Goal: Task Accomplishment & Management: Manage account settings

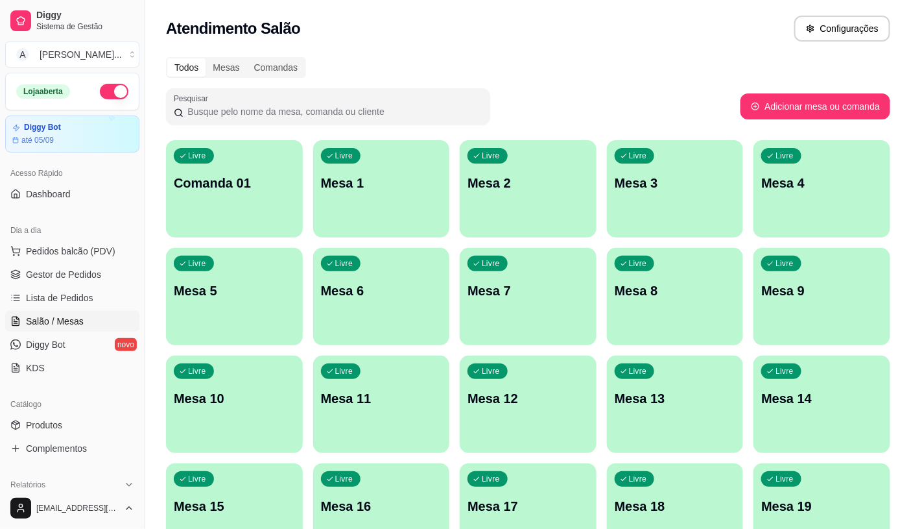
click at [57, 250] on span "Pedidos balcão (PDV)" at bounding box center [70, 250] width 89 height 13
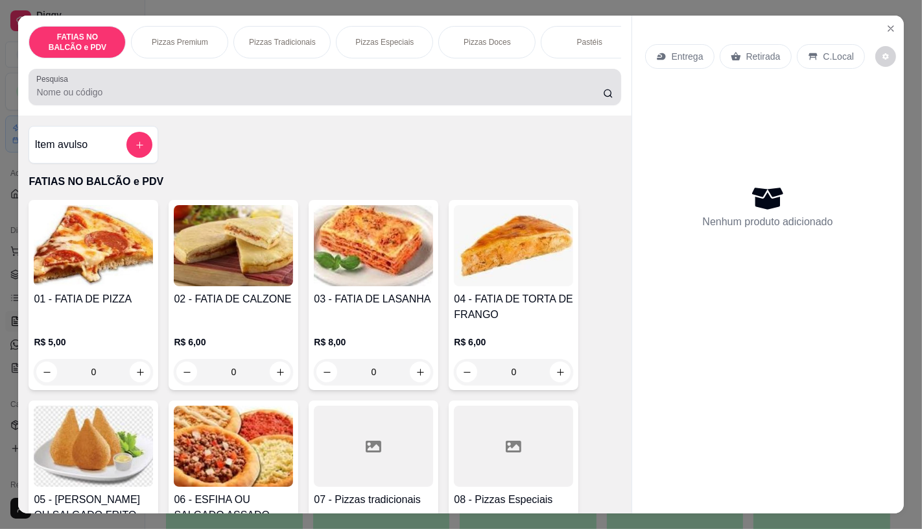
click at [254, 97] on input "Pesquisa" at bounding box center [319, 92] width 566 height 13
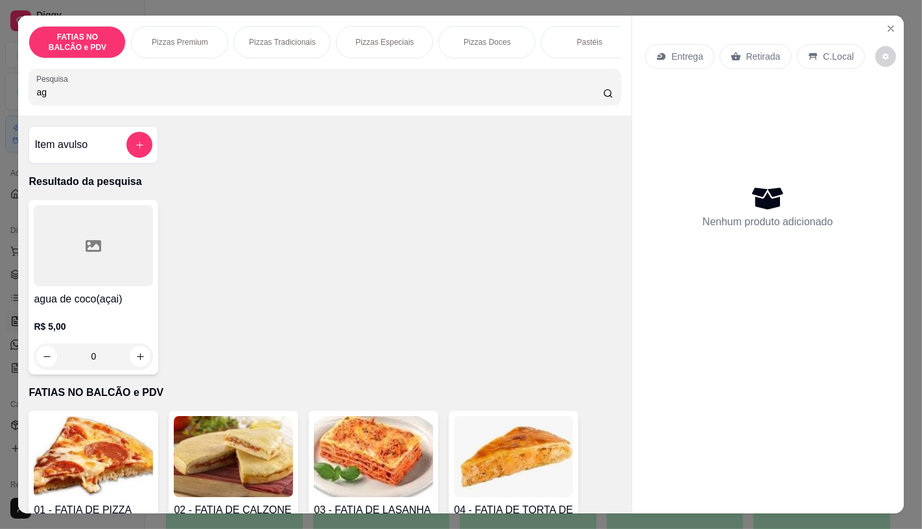
type input "a"
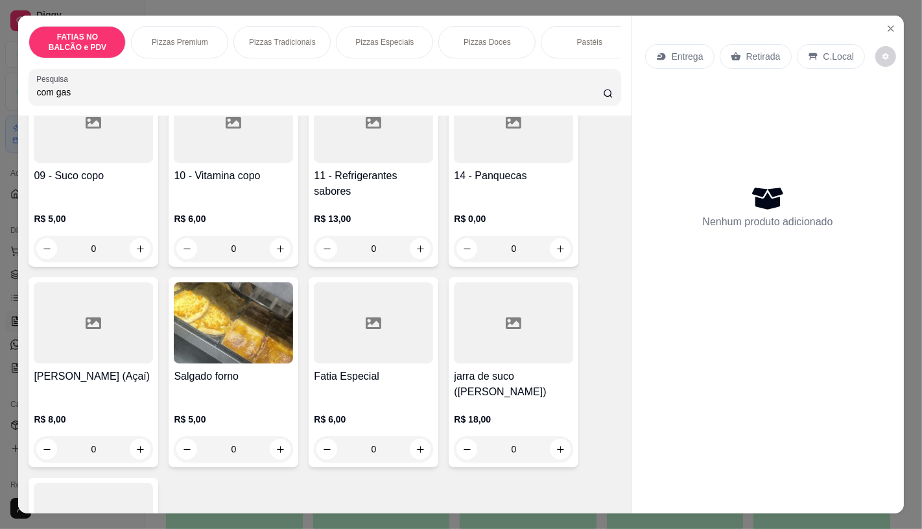
scroll to position [432, 0]
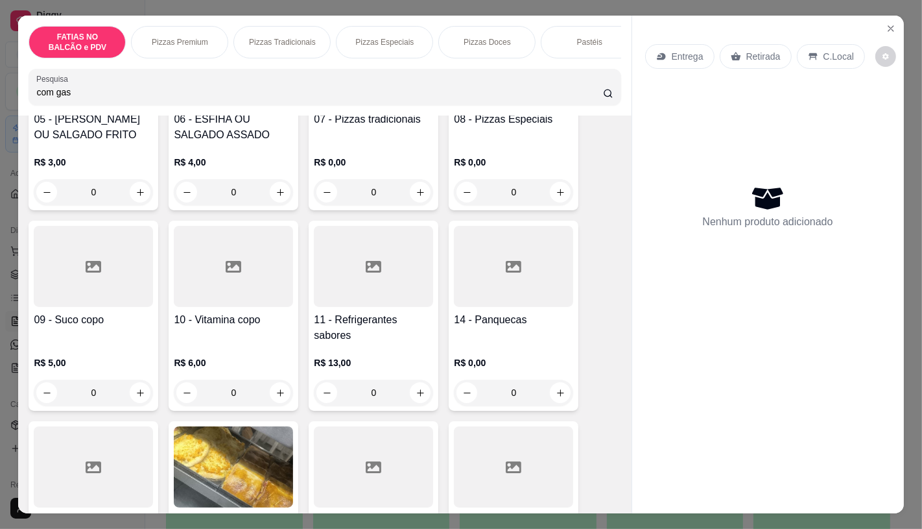
click at [380, 259] on div at bounding box center [373, 266] width 119 height 81
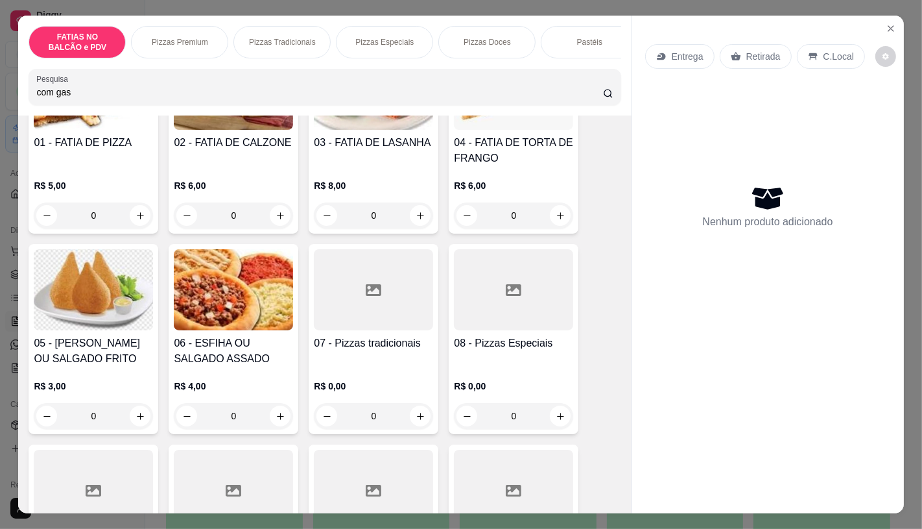
scroll to position [0, 0]
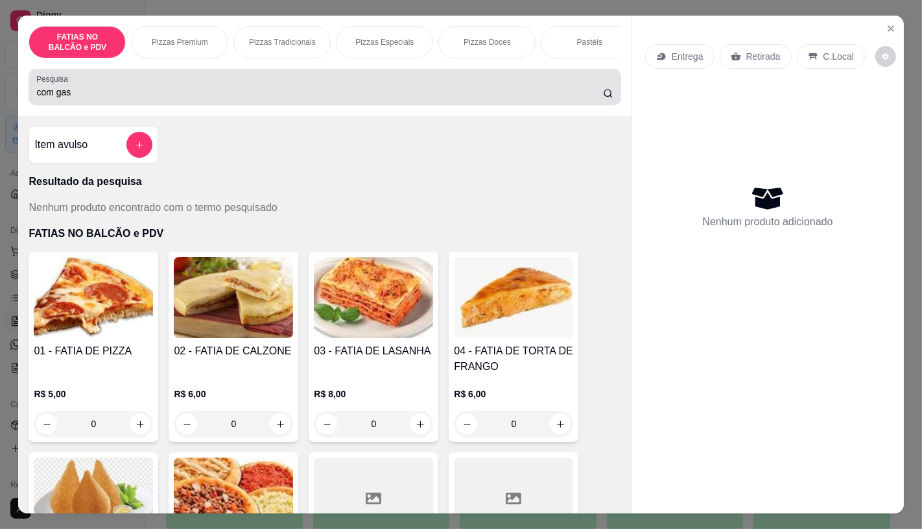
click at [176, 91] on input "com gas" at bounding box center [319, 92] width 566 height 13
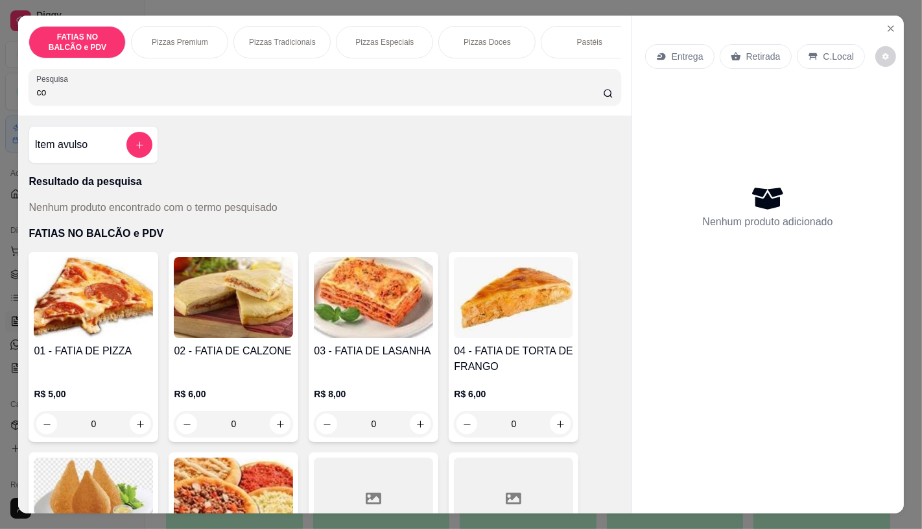
type input "c"
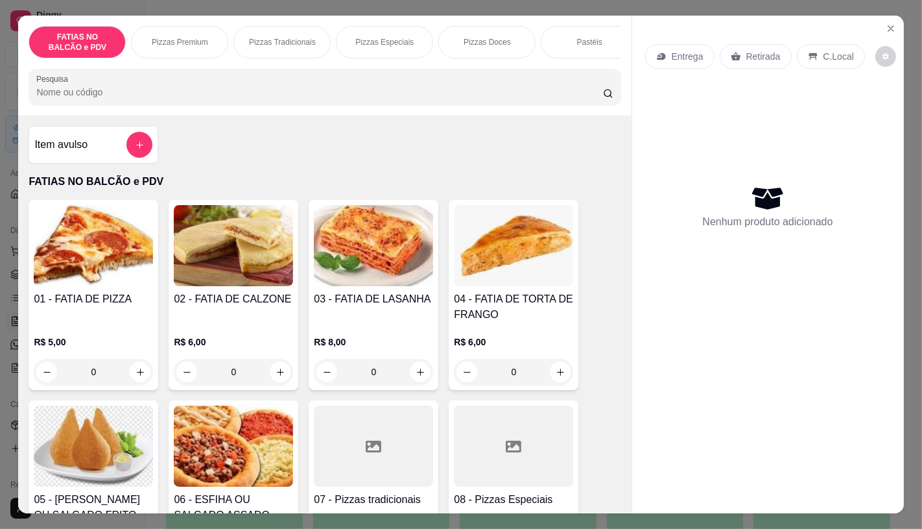
click at [611, 48] on div "Pastéis" at bounding box center [589, 42] width 97 height 32
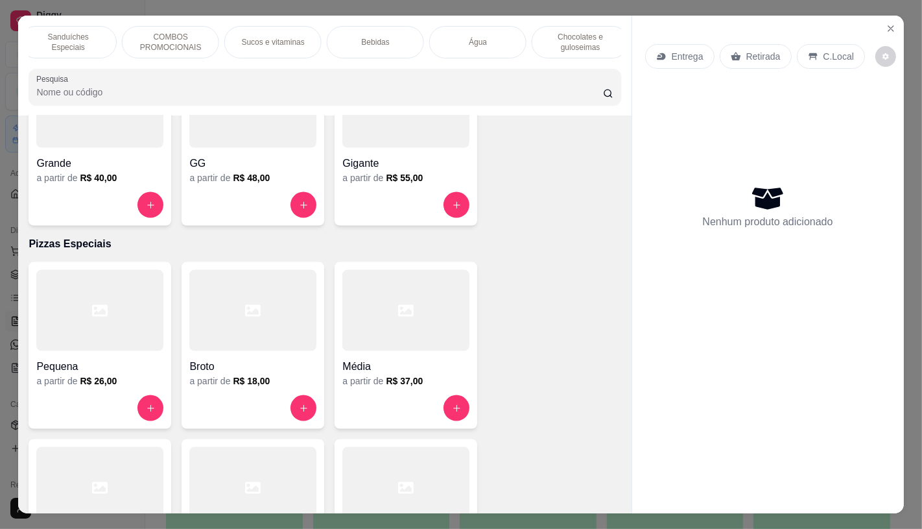
scroll to position [0, 1239]
click at [501, 32] on div "Água" at bounding box center [477, 42] width 97 height 32
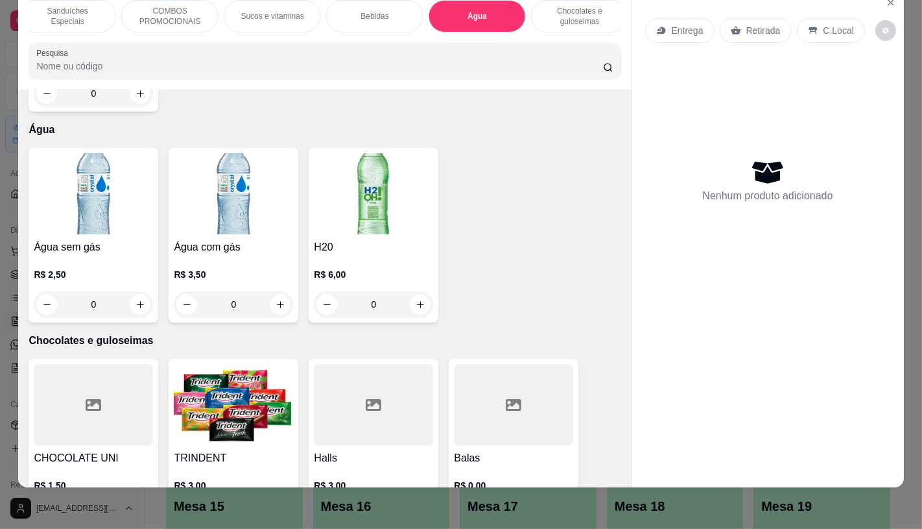
click at [254, 159] on img at bounding box center [233, 193] width 119 height 81
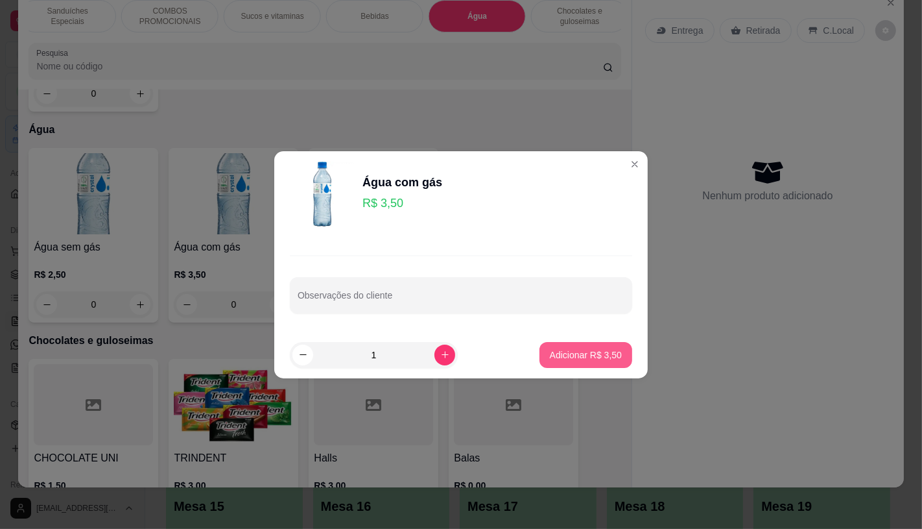
click at [569, 350] on p "Adicionar R$ 3,50" at bounding box center [586, 354] width 72 height 13
type input "1"
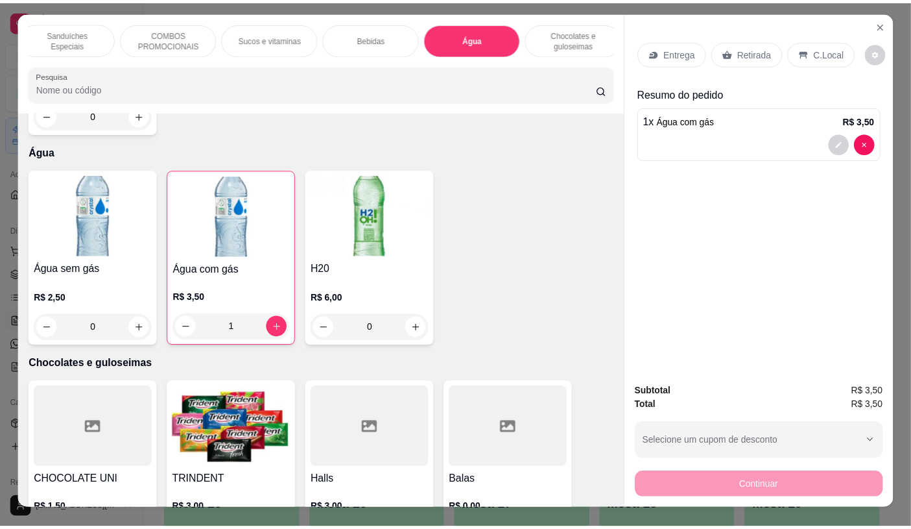
scroll to position [0, 0]
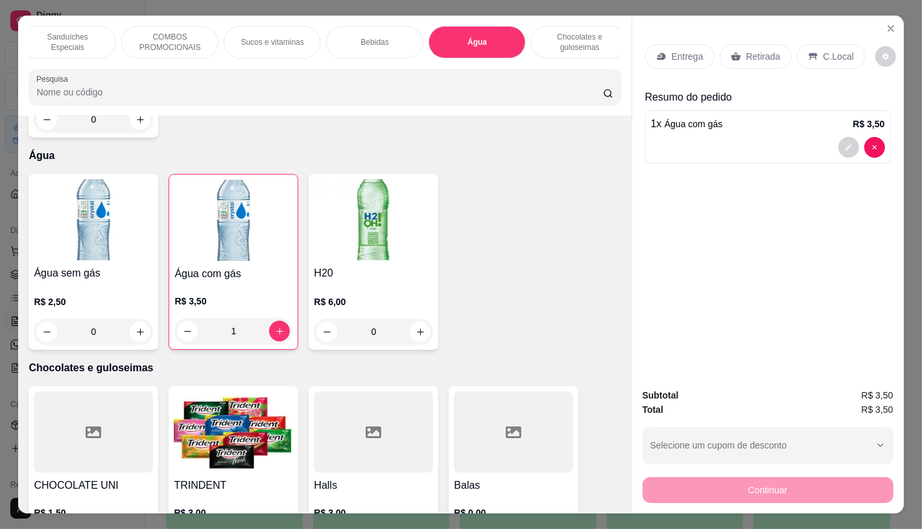
click at [824, 50] on p "C.Local" at bounding box center [839, 56] width 30 height 13
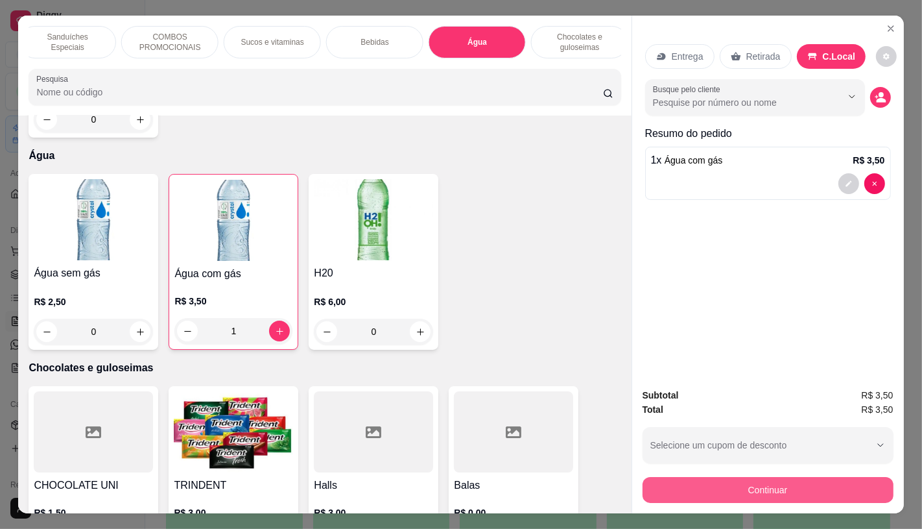
click at [768, 477] on button "Continuar" at bounding box center [768, 490] width 251 height 26
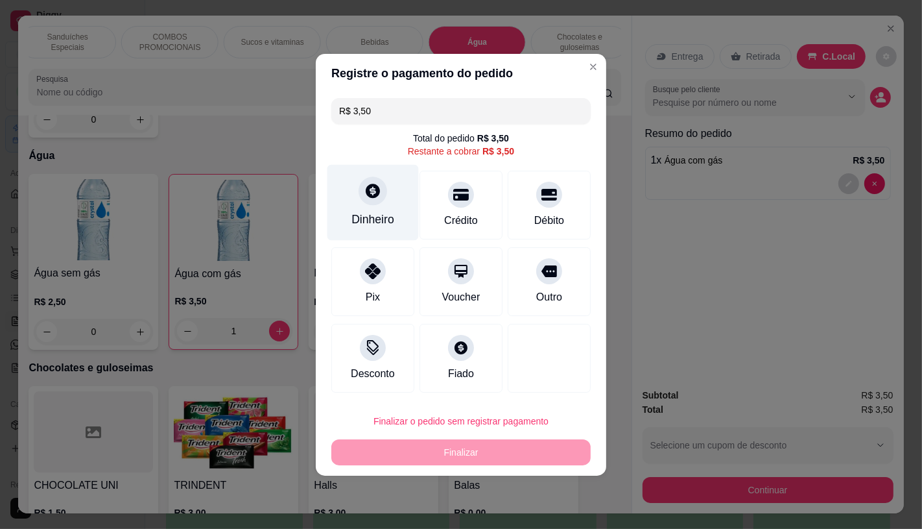
click at [358, 209] on div "Dinheiro" at bounding box center [372, 202] width 91 height 76
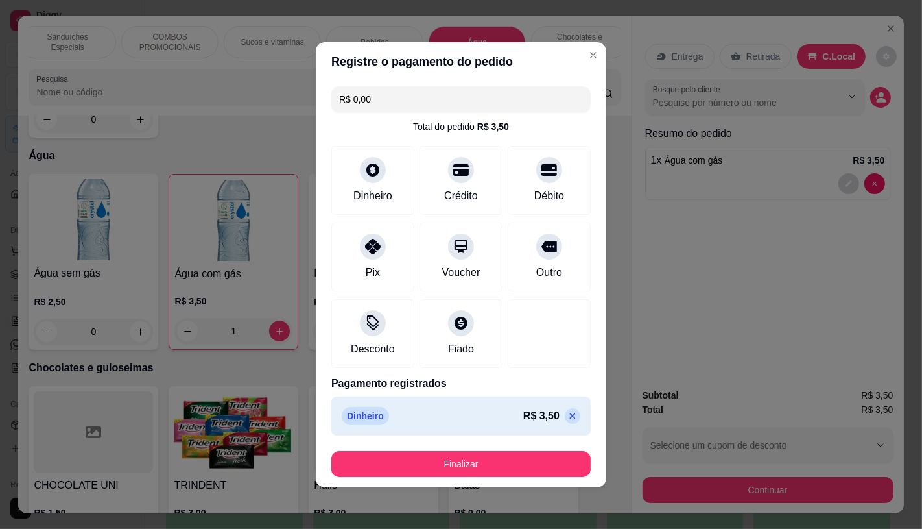
type input "R$ 0,00"
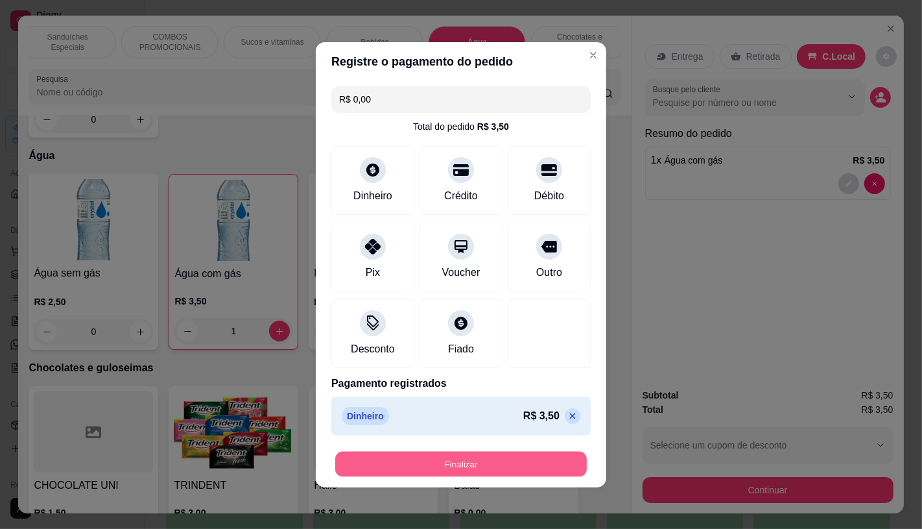
click at [532, 465] on button "Finalizar" at bounding box center [461, 463] width 252 height 25
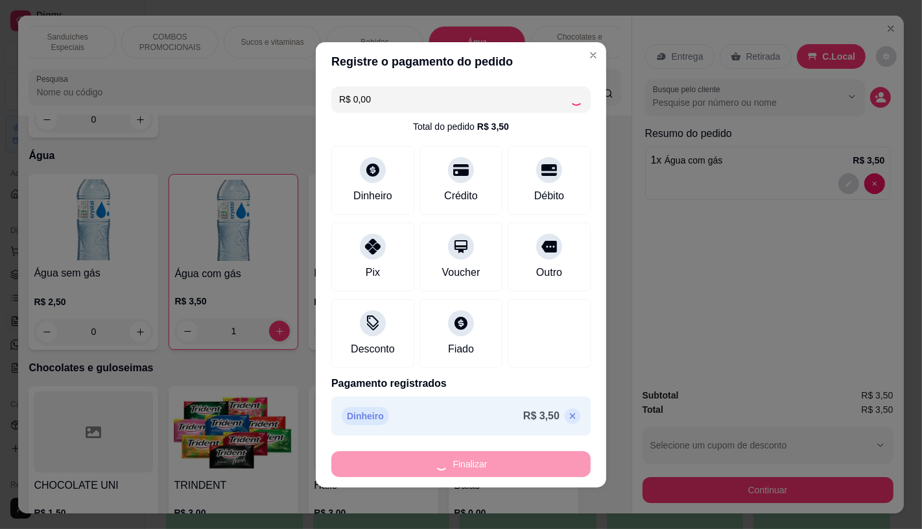
type input "0"
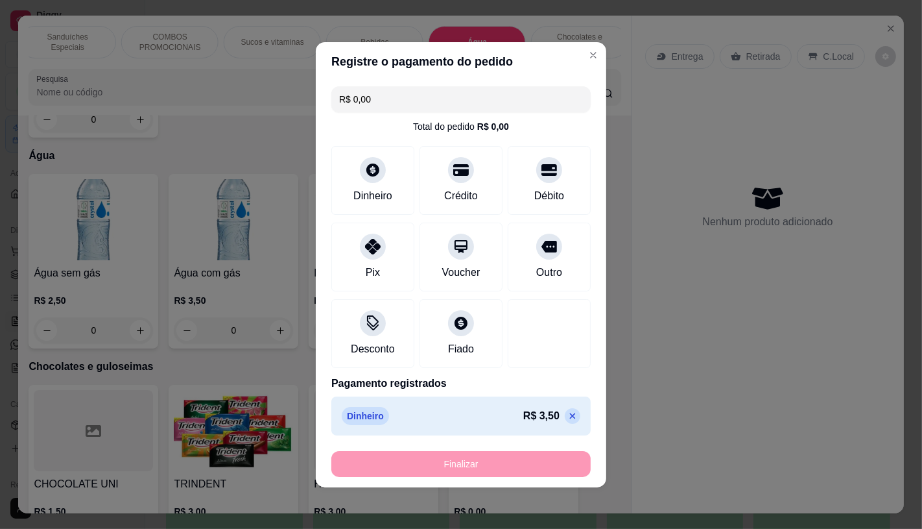
type input "-R$ 3,50"
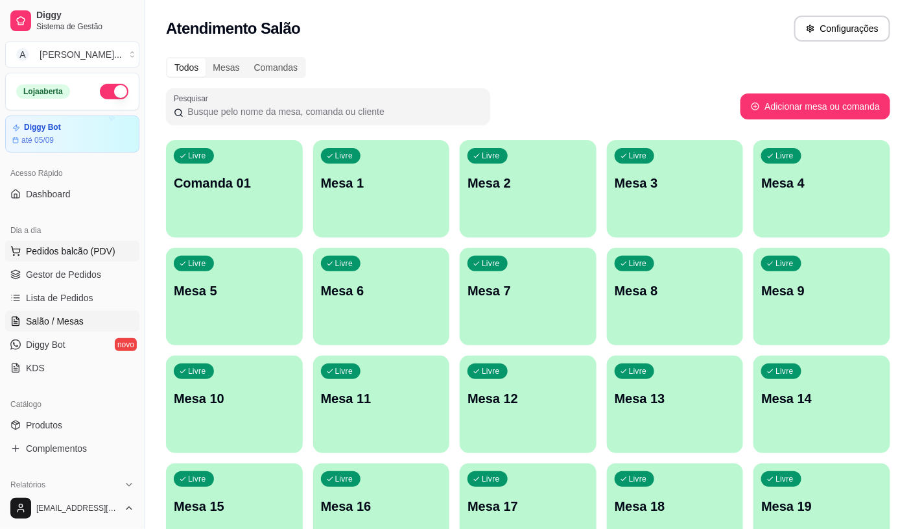
click at [70, 250] on span "Pedidos balcão (PDV)" at bounding box center [70, 250] width 89 height 13
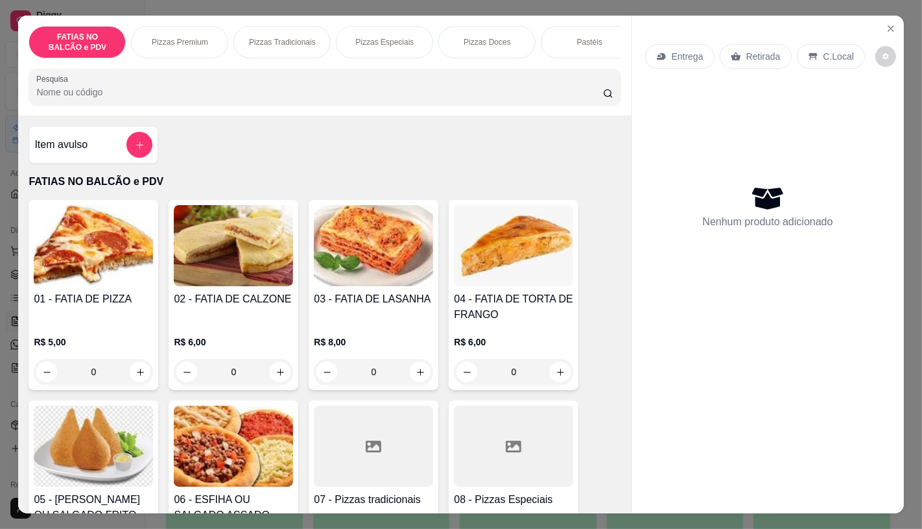
click at [384, 99] on input "Pesquisa" at bounding box center [319, 92] width 566 height 13
click at [85, 286] on img at bounding box center [93, 245] width 119 height 81
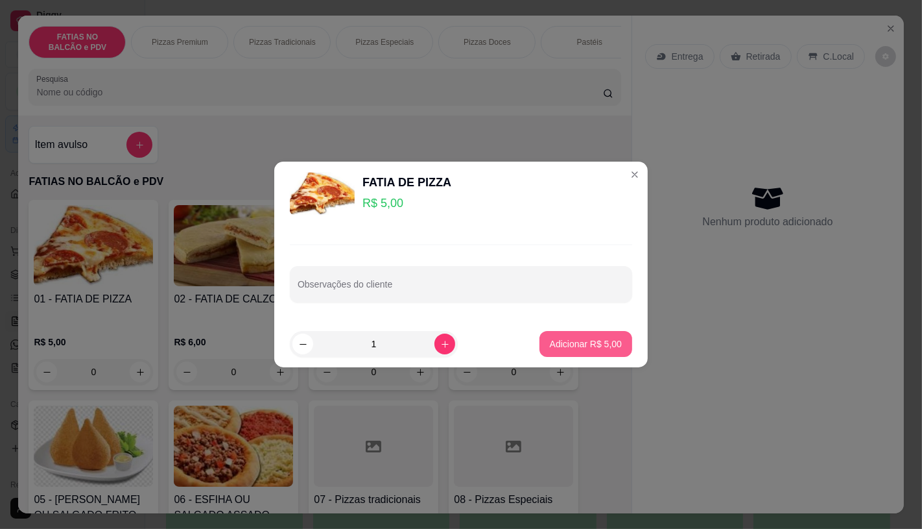
click at [562, 344] on p "Adicionar R$ 5,00" at bounding box center [586, 343] width 72 height 13
type input "1"
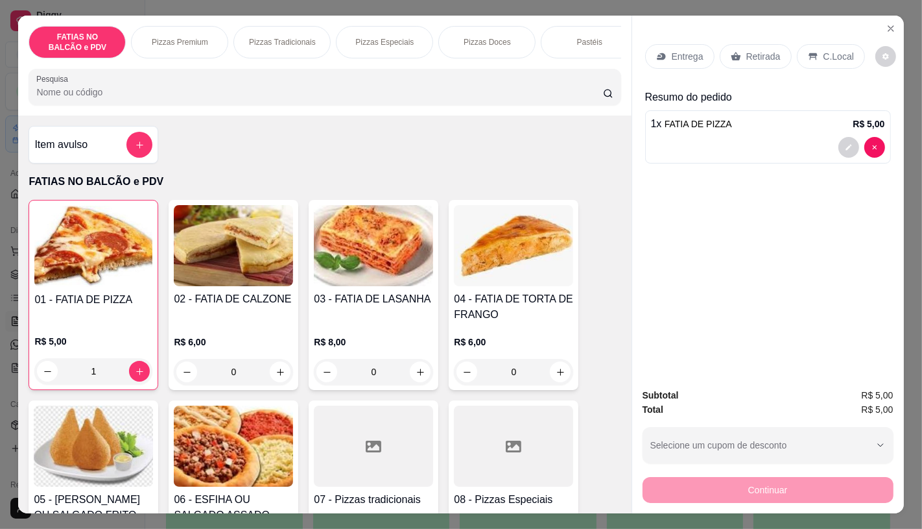
click at [733, 51] on icon at bounding box center [736, 56] width 10 height 10
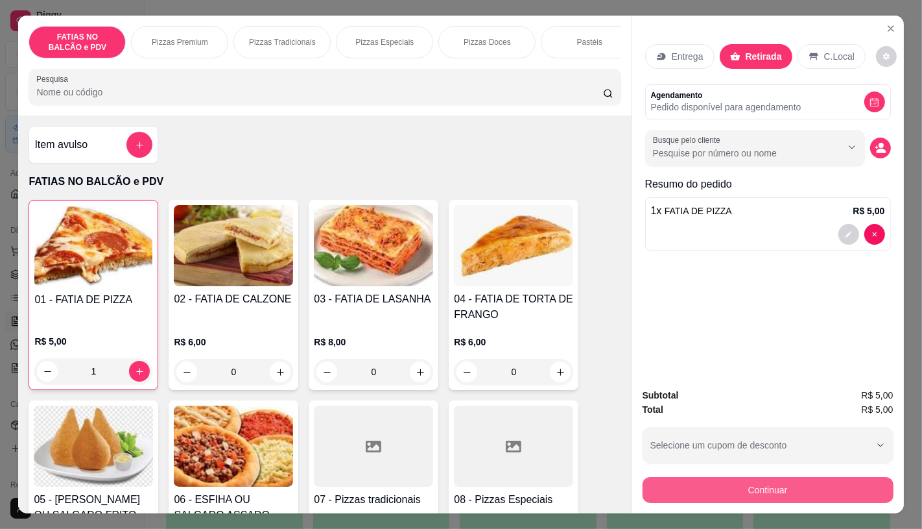
click at [735, 477] on button "Continuar" at bounding box center [768, 490] width 251 height 26
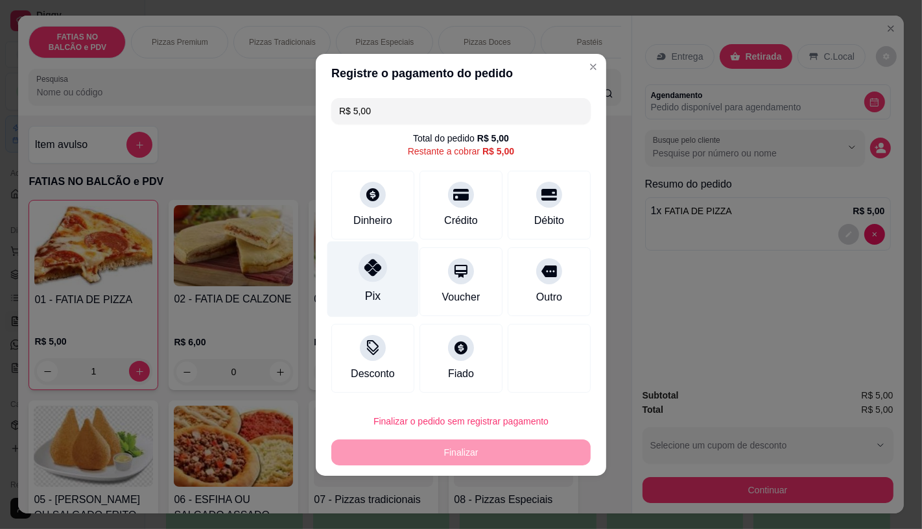
click at [373, 281] on div at bounding box center [373, 267] width 29 height 29
type input "R$ 0,00"
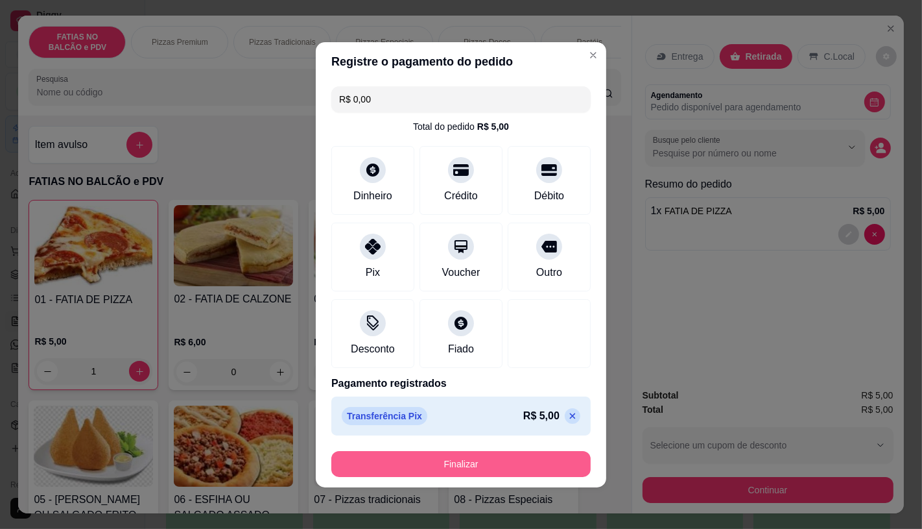
click at [508, 457] on button "Finalizar" at bounding box center [460, 464] width 259 height 26
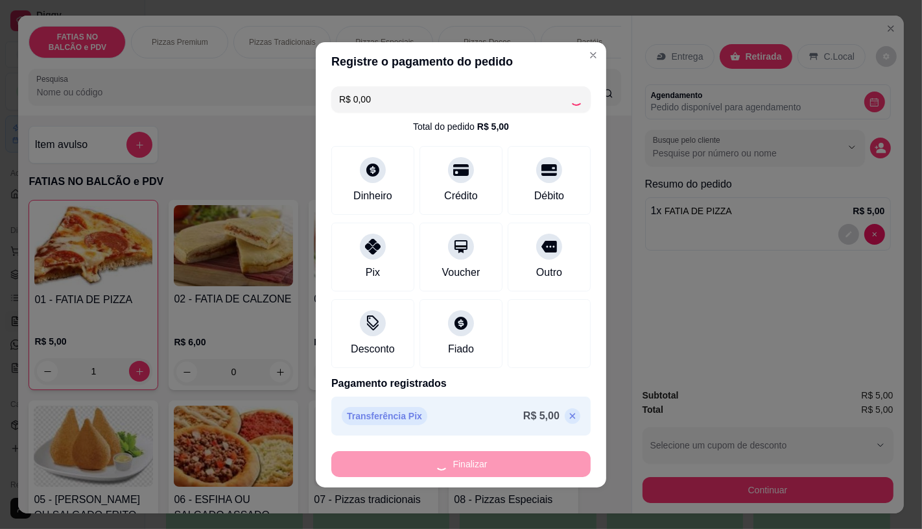
type input "0"
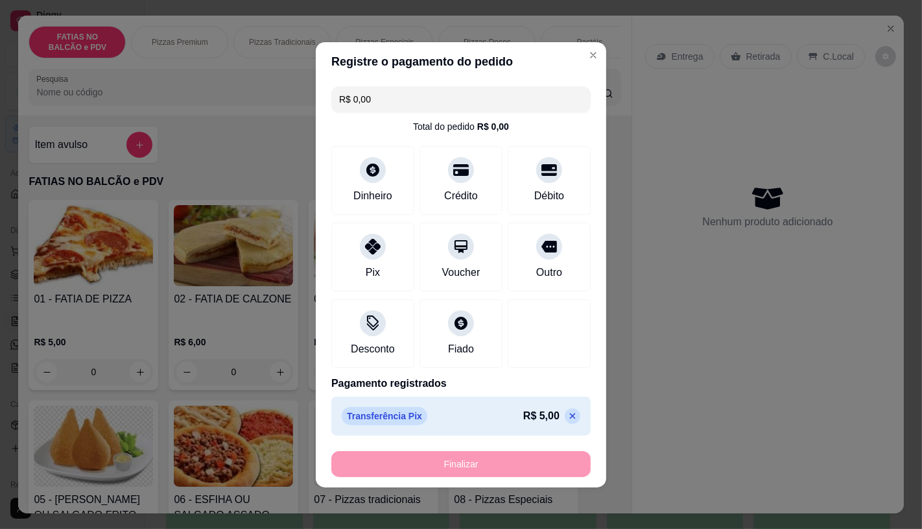
type input "-R$ 5,00"
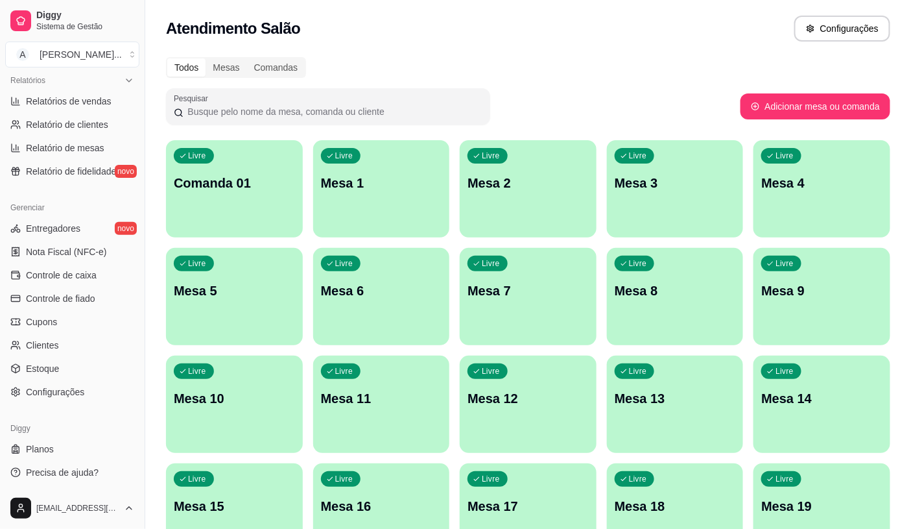
scroll to position [407, 0]
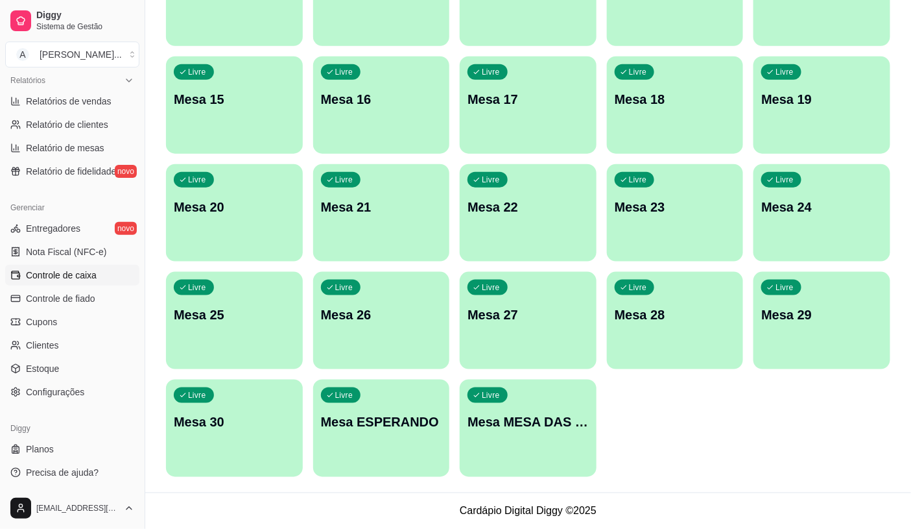
click at [60, 274] on span "Controle de caixa" at bounding box center [61, 274] width 71 height 13
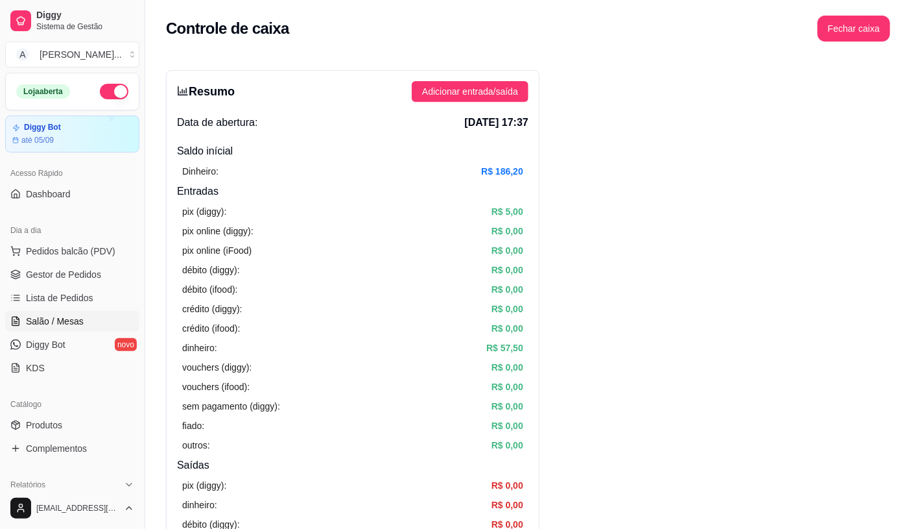
click at [69, 318] on span "Salão / Mesas" at bounding box center [55, 321] width 58 height 13
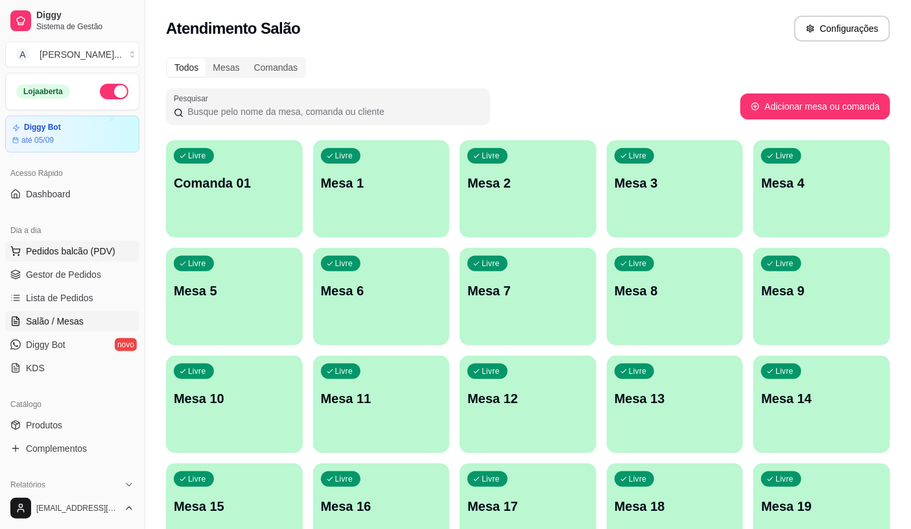
click at [60, 253] on span "Pedidos balcão (PDV)" at bounding box center [70, 250] width 89 height 13
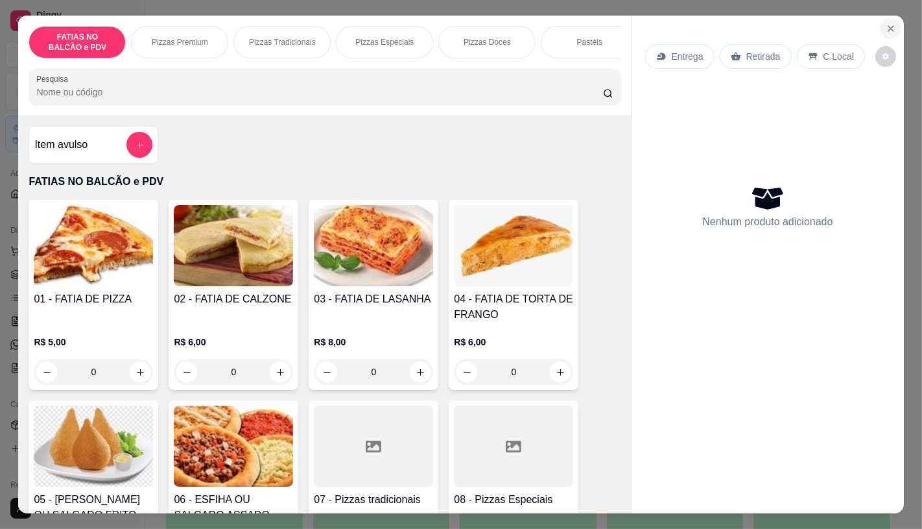
click at [881, 19] on button "Close" at bounding box center [891, 28] width 21 height 21
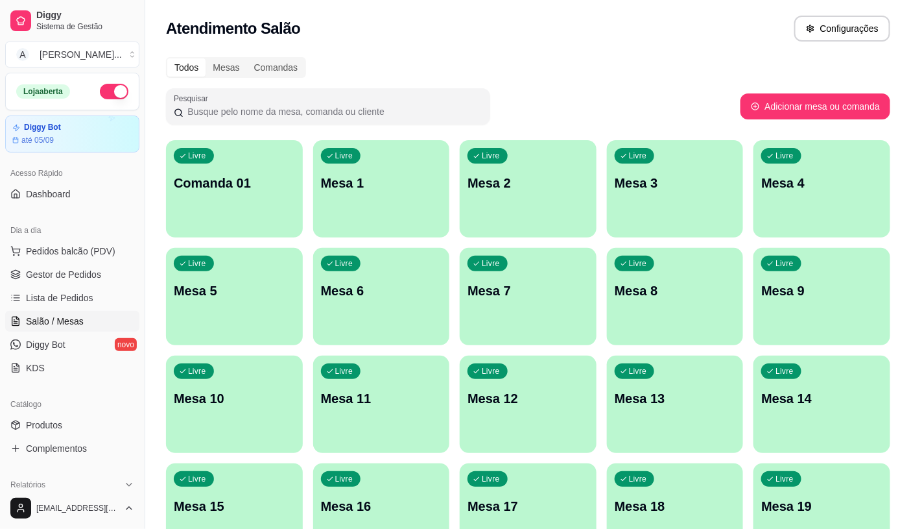
click at [638, 49] on div "Todos Mesas Comandas Pesquisar Adicionar mesa ou comanda Livre Comanda 01 Livre…" at bounding box center [528, 474] width 766 height 850
click at [67, 254] on span "Pedidos balcão (PDV)" at bounding box center [70, 250] width 89 height 13
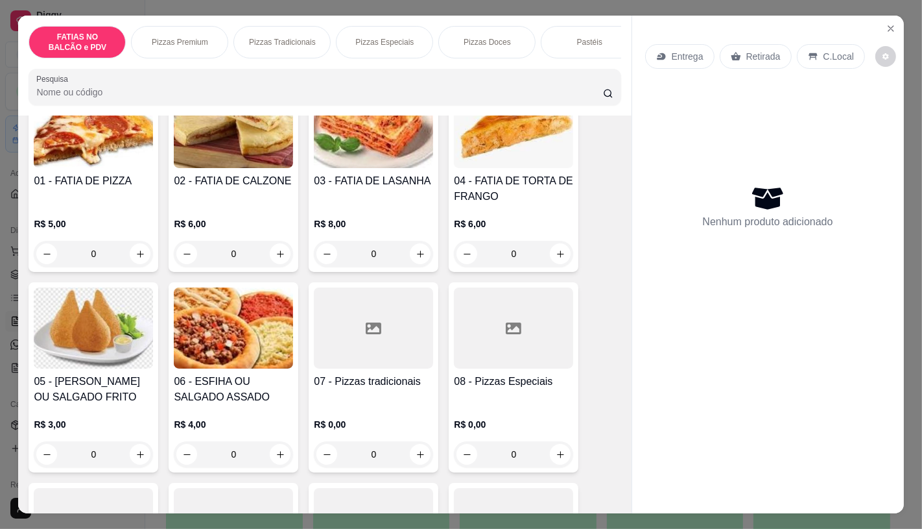
scroll to position [144, 0]
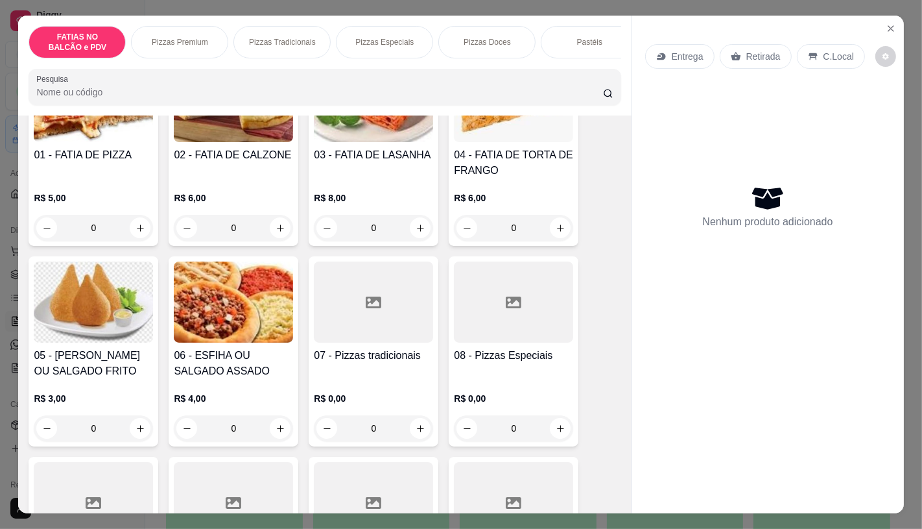
click at [106, 432] on input "0" at bounding box center [93, 428] width 73 height 26
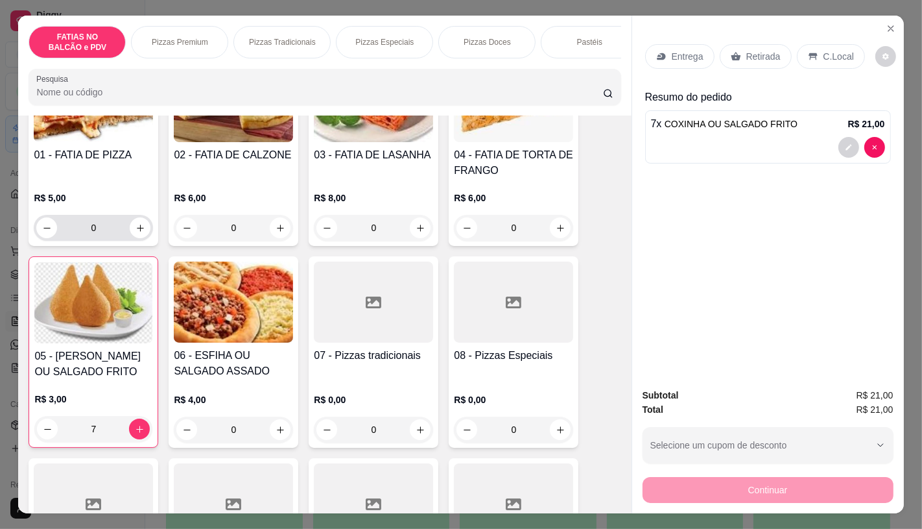
type input "7"
click at [101, 233] on input "0" at bounding box center [93, 228] width 73 height 26
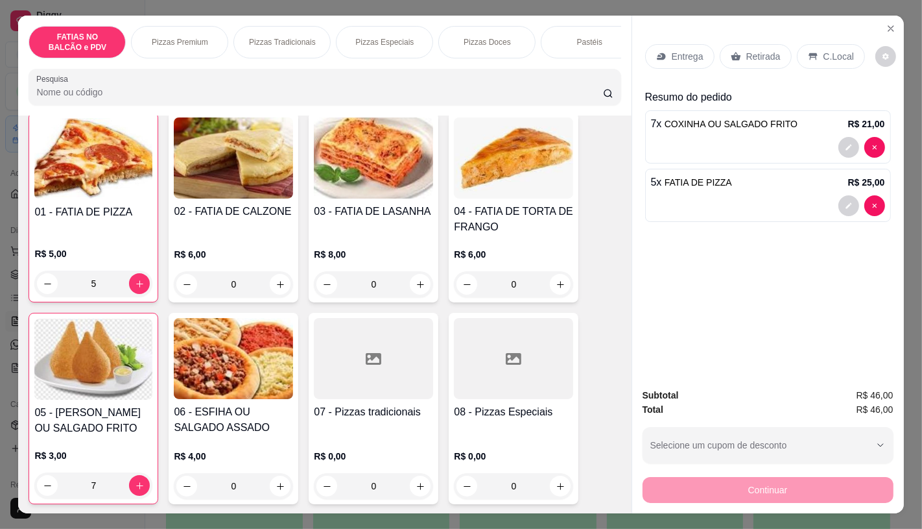
scroll to position [73, 0]
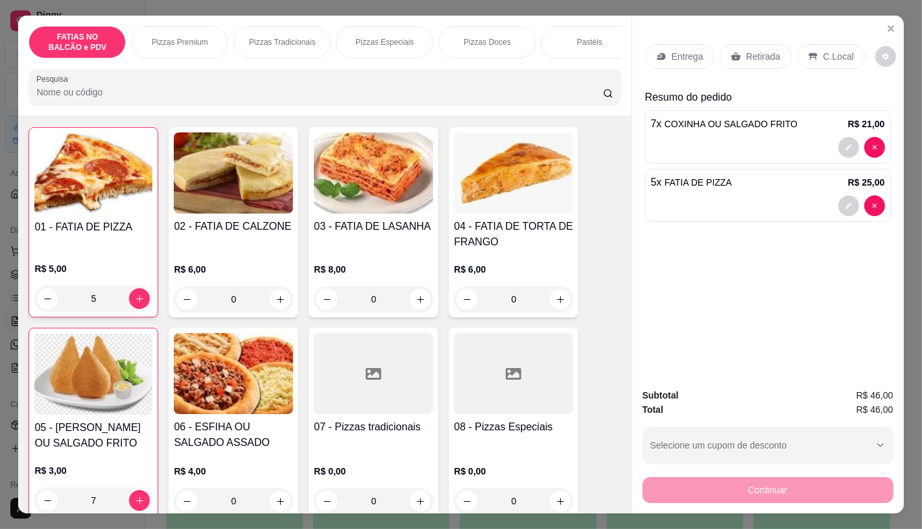
type input "5"
click at [746, 276] on div "Entrega Retirada C.Local Resumo do pedido 7 x COXINHA OU SALGADO FRITO R$ 21,00…" at bounding box center [768, 196] width 272 height 361
click at [760, 50] on p "Retirada" at bounding box center [763, 56] width 34 height 13
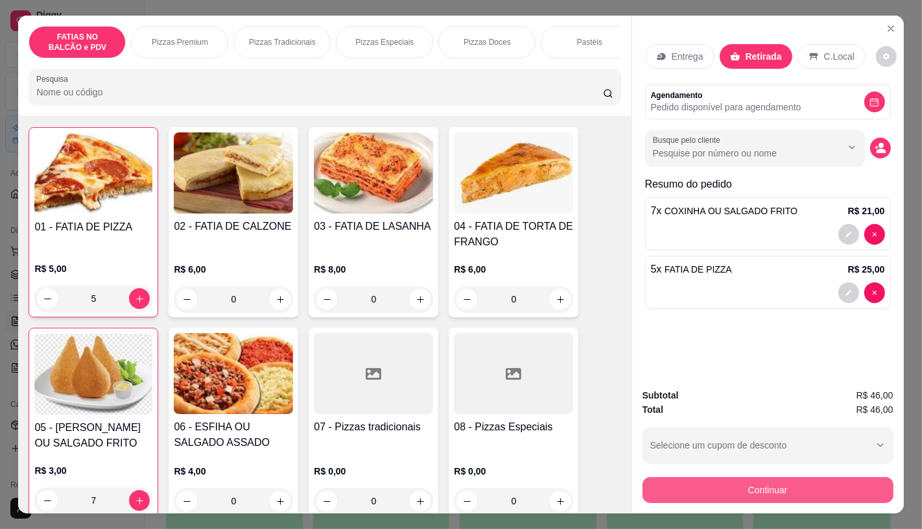
click at [767, 477] on button "Continuar" at bounding box center [768, 490] width 251 height 26
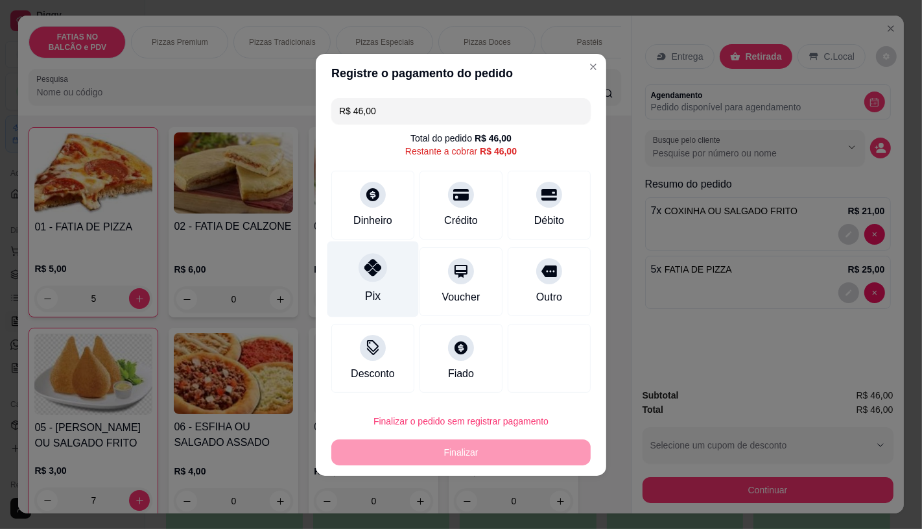
click at [357, 283] on div "Pix" at bounding box center [372, 279] width 91 height 76
type input "R$ 0,00"
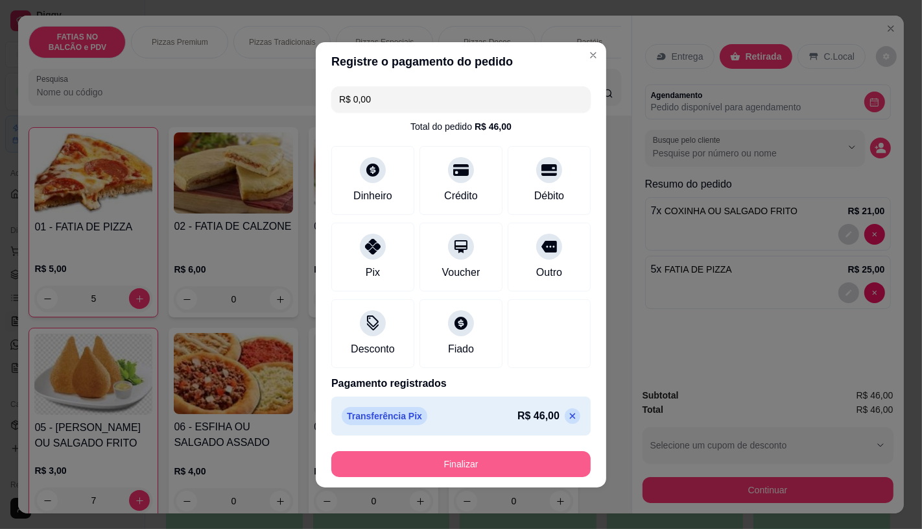
click at [460, 468] on button "Finalizar" at bounding box center [460, 464] width 259 height 26
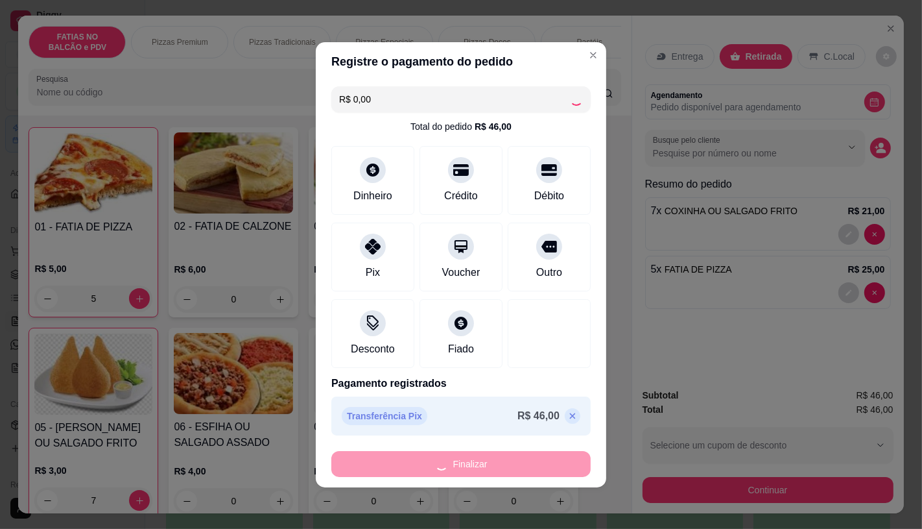
type input "0"
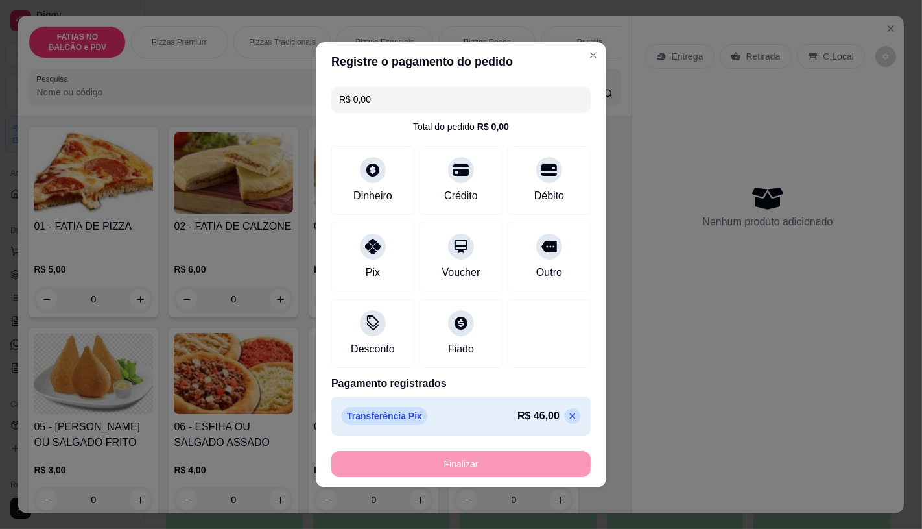
type input "-R$ 46,00"
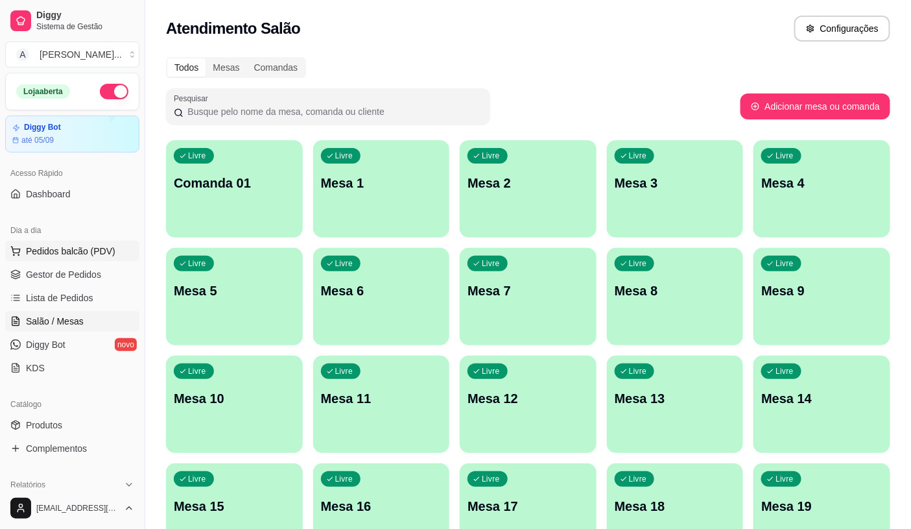
click at [78, 251] on span "Pedidos balcão (PDV)" at bounding box center [70, 250] width 89 height 13
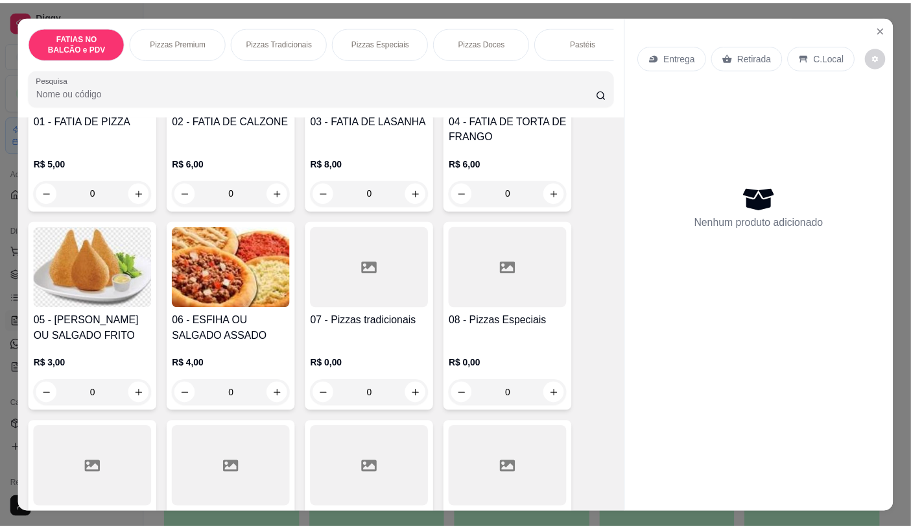
scroll to position [216, 0]
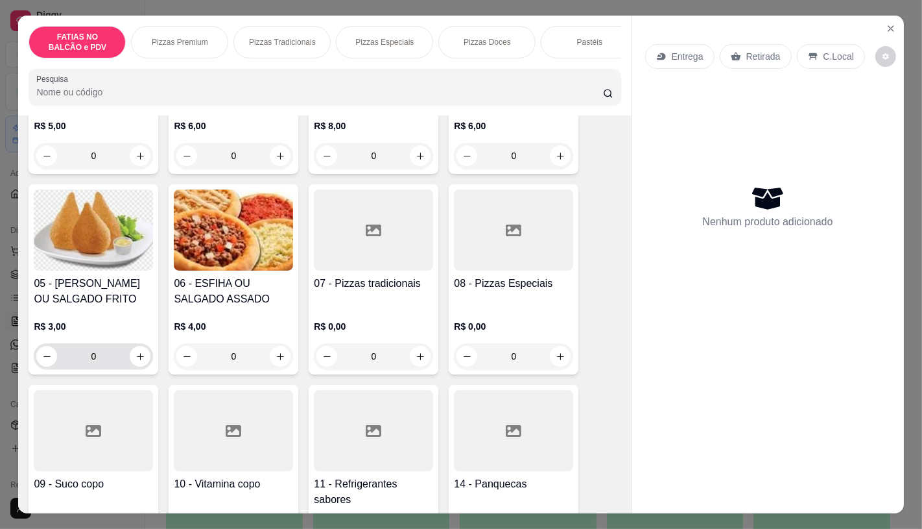
click at [112, 357] on input "0" at bounding box center [93, 356] width 73 height 26
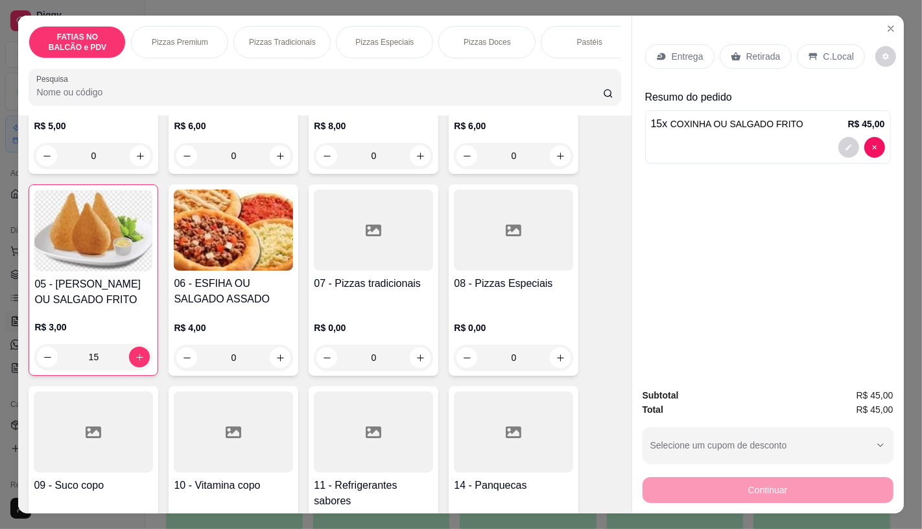
type input "15"
click at [757, 50] on p "Retirada" at bounding box center [763, 56] width 34 height 13
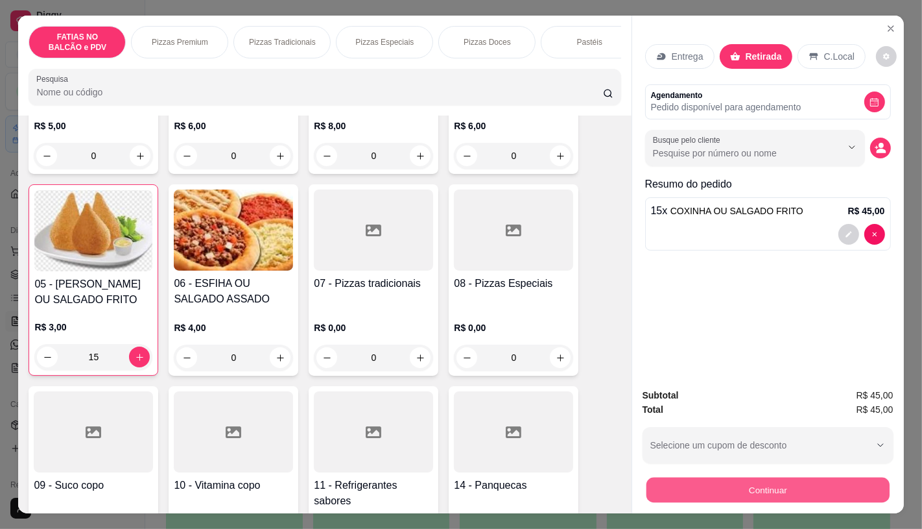
click at [824, 490] on button "Continuar" at bounding box center [767, 489] width 243 height 25
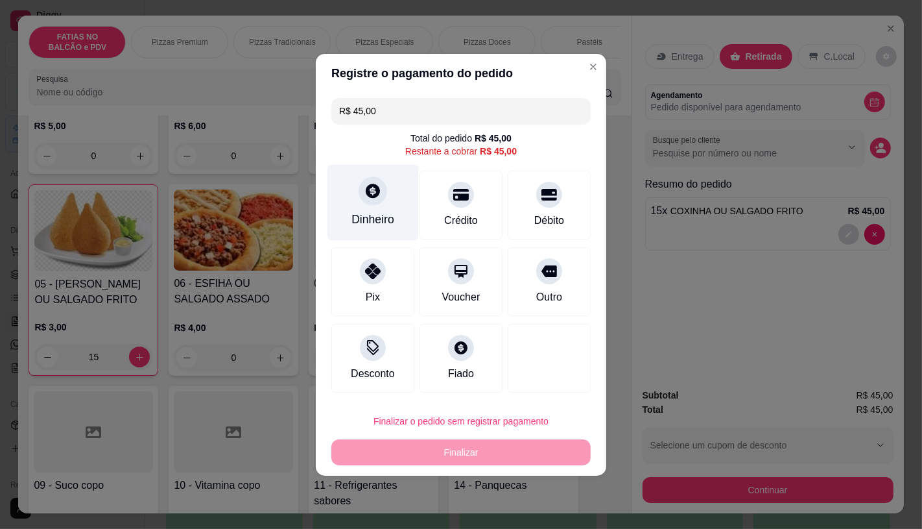
click at [374, 203] on div at bounding box center [373, 190] width 29 height 29
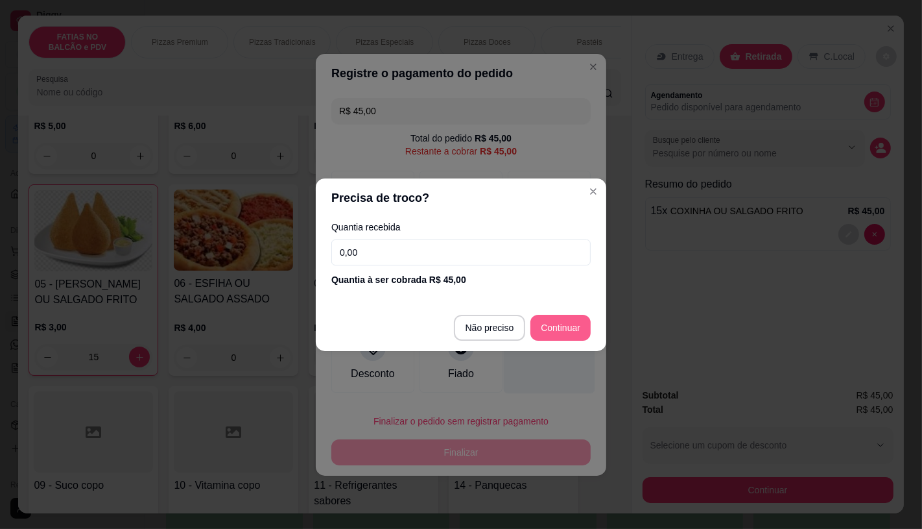
type input "R$ 0,00"
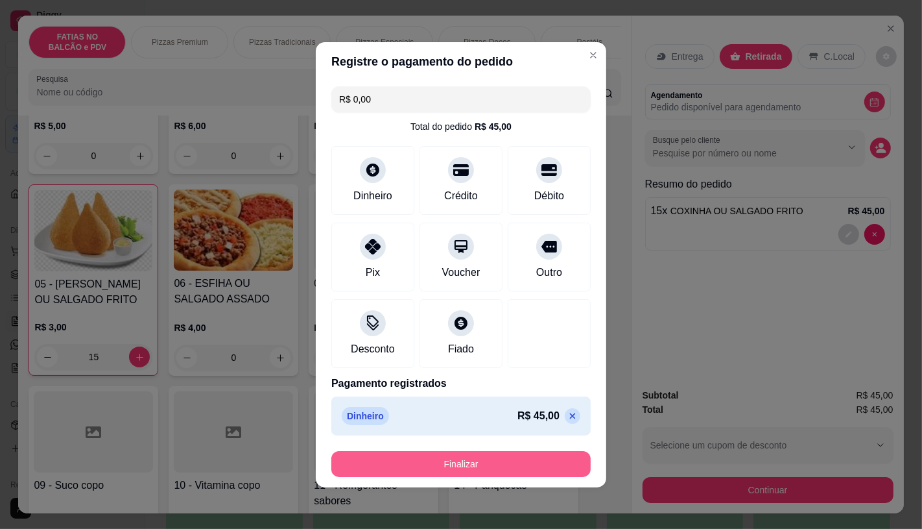
click at [546, 465] on button "Finalizar" at bounding box center [460, 464] width 259 height 26
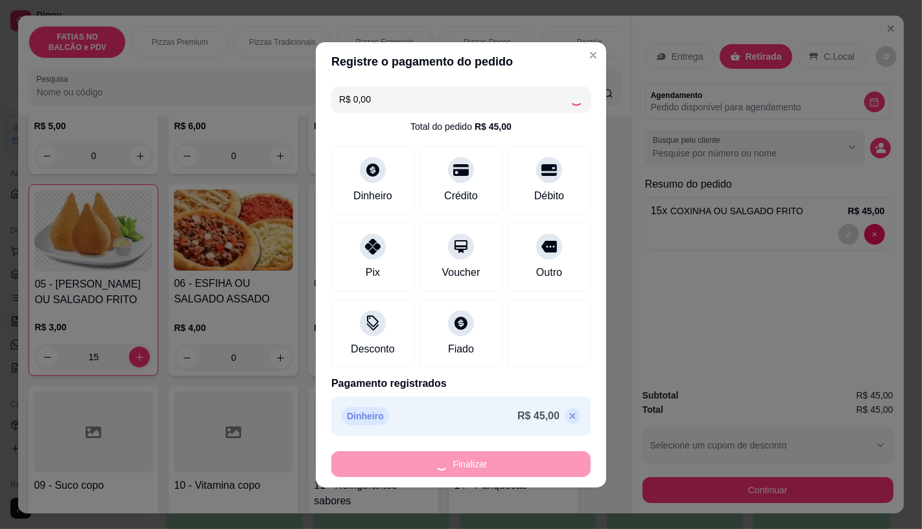
type input "0"
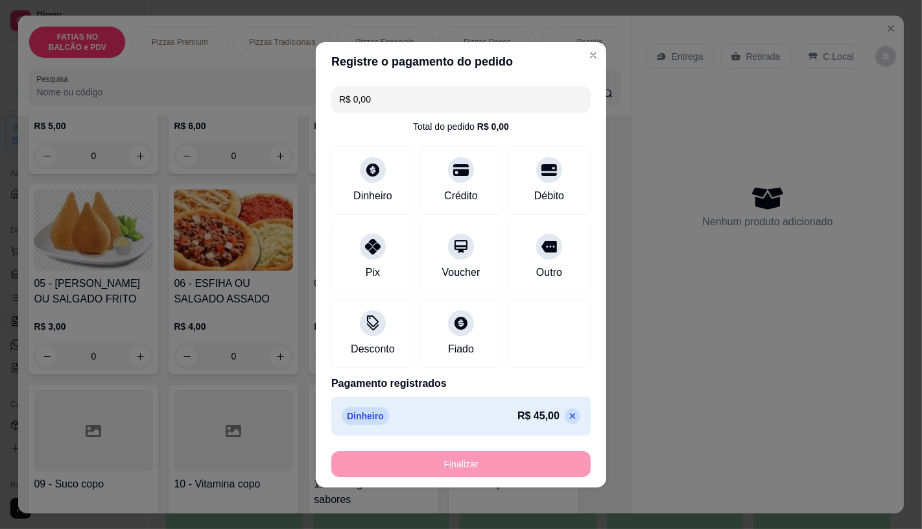
type input "-R$ 45,00"
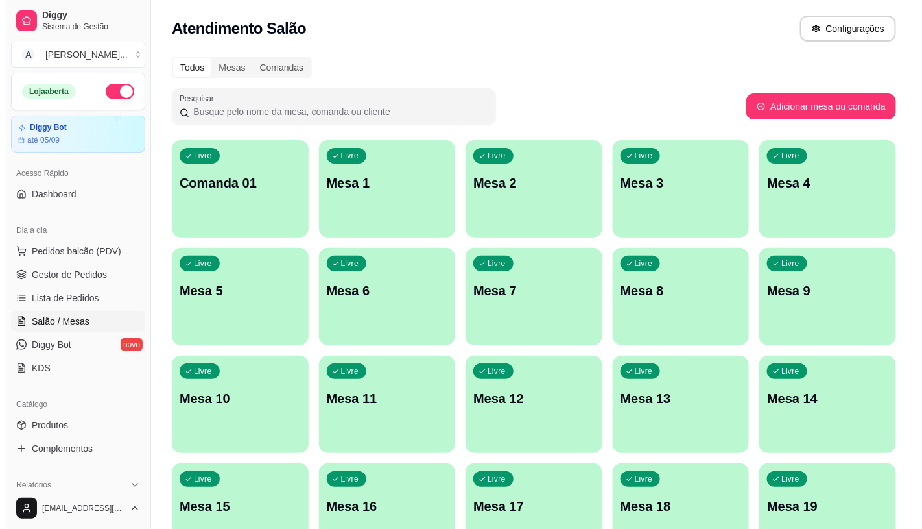
scroll to position [72, 0]
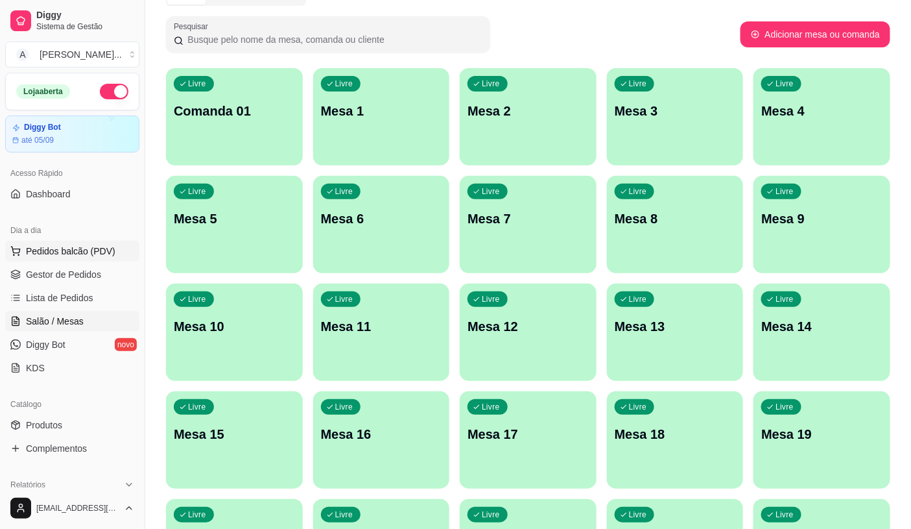
click at [89, 245] on span "Pedidos balcão (PDV)" at bounding box center [70, 250] width 89 height 13
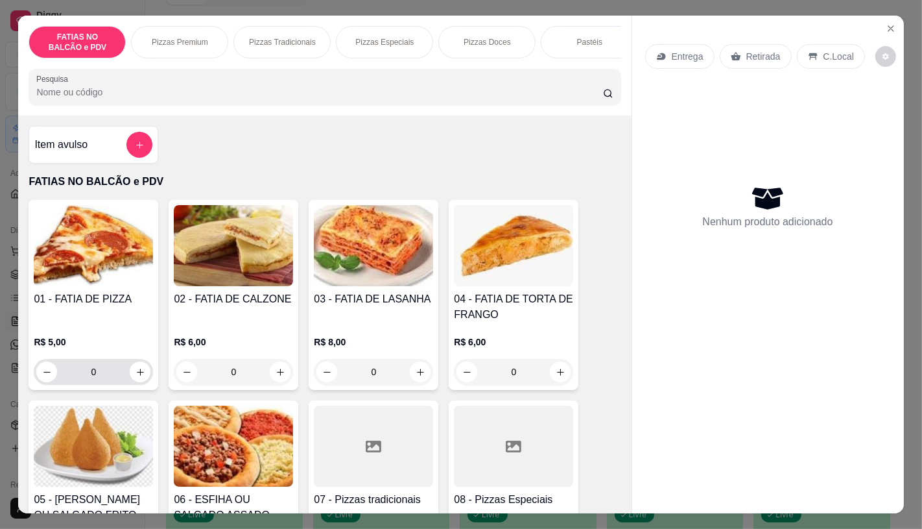
click at [106, 372] on input "0" at bounding box center [93, 372] width 73 height 26
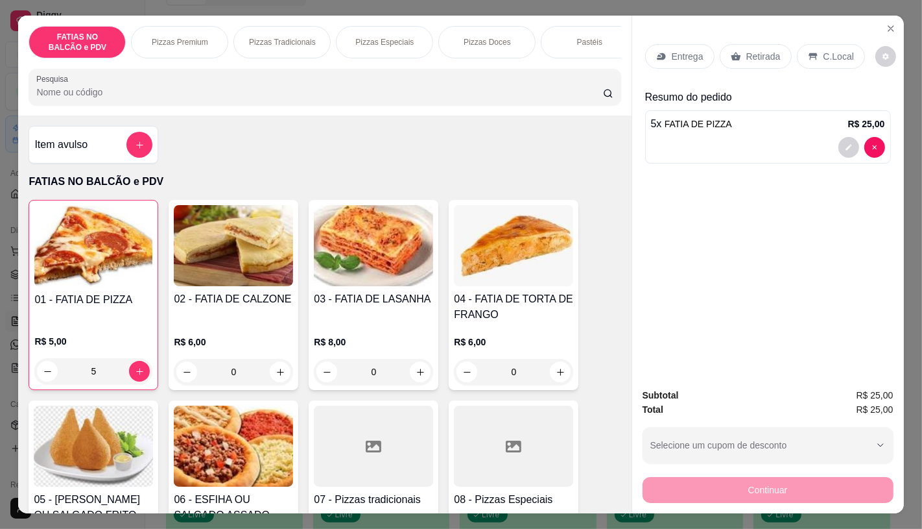
type input "5"
click at [753, 50] on p "Retirada" at bounding box center [763, 56] width 34 height 13
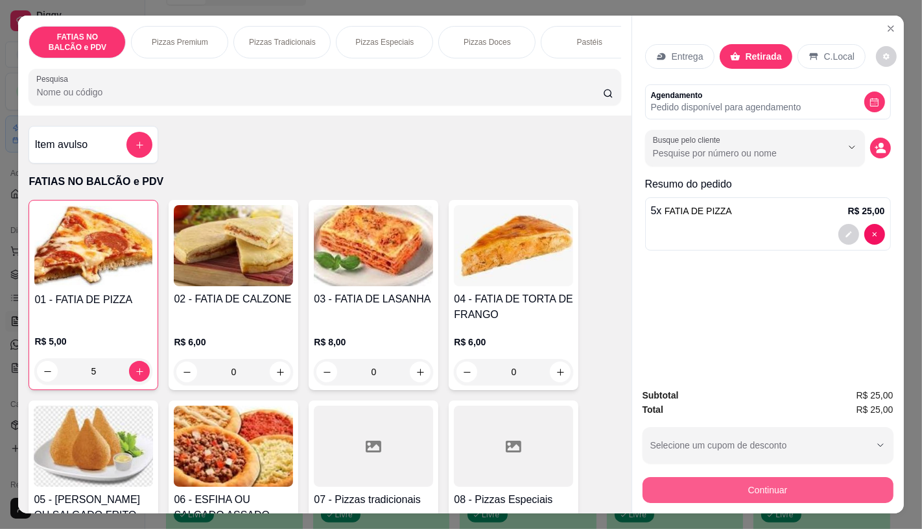
click at [794, 484] on button "Continuar" at bounding box center [768, 490] width 251 height 26
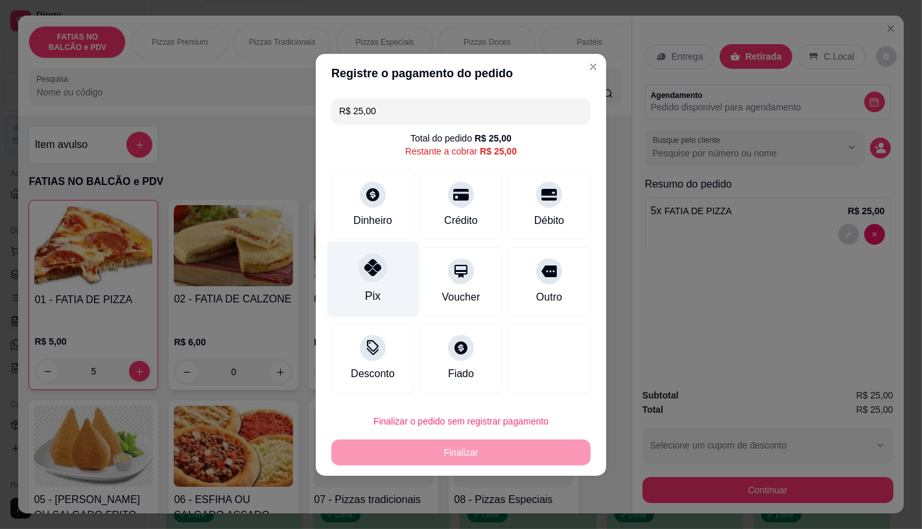
click at [340, 292] on div "Pix" at bounding box center [372, 279] width 91 height 76
type input "R$ 0,00"
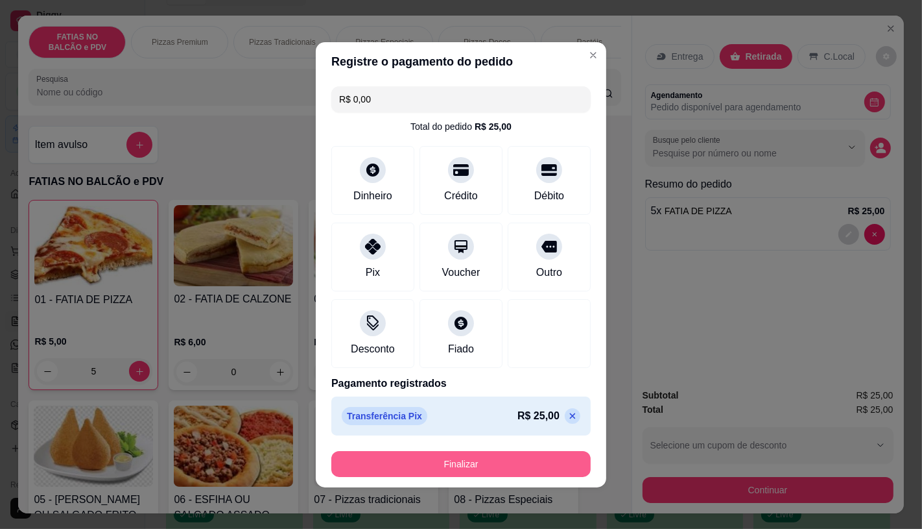
click at [501, 463] on button "Finalizar" at bounding box center [460, 464] width 259 height 26
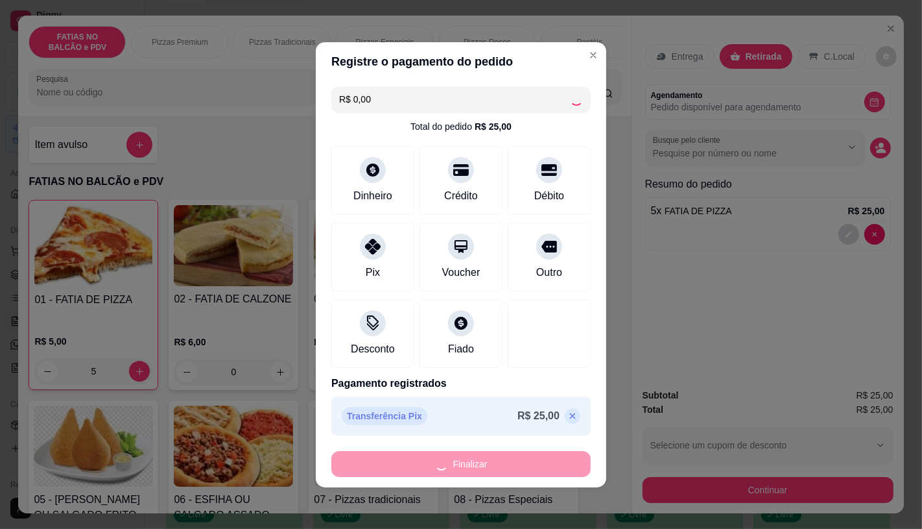
type input "0"
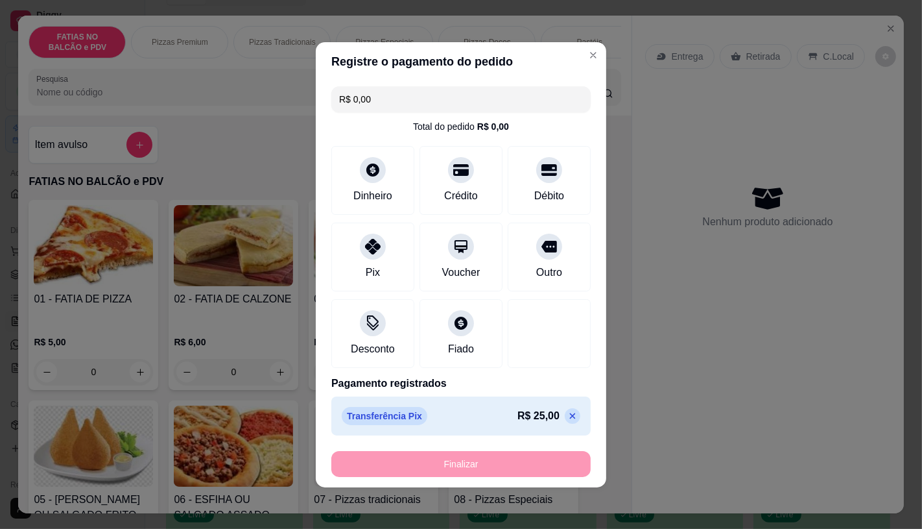
type input "-R$ 25,00"
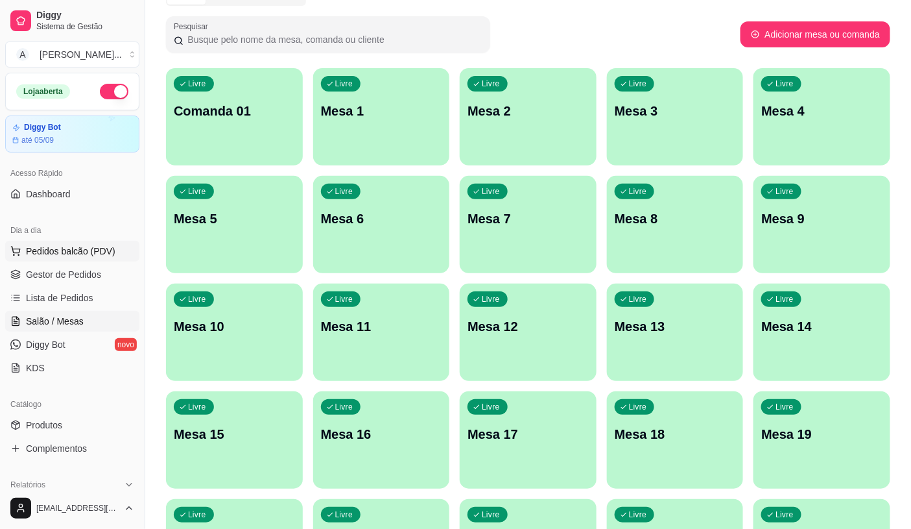
click at [42, 252] on span "Pedidos balcão (PDV)" at bounding box center [70, 250] width 89 height 13
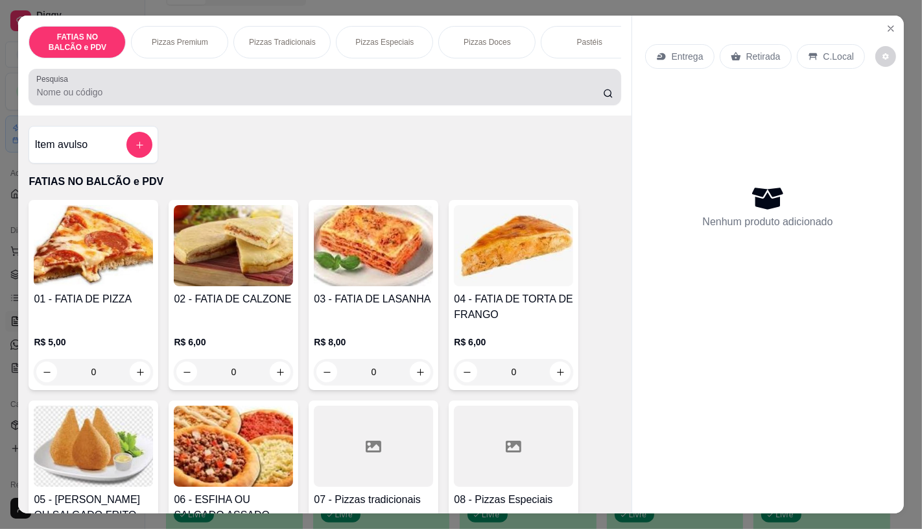
click at [260, 92] on input "Pesquisa" at bounding box center [319, 92] width 566 height 13
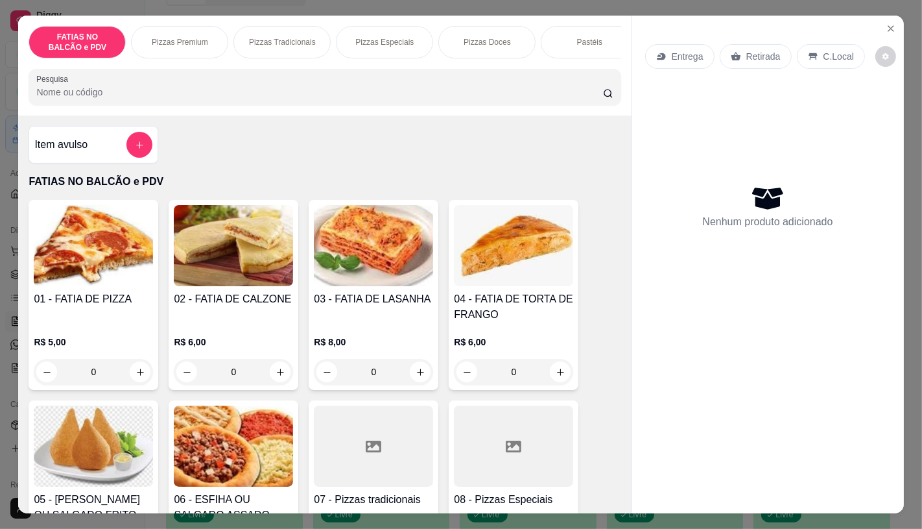
click at [167, 37] on p "Pizzas Premium" at bounding box center [180, 42] width 56 height 10
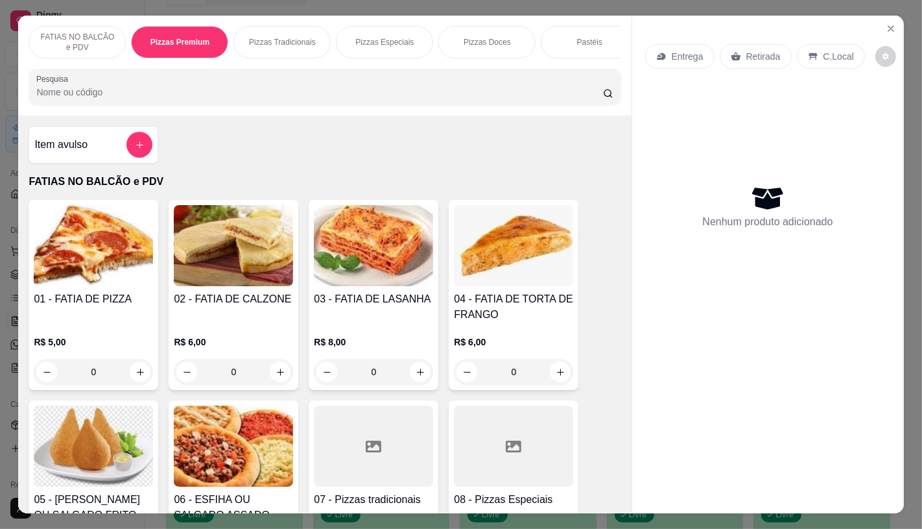
scroll to position [30, 0]
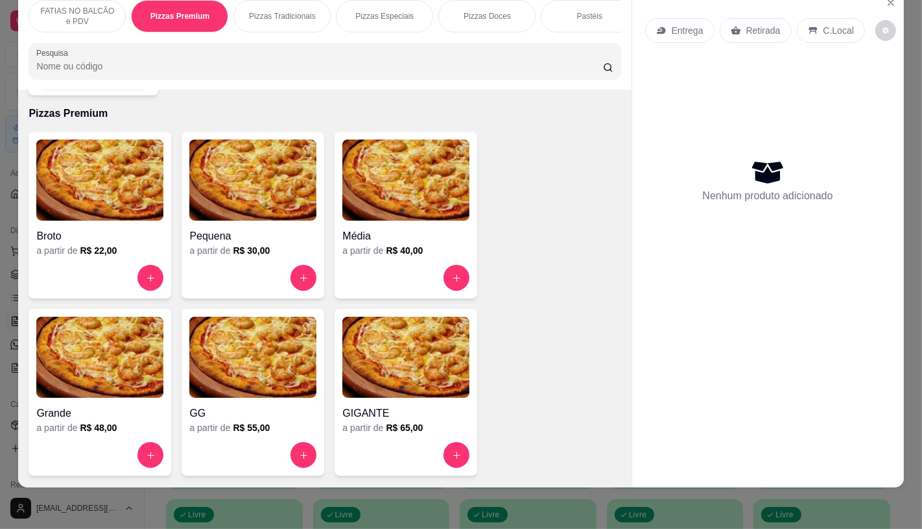
click at [377, 228] on h4 "Média" at bounding box center [405, 236] width 127 height 16
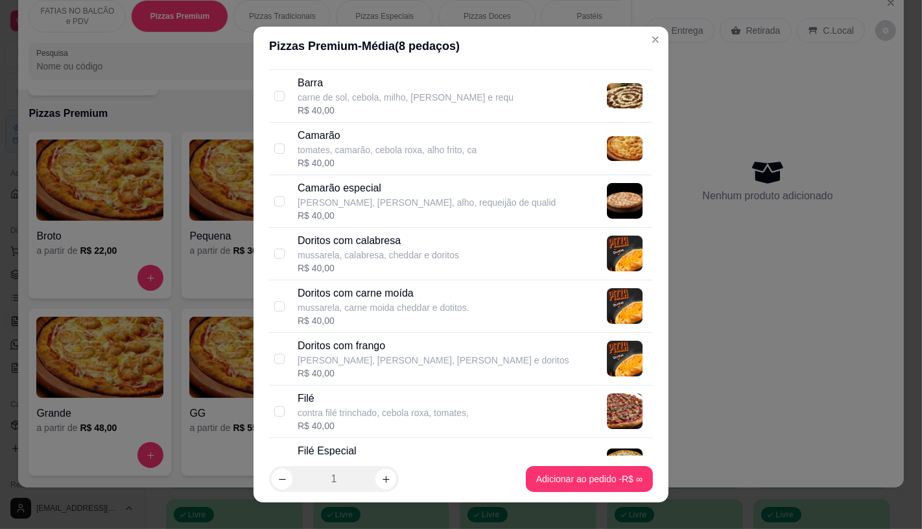
scroll to position [216, 0]
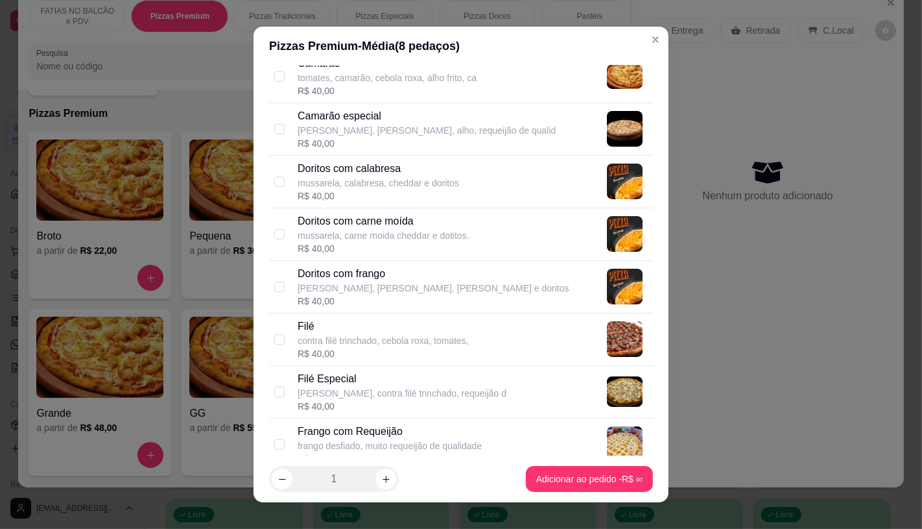
click at [354, 396] on p "[PERSON_NAME], contra filé trinchado, requeijão d" at bounding box center [402, 392] width 209 height 13
checkbox input "true"
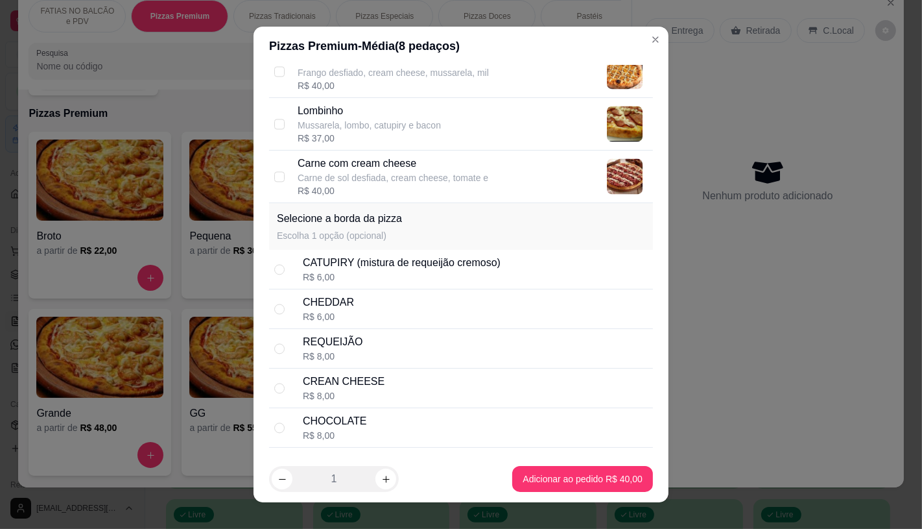
scroll to position [2562, 0]
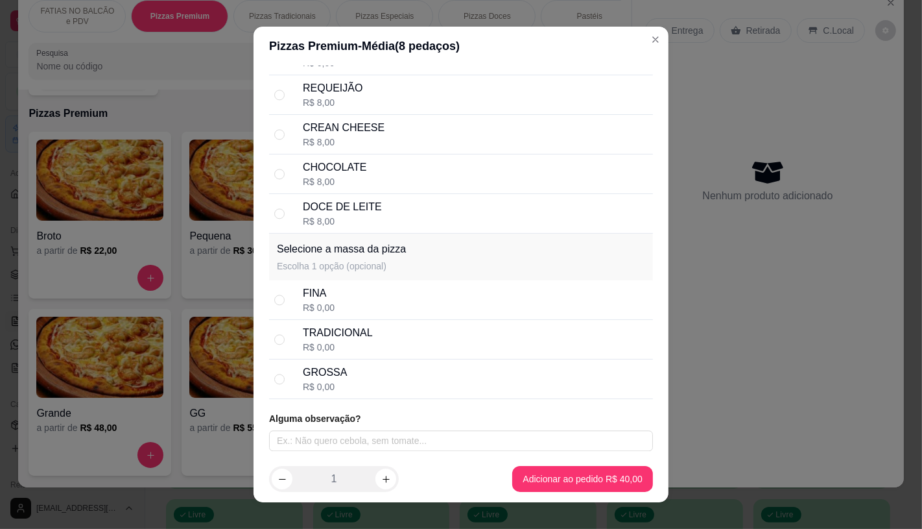
click at [359, 178] on div "CHOCOLATE R$ 8,00" at bounding box center [475, 174] width 345 height 29
radio input "true"
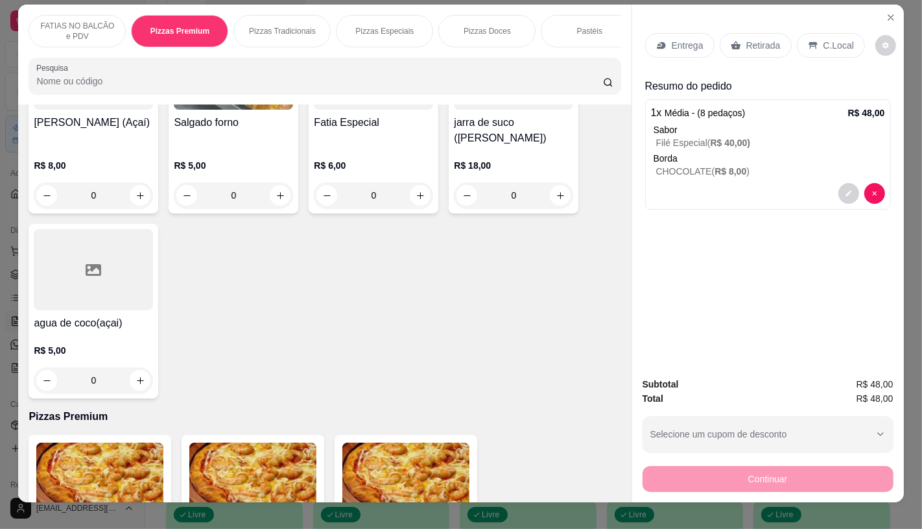
scroll to position [0, 0]
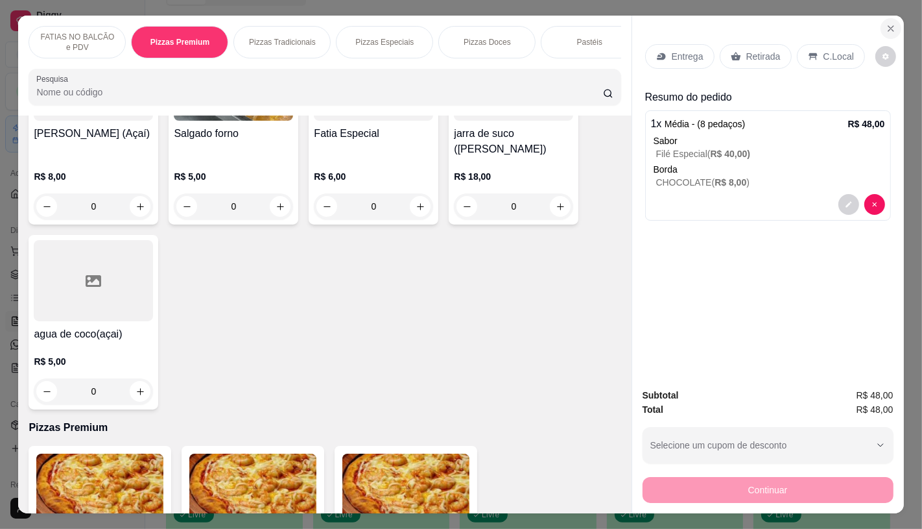
click at [886, 23] on icon "Close" at bounding box center [891, 28] width 10 height 10
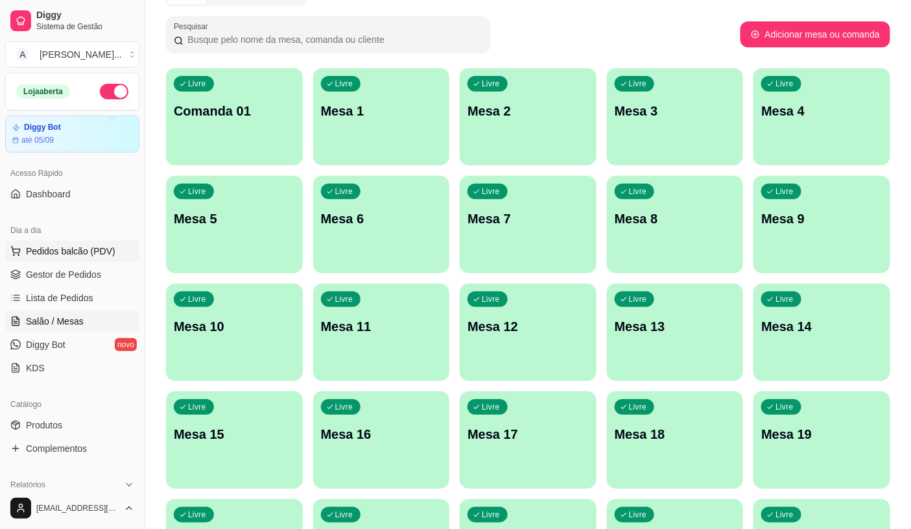
click at [85, 248] on span "Pedidos balcão (PDV)" at bounding box center [70, 250] width 89 height 13
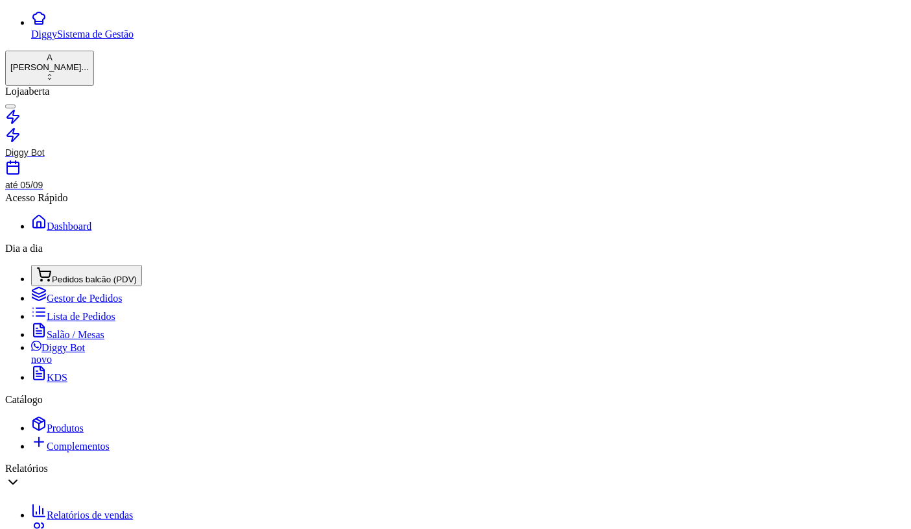
click at [87, 274] on span "Pedidos balcão (PDV)" at bounding box center [94, 279] width 85 height 10
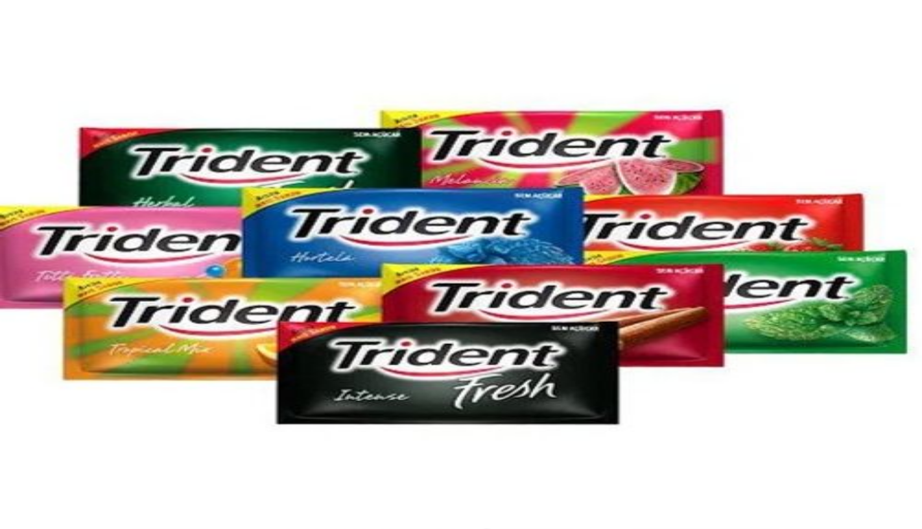
click at [74, 150] on img at bounding box center [461, 264] width 922 height 529
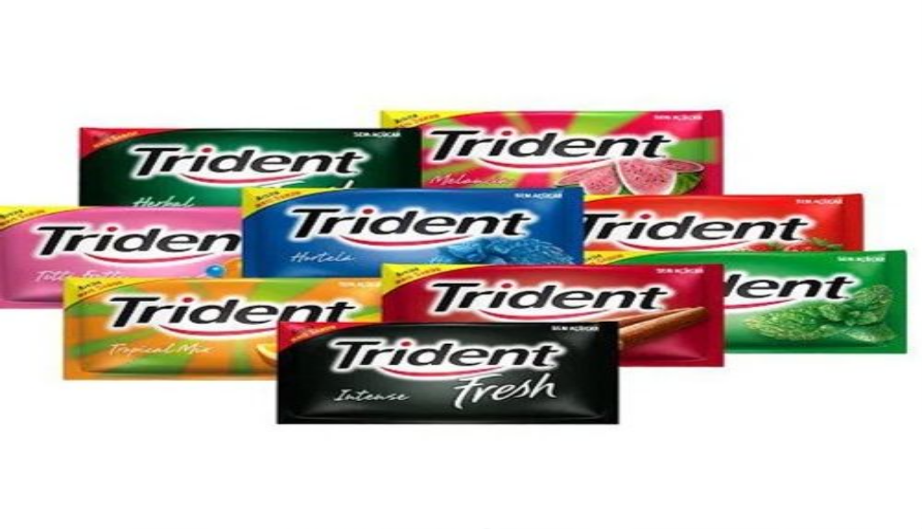
type input "1"
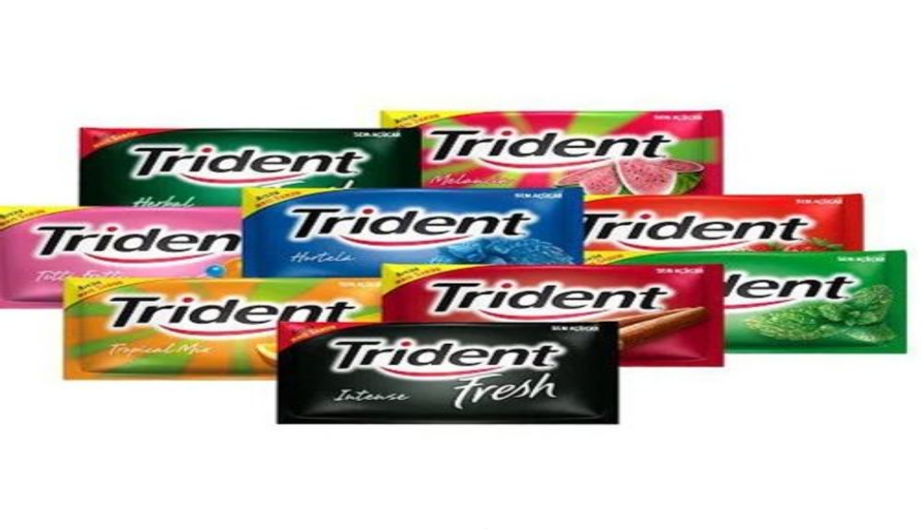
type input "R$ 0,00"
type input "0"
type input "-R$ 5,00"
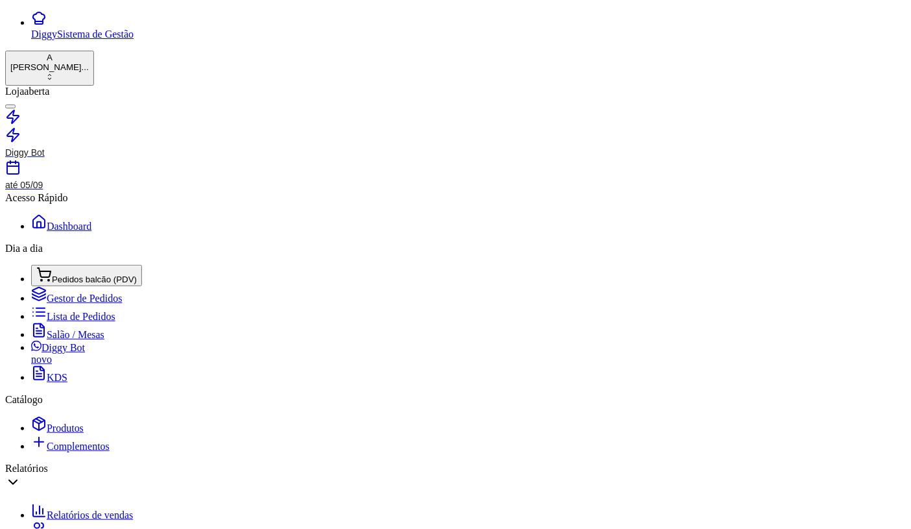
click at [56, 265] on button "Pedidos balcão (PDV)" at bounding box center [86, 275] width 111 height 21
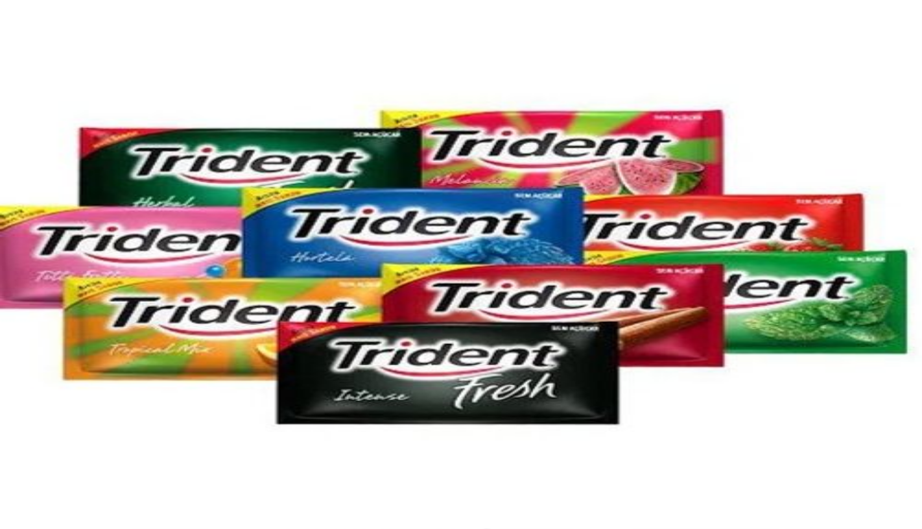
click at [92, 225] on img at bounding box center [461, 264] width 922 height 529
radio input "true"
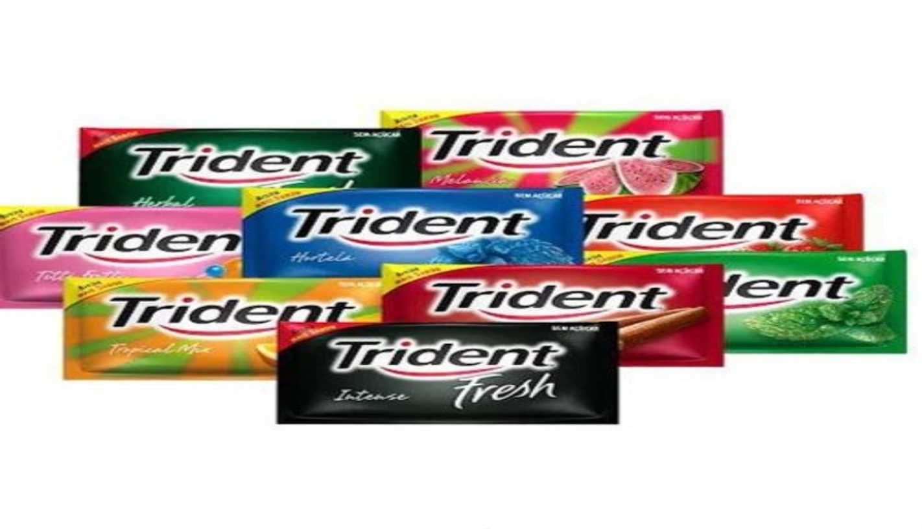
click at [115, 215] on img at bounding box center [461, 264] width 922 height 529
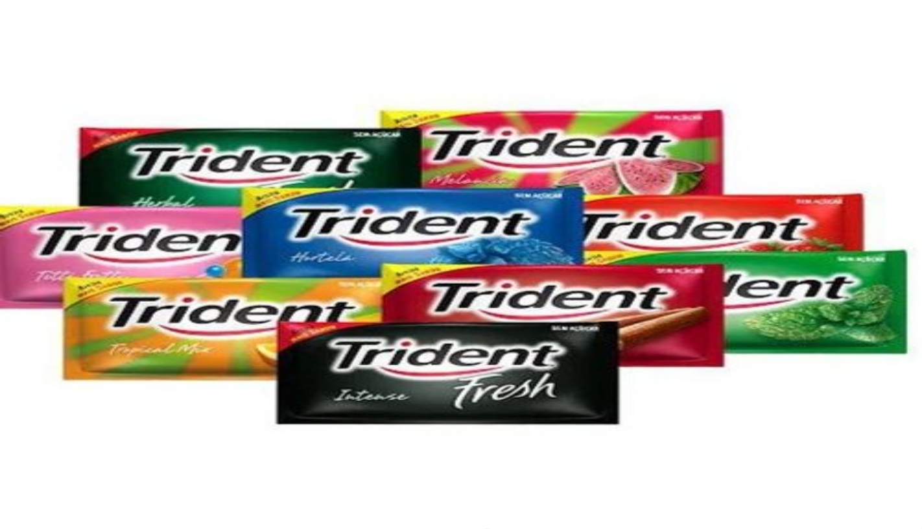
radio input "true"
type input "1"
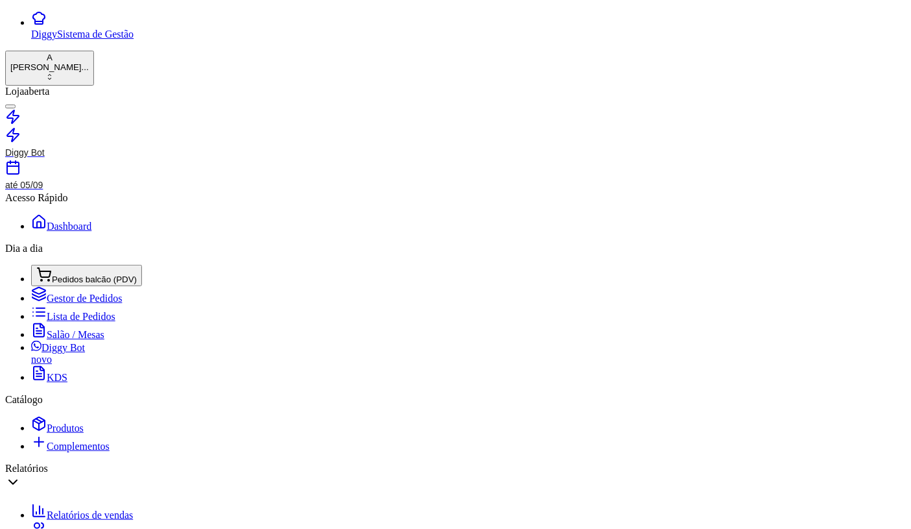
click at [58, 274] on span "Pedidos balcão (PDV)" at bounding box center [94, 279] width 85 height 10
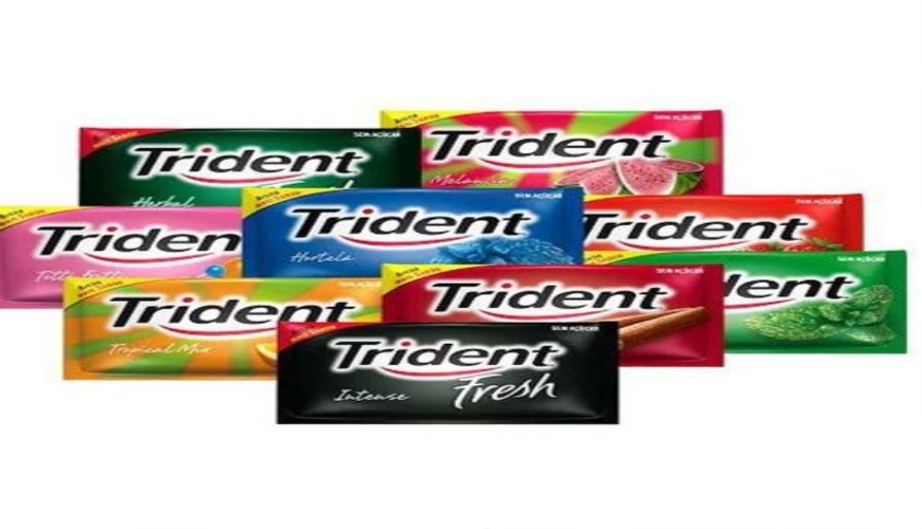
type input "0"
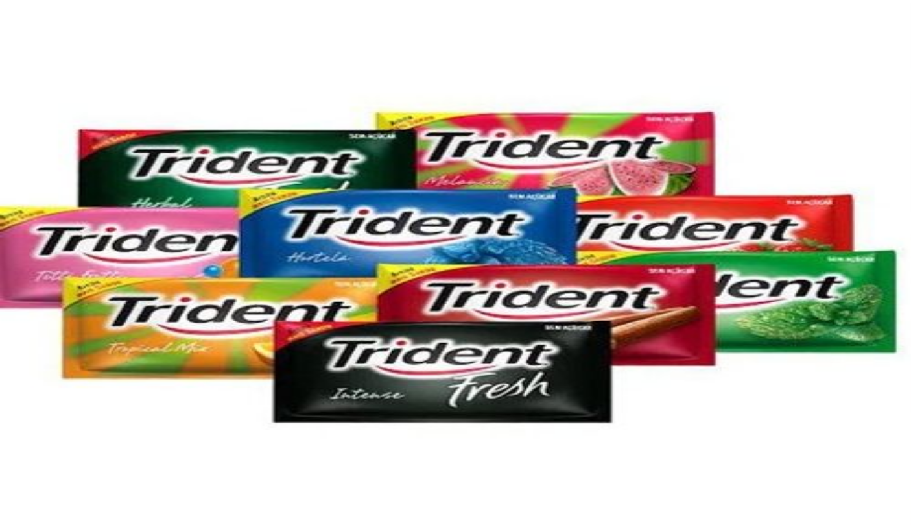
scroll to position [216, 0]
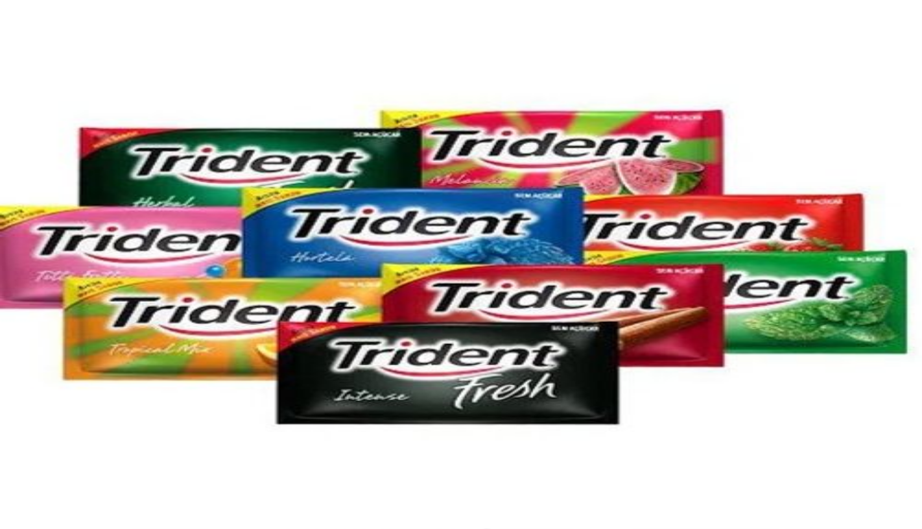
type input "3"
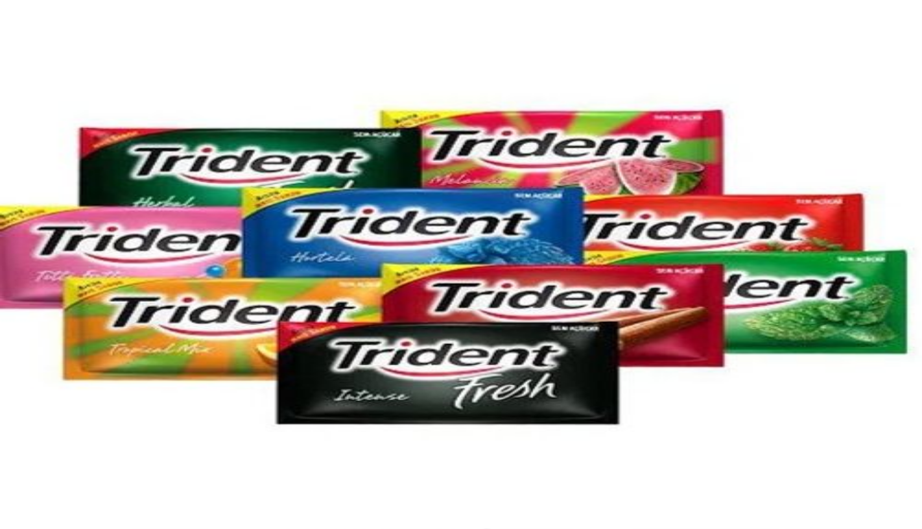
type input "50,00"
type input "R$ 0,00"
type input "0"
type input "-R$ 9,00"
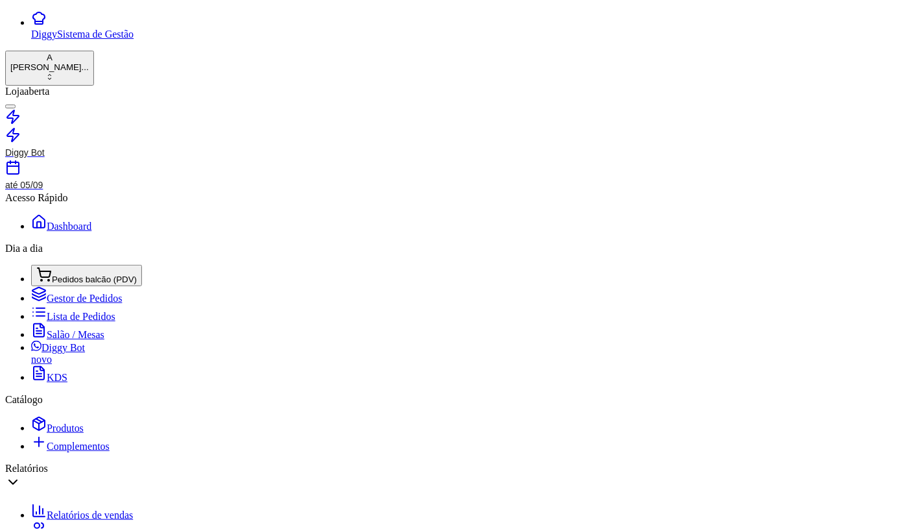
scroll to position [404, 0]
click at [67, 329] on span "Salão / Mesas" at bounding box center [76, 334] width 58 height 11
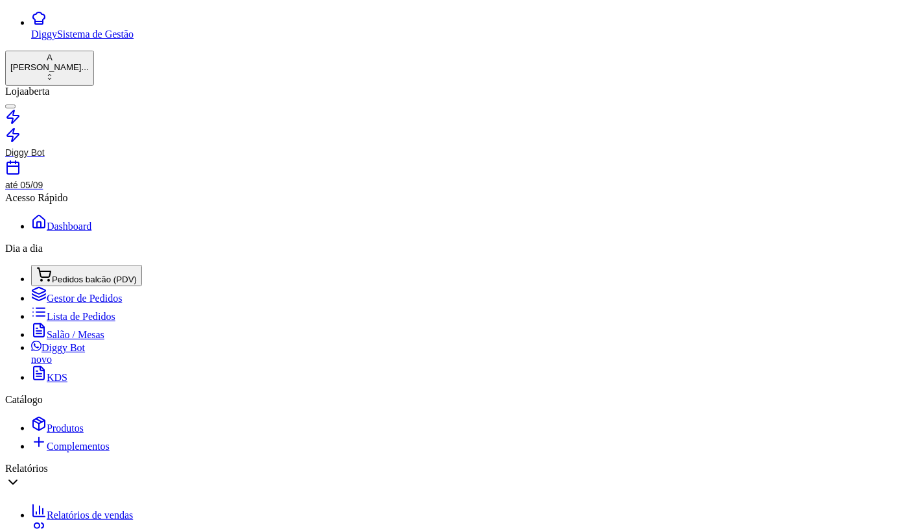
click at [49, 243] on div "Dia a dia" at bounding box center [455, 249] width 901 height 12
click at [54, 274] on span "Pedidos balcão (PDV)" at bounding box center [94, 279] width 85 height 10
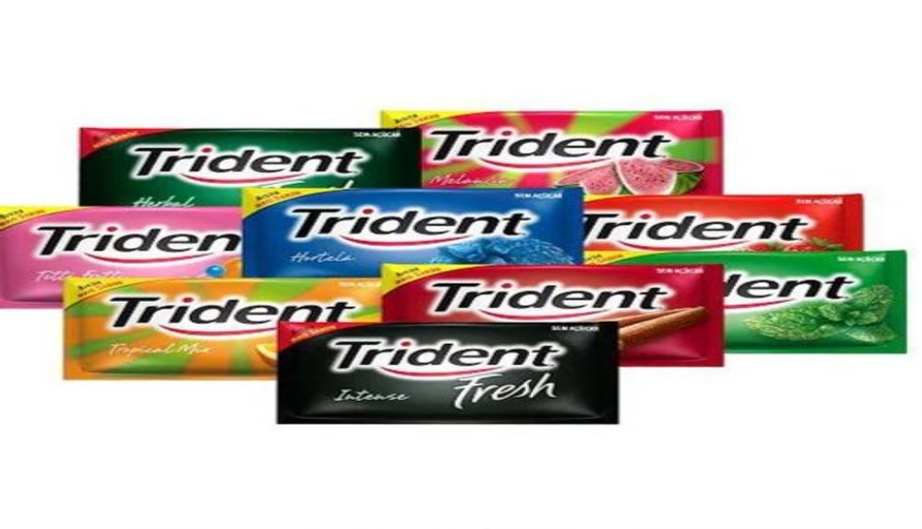
type input "7"
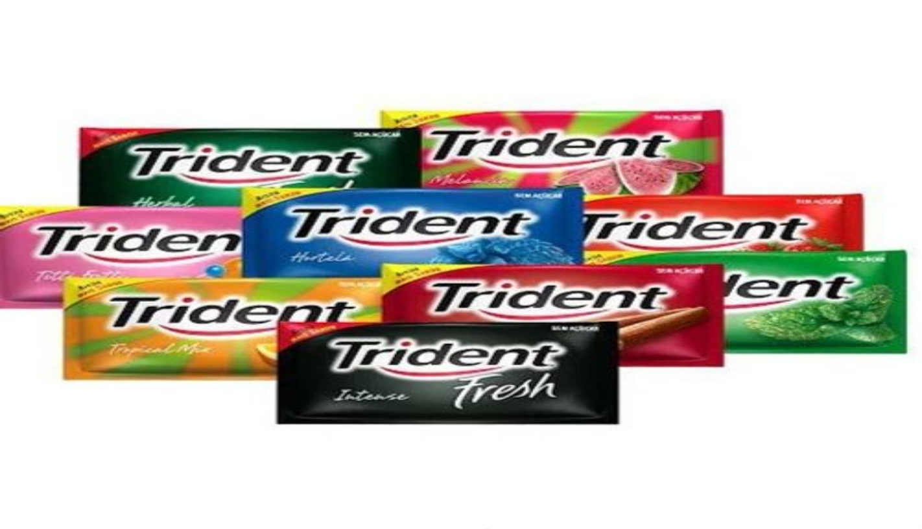
type input "R$ 0,00"
type input "0"
type input "-R$ 35,00"
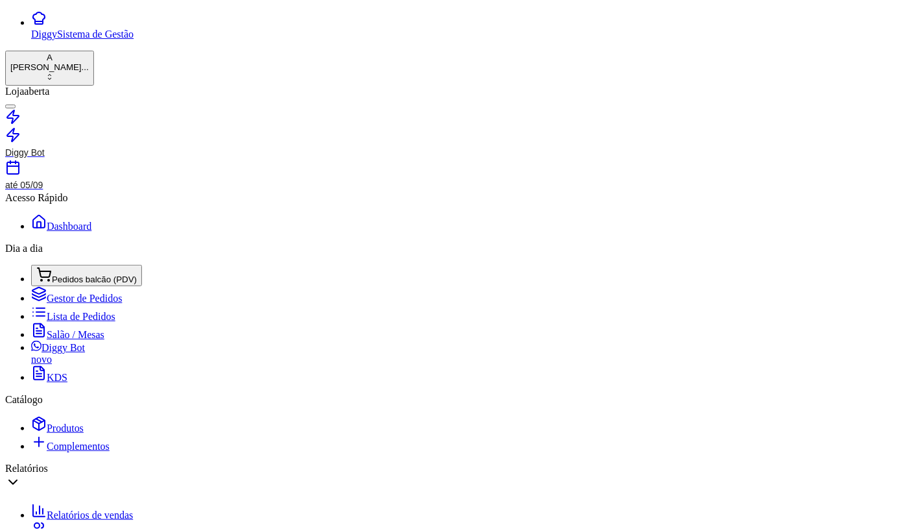
click at [69, 274] on span "Pedidos balcão (PDV)" at bounding box center [94, 279] width 85 height 10
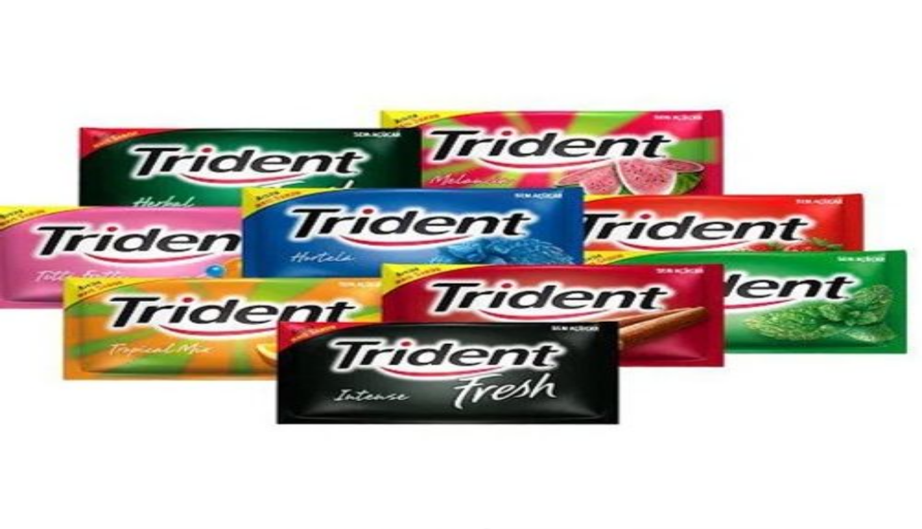
type input "q"
type input "a"
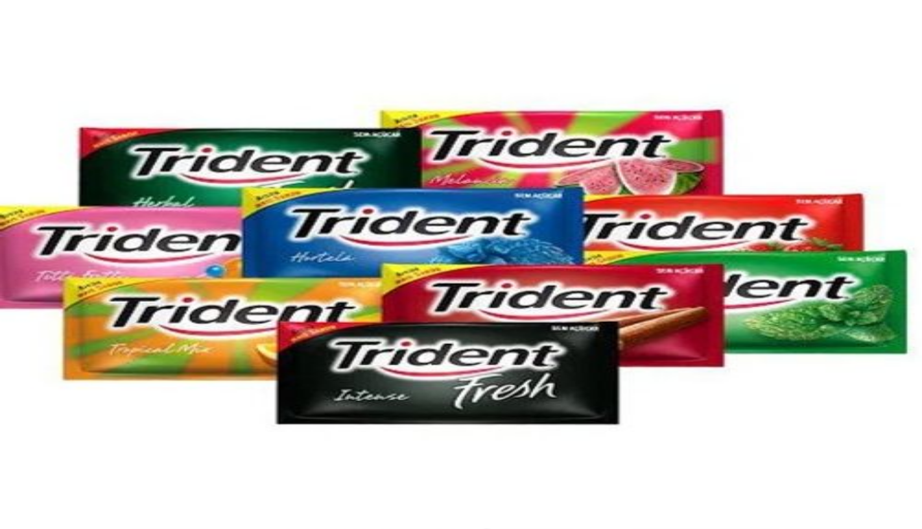
scroll to position [4758, 0]
click at [112, 234] on img at bounding box center [461, 264] width 922 height 529
drag, startPoint x: 617, startPoint y: 28, endPoint x: 626, endPoint y: 36, distance: 12.9
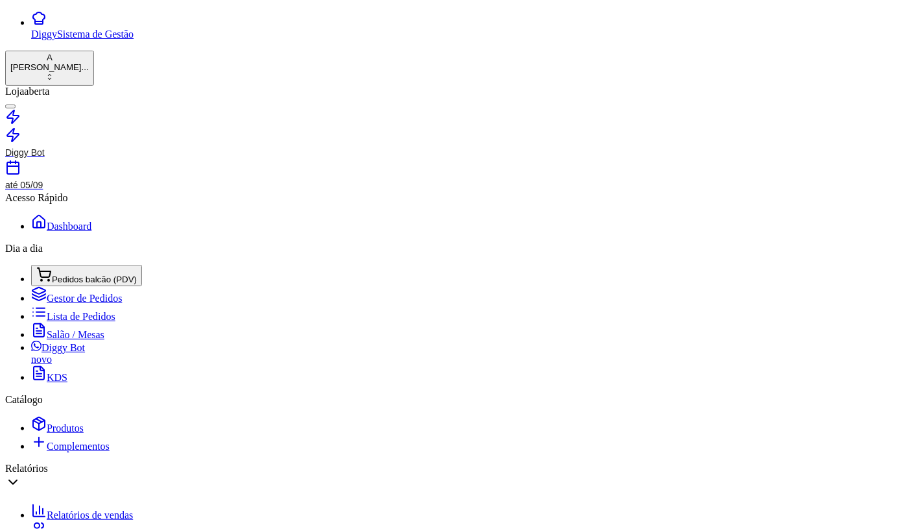
click at [79, 61] on button "A [PERSON_NAME] ..." at bounding box center [49, 68] width 89 height 35
click at [79, 100] on div "[PERSON_NAME] e Pizzaria" at bounding box center [63, 99] width 126 height 12
click at [56, 220] on span "Dashboard" at bounding box center [69, 225] width 45 height 11
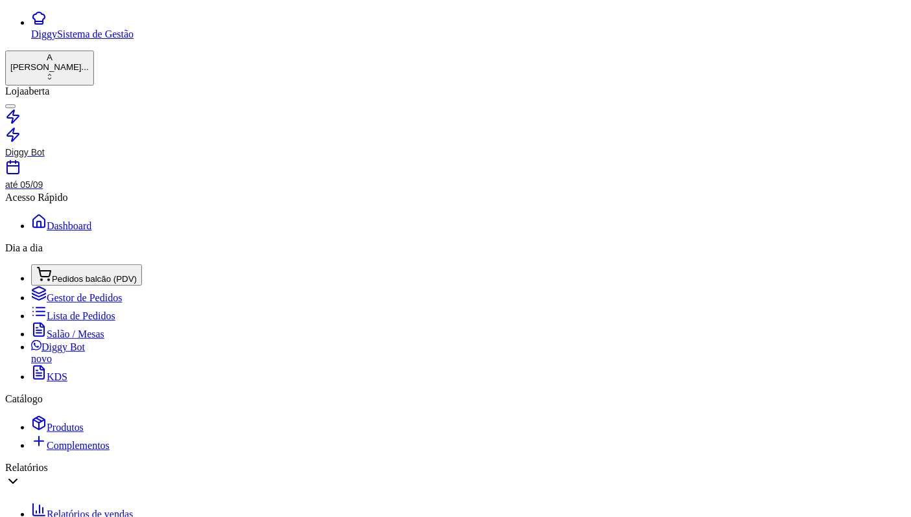
click at [53, 265] on button "Pedidos balcão (PDV)" at bounding box center [86, 275] width 111 height 21
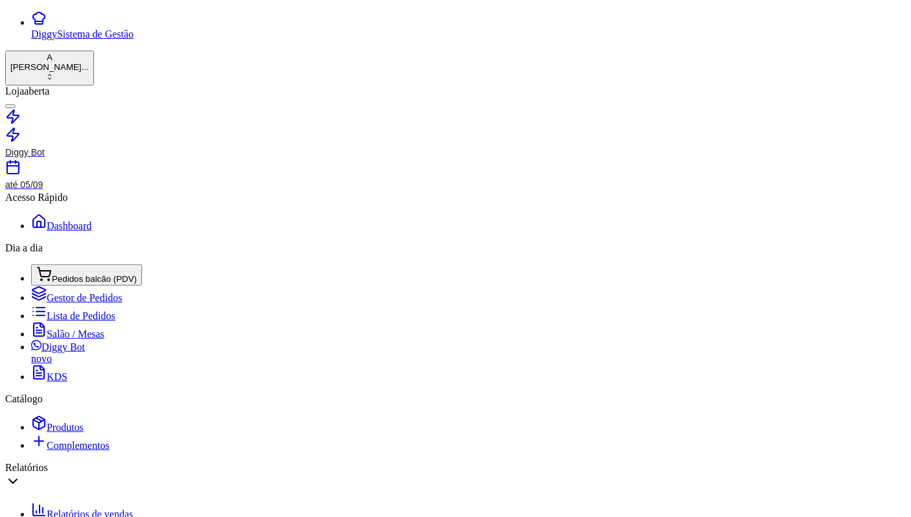
click at [62, 329] on span "Salão / Mesas" at bounding box center [76, 334] width 58 height 11
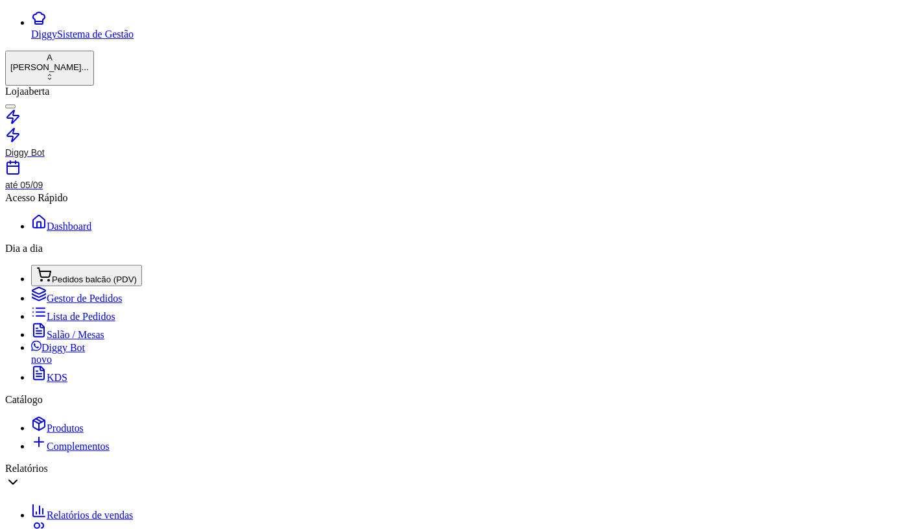
click at [62, 329] on span "Salão / Mesas" at bounding box center [76, 334] width 58 height 11
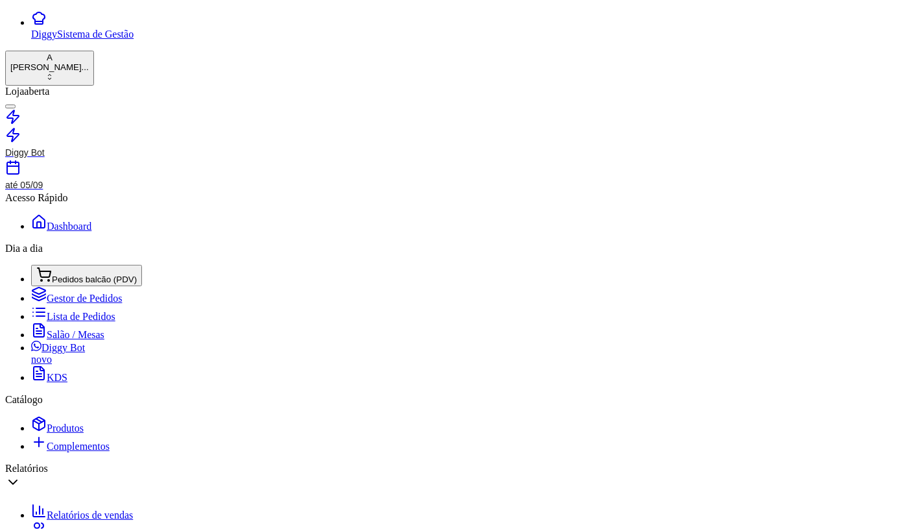
type input "comanda"
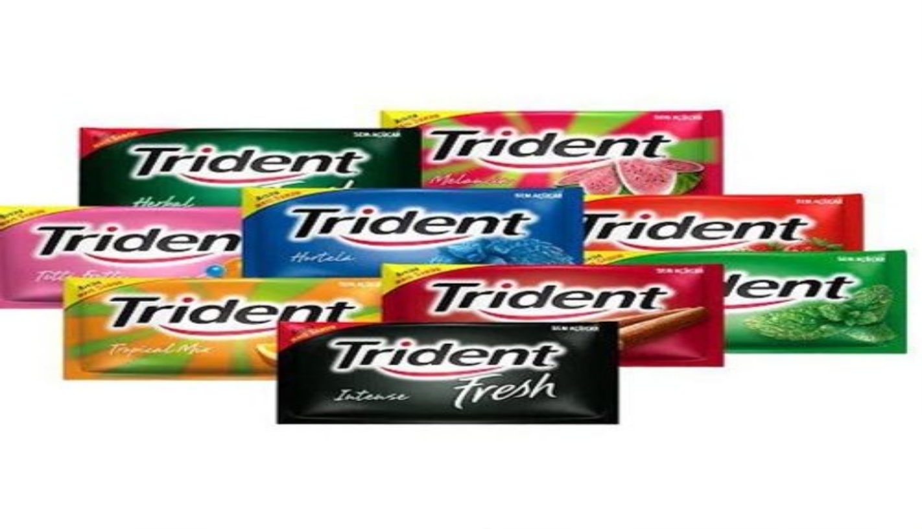
scroll to position [360, 0]
checkbox input "true"
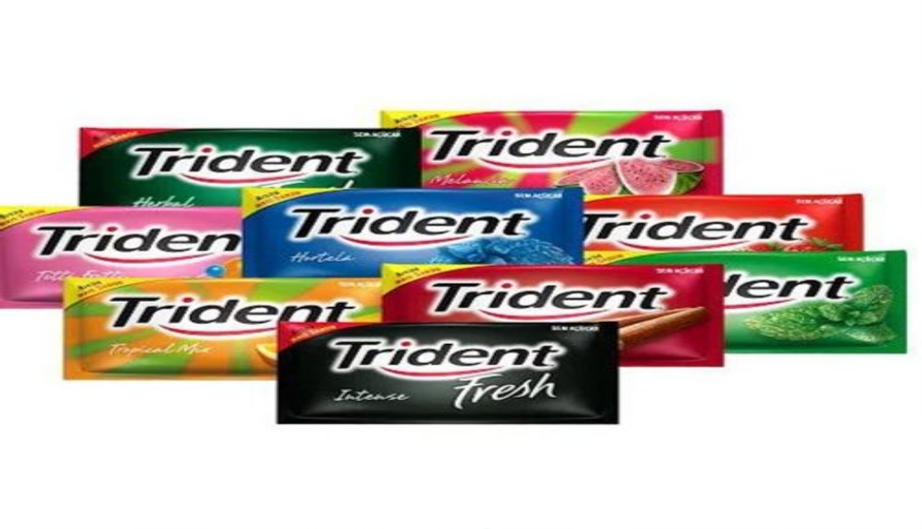
checkbox input "true"
drag, startPoint x: 56, startPoint y: 38, endPoint x: 72, endPoint y: 38, distance: 16.2
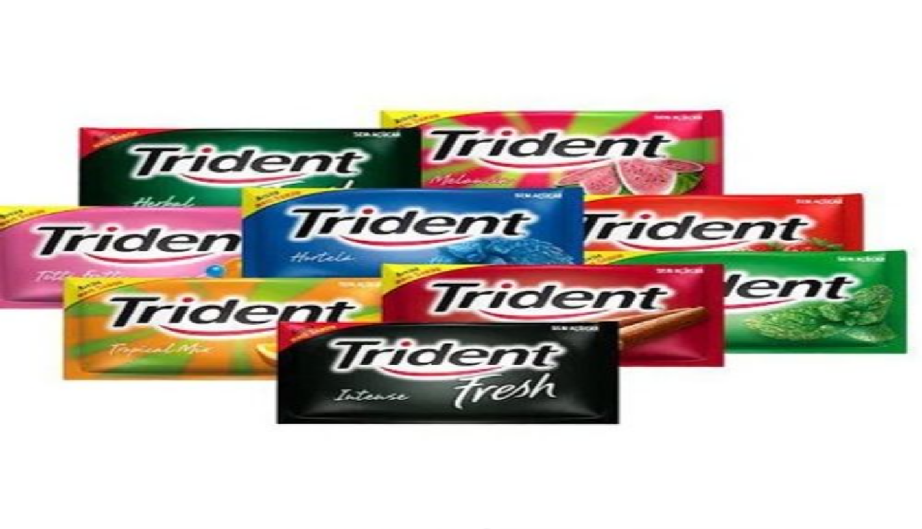
type input "t"
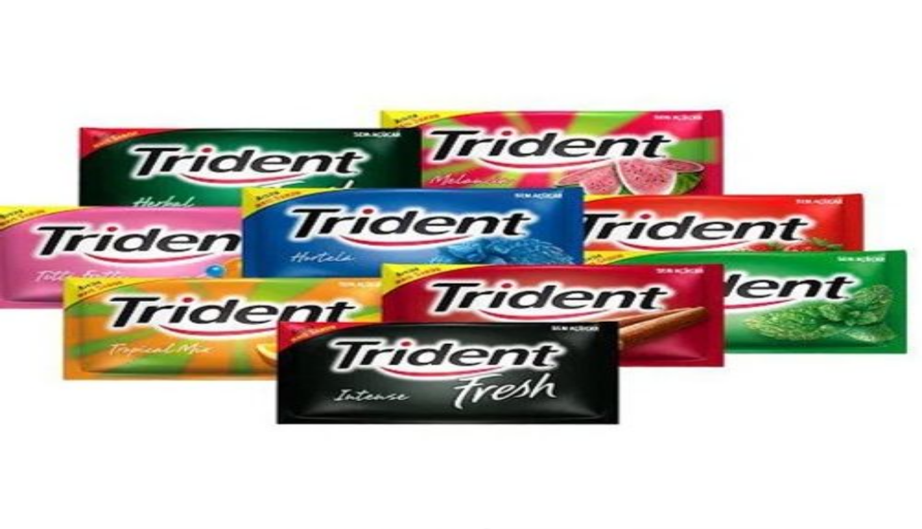
type input "taxa"
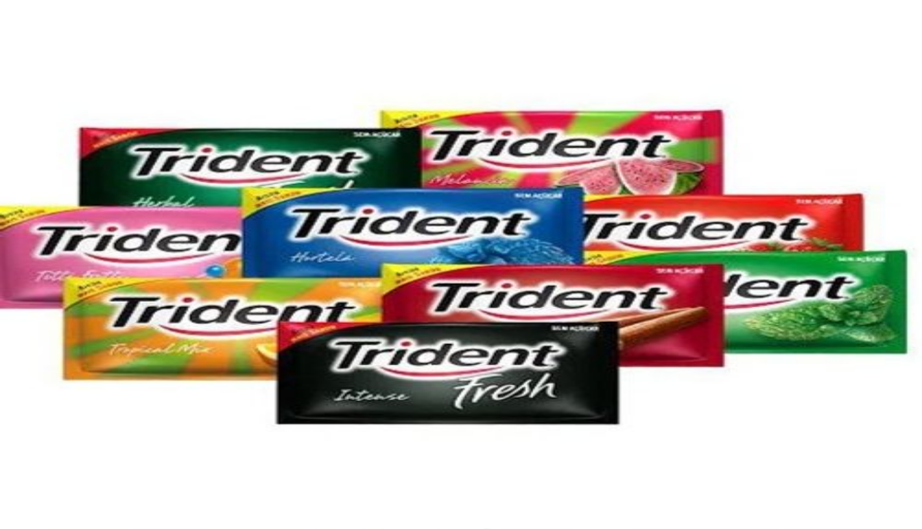
radio input "true"
type input "1"
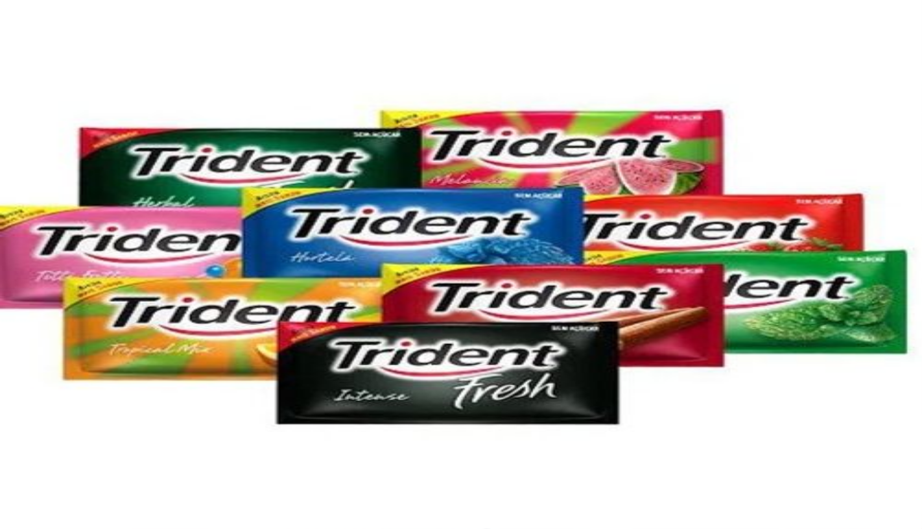
type input "3"
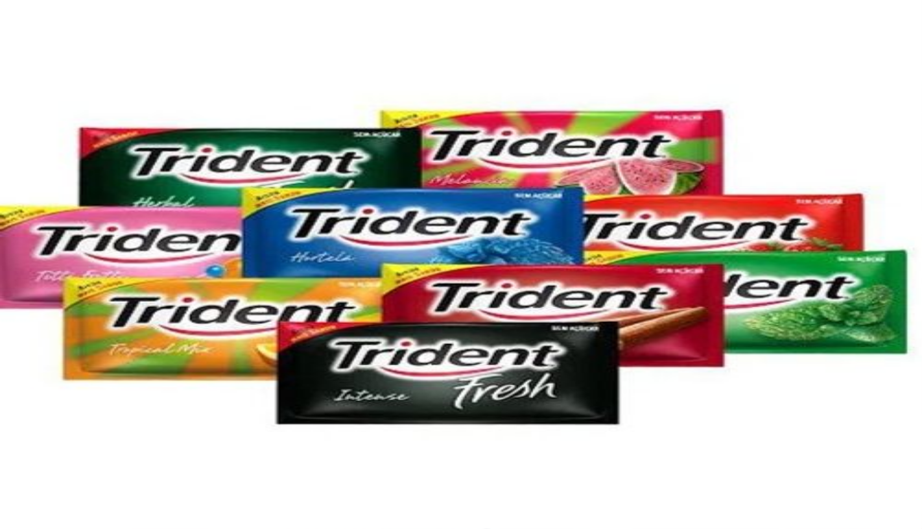
type input "d"
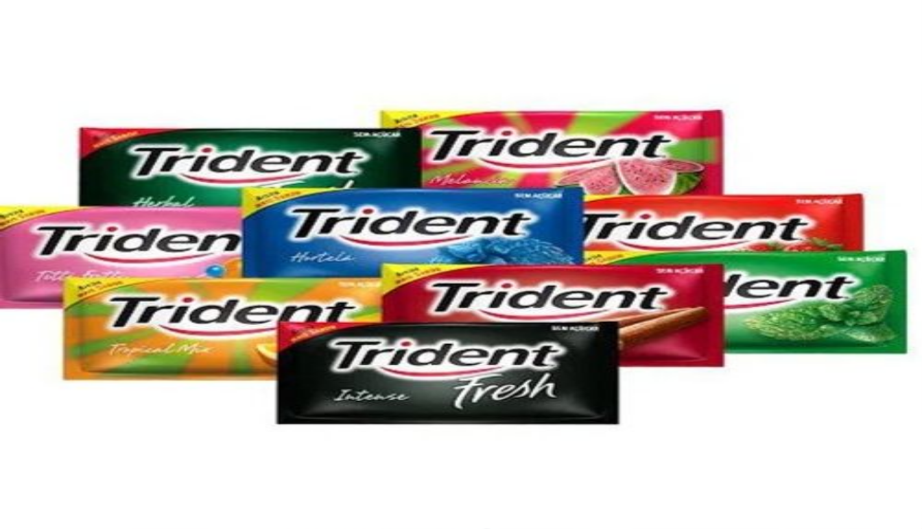
scroll to position [7640, 0]
type input "sede"
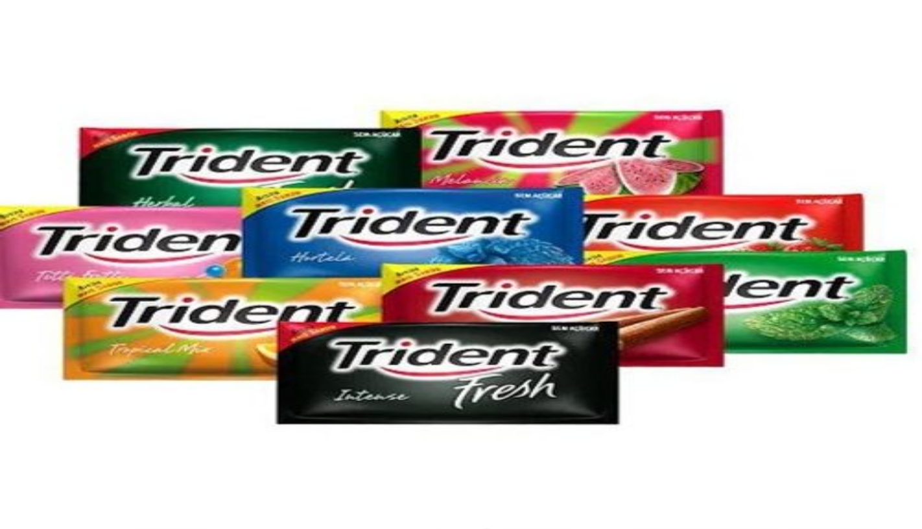
type input "1"
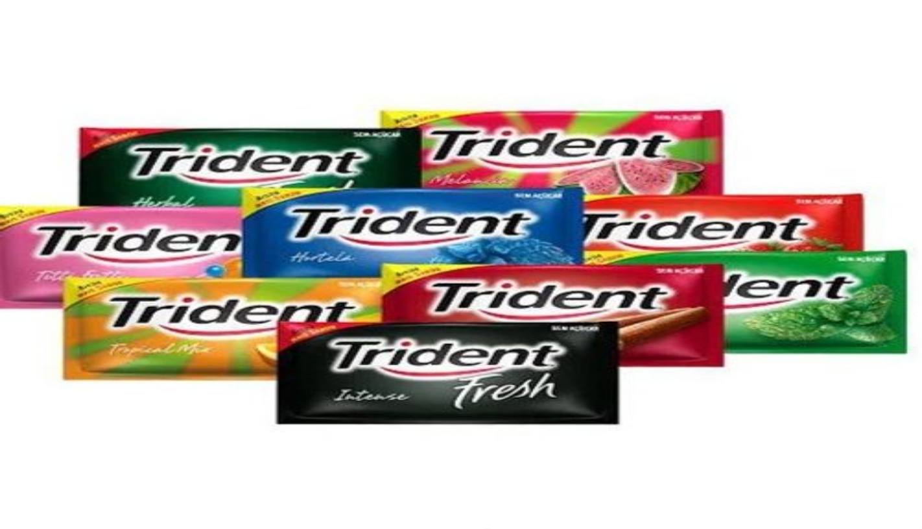
drag, startPoint x: 113, startPoint y: 102, endPoint x: 0, endPoint y: 106, distance: 112.9
type input "4"
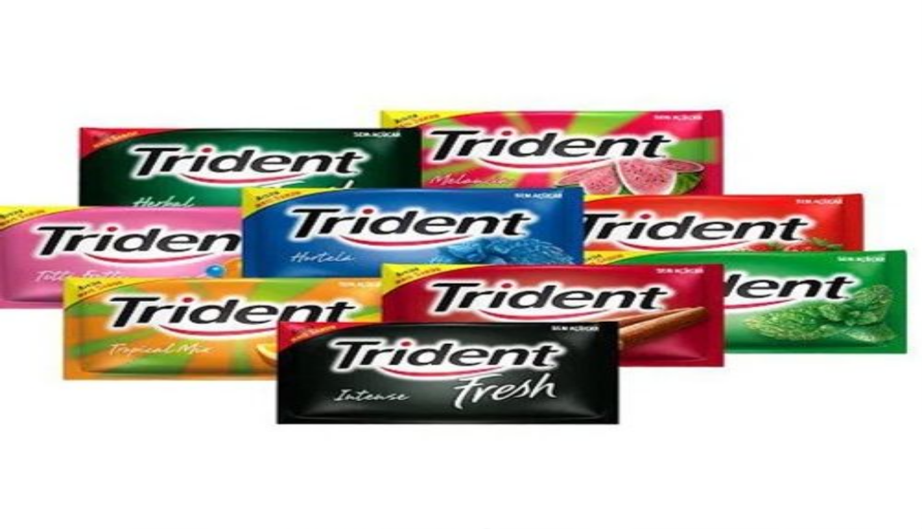
type input "se"
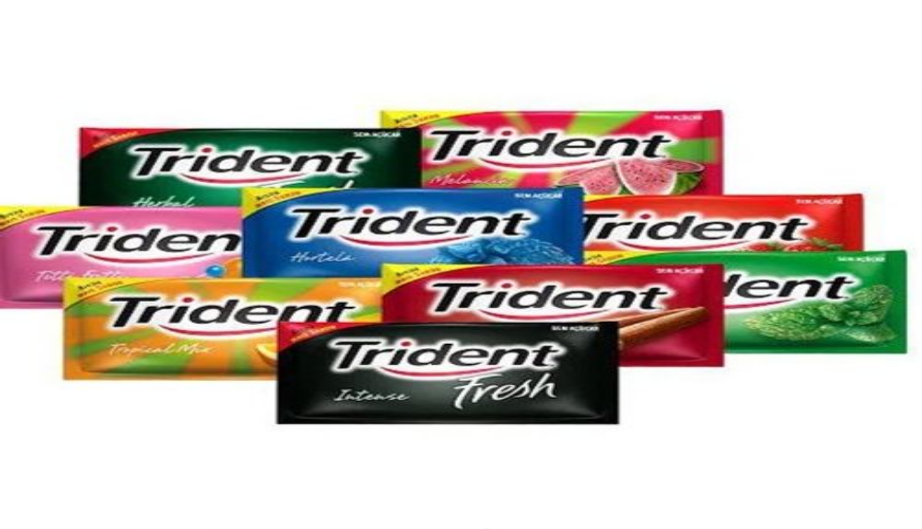
type input "2"
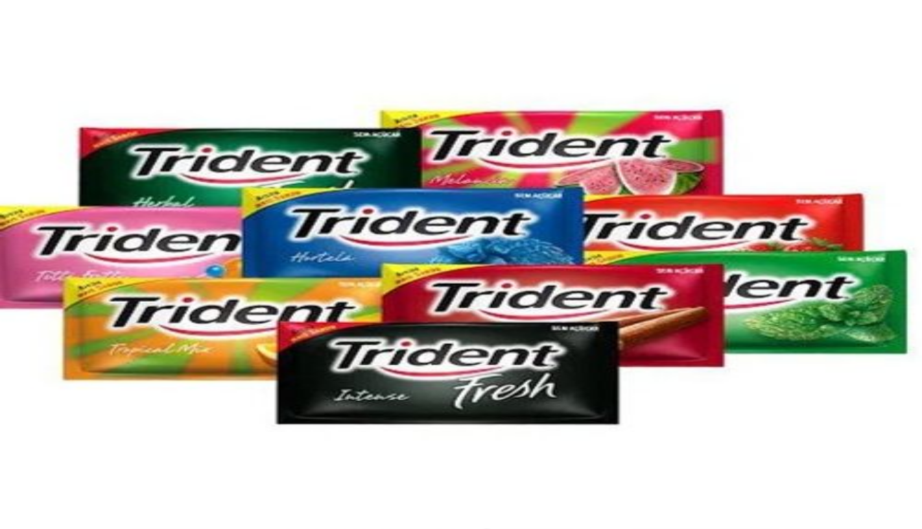
drag, startPoint x: 134, startPoint y: 87, endPoint x: 31, endPoint y: 95, distance: 103.5
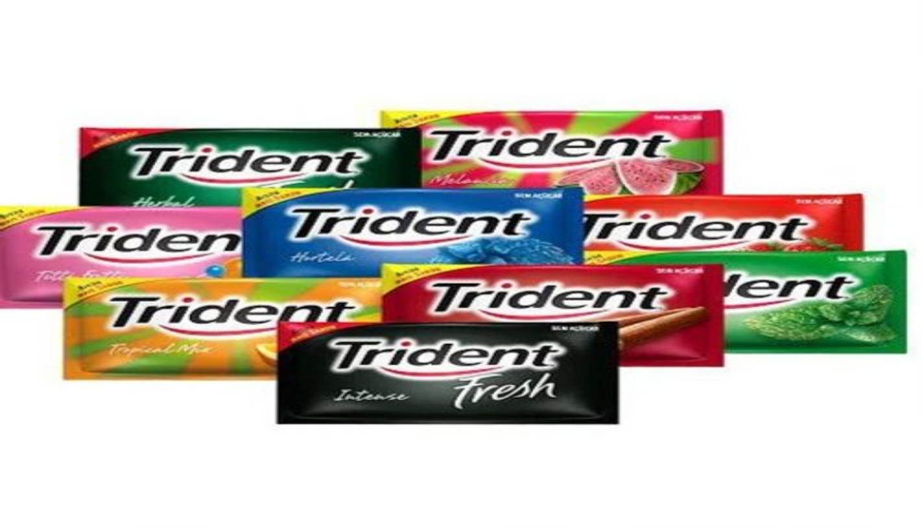
checkbox input "true"
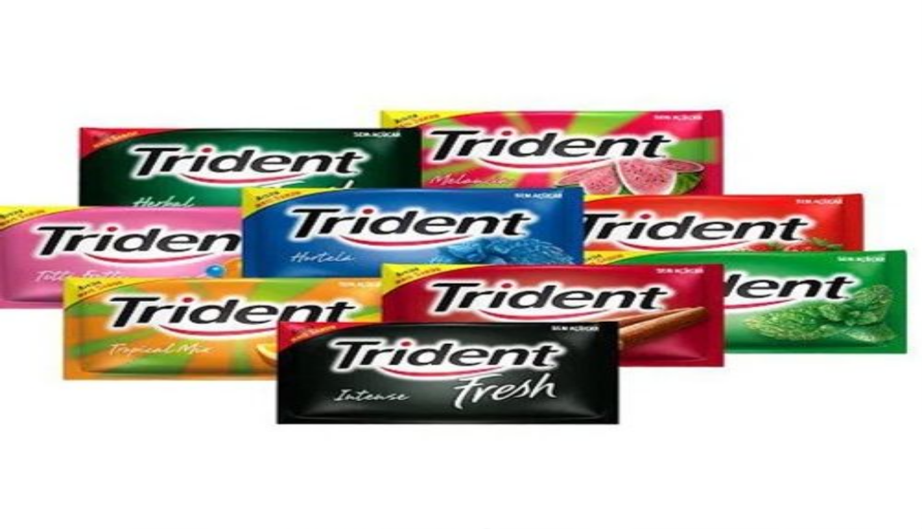
checkbox input "true"
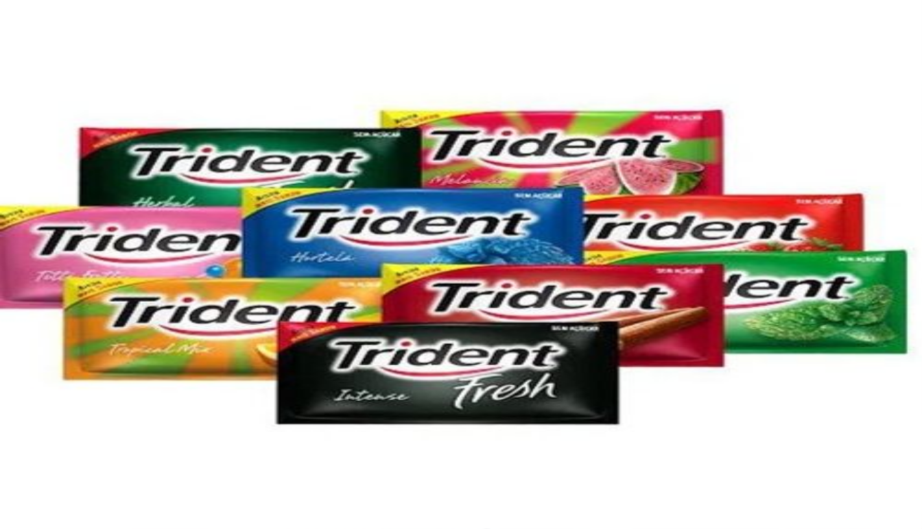
radio input "true"
type input "sede"
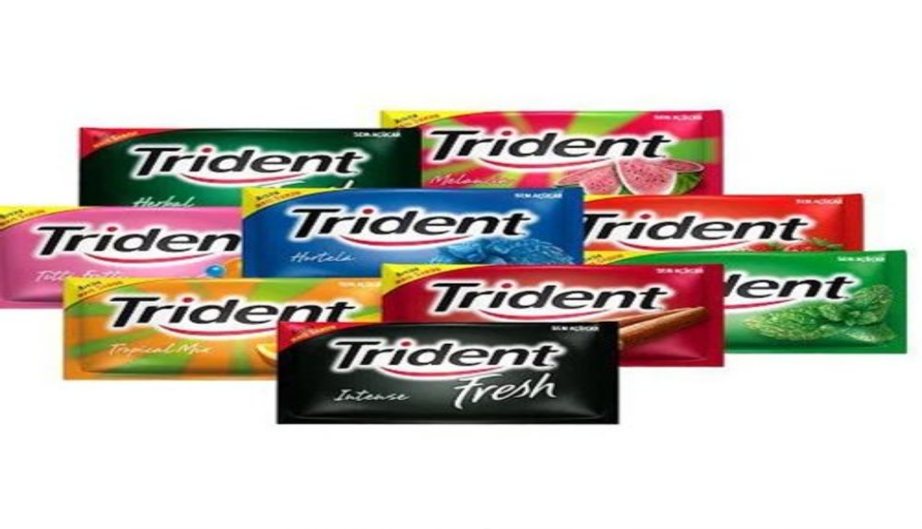
type input "3"
click at [740, 423] on button "Não registrar e enviar pedido" at bounding box center [681, 429] width 117 height 13
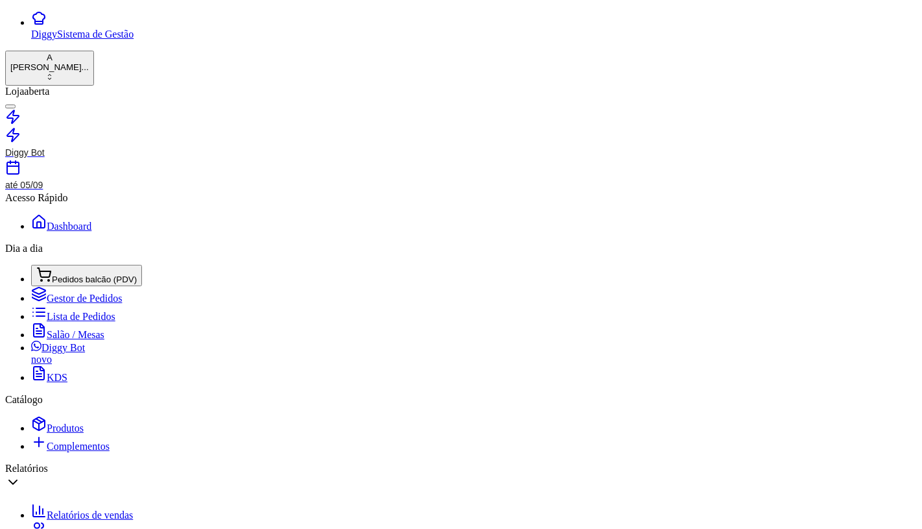
type input "R$ 0,00"
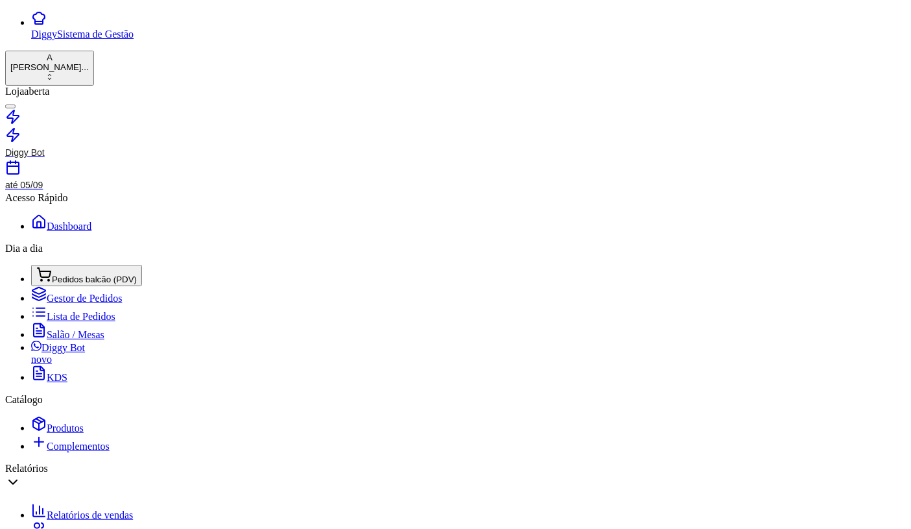
click at [58, 274] on span "Pedidos balcão (PDV)" at bounding box center [94, 279] width 85 height 10
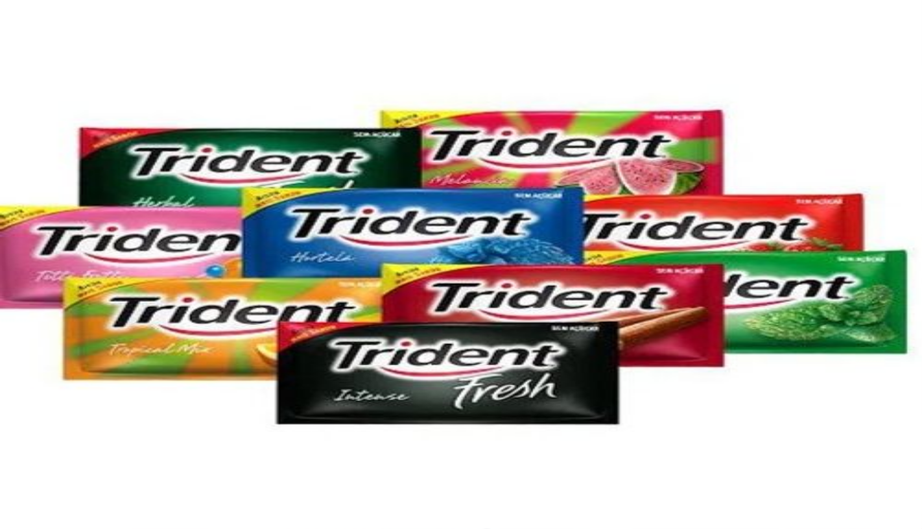
scroll to position [0, 29]
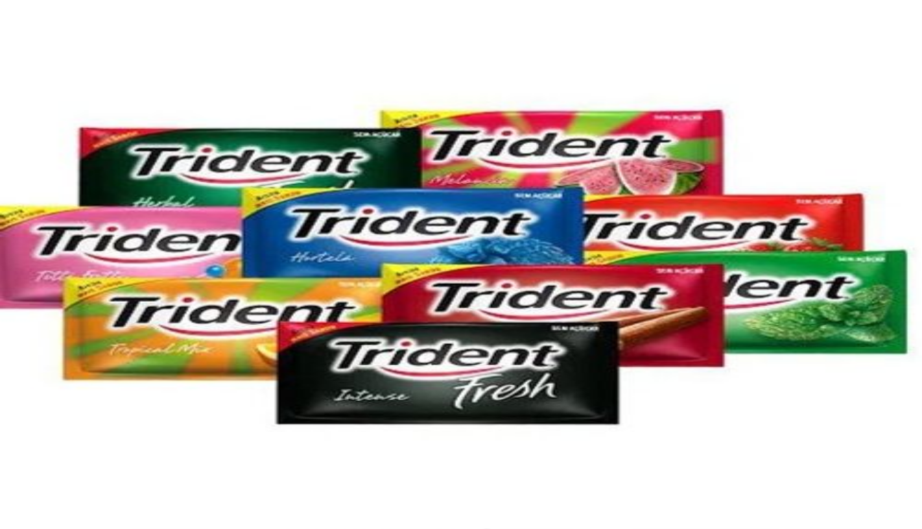
click at [239, 171] on img at bounding box center [461, 264] width 922 height 529
type input "1"
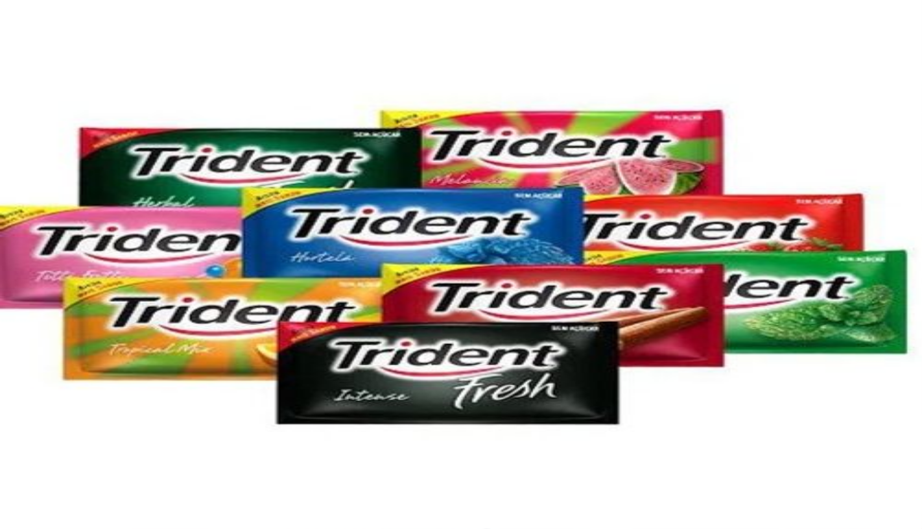
scroll to position [7432, 0]
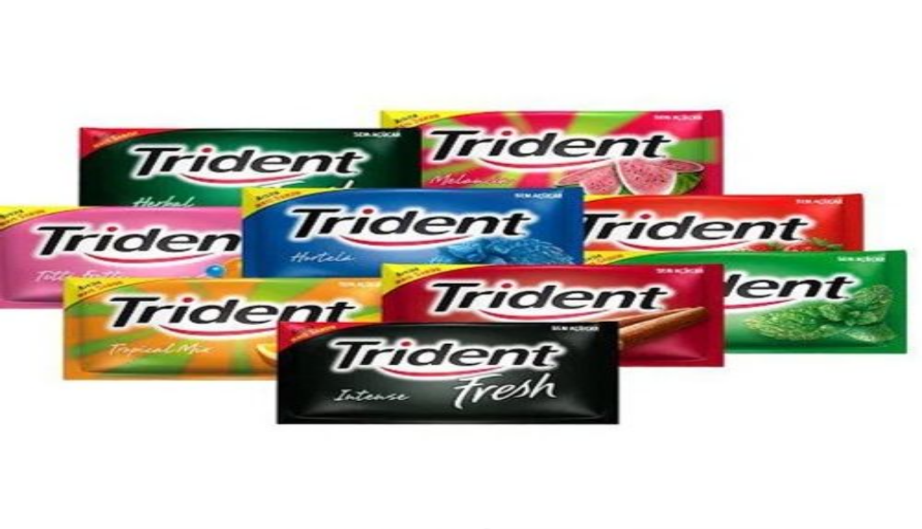
type input "R$ 0,00"
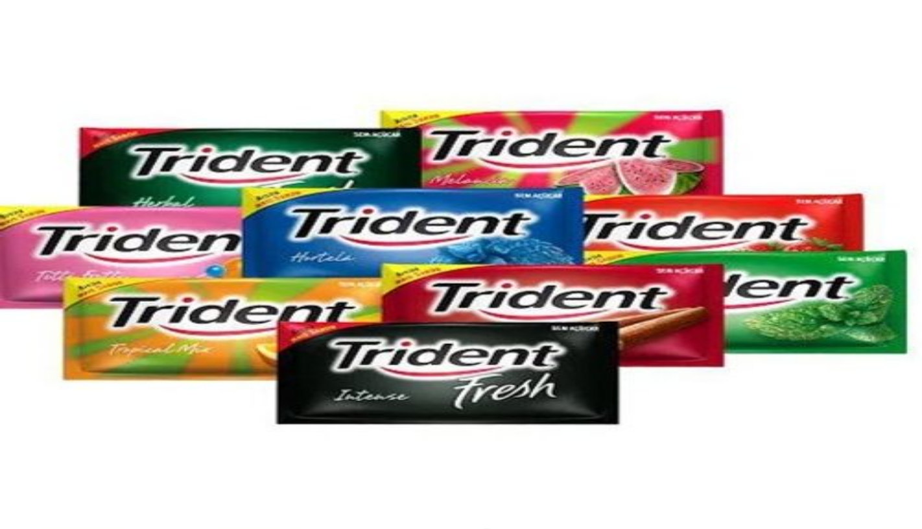
type input "0"
type input "-R$ 14,00"
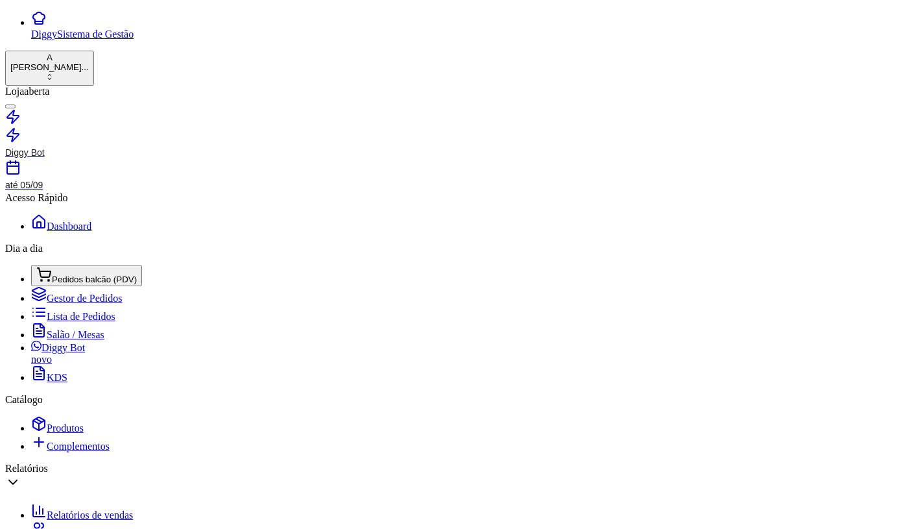
type input "."
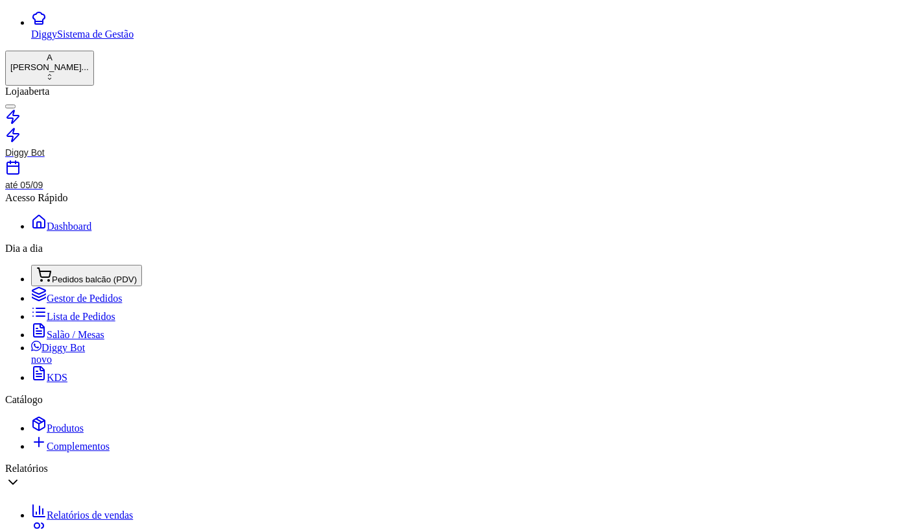
click at [419, 472] on button "IMPRESSORA COMPUTADOR" at bounding box center [386, 479] width 132 height 14
type input "R$ 0,00"
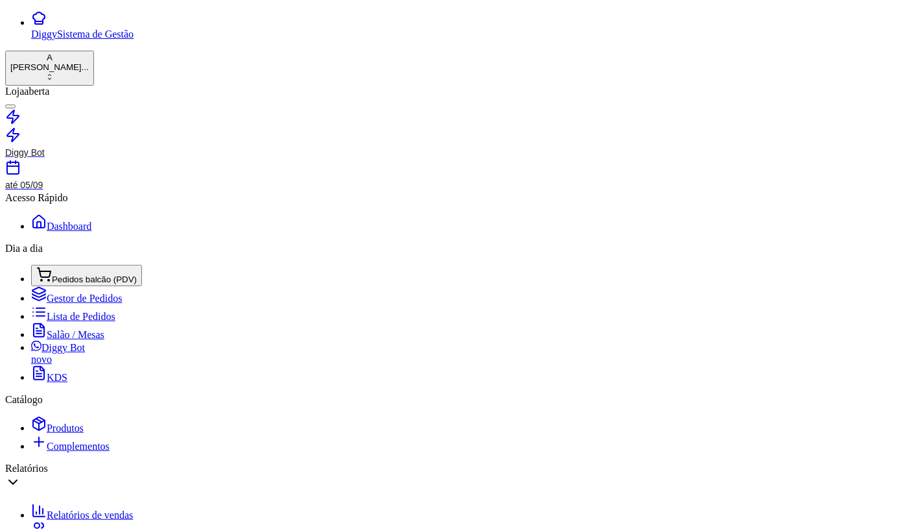
click at [86, 274] on span "Pedidos balcão (PDV)" at bounding box center [94, 279] width 85 height 10
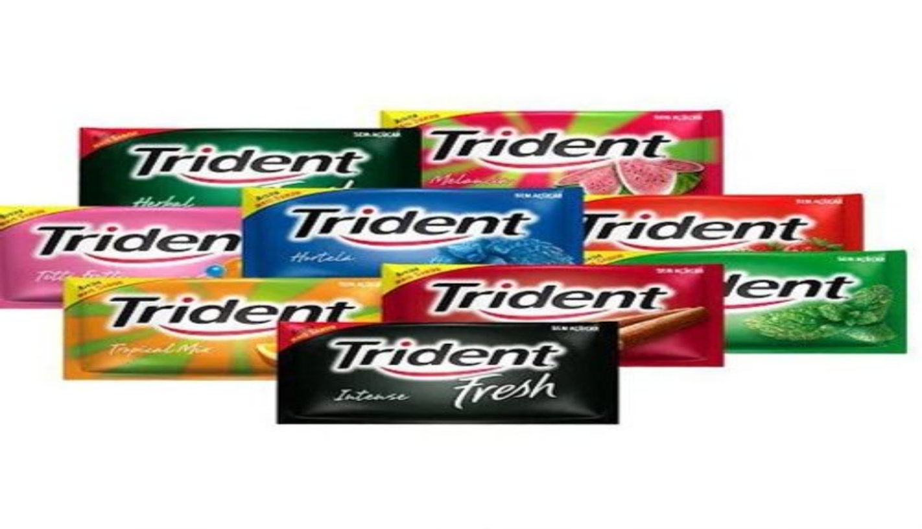
type input "3"
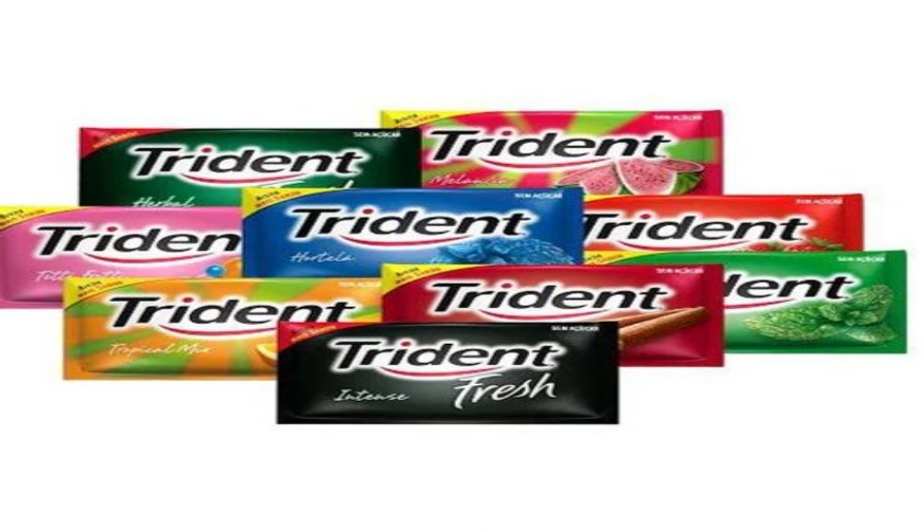
type input "R$ 0,00"
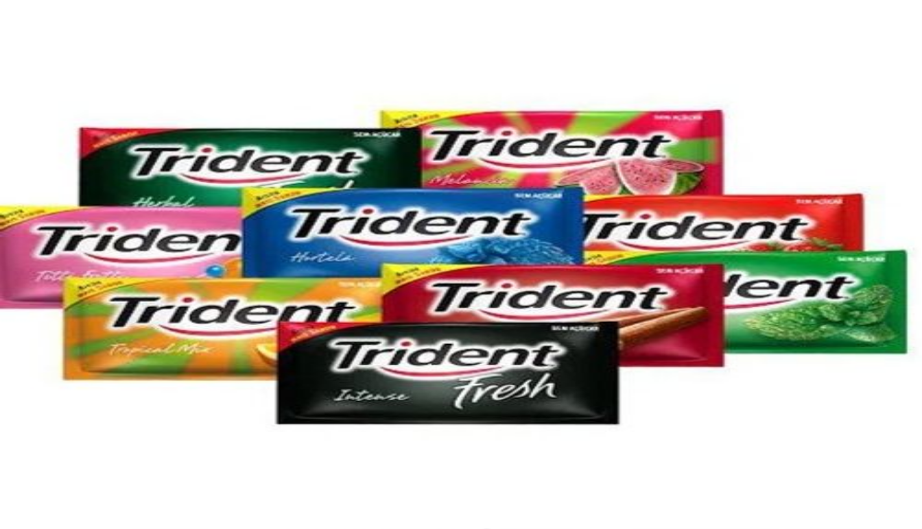
type input "0"
type input "-R$ 24,00"
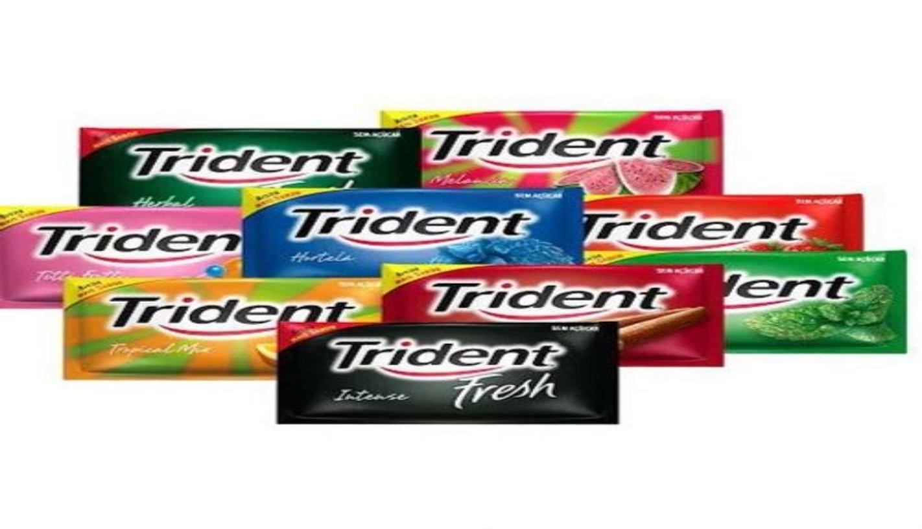
checkbox input "true"
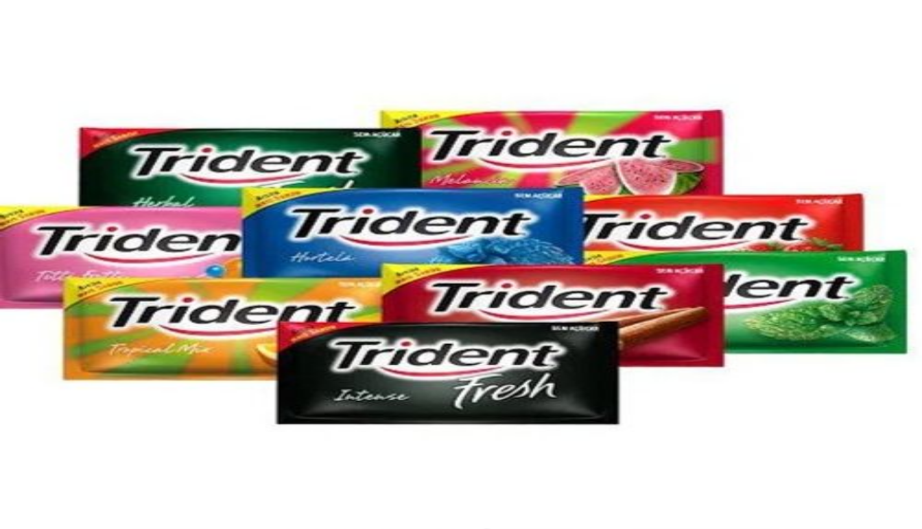
type input "taxa"
radio input "true"
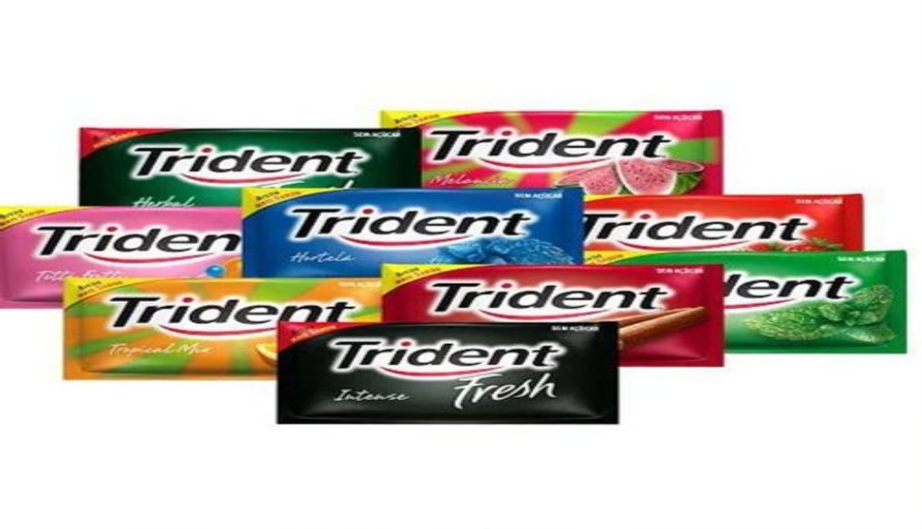
type input "1"
type input "3"
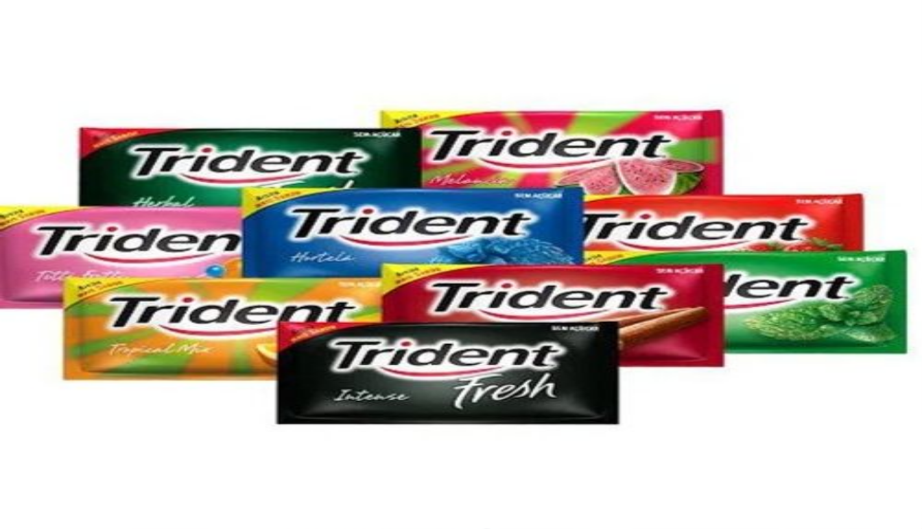
type input "t"
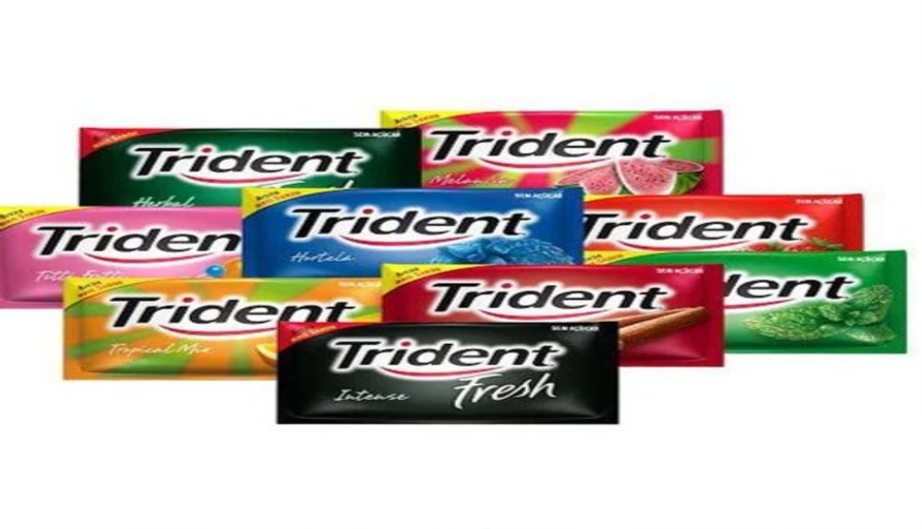
type input "sed"
type input "1"
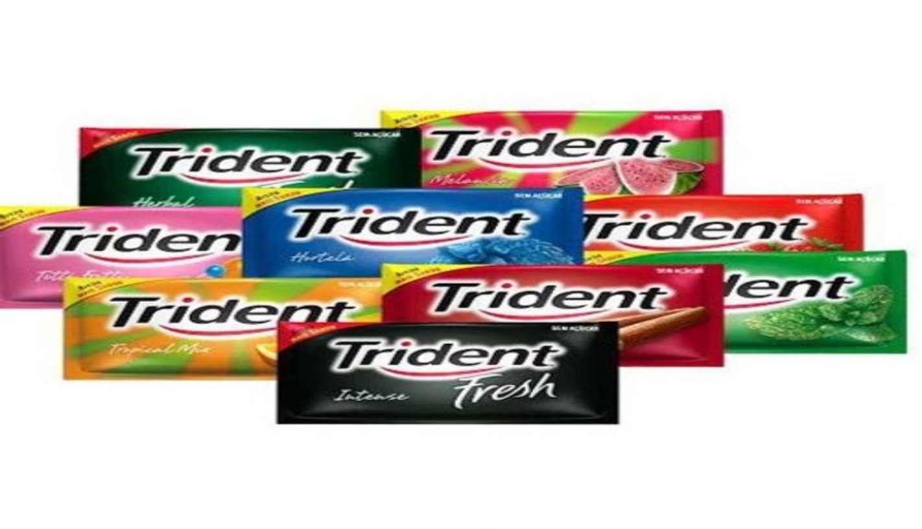
type input "s"
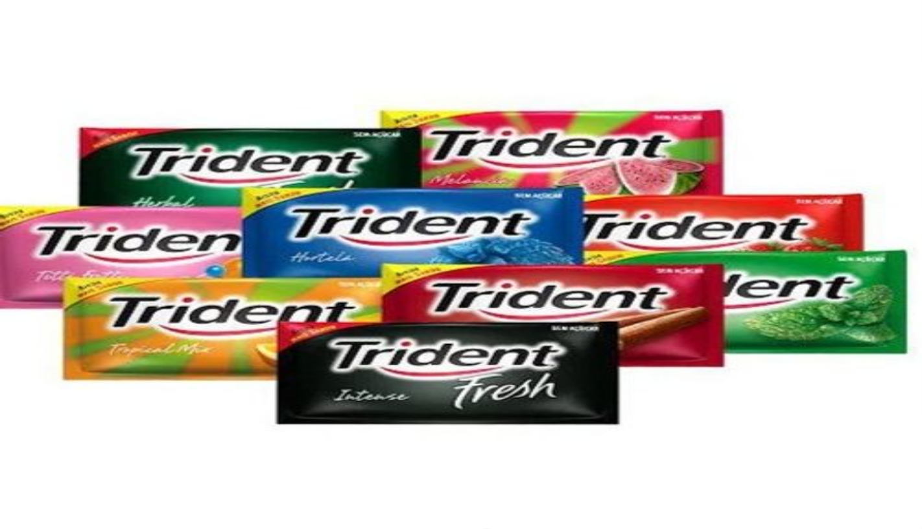
type input "l"
click at [445, 202] on img at bounding box center [461, 264] width 922 height 529
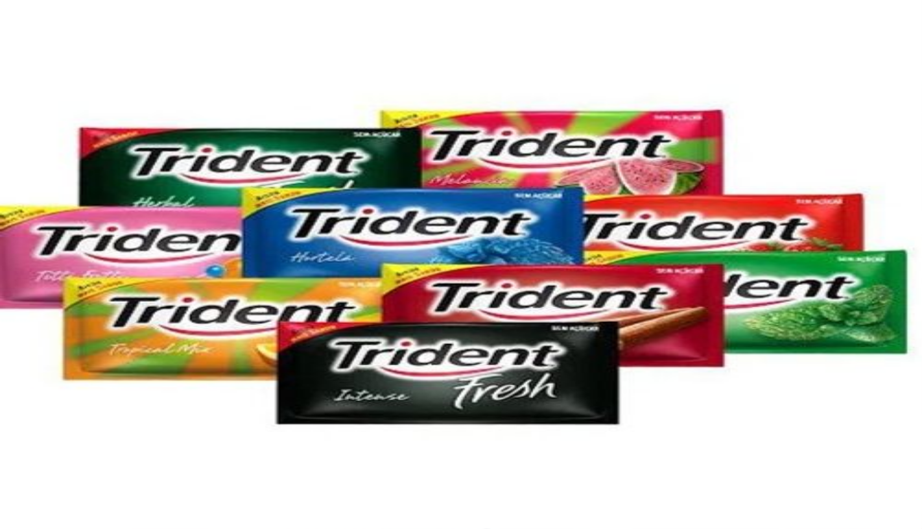
checkbox input "true"
radio input "true"
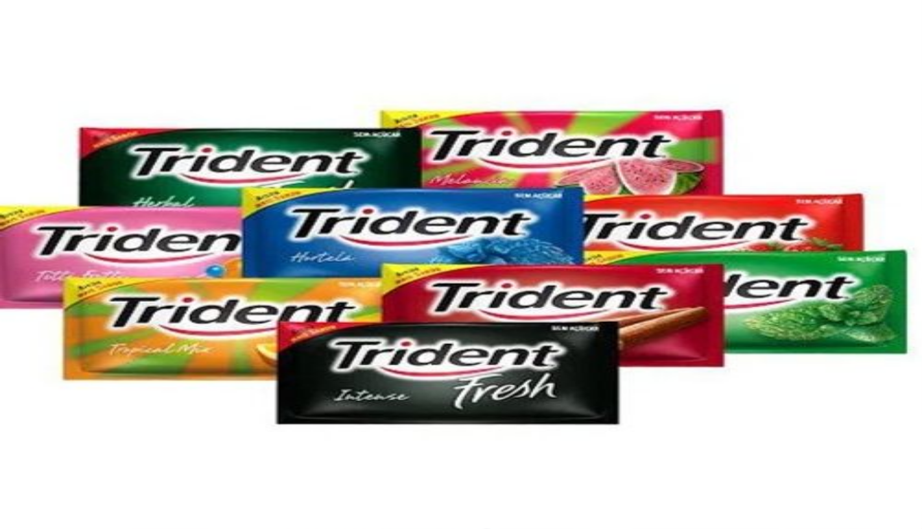
scroll to position [0, 0]
type input "sed"
type input "2"
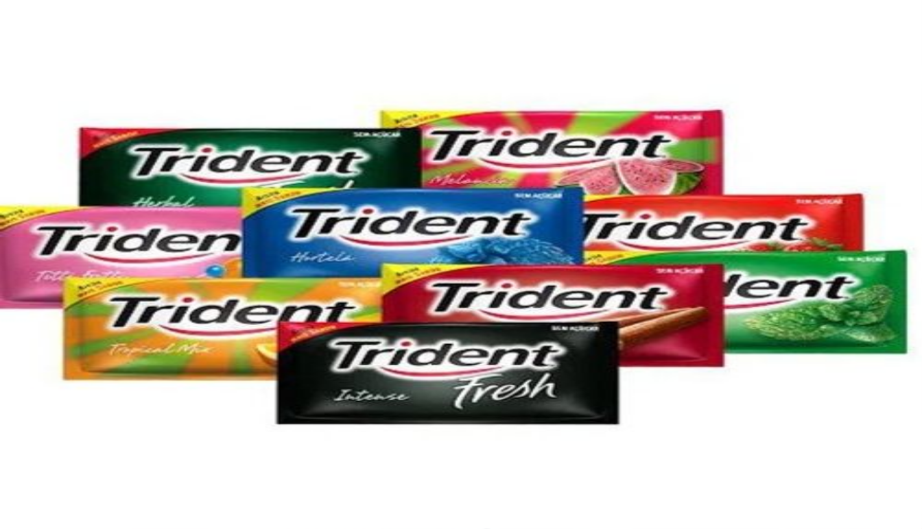
type input "2"
click at [718, 458] on button "Não registrar e enviar pedido" at bounding box center [681, 461] width 117 height 13
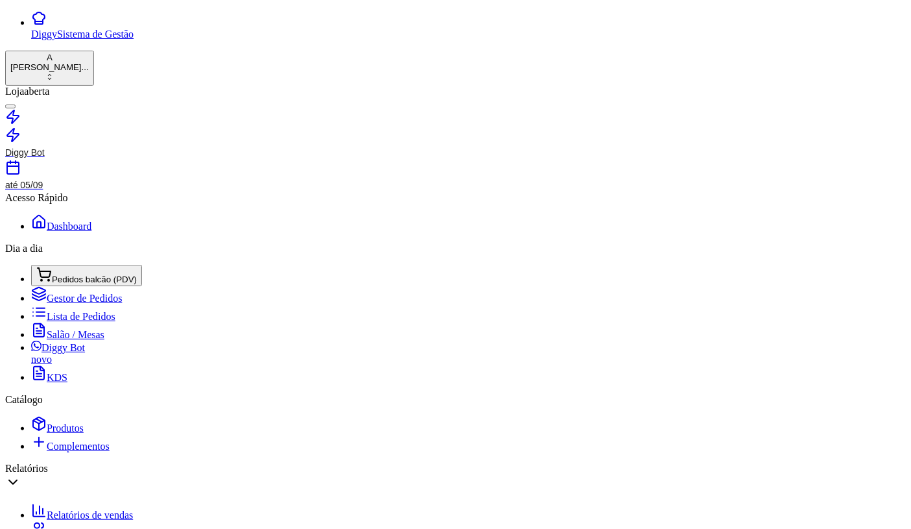
click at [65, 274] on span "Pedidos balcão (PDV)" at bounding box center [94, 279] width 85 height 10
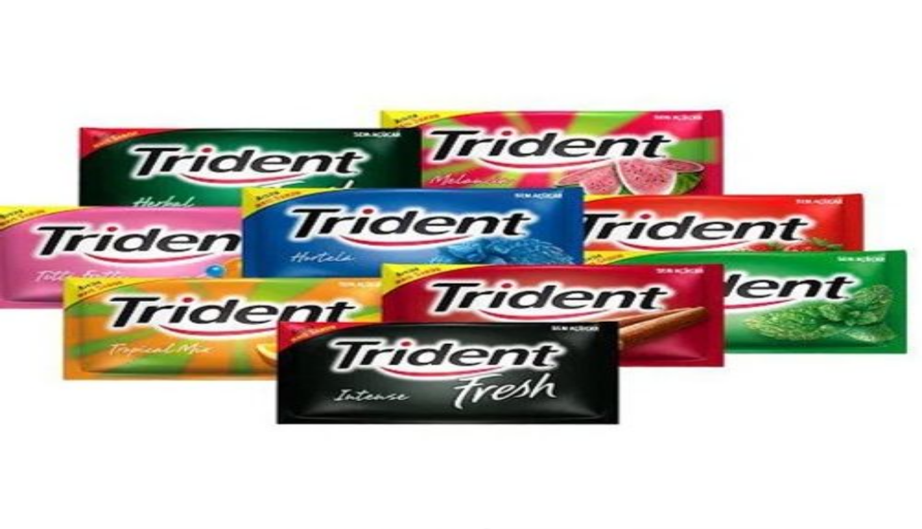
scroll to position [144, 0]
type input "3"
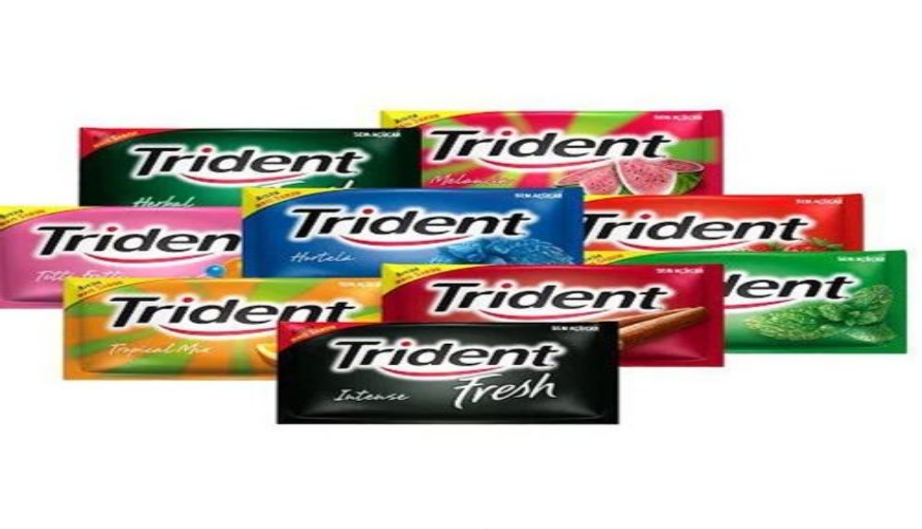
type input "lata"
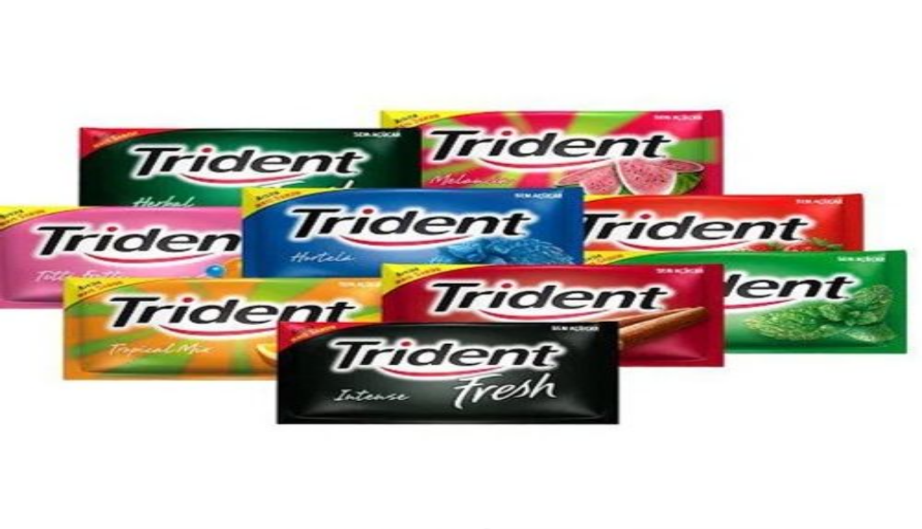
type input "20,00"
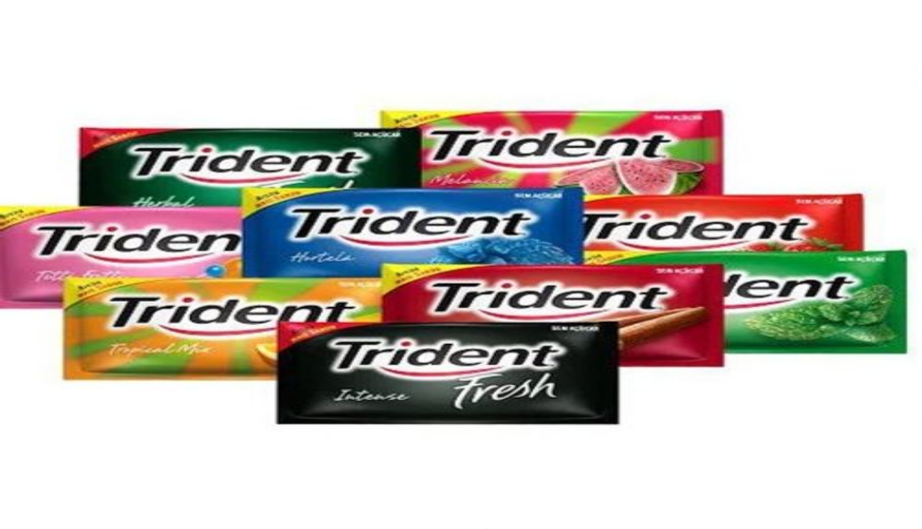
type input "R$ 0,00"
type input "0"
type input "-R$ 14,00"
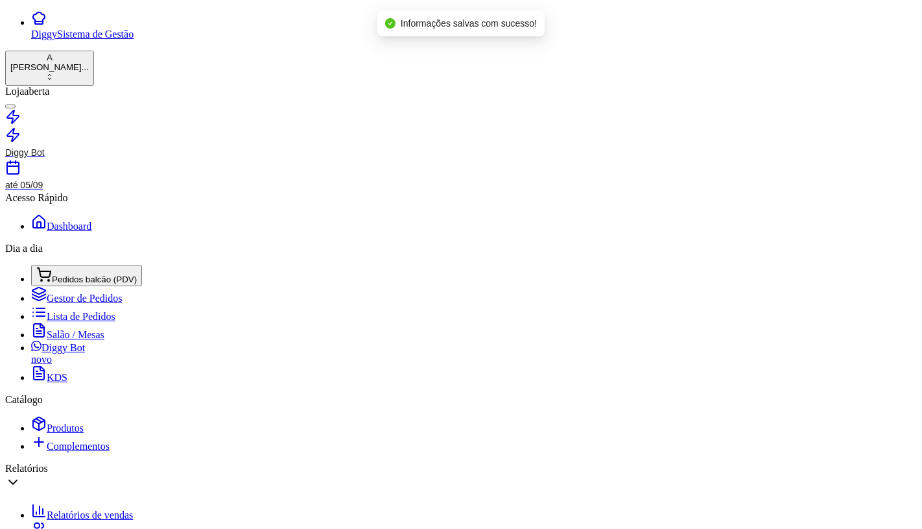
scroll to position [98, 0]
type input "R$ 122,00"
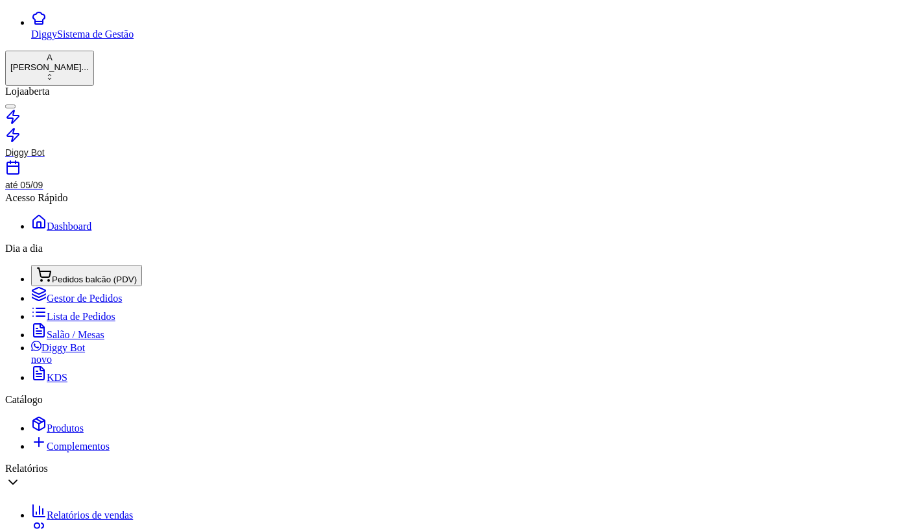
type input "50,00"
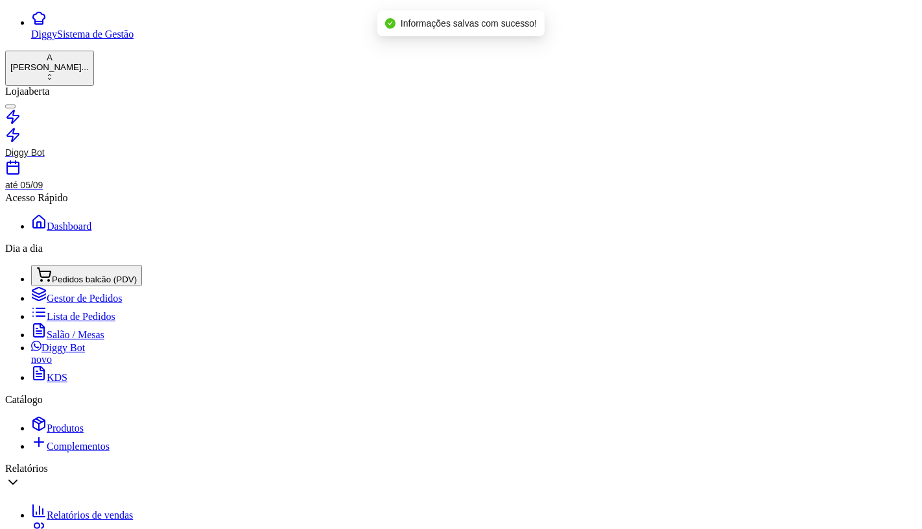
scroll to position [0, 0]
type input "R$ 50,00"
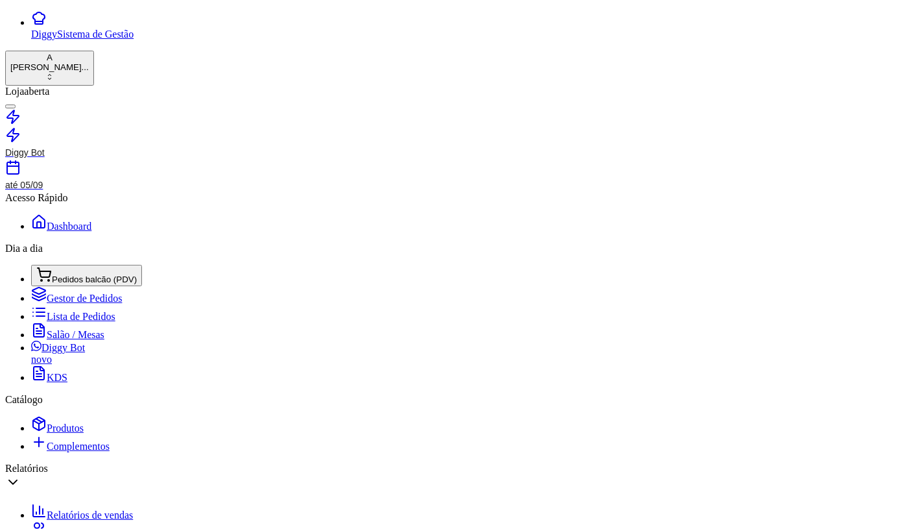
type input "100,00"
drag, startPoint x: 407, startPoint y: 82, endPoint x: 423, endPoint y: 95, distance: 20.4
type input "R$ 0,00"
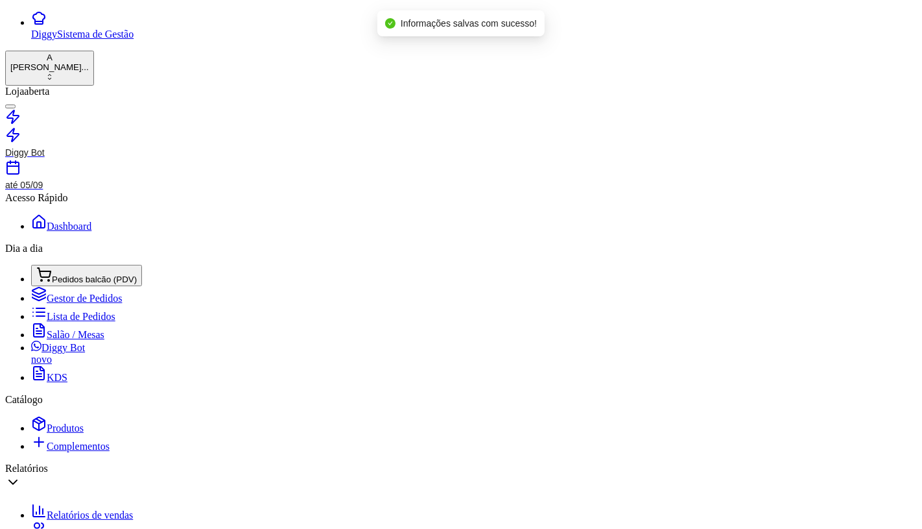
scroll to position [147, 0]
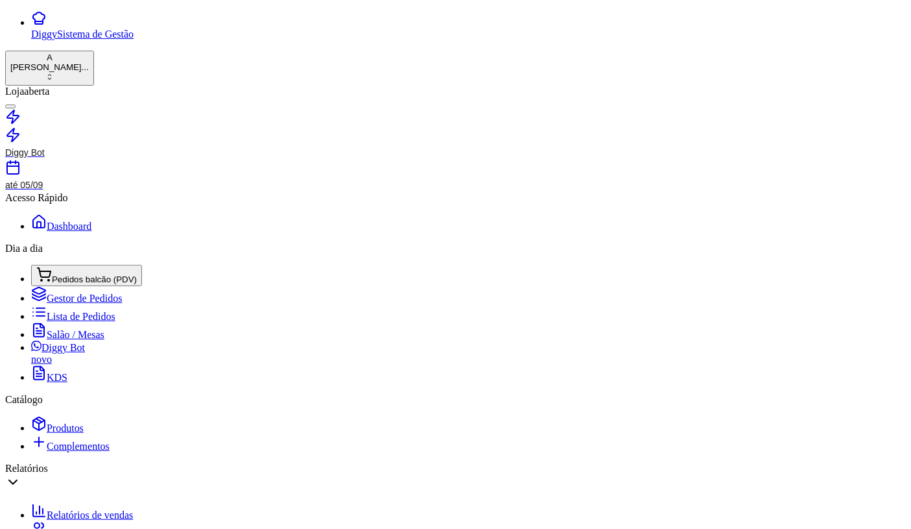
click at [65, 274] on span "Pedidos balcão (PDV)" at bounding box center [94, 279] width 85 height 10
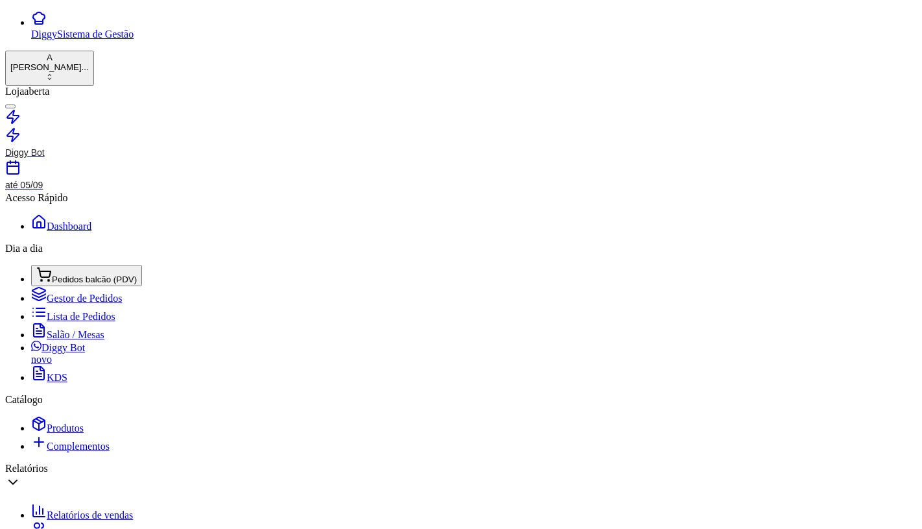
type input "."
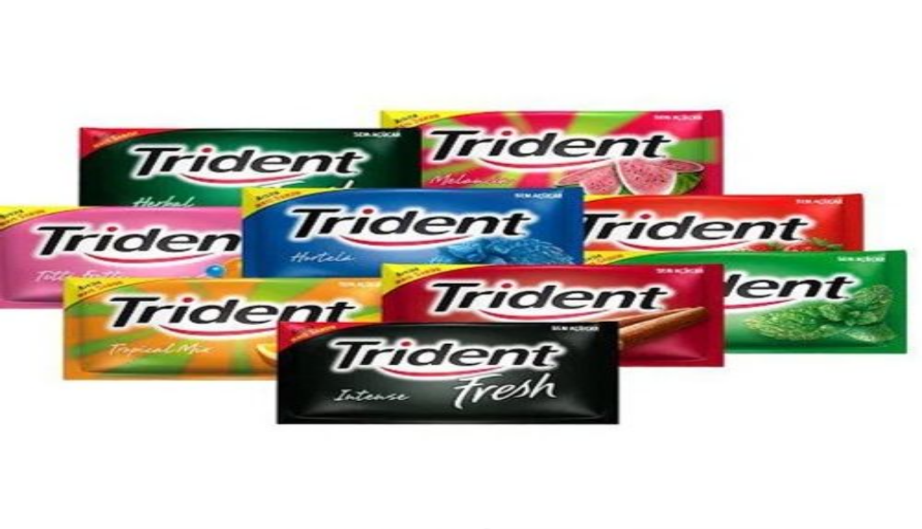
type input "1"
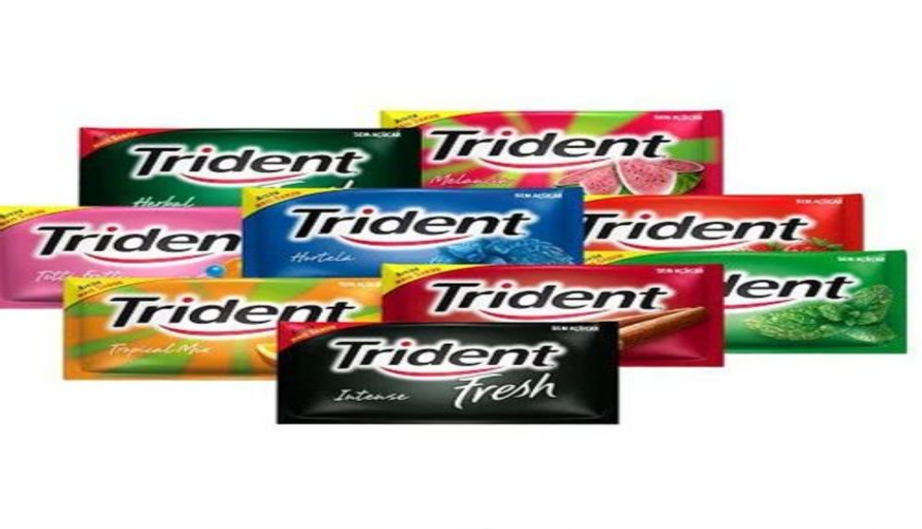
type input "2"
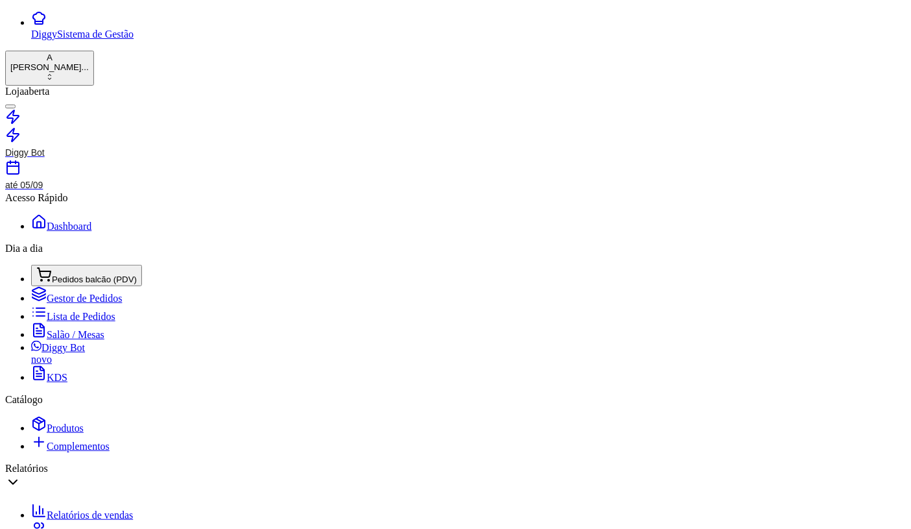
click at [81, 243] on div "Dia a dia" at bounding box center [455, 249] width 901 height 12
click at [82, 265] on button "Pedidos balcão (PDV)" at bounding box center [86, 275] width 111 height 21
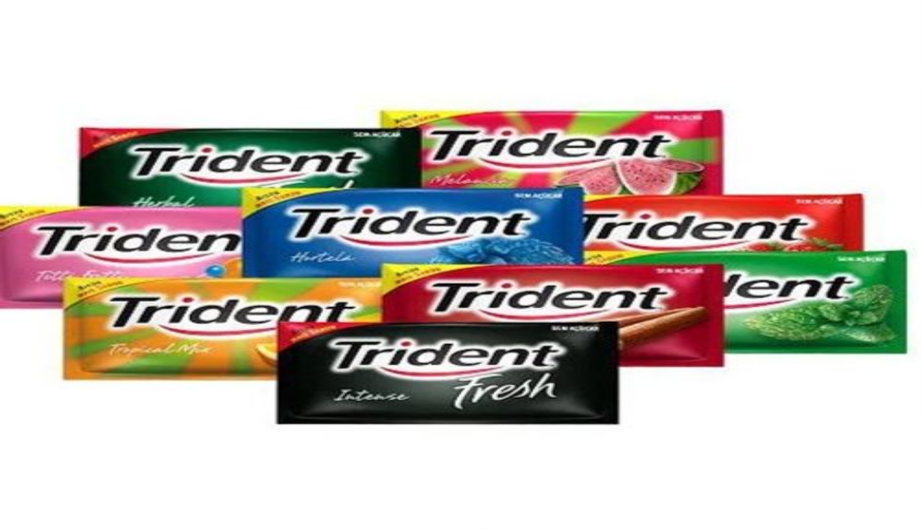
type input "4"
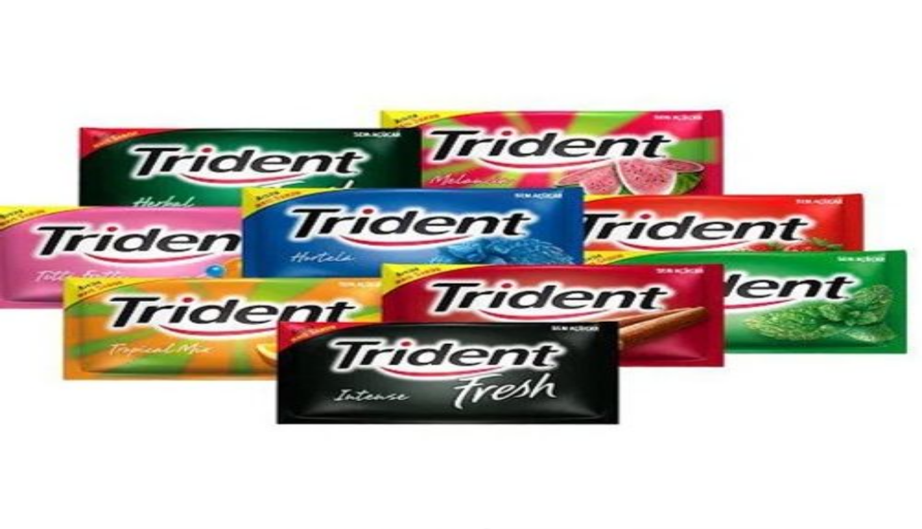
type input "R$ 0,00"
type input "0"
type input "-R$ 20,00"
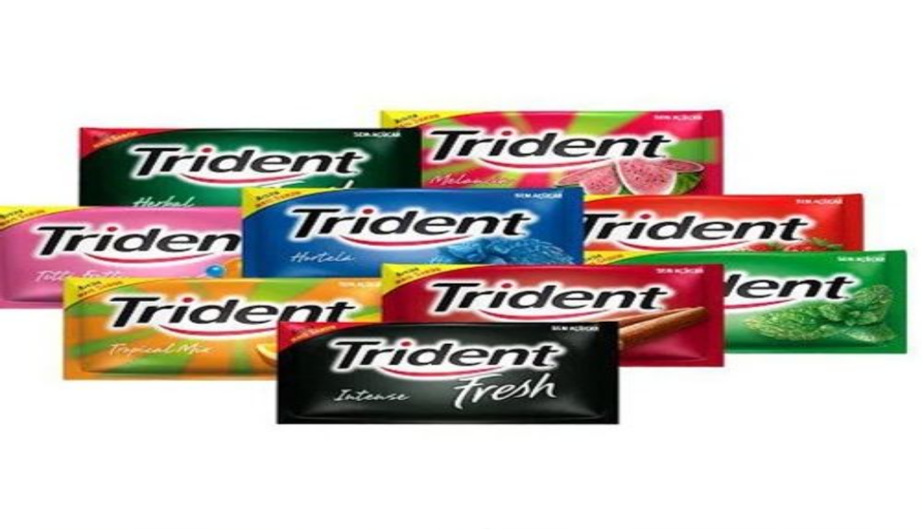
type input "1"
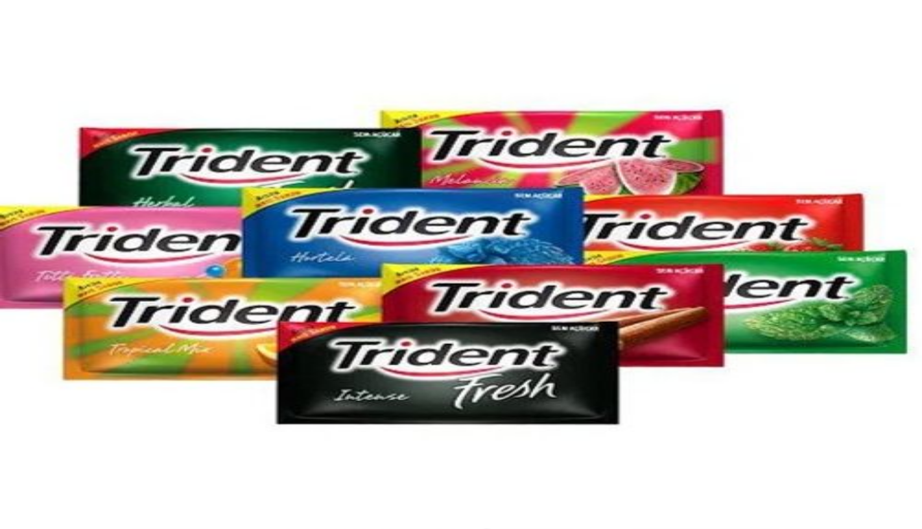
type input "2"
type input "se"
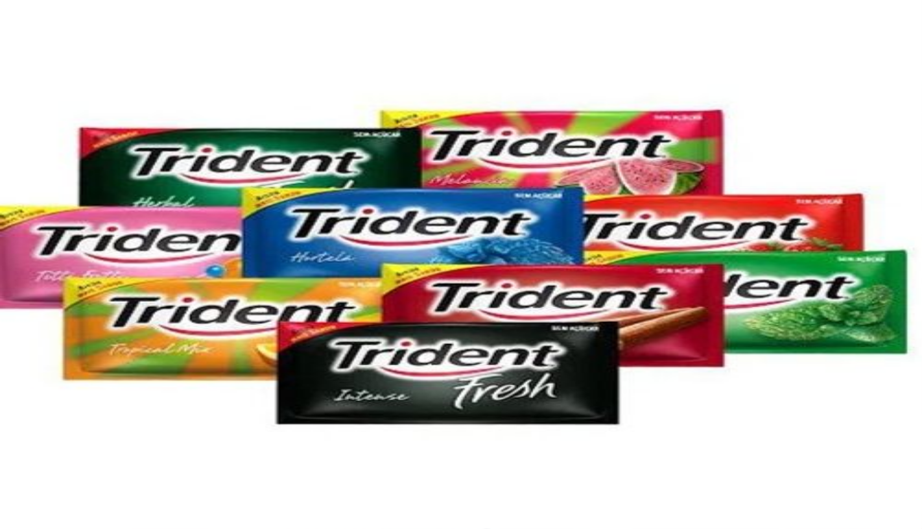
type input "1"
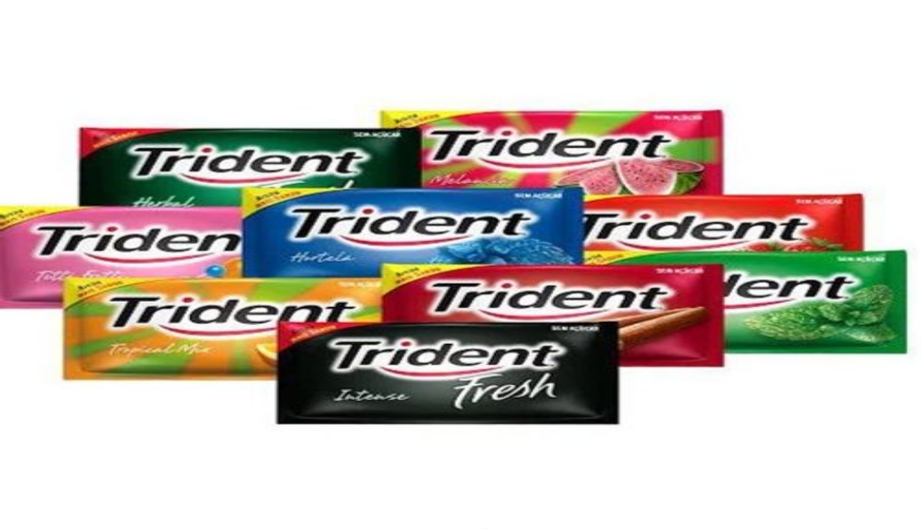
type input "s"
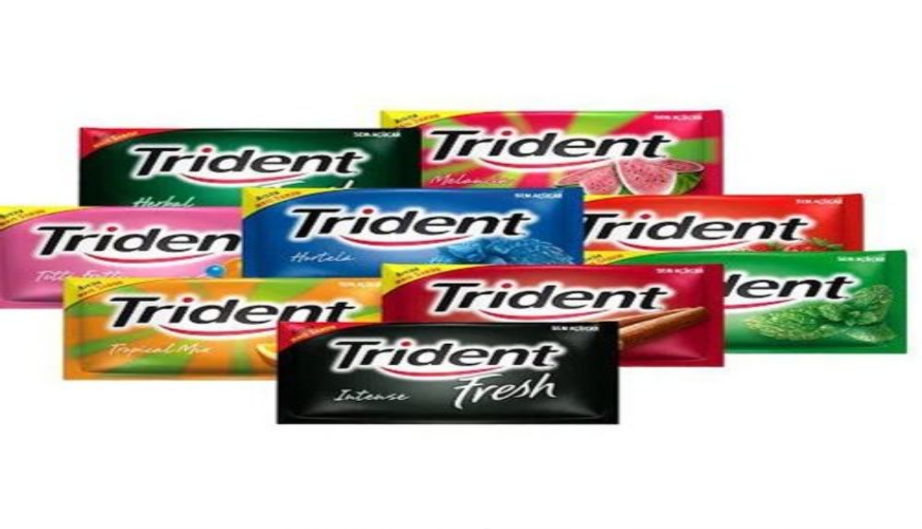
checkbox input "true"
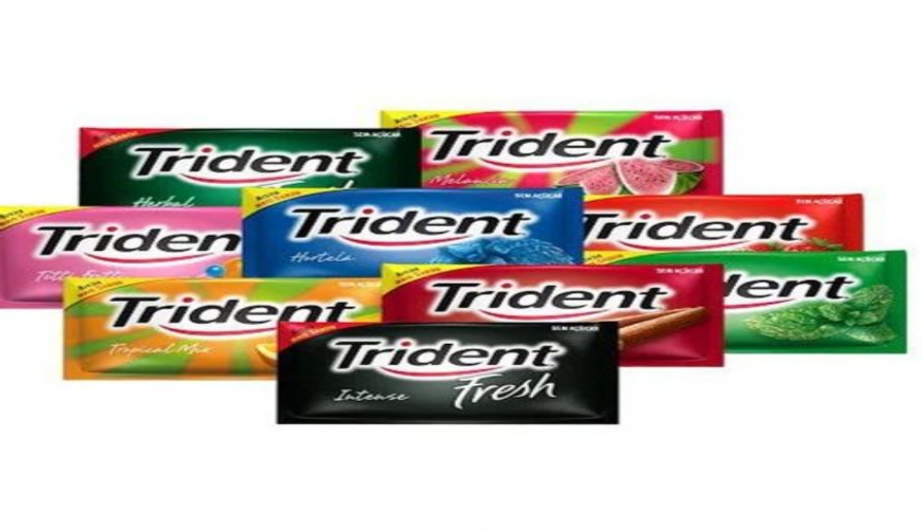
type input "sede"
type input "2"
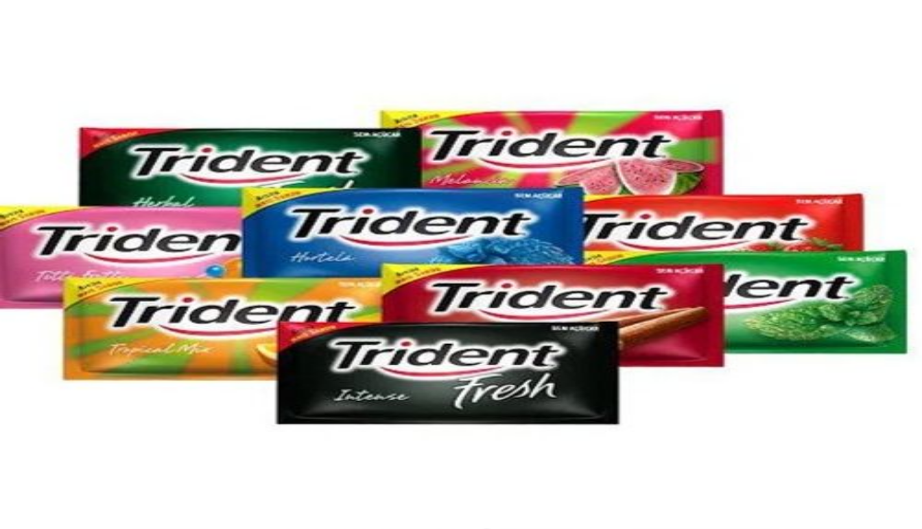
click at [698, 455] on button "Não registrar e enviar pedido" at bounding box center [681, 461] width 117 height 13
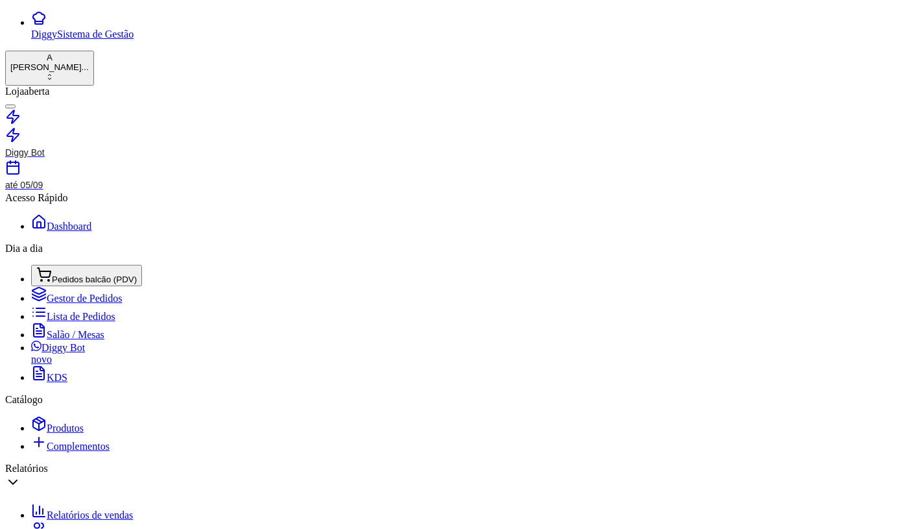
type input "R$ 13,00"
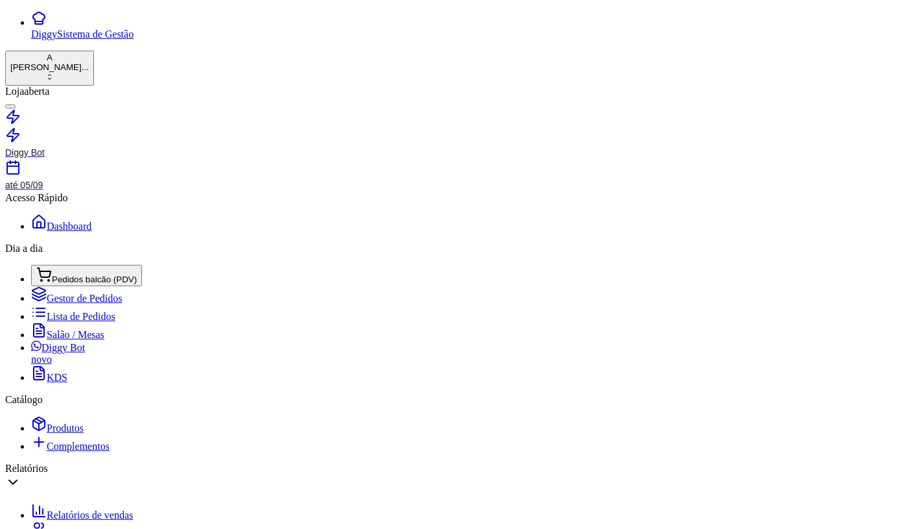
type input "100,00"
type input "R$ 0,00"
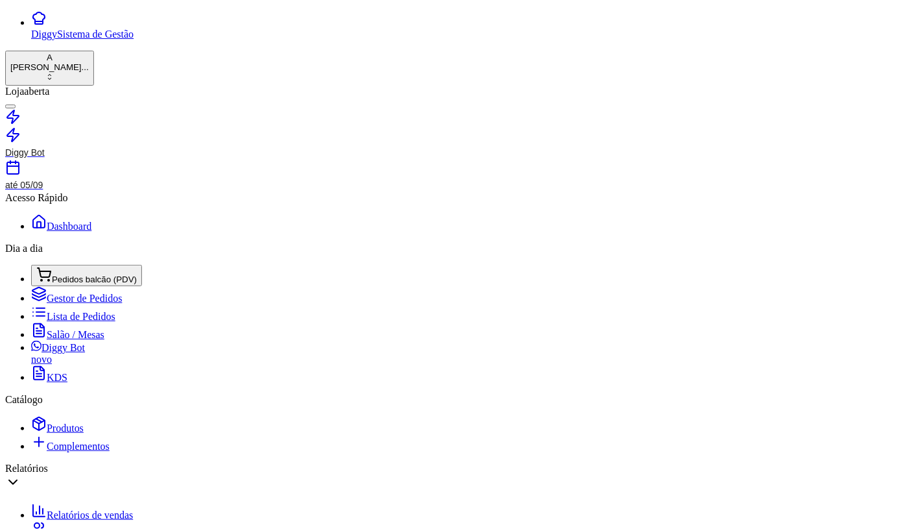
click at [74, 274] on span "Pedidos balcão (PDV)" at bounding box center [94, 279] width 85 height 10
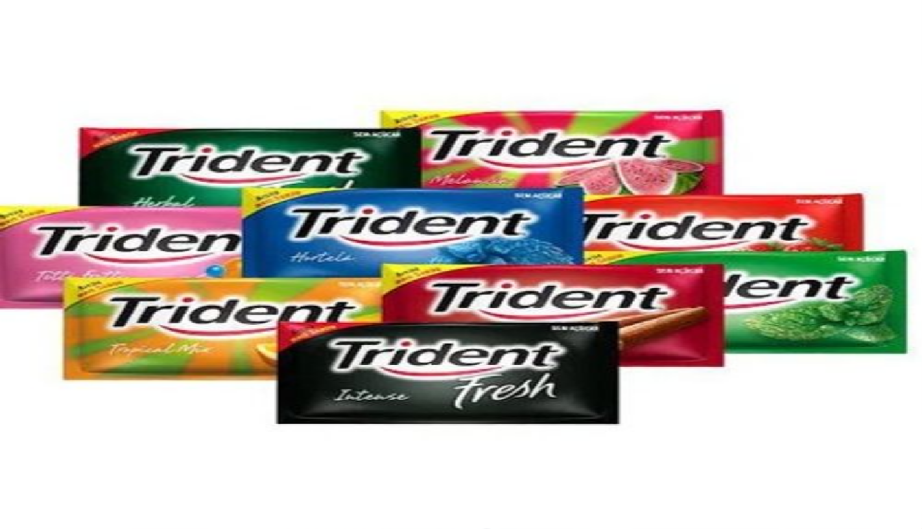
type input "2"
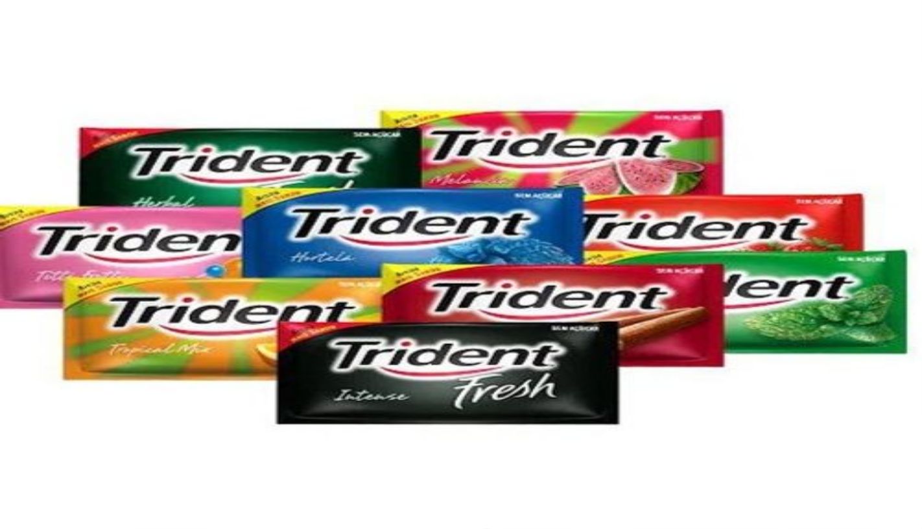
type input "R$ 0,00"
type input "0"
type input "-R$ 10,00"
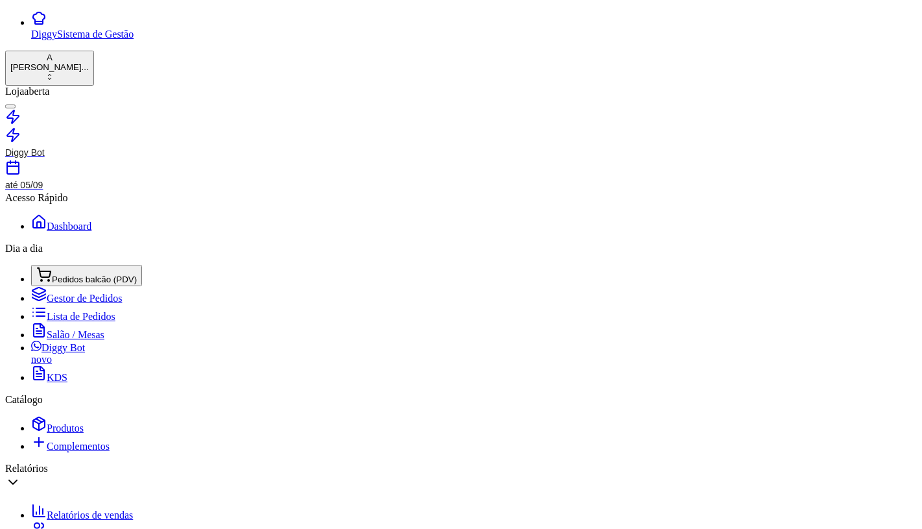
click at [411, 445] on button "IMPRESSORA COMPUTADOR" at bounding box center [386, 452] width 132 height 14
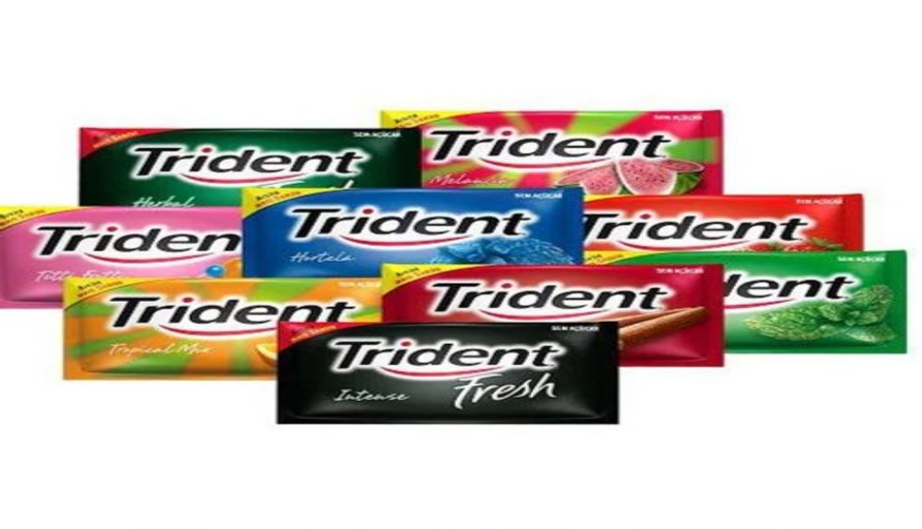
scroll to position [144, 0]
type input "1"
click at [673, 455] on button "Não registrar e enviar pedido" at bounding box center [681, 461] width 117 height 13
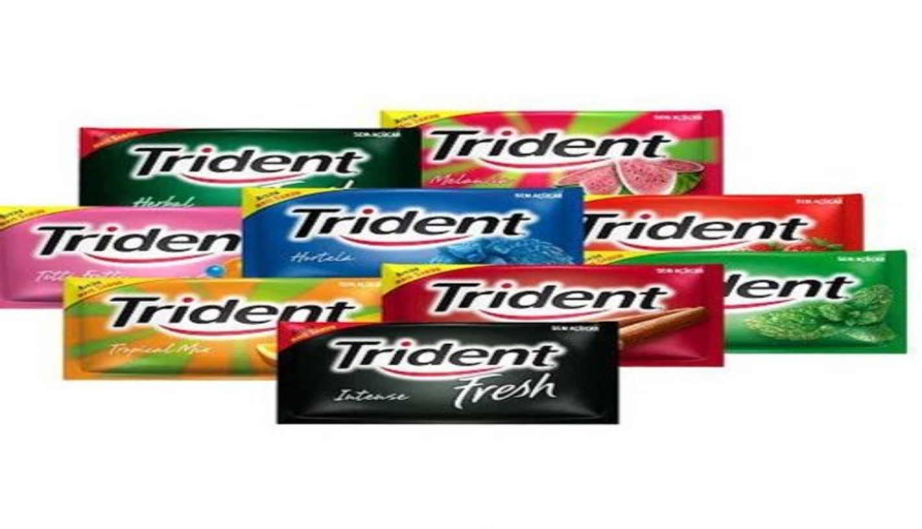
type input "tr"
type input "1"
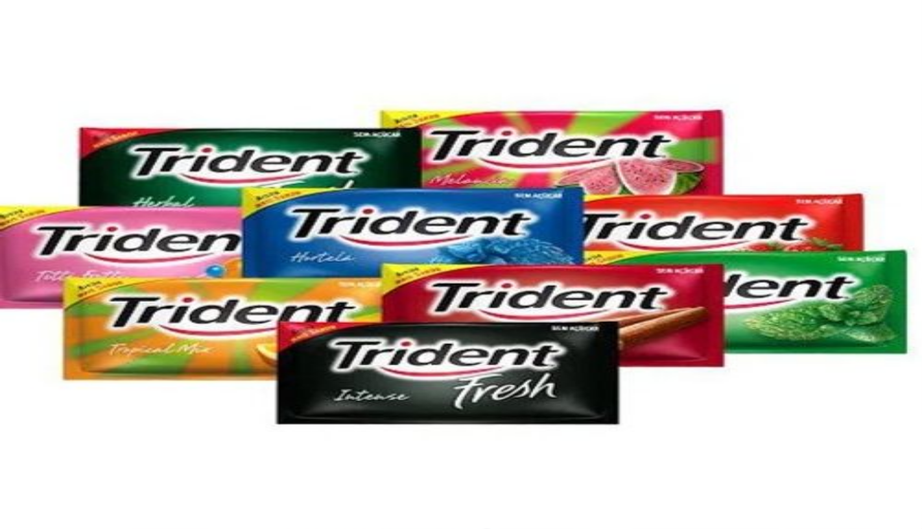
type input "1"
click at [707, 455] on button "Não registrar e enviar pedido" at bounding box center [681, 461] width 117 height 13
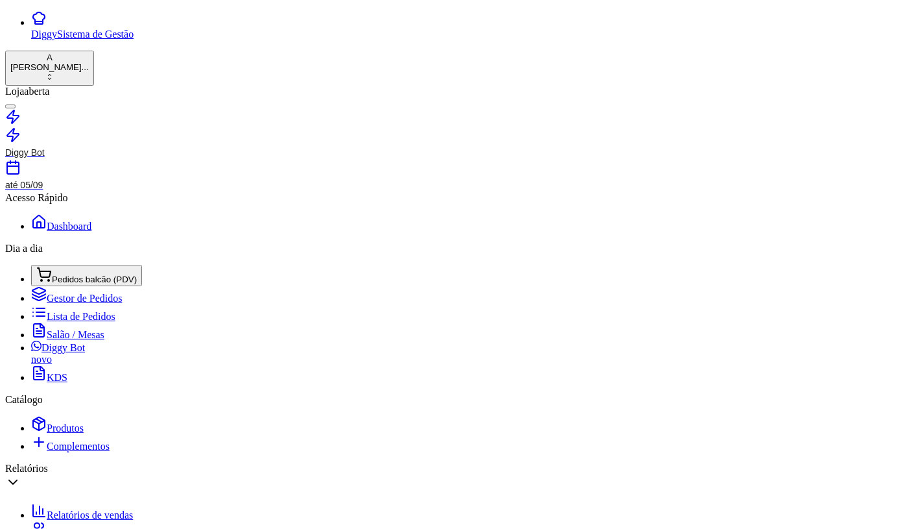
scroll to position [51, 0]
type input "R$ 0,00"
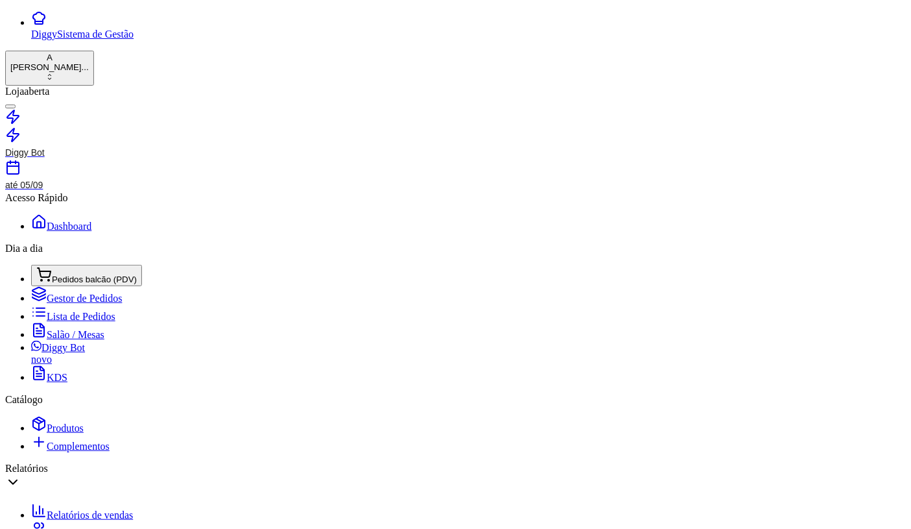
click at [75, 274] on span "Pedidos balcão (PDV)" at bounding box center [94, 279] width 85 height 10
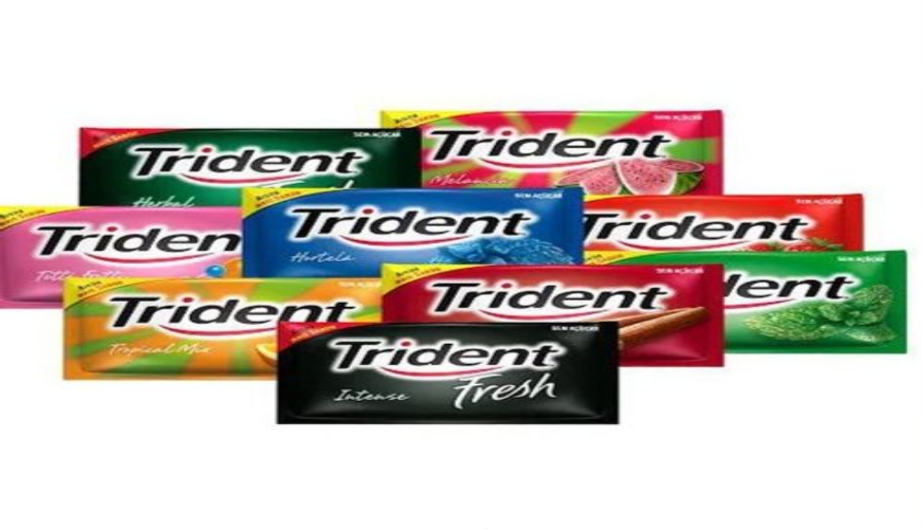
type input "3"
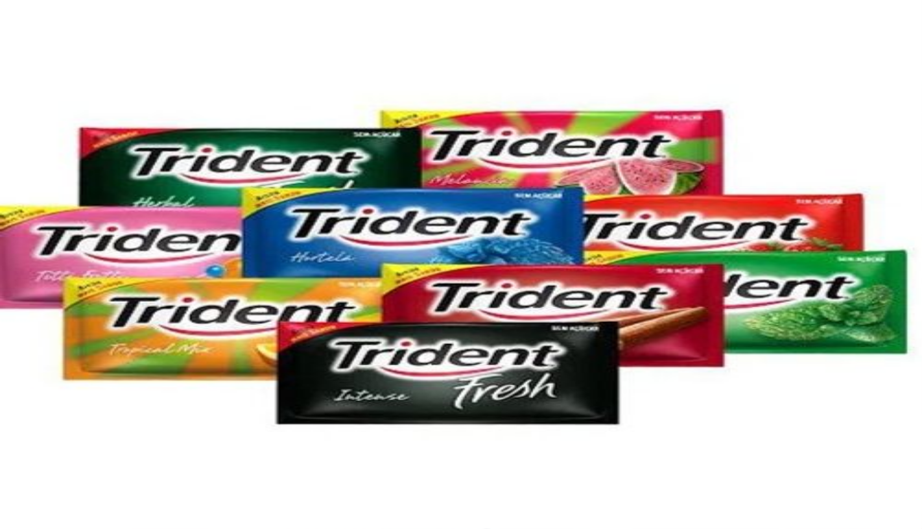
type input "R$ 0,00"
type input "0"
type input "-R$ 15,00"
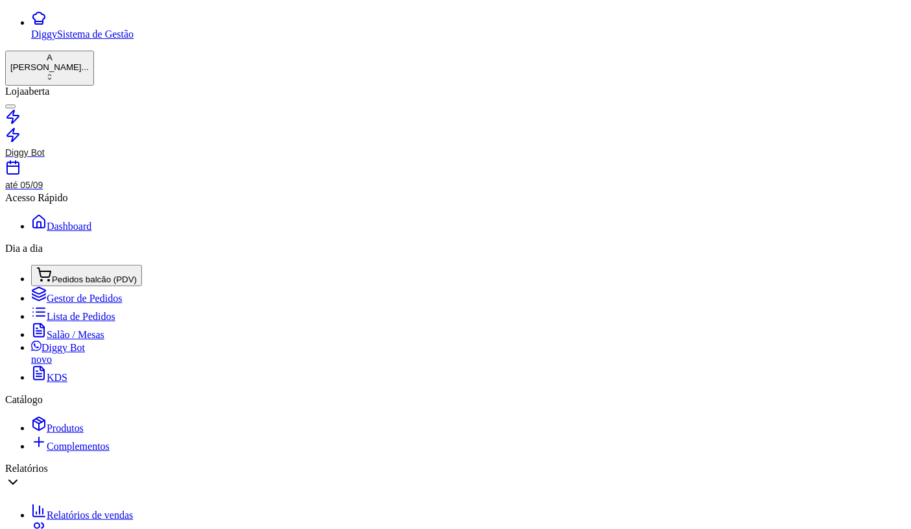
drag, startPoint x: 61, startPoint y: 248, endPoint x: 53, endPoint y: 247, distance: 7.9
click at [53, 274] on span "Pedidos balcão (PDV)" at bounding box center [94, 279] width 85 height 10
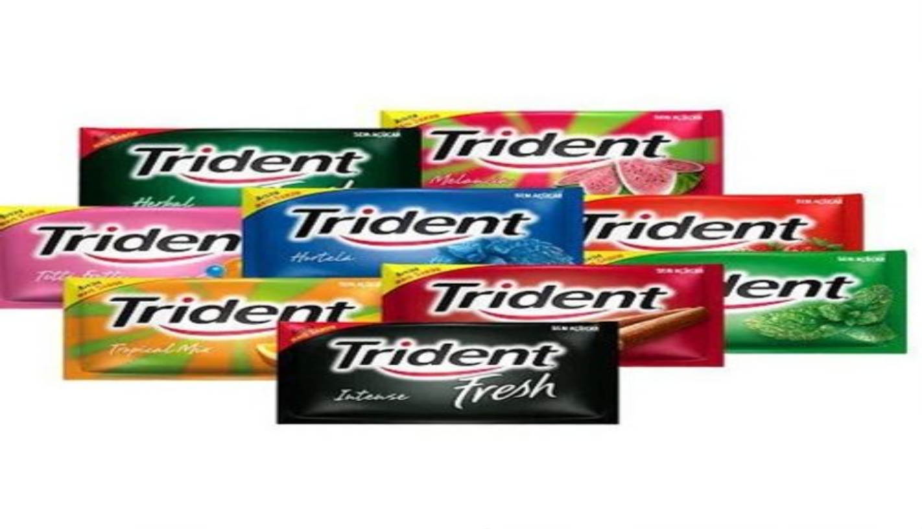
scroll to position [144, 0]
type input "3"
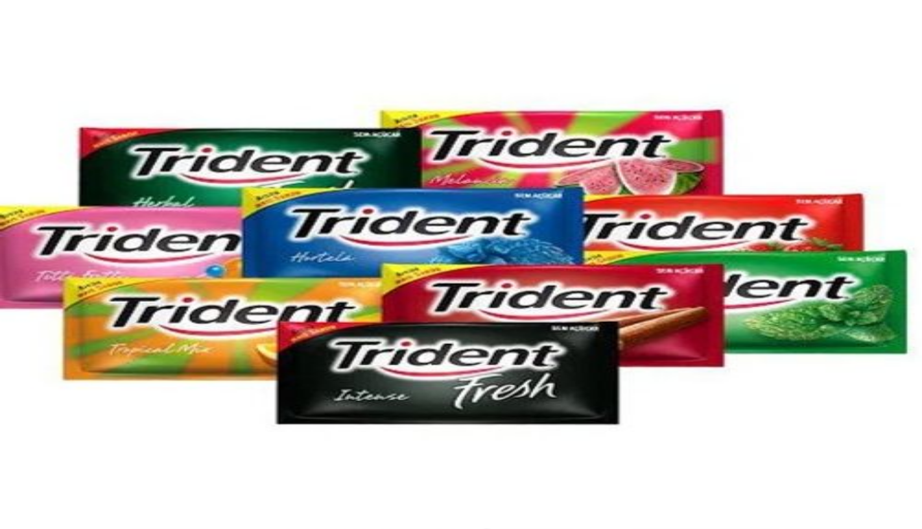
scroll to position [0, 0]
type input "ks"
type input "1"
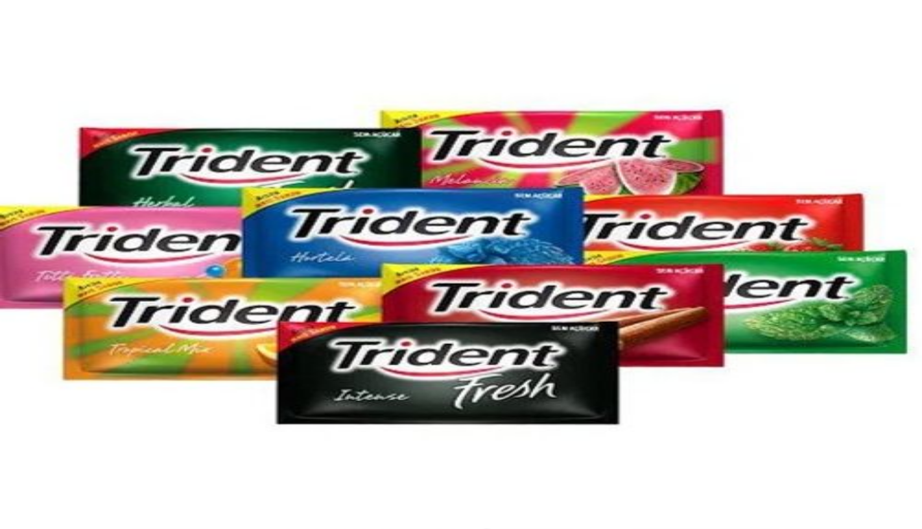
type input "1"
type input "R$ 0,00"
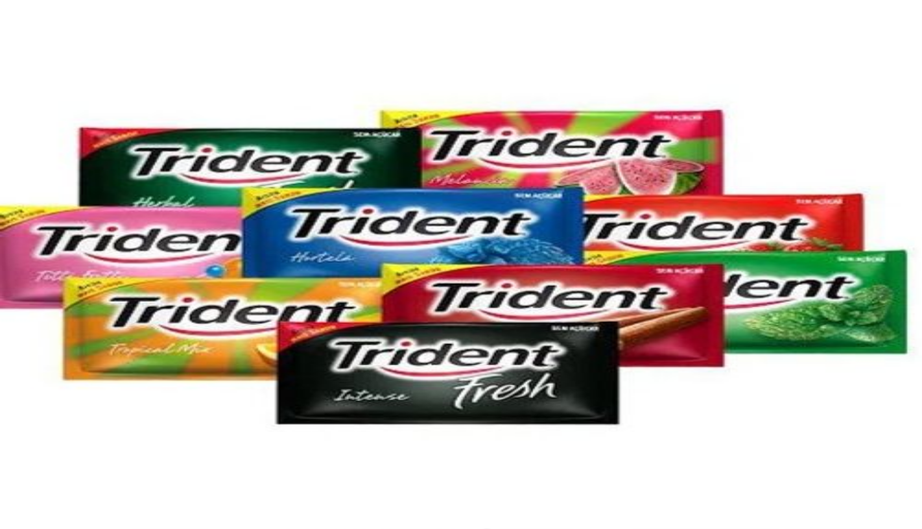
type input "0"
type input "-R$ 13,00"
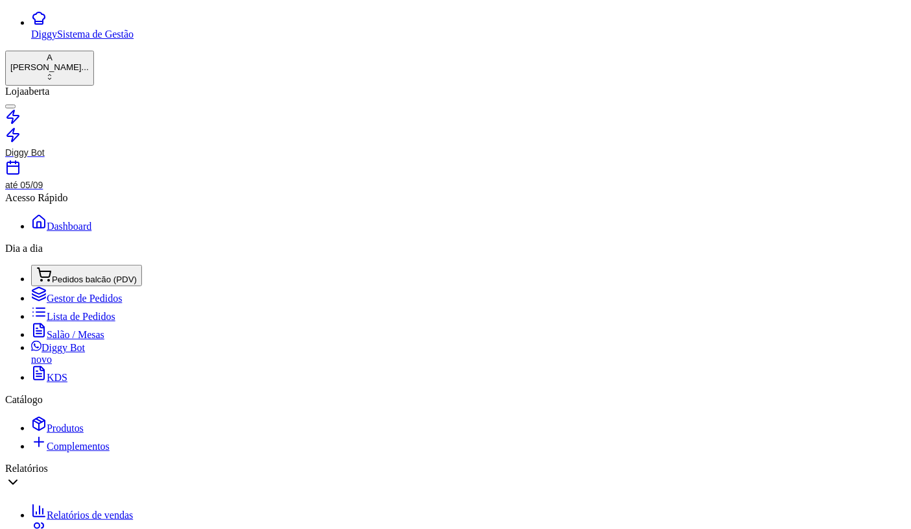
click at [77, 274] on span "Pedidos balcão (PDV)" at bounding box center [94, 279] width 85 height 10
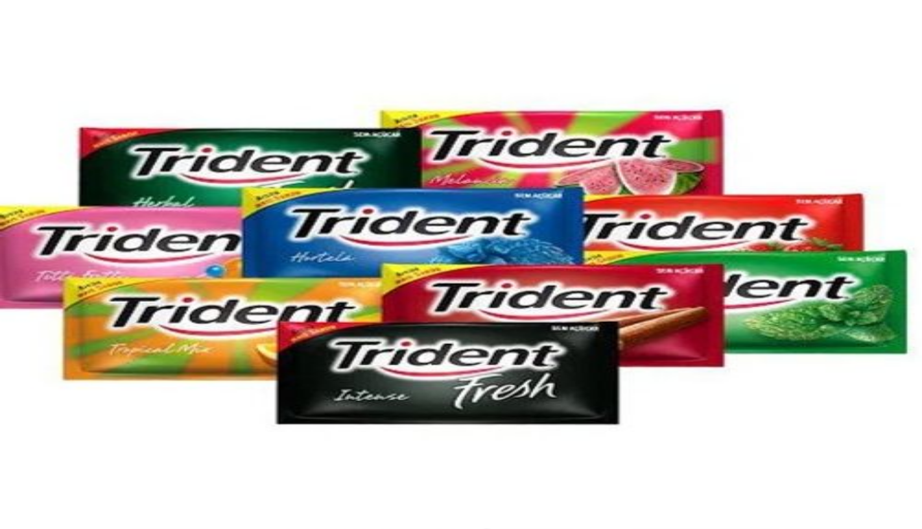
type input "2"
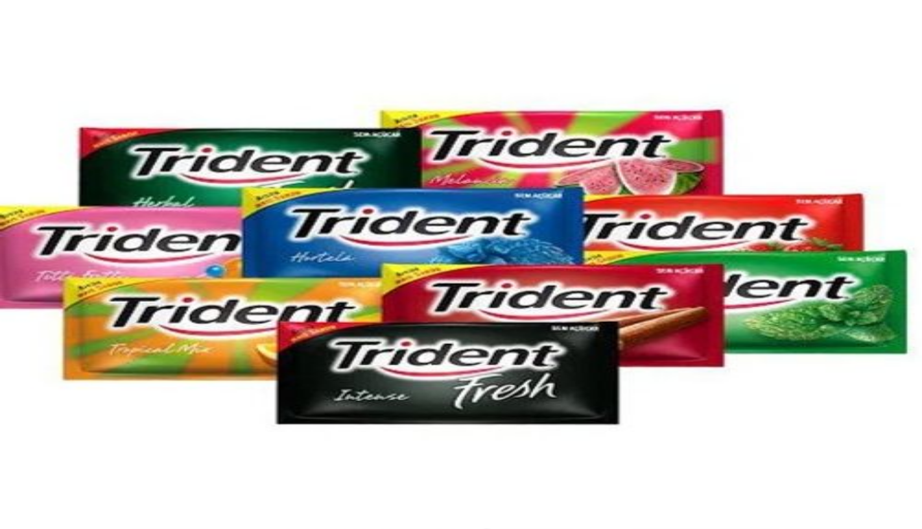
type input "R$ 0,00"
type input "0"
type input "-R$ 10,00"
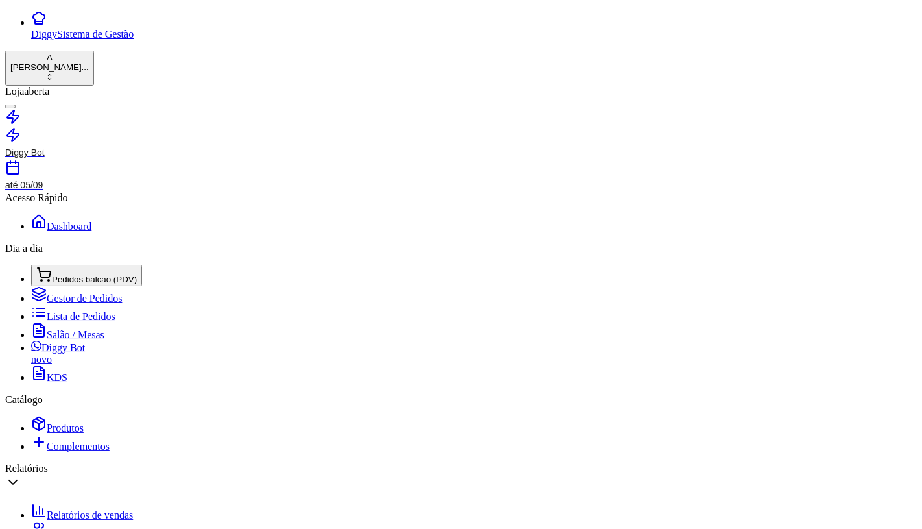
type input "."
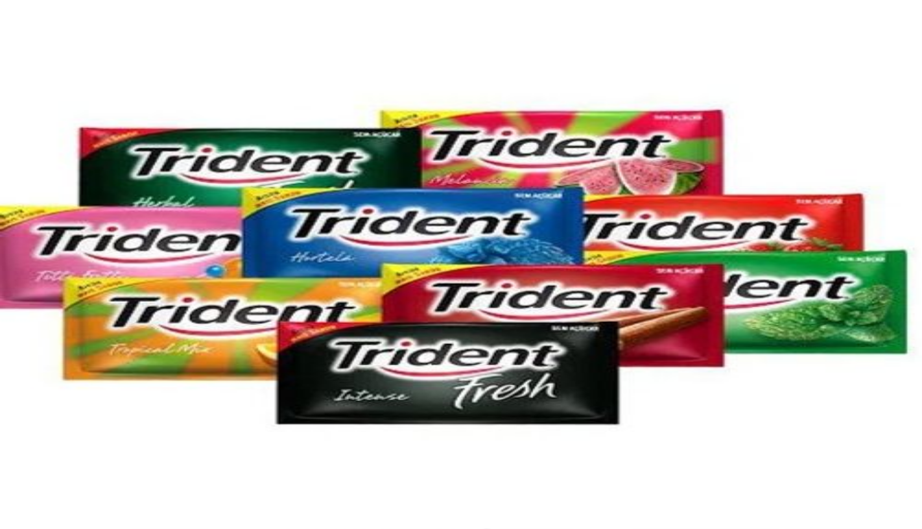
click at [104, 349] on img at bounding box center [461, 264] width 922 height 529
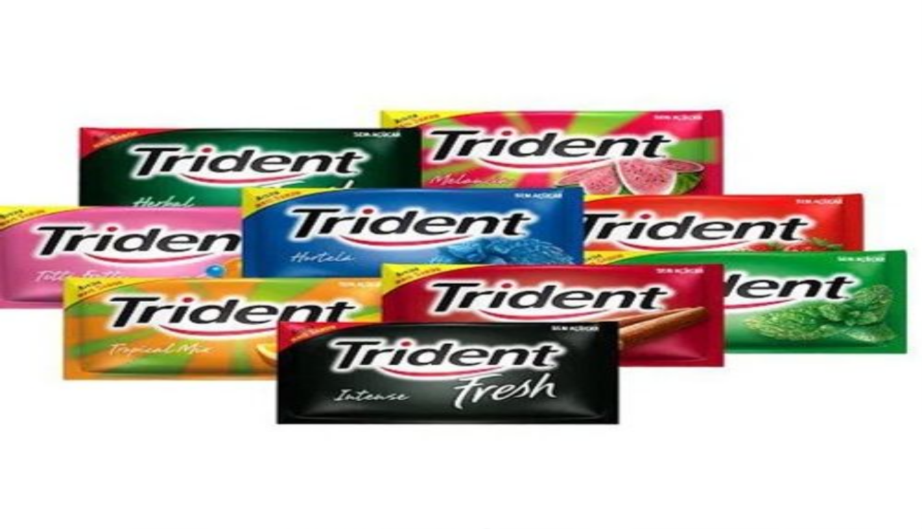
radio input "true"
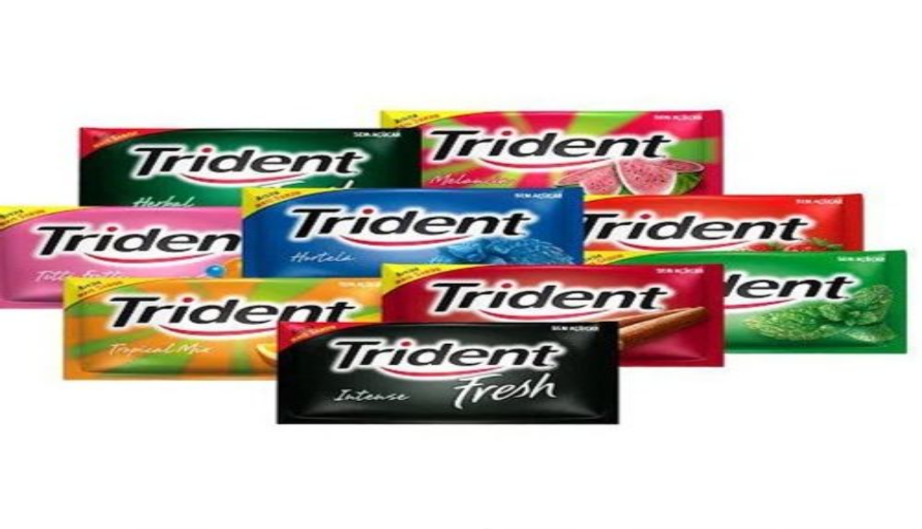
radio input "true"
type input "1"
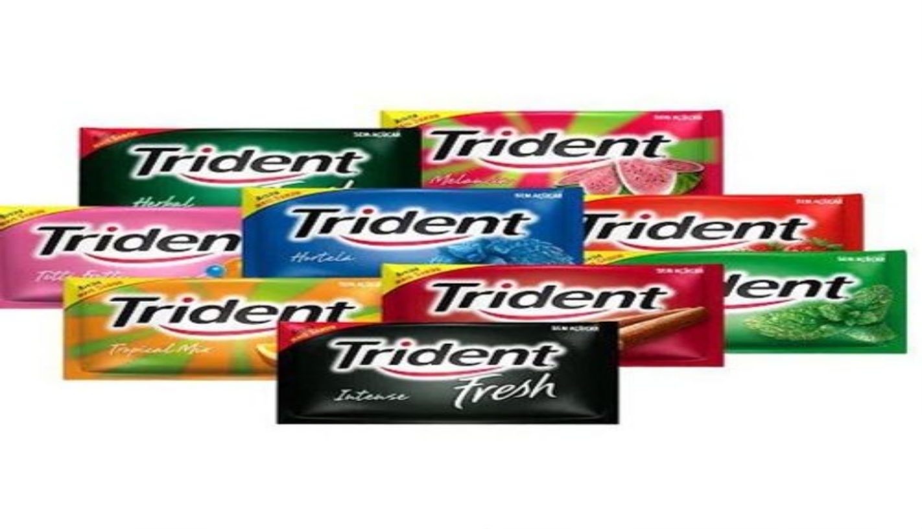
type input "sede"
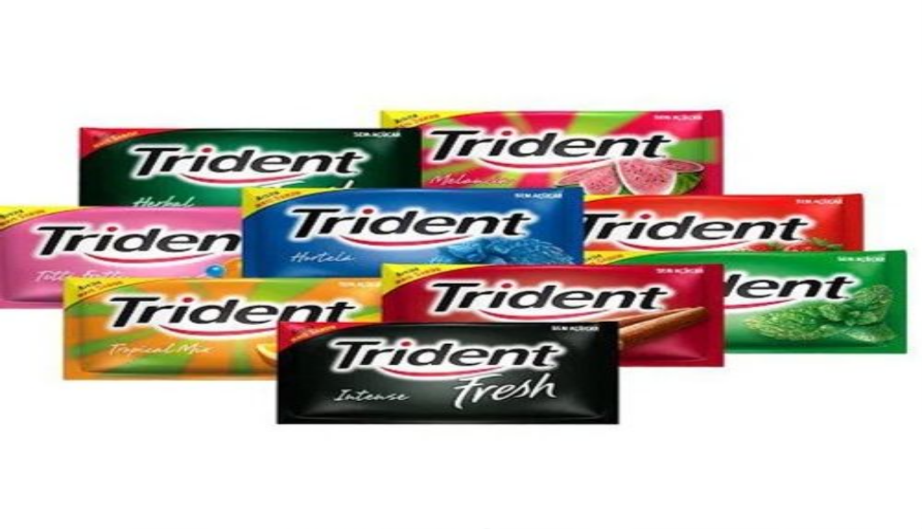
type input "1"
click at [709, 423] on button "Não registrar e enviar pedido" at bounding box center [681, 429] width 117 height 13
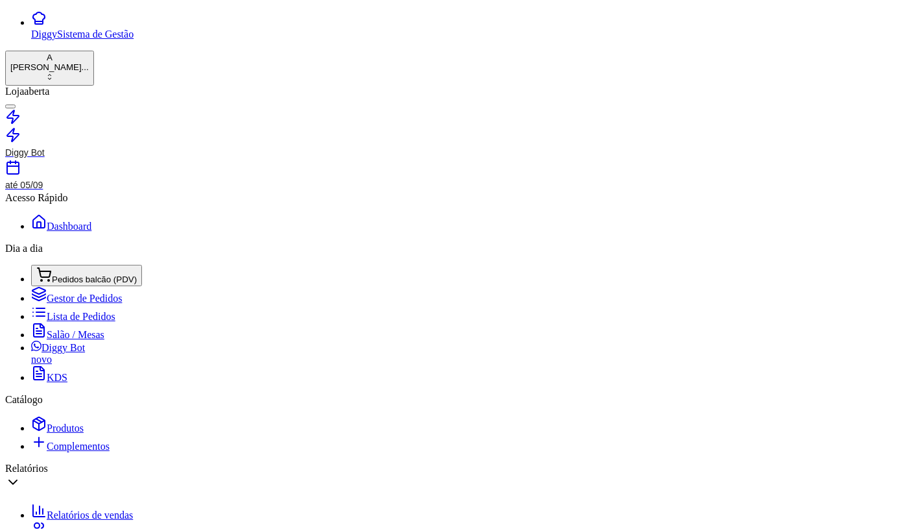
scroll to position [18, 0]
type input "R$ 0,00"
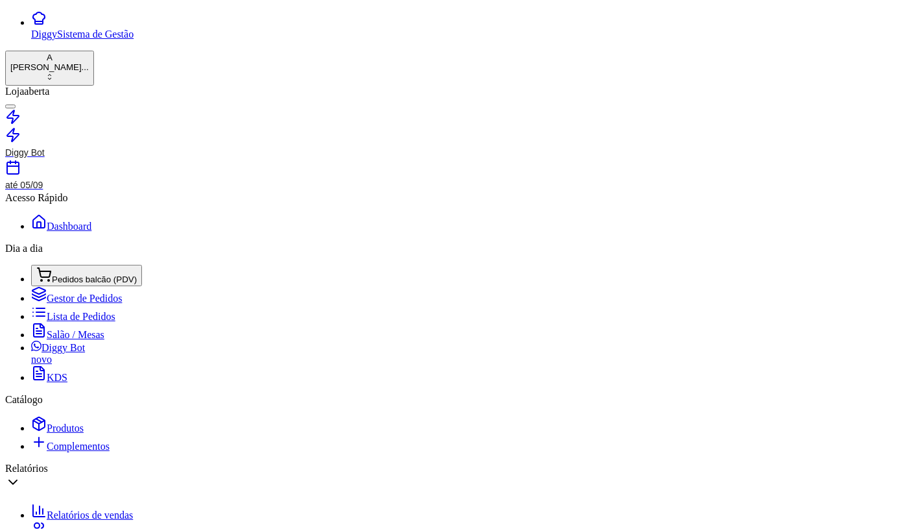
type input "2"
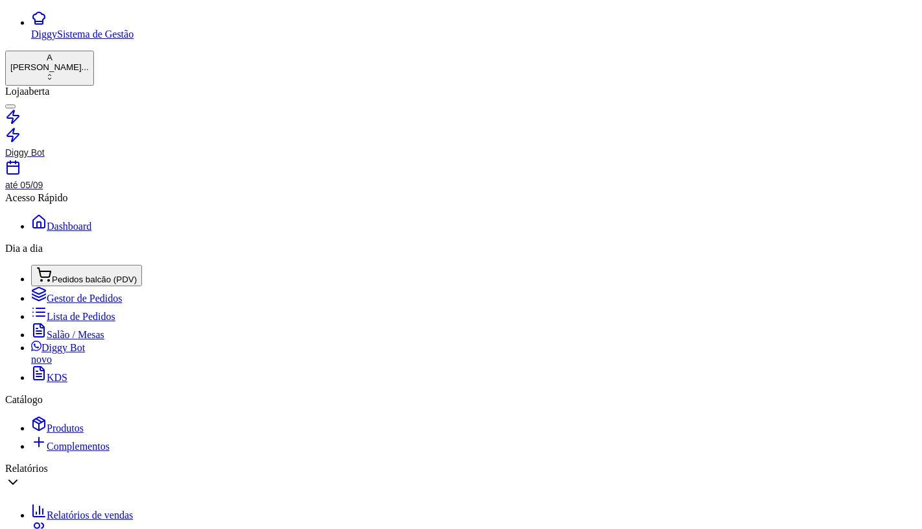
type input "R$ 12,00"
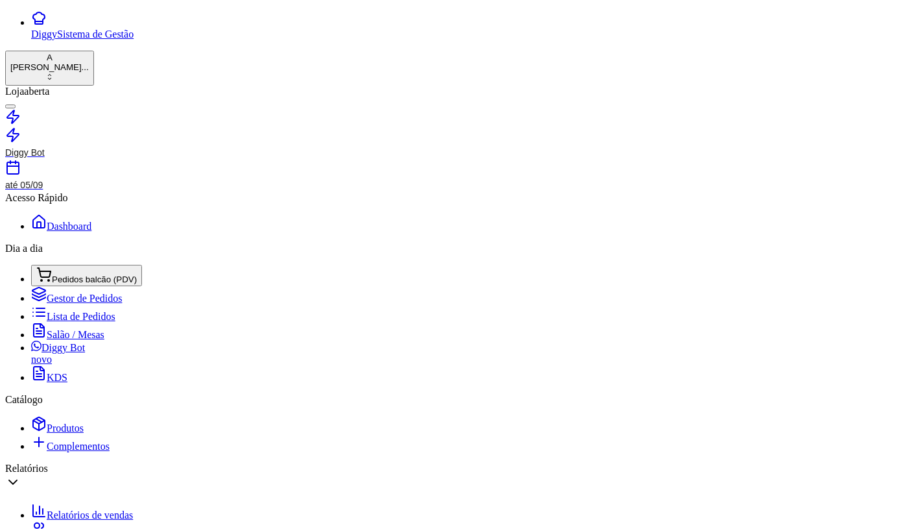
type input "20,00"
type input "R$ 0,00"
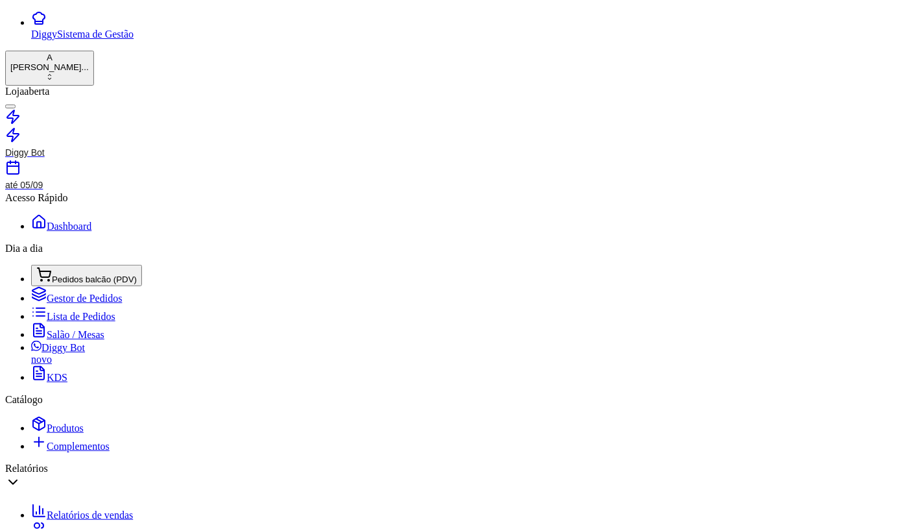
click at [60, 274] on span "Pedidos balcão (PDV)" at bounding box center [94, 279] width 85 height 10
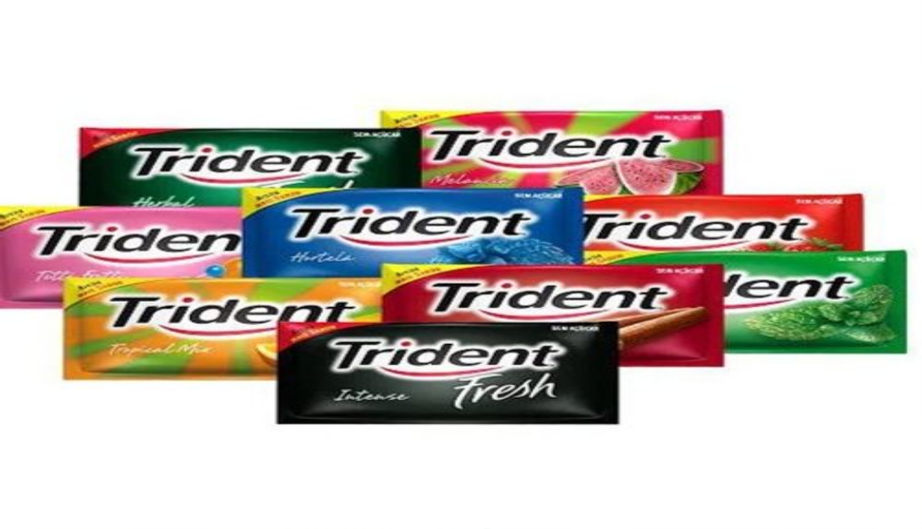
type input "9"
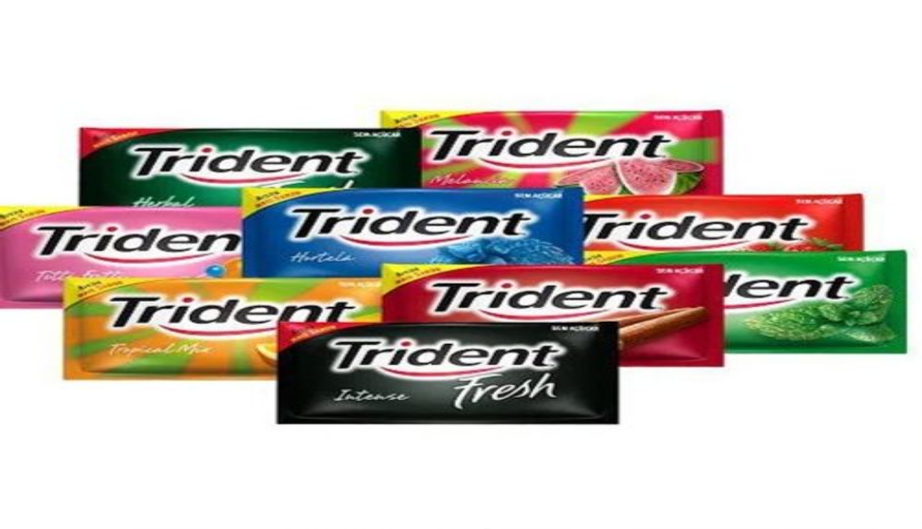
type input "100,00"
type input "R$ 0,00"
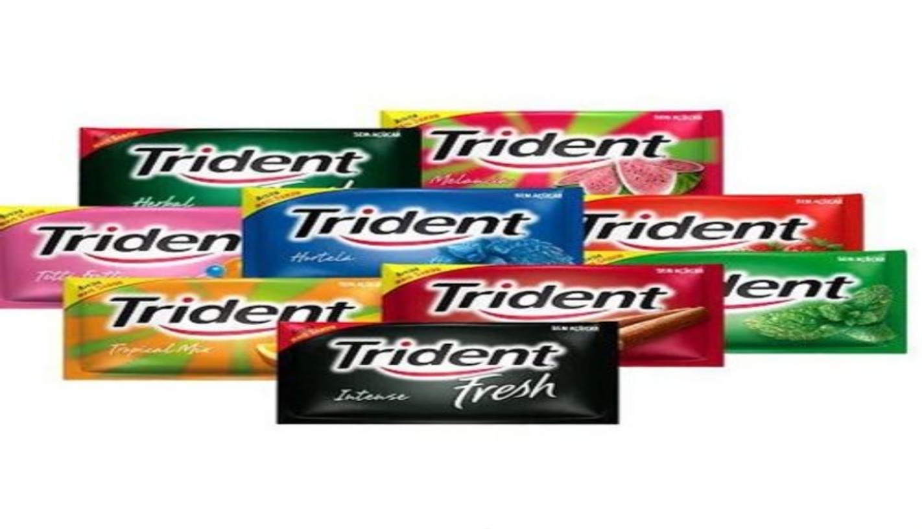
type input "0"
type input "-R$ 45,00"
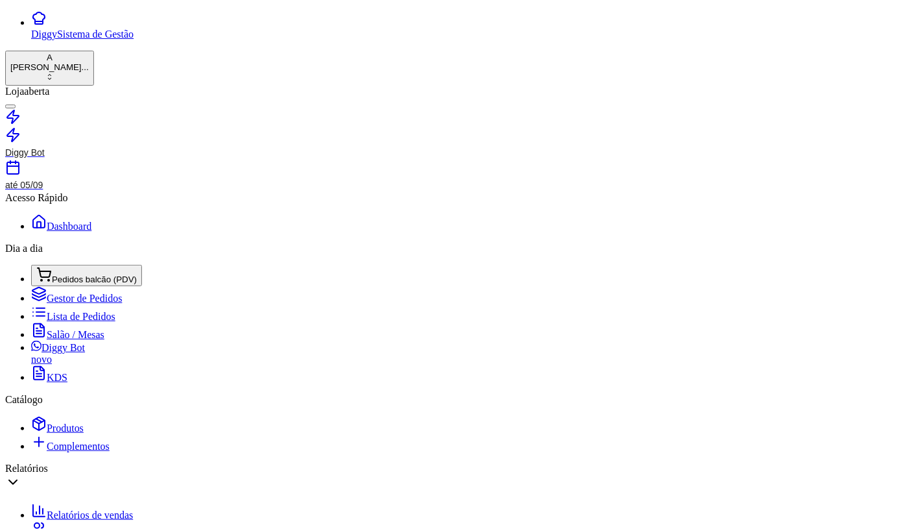
click at [66, 274] on span "Pedidos balcão (PDV)" at bounding box center [94, 279] width 85 height 10
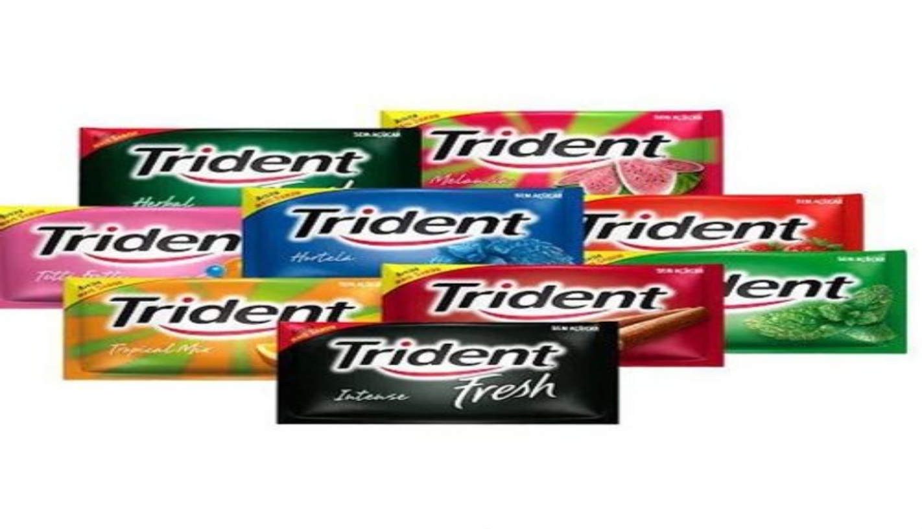
type input "2"
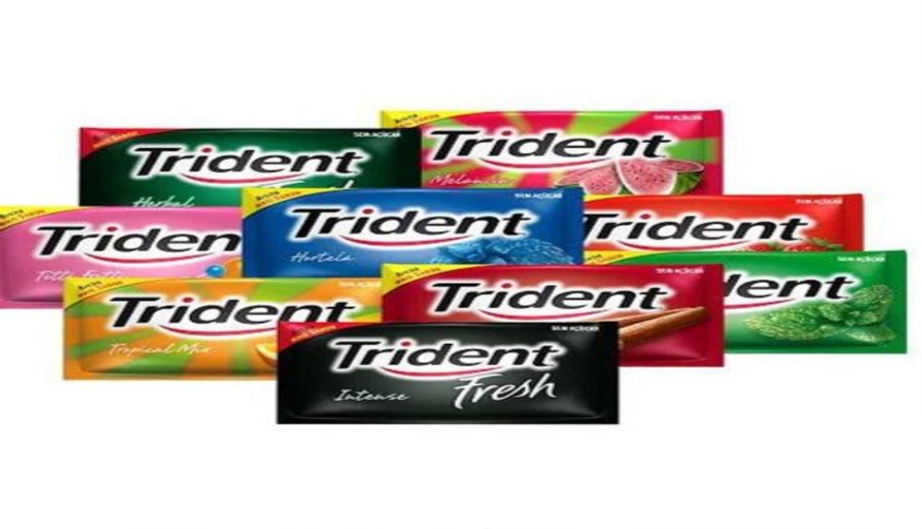
type input "R$ 0,00"
type input "0"
type input "-R$ 10,00"
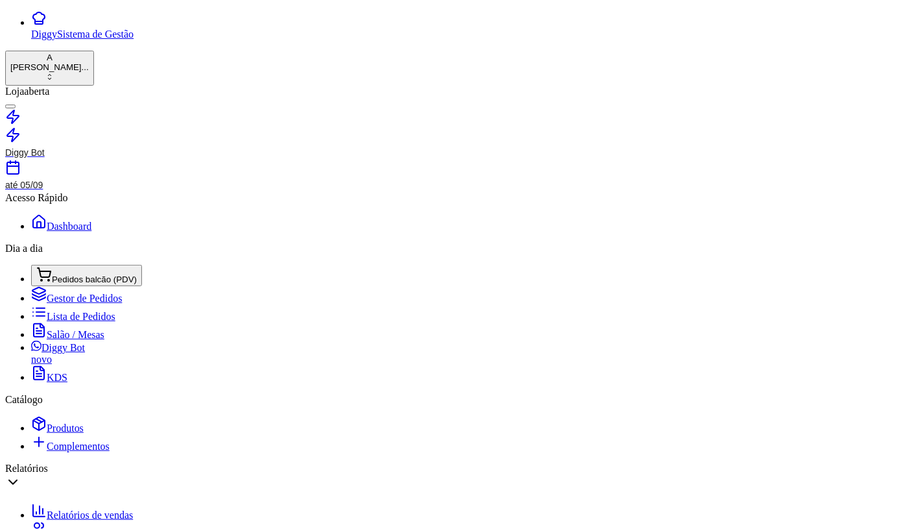
click at [69, 292] on span "Gestor de Pedidos" at bounding box center [84, 297] width 75 height 11
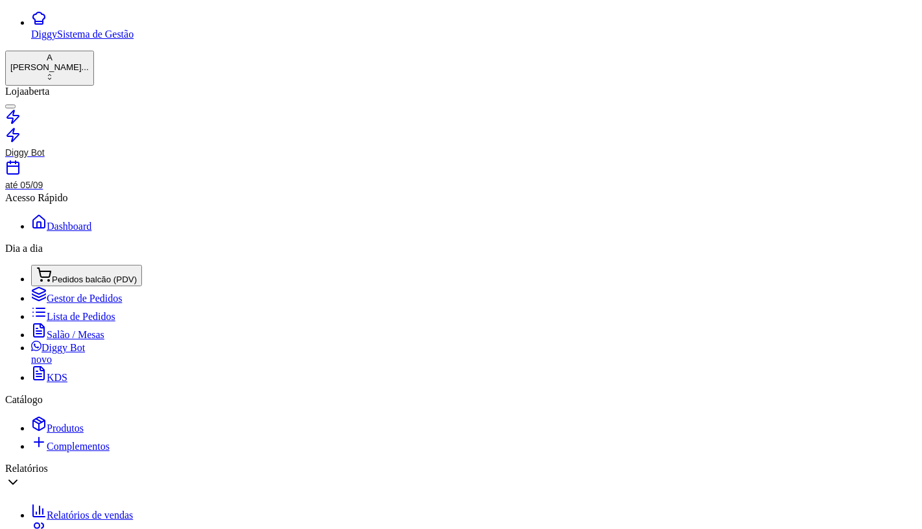
click at [57, 311] on span "Lista de Pedidos" at bounding box center [81, 316] width 69 height 11
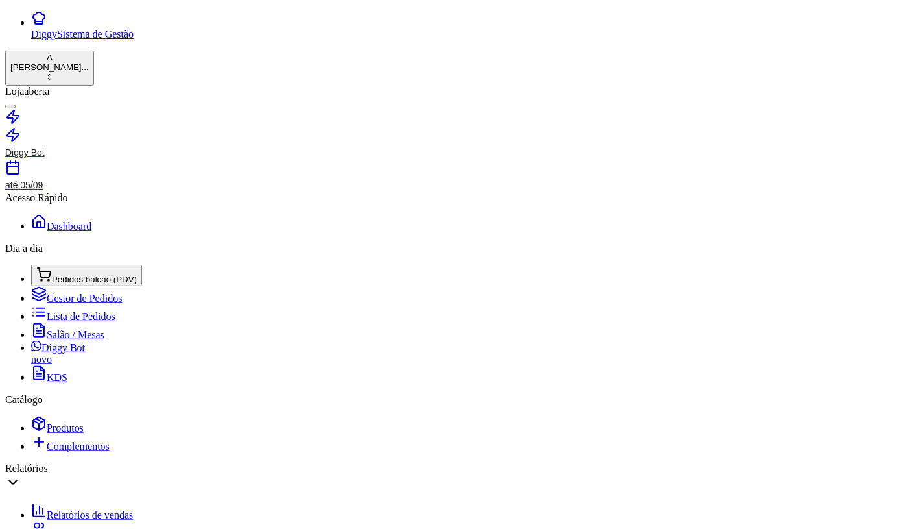
click at [58, 329] on span "Salão / Mesas" at bounding box center [76, 334] width 58 height 11
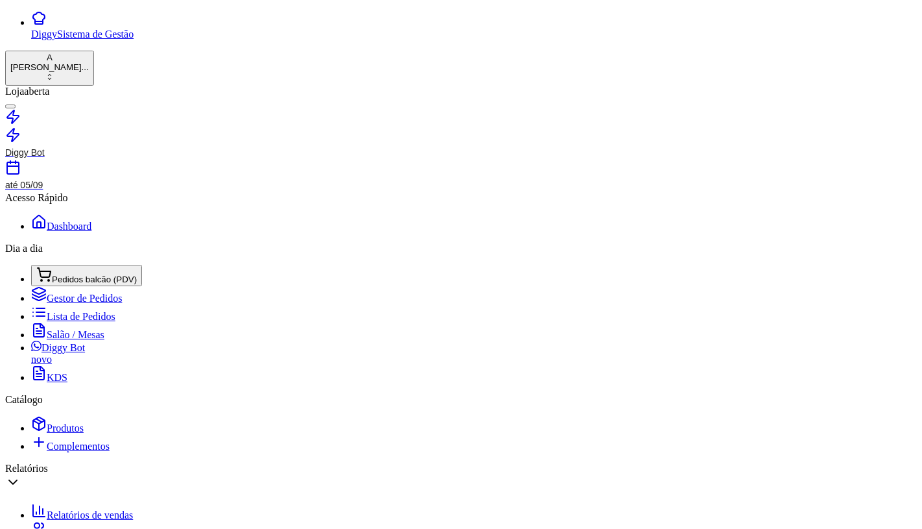
type input "."
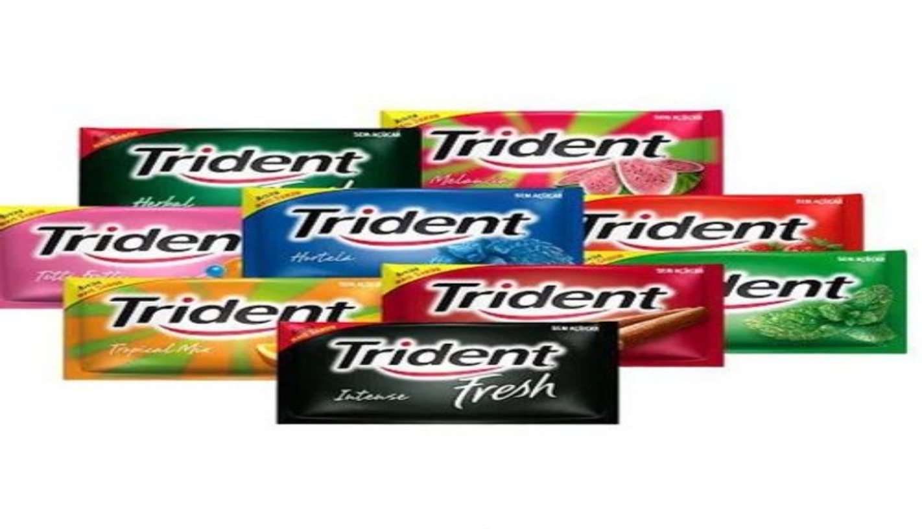
checkbox input "true"
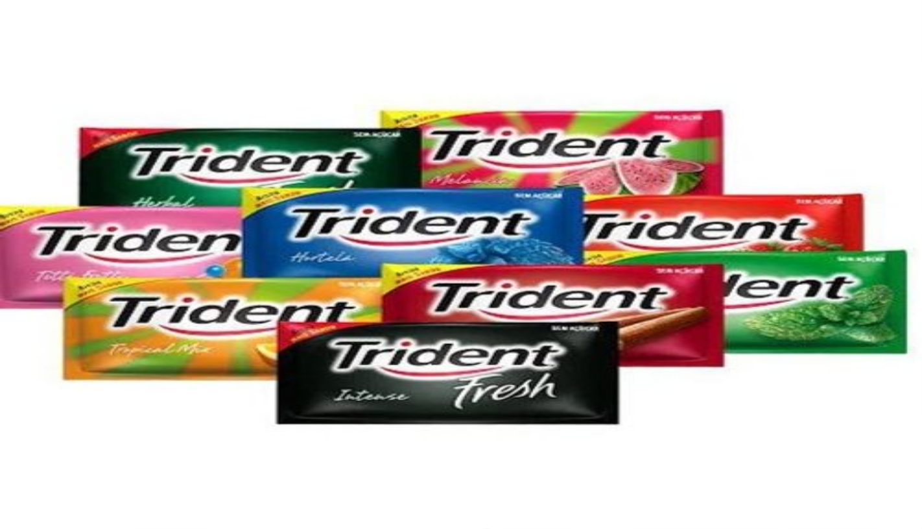
click at [490, 166] on img at bounding box center [461, 264] width 922 height 529
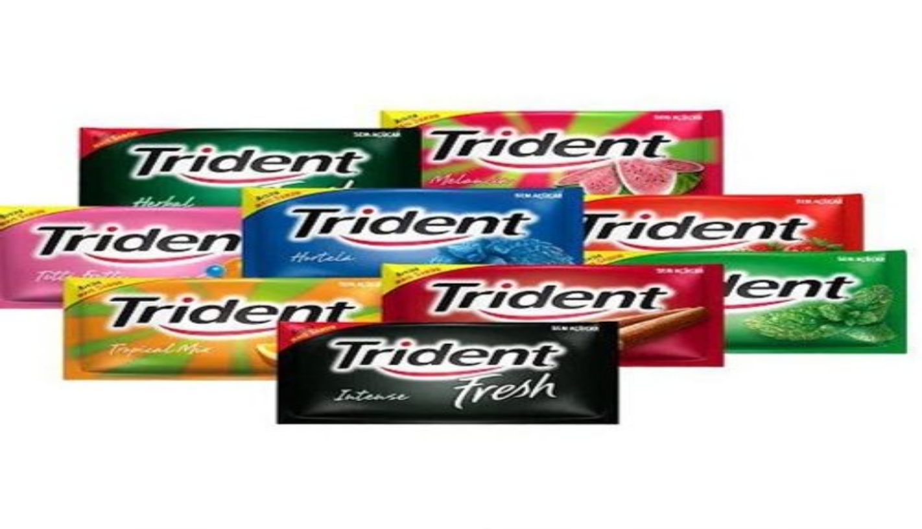
radio input "true"
type input "1"
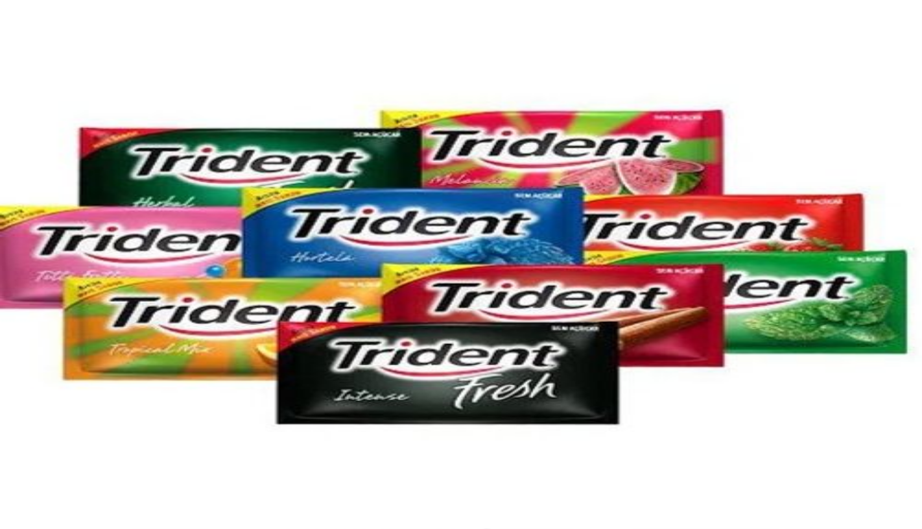
type input "sed"
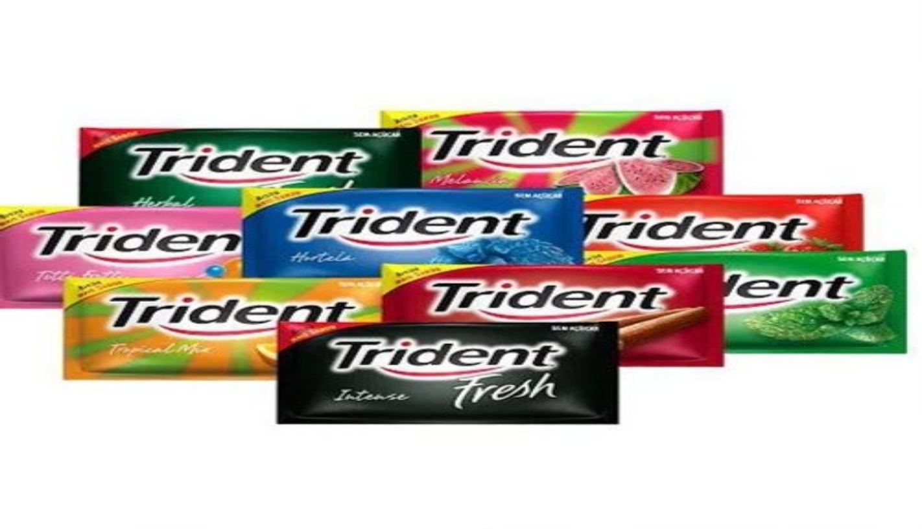
type input "1"
type input "s"
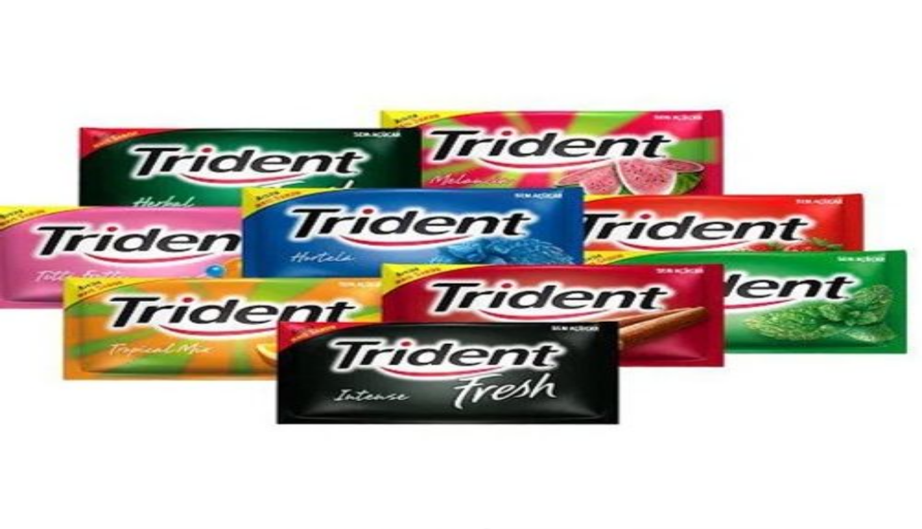
drag, startPoint x: 351, startPoint y: 47, endPoint x: 213, endPoint y: 60, distance: 138.7
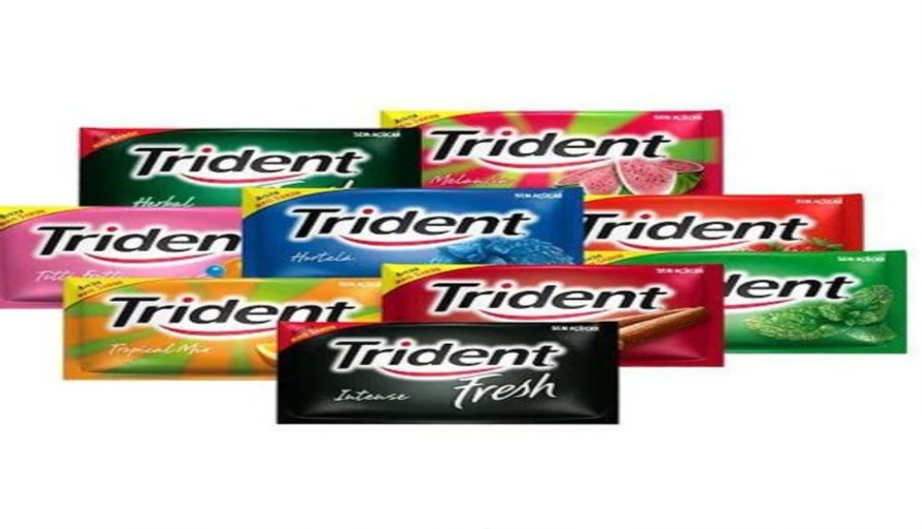
type input "sede"
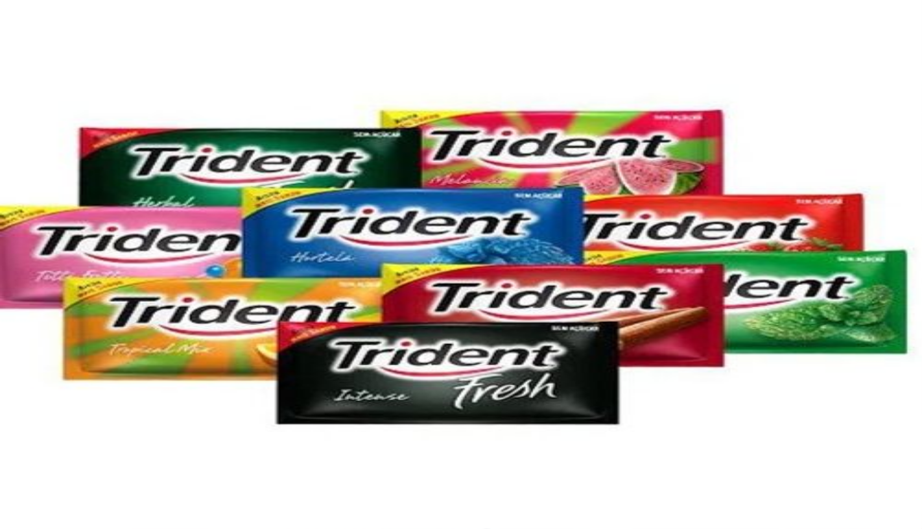
type input "2"
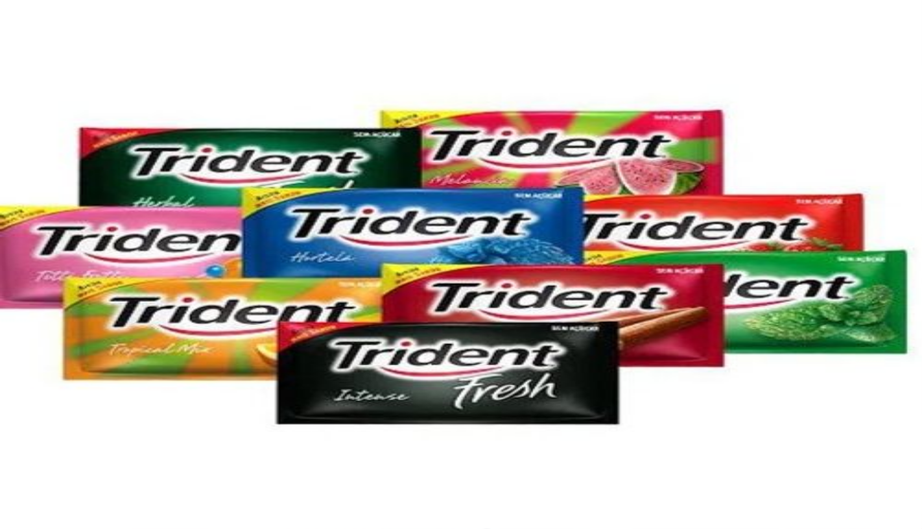
scroll to position [30, 0]
checkbox input "true"
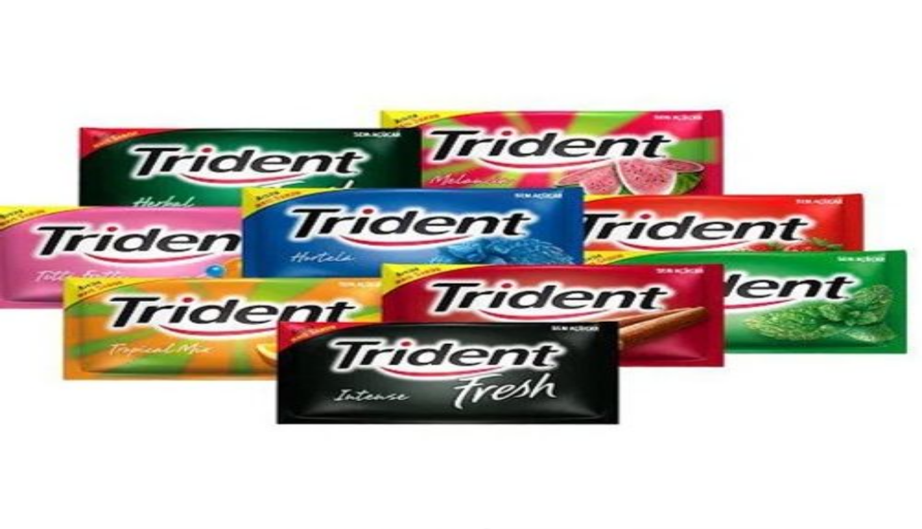
checkbox input "true"
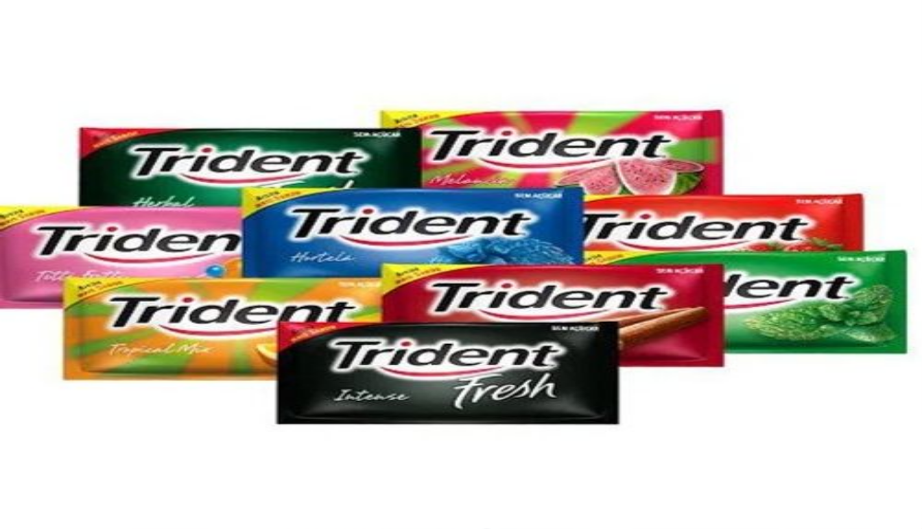
type input "s"
type input "taxa"
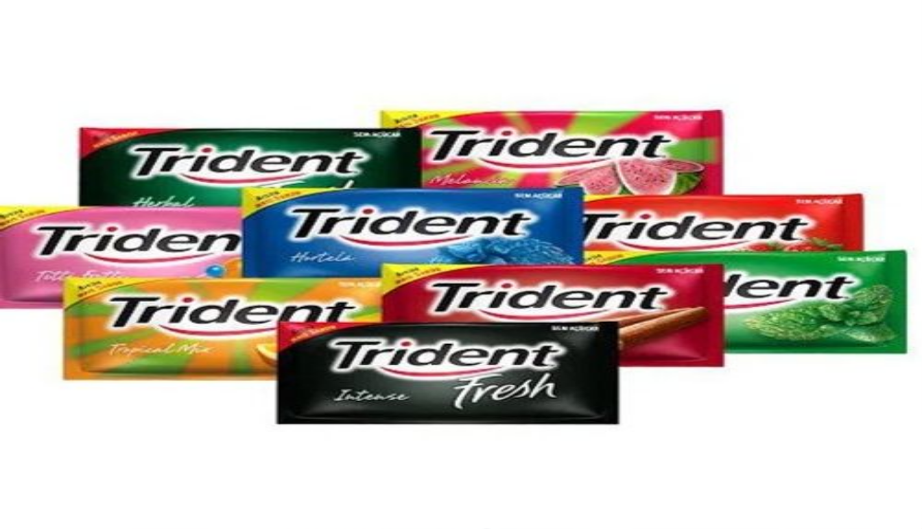
scroll to position [216, 0]
radio input "true"
type input "1"
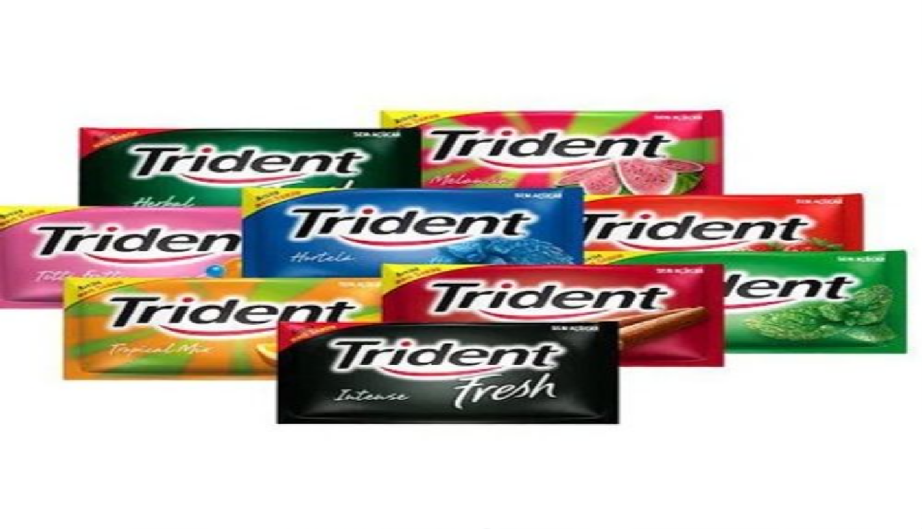
type input "1"
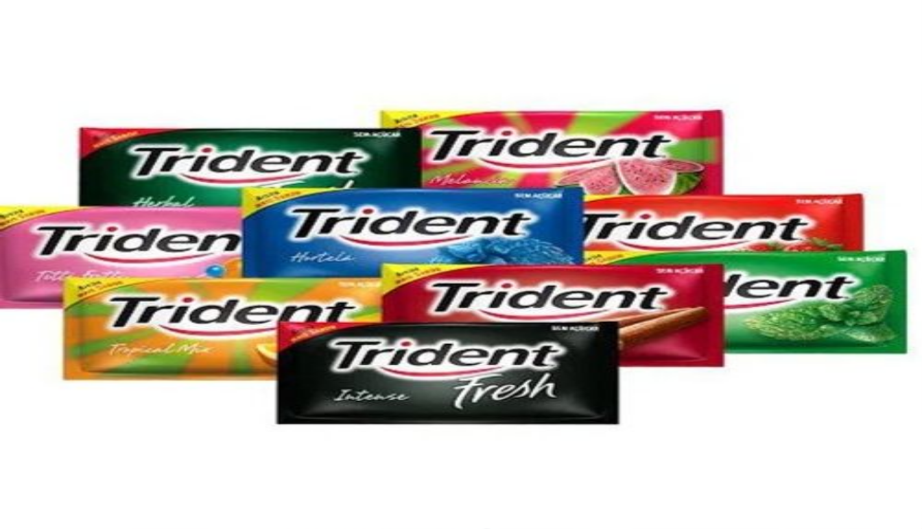
radio input "true"
type input "4"
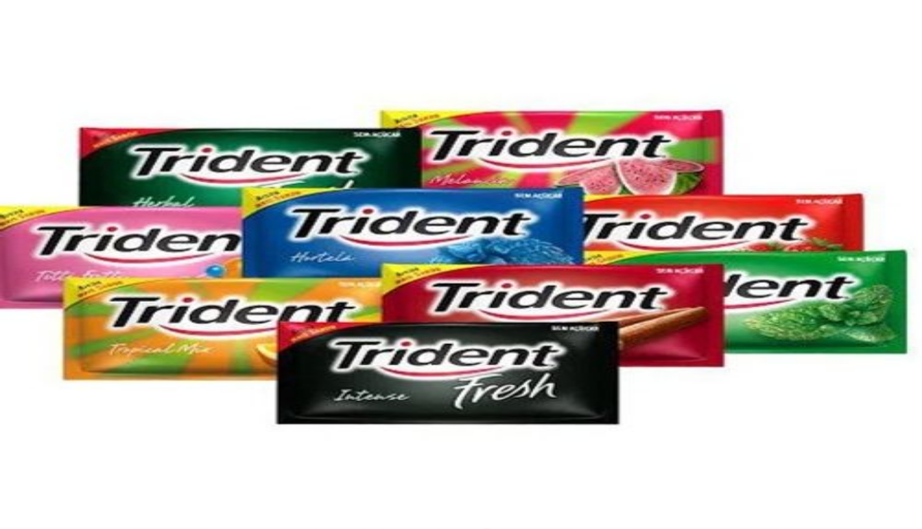
type input "4"
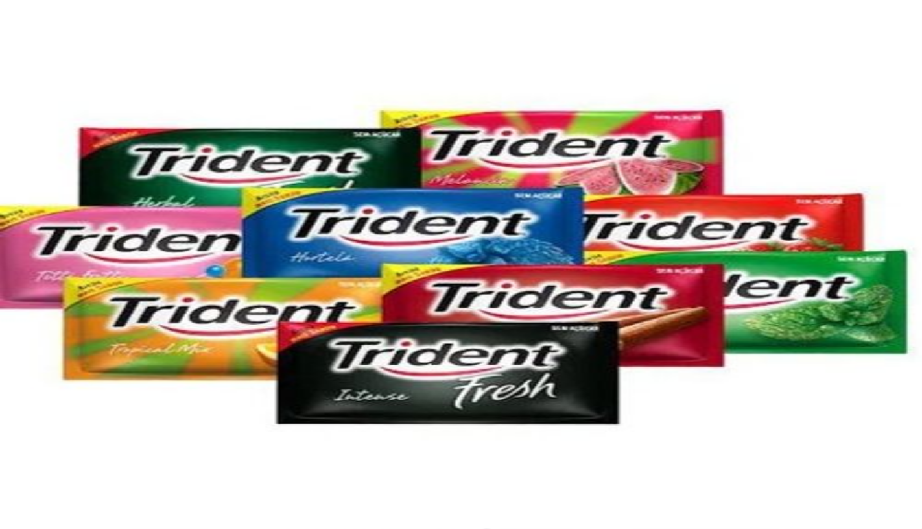
scroll to position [30, 0]
type input "4"
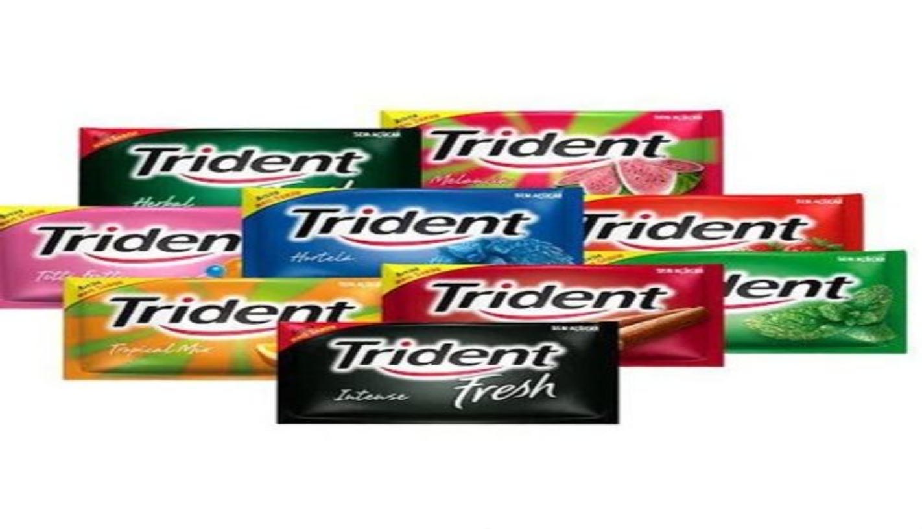
radio input "true"
type input "0"
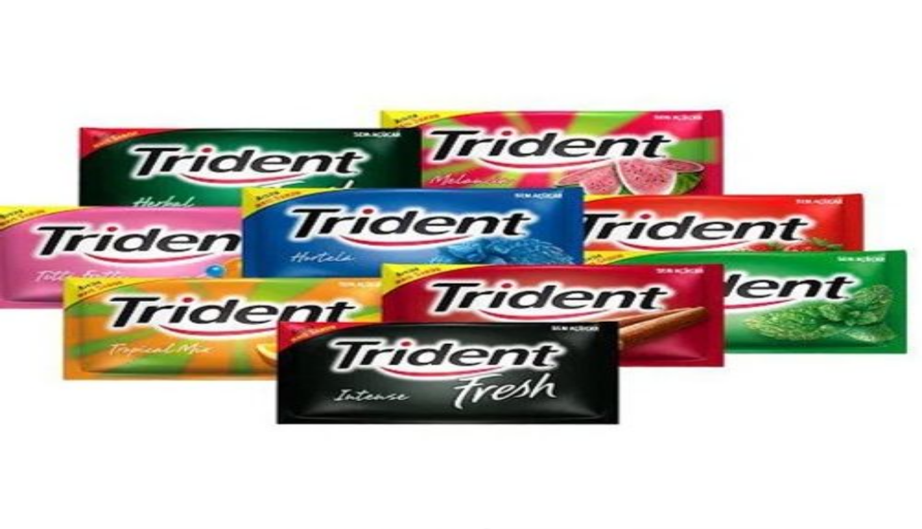
radio input "false"
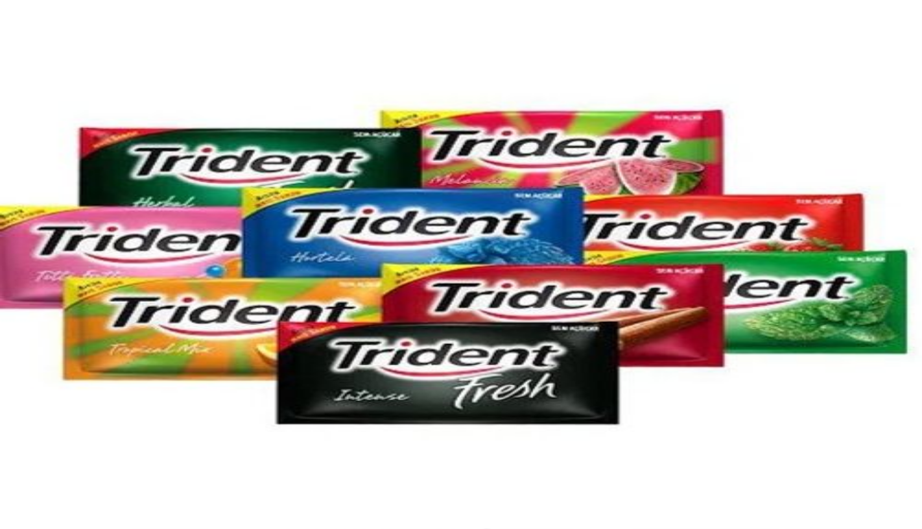
scroll to position [72, 0]
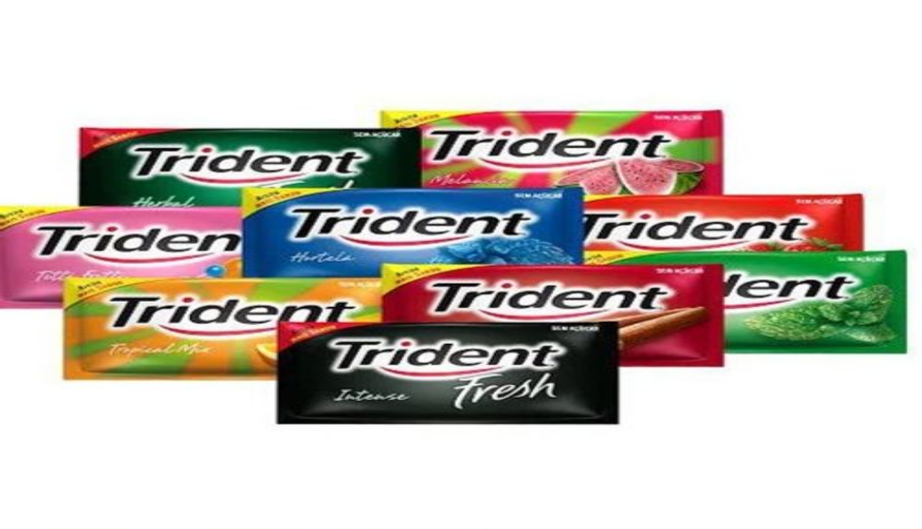
radio input "true"
type input "2"
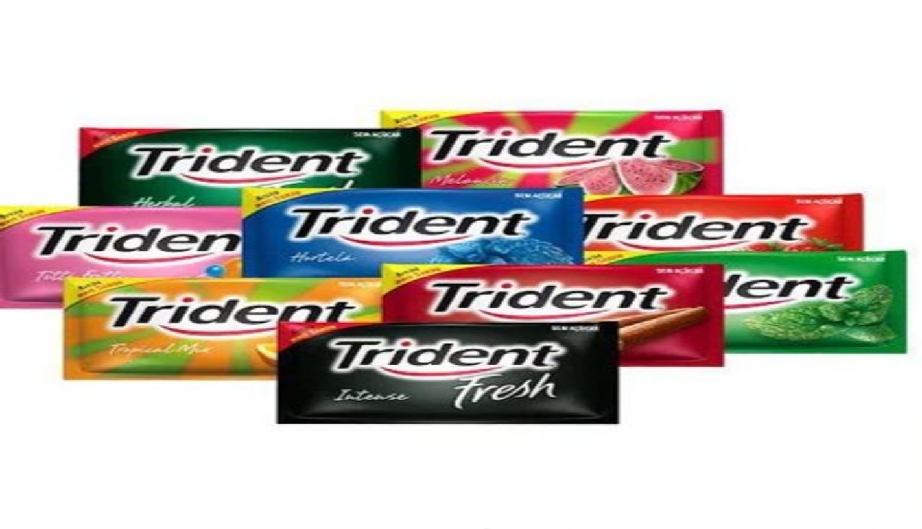
click at [740, 455] on button "Não registrar e enviar pedido" at bounding box center [681, 461] width 117 height 13
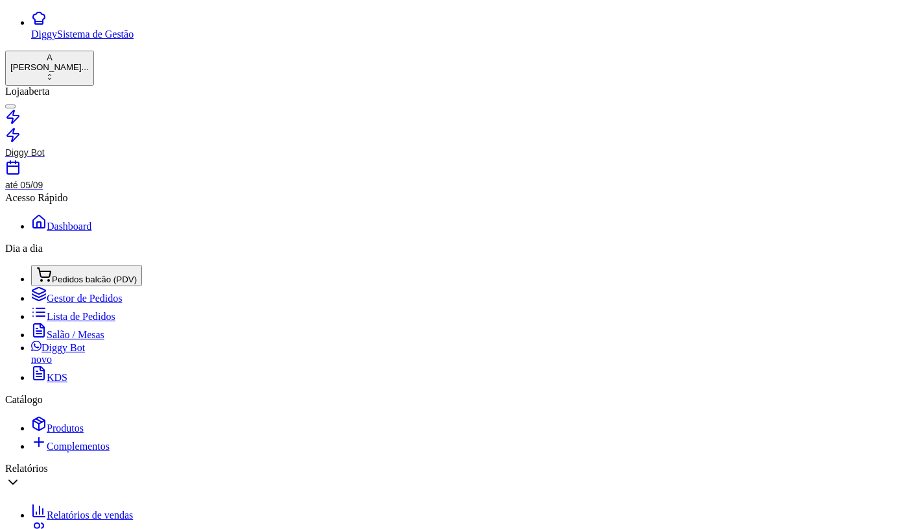
type input "R$ 47,00"
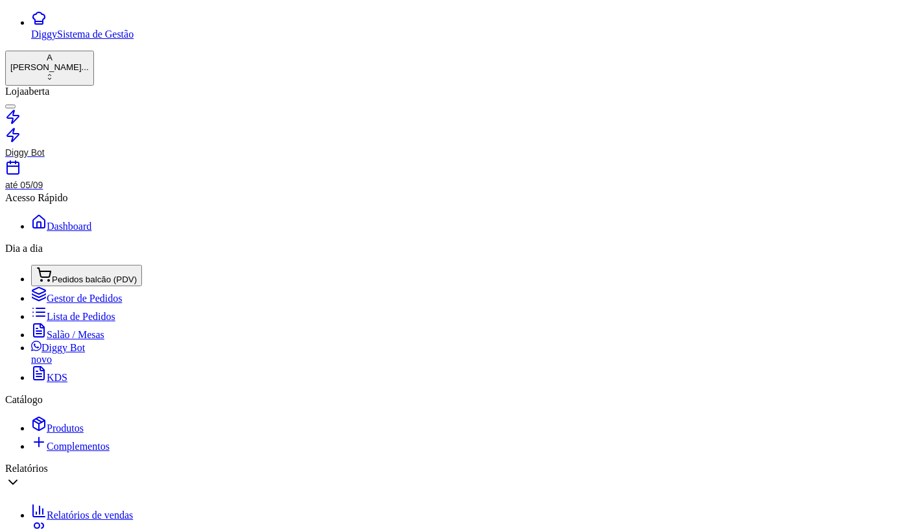
type input "50,00"
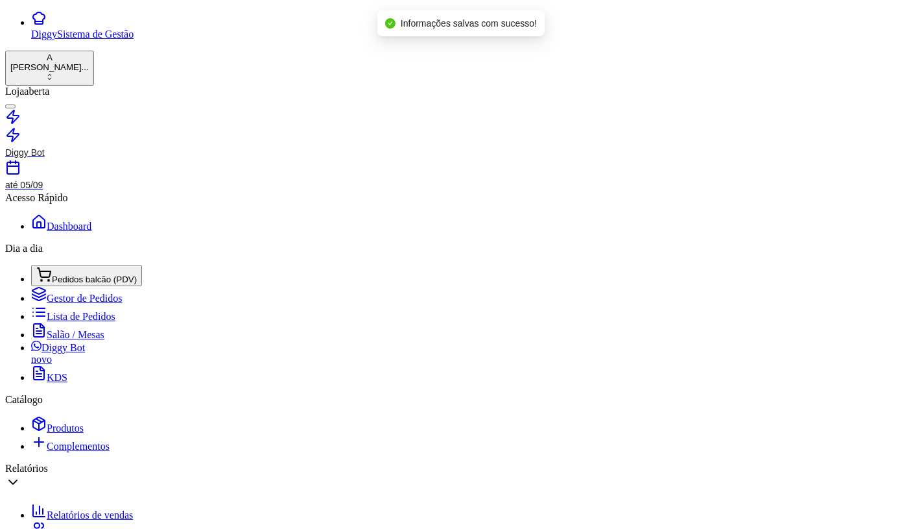
type input "R$ 49,00"
type input "100,00"
type input "R$ 0,00"
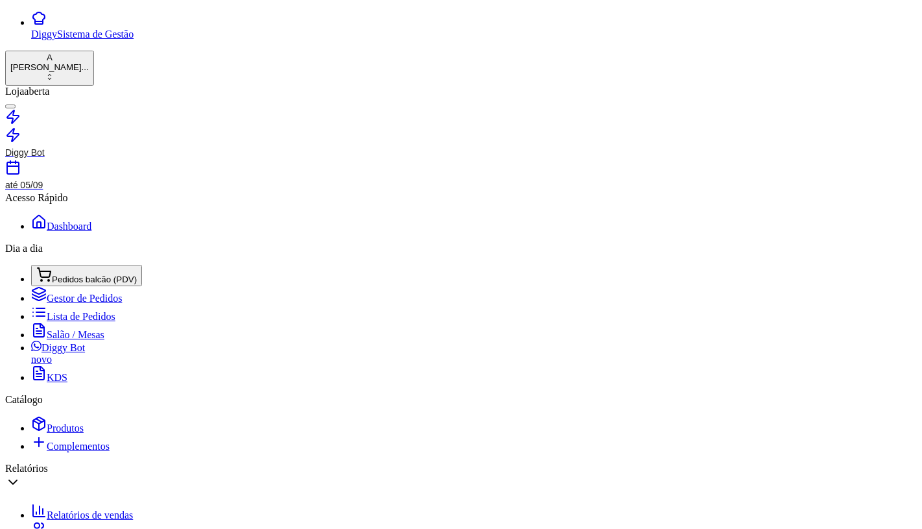
scroll to position [196, 0]
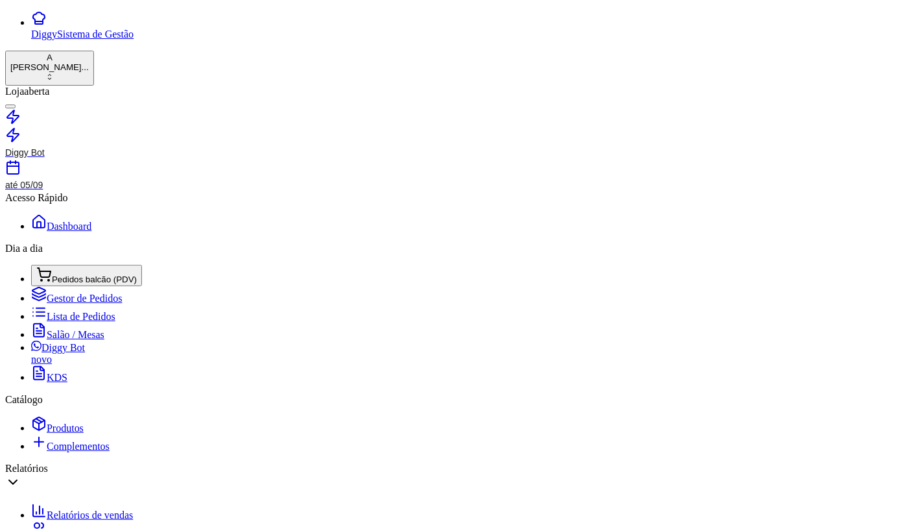
click at [62, 274] on span "Pedidos balcão (PDV)" at bounding box center [94, 279] width 85 height 10
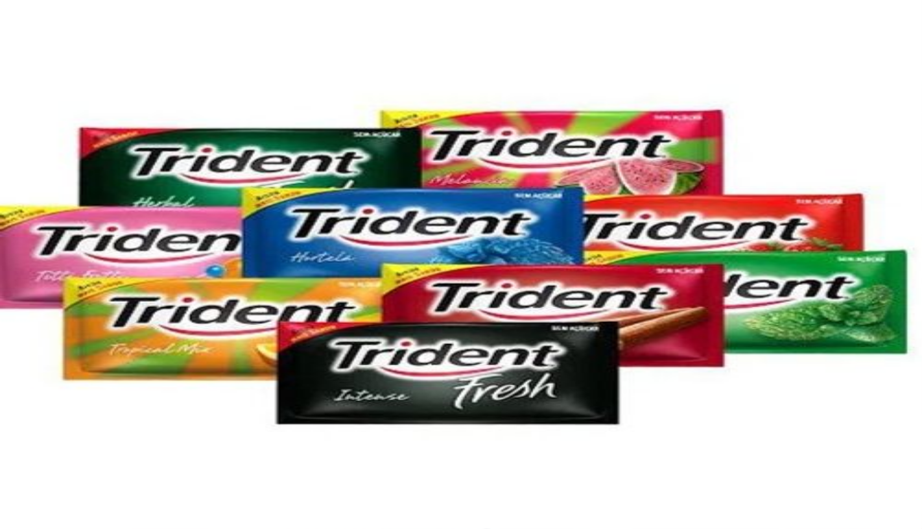
type input "4"
type input "3"
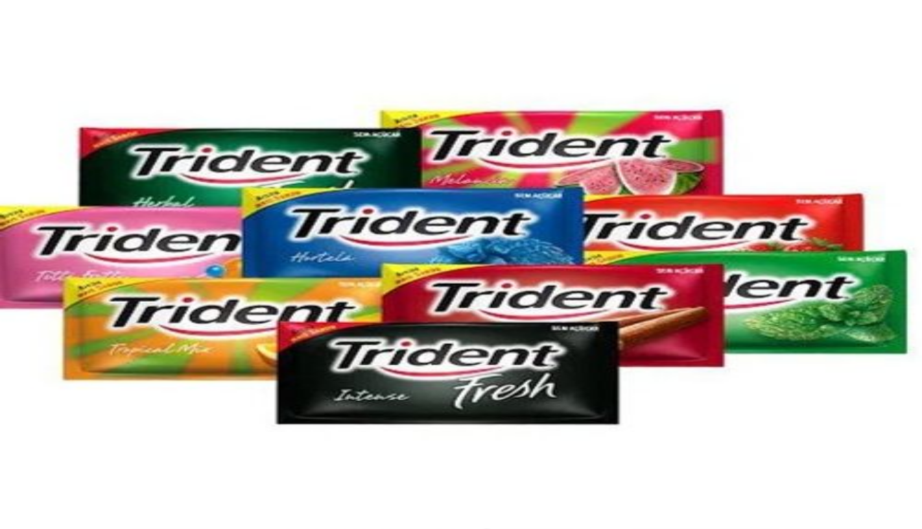
type input "50,00"
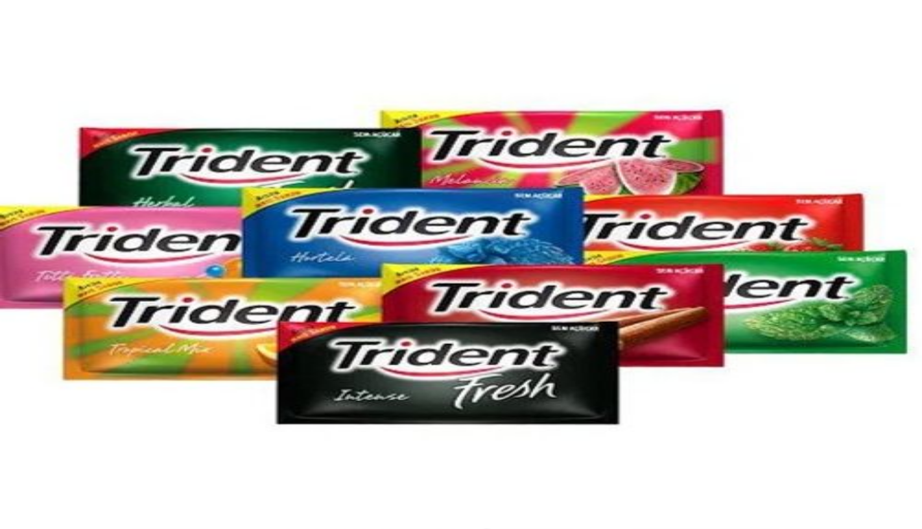
type input "R$ 0,00"
type input "0"
type input "-R$ 29,00"
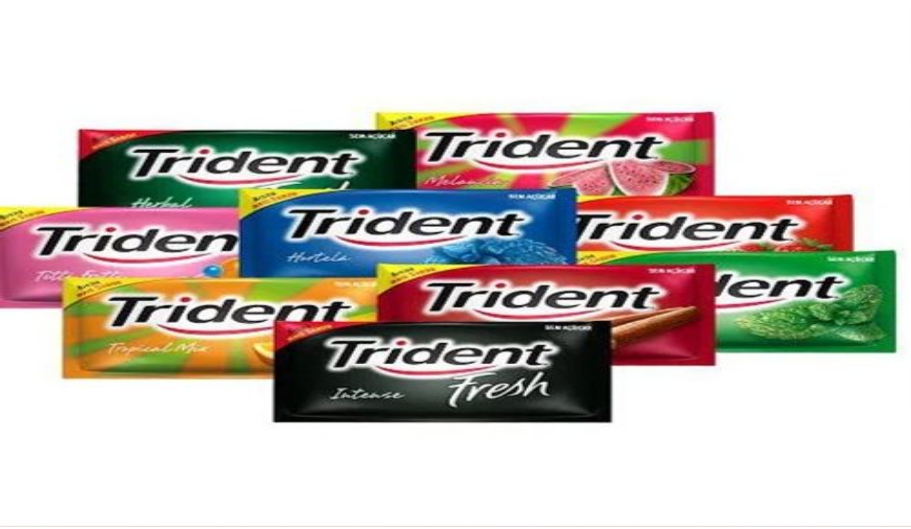
scroll to position [217, 0]
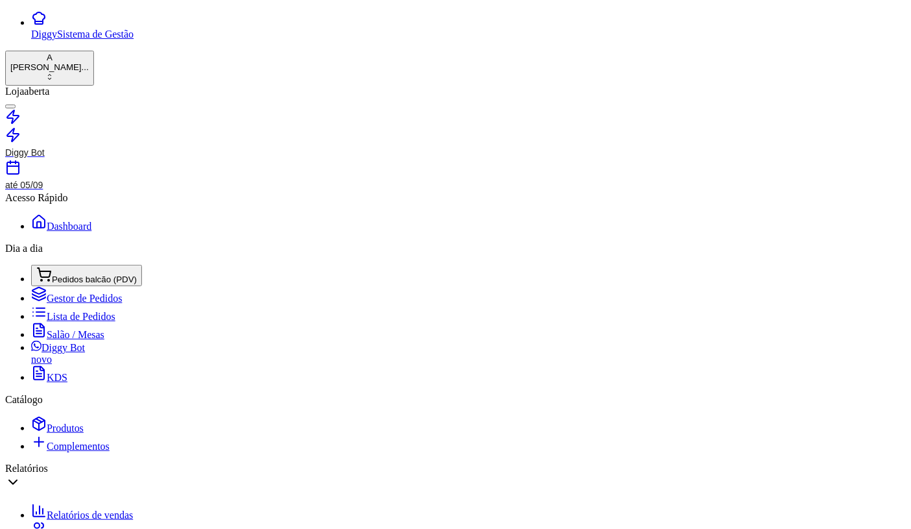
scroll to position [404, 0]
click at [73, 274] on span "Pedidos balcão (PDV)" at bounding box center [94, 279] width 85 height 10
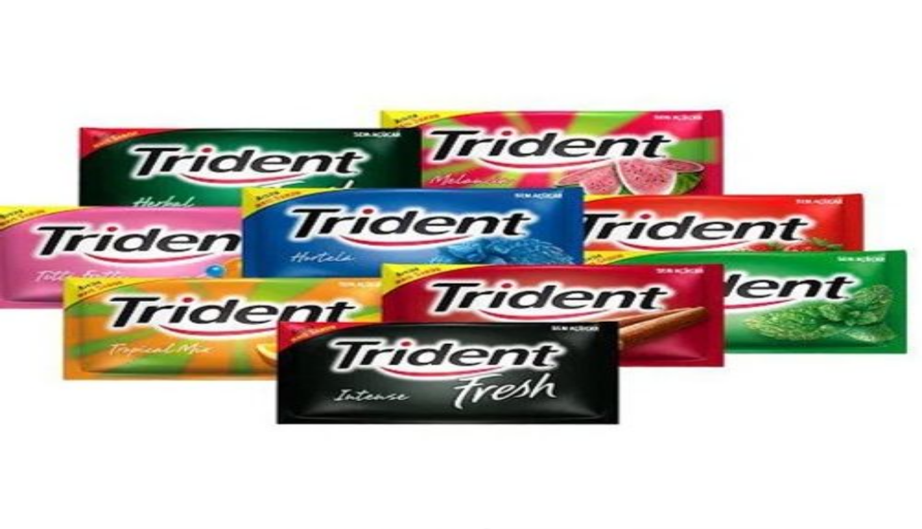
checkbox input "true"
drag, startPoint x: 130, startPoint y: 21, endPoint x: 196, endPoint y: 29, distance: 66.5
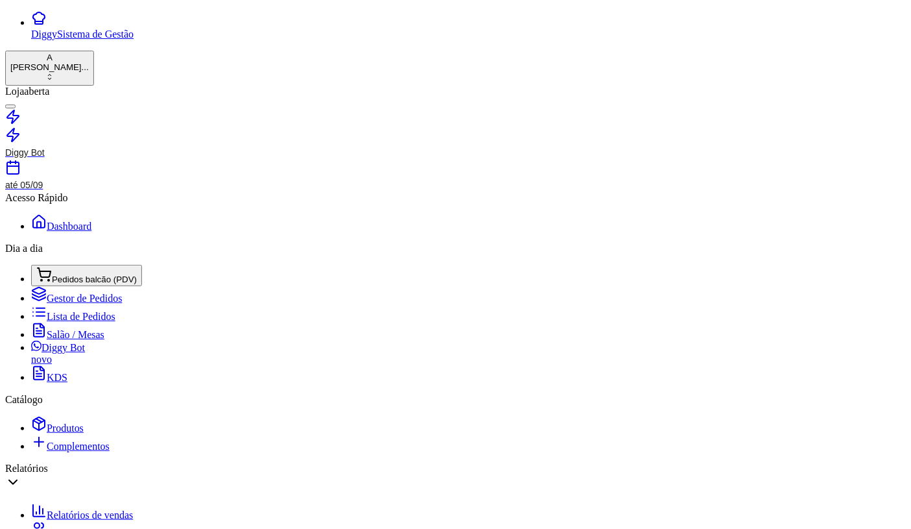
click at [79, 243] on div "Dia a dia" at bounding box center [455, 249] width 901 height 12
click at [79, 274] on span "Pedidos balcão (PDV)" at bounding box center [94, 279] width 85 height 10
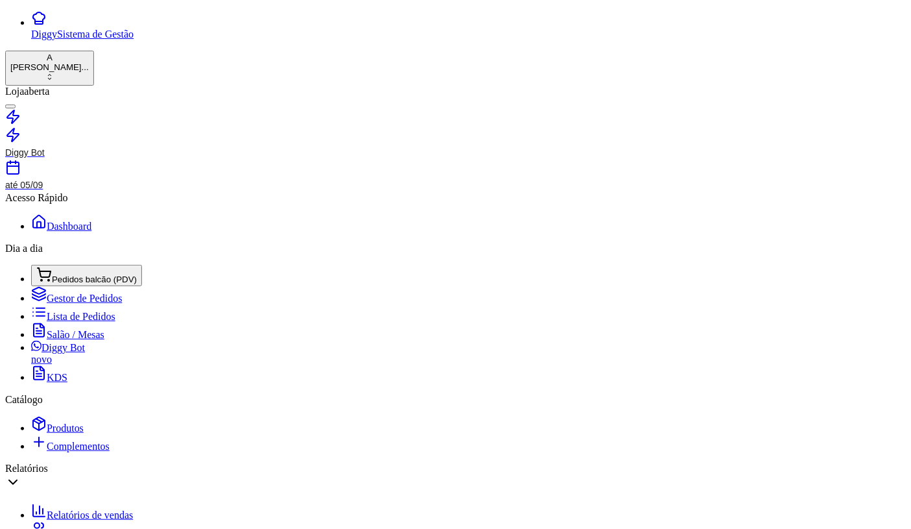
click at [72, 329] on span "Salão / Mesas" at bounding box center [76, 334] width 58 height 11
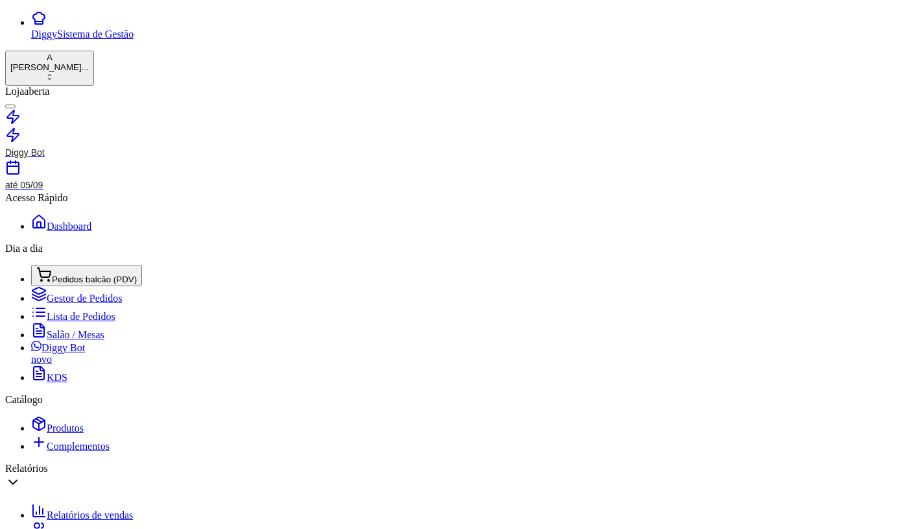
scroll to position [178, 0]
click at [405, 472] on button "IMPRESSORA COMPUTADOR" at bounding box center [386, 479] width 132 height 14
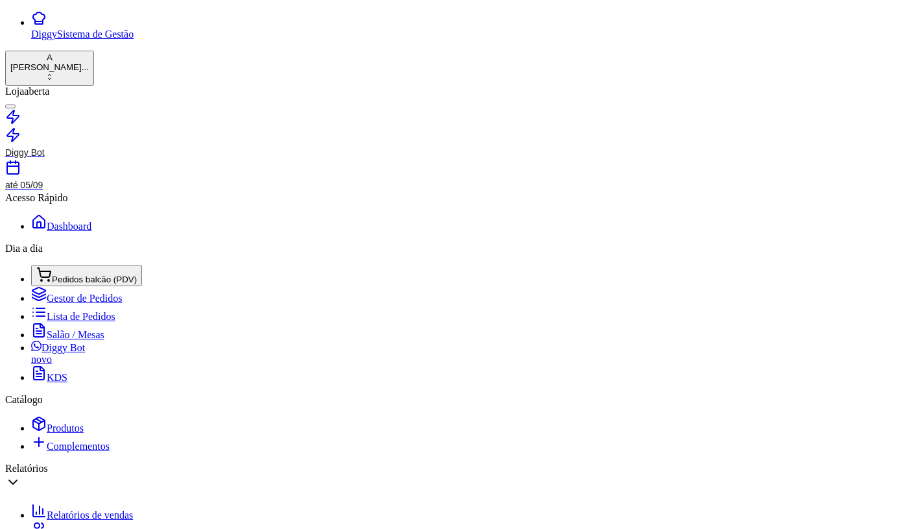
click at [419, 472] on button "IMPRESSORA COMPUTADOR" at bounding box center [386, 479] width 132 height 14
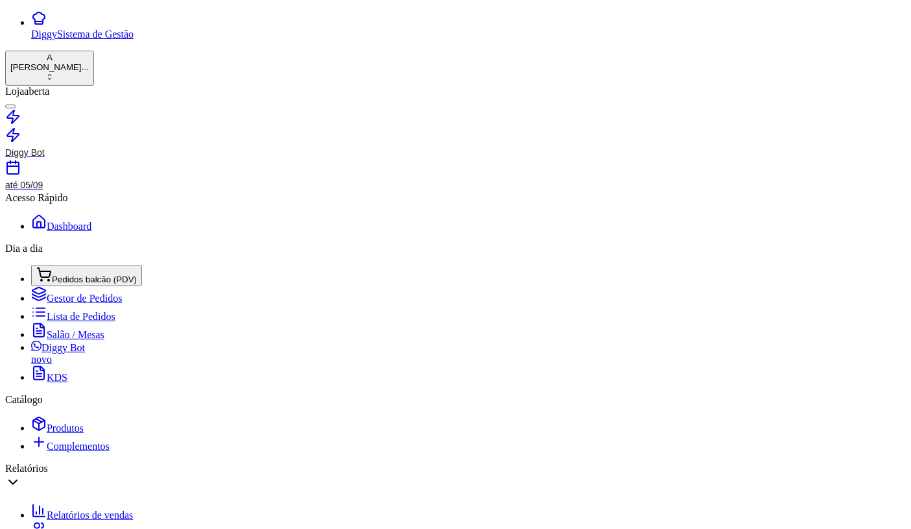
click at [101, 274] on span "Pedidos balcão (PDV)" at bounding box center [94, 279] width 85 height 10
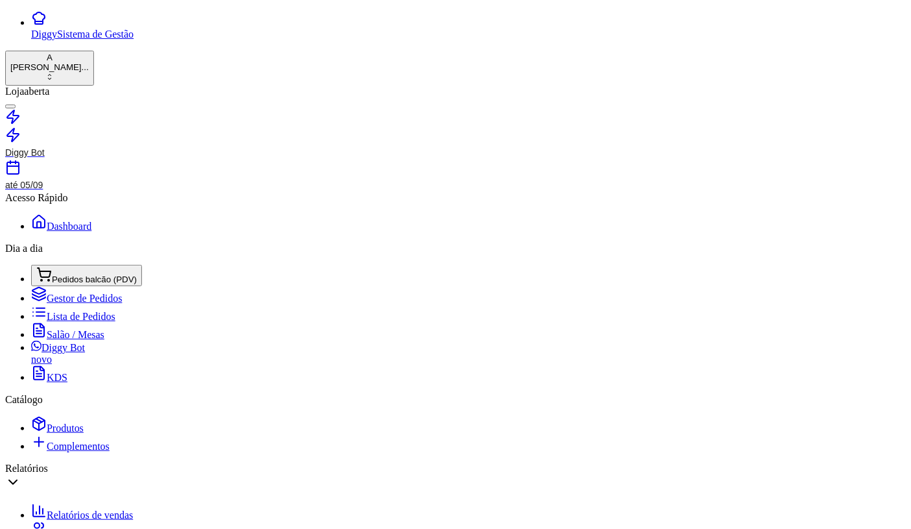
drag, startPoint x: 80, startPoint y: 245, endPoint x: 80, endPoint y: 237, distance: 7.8
click at [80, 243] on div "Dia a dia Pedidos balcão (PDV) Gestor de Pedidos Lista de Pedidos Salão / Mesas…" at bounding box center [455, 313] width 901 height 141
click at [71, 274] on span "Pedidos balcão (PDV)" at bounding box center [94, 279] width 85 height 10
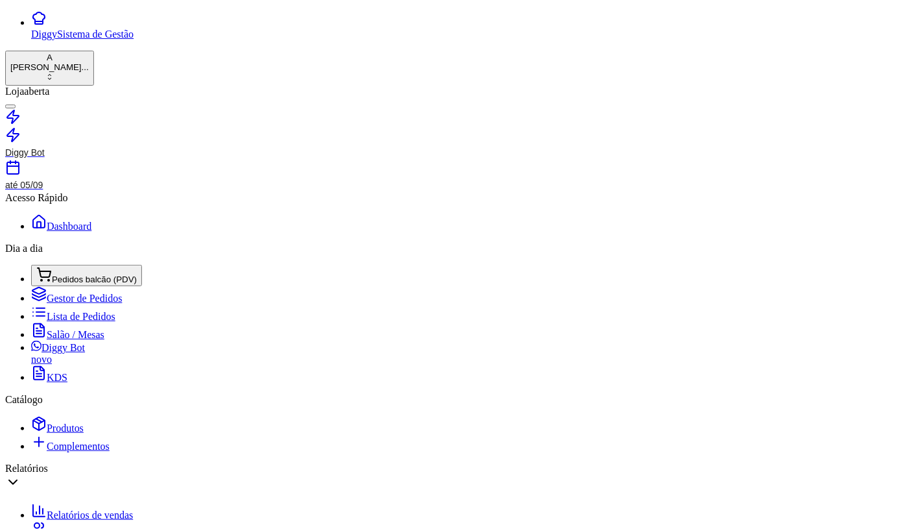
click at [52, 274] on span "Pedidos balcão (PDV)" at bounding box center [94, 279] width 85 height 10
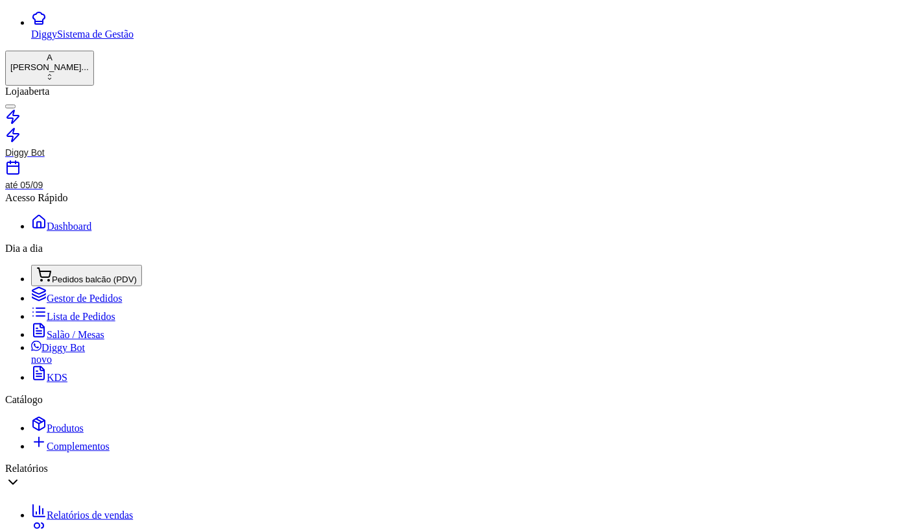
click at [93, 274] on span "Pedidos balcão (PDV)" at bounding box center [94, 279] width 85 height 10
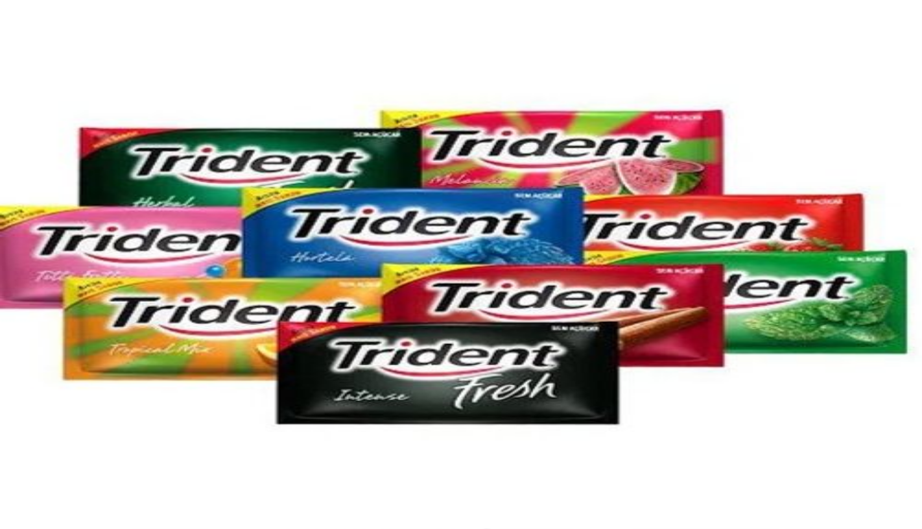
scroll to position [30, 0]
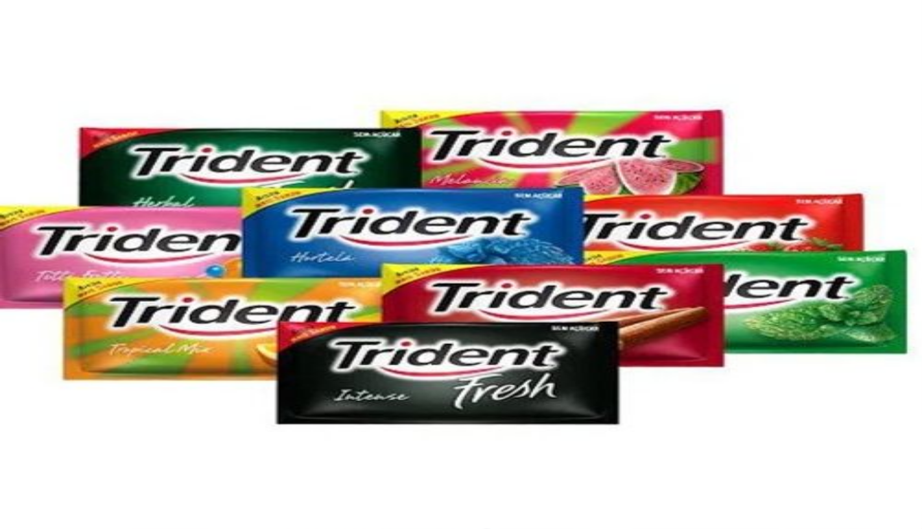
drag, startPoint x: 54, startPoint y: 107, endPoint x: 21, endPoint y: 95, distance: 35.1
drag, startPoint x: 84, startPoint y: 96, endPoint x: 26, endPoint y: 98, distance: 58.4
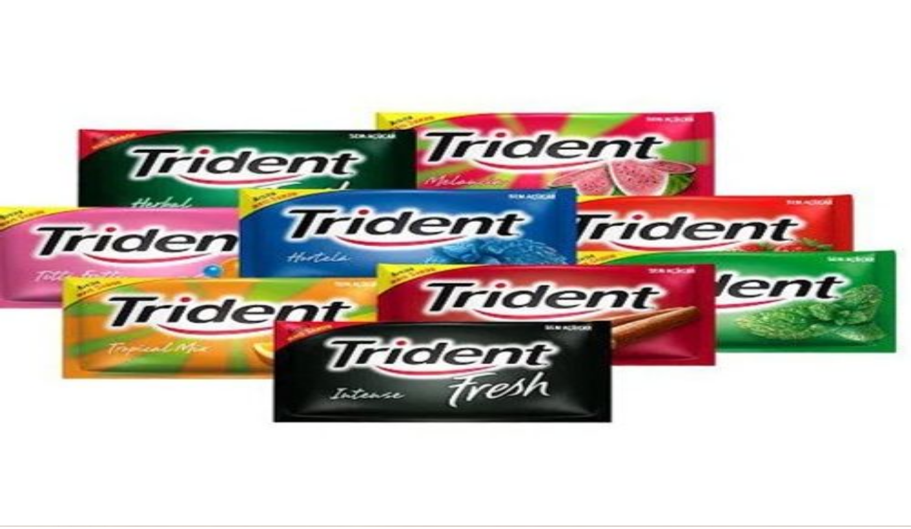
scroll to position [288, 0]
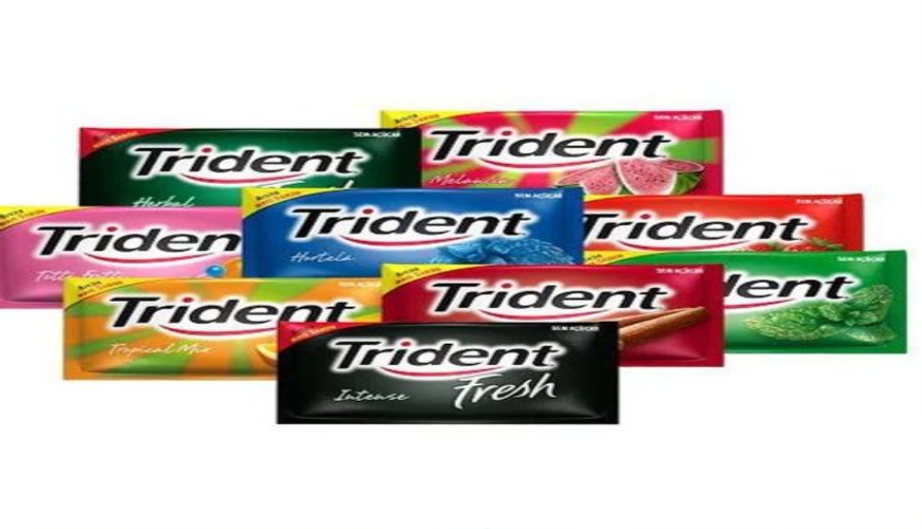
click at [681, 423] on button "Não registrar e enviar pedido" at bounding box center [681, 429] width 117 height 13
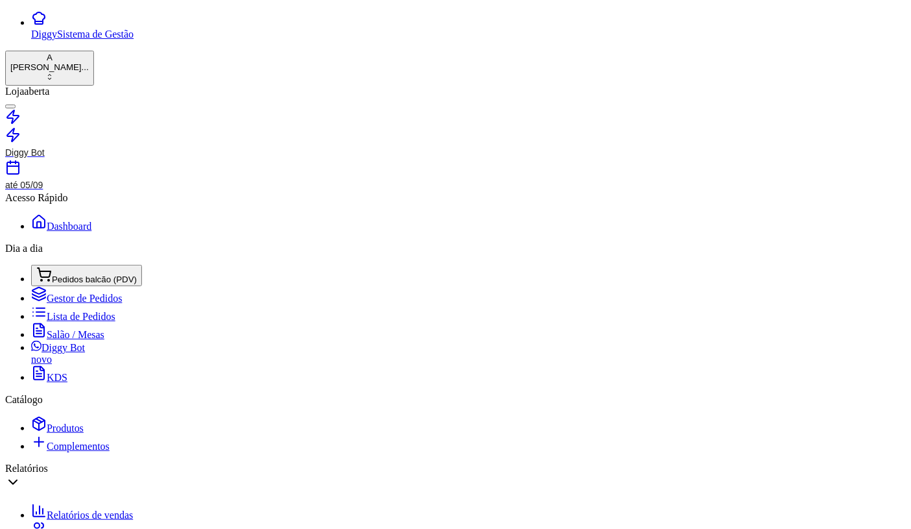
scroll to position [0, 0]
click at [56, 428] on span "Produtos" at bounding box center [65, 427] width 37 height 11
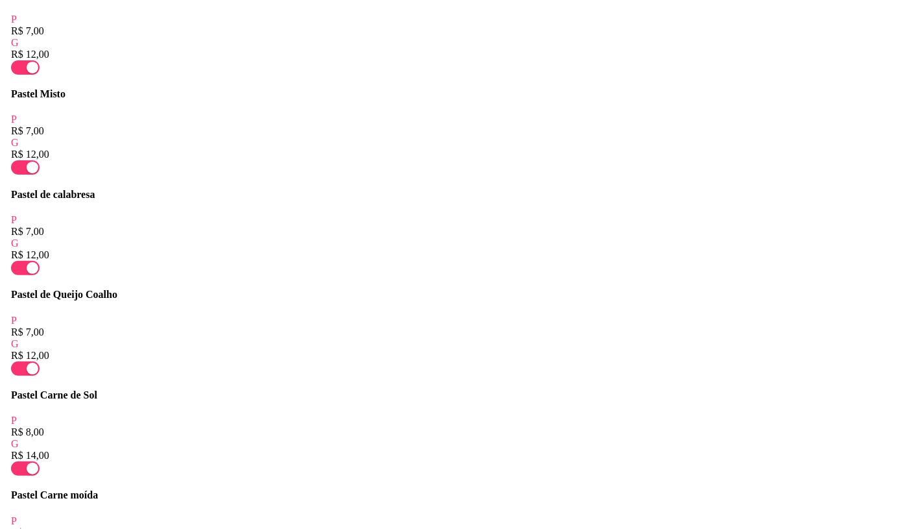
scroll to position [12020, 0]
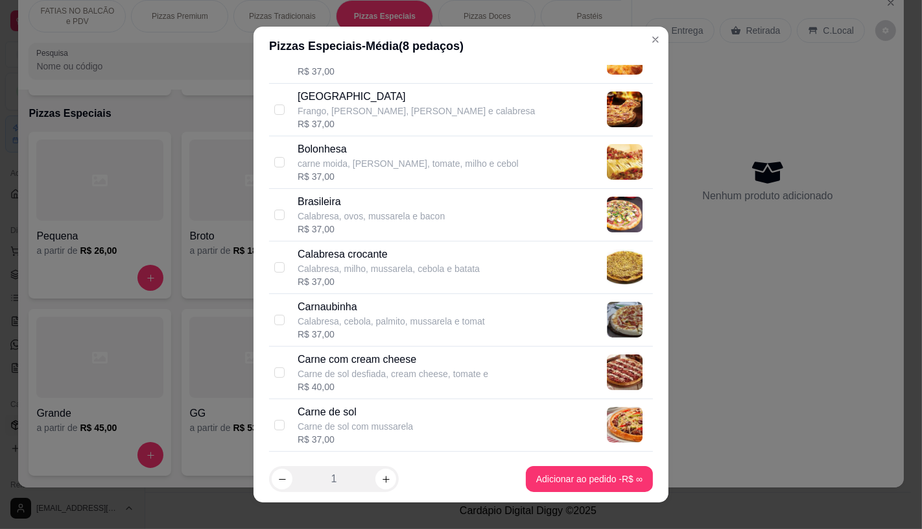
scroll to position [360, 0]
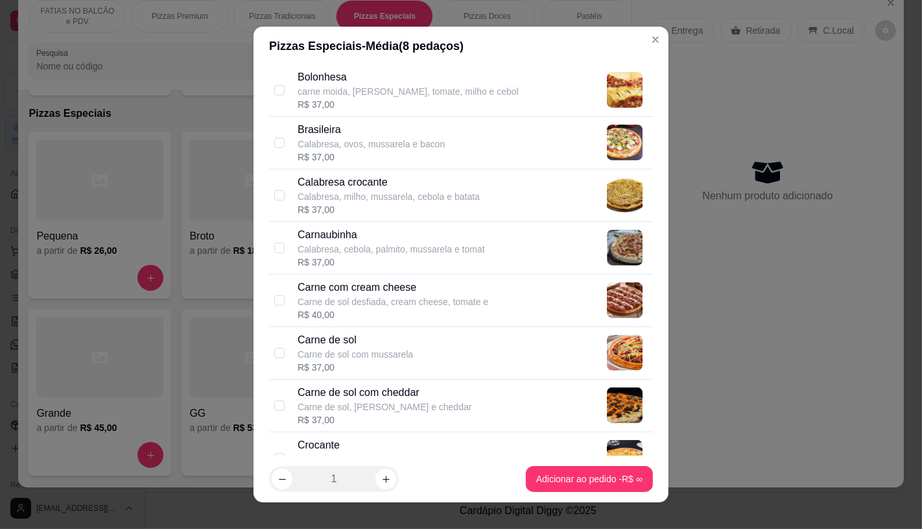
click at [351, 342] on p "Carne de sol" at bounding box center [355, 340] width 115 height 16
checkbox input "true"
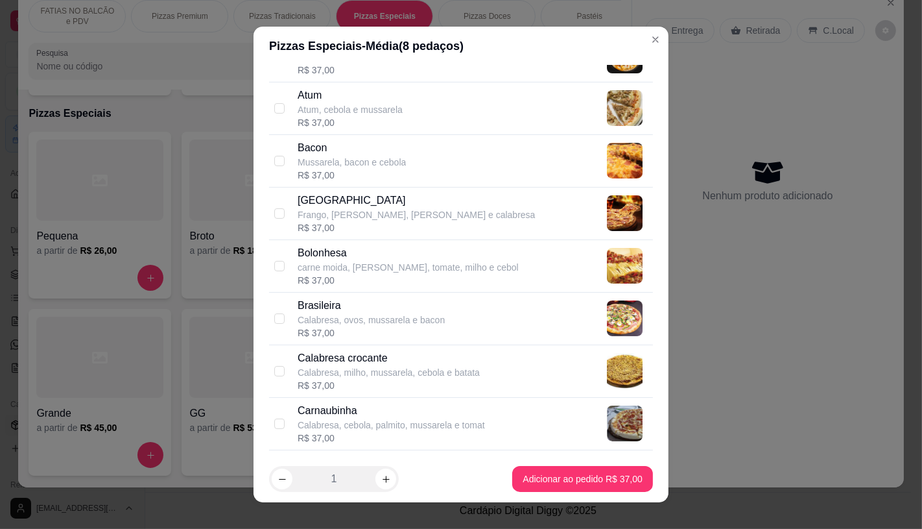
scroll to position [144, 0]
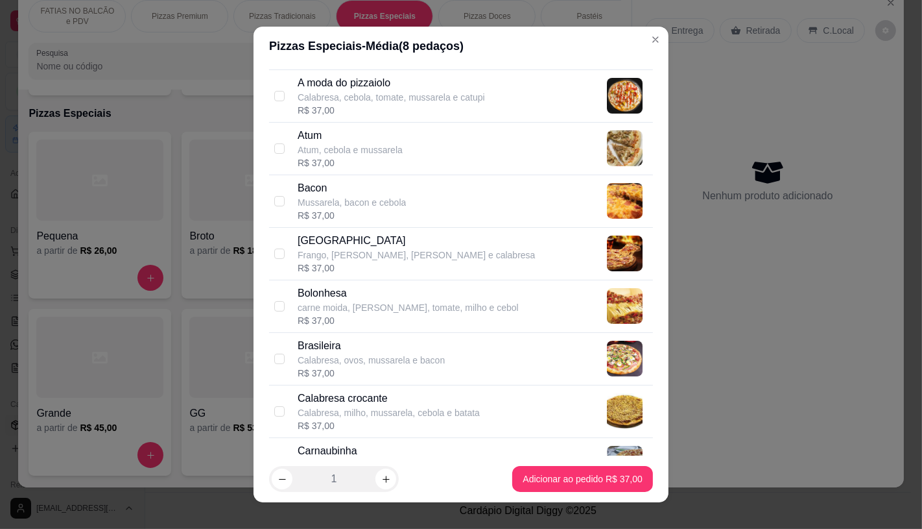
click at [366, 248] on p "Frango, [PERSON_NAME], [PERSON_NAME] e calabresa" at bounding box center [416, 254] width 237 height 13
checkbox input "true"
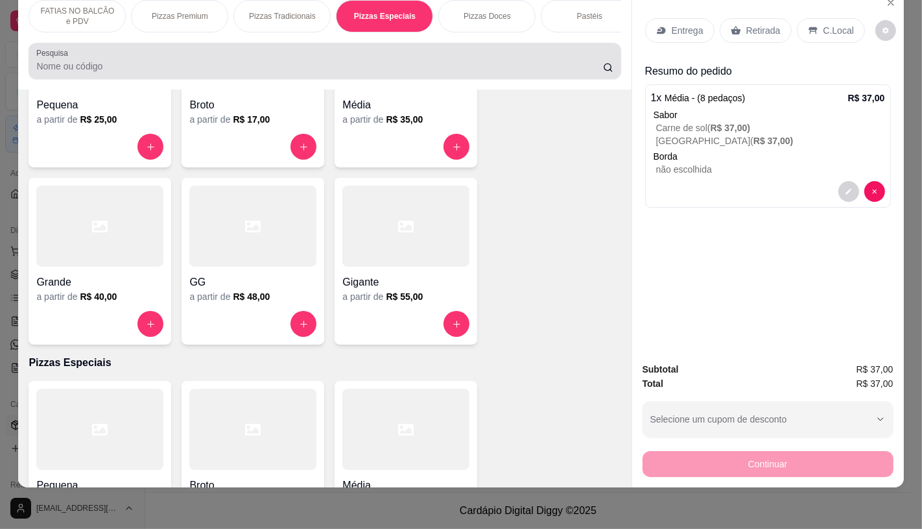
scroll to position [1455, 0]
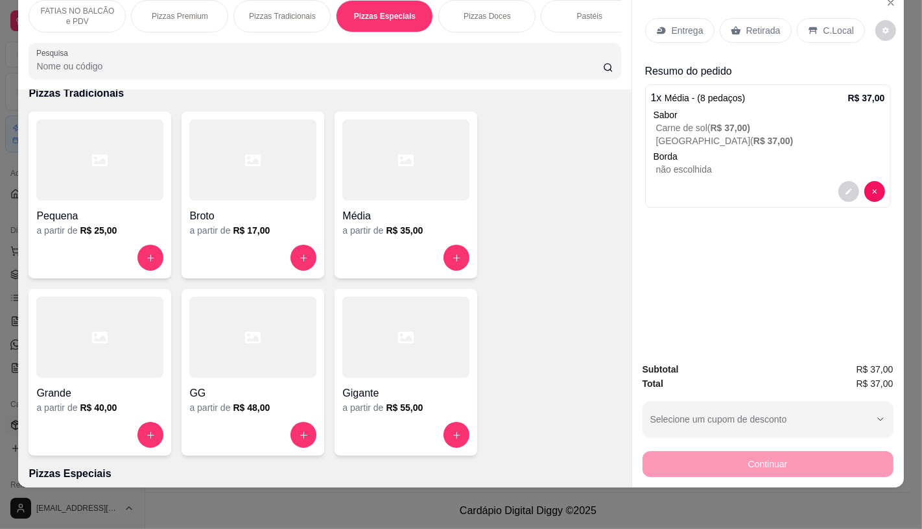
click at [106, 10] on p "FATIAS NO BALCÃO e PDV" at bounding box center [77, 16] width 75 height 21
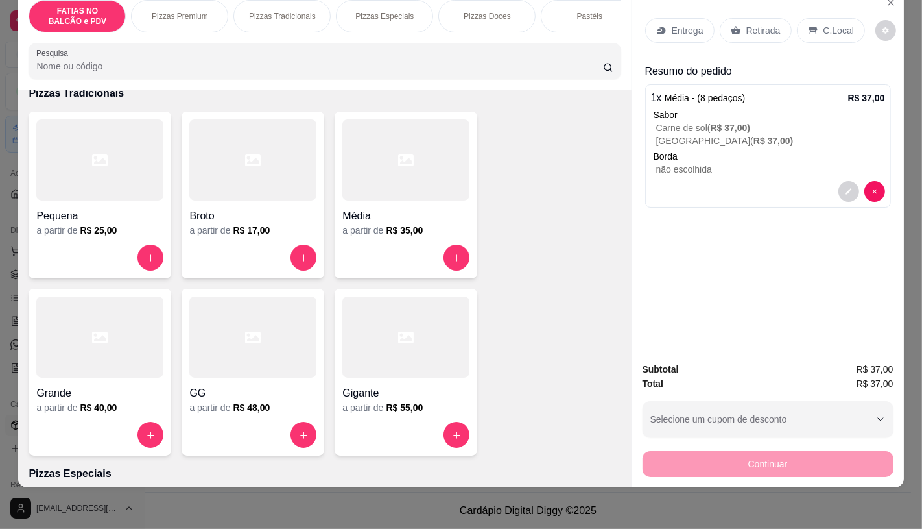
scroll to position [58, 0]
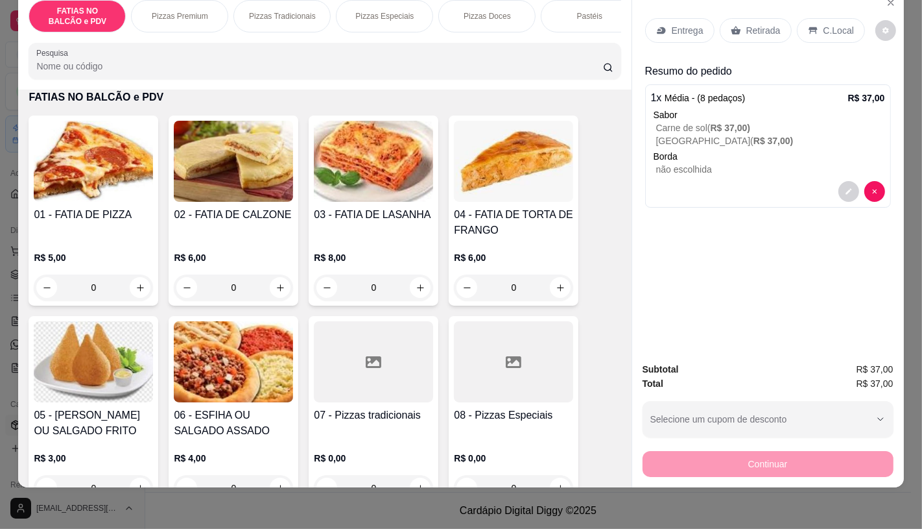
click at [102, 292] on input "0" at bounding box center [93, 287] width 73 height 26
type input "1"
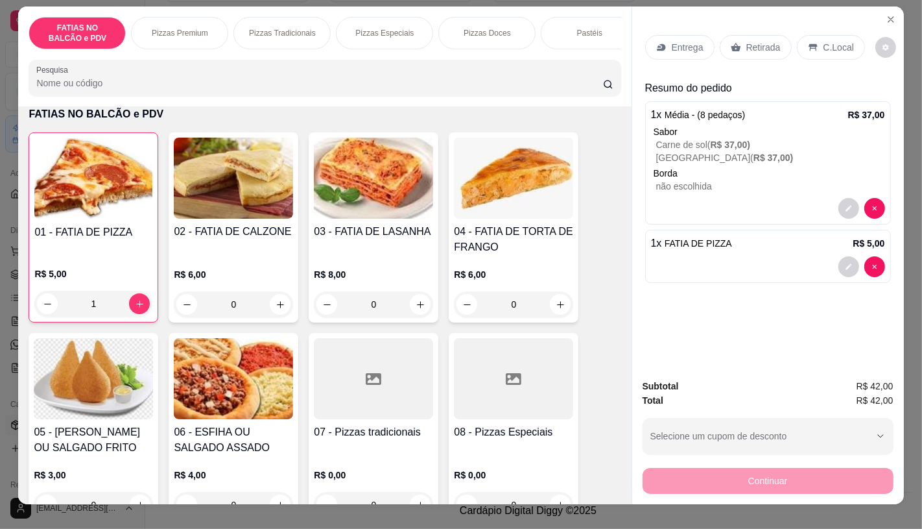
scroll to position [0, 0]
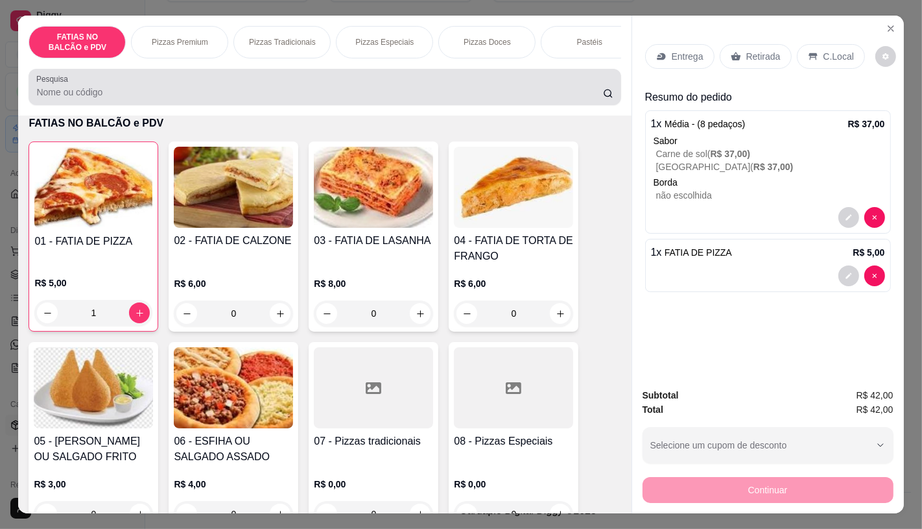
click at [130, 92] on input "Pesquisa" at bounding box center [319, 92] width 566 height 13
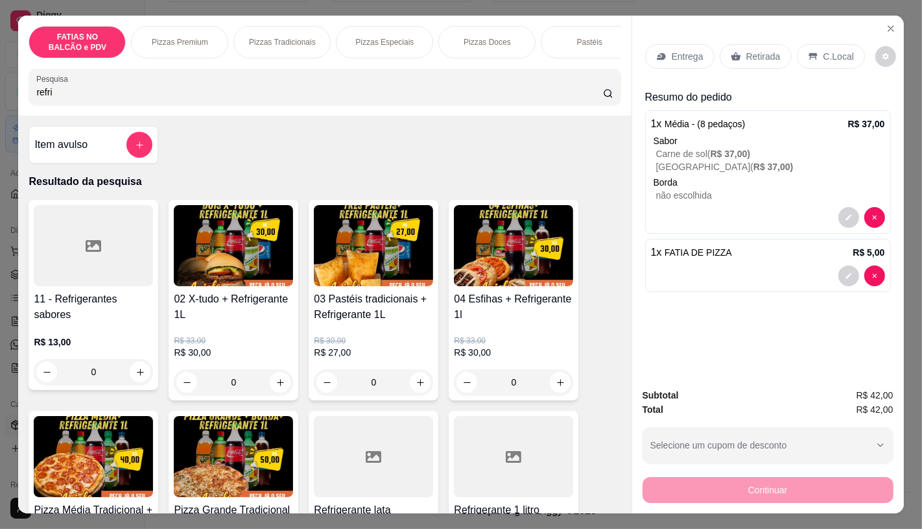
type input "refri"
click at [86, 283] on div at bounding box center [93, 245] width 119 height 81
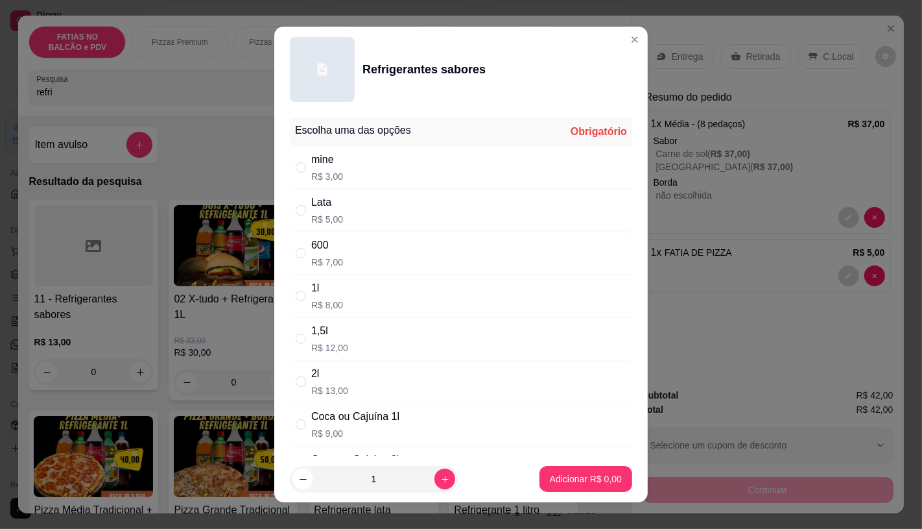
click at [354, 429] on p "R$ 9,00" at bounding box center [355, 433] width 88 height 13
radio input "true"
click at [584, 473] on p "Adicionar R$ 9,00" at bounding box center [586, 479] width 70 height 12
type input "1"
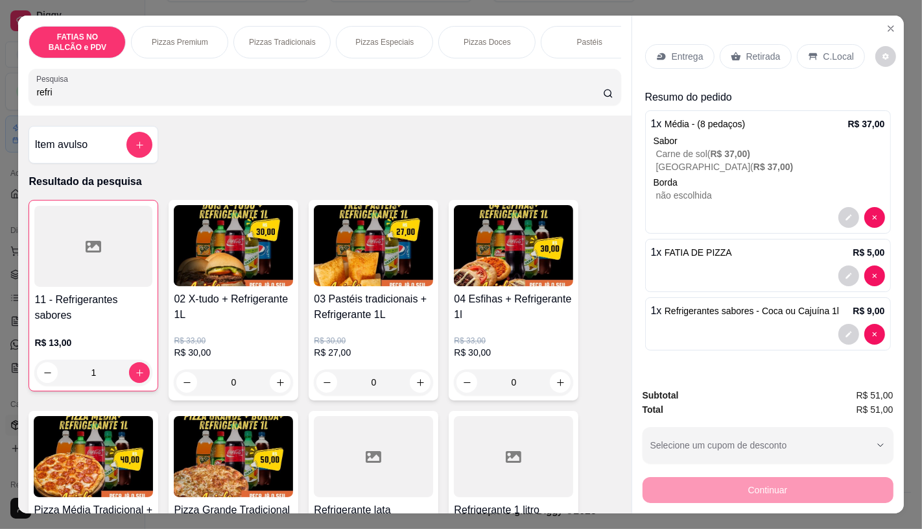
click at [827, 50] on p "C.Local" at bounding box center [839, 56] width 30 height 13
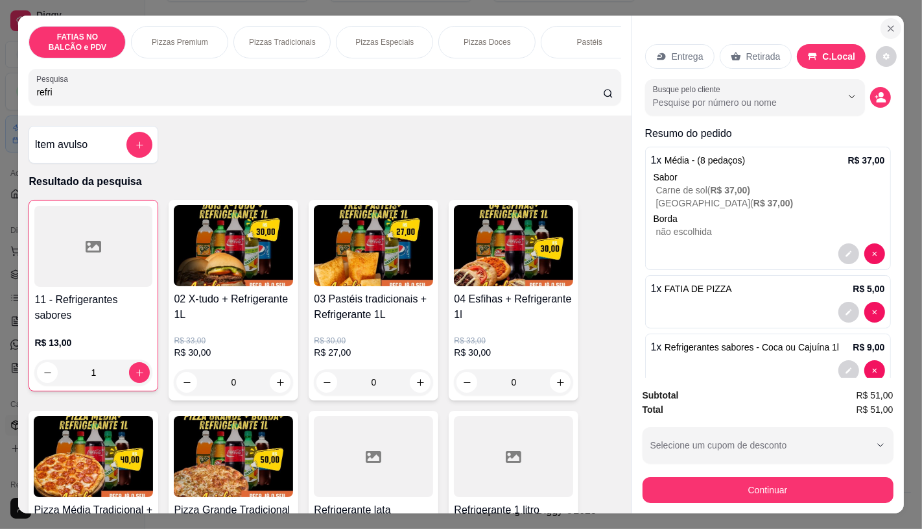
click at [886, 25] on icon "Close" at bounding box center [891, 28] width 10 height 10
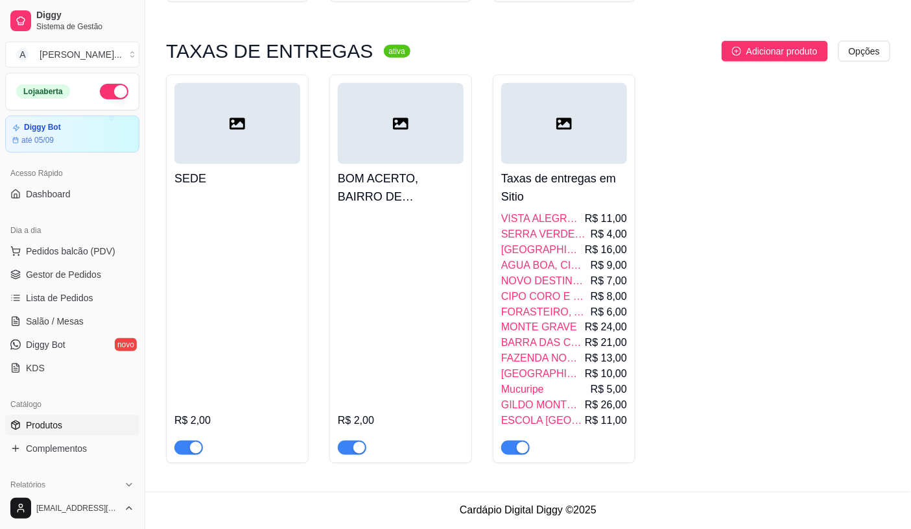
click at [564, 188] on h4 "Taxas de entregas em Sitio" at bounding box center [564, 187] width 126 height 36
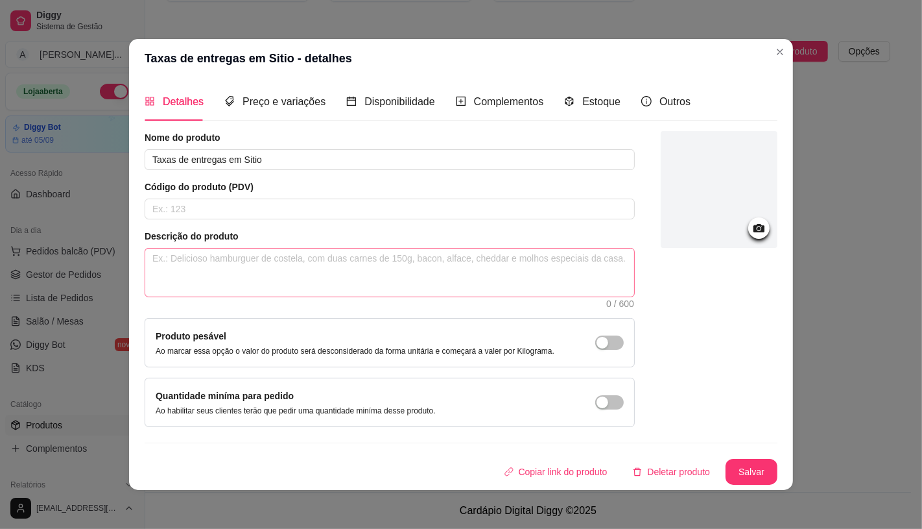
scroll to position [2, 0]
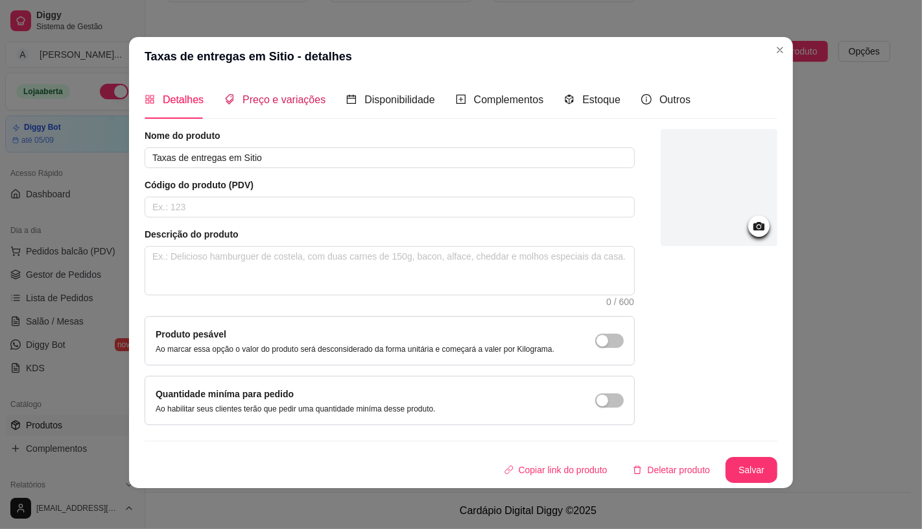
click at [279, 100] on span "Preço e variações" at bounding box center [284, 99] width 83 height 11
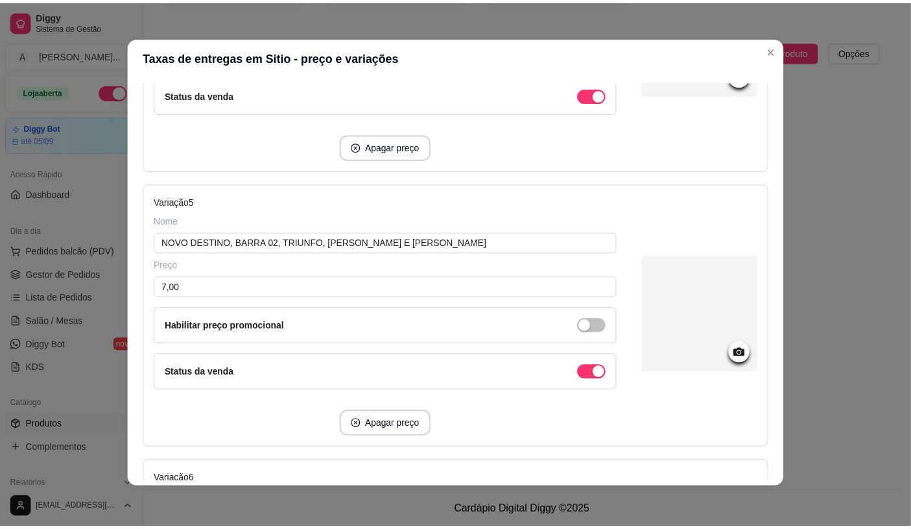
scroll to position [1513, 0]
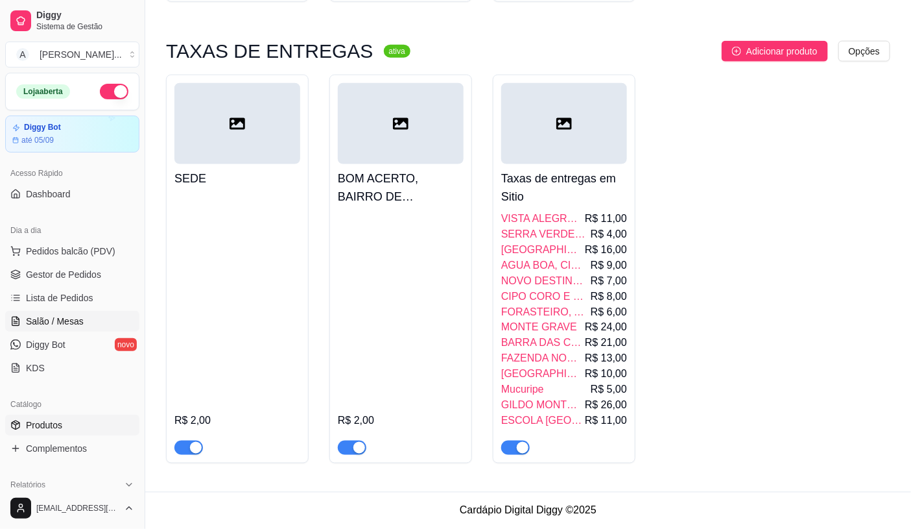
click at [67, 327] on span "Salão / Mesas" at bounding box center [55, 321] width 58 height 13
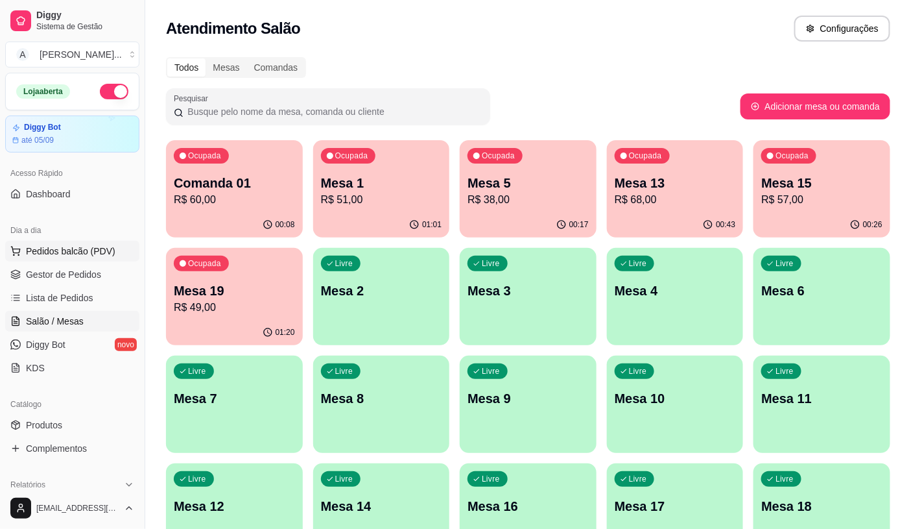
click at [96, 250] on span "Pedidos balcão (PDV)" at bounding box center [70, 250] width 89 height 13
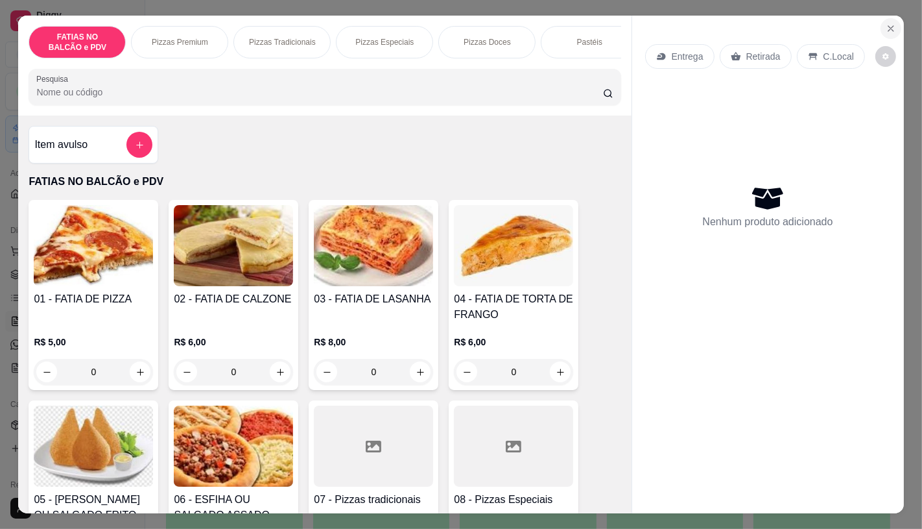
click at [892, 25] on button "Close" at bounding box center [891, 28] width 21 height 21
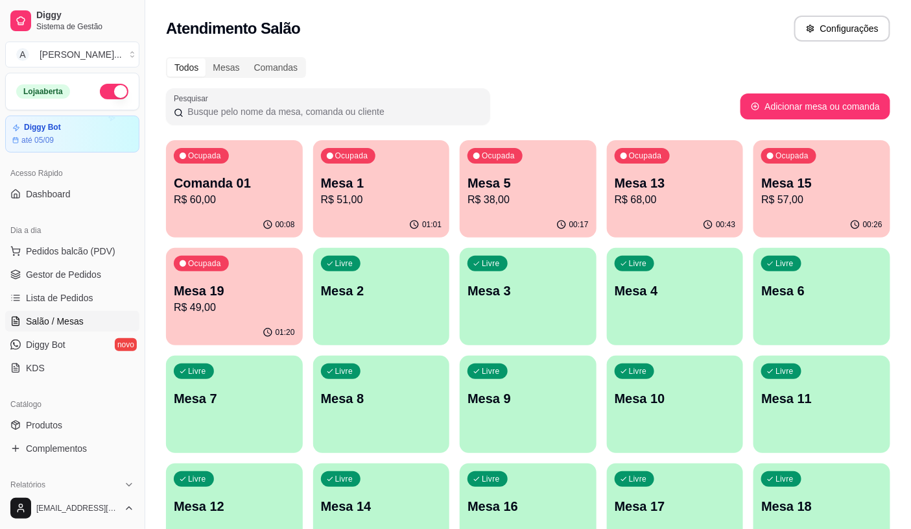
click at [636, 189] on p "Mesa 13" at bounding box center [675, 183] width 121 height 18
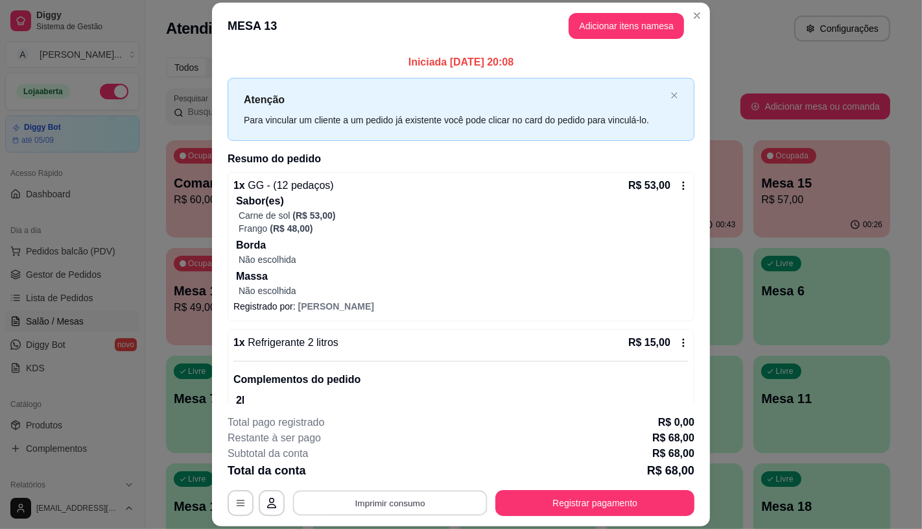
click at [425, 500] on button "Imprimir consumo" at bounding box center [390, 502] width 195 height 25
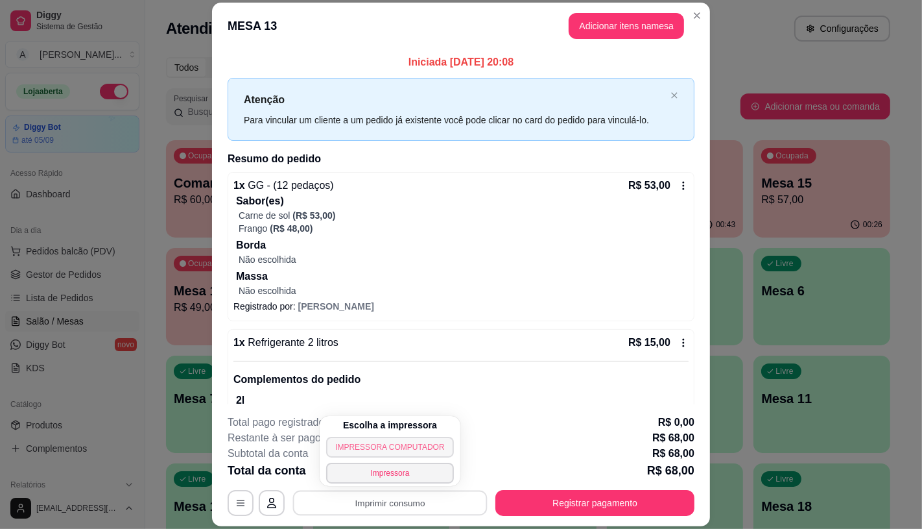
click at [399, 452] on button "IMPRESSORA COMPUTADOR" at bounding box center [389, 446] width 127 height 21
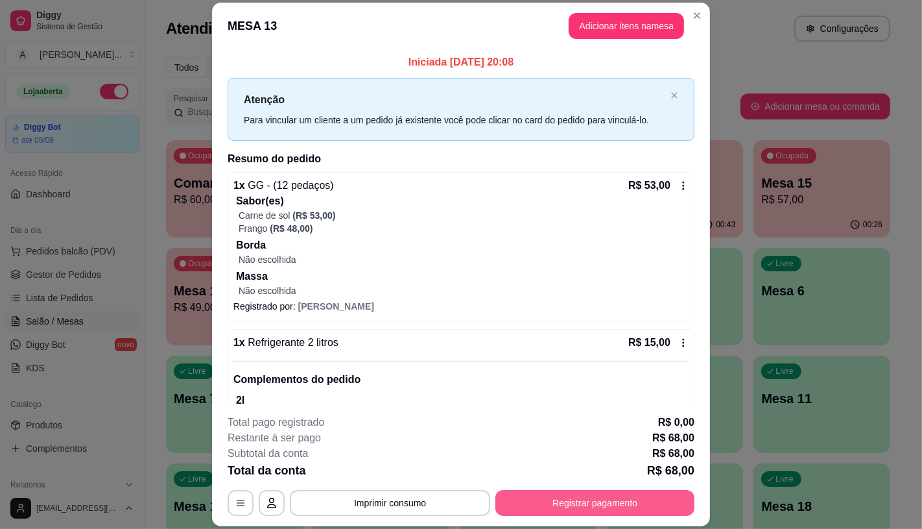
click at [587, 501] on button "Registrar pagamento" at bounding box center [594, 503] width 199 height 26
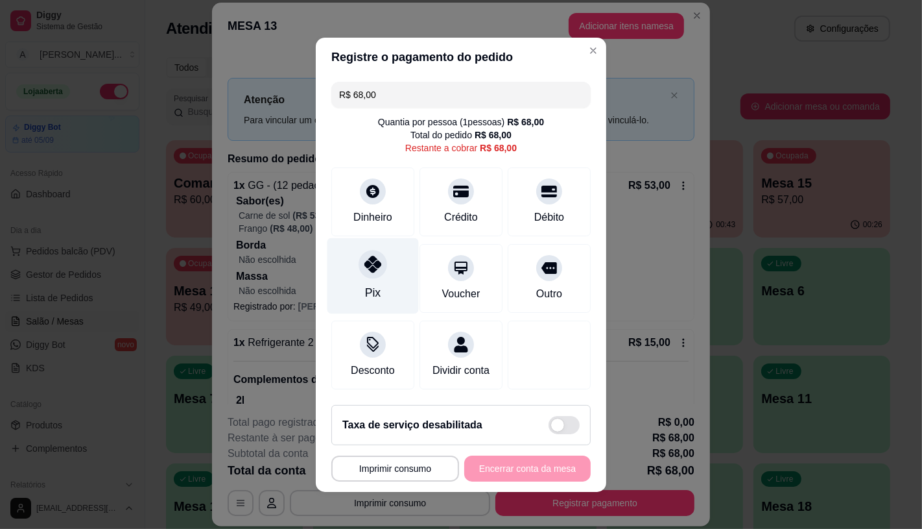
click at [345, 268] on div "Pix" at bounding box center [372, 275] width 91 height 76
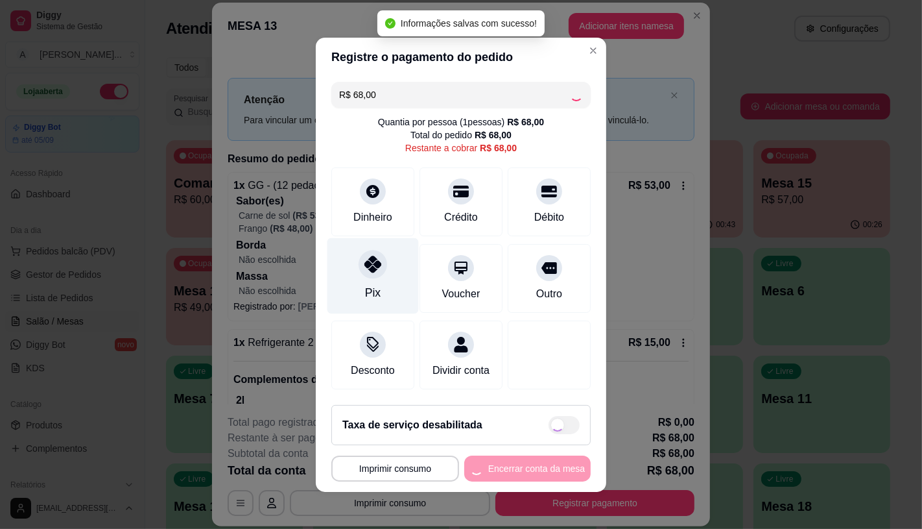
type input "R$ 0,00"
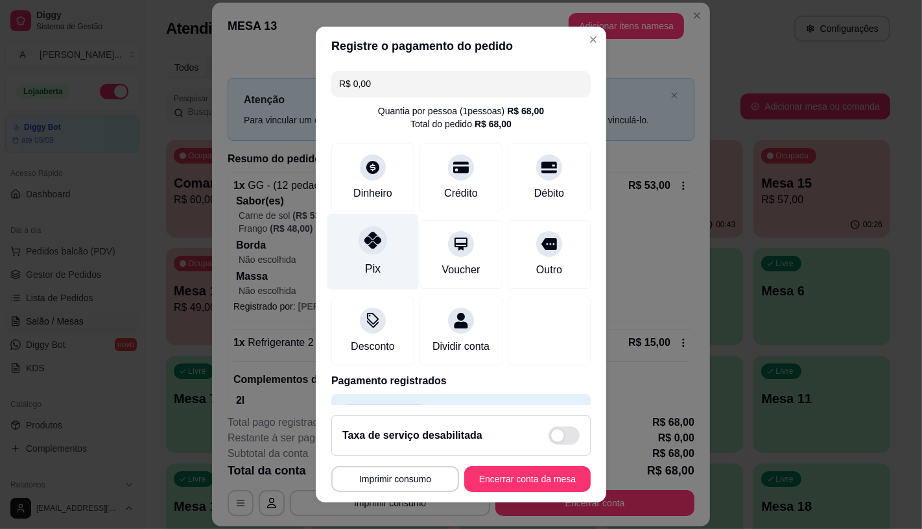
click at [371, 243] on icon at bounding box center [372, 240] width 17 height 17
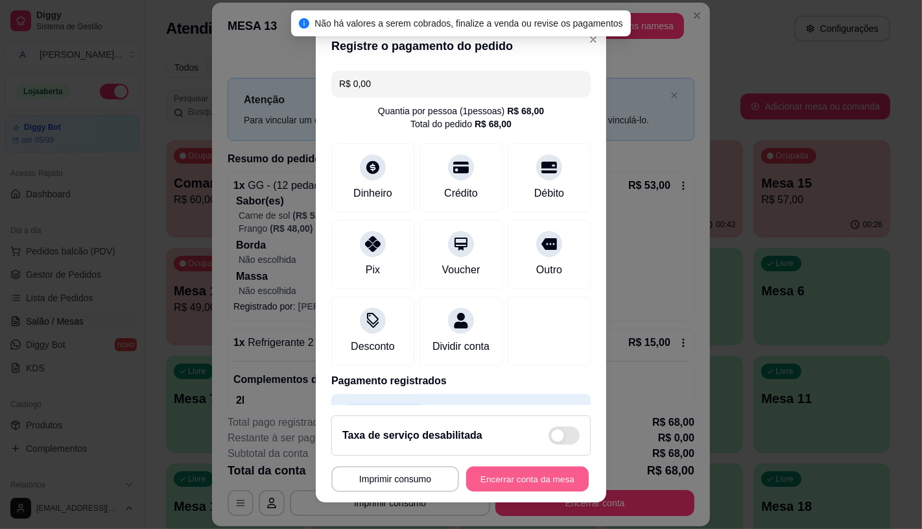
click at [510, 480] on button "Encerrar conta da mesa" at bounding box center [527, 478] width 123 height 25
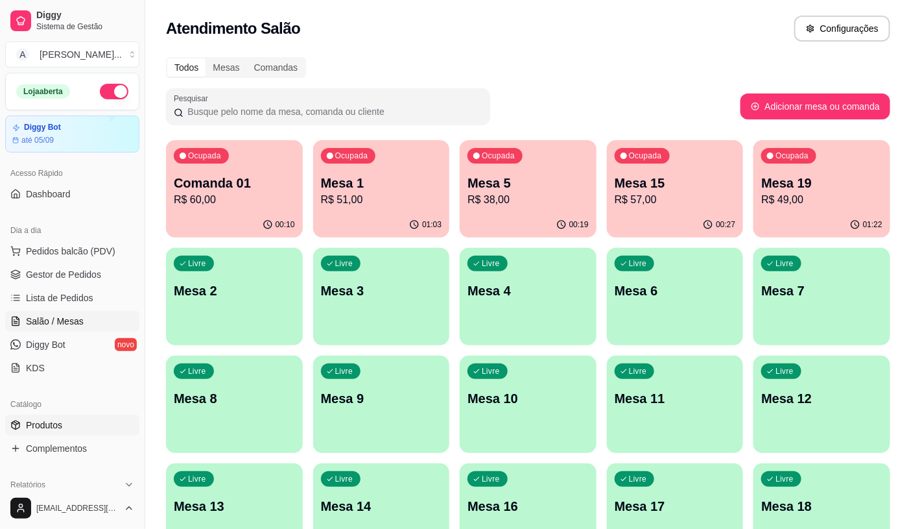
click at [64, 419] on link "Produtos" at bounding box center [72, 424] width 134 height 21
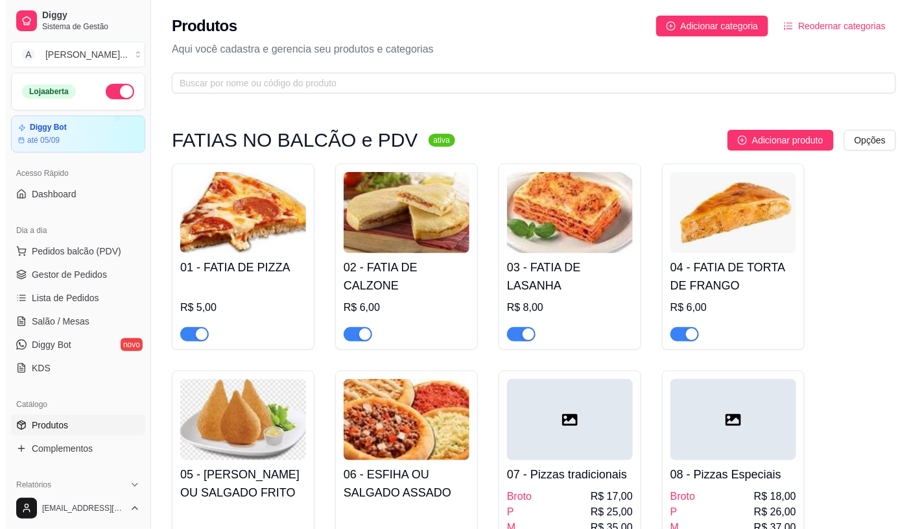
scroll to position [12020, 0]
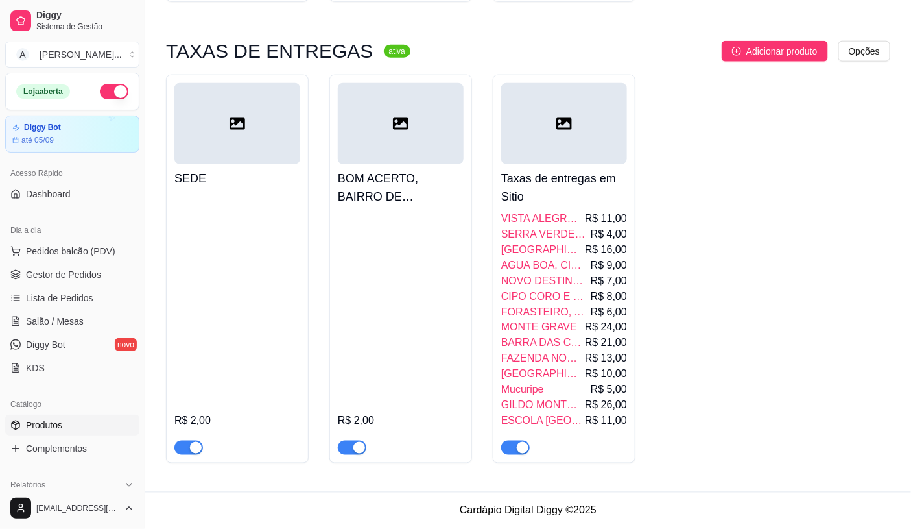
click at [545, 280] on span "NOVO DESTINO, BARRA 02, TRIUNFO, [PERSON_NAME] E [PERSON_NAME]" at bounding box center [544, 281] width 87 height 16
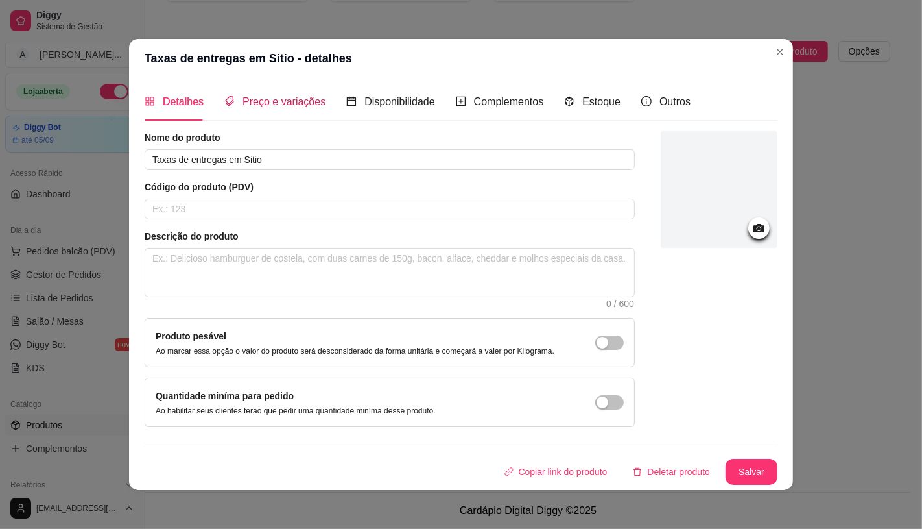
click at [295, 96] on span "Preço e variações" at bounding box center [284, 101] width 83 height 11
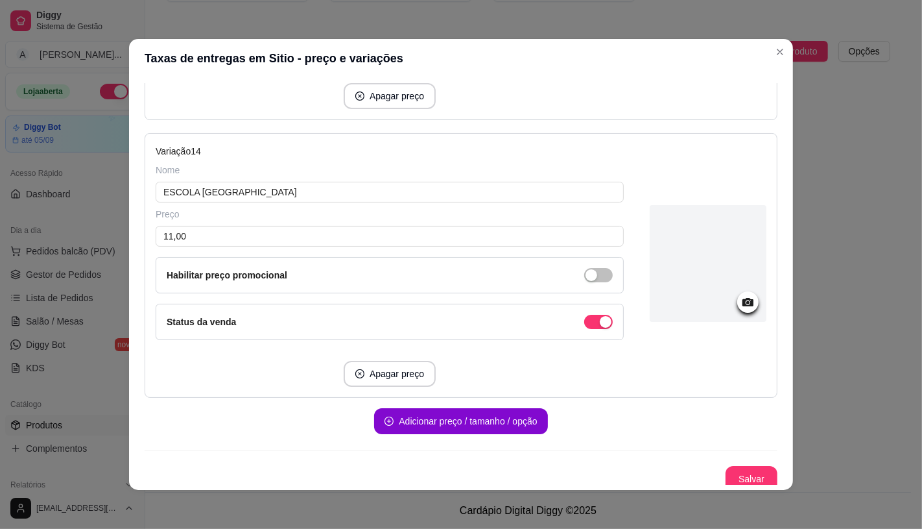
scroll to position [3717, 0]
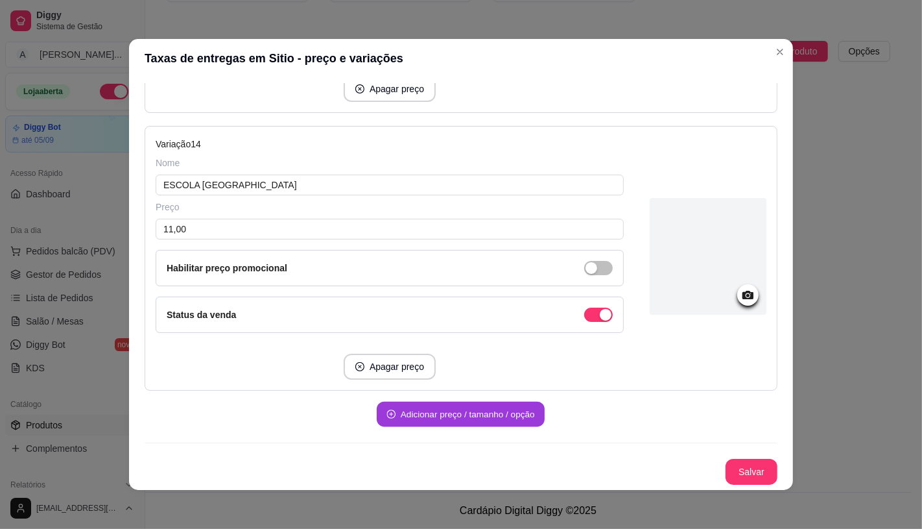
click at [434, 411] on button "Adicionar preço / tamanho / opção" at bounding box center [461, 413] width 168 height 25
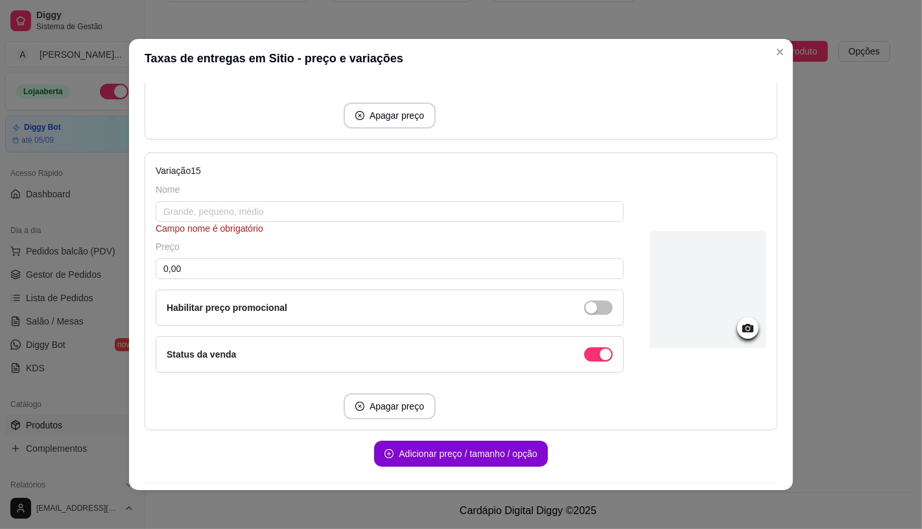
scroll to position [4008, 0]
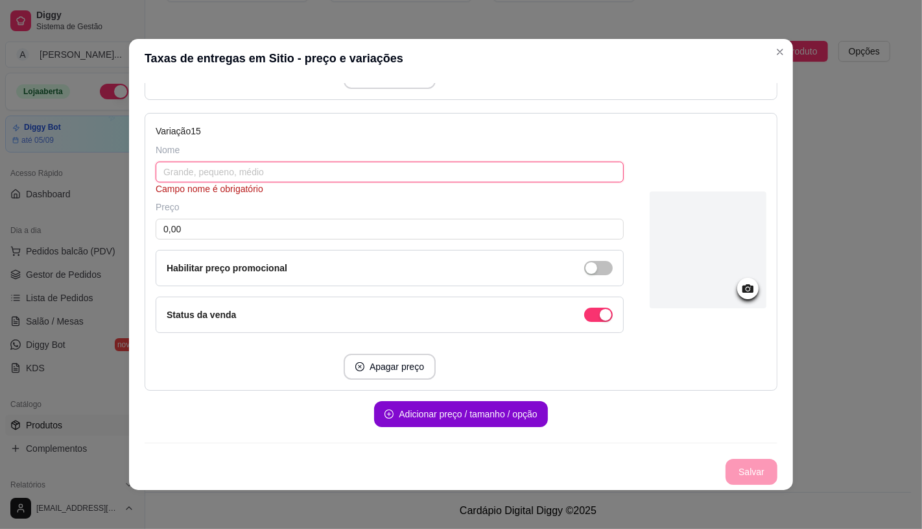
click at [300, 172] on input "text" at bounding box center [390, 171] width 468 height 21
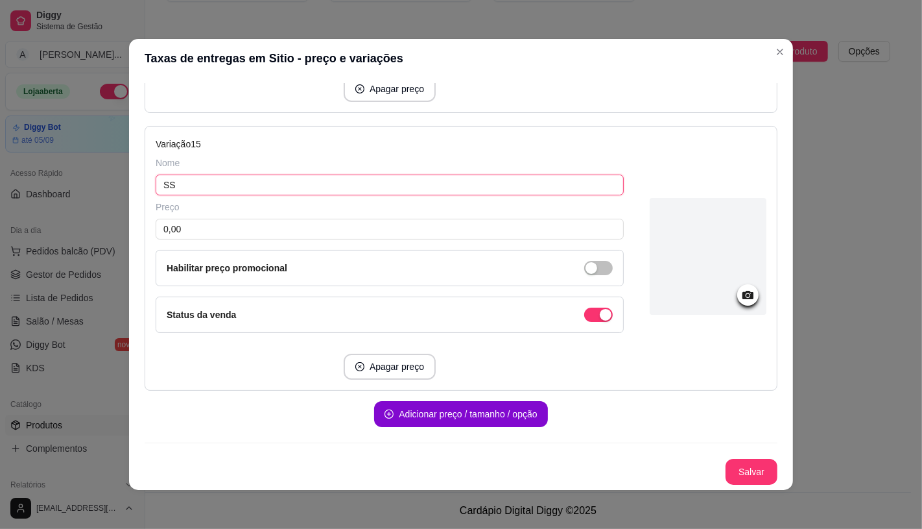
scroll to position [3995, 0]
type input "Sítio São Bento"
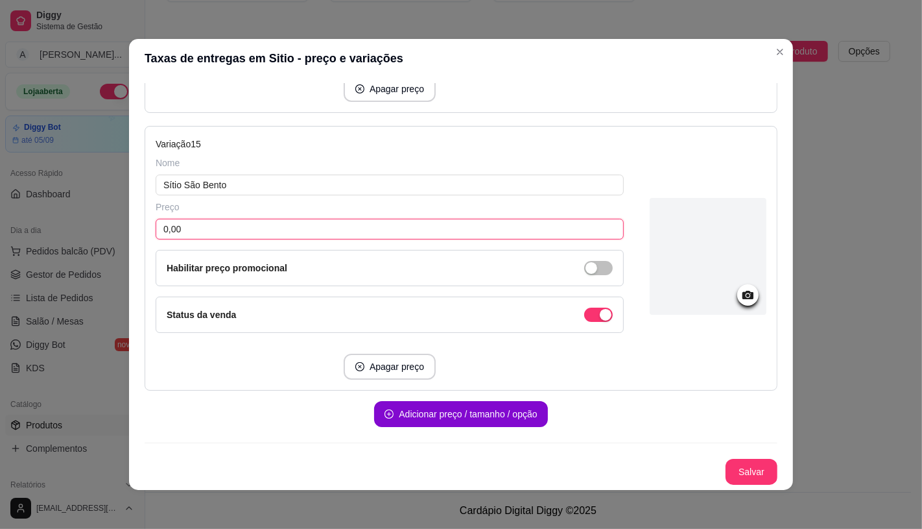
click at [267, 226] on input "0,00" at bounding box center [390, 229] width 468 height 21
type input "20,00"
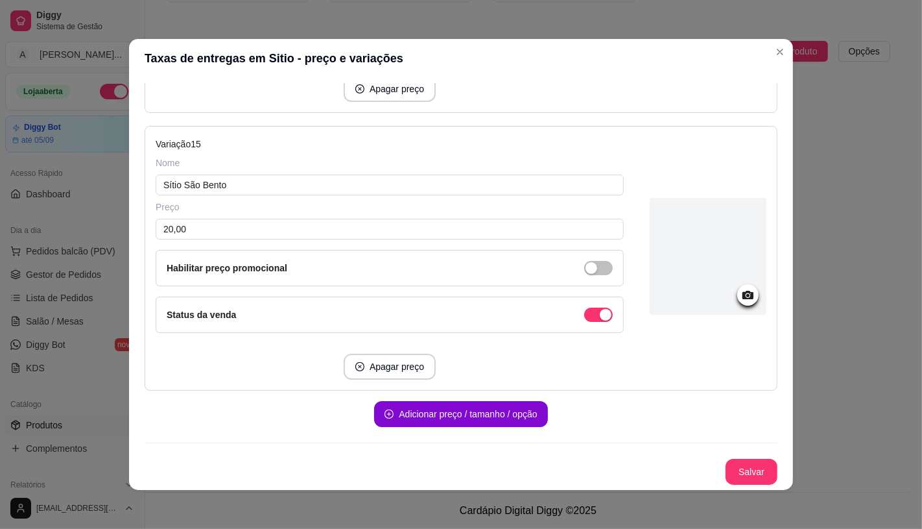
click at [274, 375] on div "Apagar preço" at bounding box center [390, 366] width 468 height 26
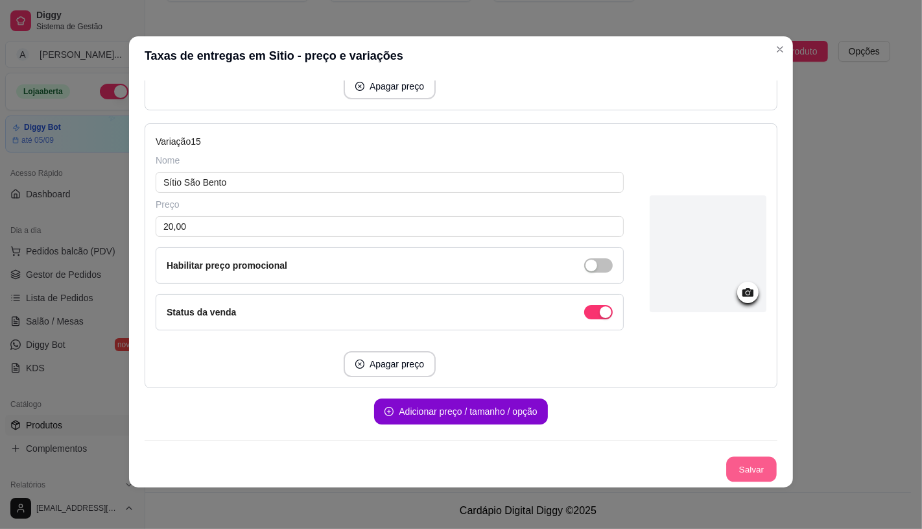
click at [733, 466] on button "Salvar" at bounding box center [751, 469] width 51 height 25
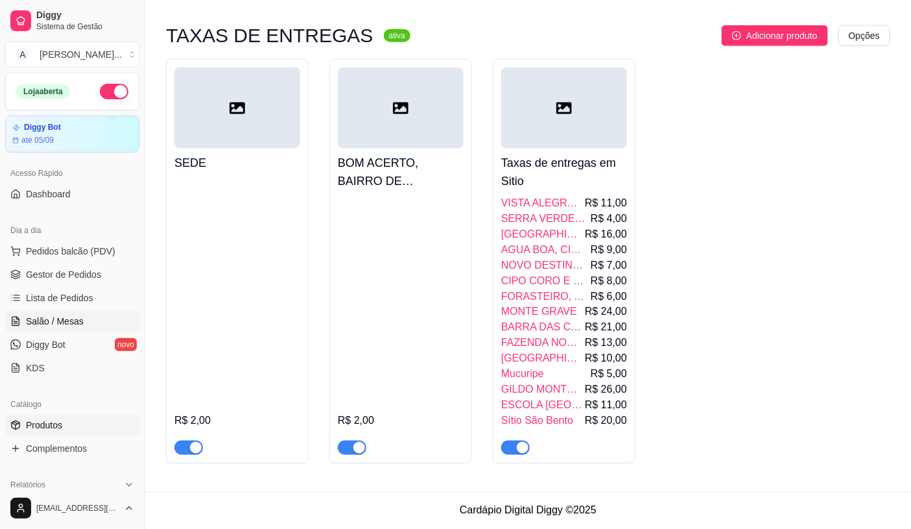
click at [68, 322] on span "Salão / Mesas" at bounding box center [55, 321] width 58 height 13
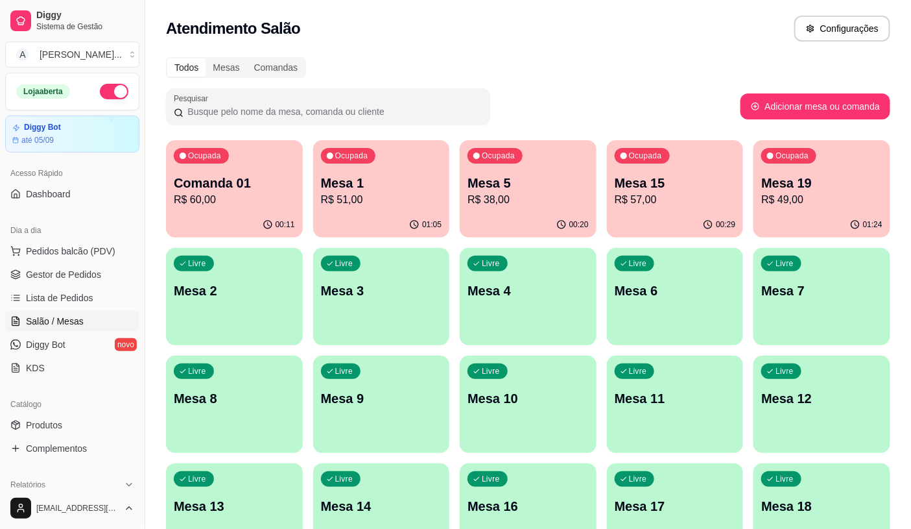
click at [243, 195] on p "R$ 60,00" at bounding box center [234, 200] width 121 height 16
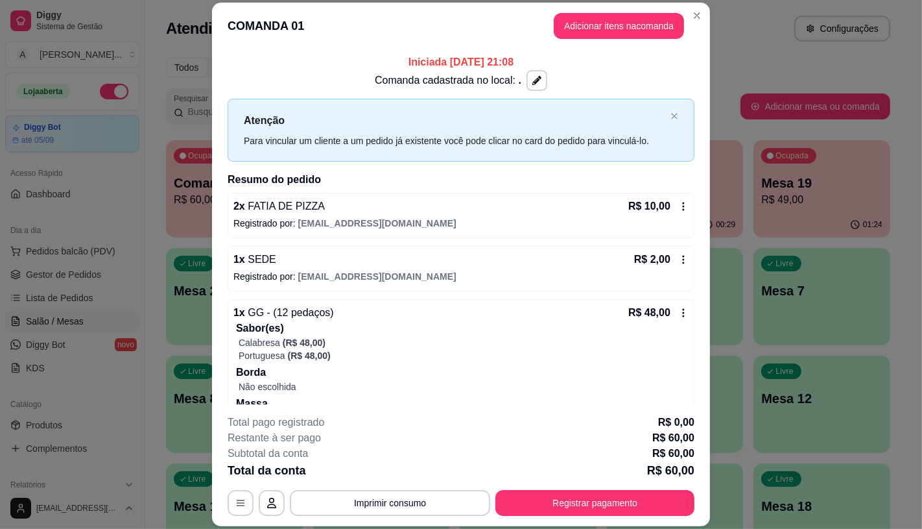
scroll to position [49, 0]
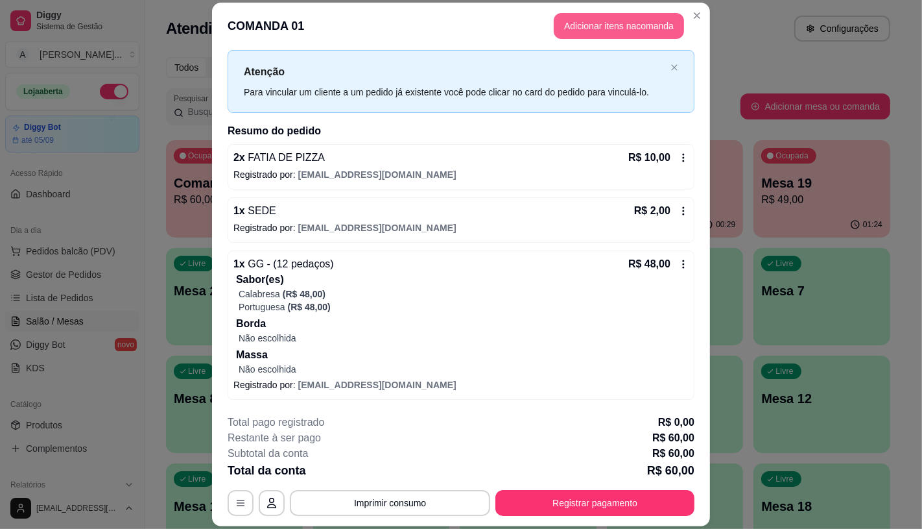
click at [626, 29] on button "Adicionar itens na comanda" at bounding box center [619, 26] width 130 height 26
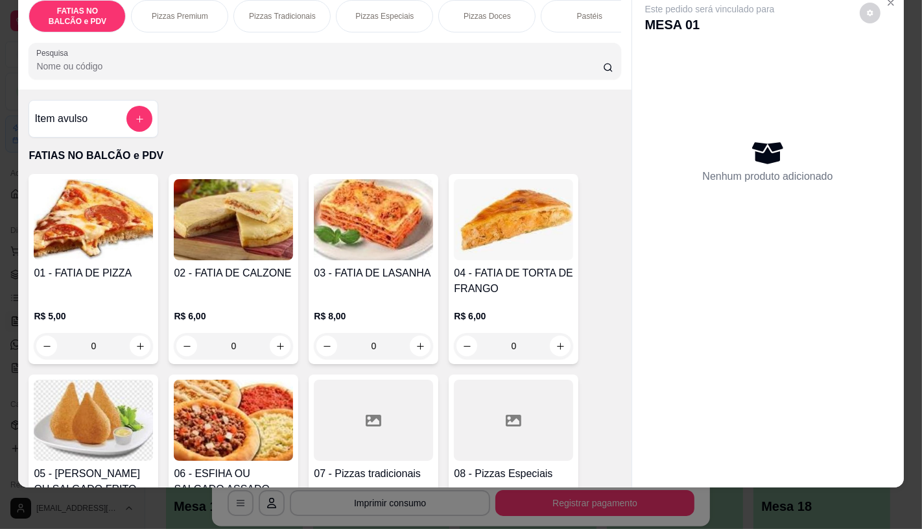
scroll to position [0, 0]
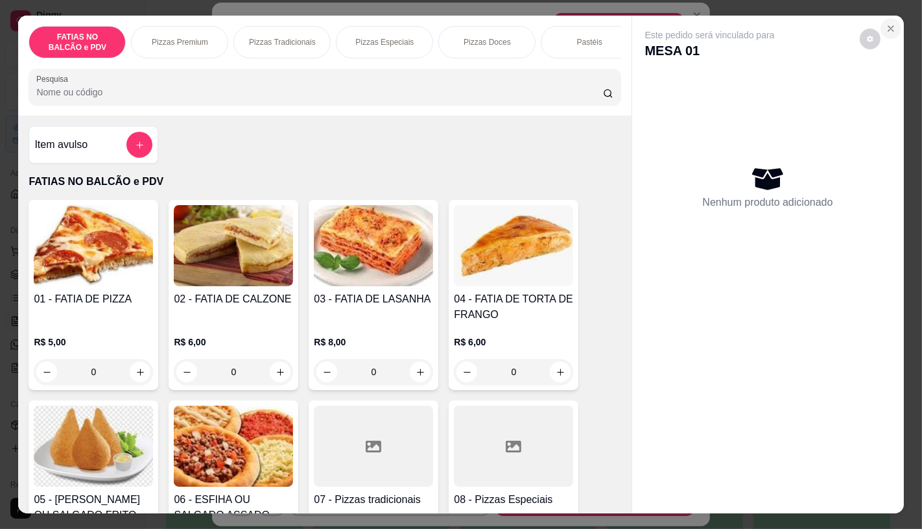
click at [886, 23] on icon "Close" at bounding box center [891, 28] width 10 height 10
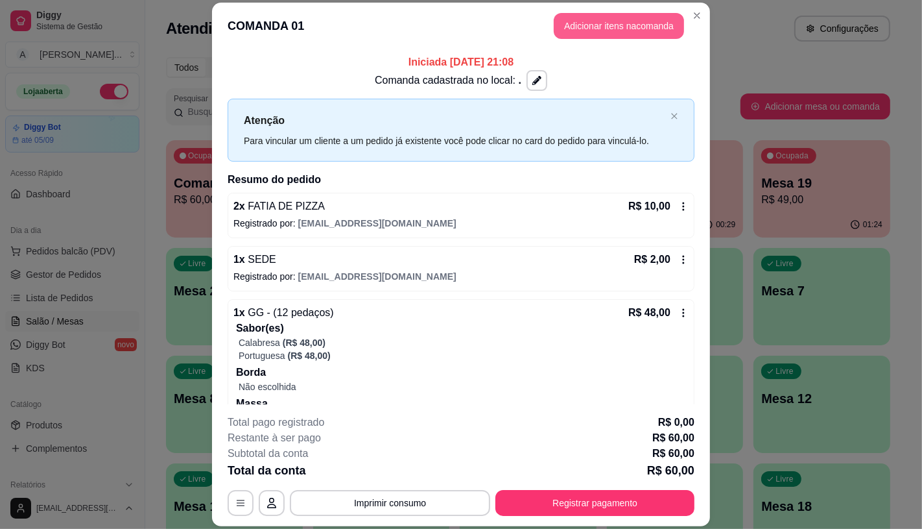
click at [634, 30] on button "Adicionar itens na comanda" at bounding box center [619, 26] width 130 height 26
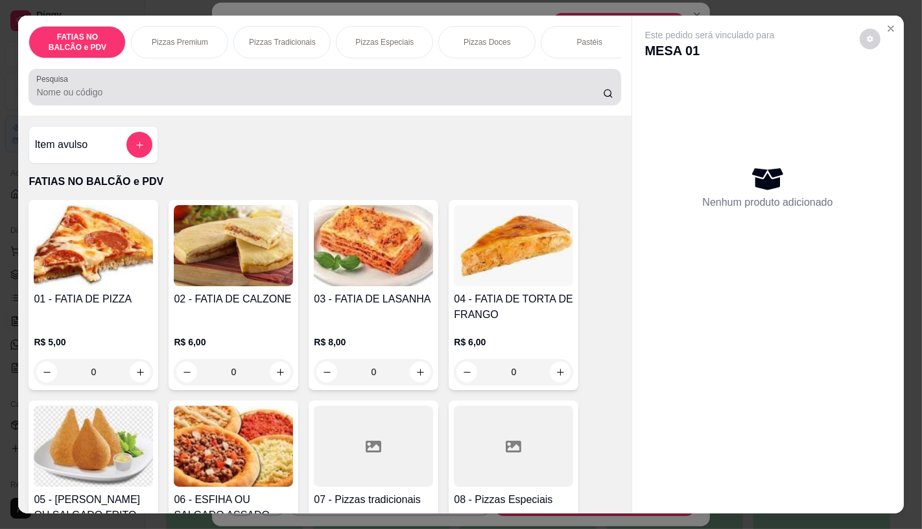
click at [316, 95] on input "Pesquisa" at bounding box center [319, 92] width 566 height 13
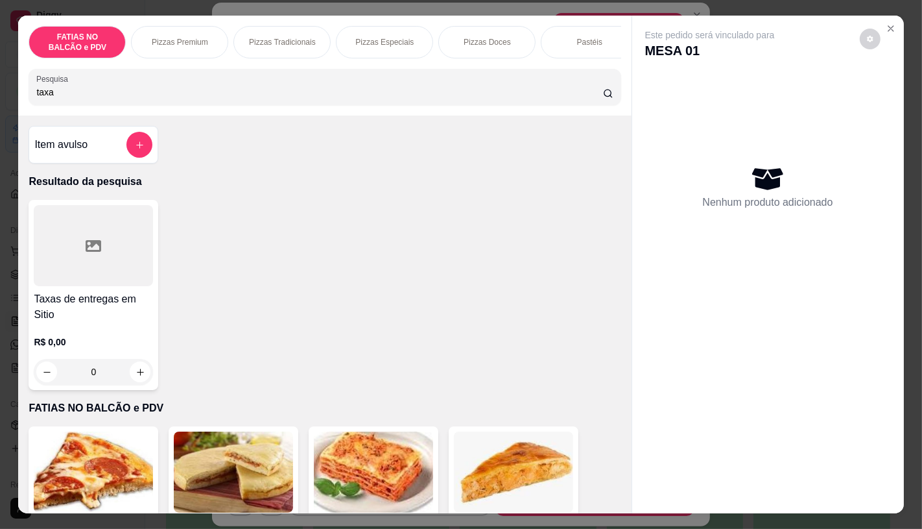
type input "taxa"
click at [70, 242] on div at bounding box center [93, 245] width 119 height 81
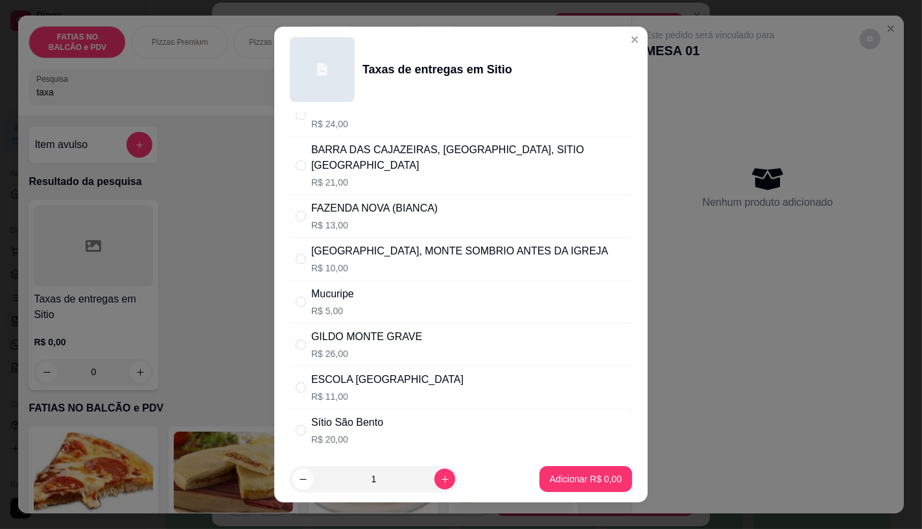
scroll to position [508, 0]
click at [405, 408] on div "Sítio São Bento R$ 20,00" at bounding box center [461, 429] width 342 height 43
radio input "true"
click at [545, 477] on p "Adicionar R$ 20,00" at bounding box center [583, 478] width 77 height 13
type input "1"
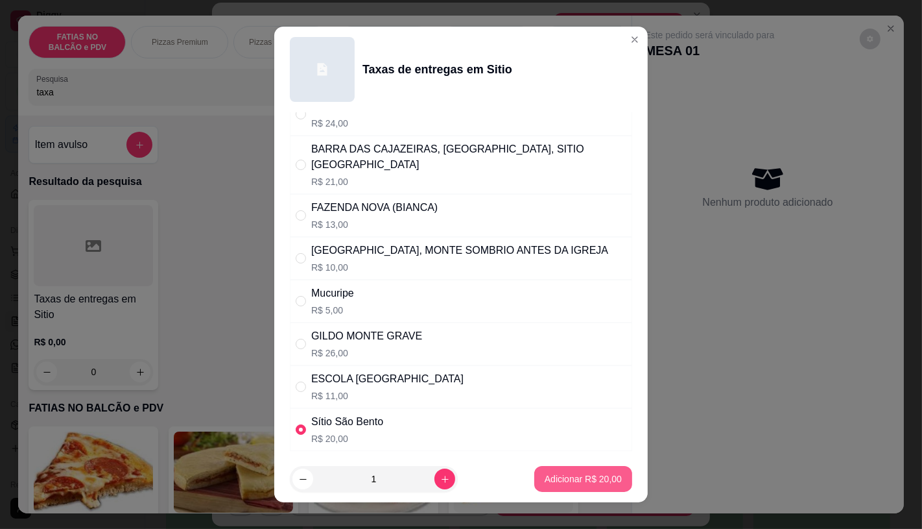
type input "1"
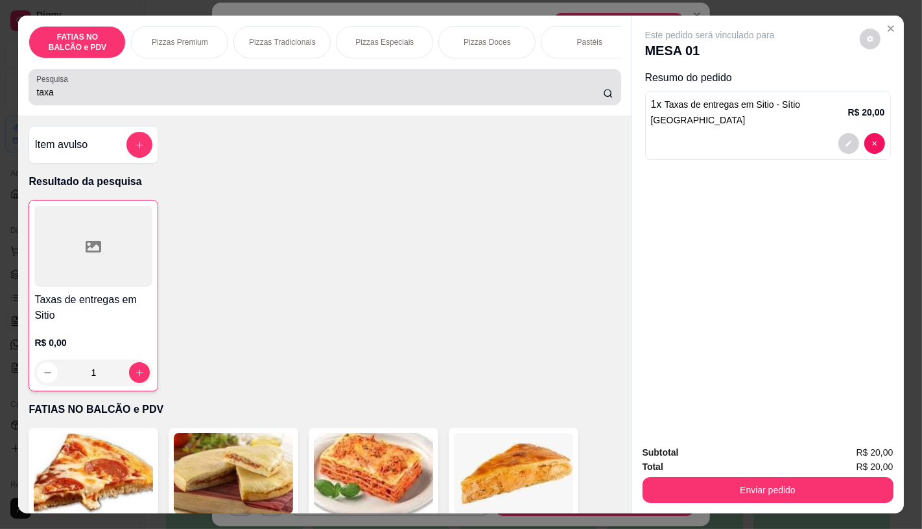
click at [164, 97] on input "taxa" at bounding box center [319, 92] width 566 height 13
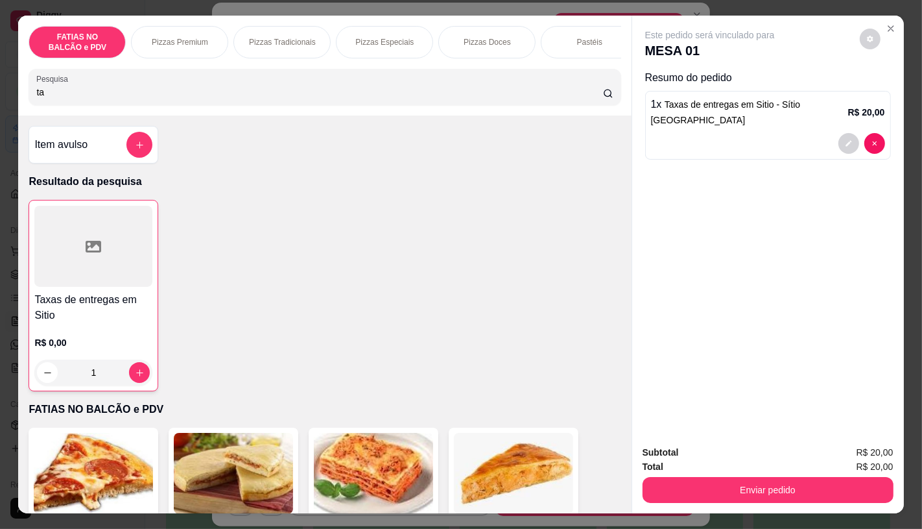
type input "t"
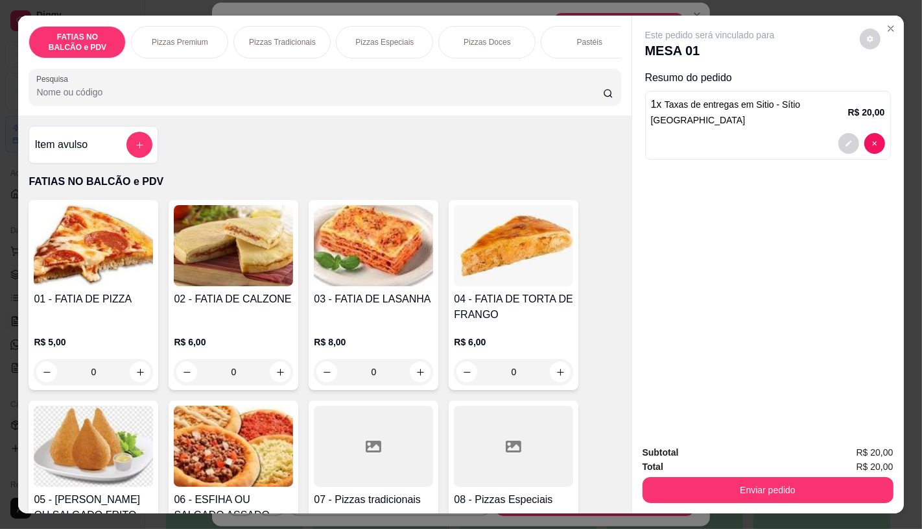
click at [377, 37] on p "Pizzas Especiais" at bounding box center [384, 42] width 58 height 10
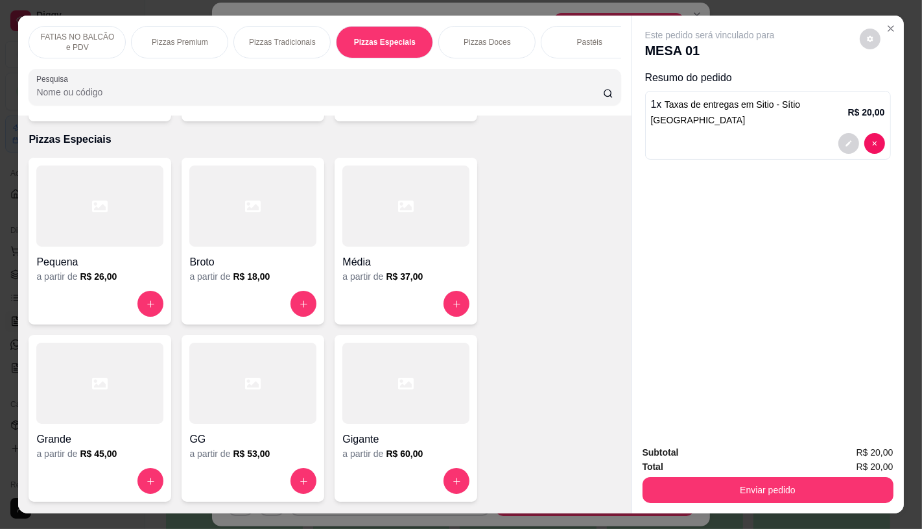
scroll to position [30, 0]
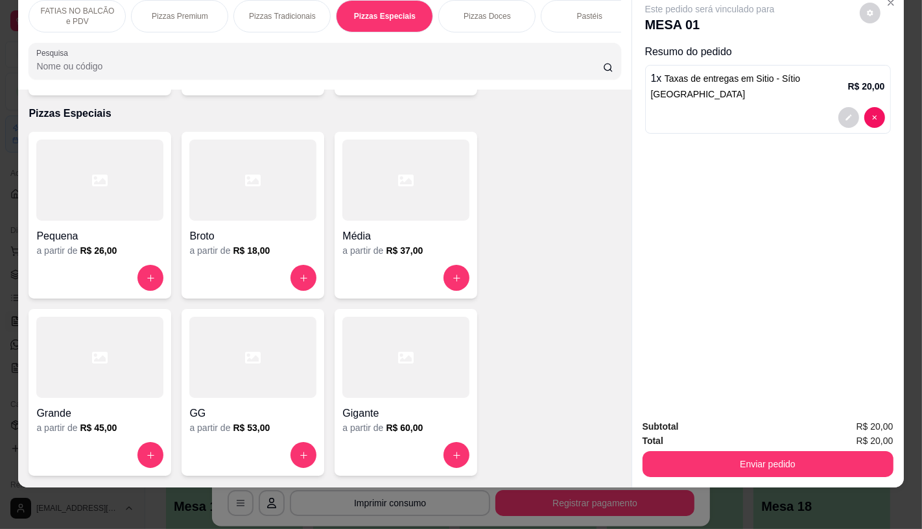
click at [217, 405] on h4 "GG" at bounding box center [252, 413] width 127 height 16
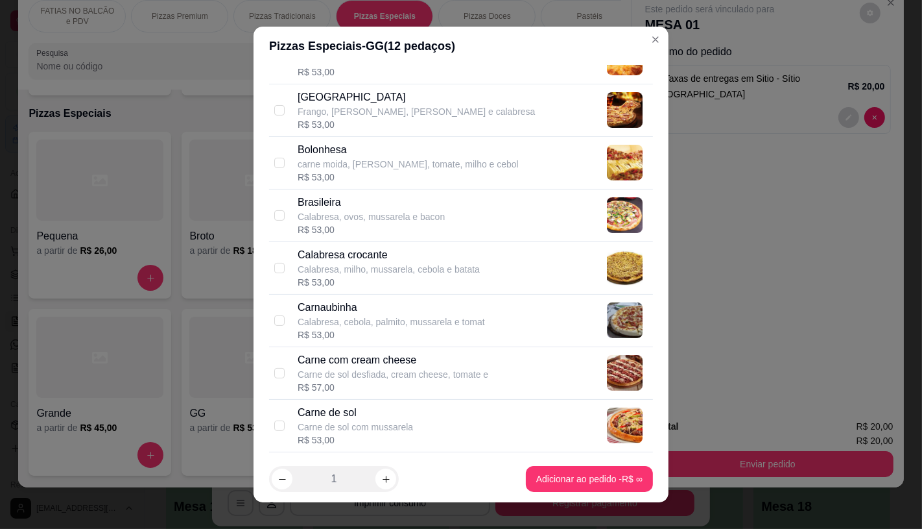
scroll to position [288, 0]
click at [342, 429] on p "Carne de sol com mussarela" at bounding box center [355, 426] width 115 height 13
checkbox input "true"
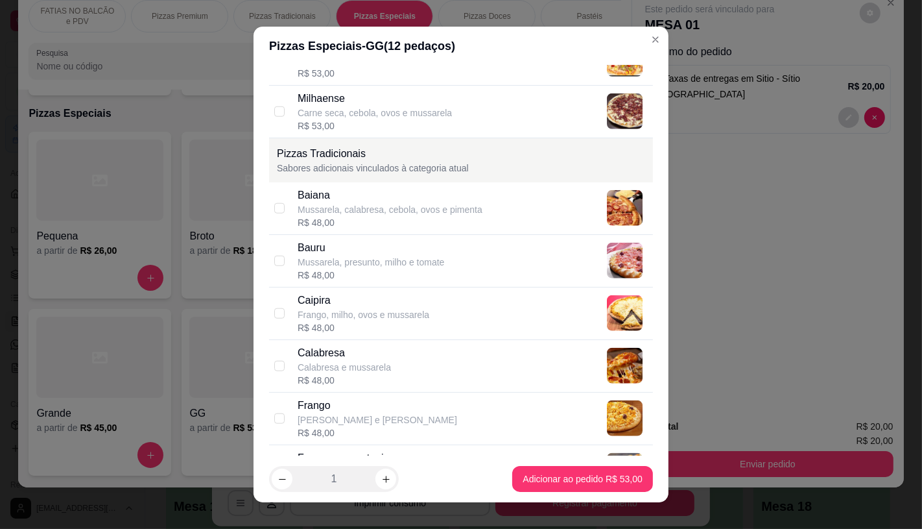
scroll to position [1152, 0]
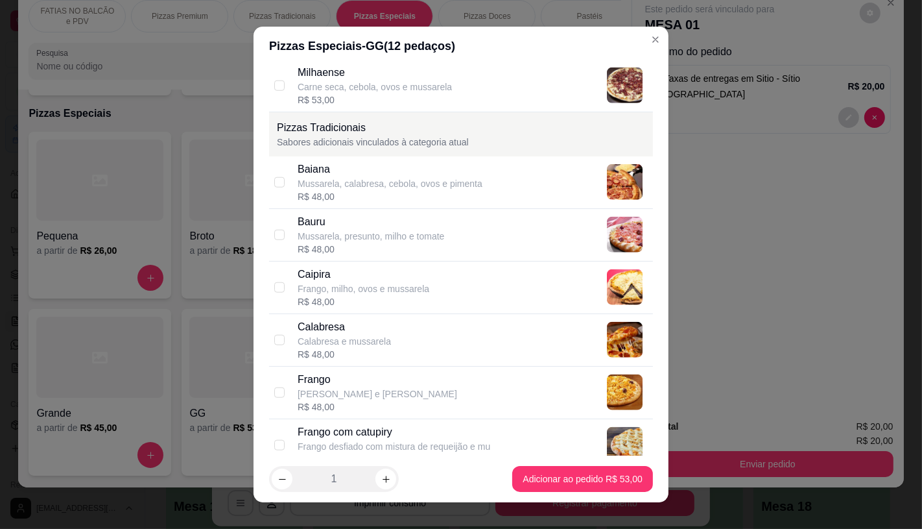
click at [351, 323] on div "Calabresa" at bounding box center [344, 327] width 93 height 16
checkbox input "true"
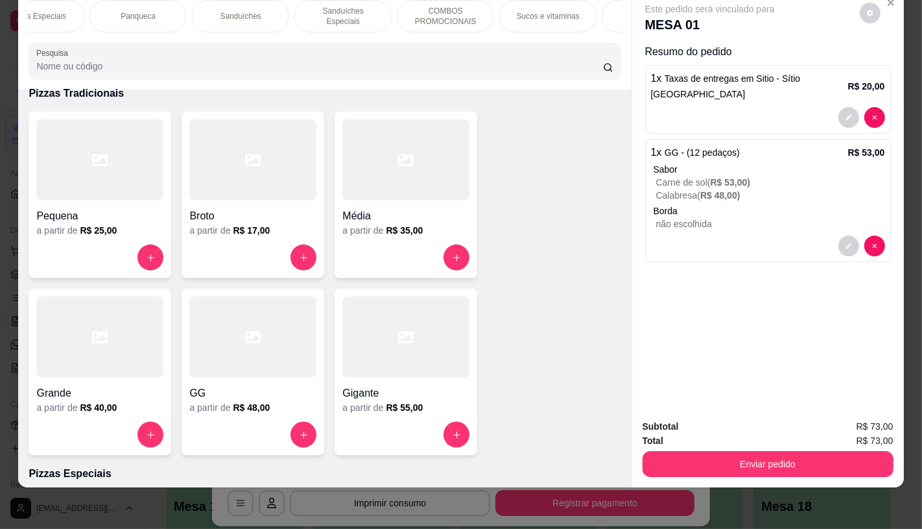
scroll to position [0, 1064]
click at [553, 11] on p "Bebidas" at bounding box center [550, 16] width 28 height 10
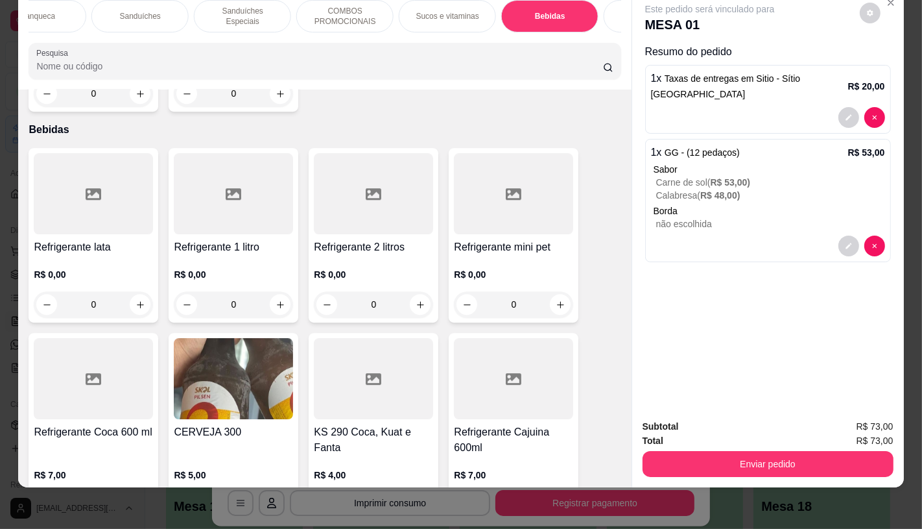
click at [370, 184] on div at bounding box center [373, 193] width 119 height 81
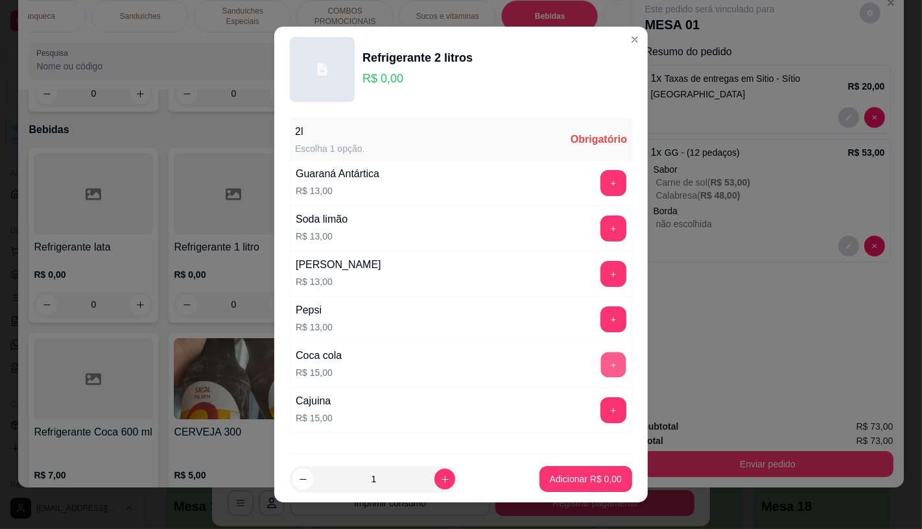
click at [601, 354] on button "+" at bounding box center [613, 363] width 25 height 25
click at [568, 481] on p "Adicionar R$ 15,00" at bounding box center [583, 478] width 77 height 13
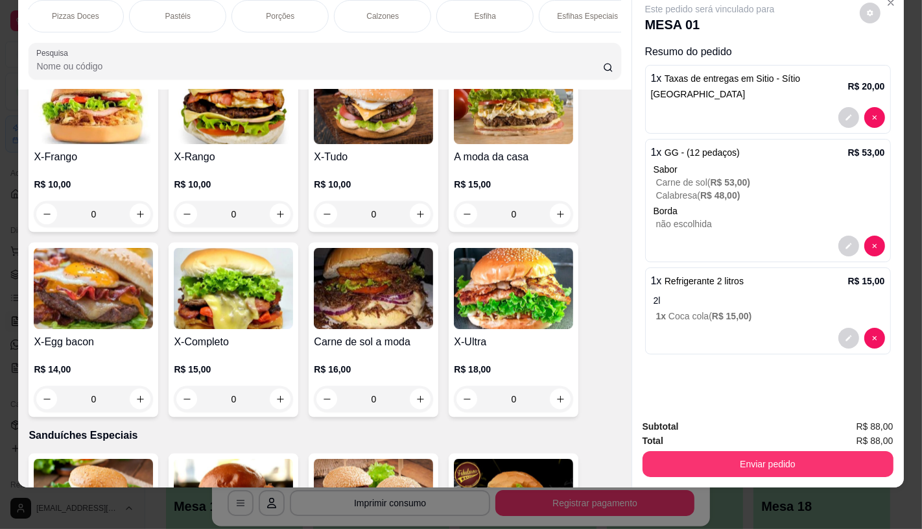
scroll to position [0, 0]
click at [102, 8] on p "FATIAS NO BALCÃO e PDV" at bounding box center [77, 16] width 75 height 21
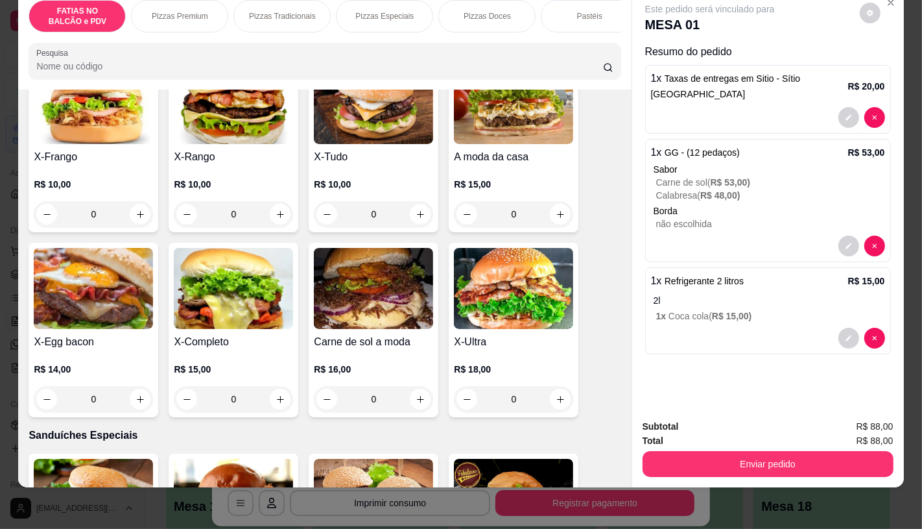
scroll to position [58, 0]
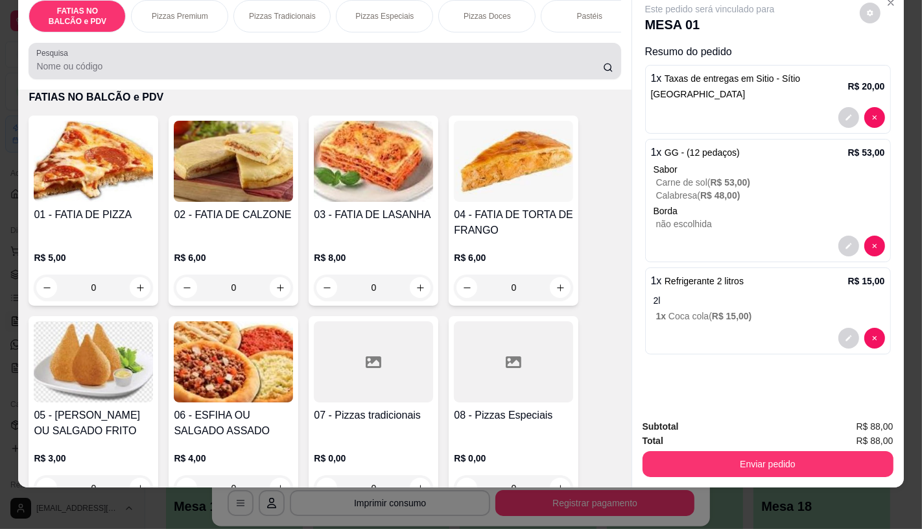
click at [120, 56] on div at bounding box center [324, 61] width 577 height 26
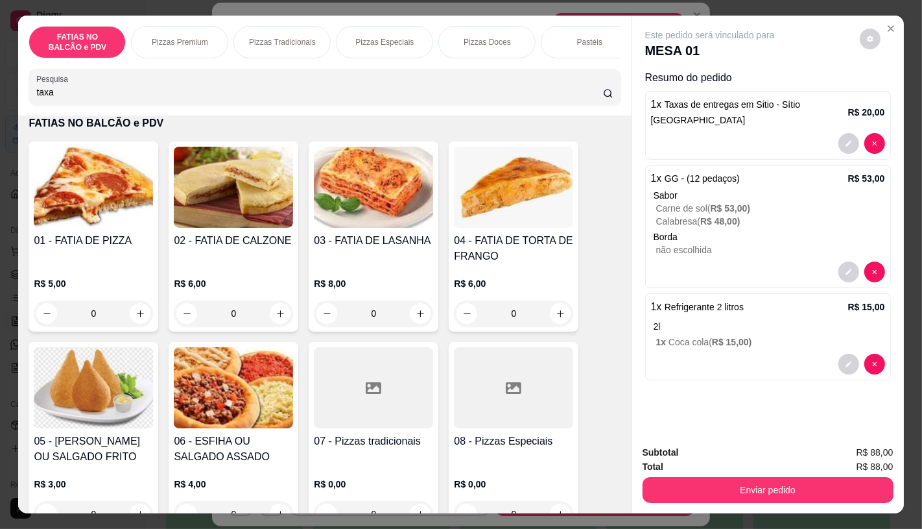
scroll to position [0, 0]
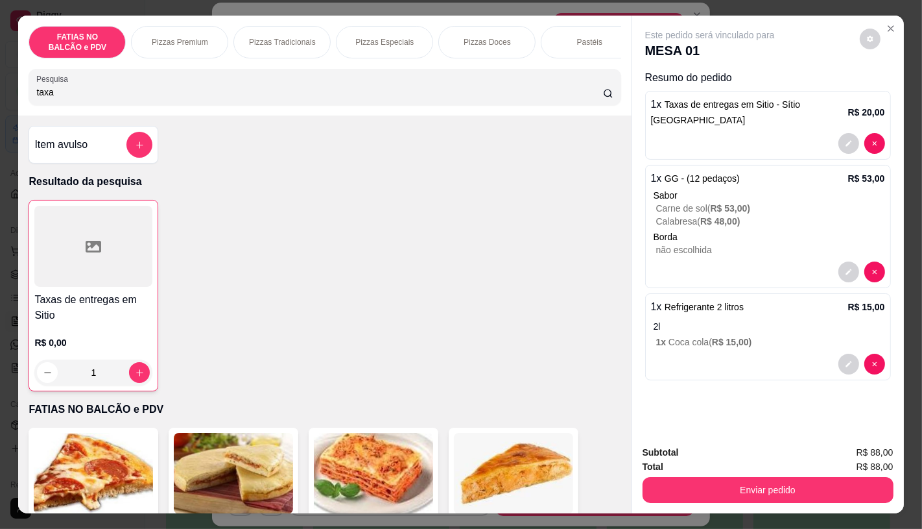
type input "taxa"
click at [81, 274] on div at bounding box center [93, 246] width 118 height 81
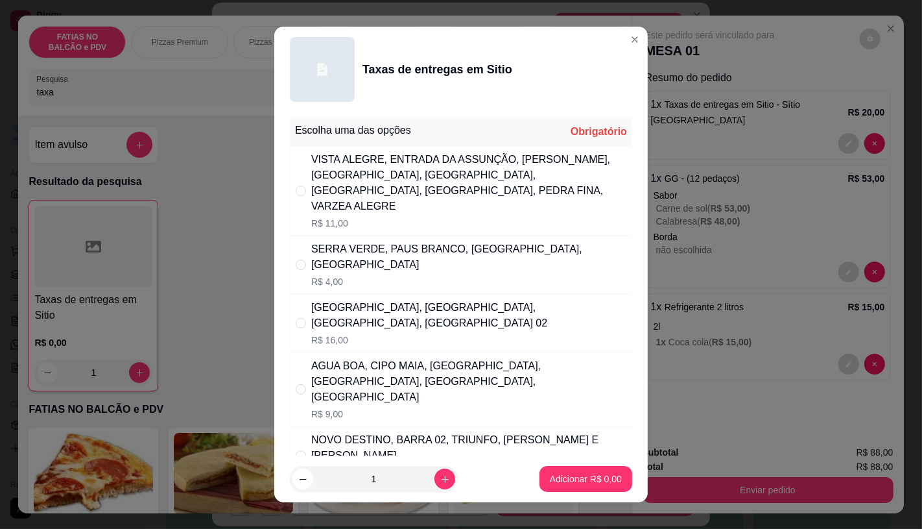
click at [398, 243] on div "SERRA VERDE, PAUS BRANCO, [GEOGRAPHIC_DATA], [GEOGRAPHIC_DATA]" at bounding box center [468, 256] width 315 height 31
radio input "true"
click at [555, 470] on button "Adicionar R$ 4,00" at bounding box center [586, 478] width 90 height 25
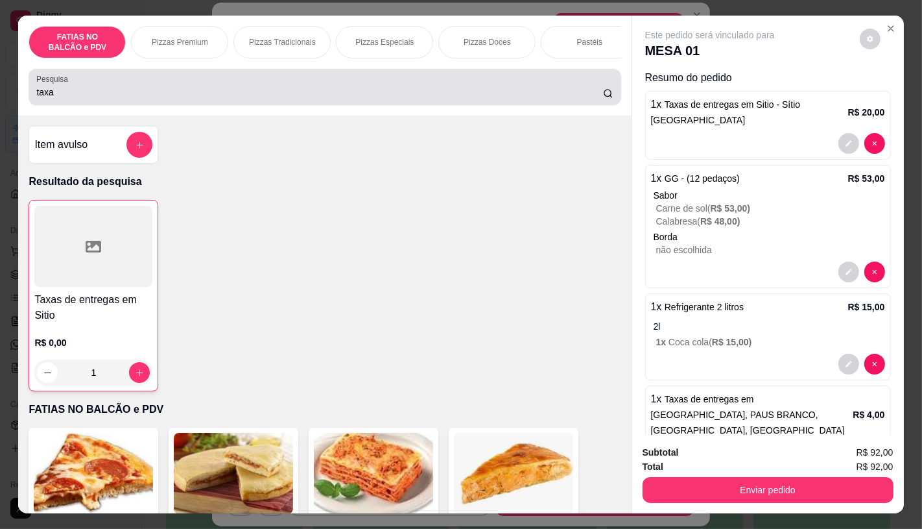
click at [283, 95] on input "taxa" at bounding box center [319, 92] width 566 height 13
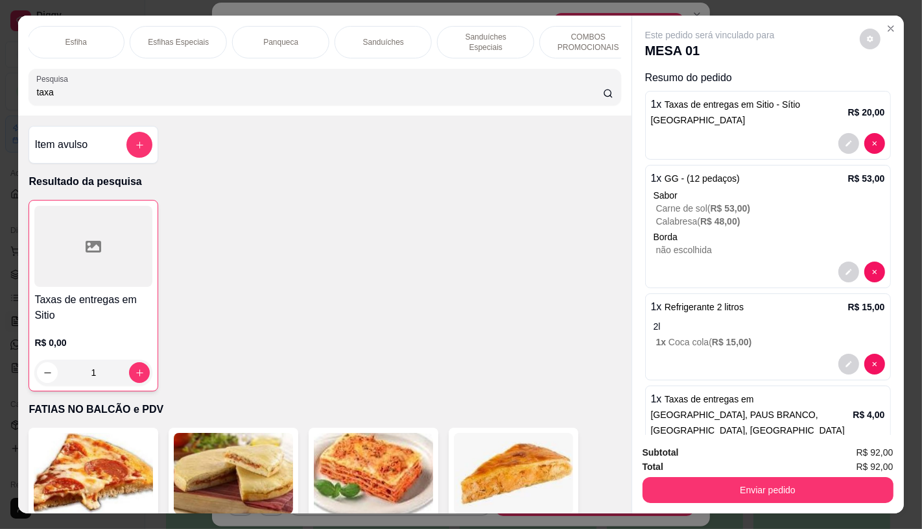
scroll to position [0, 864]
click at [326, 37] on p "Sanduíches" at bounding box center [340, 42] width 41 height 10
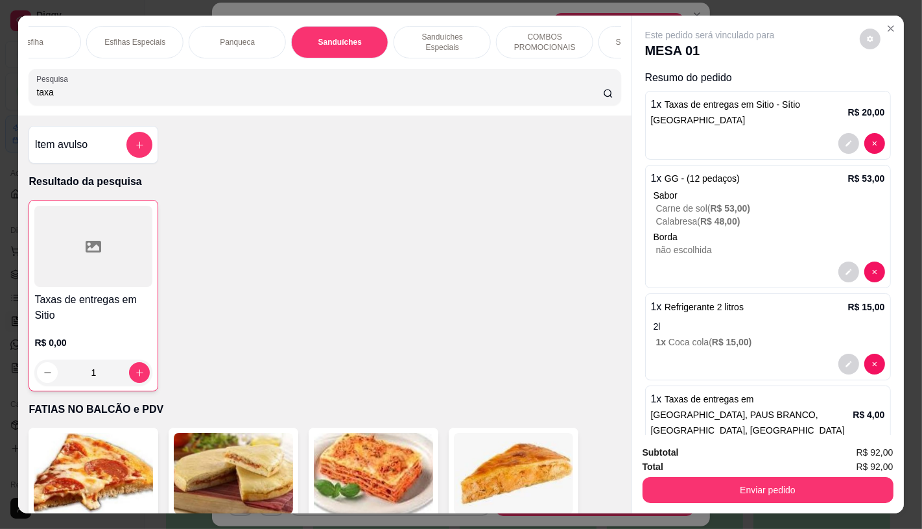
scroll to position [30, 0]
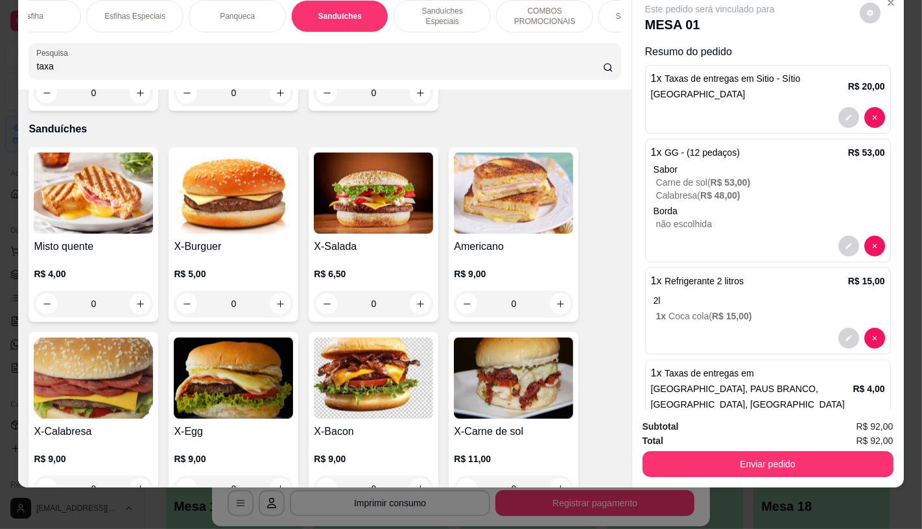
click at [62, 342] on img at bounding box center [93, 377] width 119 height 81
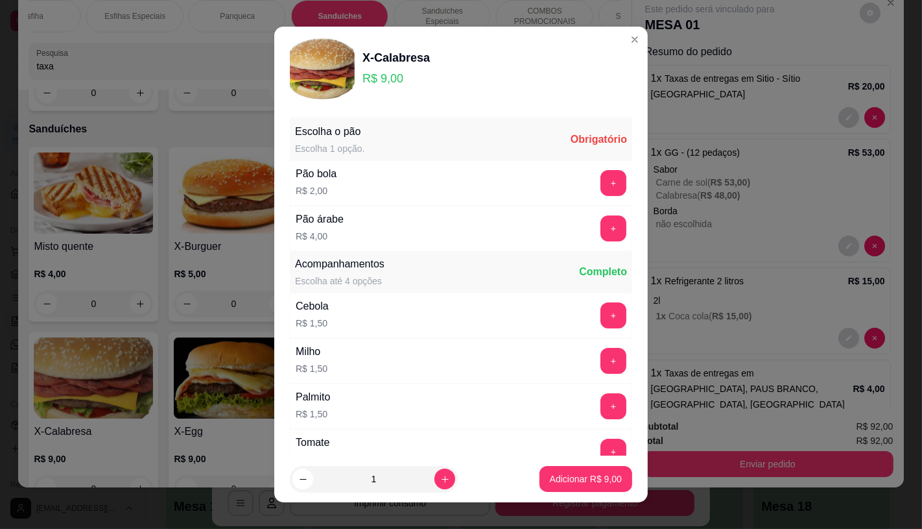
click at [372, 182] on div "Pão bola R$ 2,00 +" at bounding box center [461, 182] width 342 height 45
click at [601, 182] on button "+" at bounding box center [613, 182] width 25 height 25
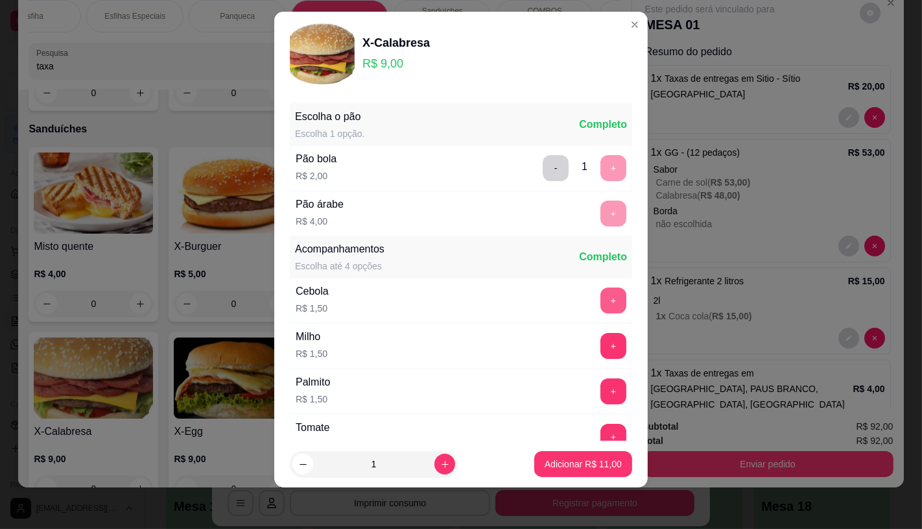
scroll to position [139, 0]
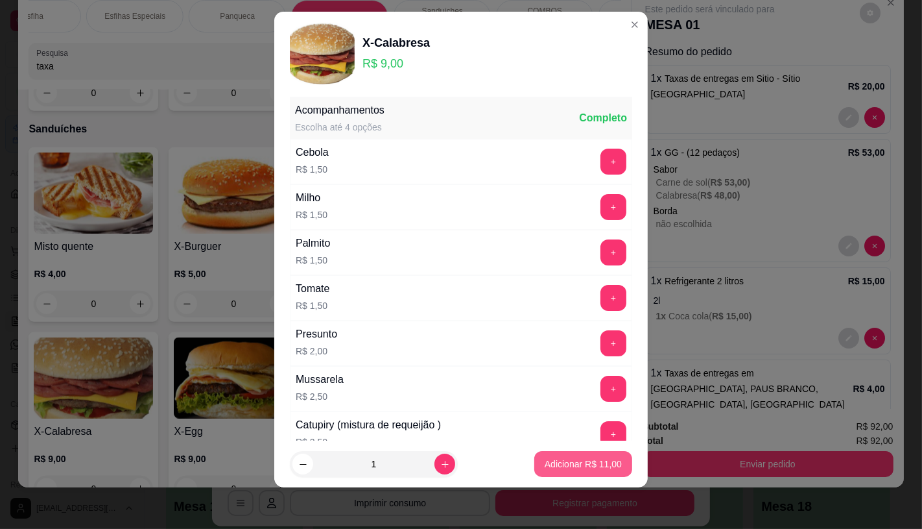
click at [564, 463] on p "Adicionar R$ 11,00" at bounding box center [583, 463] width 77 height 13
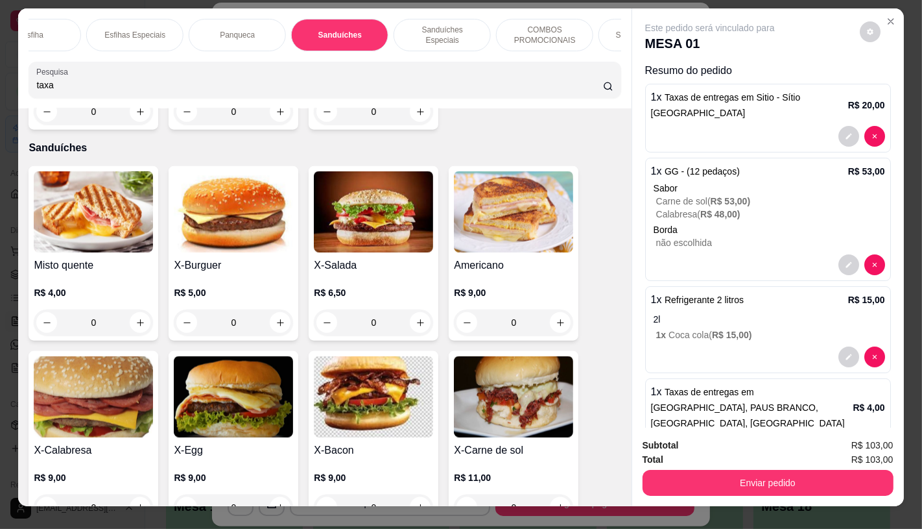
scroll to position [0, 0]
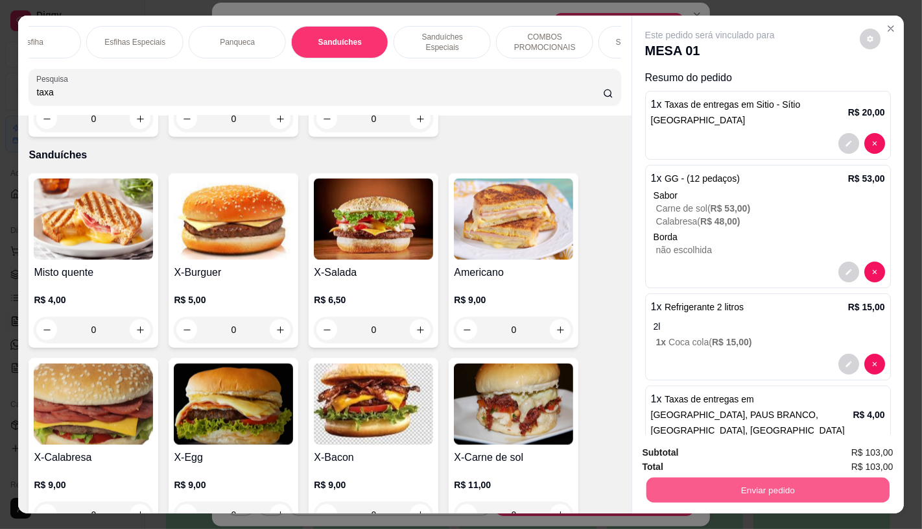
click at [804, 484] on button "Enviar pedido" at bounding box center [767, 489] width 243 height 25
click at [722, 449] on button "Não registrar e enviar pedido" at bounding box center [724, 452] width 131 height 24
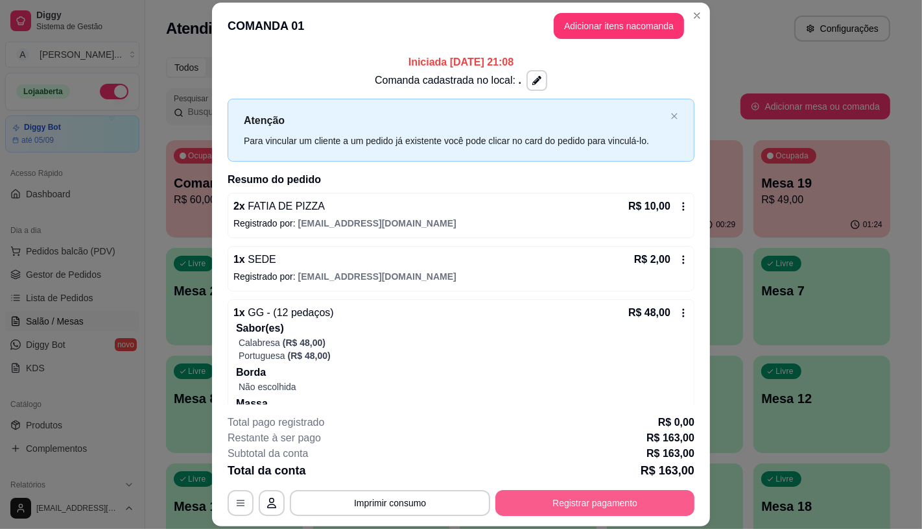
click at [562, 505] on button "Registrar pagamento" at bounding box center [594, 503] width 199 height 26
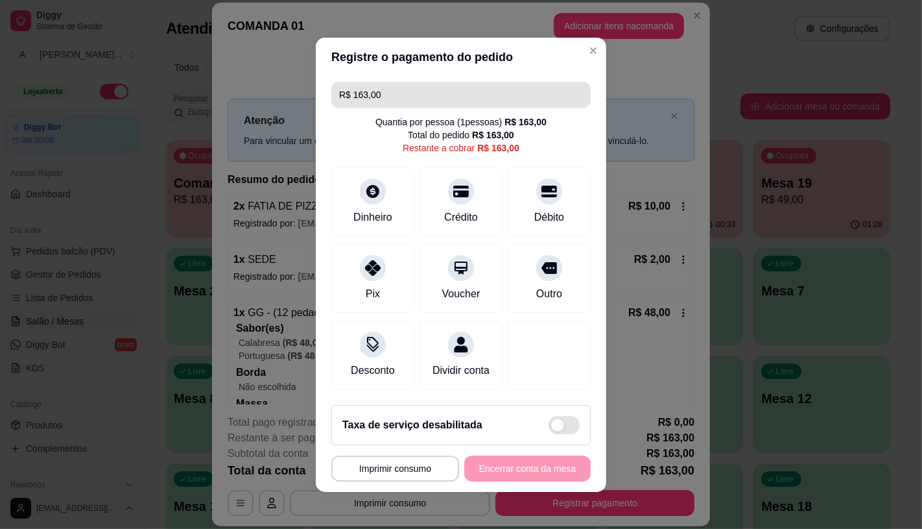
click at [428, 95] on input "R$ 163,00" at bounding box center [461, 95] width 244 height 26
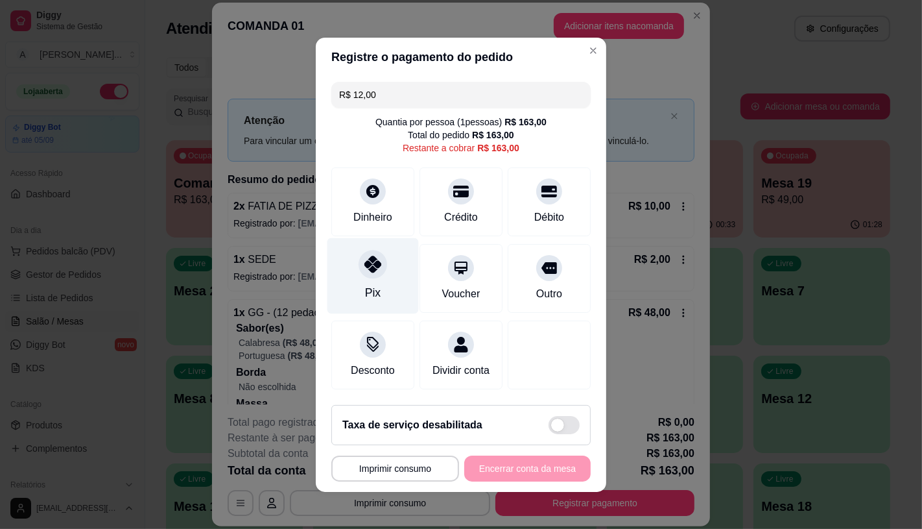
click at [390, 281] on div "Pix" at bounding box center [372, 275] width 91 height 76
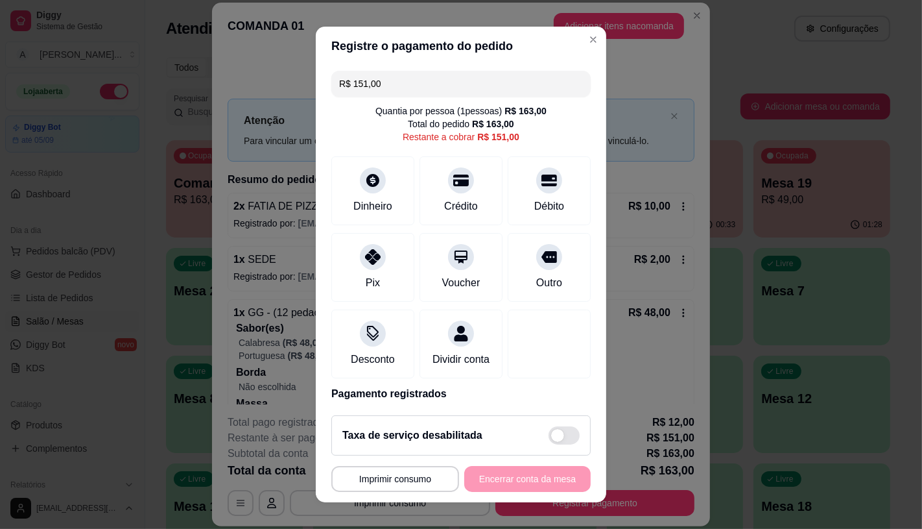
click at [391, 91] on input "R$ 151,00" at bounding box center [461, 84] width 244 height 26
click at [435, 192] on div "Crédito" at bounding box center [461, 188] width 91 height 76
click at [371, 253] on icon at bounding box center [372, 252] width 17 height 17
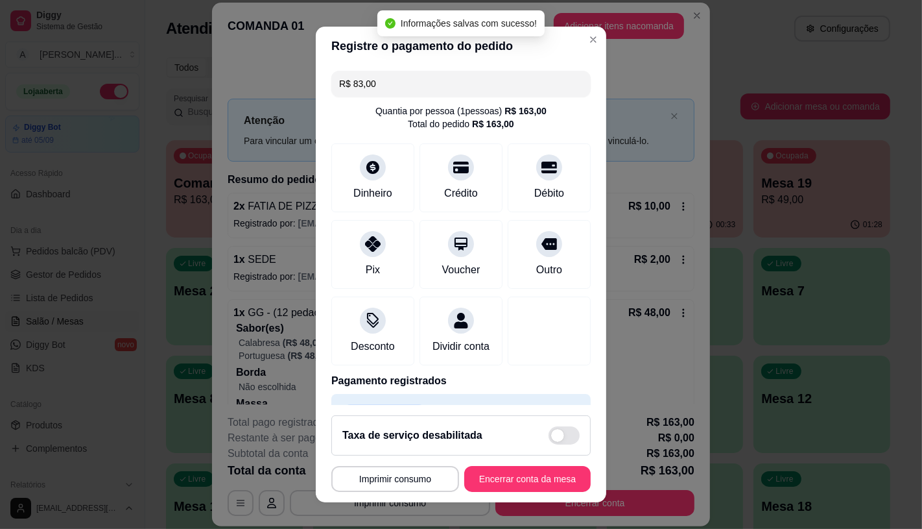
type input "R$ 0,00"
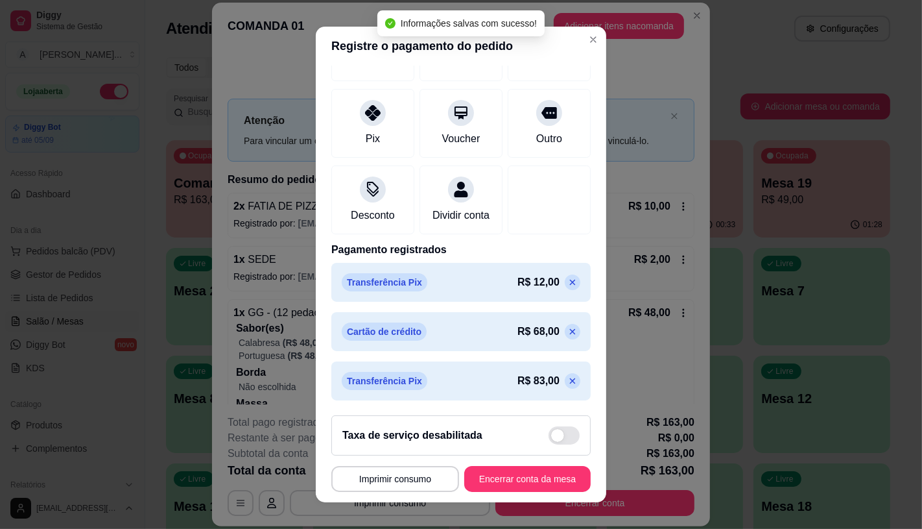
scroll to position [147, 0]
click at [519, 470] on button "Encerrar conta da mesa" at bounding box center [527, 479] width 126 height 26
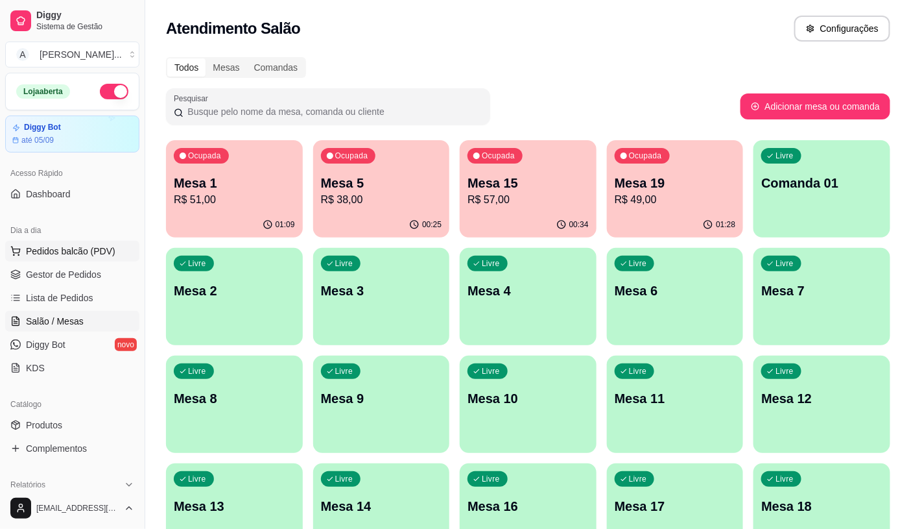
click at [58, 251] on span "Pedidos balcão (PDV)" at bounding box center [70, 250] width 89 height 13
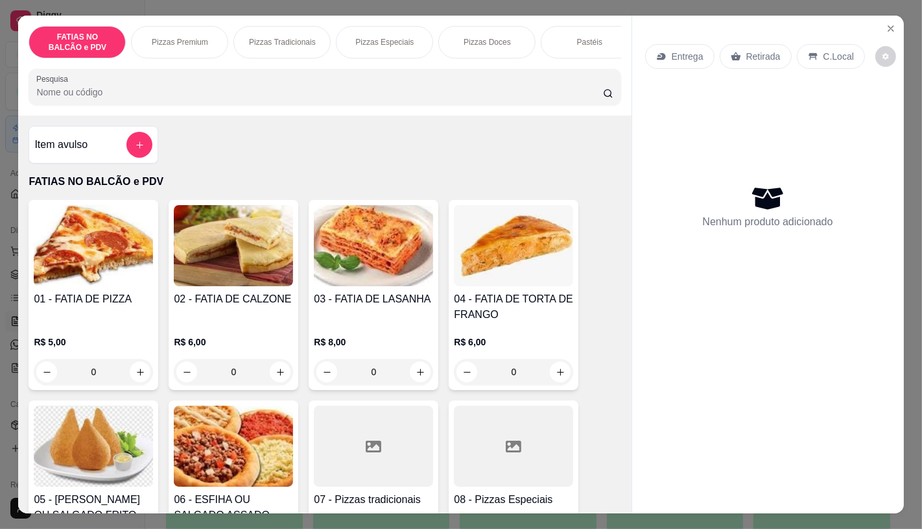
click at [587, 38] on p "Pastéis" at bounding box center [589, 42] width 25 height 10
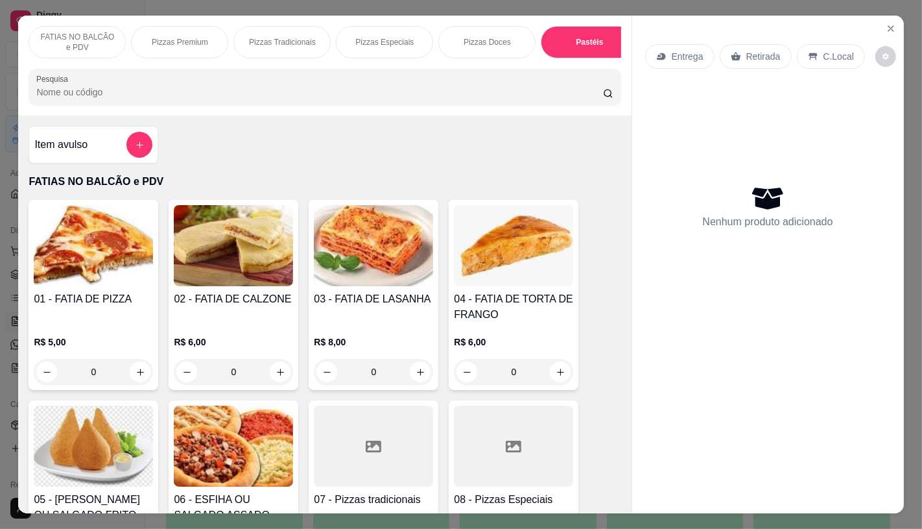
scroll to position [30, 0]
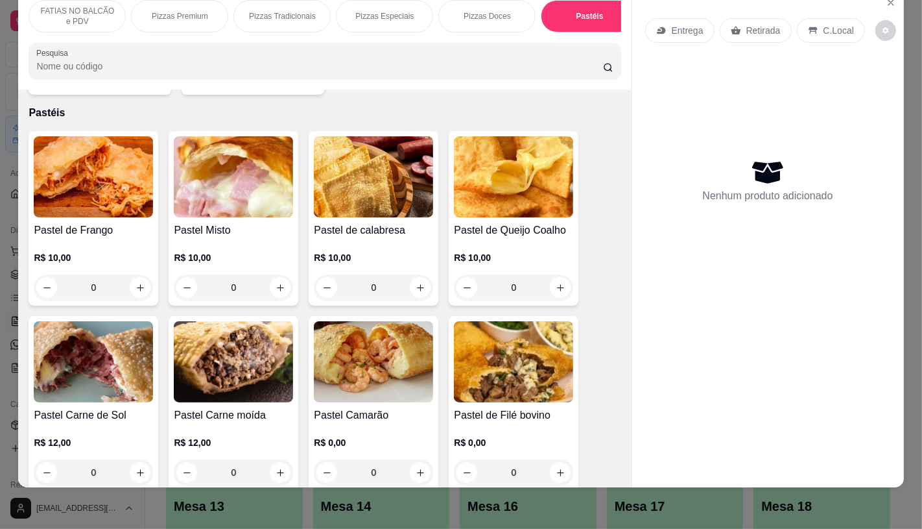
click at [91, 222] on h4 "Pastel de Frango" at bounding box center [93, 230] width 119 height 16
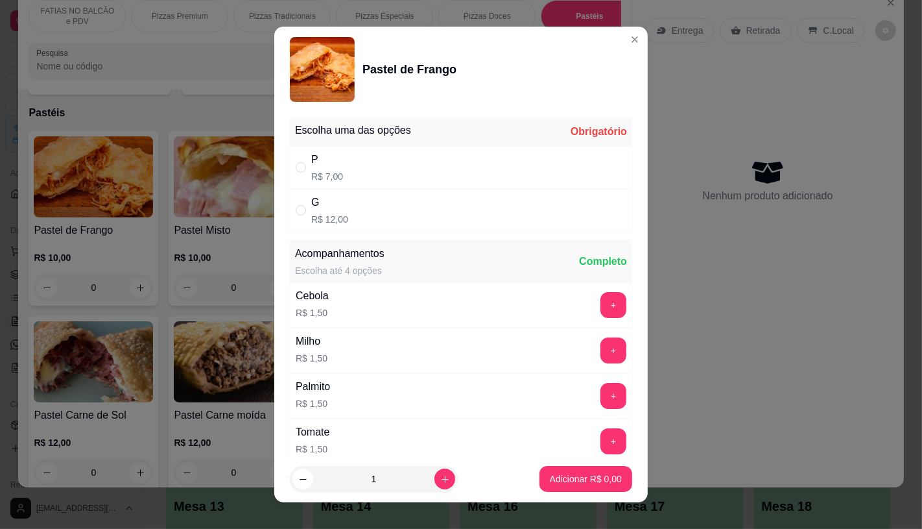
click at [381, 212] on div "G R$ 12,00" at bounding box center [461, 210] width 342 height 43
radio input "true"
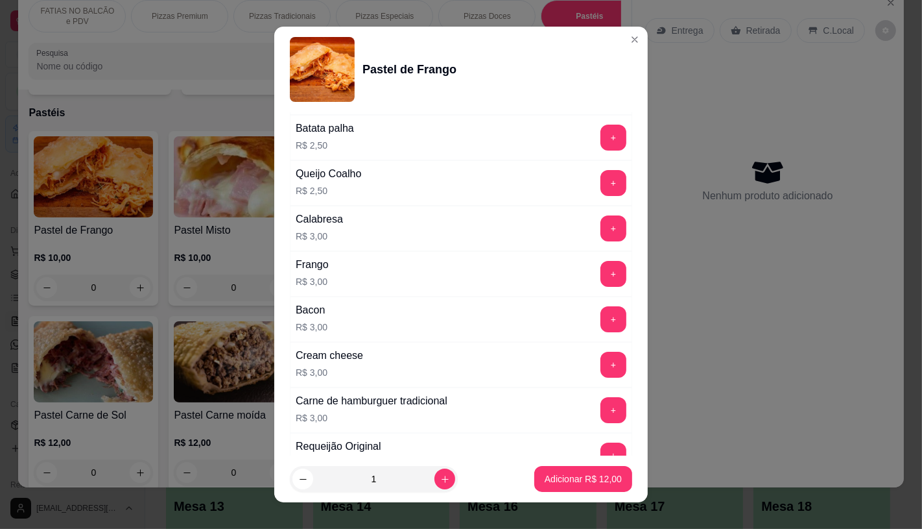
scroll to position [648, 0]
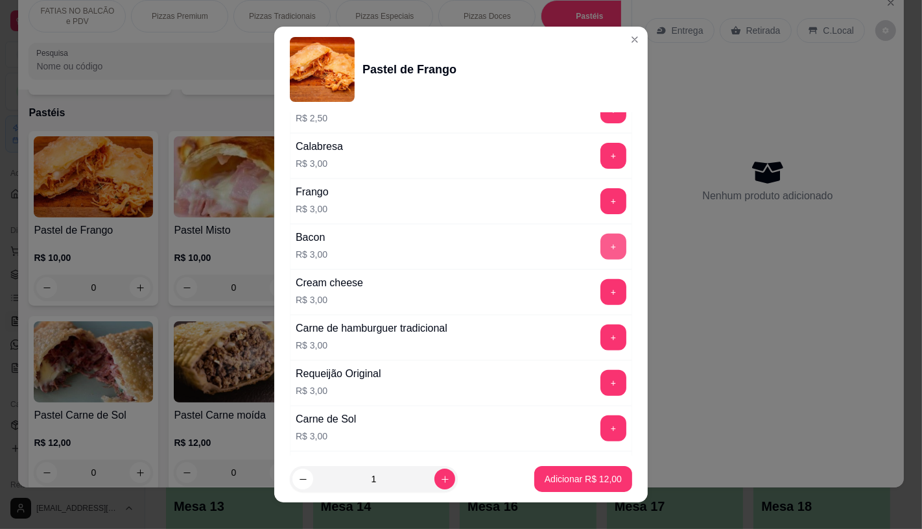
click at [600, 254] on button "+" at bounding box center [613, 246] width 26 height 26
click at [600, 282] on button "+" at bounding box center [613, 292] width 26 height 26
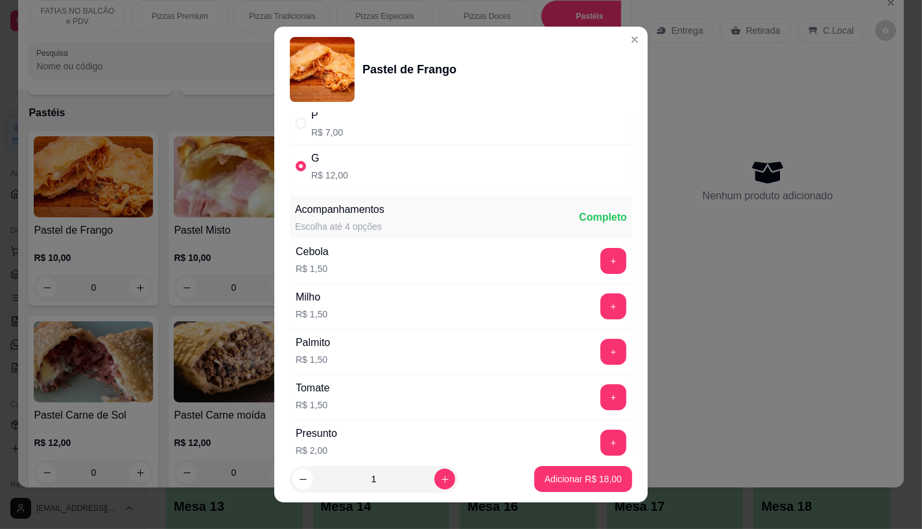
scroll to position [0, 0]
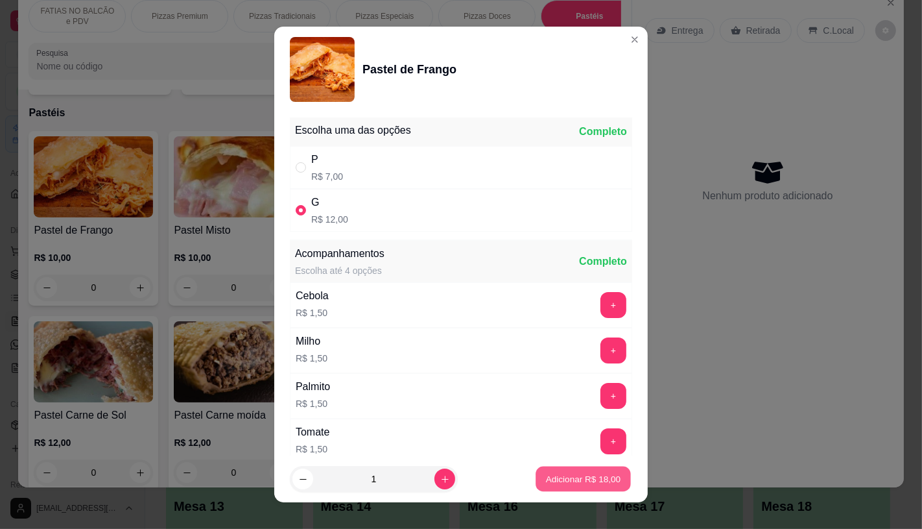
click at [598, 471] on button "Adicionar R$ 18,00" at bounding box center [583, 478] width 95 height 25
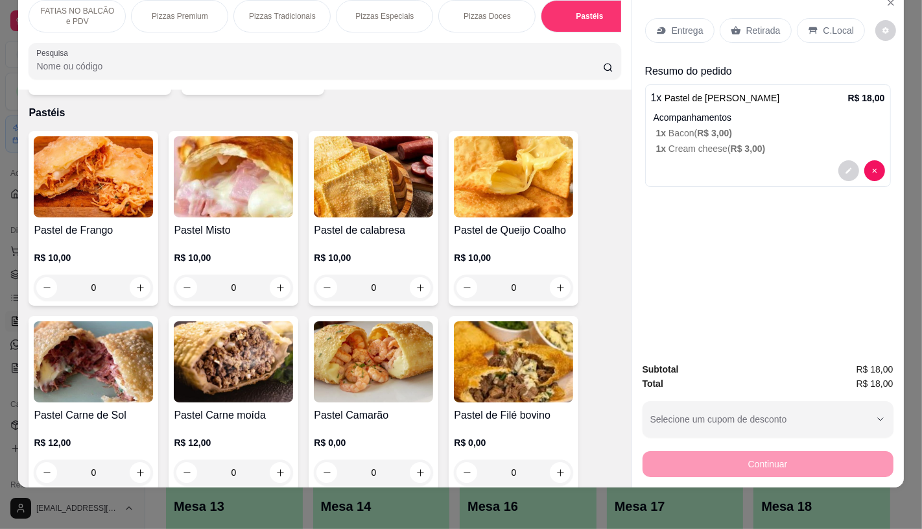
click at [108, 375] on img at bounding box center [93, 361] width 119 height 81
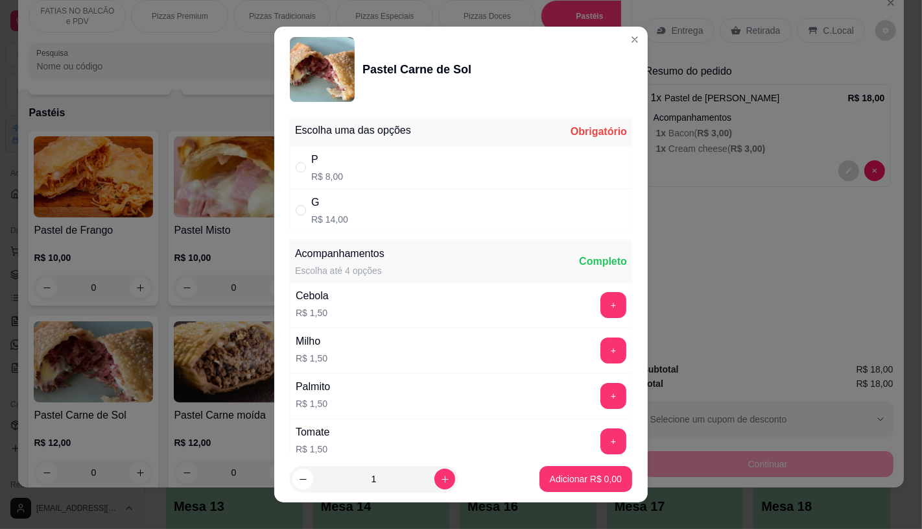
click at [438, 170] on div "P R$ 8,00" at bounding box center [461, 167] width 342 height 43
radio input "true"
click at [556, 477] on p "Adicionar R$ 8,00" at bounding box center [586, 478] width 72 height 13
type input "1"
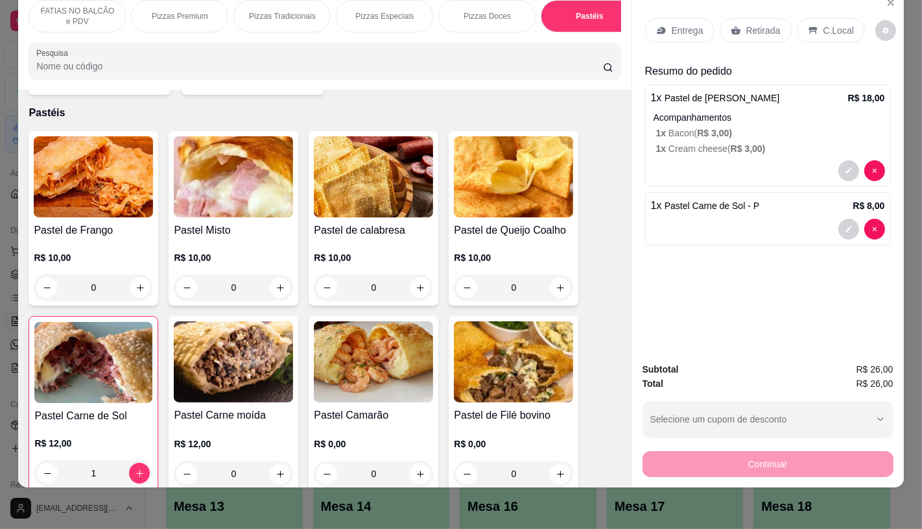
click at [360, 353] on img at bounding box center [373, 361] width 119 height 81
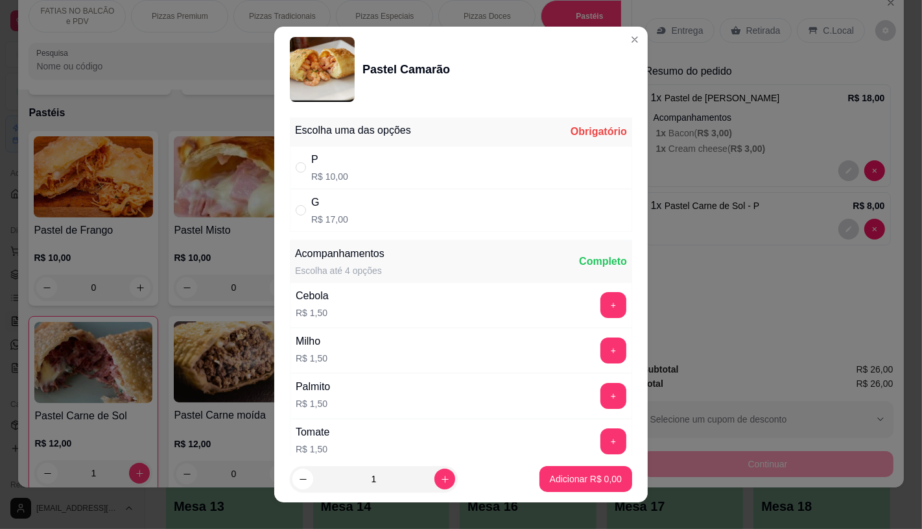
click at [396, 157] on div "P R$ 10,00" at bounding box center [461, 167] width 342 height 43
radio input "true"
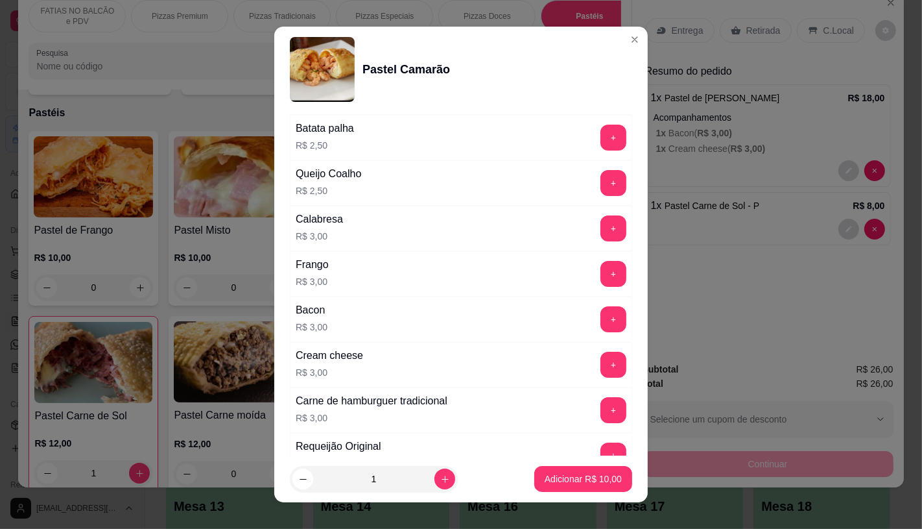
scroll to position [648, 0]
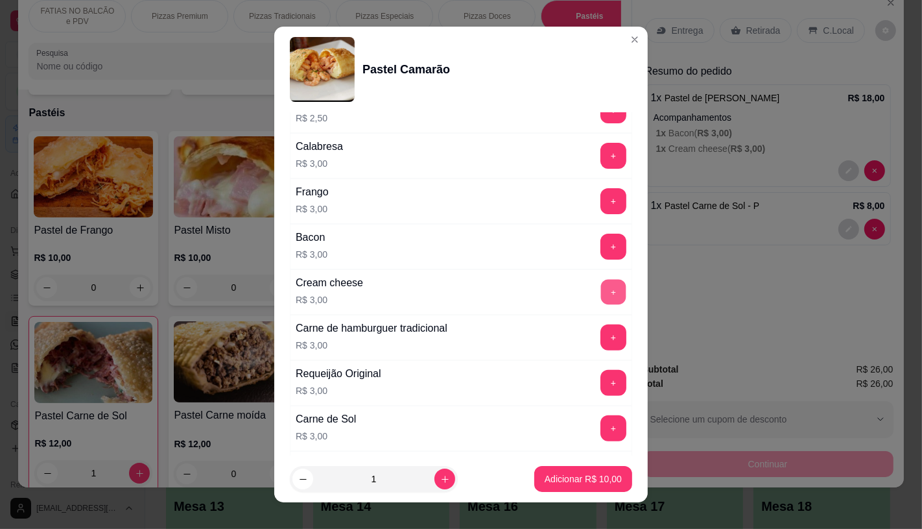
click at [601, 296] on button "+" at bounding box center [613, 291] width 25 height 25
click at [569, 473] on p "Adicionar R$ 13,00" at bounding box center [583, 479] width 75 height 12
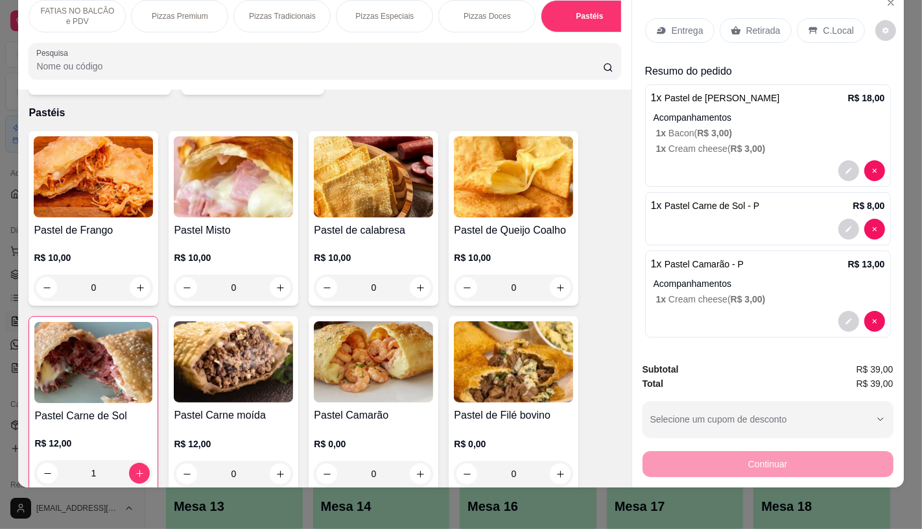
click at [824, 24] on p "C.Local" at bounding box center [839, 30] width 30 height 13
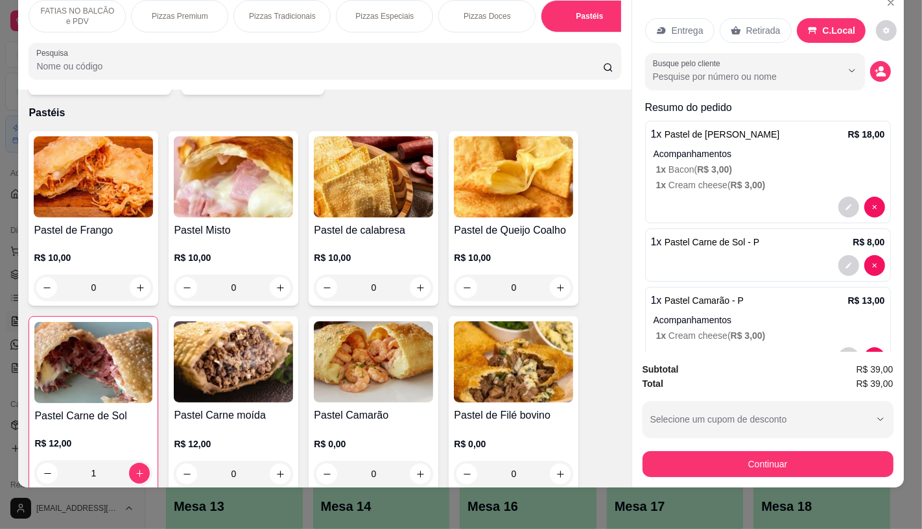
click at [759, 24] on p "Retirada" at bounding box center [763, 30] width 34 height 13
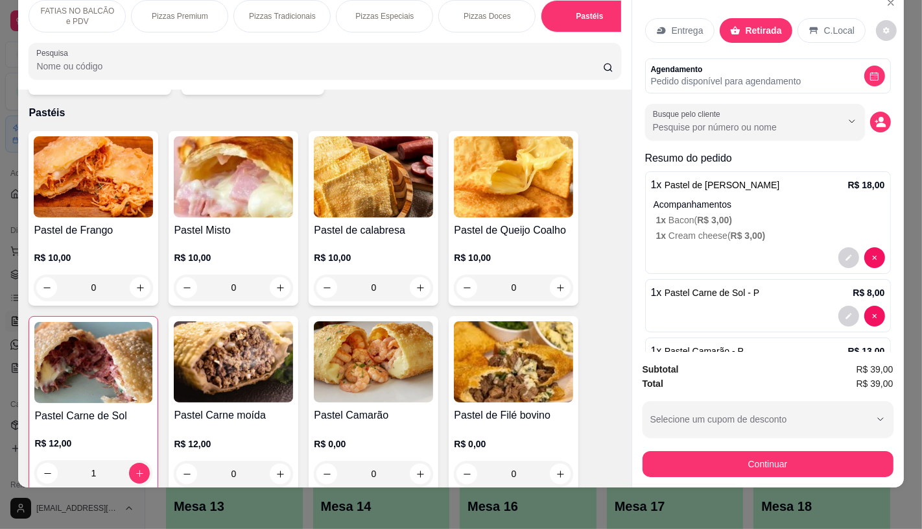
scroll to position [72, 0]
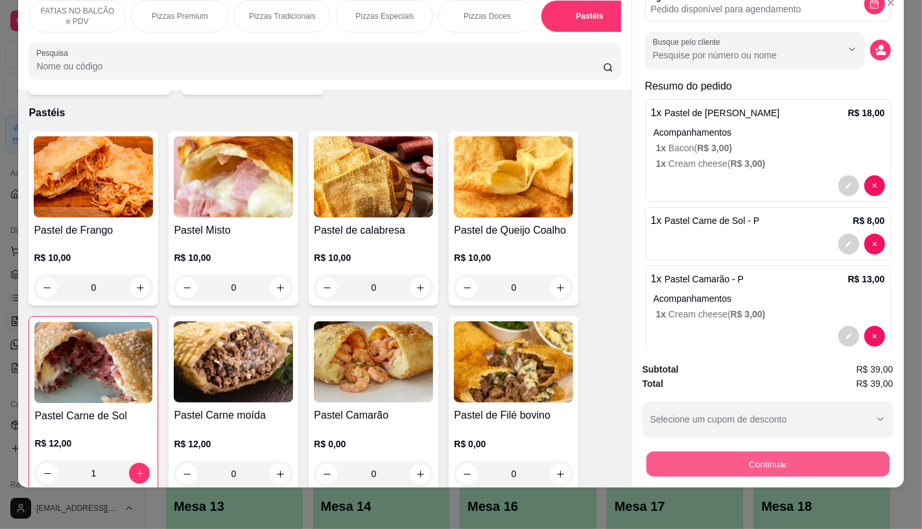
click at [763, 451] on button "Continuar" at bounding box center [767, 463] width 243 height 25
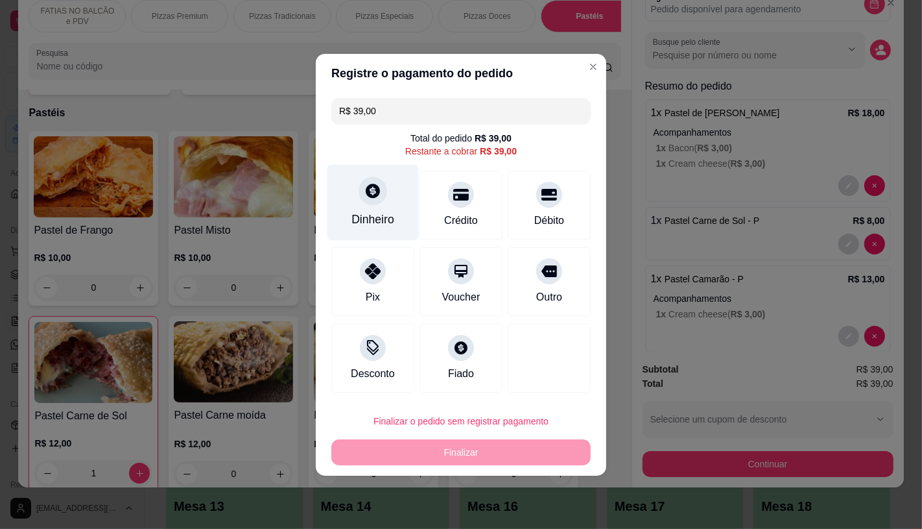
click at [353, 209] on div "Dinheiro" at bounding box center [372, 202] width 91 height 76
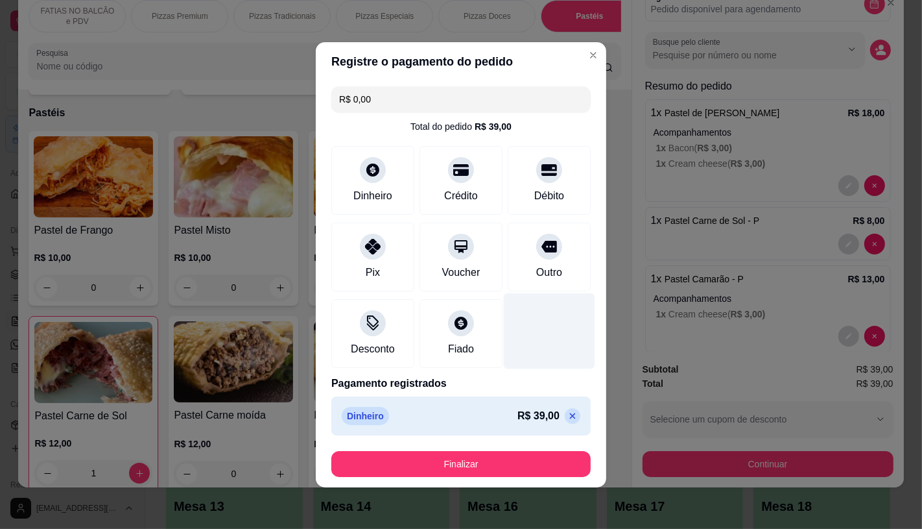
type input "R$ 0,00"
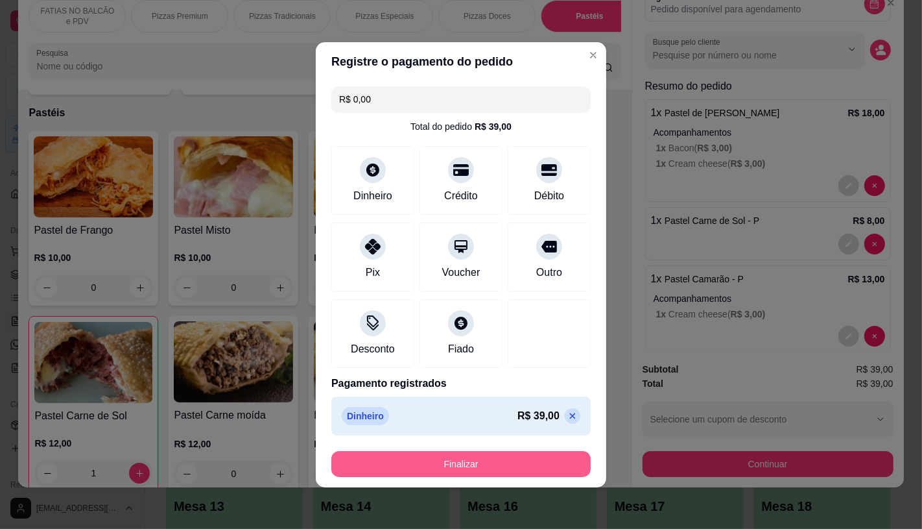
click at [526, 467] on button "Finalizar" at bounding box center [460, 464] width 259 height 26
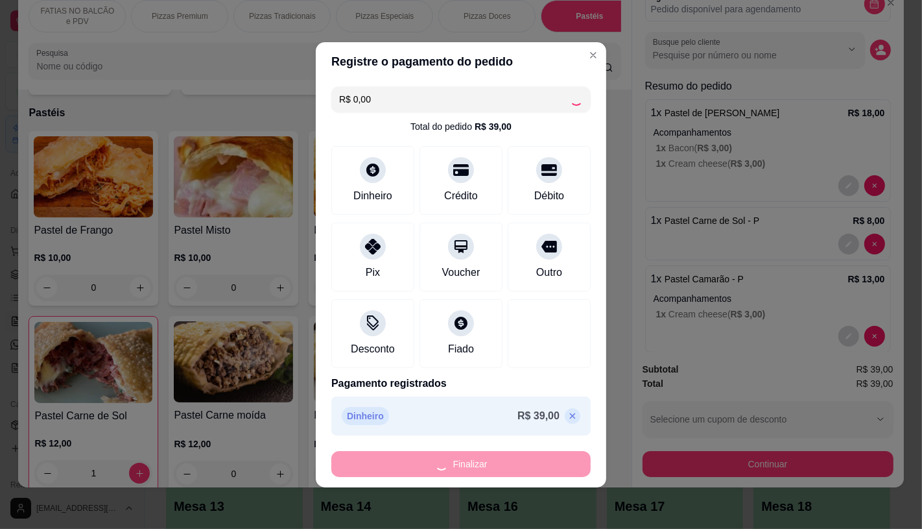
type input "0"
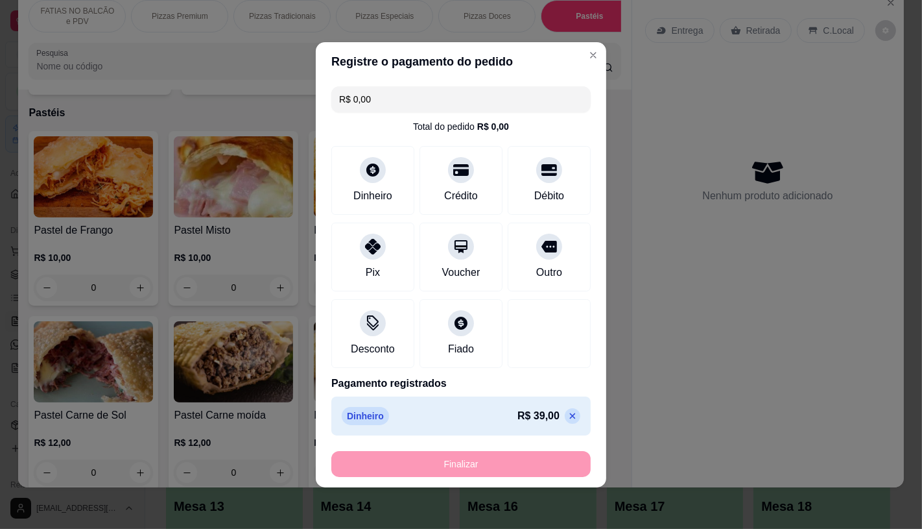
type input "-R$ 39,00"
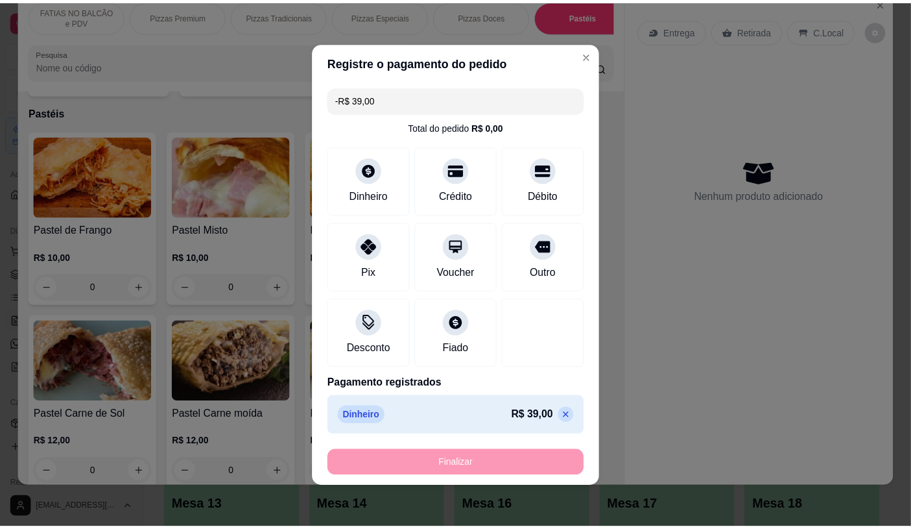
scroll to position [0, 0]
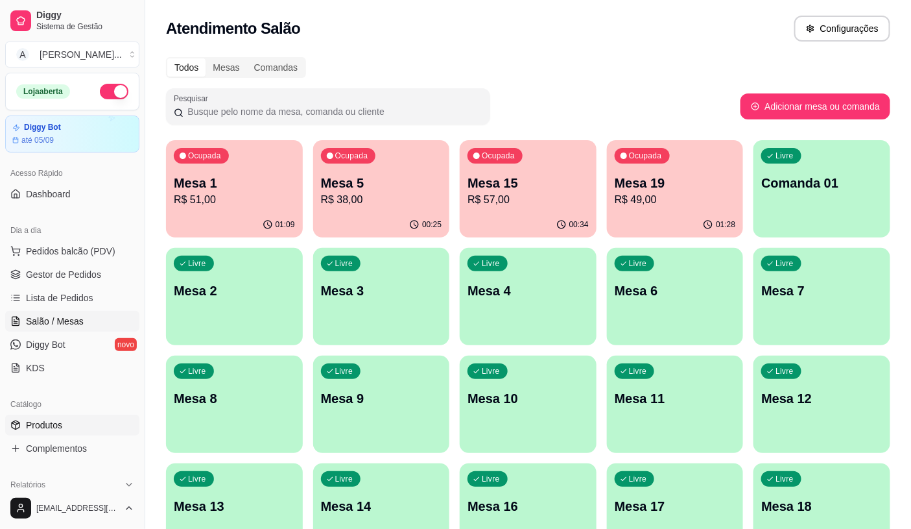
click at [51, 419] on span "Produtos" at bounding box center [44, 424] width 36 height 13
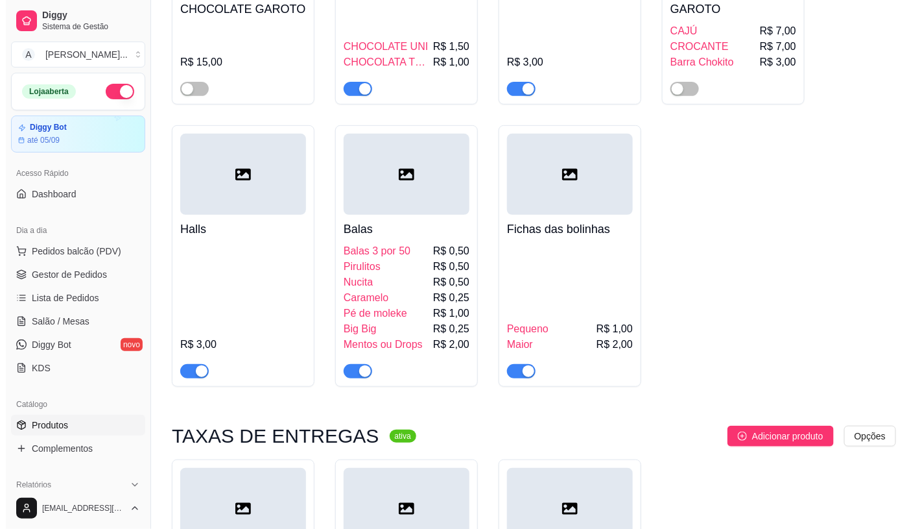
scroll to position [12037, 0]
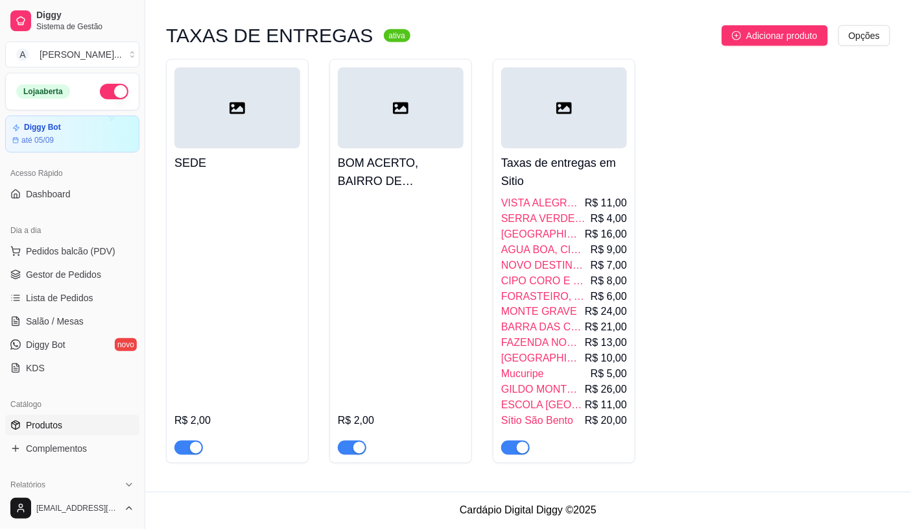
click at [392, 294] on div "R$ 2,00" at bounding box center [401, 324] width 126 height 259
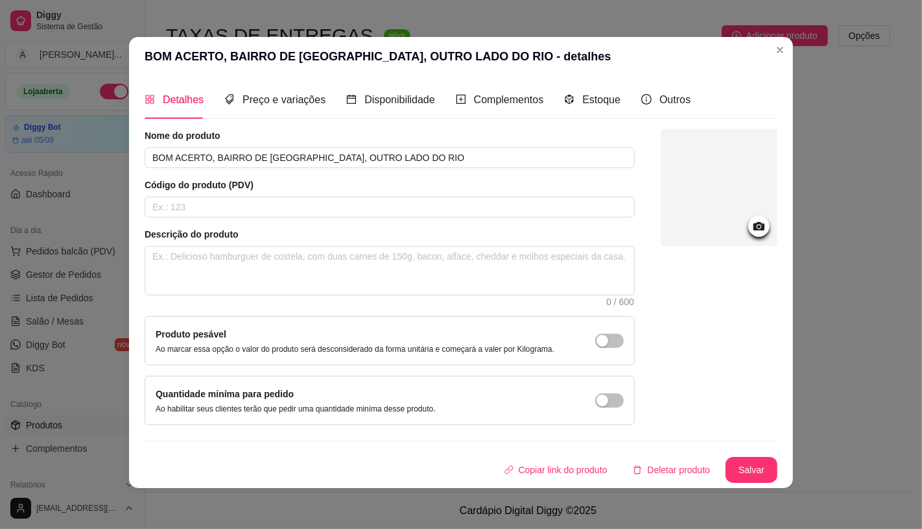
scroll to position [0, 0]
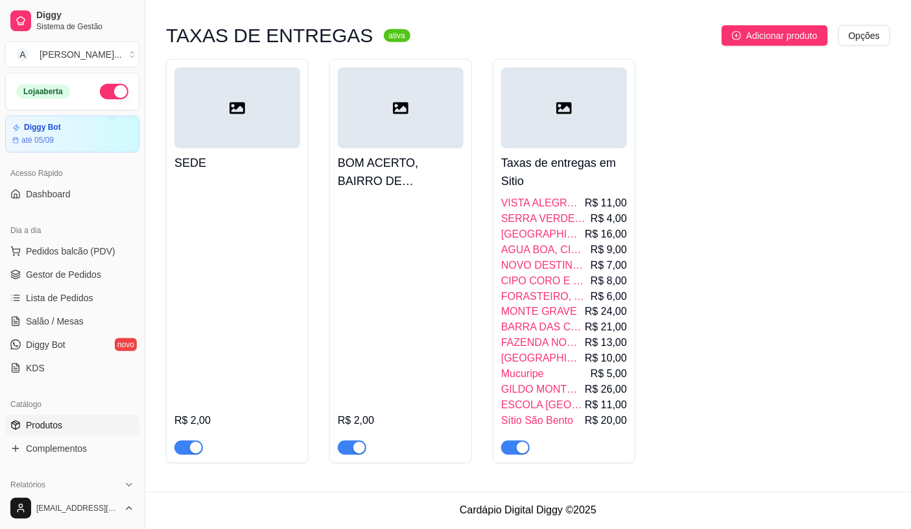
click at [567, 219] on span "SERRA VERDE, PAUS BRANCO, [GEOGRAPHIC_DATA], [GEOGRAPHIC_DATA]" at bounding box center [544, 219] width 87 height 16
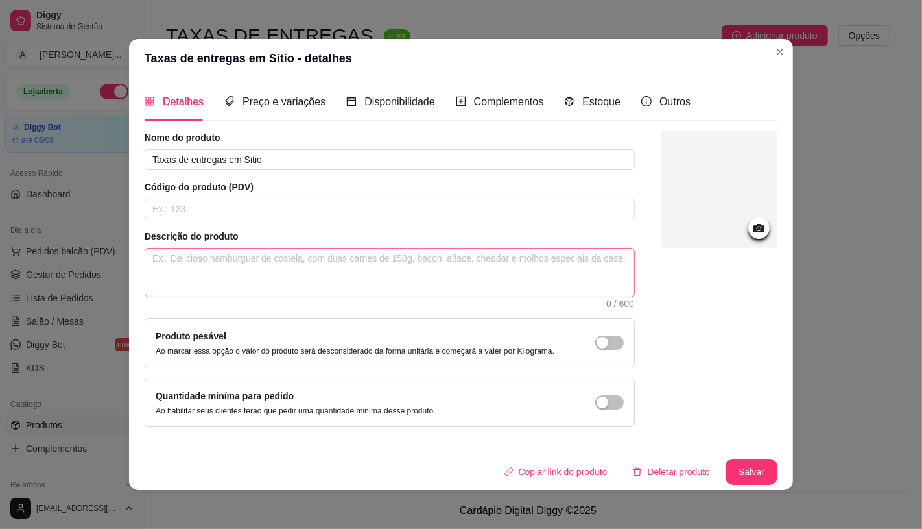
scroll to position [2, 0]
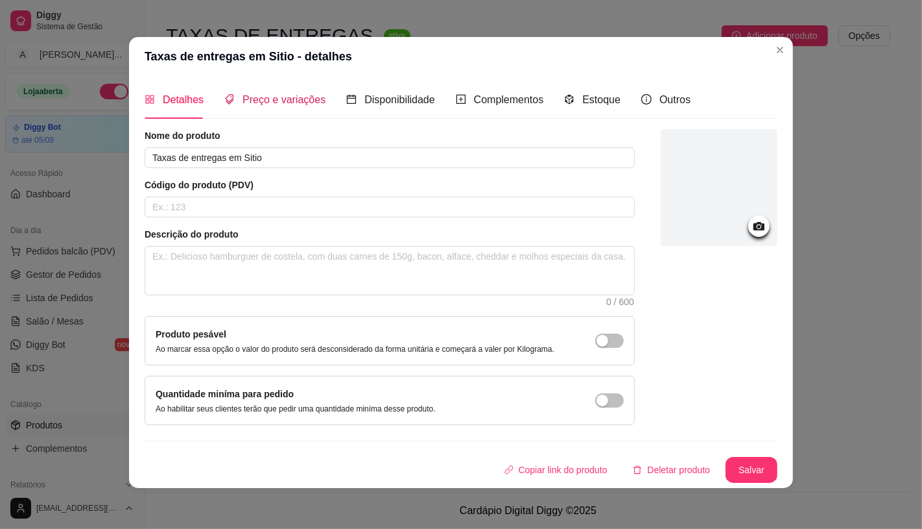
click at [280, 94] on span "Preço e variações" at bounding box center [284, 99] width 83 height 11
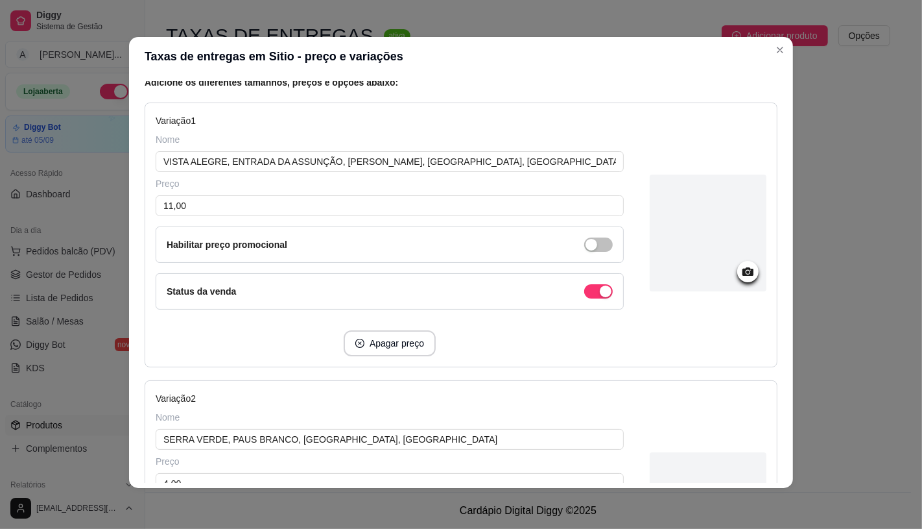
scroll to position [144, 0]
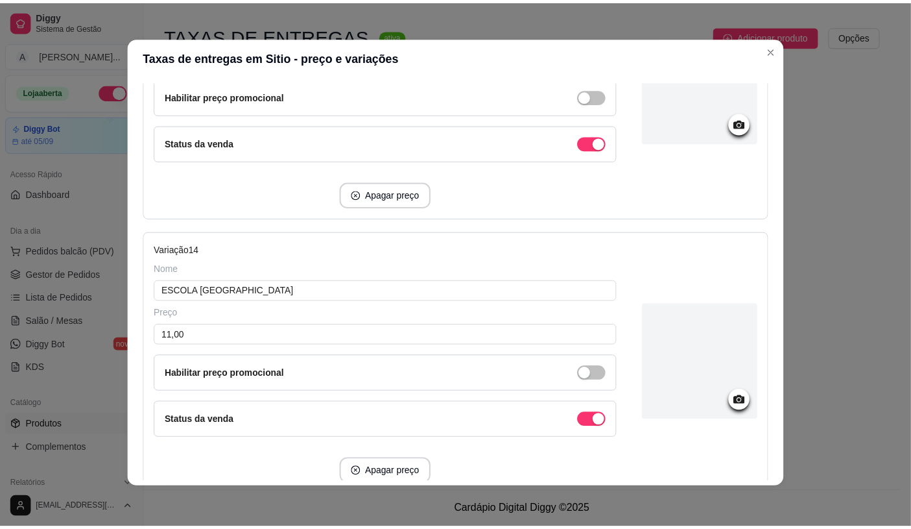
scroll to position [3674, 0]
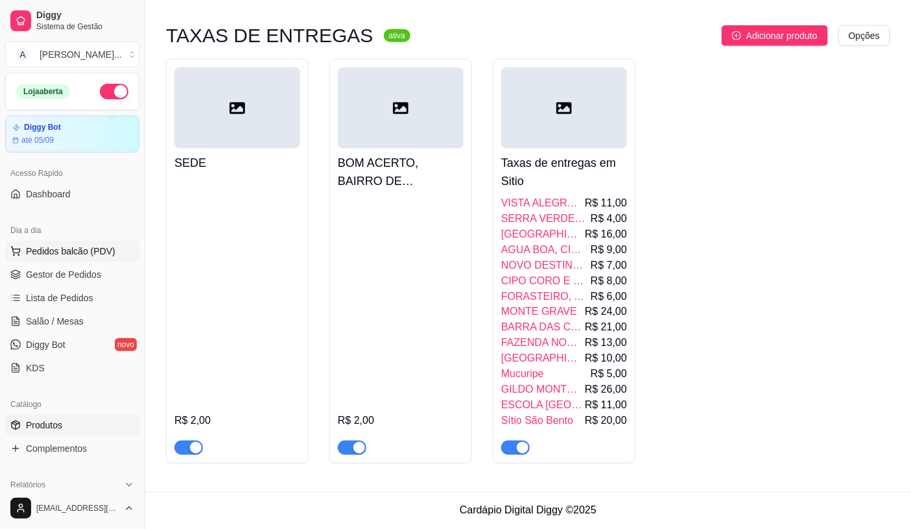
click at [66, 256] on span "Pedidos balcão (PDV)" at bounding box center [70, 250] width 89 height 13
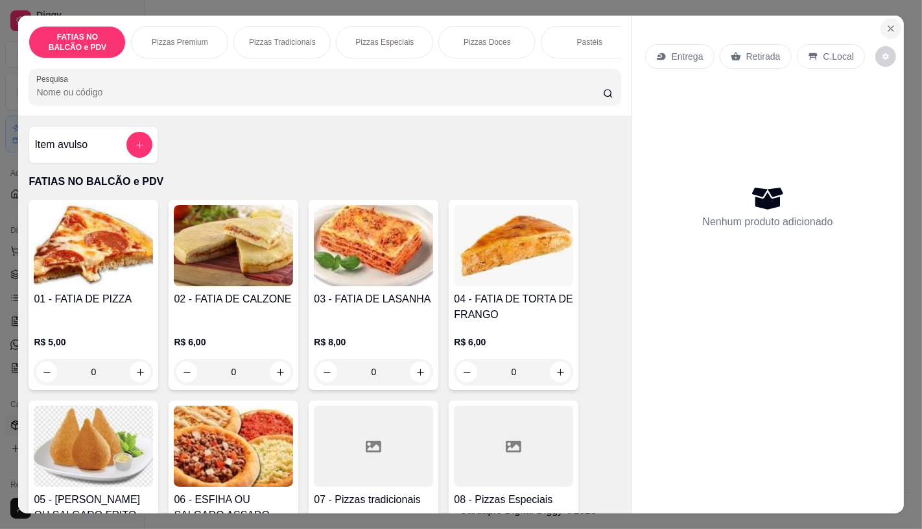
click at [888, 26] on icon "Close" at bounding box center [890, 28] width 5 height 5
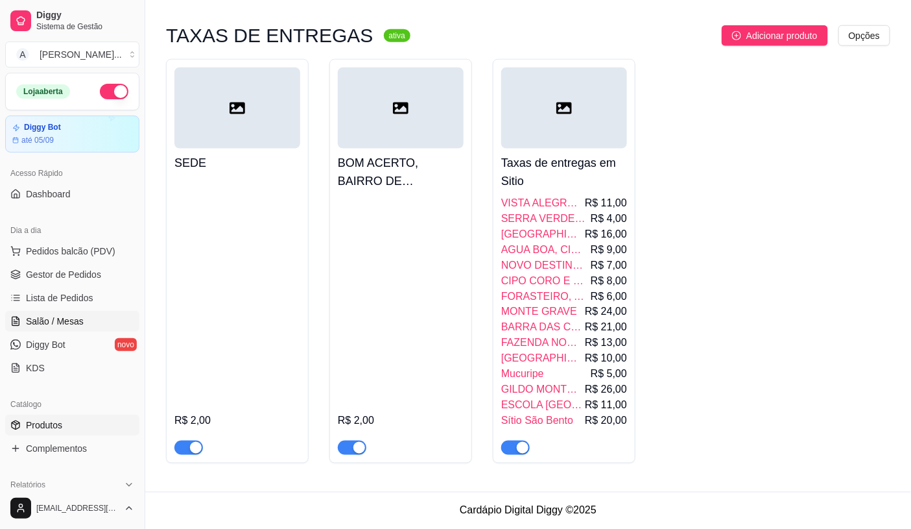
click at [67, 322] on span "Salão / Mesas" at bounding box center [55, 321] width 58 height 13
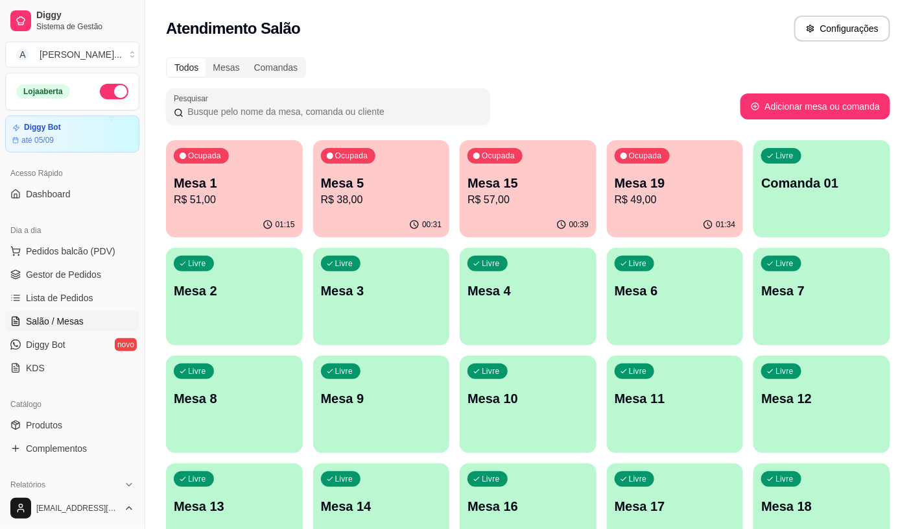
click at [363, 184] on p "Mesa 5" at bounding box center [381, 183] width 121 height 18
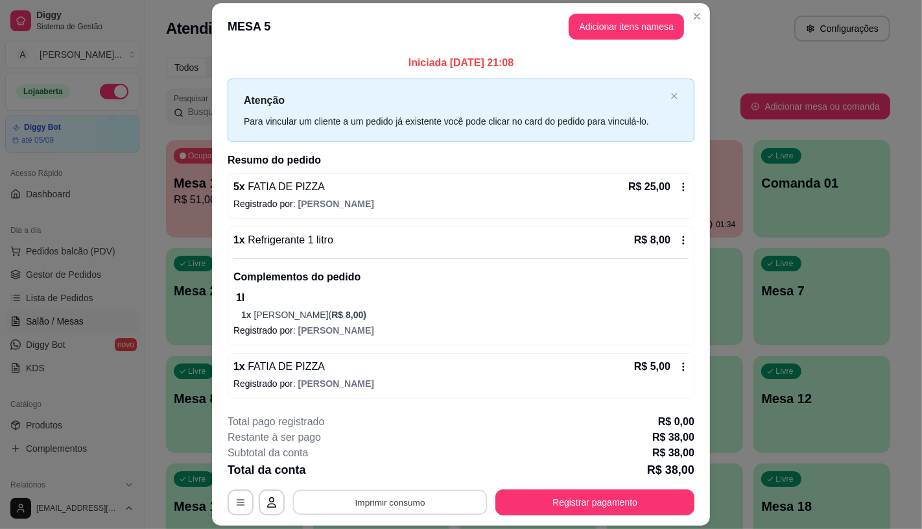
click at [351, 495] on button "Imprimir consumo" at bounding box center [390, 501] width 195 height 25
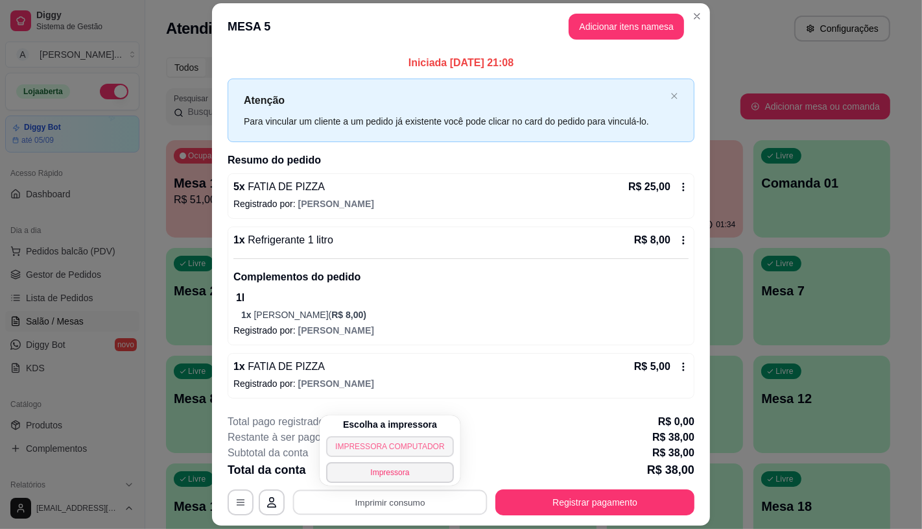
click at [407, 442] on button "IMPRESSORA COMPUTADOR" at bounding box center [389, 446] width 127 height 21
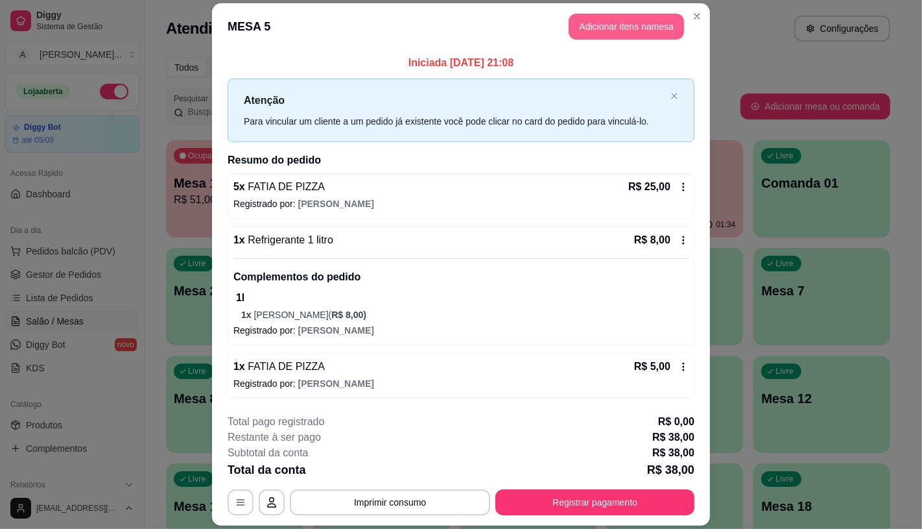
click at [624, 27] on button "Adicionar itens na mesa" at bounding box center [626, 27] width 115 height 26
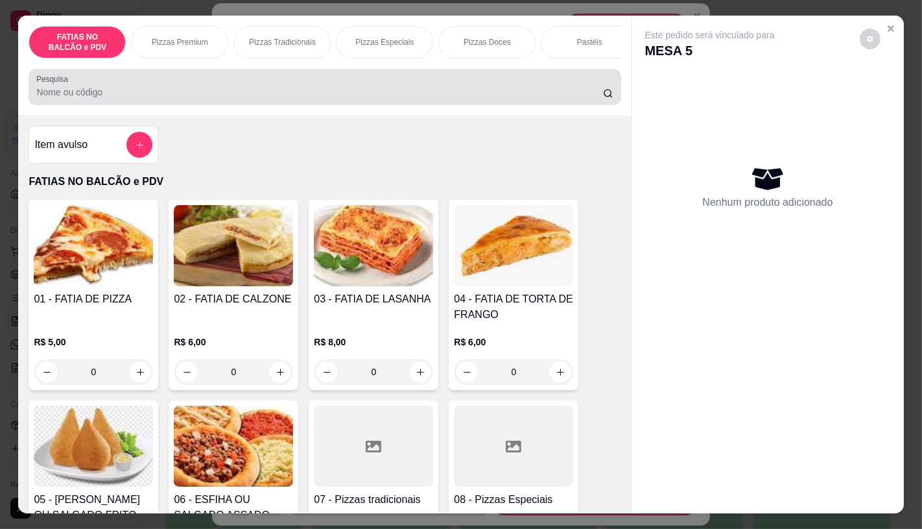
click at [184, 95] on input "Pesquisa" at bounding box center [319, 92] width 566 height 13
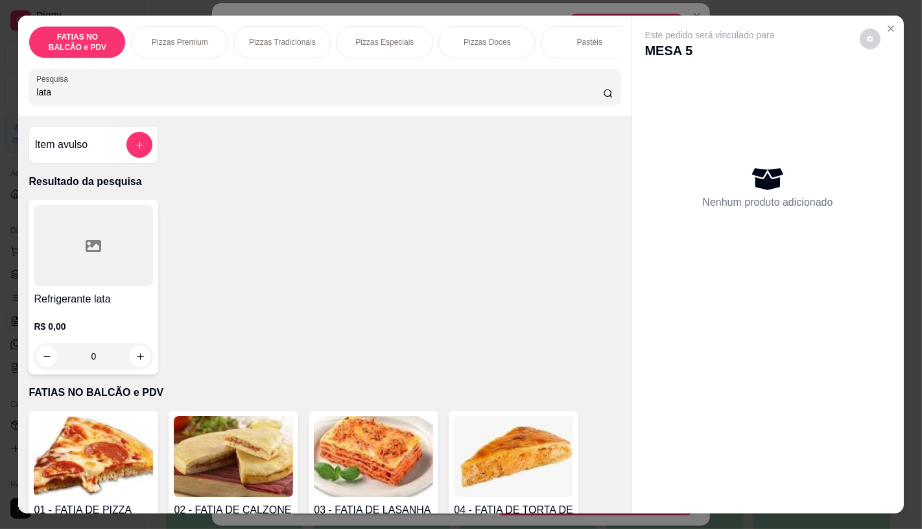
type input "lata"
click at [85, 299] on h4 "Refrigerante lata" at bounding box center [93, 299] width 119 height 16
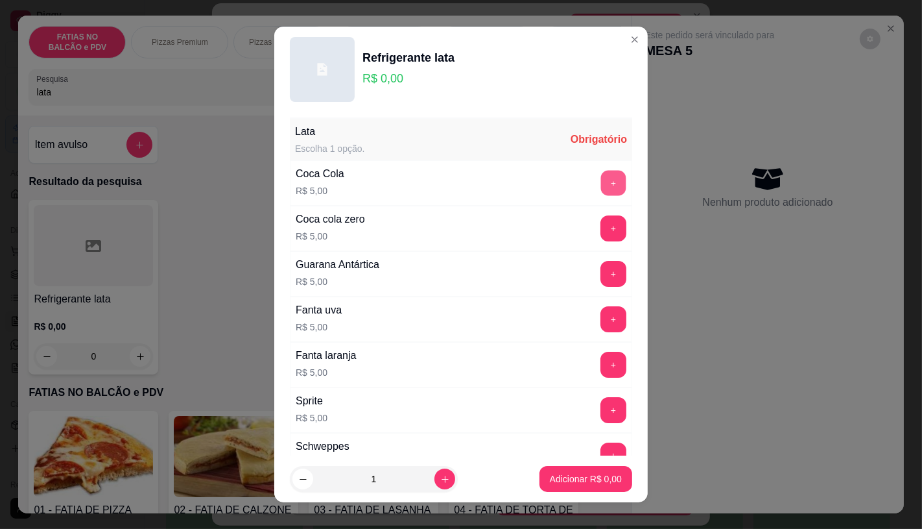
click at [601, 179] on button "+" at bounding box center [613, 182] width 25 height 25
click at [440, 474] on icon "increase-product-quantity" at bounding box center [445, 479] width 10 height 10
type input "2"
click at [574, 481] on p "Adicionar R$ 10,00" at bounding box center [583, 478] width 77 height 13
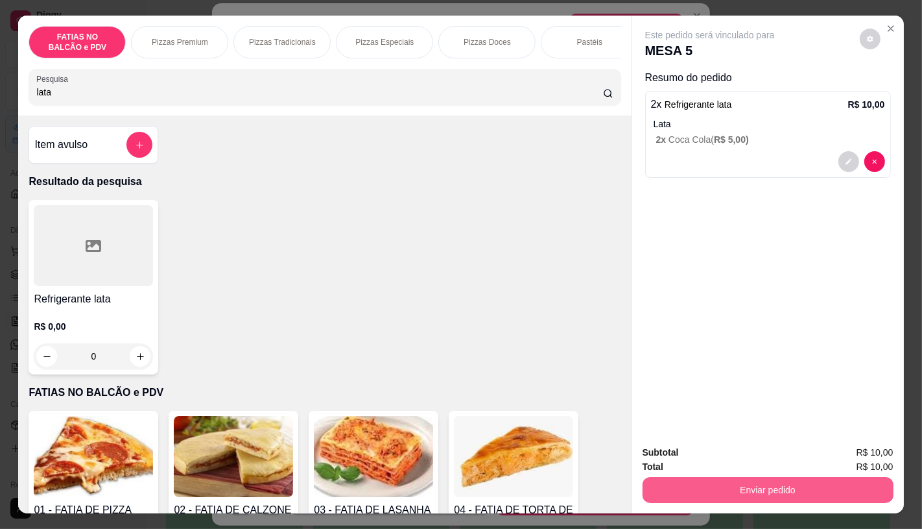
click at [770, 484] on button "Enviar pedido" at bounding box center [768, 490] width 251 height 26
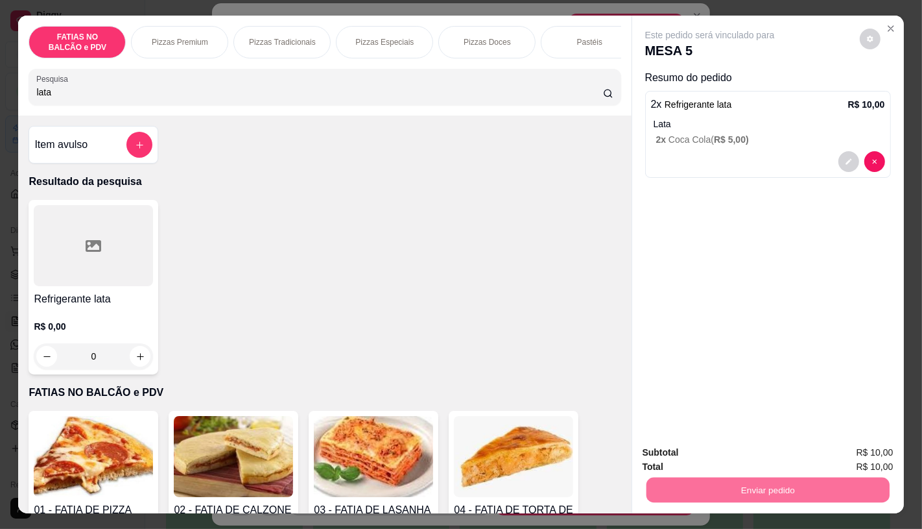
click at [689, 451] on button "Não registrar e enviar pedido" at bounding box center [724, 452] width 135 height 25
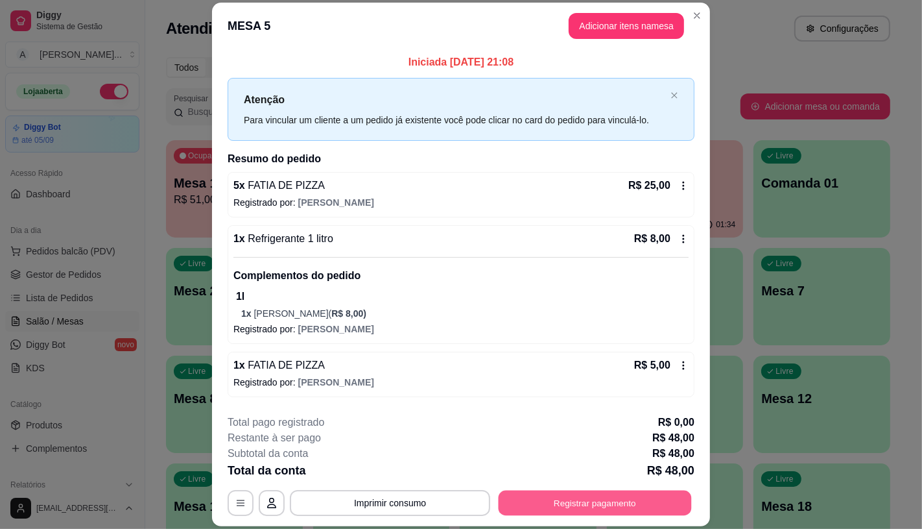
click at [573, 501] on button "Registrar pagamento" at bounding box center [595, 502] width 193 height 25
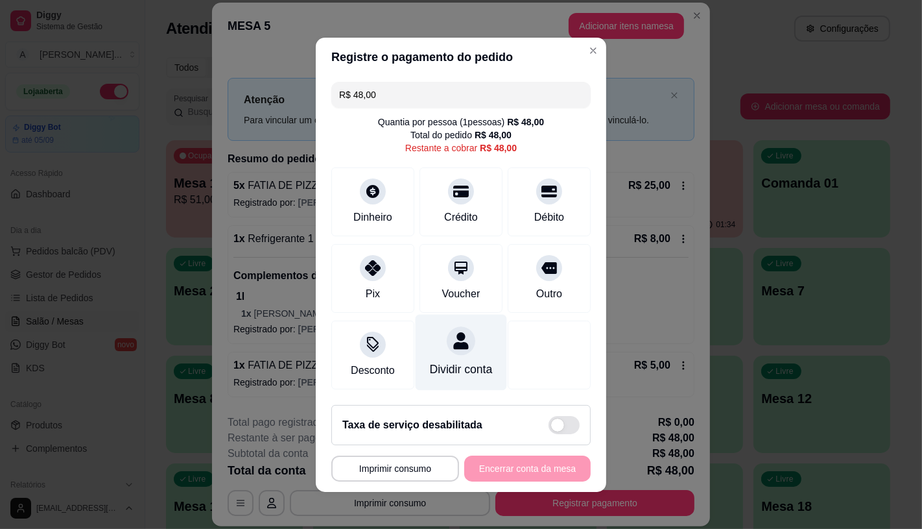
click at [435, 363] on div "Dividir conta" at bounding box center [461, 369] width 63 height 17
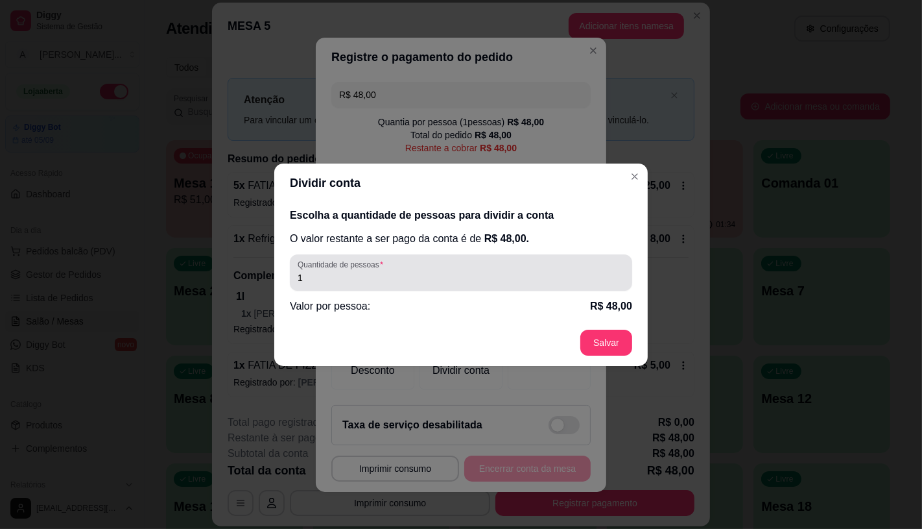
click at [451, 271] on input "1" at bounding box center [461, 277] width 327 height 13
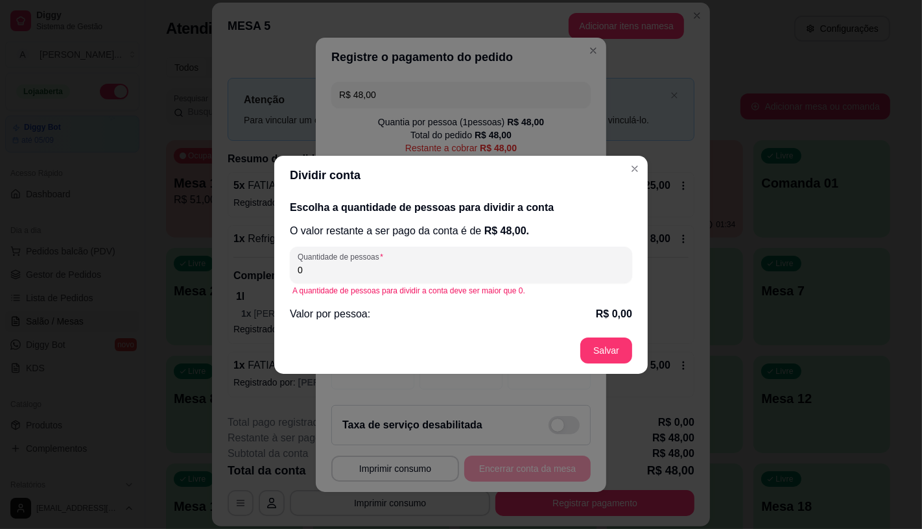
type input "1"
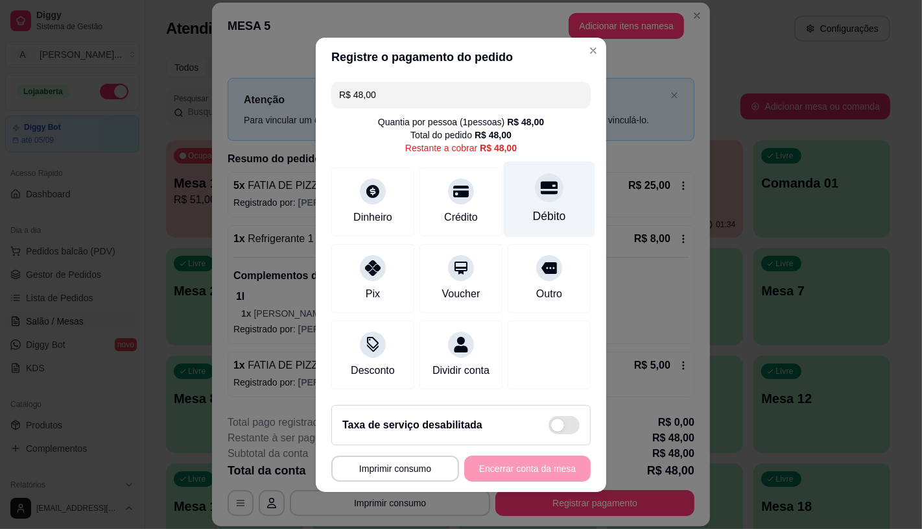
click at [533, 208] on div "Débito" at bounding box center [549, 216] width 33 height 17
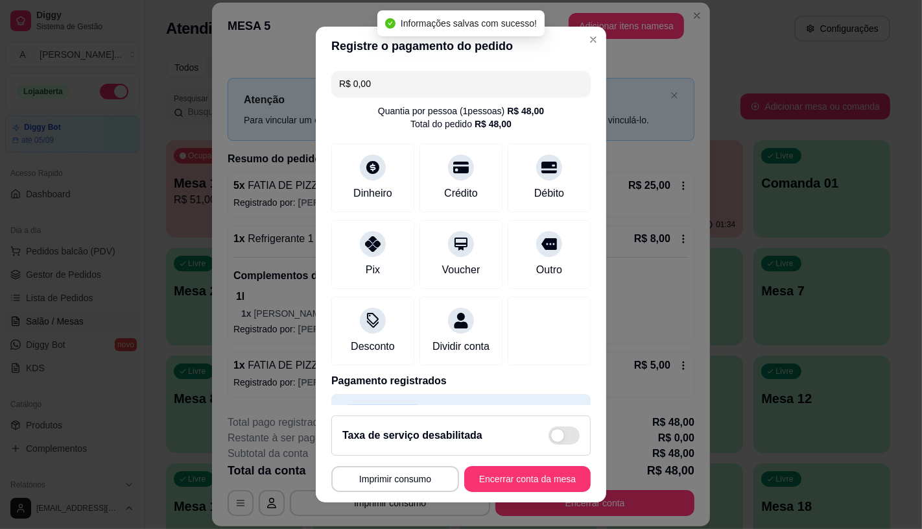
type input "R$ 0,00"
click at [522, 485] on button "Encerrar conta da mesa" at bounding box center [527, 479] width 126 height 26
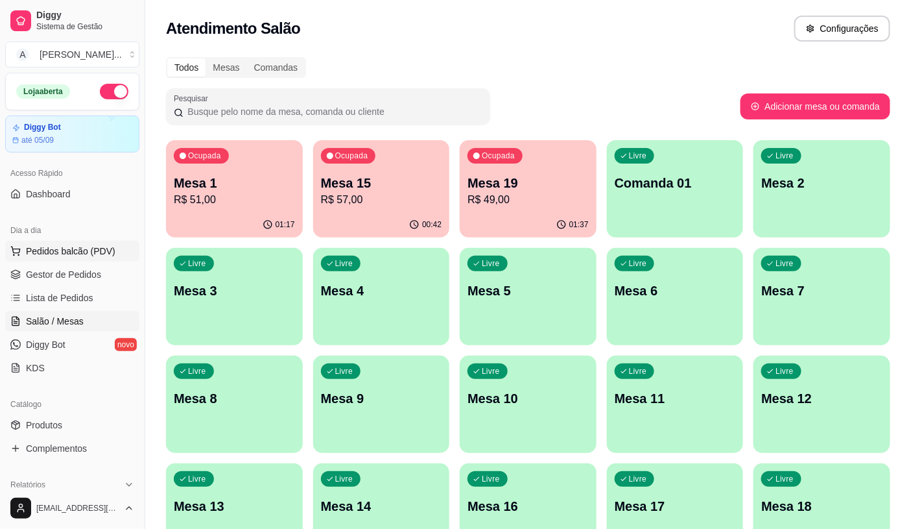
click at [92, 248] on span "Pedidos balcão (PDV)" at bounding box center [70, 250] width 89 height 13
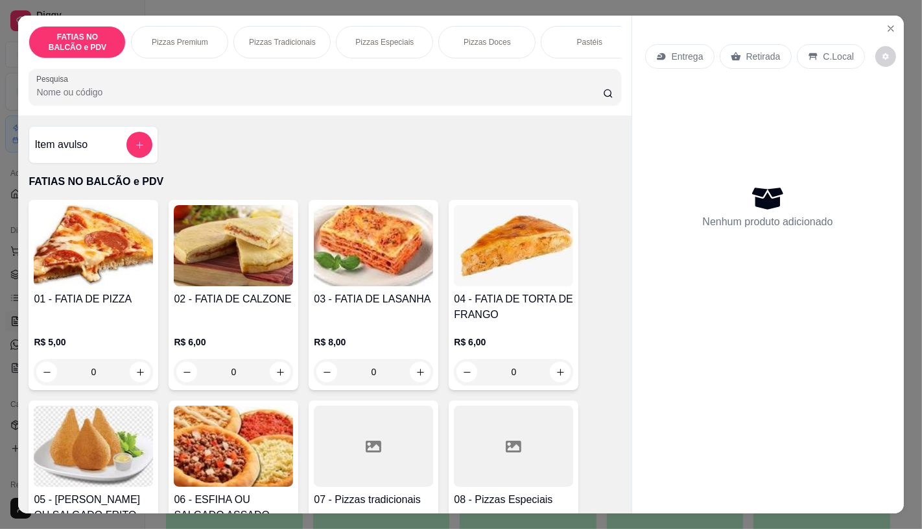
click at [179, 94] on input "Pesquisa" at bounding box center [319, 92] width 566 height 13
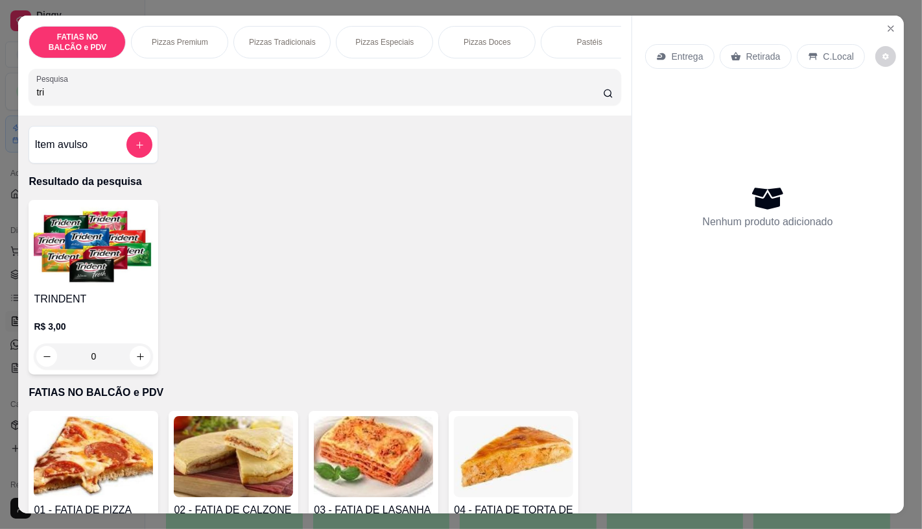
type input "tri"
click at [104, 261] on img at bounding box center [93, 245] width 119 height 81
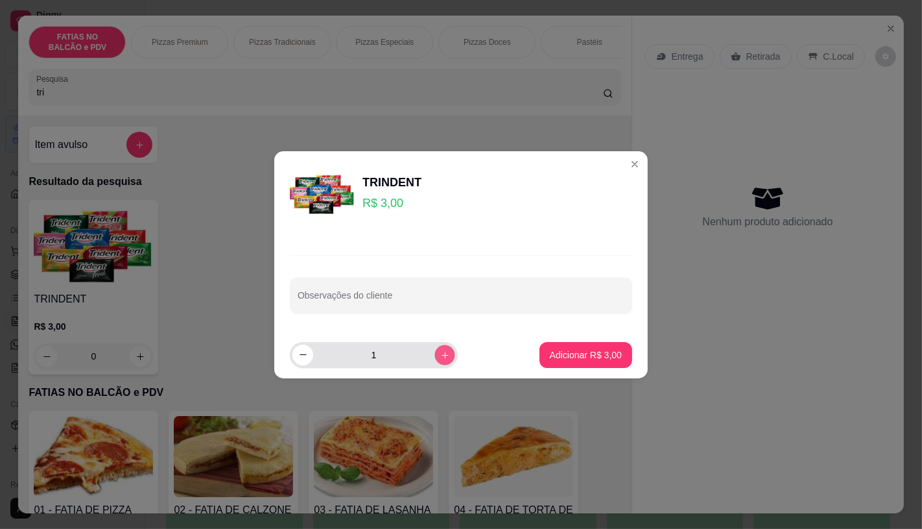
click at [438, 348] on button "increase-product-quantity" at bounding box center [444, 354] width 20 height 20
type input "3"
click at [579, 357] on p "Adicionar R$ 9,00" at bounding box center [586, 354] width 72 height 13
type input "3"
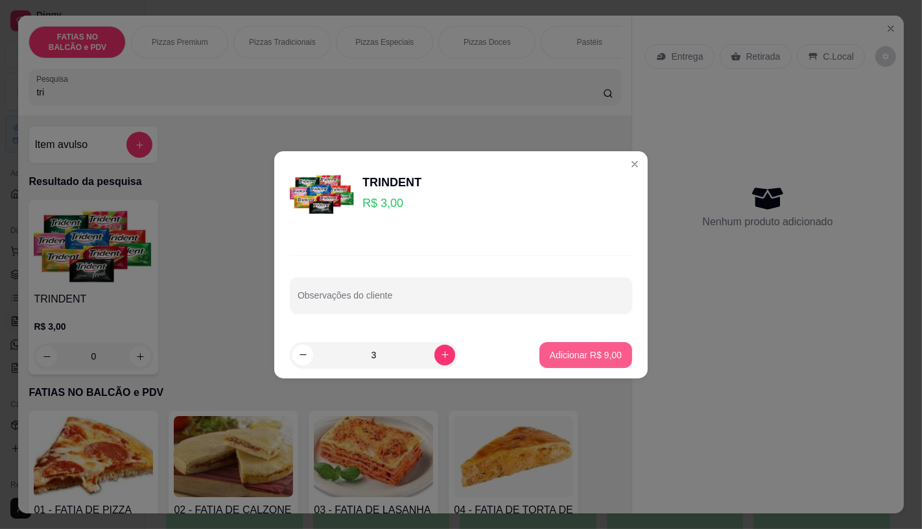
type input "3"
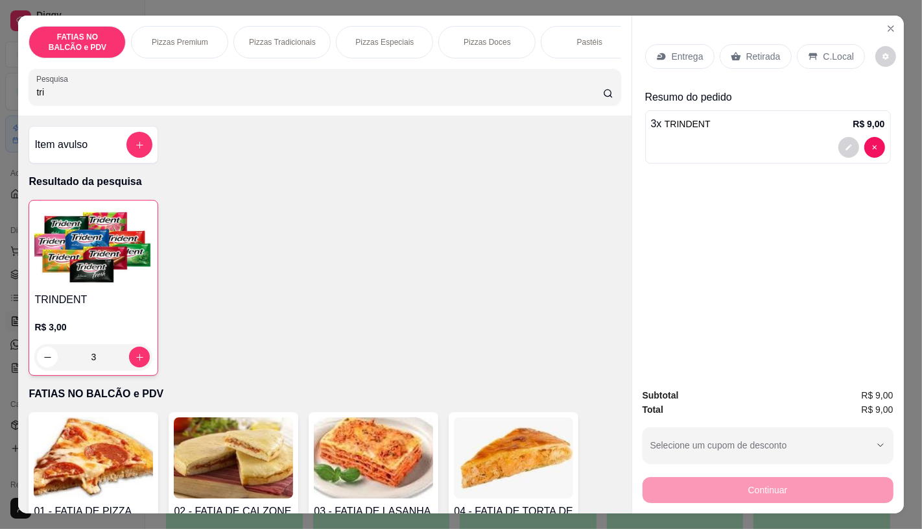
click at [754, 50] on p "Retirada" at bounding box center [763, 56] width 34 height 13
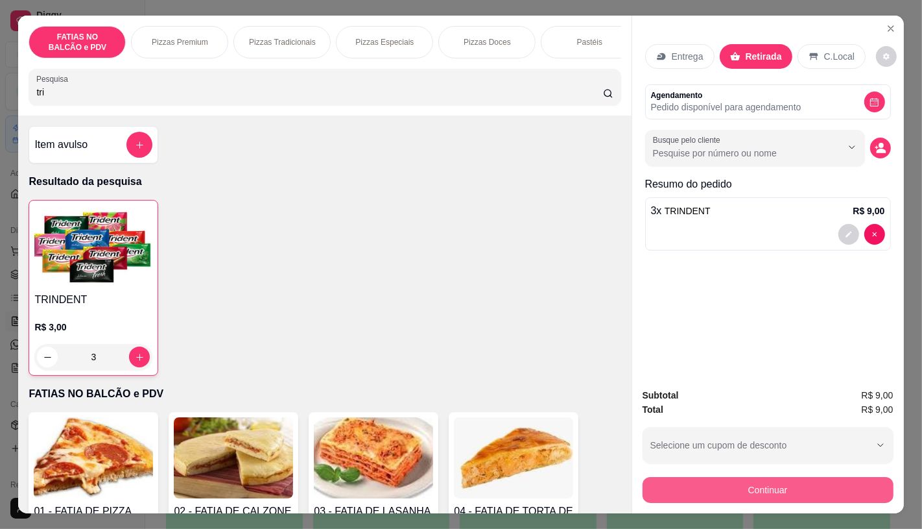
click at [777, 487] on button "Continuar" at bounding box center [768, 490] width 251 height 26
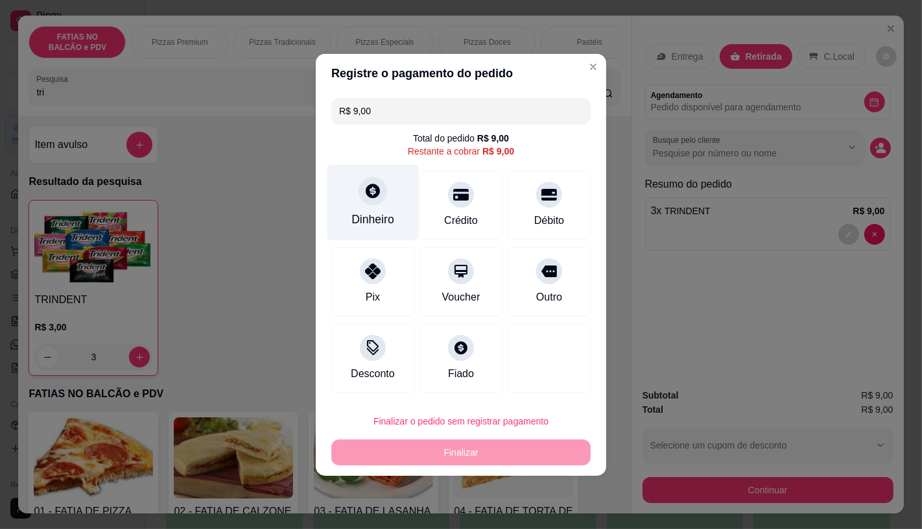
click at [386, 217] on div "Dinheiro" at bounding box center [372, 219] width 43 height 17
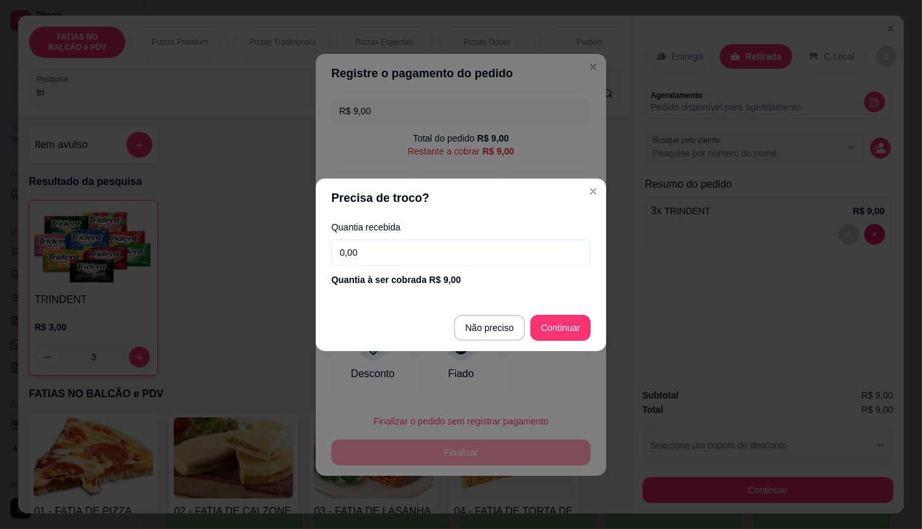
click at [448, 248] on input "0,00" at bounding box center [460, 252] width 259 height 26
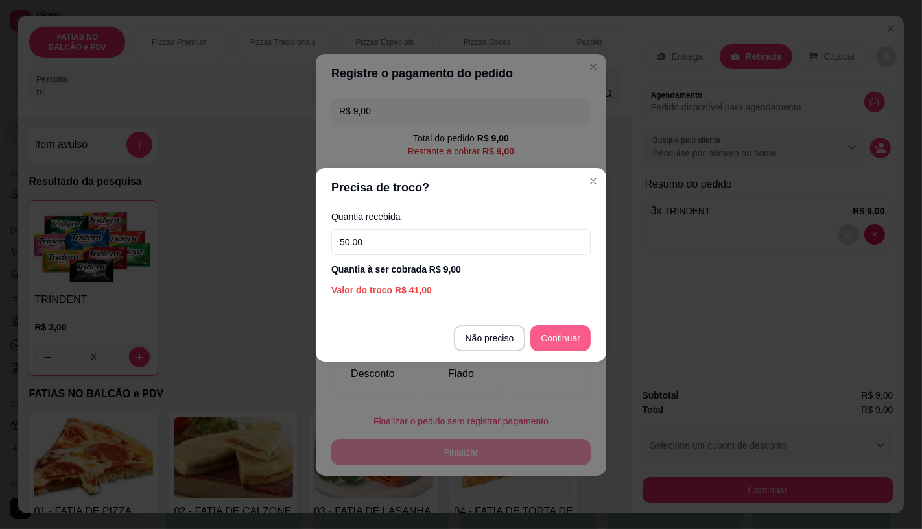
type input "50,00"
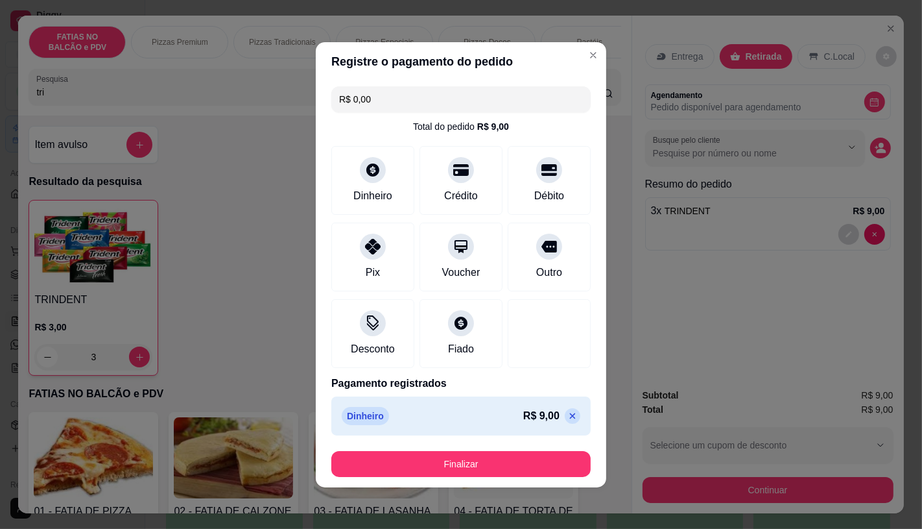
type input "R$ 0,00"
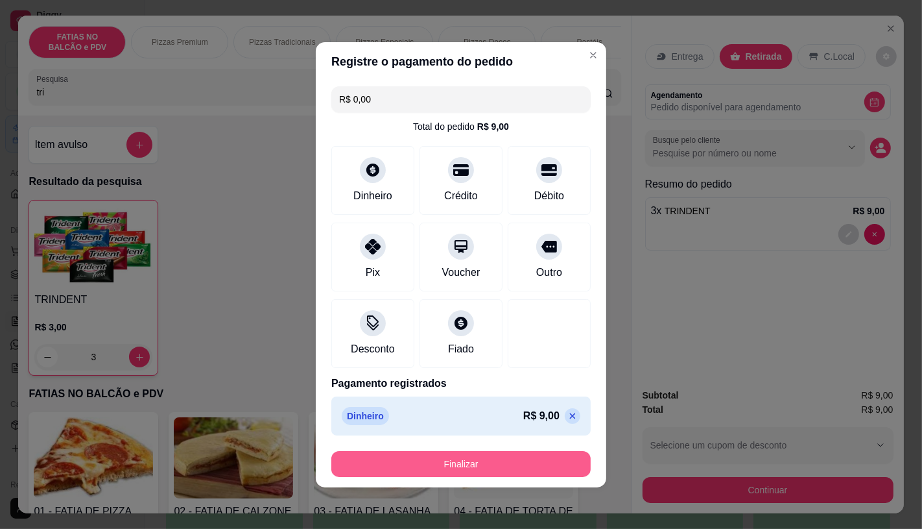
click at [529, 460] on button "Finalizar" at bounding box center [460, 464] width 259 height 26
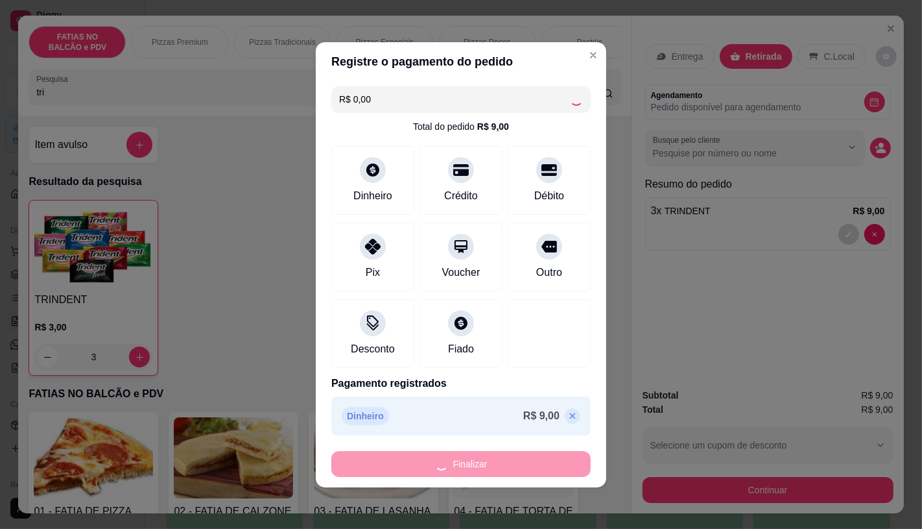
type input "0"
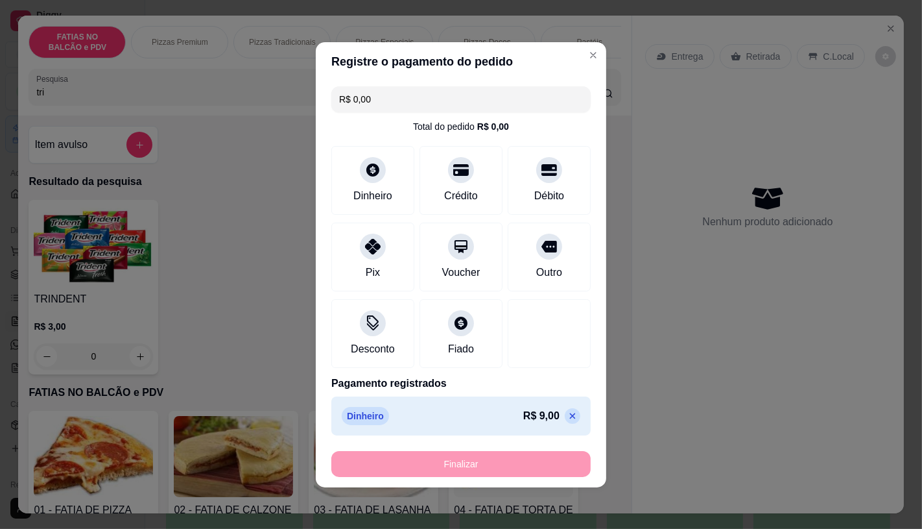
type input "-R$ 9,00"
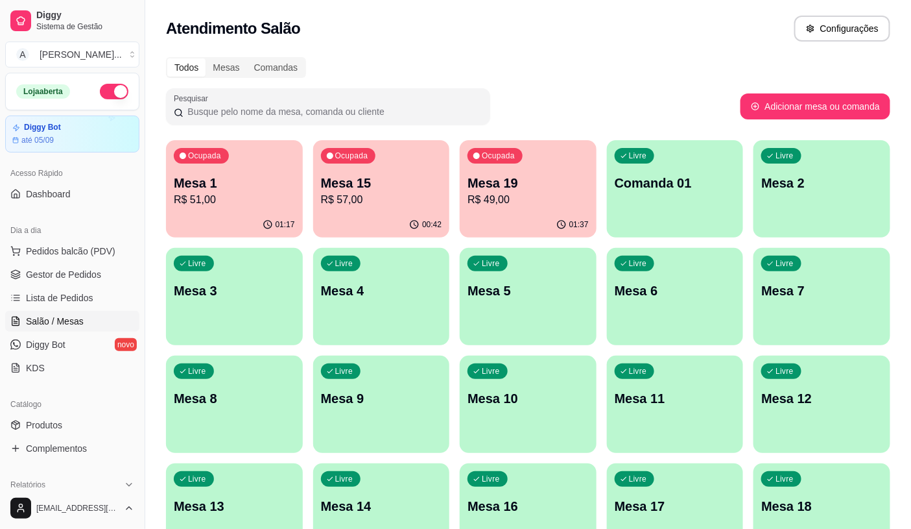
drag, startPoint x: 603, startPoint y: 85, endPoint x: 611, endPoint y: 53, distance: 32.7
click at [605, 74] on div "Todos Mesas Comandas Pesquisar Adicionar mesa ou comanda Ocupada Mesa 1 R$ 51,0…" at bounding box center [528, 474] width 766 height 850
click at [620, 80] on div "Todos Mesas Comandas Pesquisar Adicionar mesa ou comanda Ocupada Mesa 1 R$ 51,0…" at bounding box center [528, 474] width 766 height 850
click at [616, 81] on div "Todos Mesas Comandas Pesquisar Adicionar mesa ou comanda Ocupada Mesa 1 R$ 51,0…" at bounding box center [528, 474] width 766 height 850
click at [542, 49] on div "Todos Mesas Comandas Pesquisar Adicionar mesa ou comanda Ocupada Mesa 1 R$ 51,0…" at bounding box center [528, 474] width 766 height 850
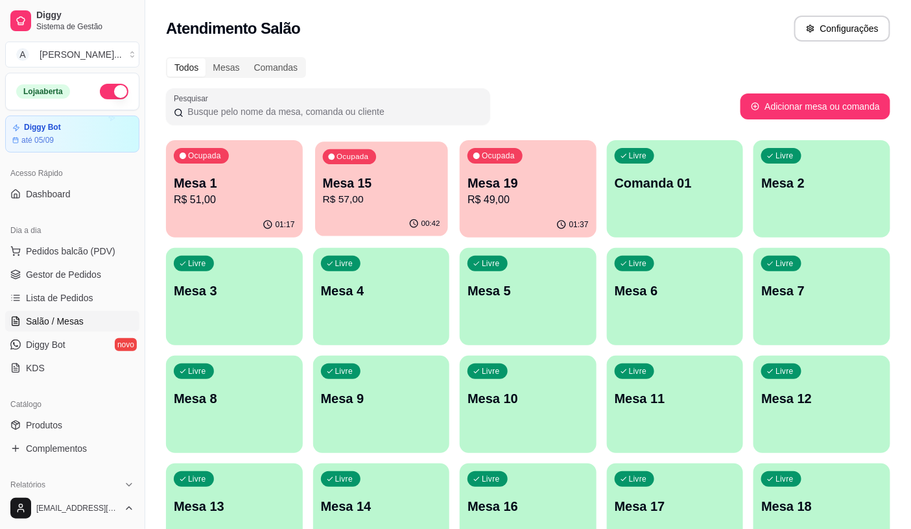
click at [394, 191] on div "Mesa 15 R$ 57,00" at bounding box center [380, 190] width 117 height 32
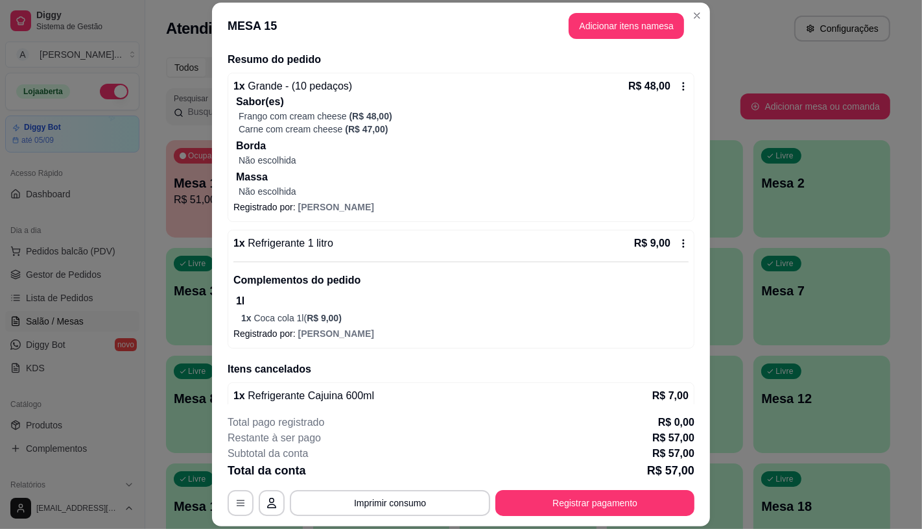
scroll to position [122, 0]
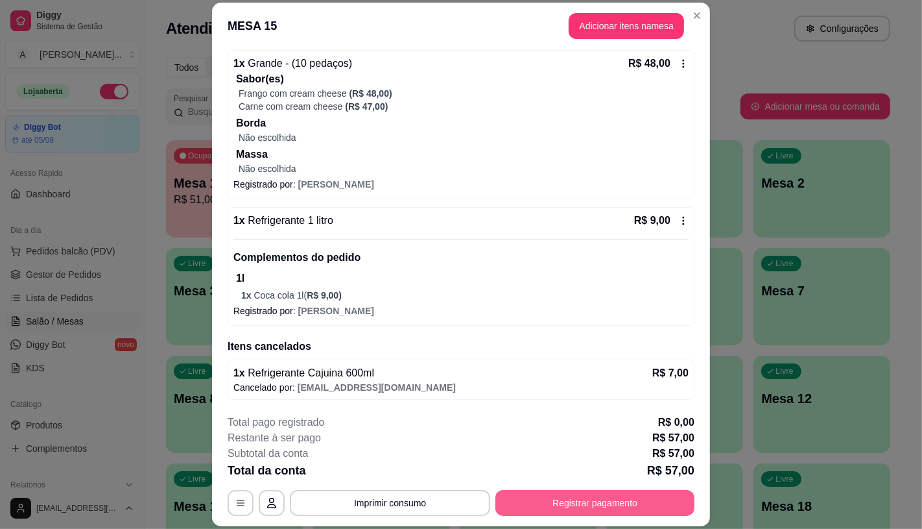
click at [584, 508] on button "Registrar pagamento" at bounding box center [594, 503] width 199 height 26
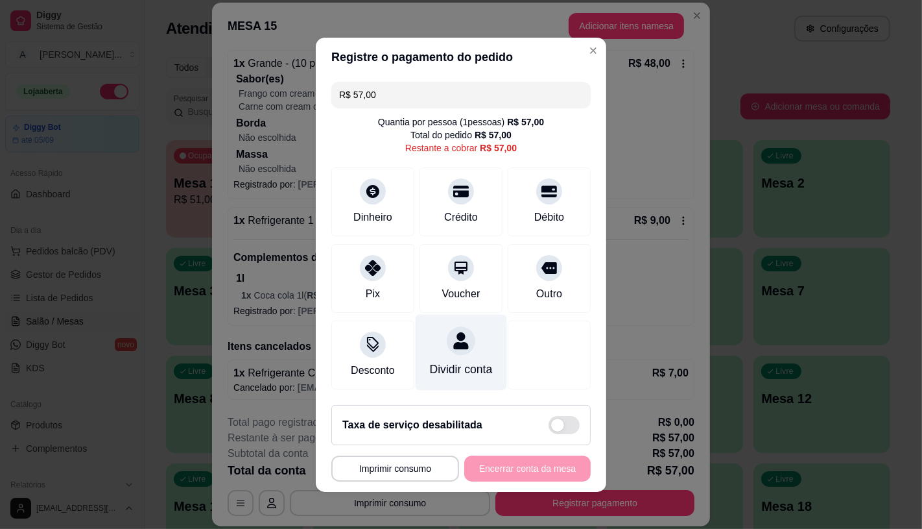
click at [470, 361] on div "Dividir conta" at bounding box center [461, 369] width 63 height 17
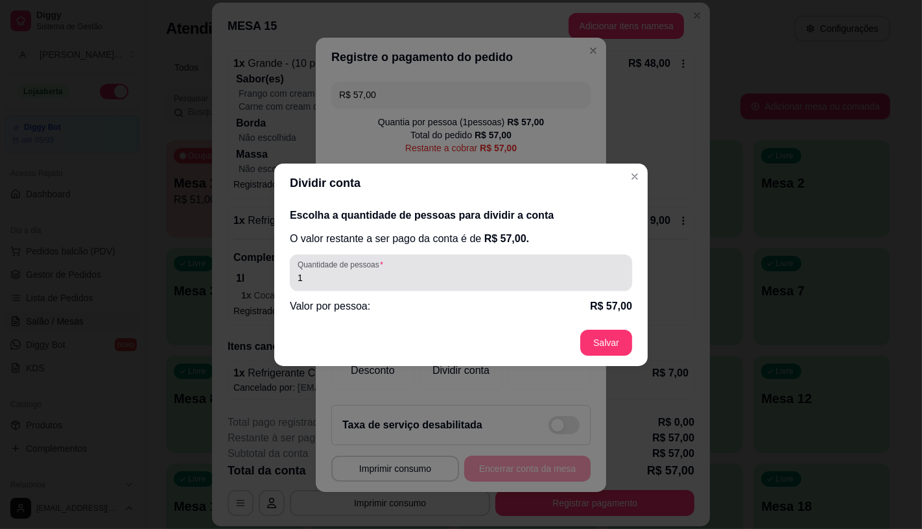
click at [438, 263] on div "1" at bounding box center [461, 272] width 327 height 26
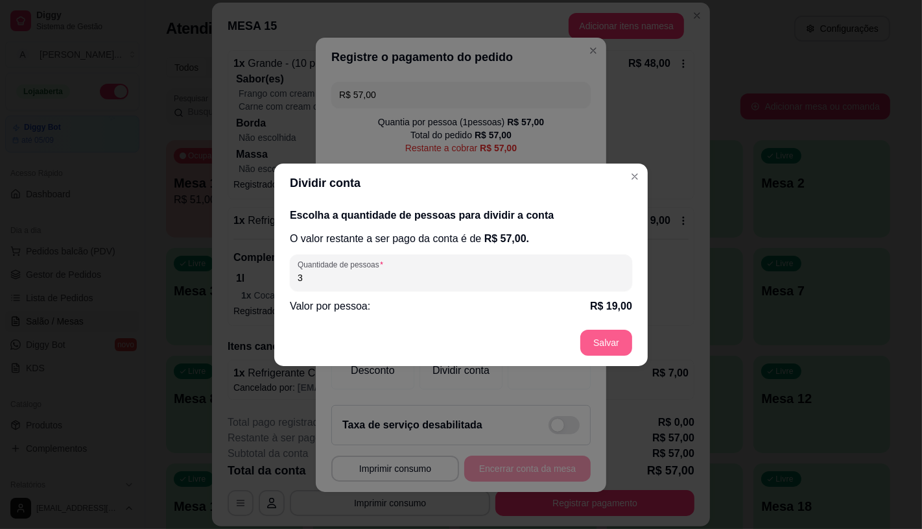
type input "3"
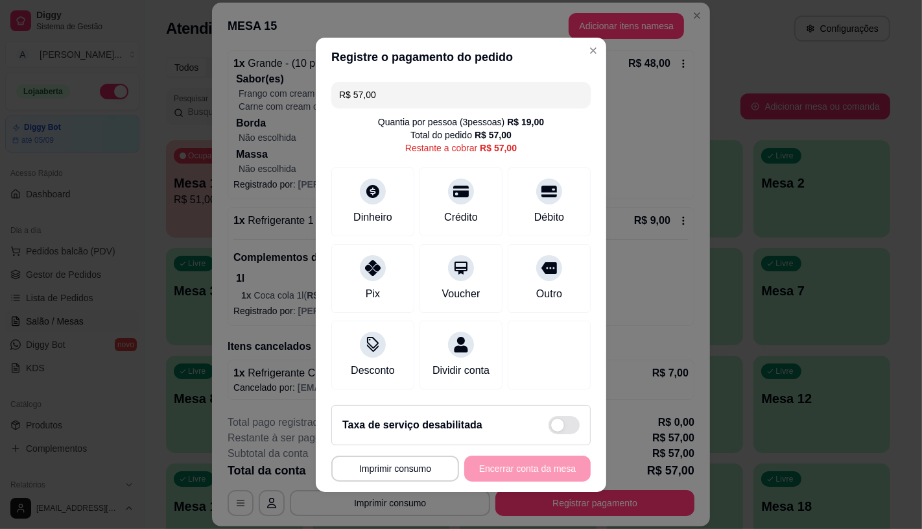
click at [434, 94] on input "R$ 57,00" at bounding box center [461, 95] width 244 height 26
click at [538, 211] on div "Débito" at bounding box center [549, 216] width 33 height 17
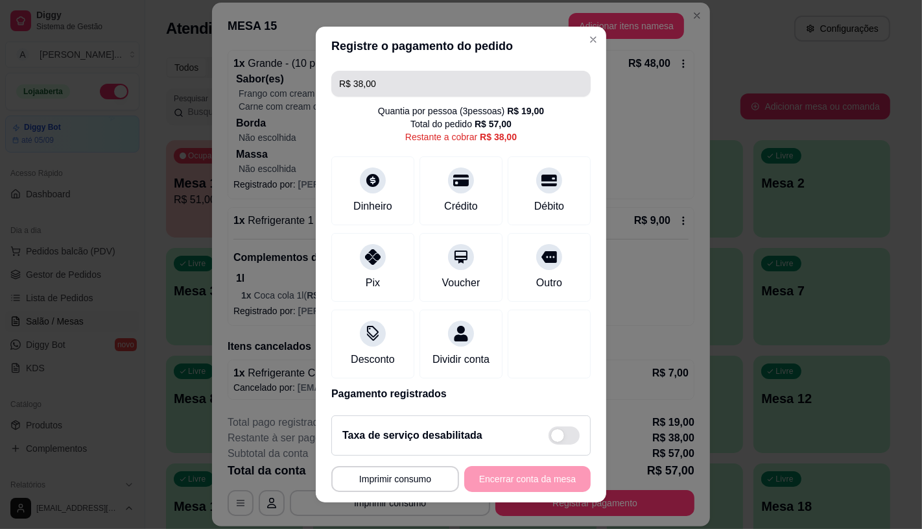
click at [428, 86] on input "R$ 38,00" at bounding box center [461, 84] width 244 height 26
click at [426, 86] on input "R$ 38,00" at bounding box center [461, 84] width 244 height 26
click at [426, 92] on input "R$ 38,00" at bounding box center [461, 84] width 244 height 26
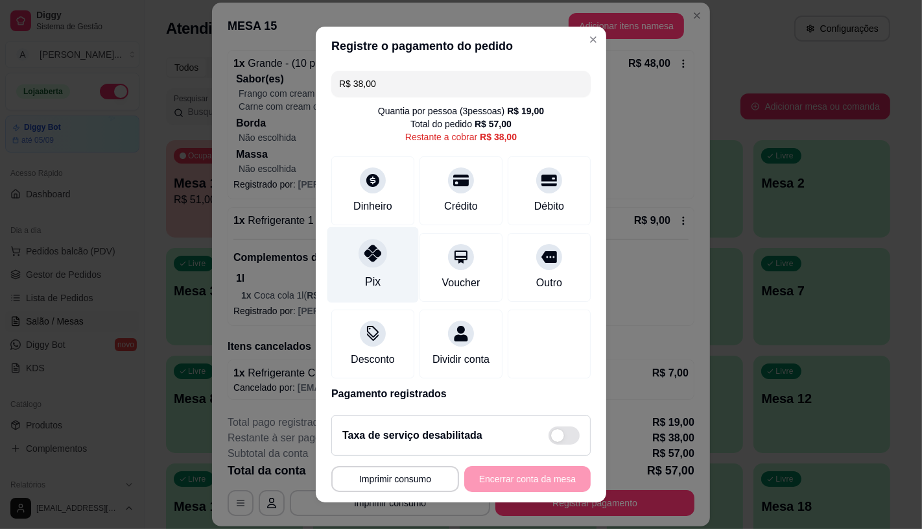
click at [368, 271] on div "Pix" at bounding box center [372, 264] width 91 height 76
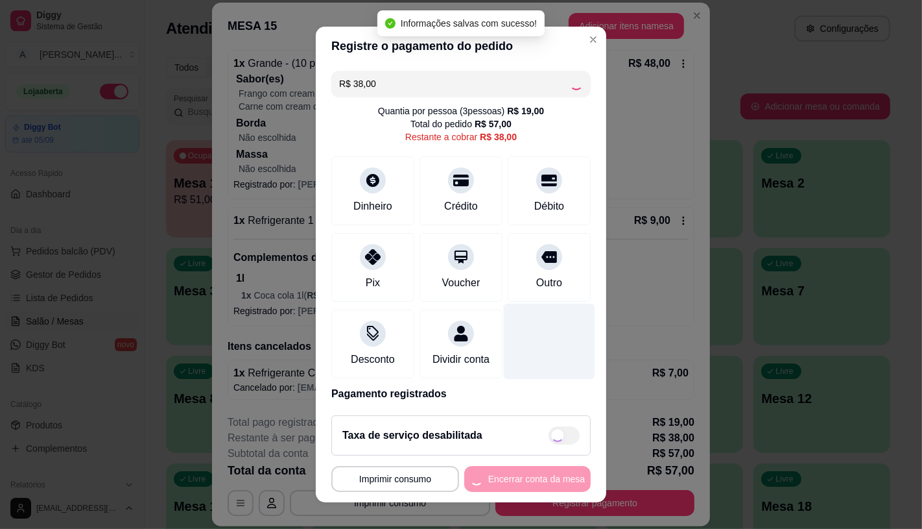
type input "R$ 0,00"
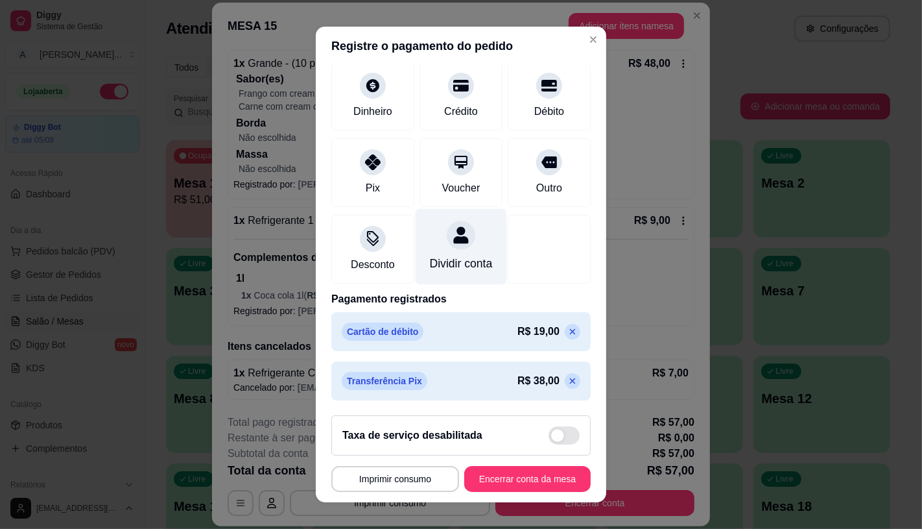
scroll to position [98, 0]
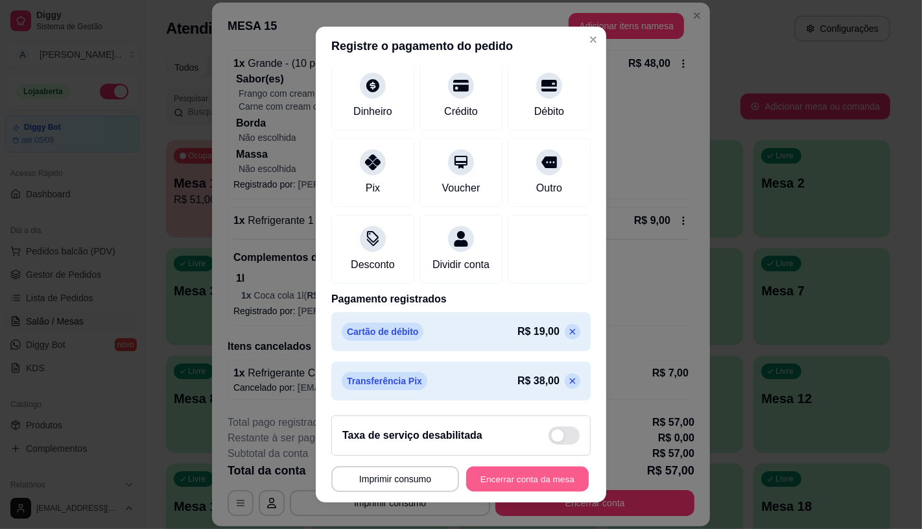
click at [502, 474] on button "Encerrar conta da mesa" at bounding box center [527, 478] width 123 height 25
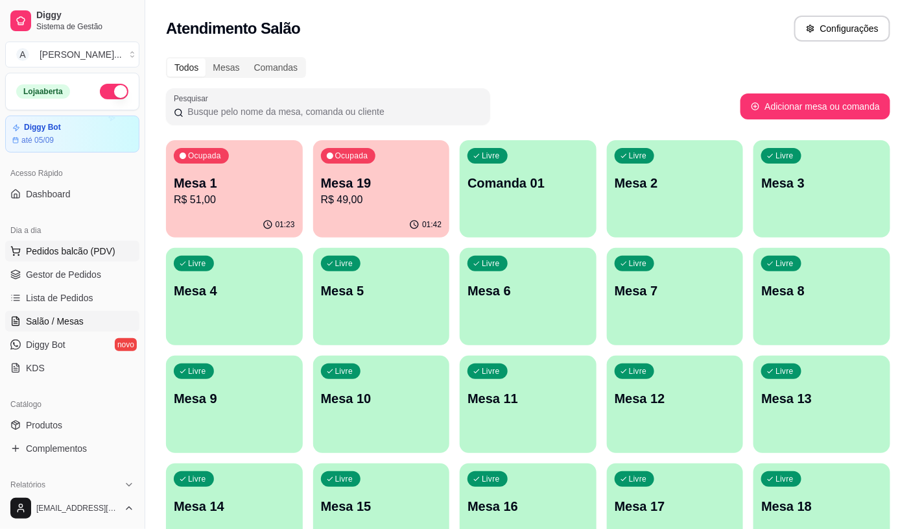
click at [61, 255] on span "Pedidos balcão (PDV)" at bounding box center [70, 250] width 89 height 13
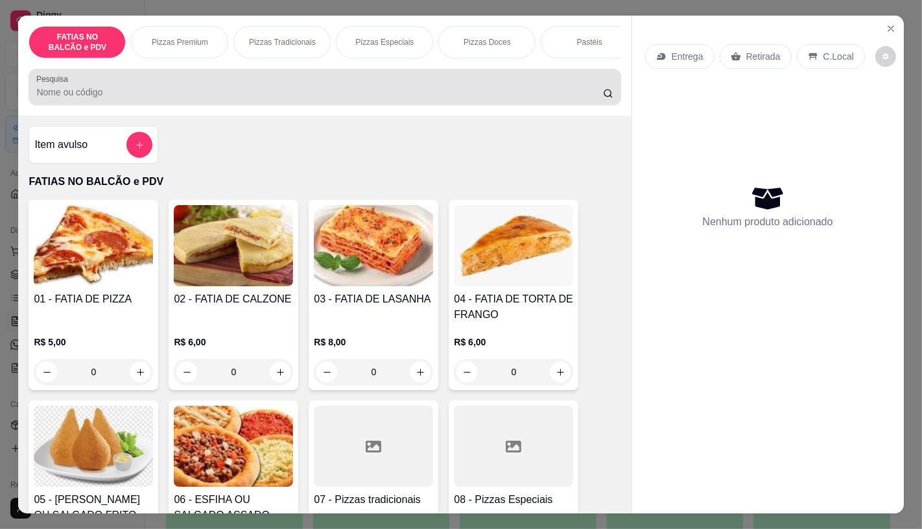
click at [154, 100] on div at bounding box center [324, 87] width 577 height 26
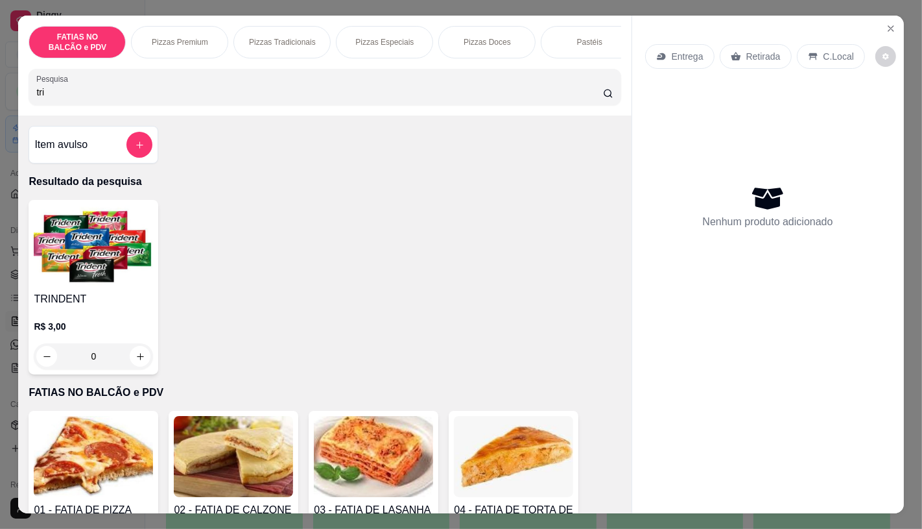
type input "tri"
click at [48, 262] on img at bounding box center [93, 245] width 119 height 81
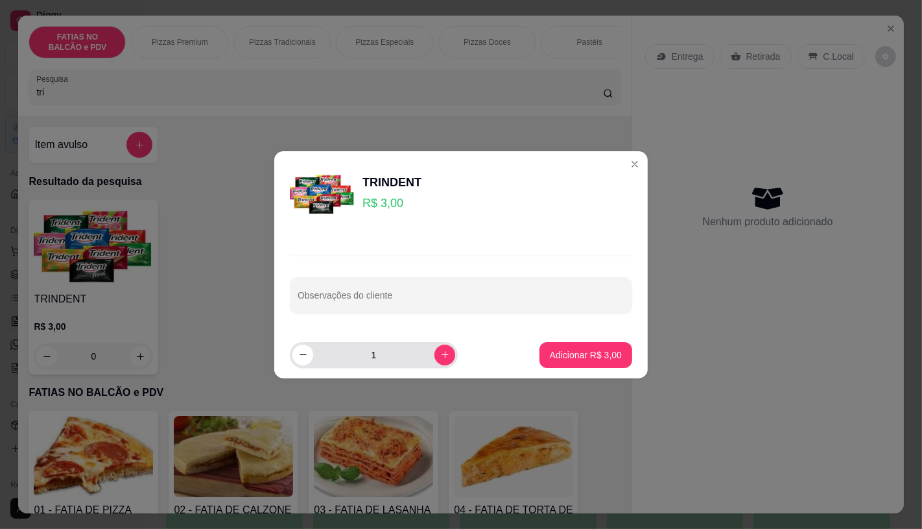
click at [385, 357] on input "1" at bounding box center [373, 355] width 121 height 26
type input "2"
click at [553, 359] on p "Adicionar R$ 6,00" at bounding box center [586, 354] width 70 height 12
type input "2"
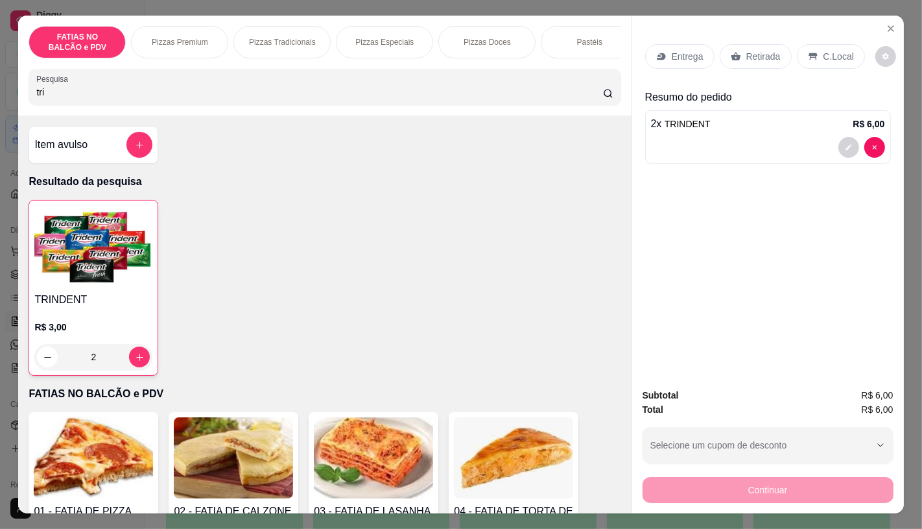
click at [767, 50] on p "Retirada" at bounding box center [763, 56] width 34 height 13
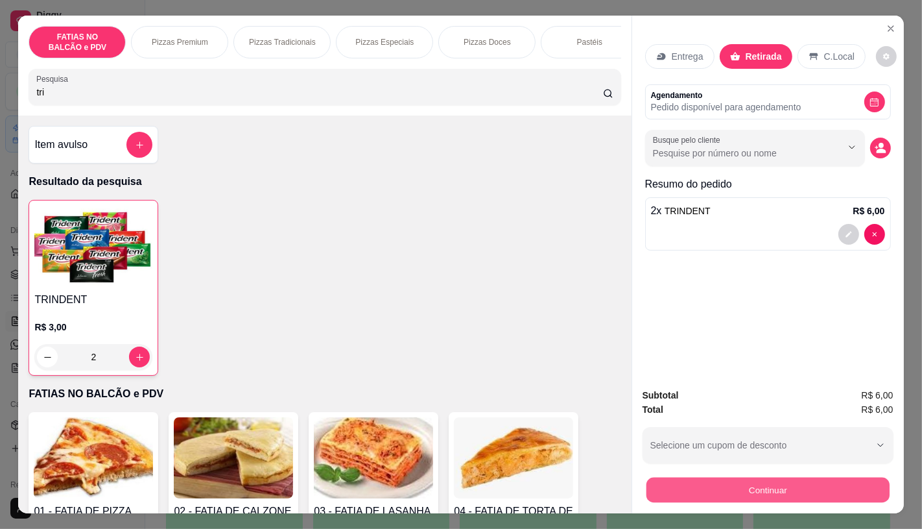
click at [765, 479] on button "Continuar" at bounding box center [767, 489] width 243 height 25
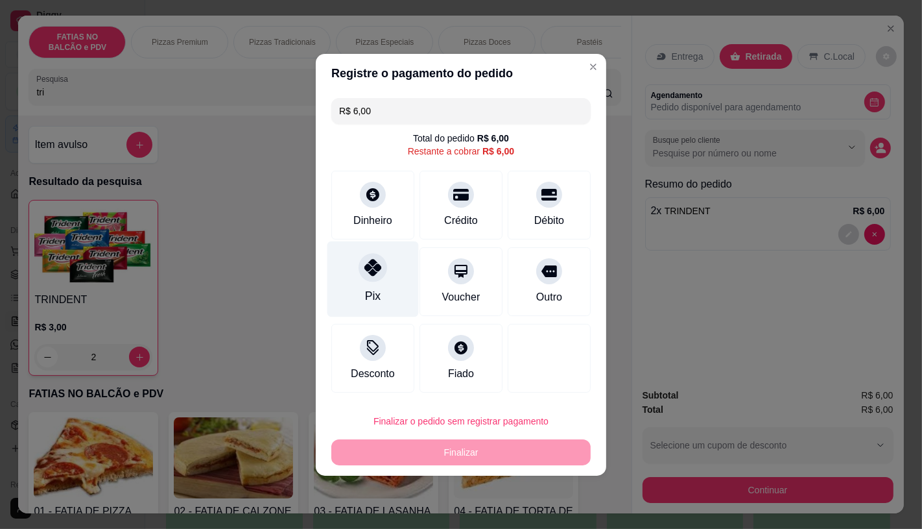
click at [364, 281] on div "Pix" at bounding box center [372, 279] width 91 height 76
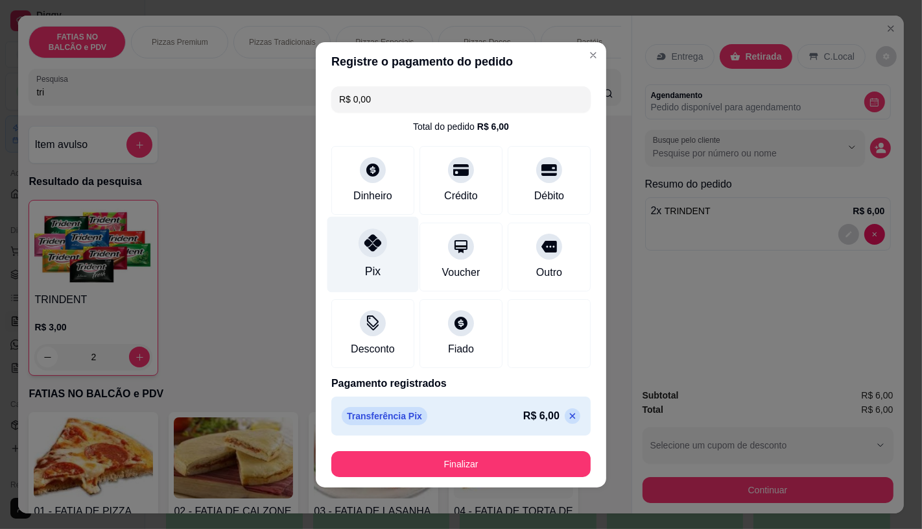
type input "R$ 0,00"
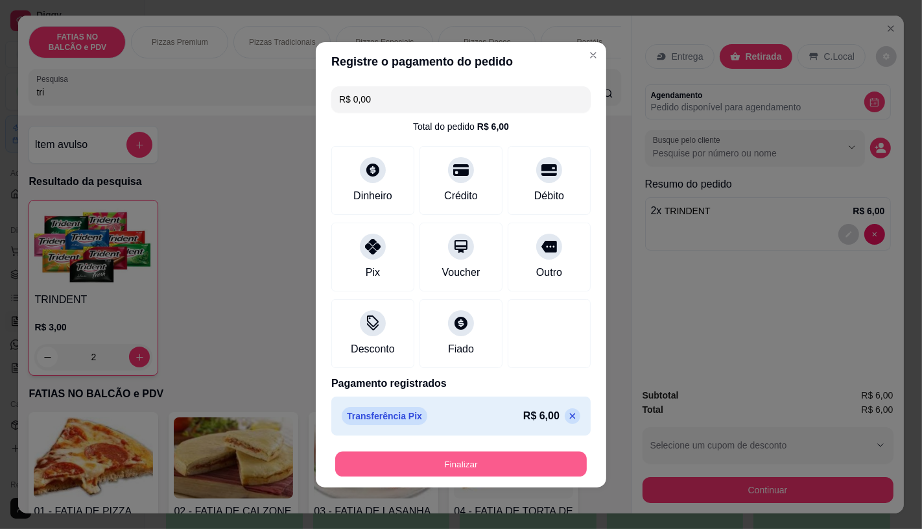
click at [455, 468] on button "Finalizar" at bounding box center [461, 463] width 252 height 25
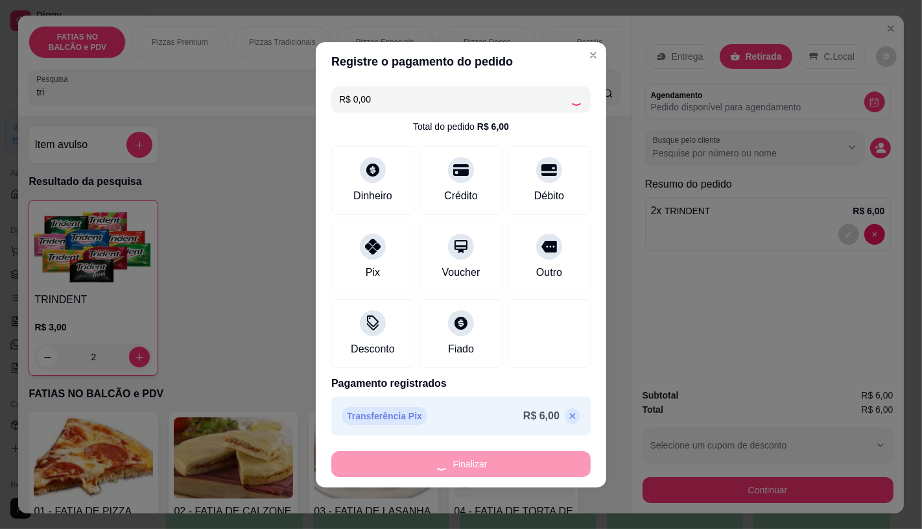
type input "0"
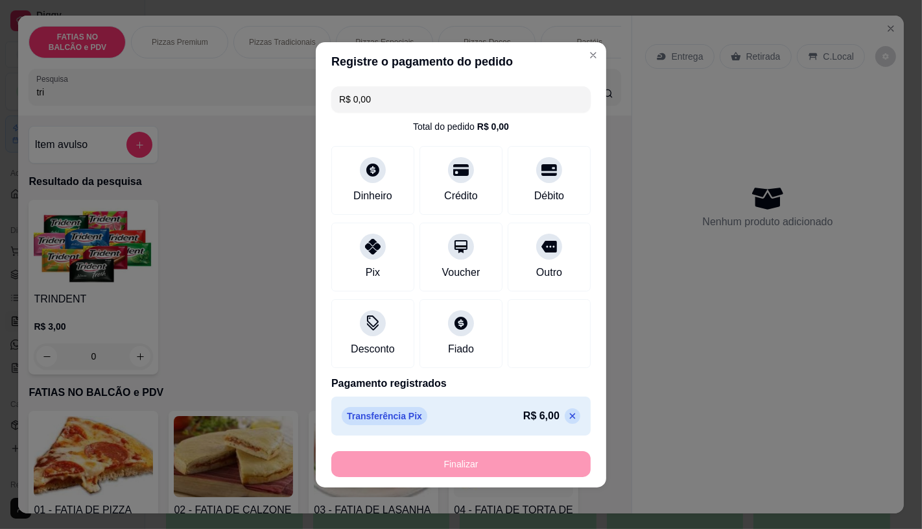
type input "-R$ 6,00"
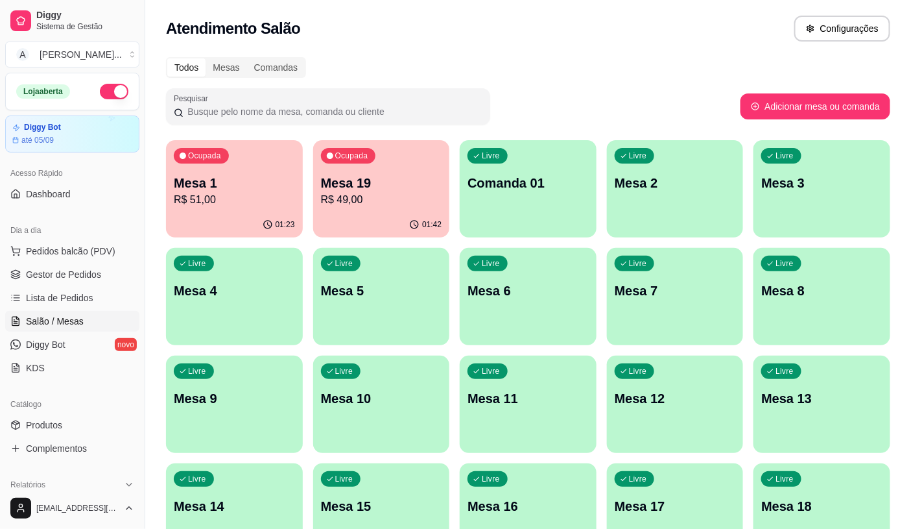
click at [671, 57] on div "Todos Mesas Comandas" at bounding box center [528, 67] width 724 height 21
click at [633, 59] on div "Todos Mesas Comandas" at bounding box center [528, 67] width 724 height 21
click at [514, 218] on div "Livre Comanda 01" at bounding box center [528, 181] width 137 height 82
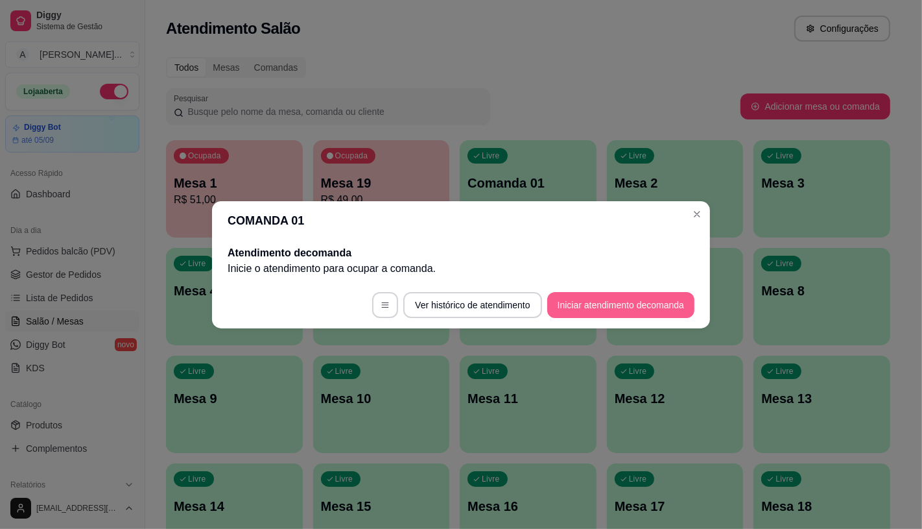
click at [577, 311] on button "Iniciar atendimento de comanda" at bounding box center [620, 305] width 147 height 26
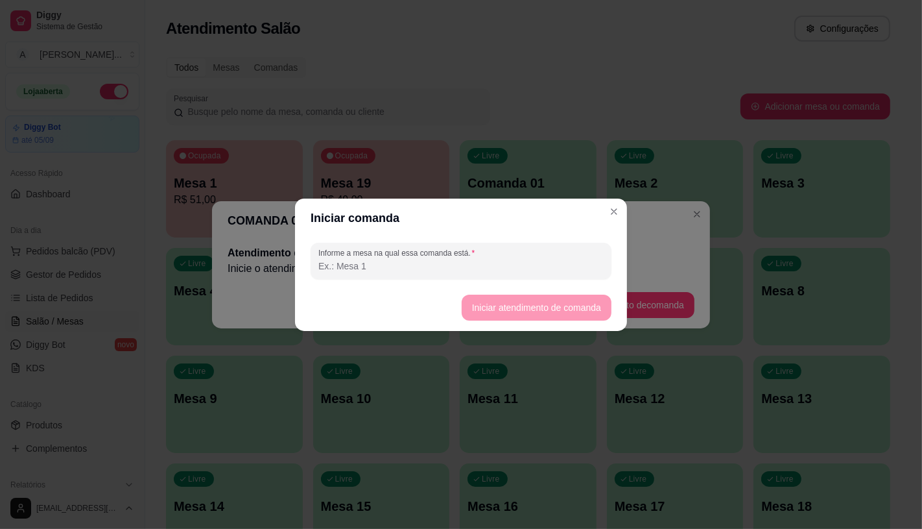
click at [577, 305] on footer "Iniciar atendimento de comanda" at bounding box center [461, 307] width 332 height 47
click at [543, 267] on input "Informe a mesa na qual essa comanda está." at bounding box center [460, 265] width 285 height 13
type input "."
click at [553, 302] on button "Iniciar atendimento de comanda" at bounding box center [537, 307] width 150 height 26
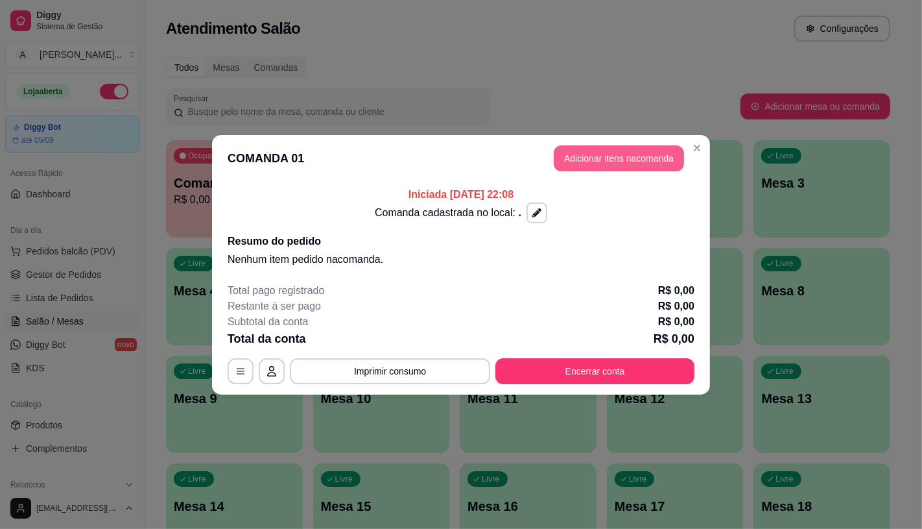
click at [584, 150] on button "Adicionar itens na comanda" at bounding box center [619, 158] width 130 height 26
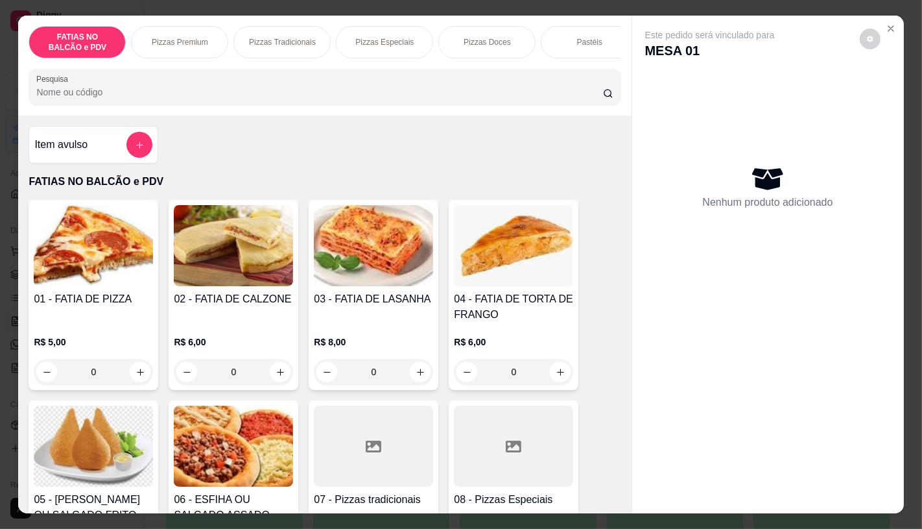
click at [193, 39] on p "Pizzas Premium" at bounding box center [180, 42] width 56 height 10
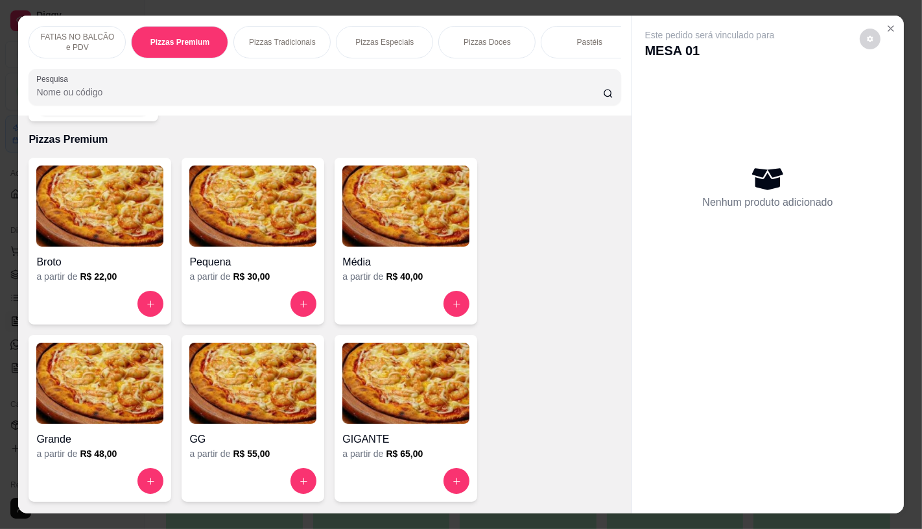
scroll to position [30, 0]
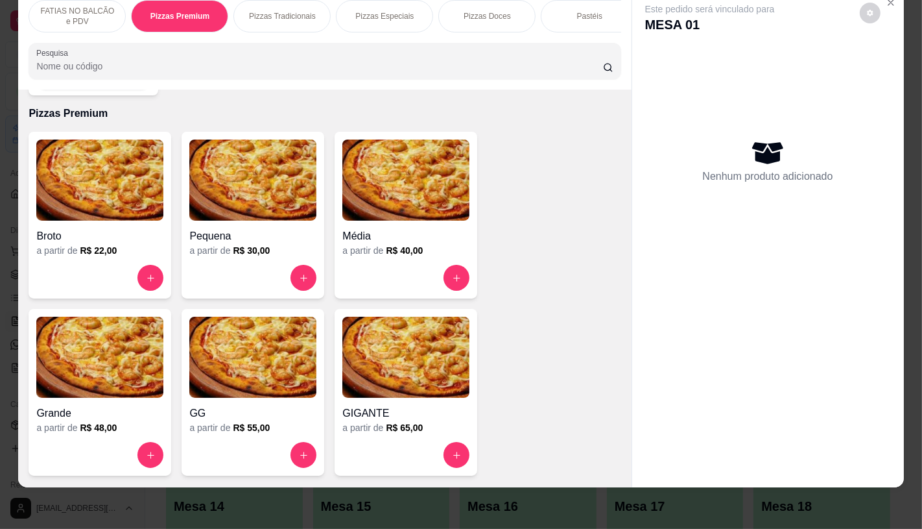
click at [425, 335] on img at bounding box center [405, 356] width 127 height 81
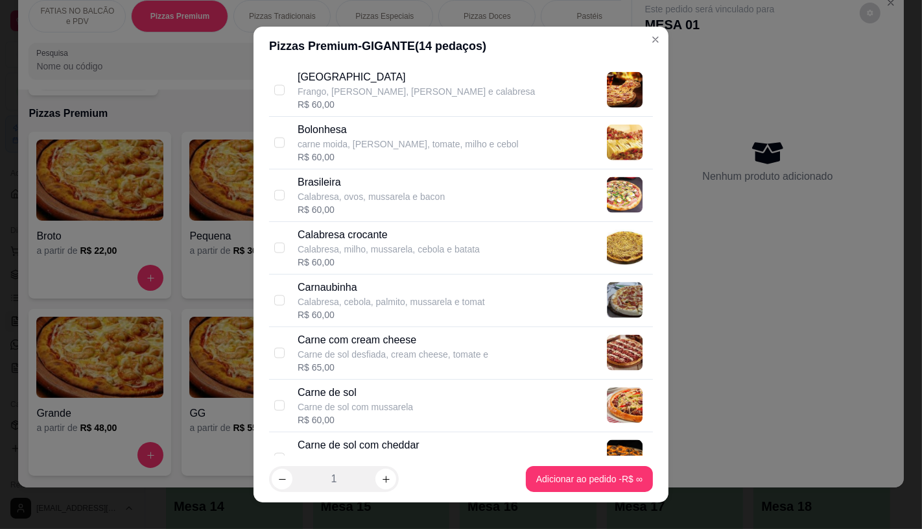
scroll to position [1585, 0]
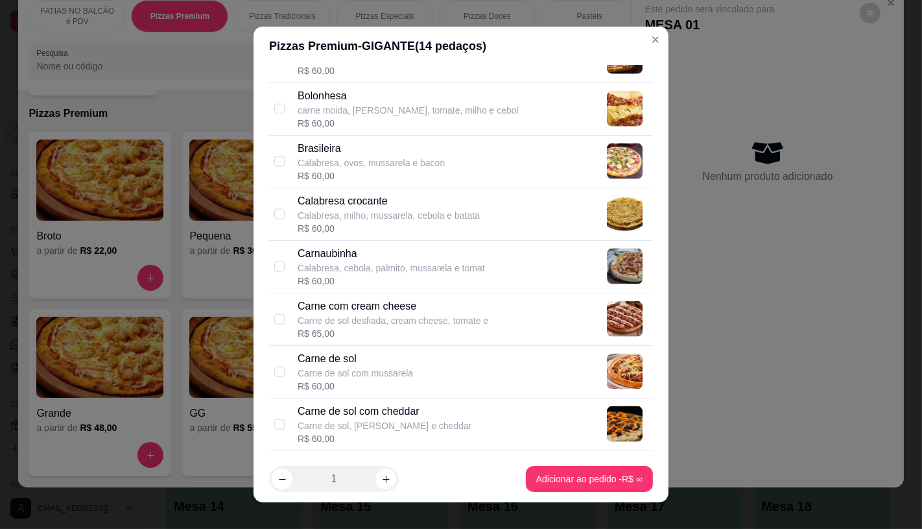
click at [376, 316] on div "Carne de sol desfiada, cream cheese, tomate e" at bounding box center [393, 320] width 191 height 13
checkbox input "true"
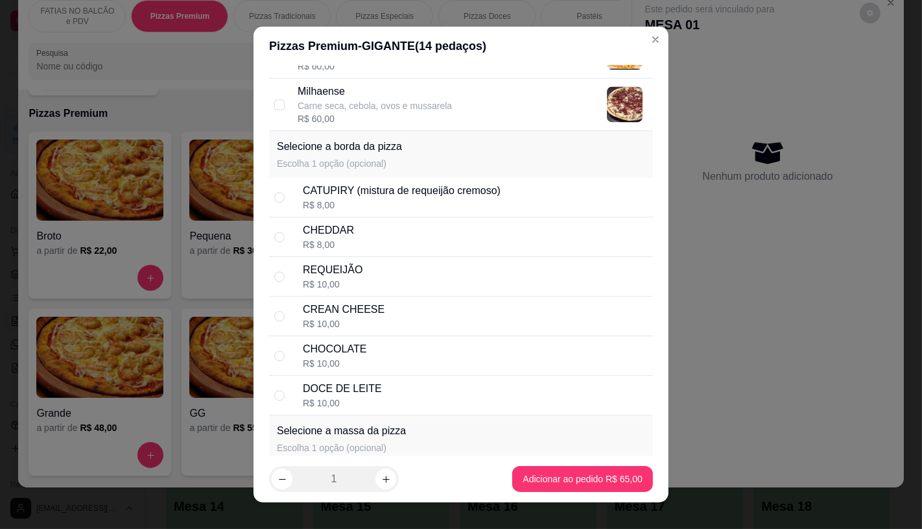
scroll to position [2449, 0]
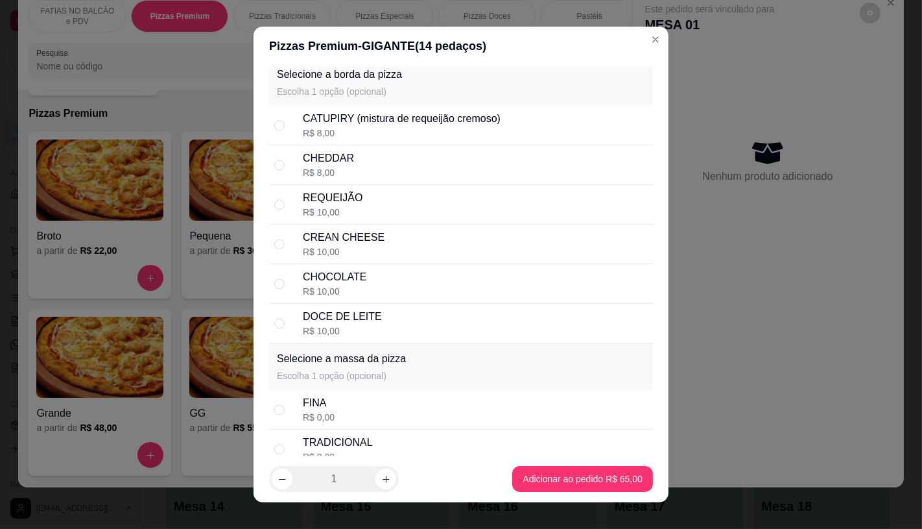
click at [374, 279] on div "CHOCOLATE R$ 10,00" at bounding box center [475, 283] width 345 height 29
radio input "true"
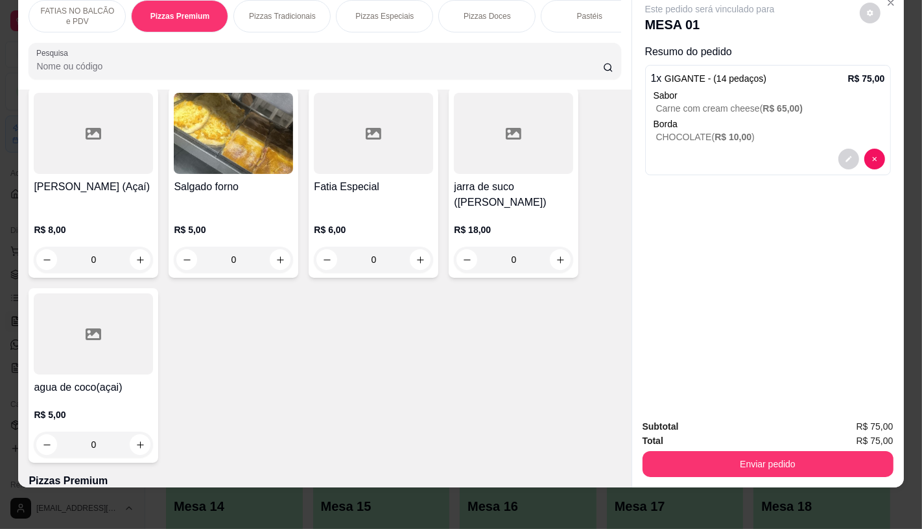
scroll to position [623, 0]
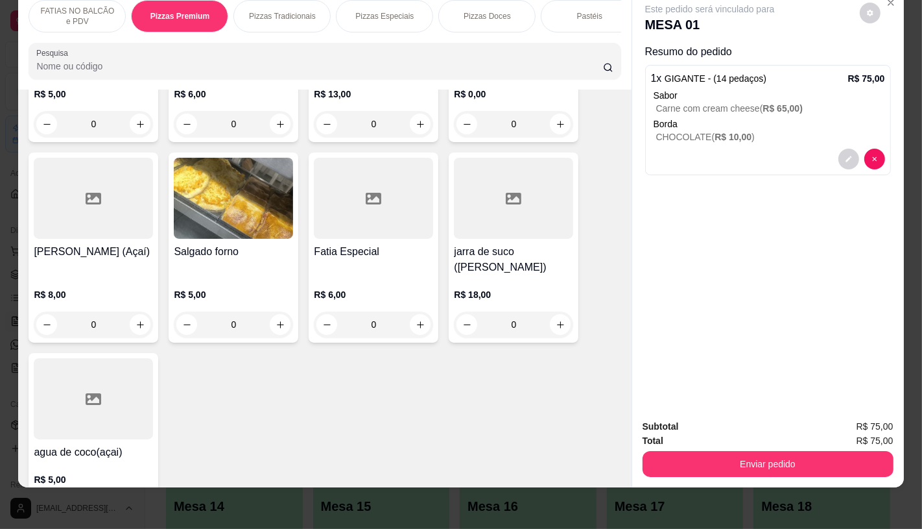
click at [73, 6] on p "FATIAS NO BALCÃO e PDV" at bounding box center [77, 16] width 75 height 21
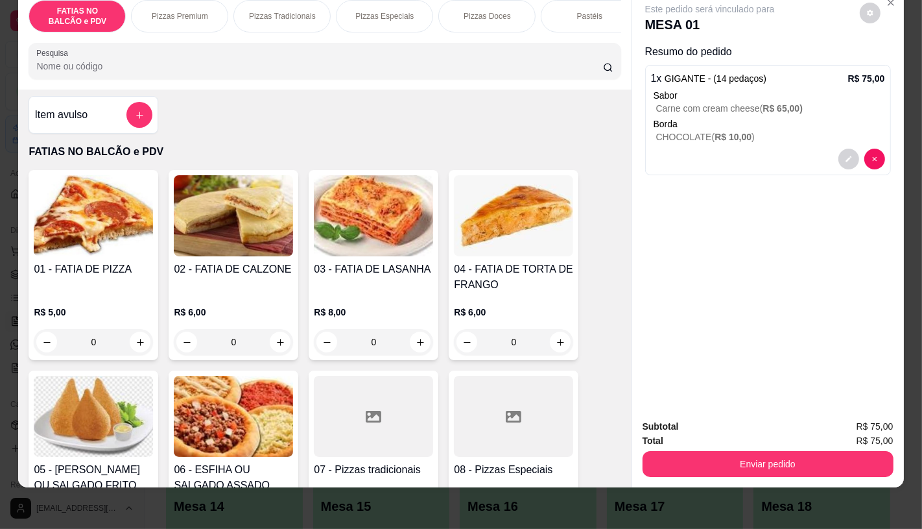
scroll to position [0, 0]
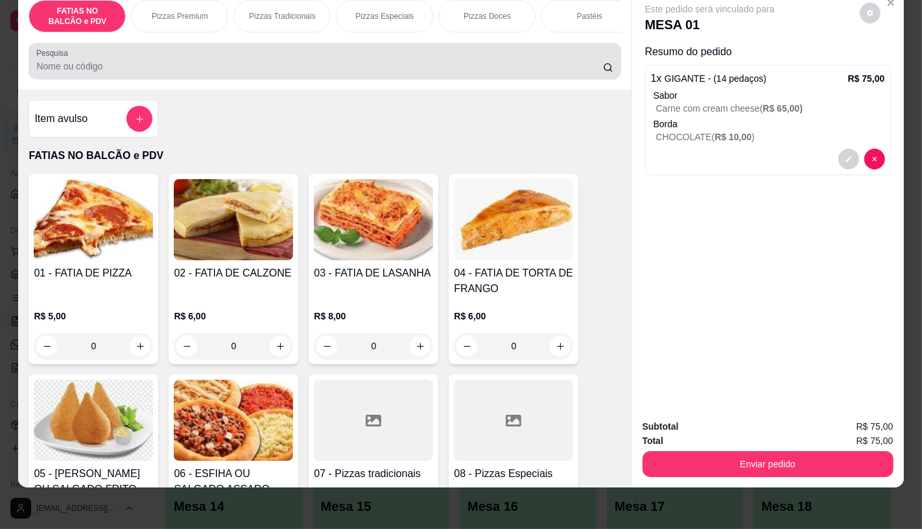
click at [274, 57] on div at bounding box center [324, 61] width 577 height 26
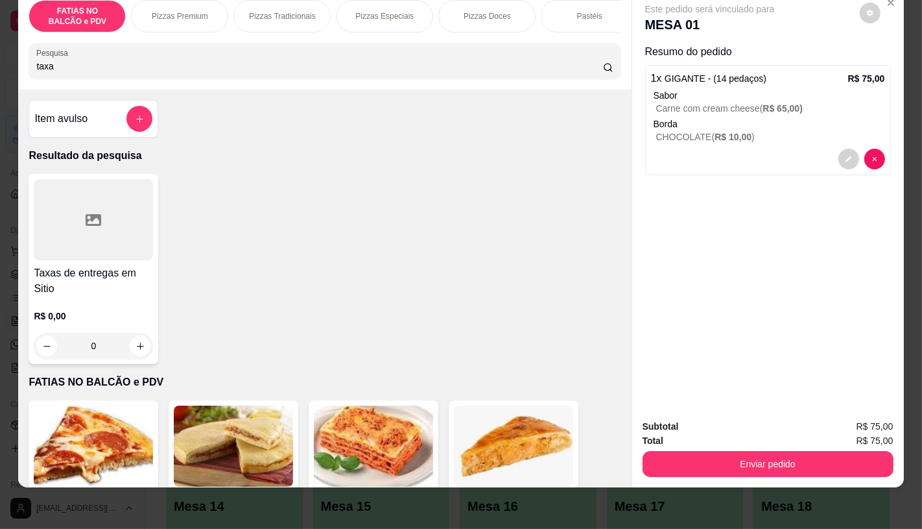
type input "taxa"
click at [132, 217] on div at bounding box center [93, 219] width 119 height 81
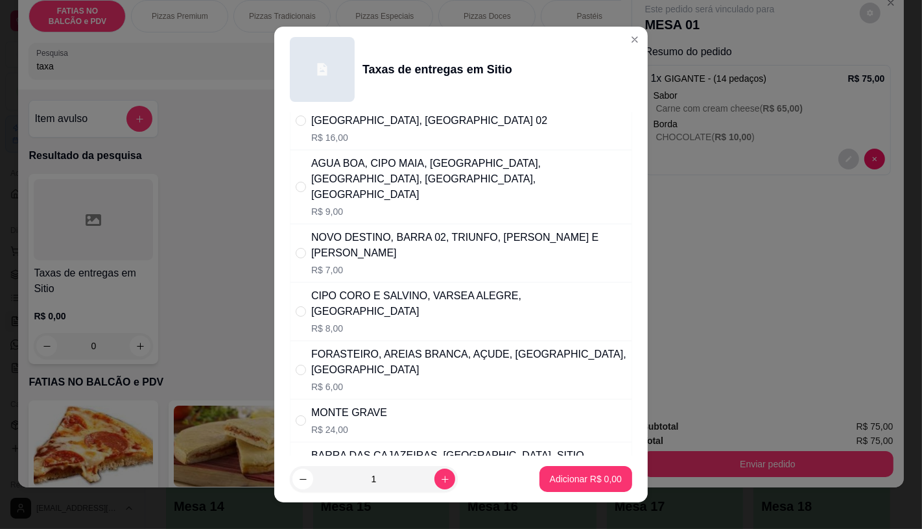
scroll to position [216, 0]
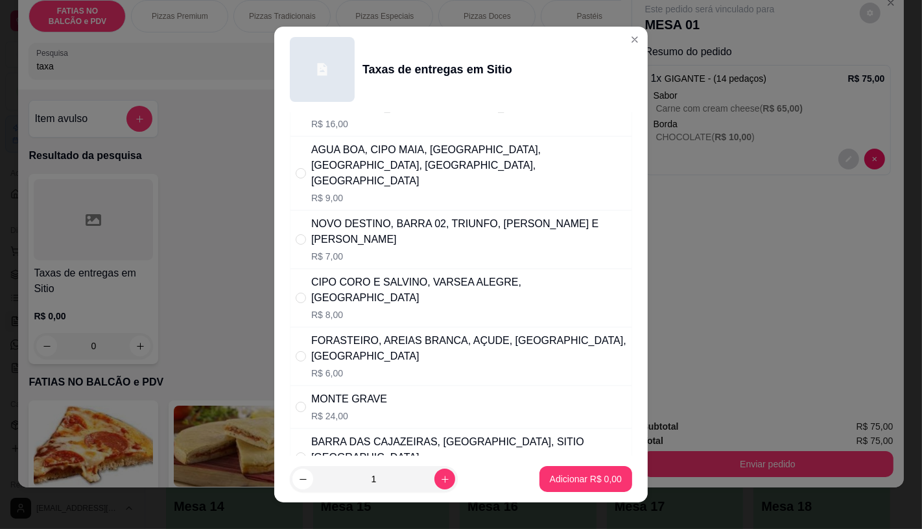
click at [449, 366] on p "R$ 6,00" at bounding box center [468, 372] width 315 height 13
radio input "true"
click at [579, 482] on p "Adicionar R$ 6,00" at bounding box center [586, 478] width 72 height 13
type input "1"
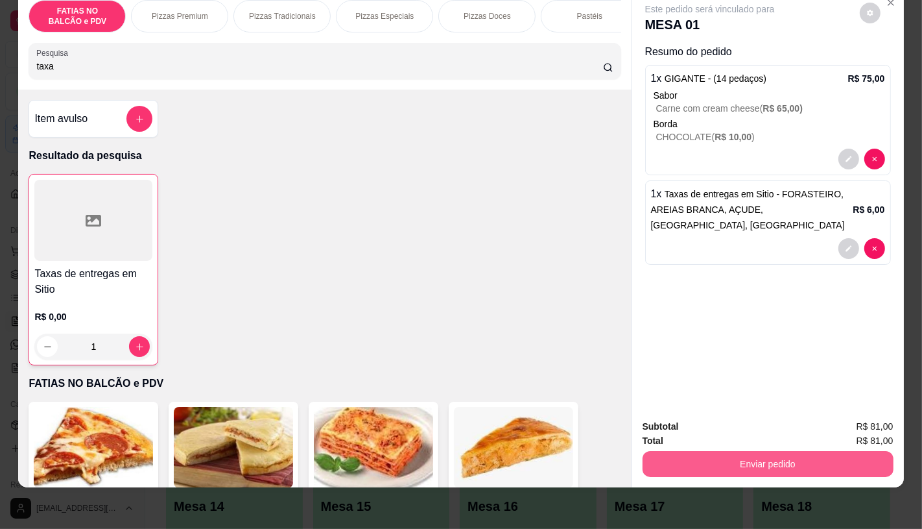
click at [811, 451] on button "Enviar pedido" at bounding box center [768, 464] width 251 height 26
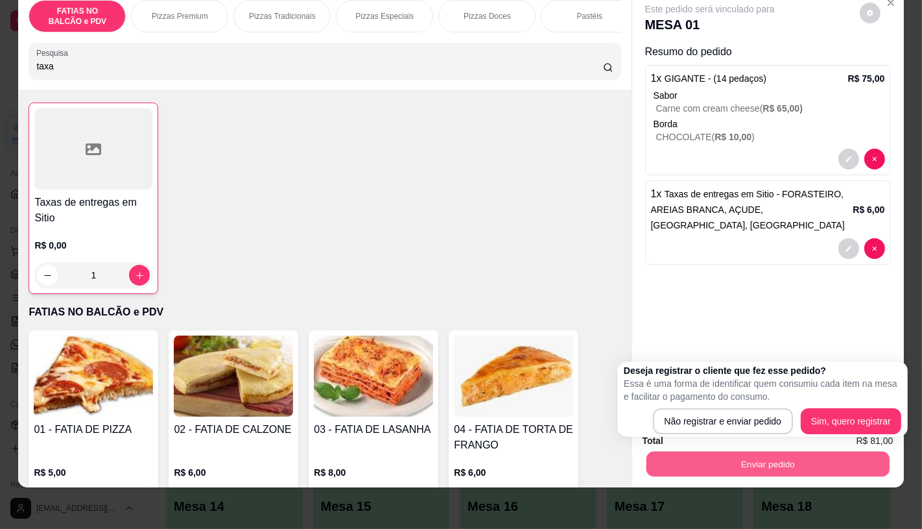
scroll to position [72, 0]
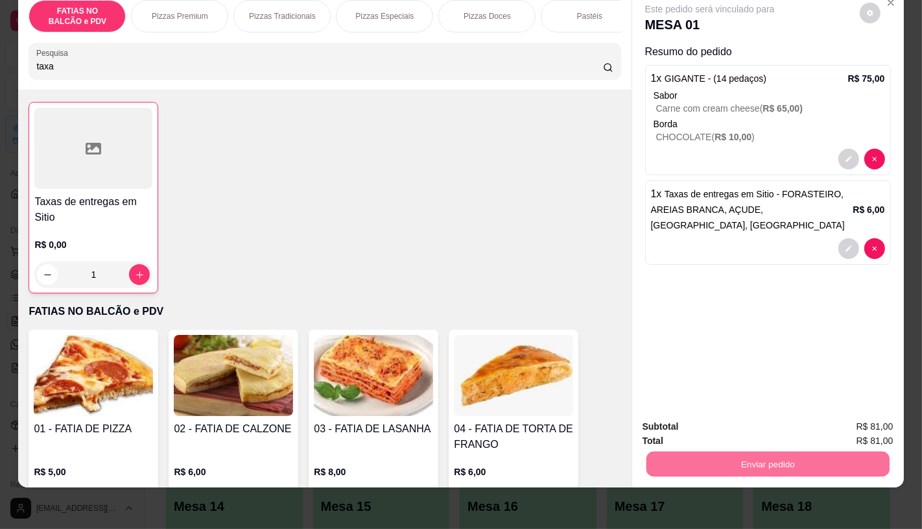
click at [695, 418] on button "Não registrar e enviar pedido" at bounding box center [724, 421] width 135 height 25
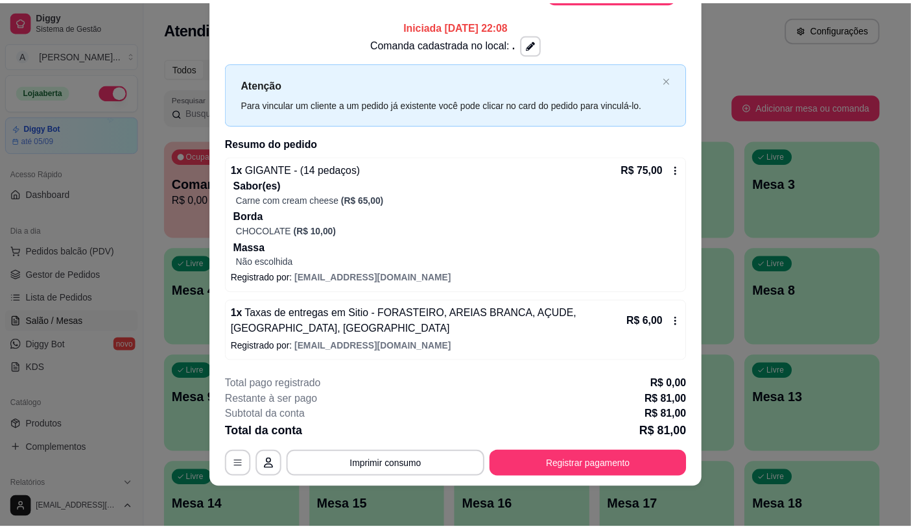
scroll to position [0, 0]
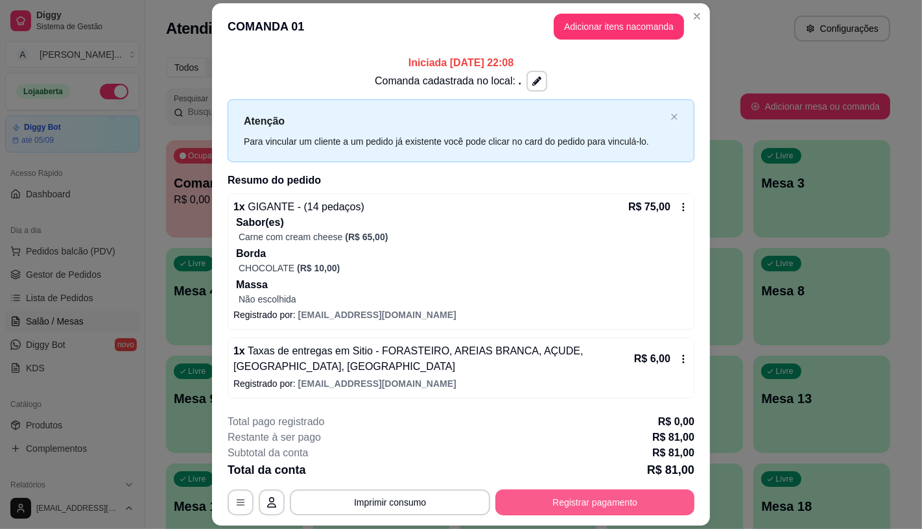
click at [615, 499] on button "Registrar pagamento" at bounding box center [594, 502] width 199 height 26
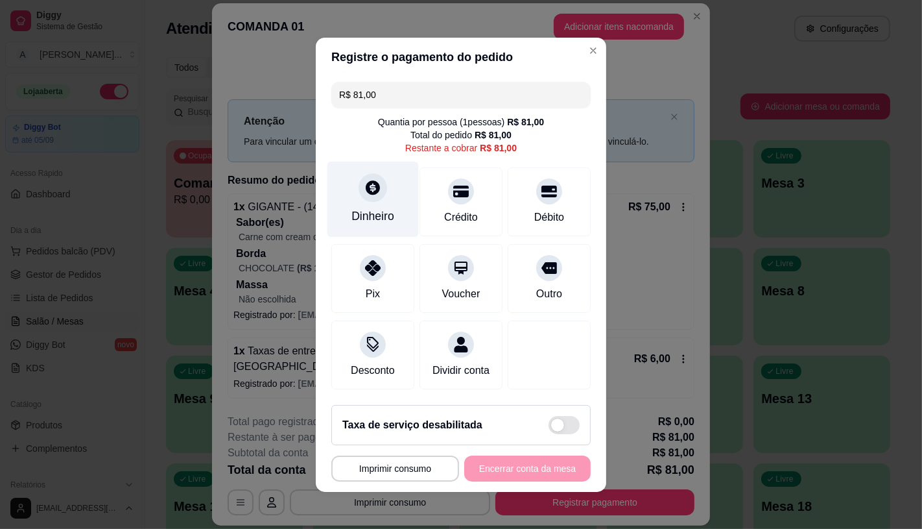
click at [370, 208] on div "Dinheiro" at bounding box center [372, 216] width 43 height 17
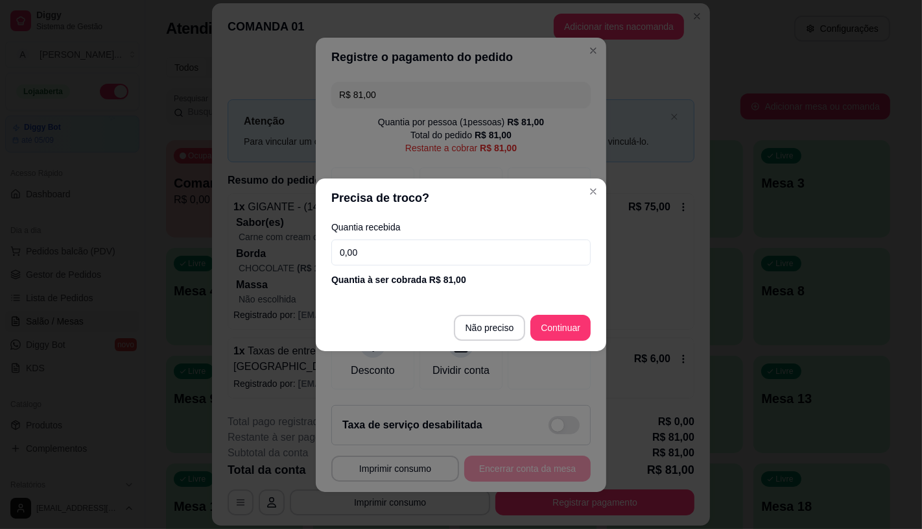
click at [386, 257] on input "0,00" at bounding box center [460, 252] width 259 height 26
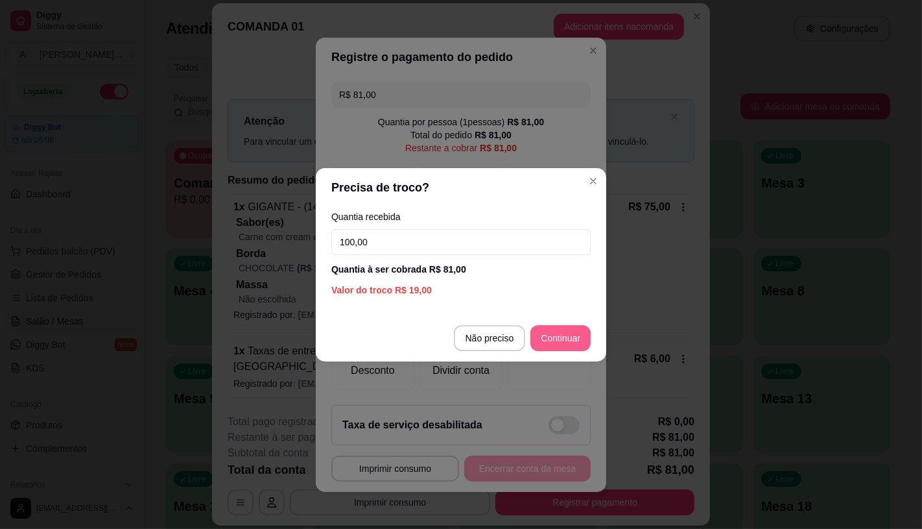
type input "100,00"
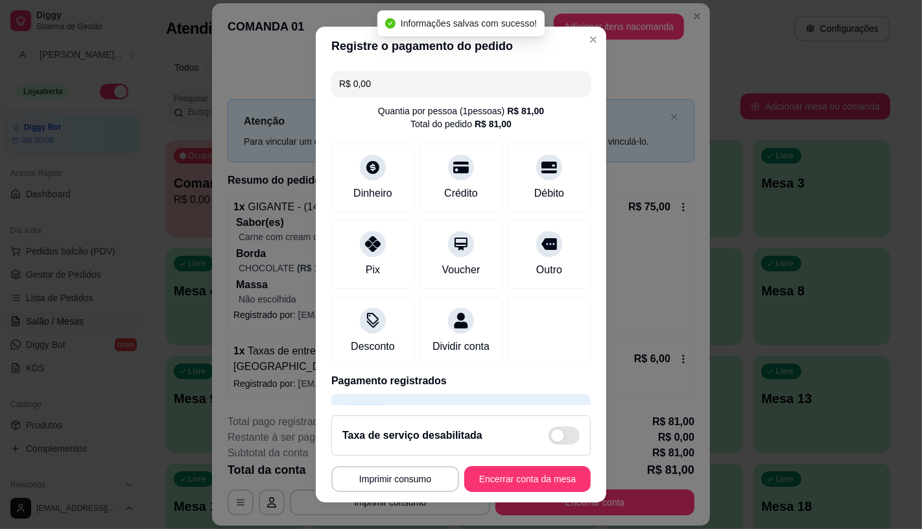
type input "R$ 0,00"
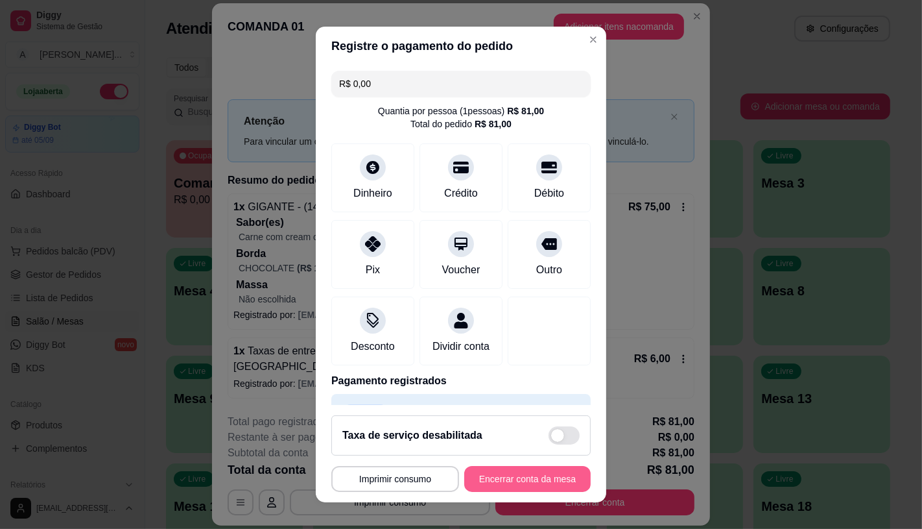
click at [547, 480] on button "Encerrar conta da mesa" at bounding box center [527, 479] width 126 height 26
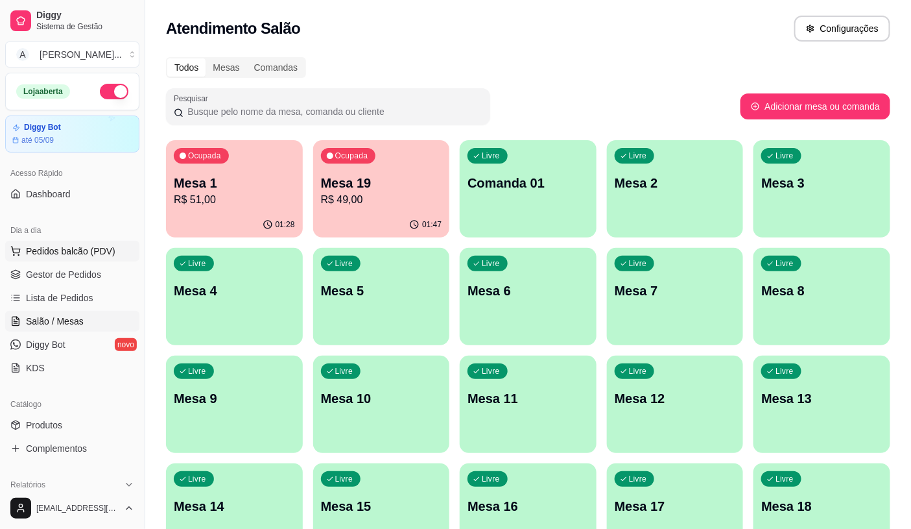
click at [75, 261] on button "Pedidos balcão (PDV)" at bounding box center [72, 251] width 134 height 21
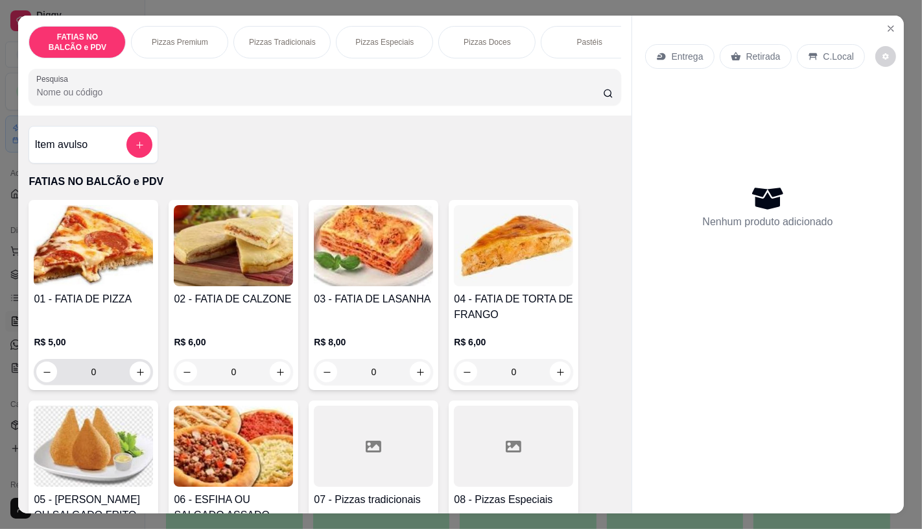
click at [108, 372] on input "0" at bounding box center [93, 372] width 73 height 26
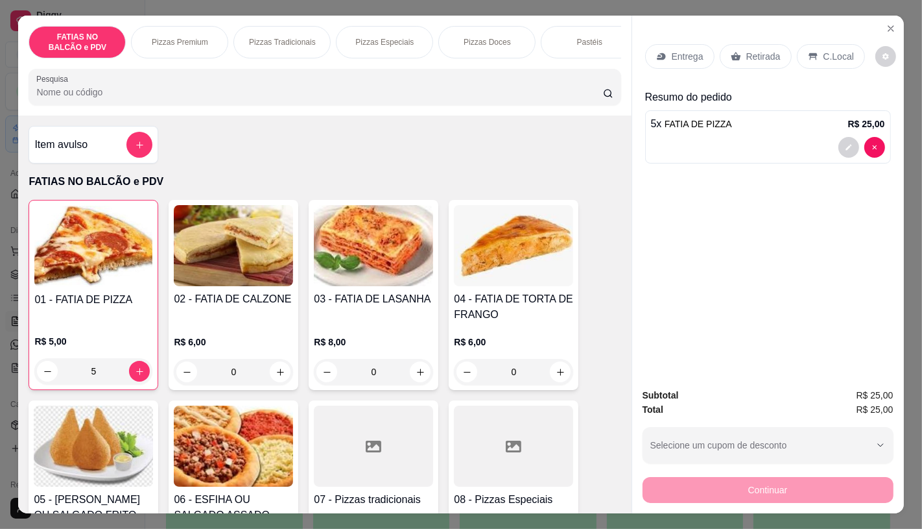
type input "5"
click at [756, 50] on p "Retirada" at bounding box center [763, 56] width 34 height 13
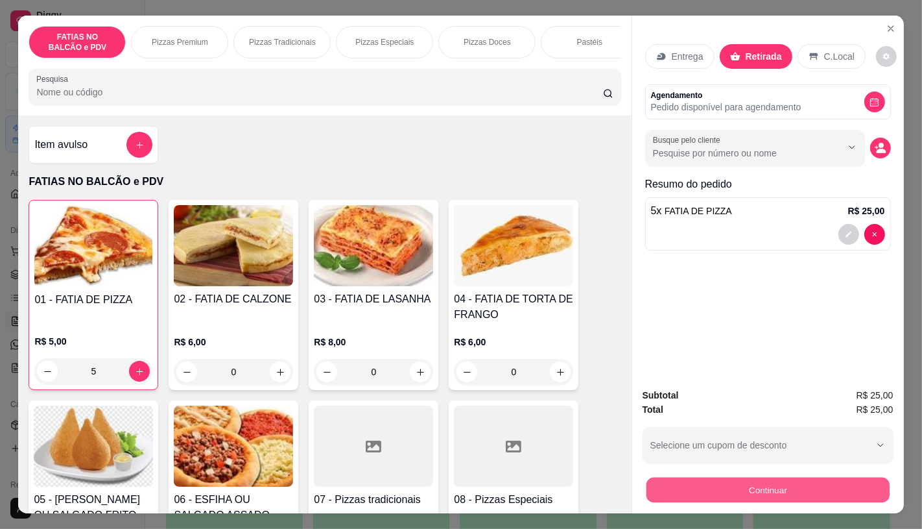
click at [759, 483] on button "Continuar" at bounding box center [767, 489] width 243 height 25
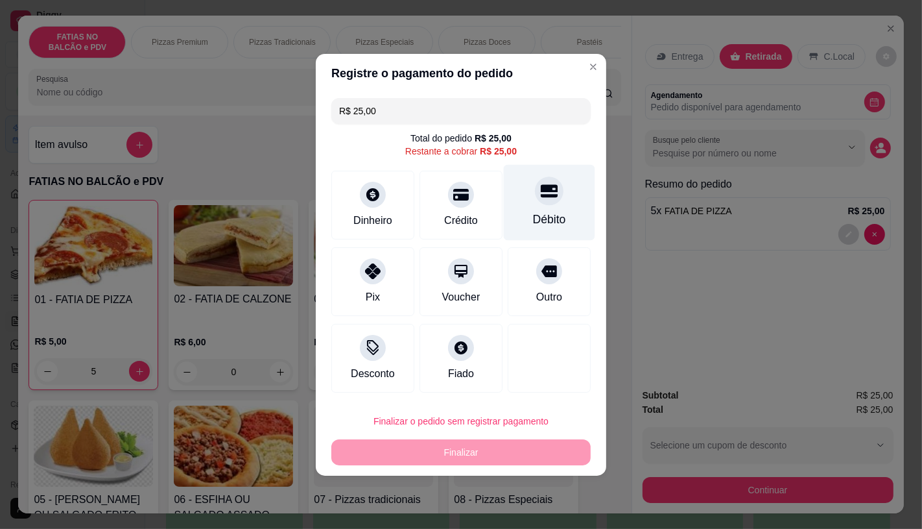
click at [530, 209] on div "Débito" at bounding box center [549, 202] width 91 height 76
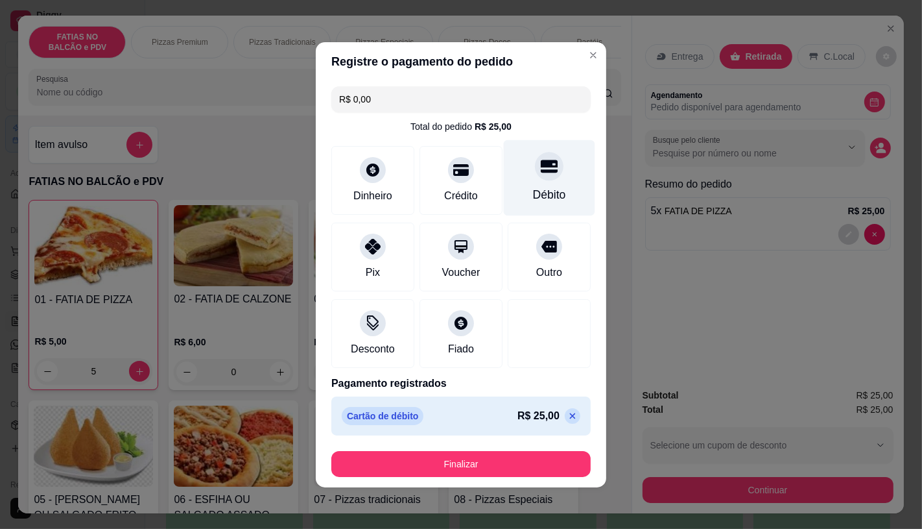
type input "R$ 0,00"
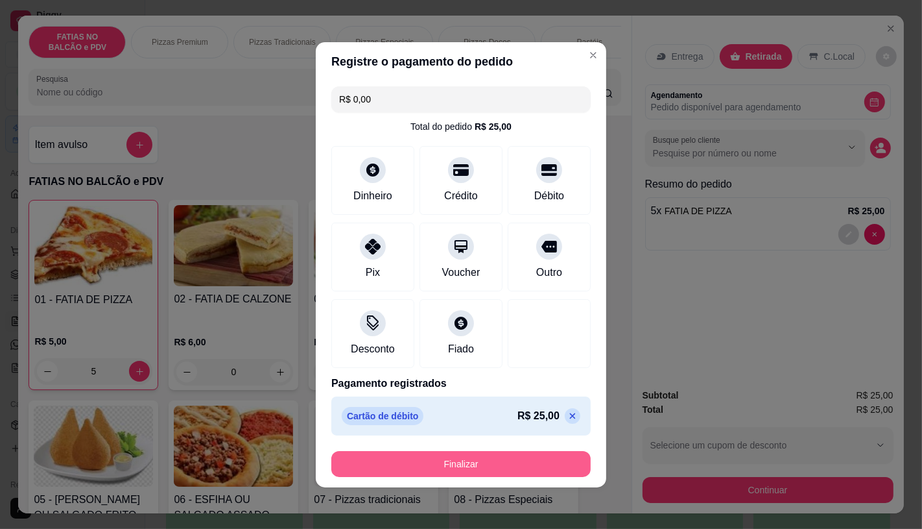
click at [537, 461] on button "Finalizar" at bounding box center [460, 464] width 259 height 26
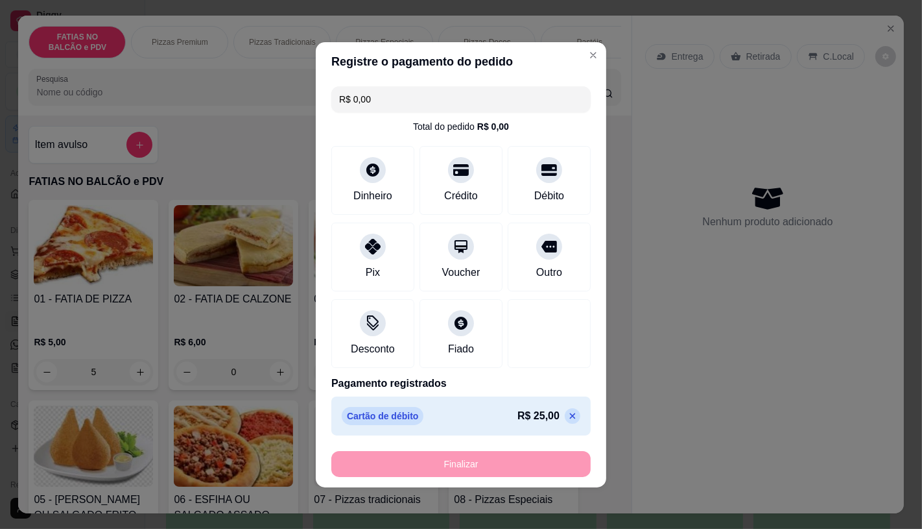
type input "0"
type input "-R$ 25,00"
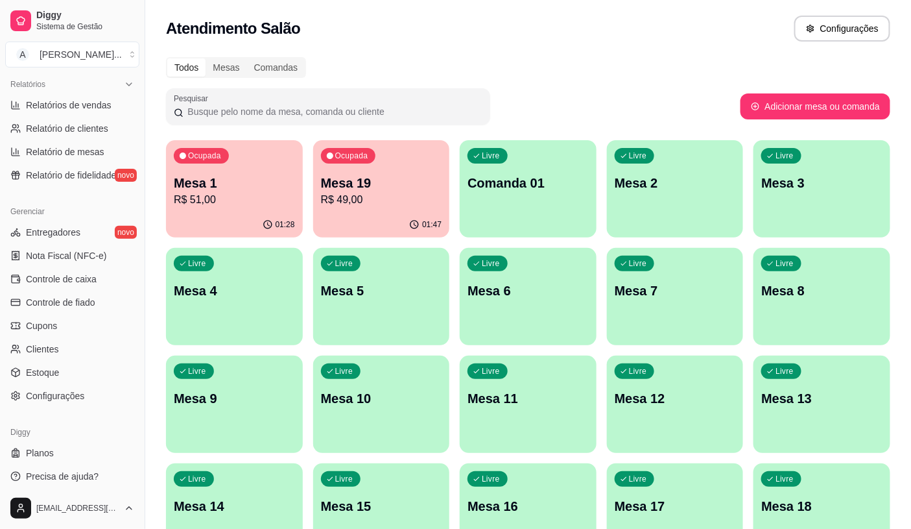
scroll to position [404, 0]
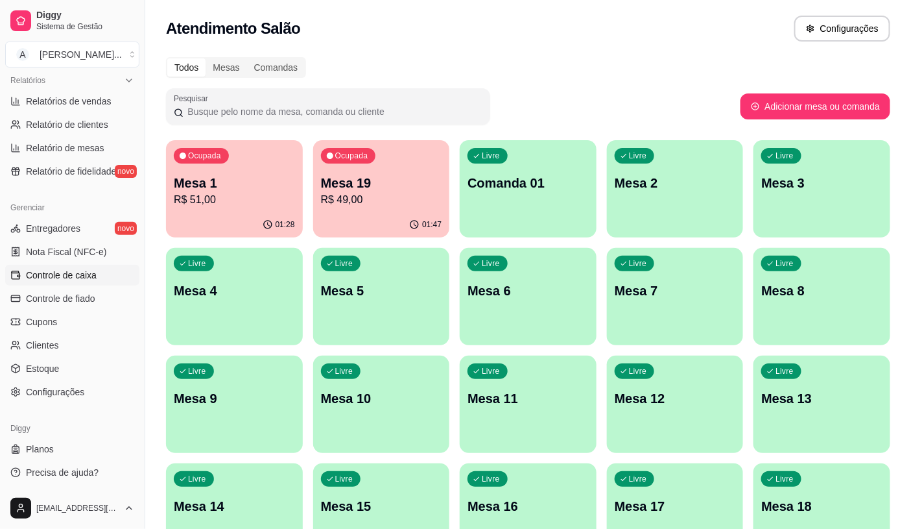
click at [77, 281] on span "Controle de caixa" at bounding box center [61, 274] width 71 height 13
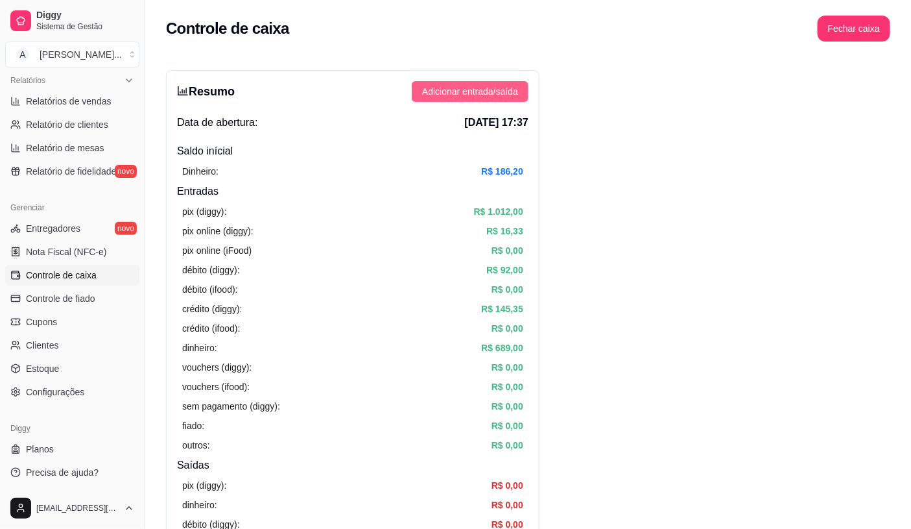
click at [457, 86] on span "Adicionar entrada/saída" at bounding box center [470, 91] width 96 height 14
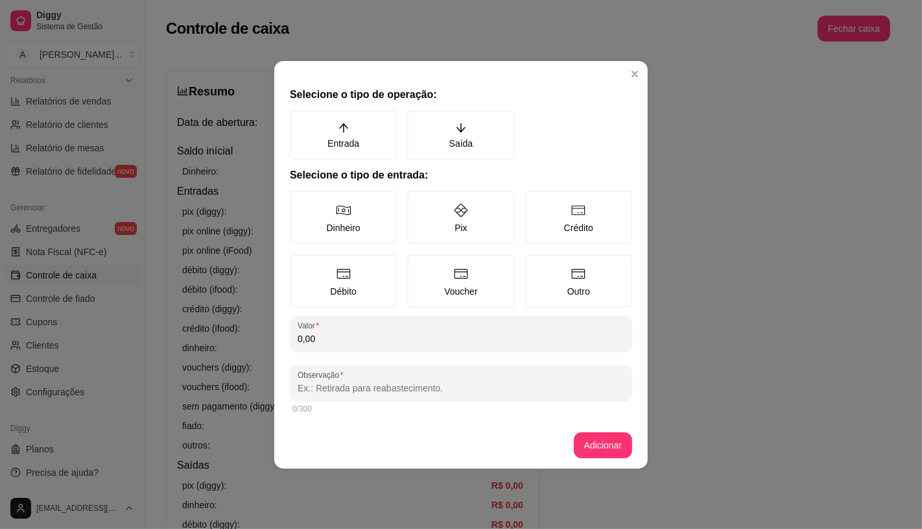
click at [374, 342] on input "0,00" at bounding box center [461, 338] width 327 height 13
click at [493, 131] on label "Saída" at bounding box center [460, 134] width 107 height 49
click at [417, 120] on button "Saída" at bounding box center [412, 115] width 10 height 10
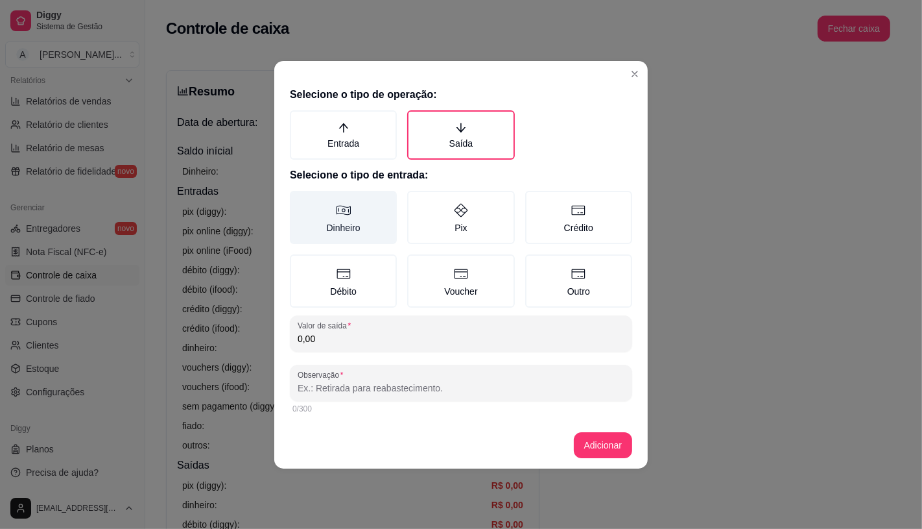
click at [370, 206] on label "Dinheiro" at bounding box center [343, 217] width 107 height 53
click at [300, 200] on button "Dinheiro" at bounding box center [294, 195] width 10 height 10
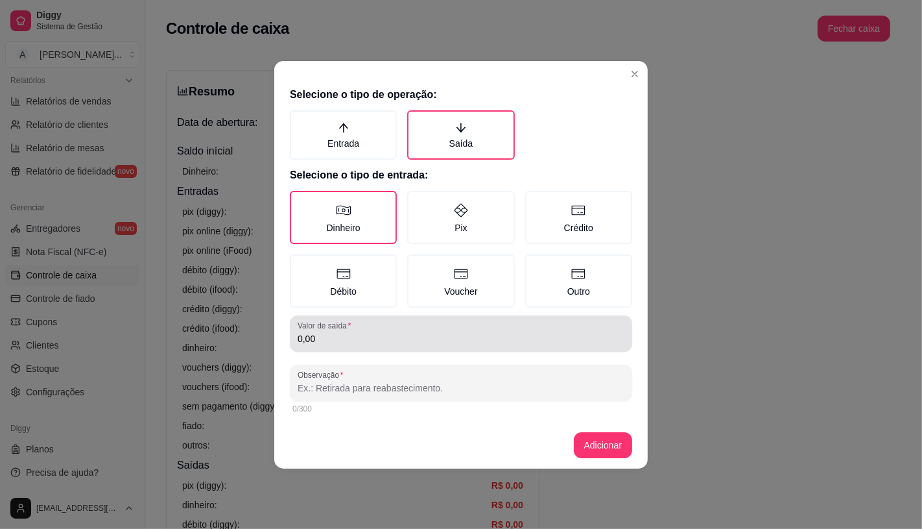
click at [370, 340] on input "0,00" at bounding box center [461, 338] width 327 height 13
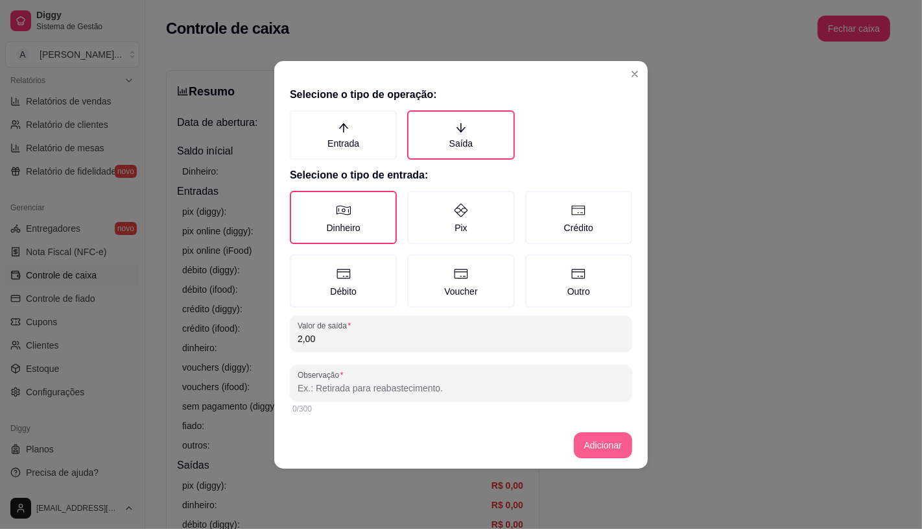
type input "2,00"
click at [597, 444] on button "Adicionar" at bounding box center [603, 445] width 58 height 26
click at [385, 386] on input "Observação" at bounding box center [461, 387] width 327 height 13
type input "dinheiro para o açaí"
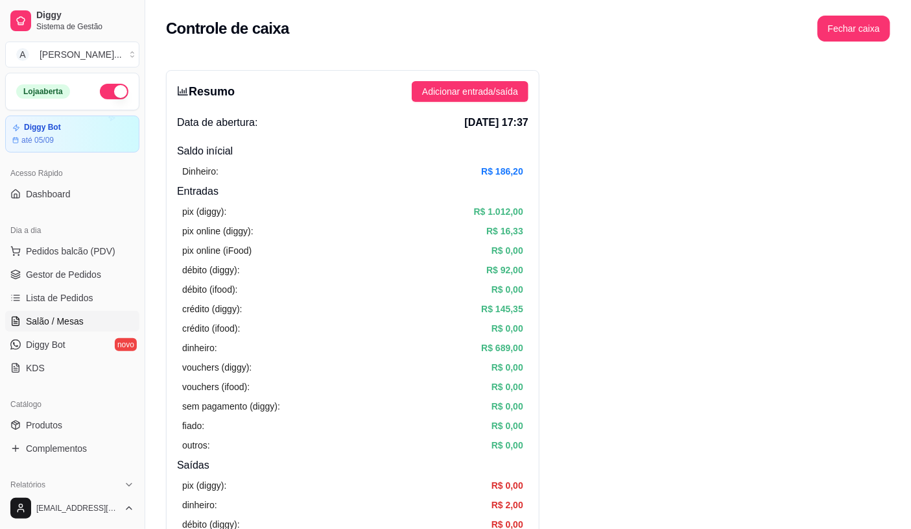
click at [77, 312] on link "Salão / Mesas" at bounding box center [72, 321] width 134 height 21
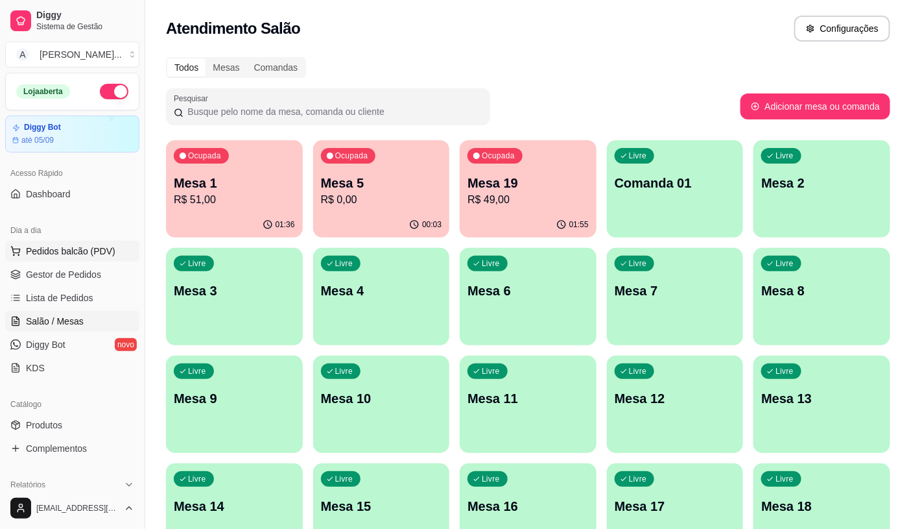
click at [77, 246] on span "Pedidos balcão (PDV)" at bounding box center [70, 250] width 89 height 13
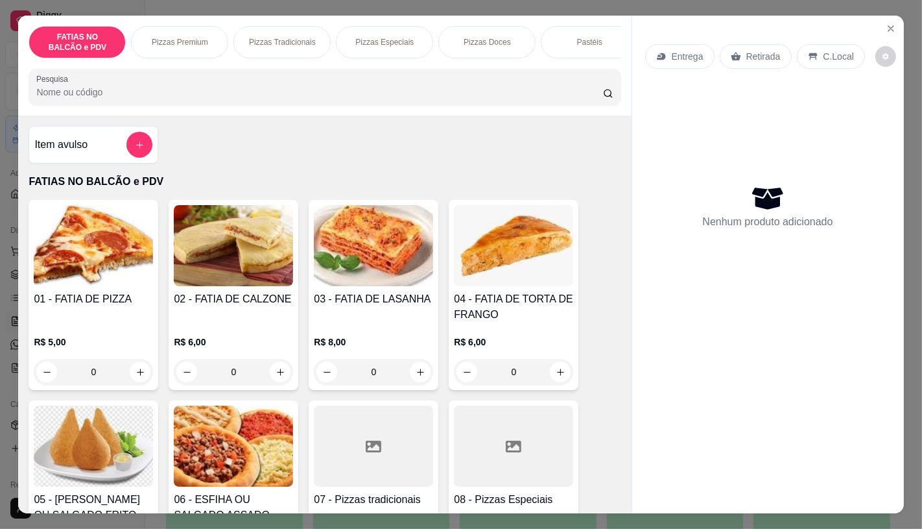
click at [104, 376] on input "0" at bounding box center [93, 372] width 73 height 26
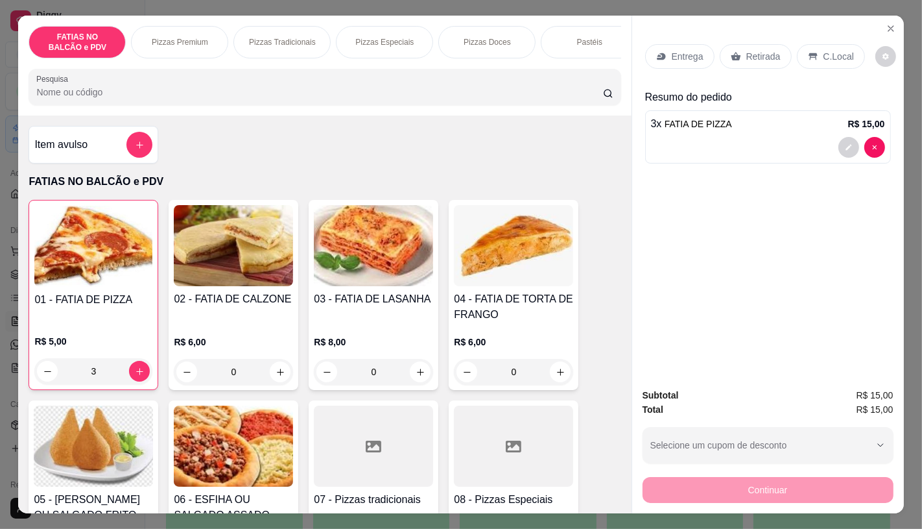
type input "3"
click at [355, 144] on div "Item avulso FATIAS NO BALCÃO e PDV 01 - FATIA DE PIZZA R$ 5,00 3 02 - FATIA DE …" at bounding box center [324, 313] width 613 height 397
click at [136, 94] on input "Pesquisa" at bounding box center [319, 92] width 566 height 13
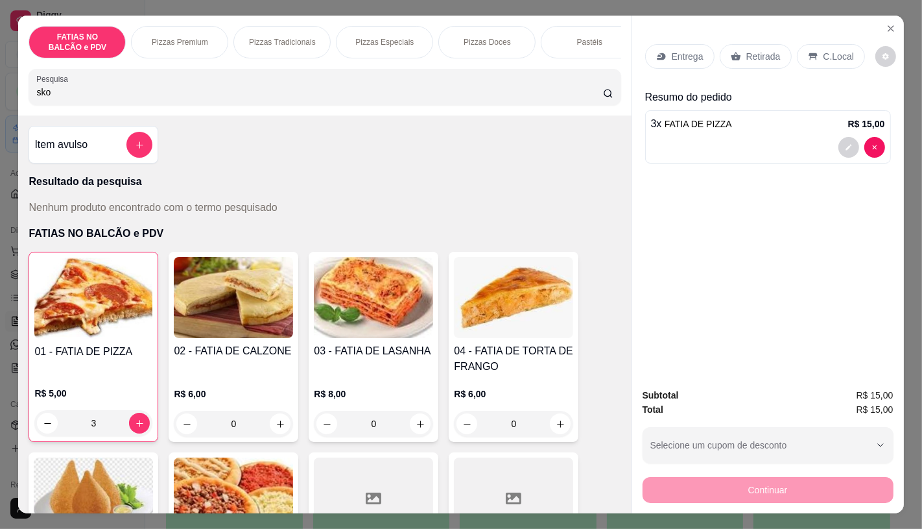
drag, startPoint x: 229, startPoint y: 93, endPoint x: 225, endPoint y: 85, distance: 8.7
click at [229, 91] on input "sko" at bounding box center [319, 92] width 566 height 13
type input "s"
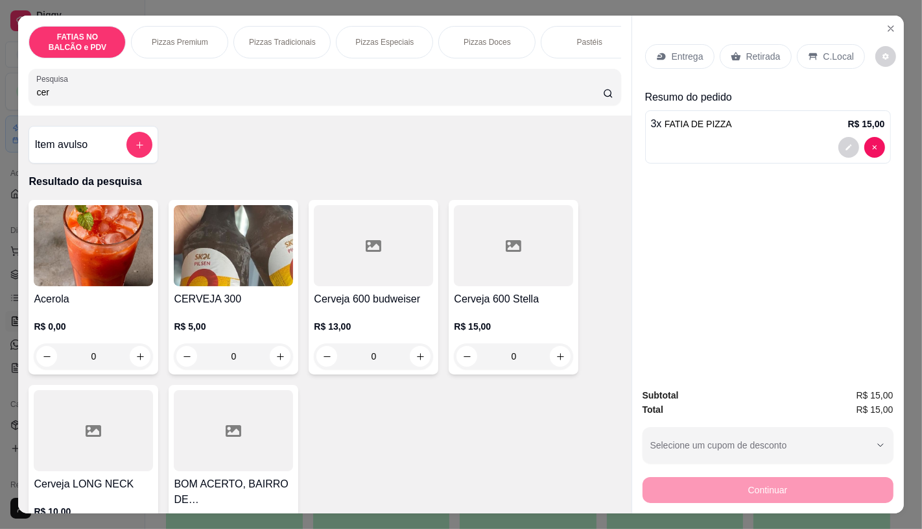
type input "cer"
click at [223, 254] on img at bounding box center [233, 245] width 119 height 81
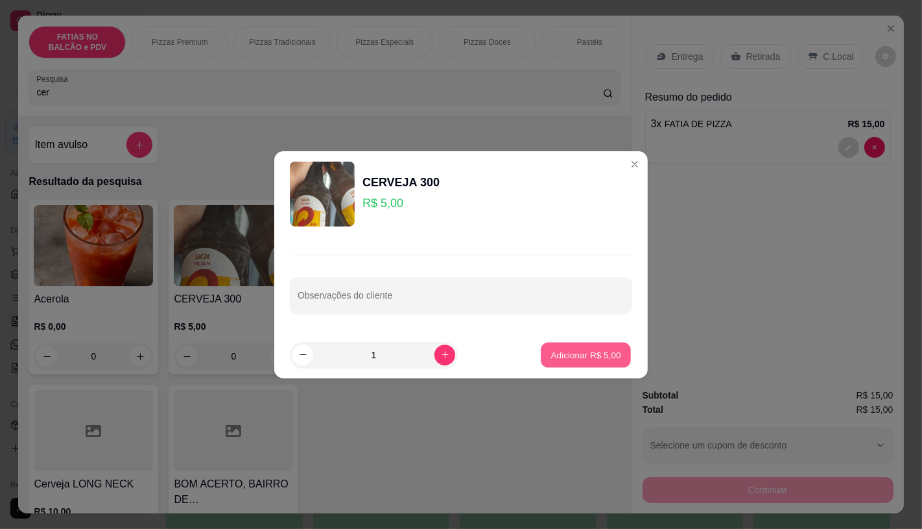
click at [577, 359] on p "Adicionar R$ 5,00" at bounding box center [586, 354] width 70 height 12
type input "1"
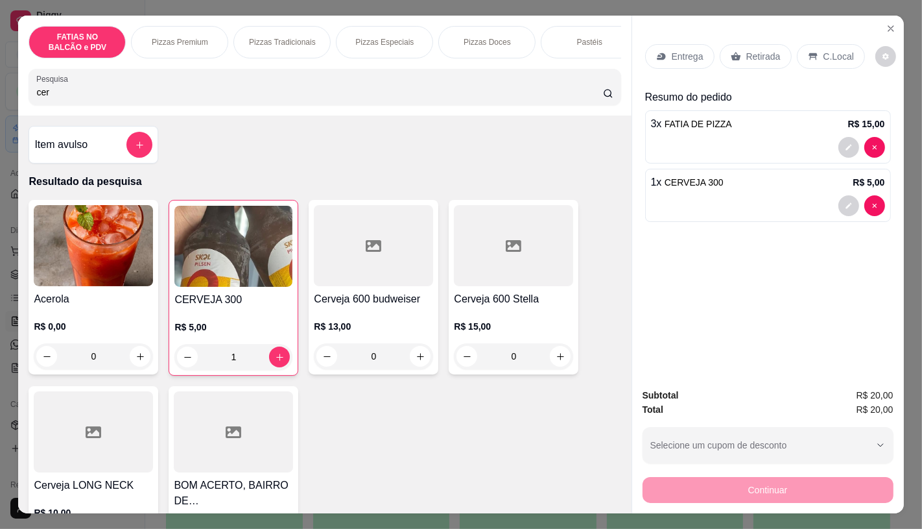
click at [814, 54] on div "C.Local" at bounding box center [831, 56] width 68 height 25
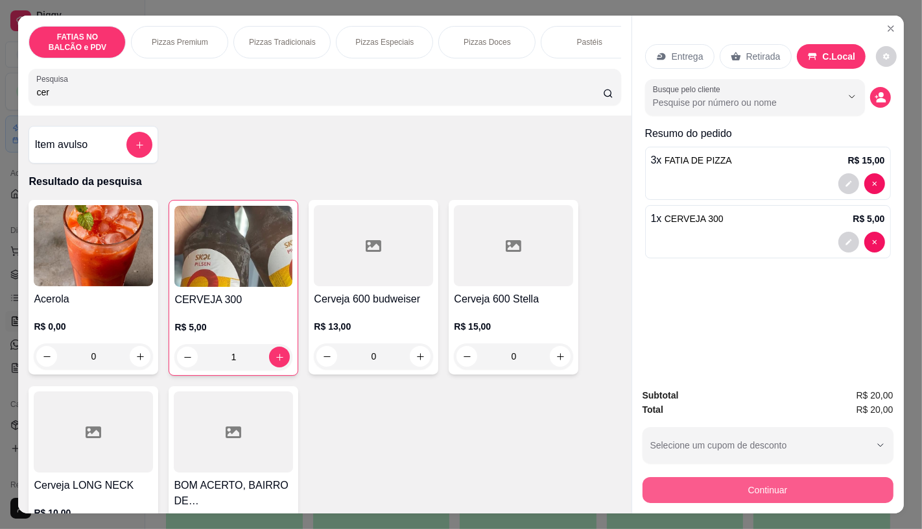
click at [755, 488] on button "Continuar" at bounding box center [768, 490] width 251 height 26
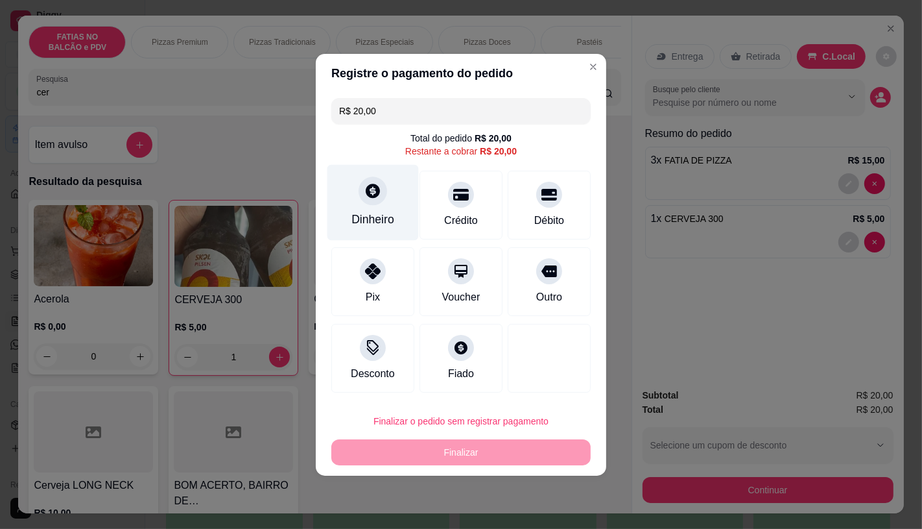
click at [379, 202] on div at bounding box center [373, 190] width 29 height 29
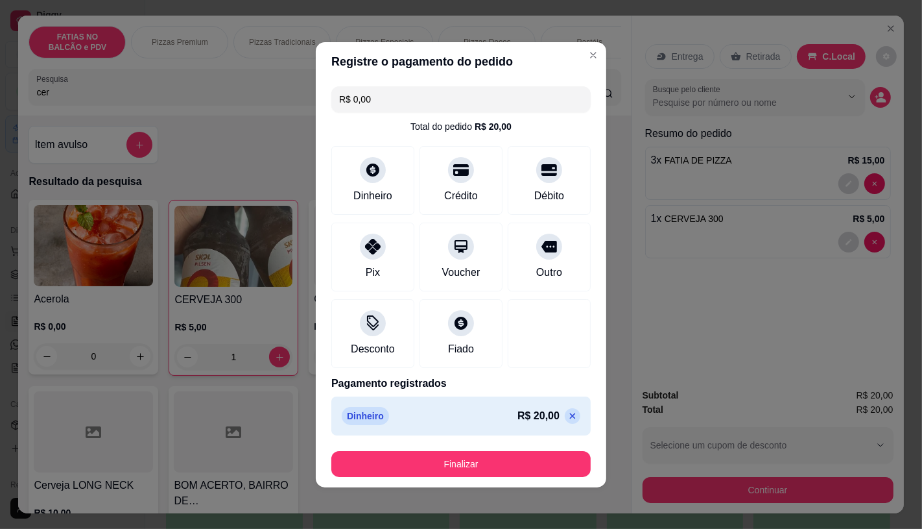
type input "R$ 0,00"
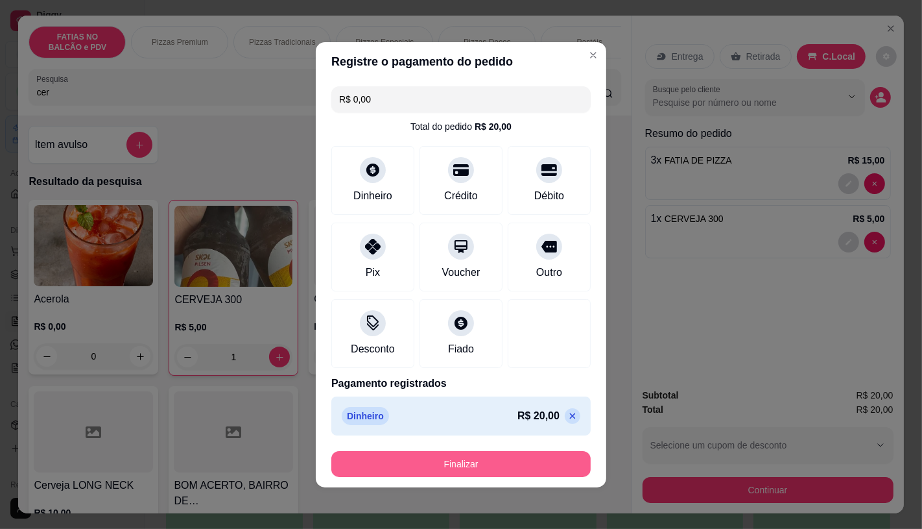
click at [509, 456] on button "Finalizar" at bounding box center [460, 464] width 259 height 26
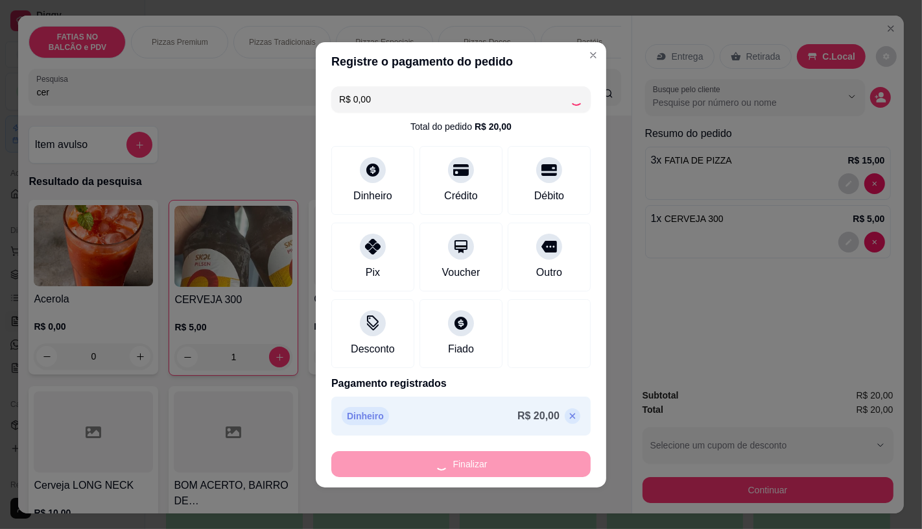
type input "0"
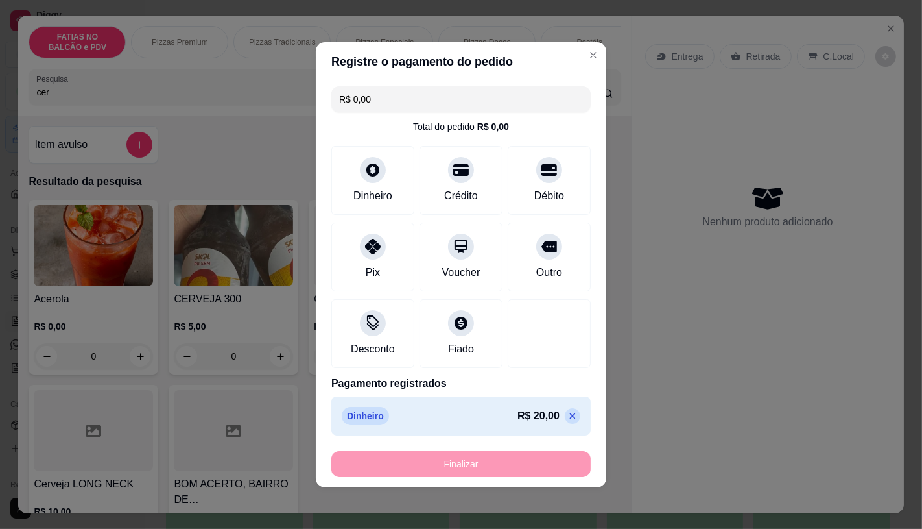
type input "-R$ 20,00"
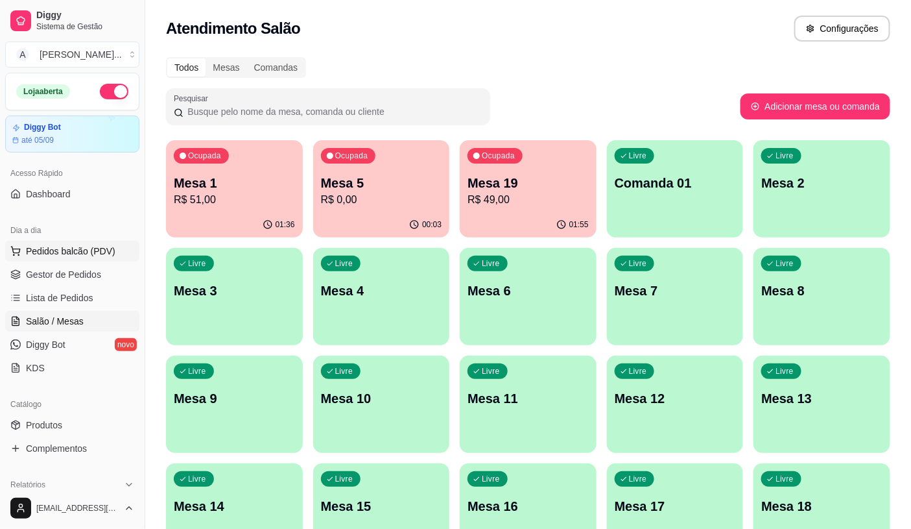
click at [64, 261] on button "Pedidos balcão (PDV)" at bounding box center [72, 251] width 134 height 21
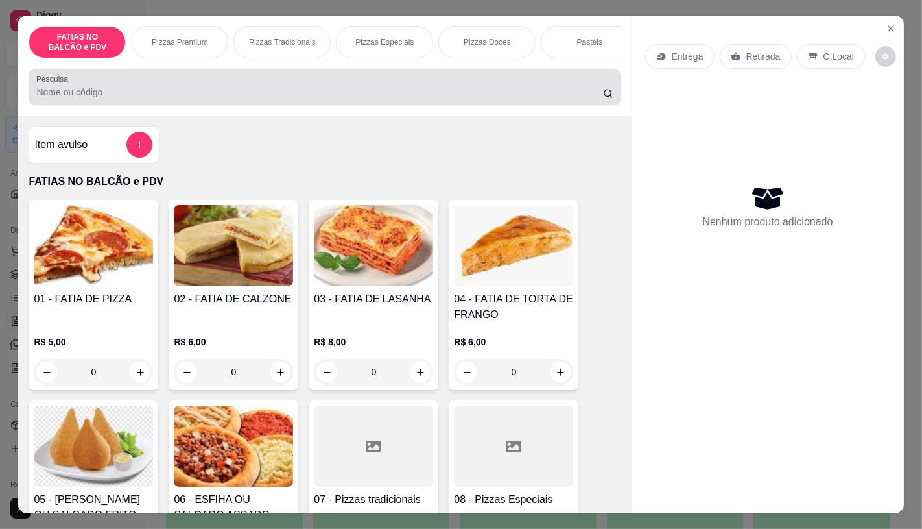
click at [244, 96] on input "Pesquisa" at bounding box center [319, 92] width 566 height 13
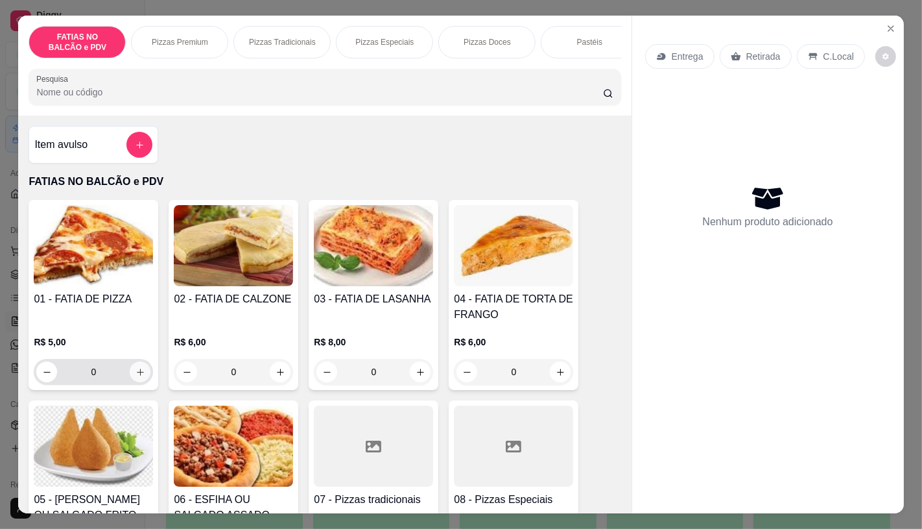
click at [136, 377] on icon "increase-product-quantity" at bounding box center [141, 372] width 10 height 10
type input "1"
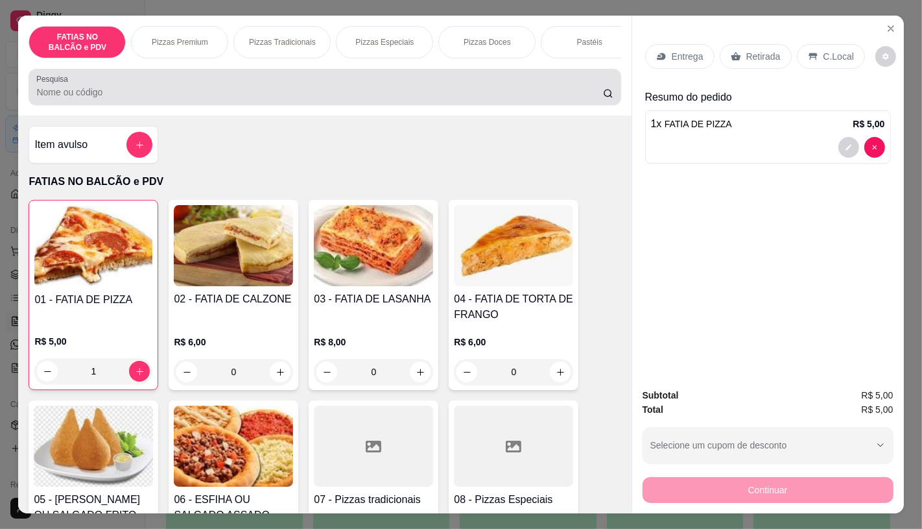
click at [166, 105] on div "Pesquisa" at bounding box center [325, 87] width 592 height 36
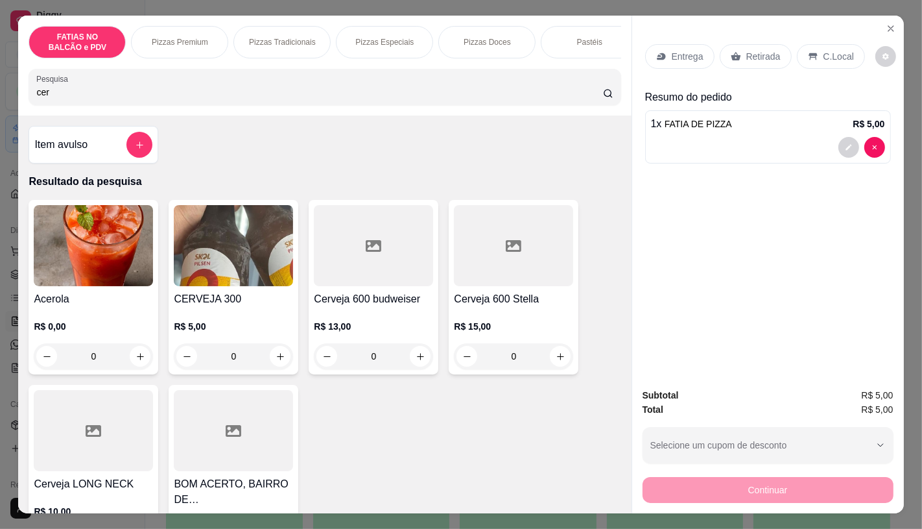
type input "cer"
click at [224, 224] on img at bounding box center [233, 245] width 119 height 81
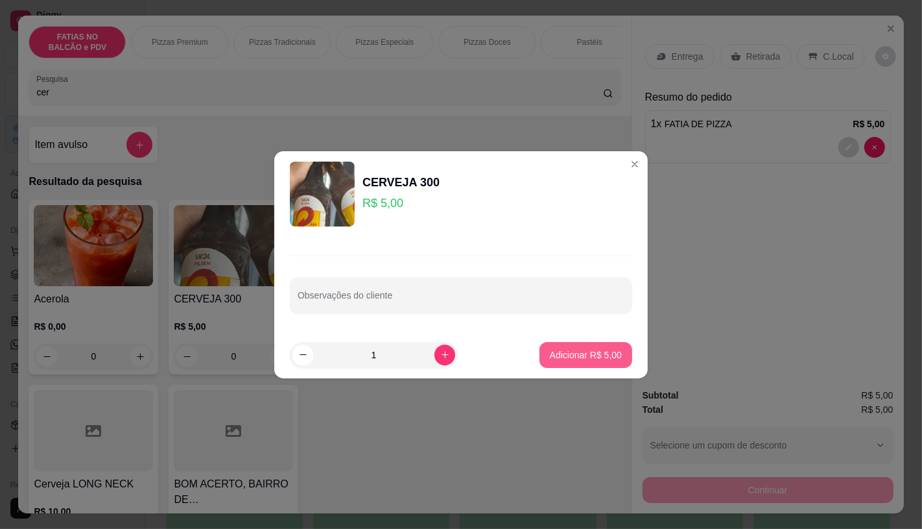
click at [563, 357] on p "Adicionar R$ 5,00" at bounding box center [586, 354] width 72 height 13
type input "1"
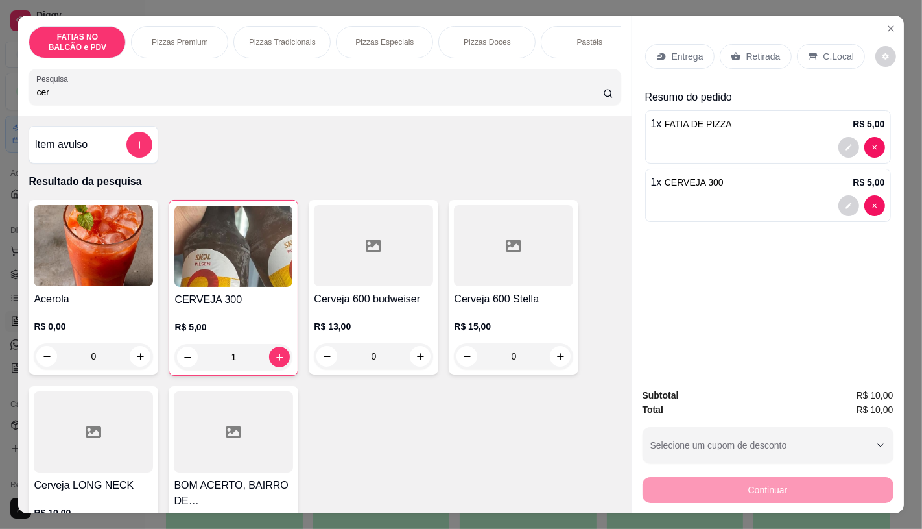
click at [835, 50] on p "C.Local" at bounding box center [839, 56] width 30 height 13
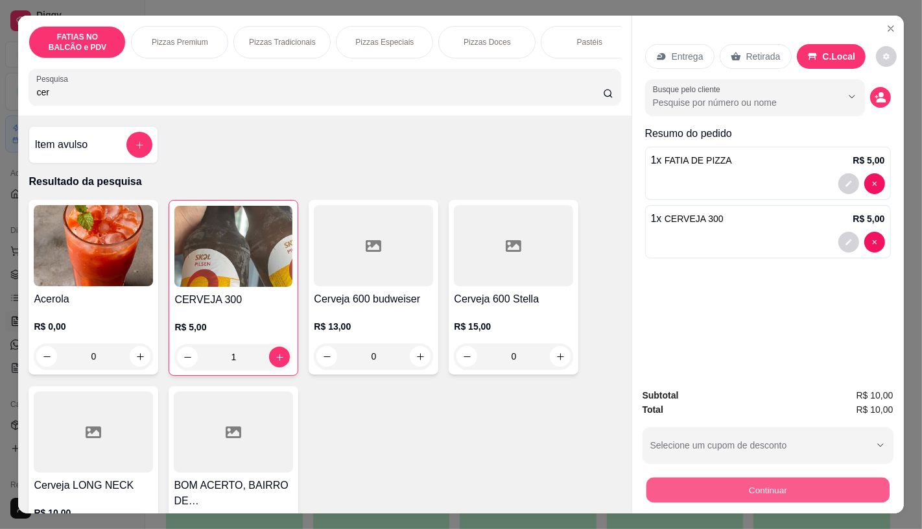
click at [728, 481] on button "Continuar" at bounding box center [767, 489] width 243 height 25
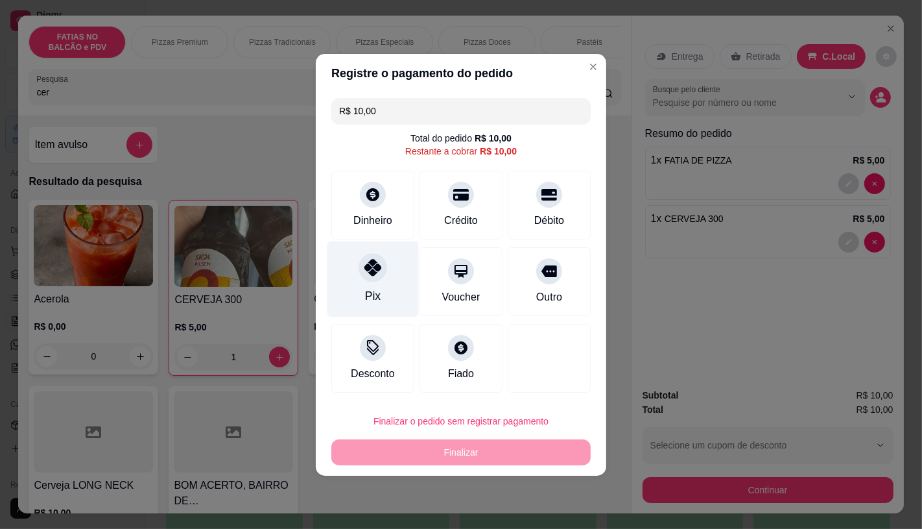
click at [359, 283] on div "Pix" at bounding box center [372, 279] width 91 height 76
type input "R$ 0,00"
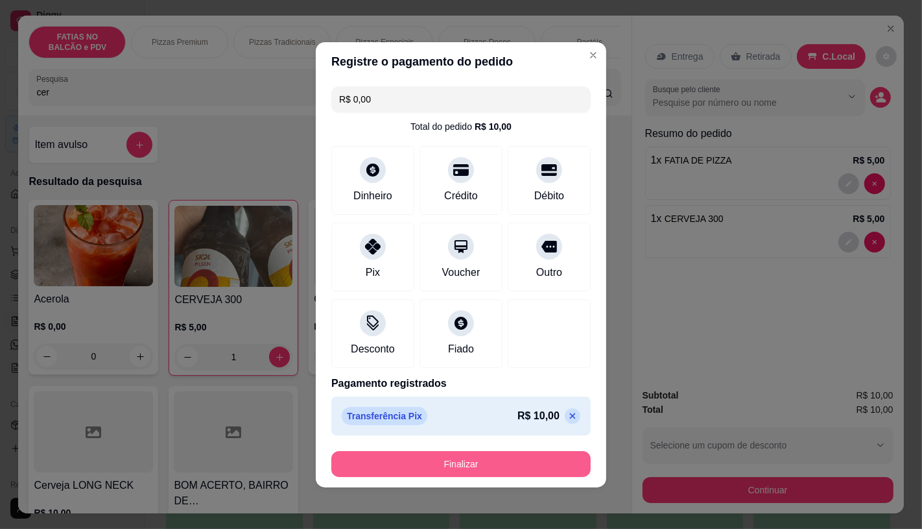
click at [451, 457] on button "Finalizar" at bounding box center [460, 464] width 259 height 26
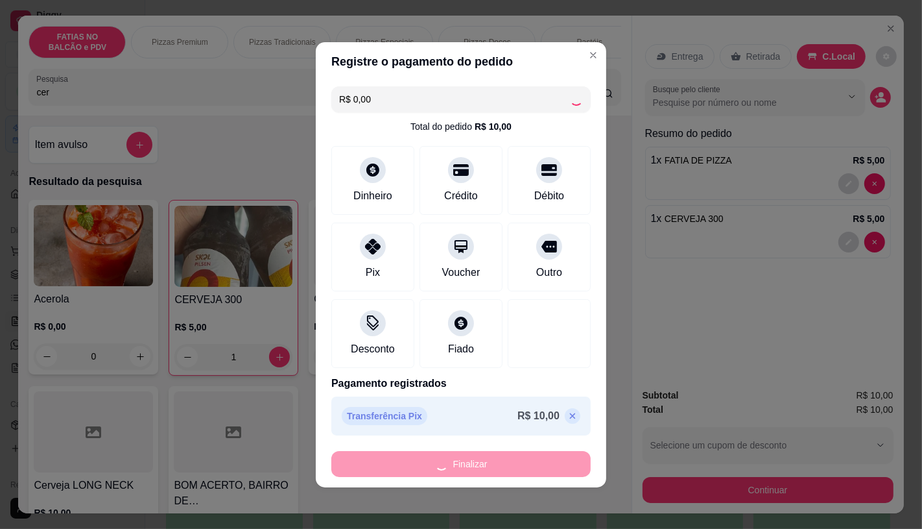
type input "0"
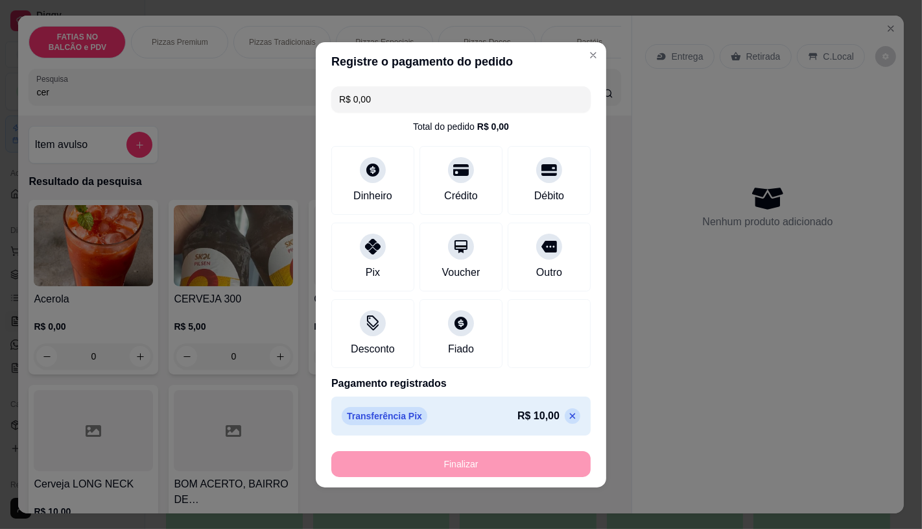
type input "-R$ 10,00"
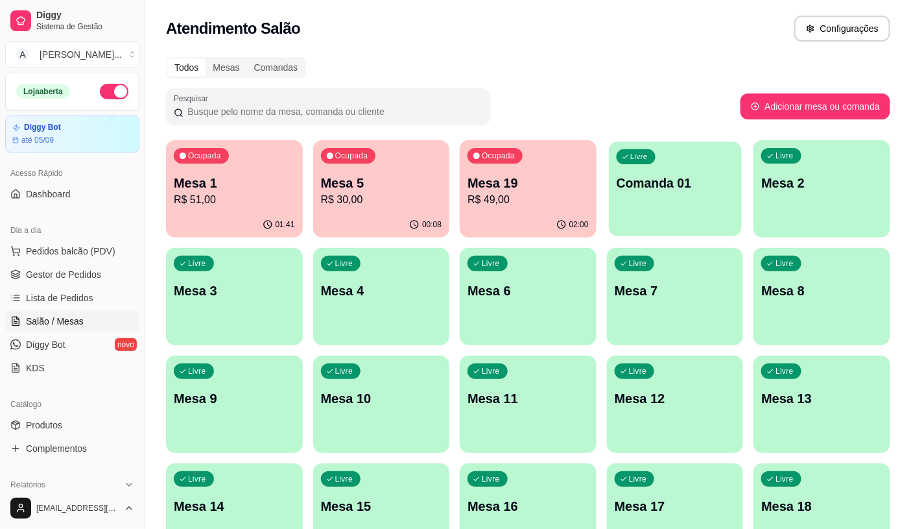
click at [699, 167] on div "Livre Comanda 01" at bounding box center [675, 180] width 132 height 79
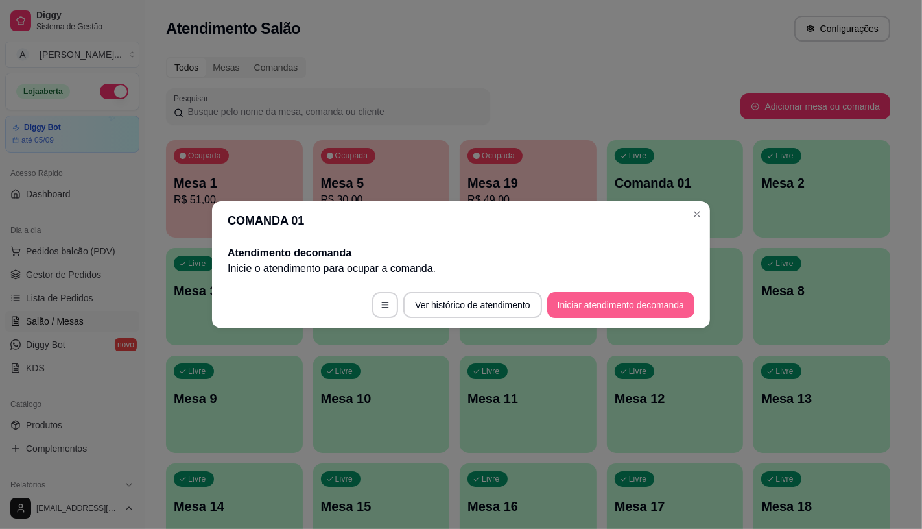
click at [656, 313] on button "Iniciar atendimento de comanda" at bounding box center [620, 305] width 147 height 26
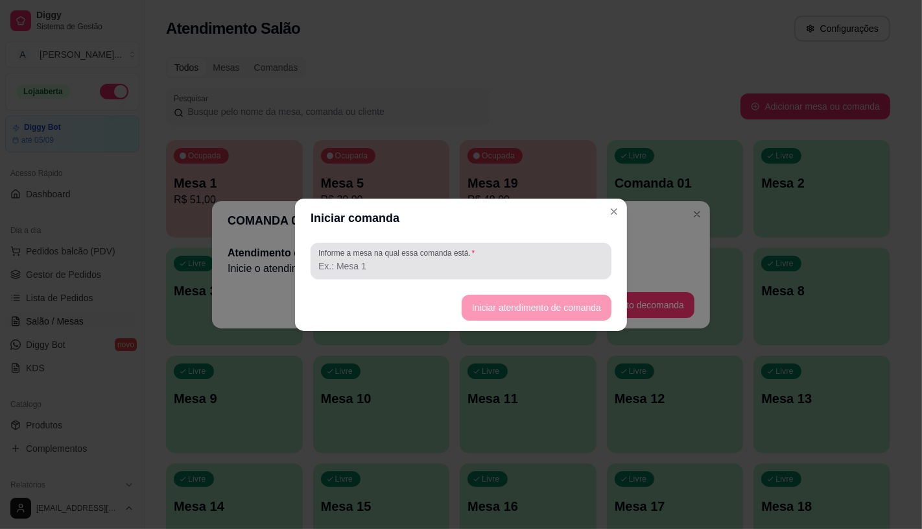
drag, startPoint x: 523, startPoint y: 275, endPoint x: 503, endPoint y: 239, distance: 41.2
click at [516, 263] on div "Informe a mesa na qual essa comanda está." at bounding box center [461, 261] width 301 height 36
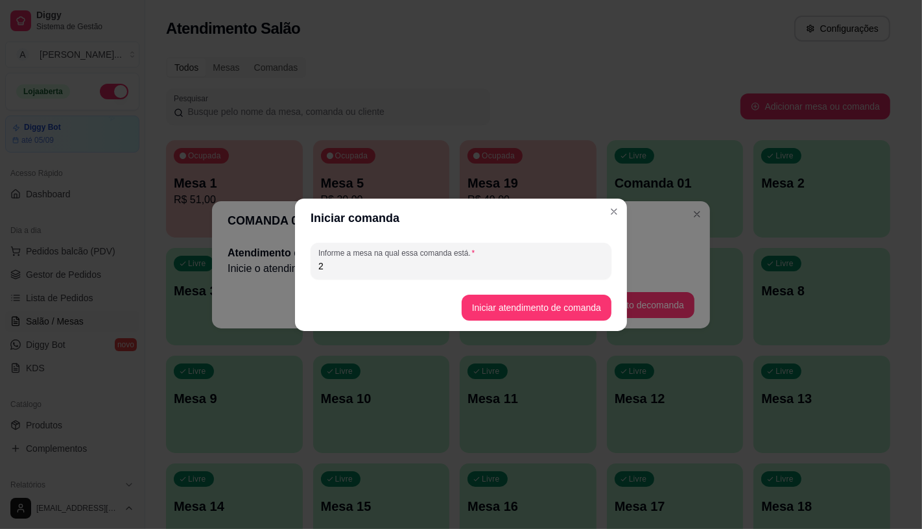
type input "2"
click at [560, 300] on button "Iniciar atendimento de comanda" at bounding box center [537, 307] width 150 height 26
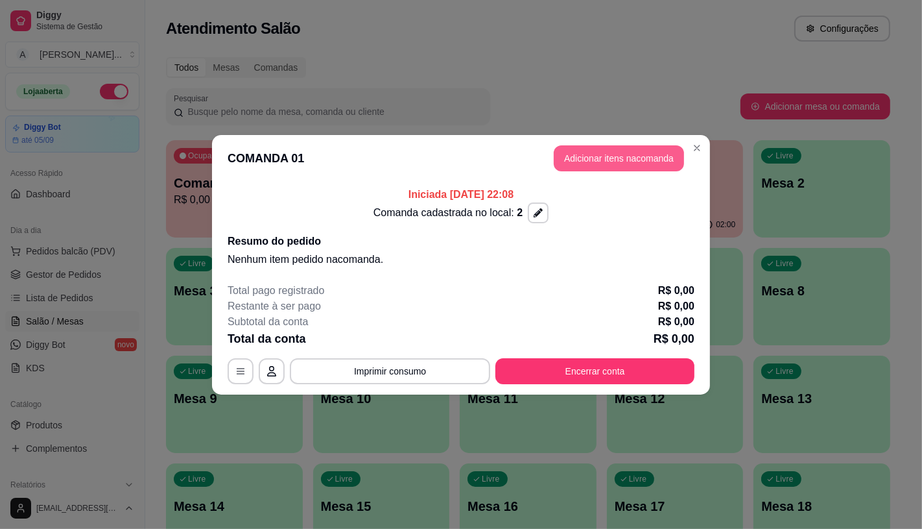
click at [638, 163] on button "Adicionar itens na comanda" at bounding box center [619, 158] width 130 height 26
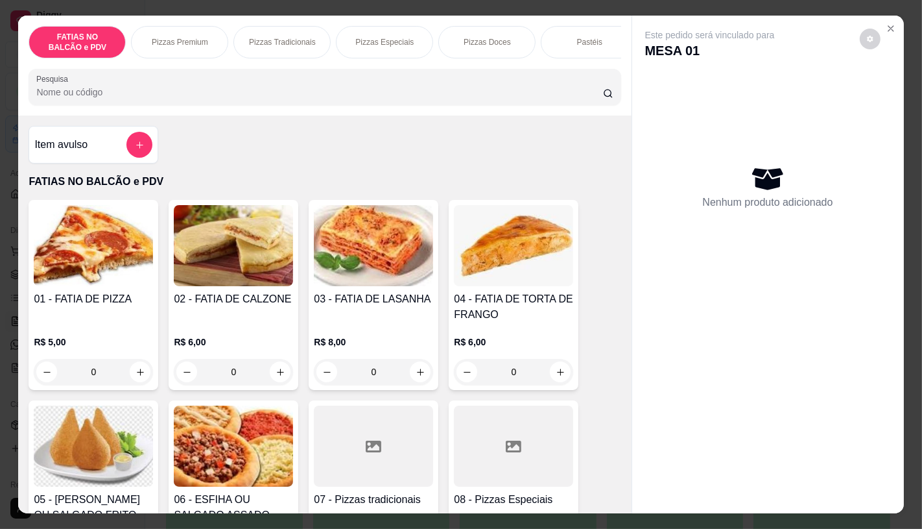
click at [361, 40] on p "Pizzas Especiais" at bounding box center [384, 42] width 58 height 10
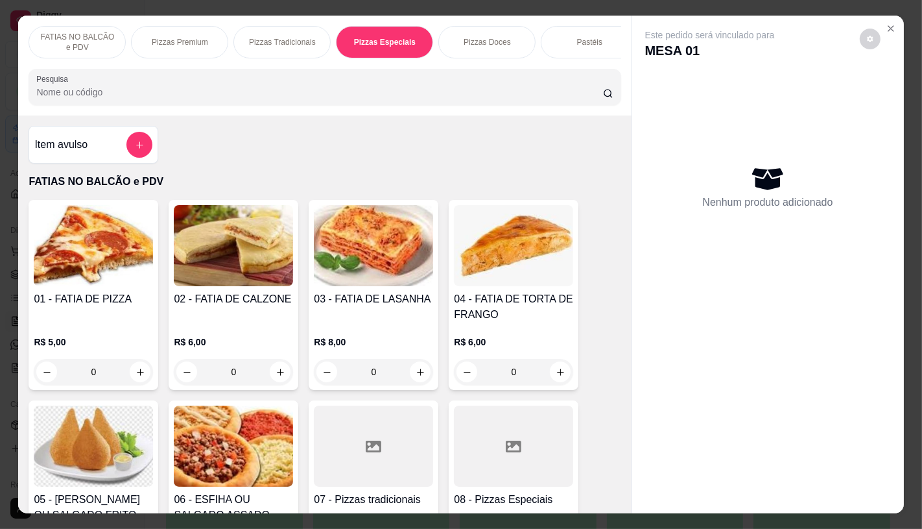
scroll to position [30, 0]
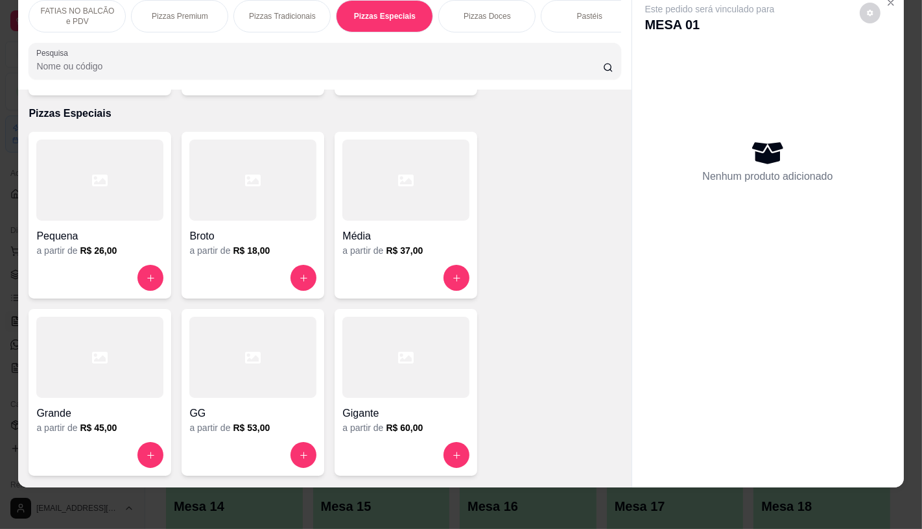
click at [128, 373] on div at bounding box center [99, 356] width 127 height 81
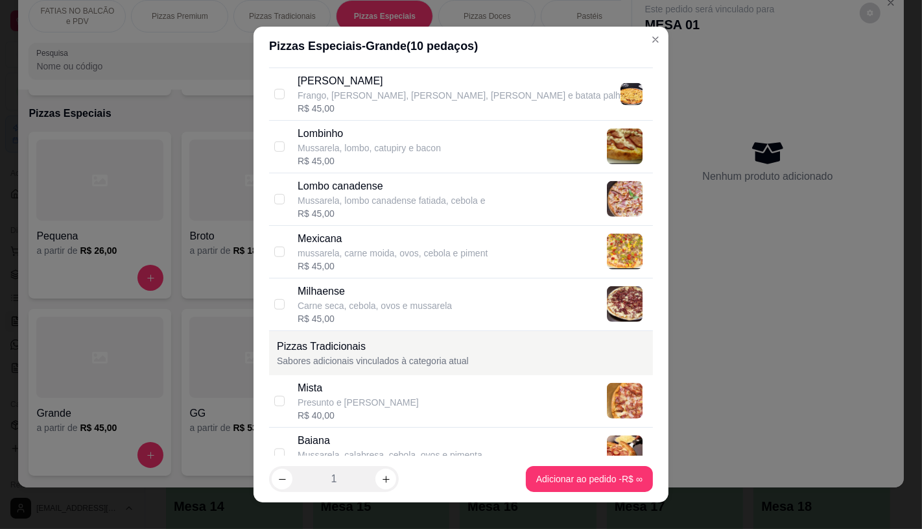
scroll to position [936, 0]
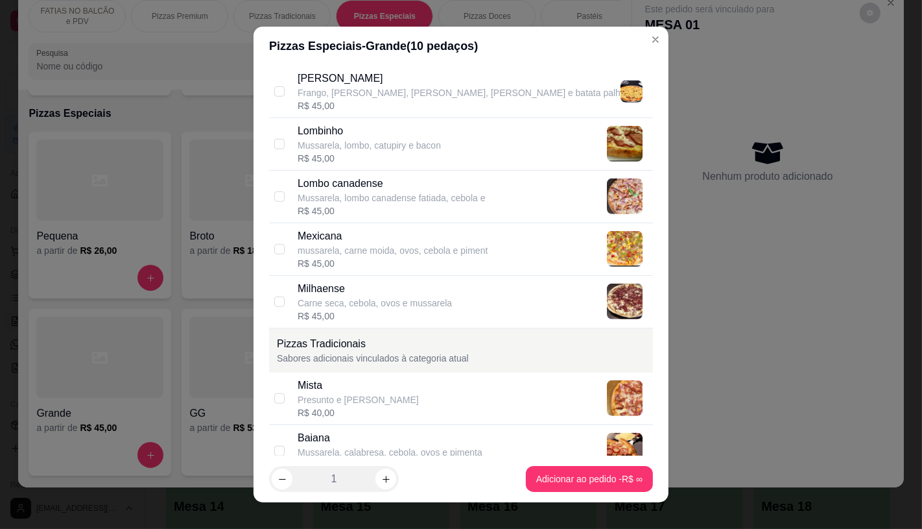
click at [320, 302] on p "Carne seca, cebola, ovos e mussarela" at bounding box center [375, 302] width 154 height 13
checkbox input "true"
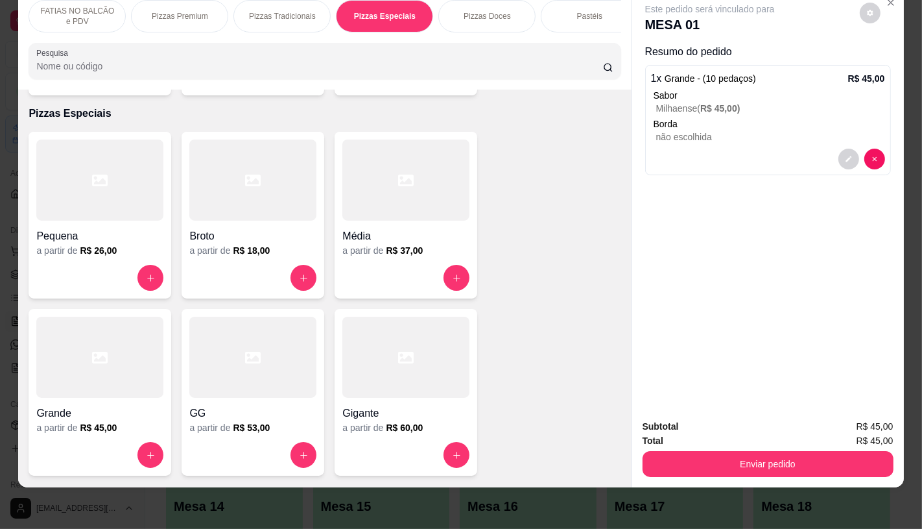
click at [118, 375] on div at bounding box center [99, 356] width 127 height 81
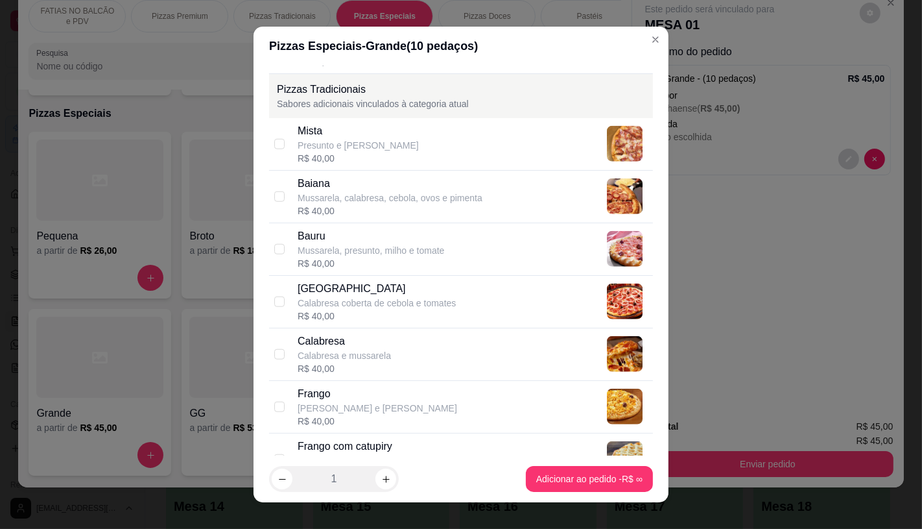
scroll to position [1224, 0]
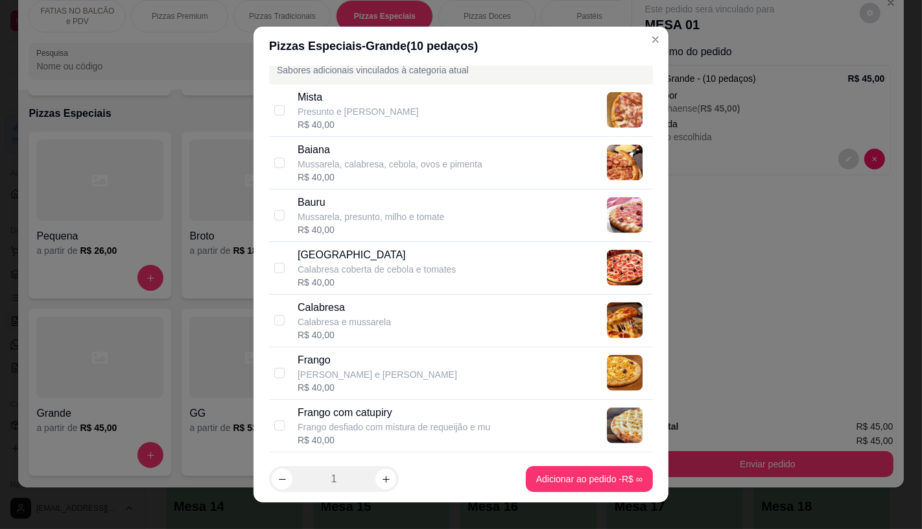
click at [368, 323] on div "Calabresa e mussarela" at bounding box center [344, 321] width 93 height 13
checkbox input "true"
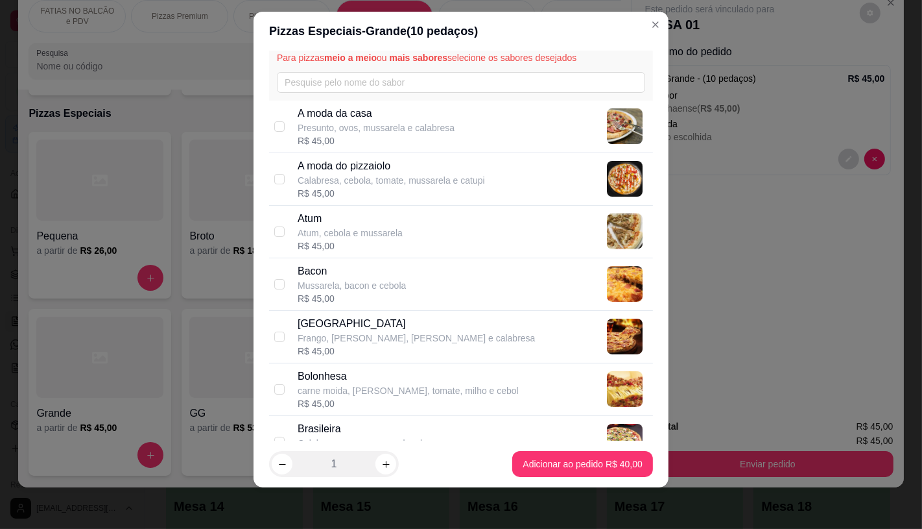
scroll to position [0, 0]
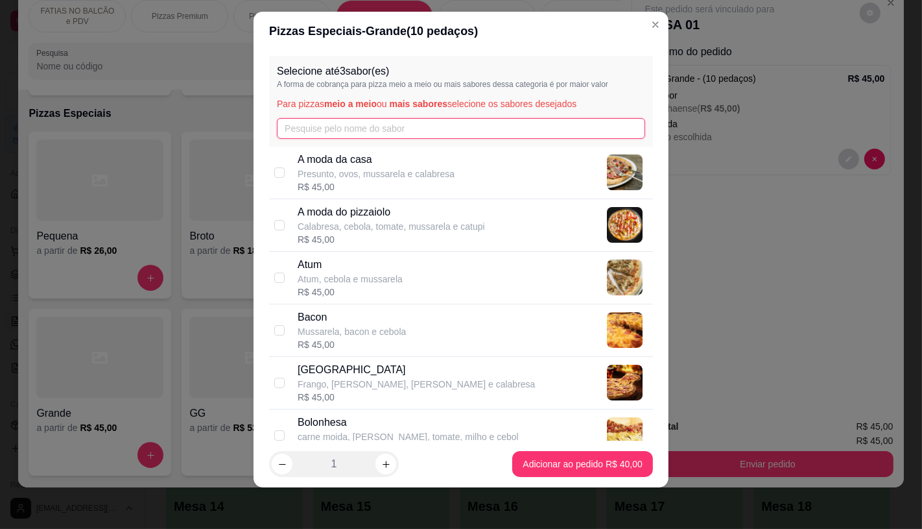
click at [403, 121] on input "text" at bounding box center [461, 128] width 368 height 21
type input "4"
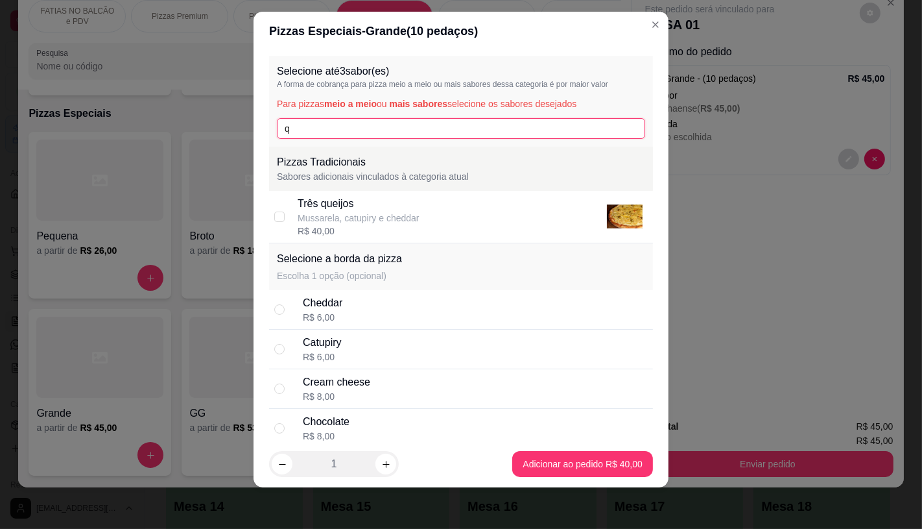
type input "qq"
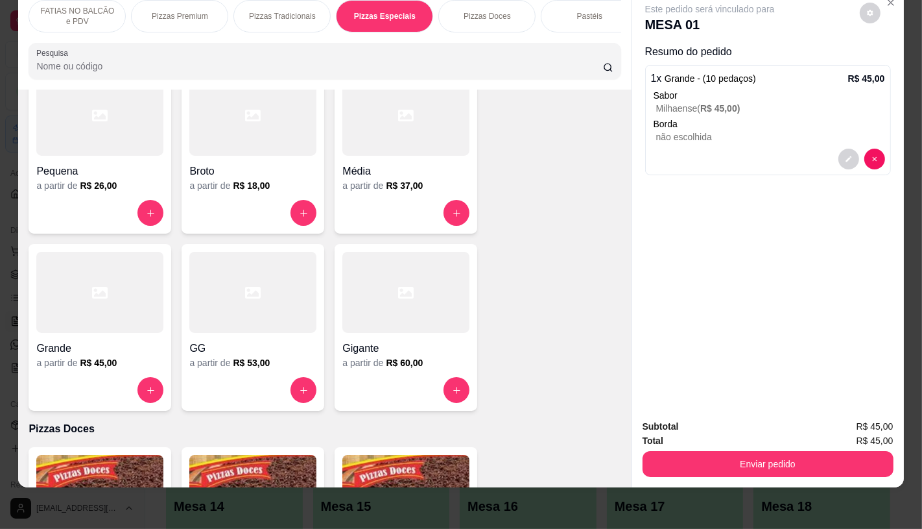
scroll to position [1887, 0]
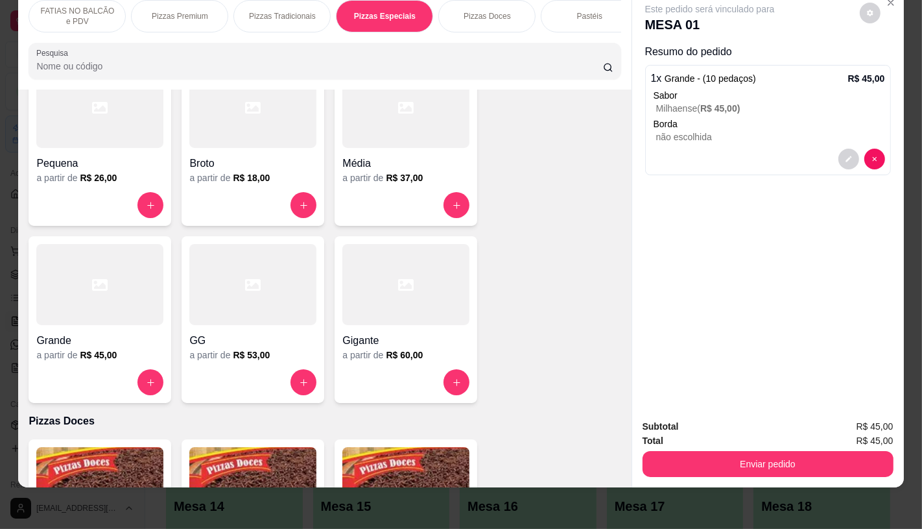
click at [99, 278] on div at bounding box center [99, 284] width 127 height 81
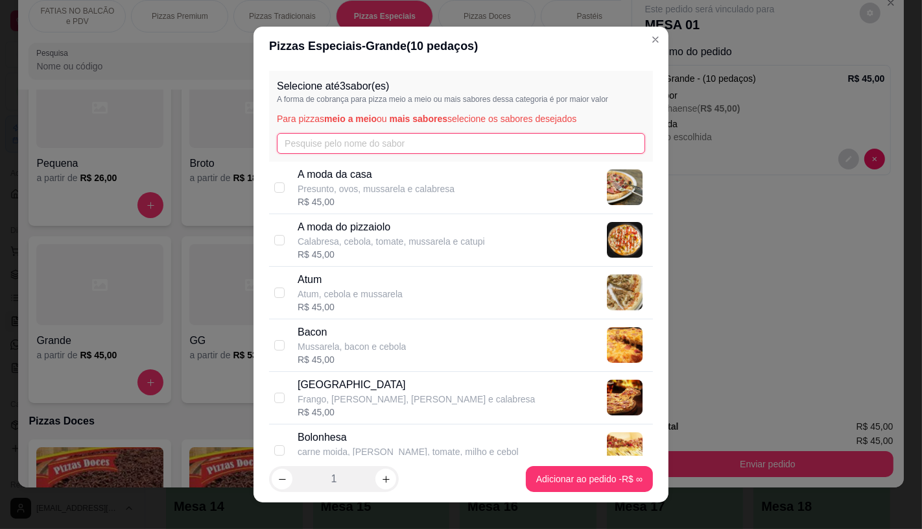
click at [331, 145] on input "text" at bounding box center [461, 143] width 368 height 21
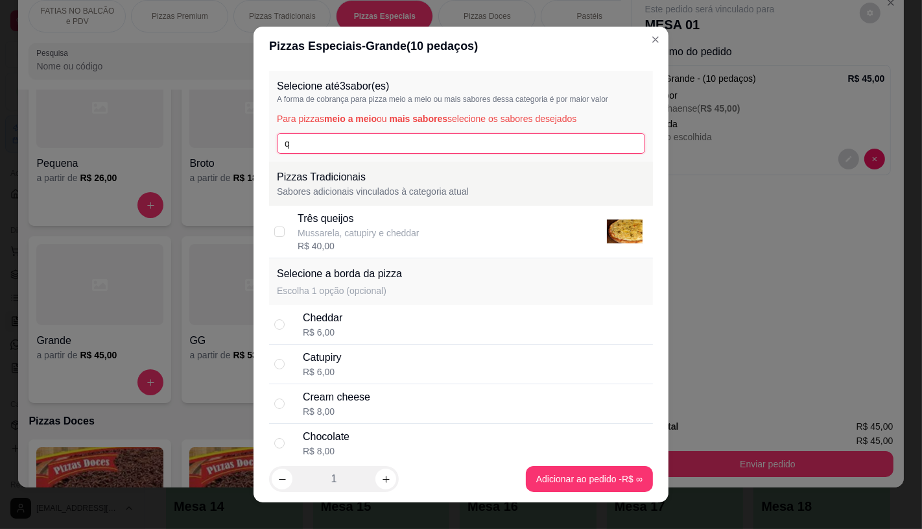
type input "q"
click at [368, 238] on div "Mussarela, catupiry e cheddar" at bounding box center [359, 232] width 122 height 13
checkbox input "false"
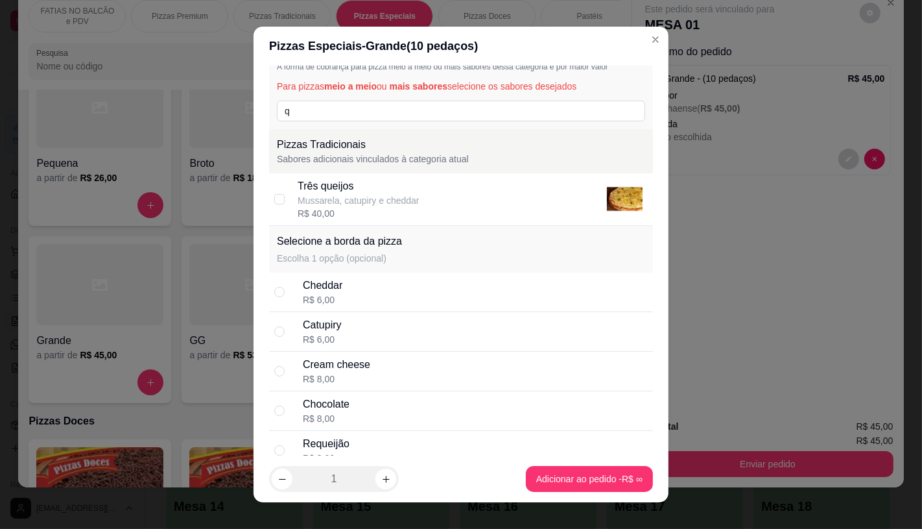
scroll to position [0, 0]
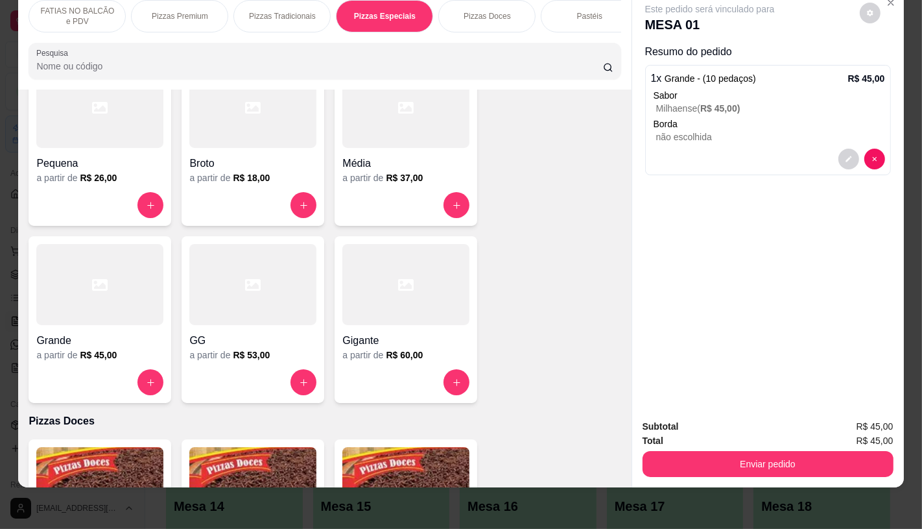
click at [133, 302] on div at bounding box center [99, 284] width 127 height 81
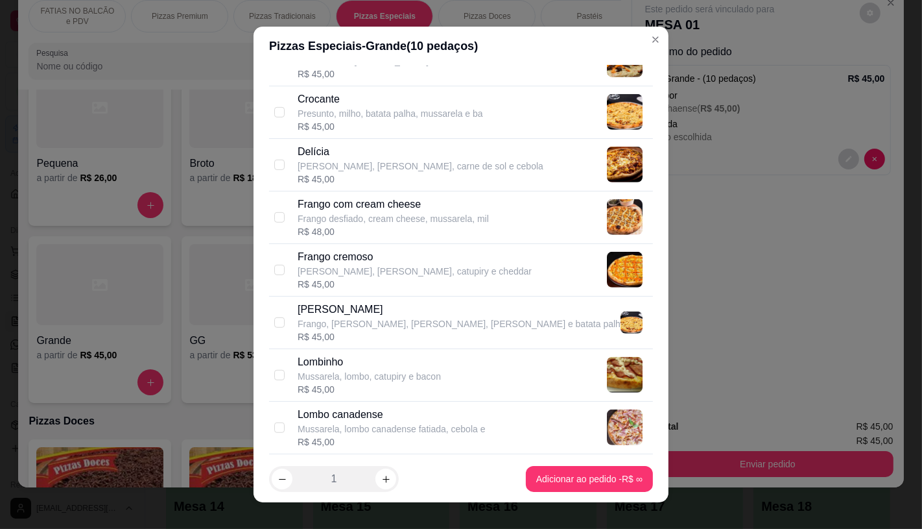
scroll to position [720, 0]
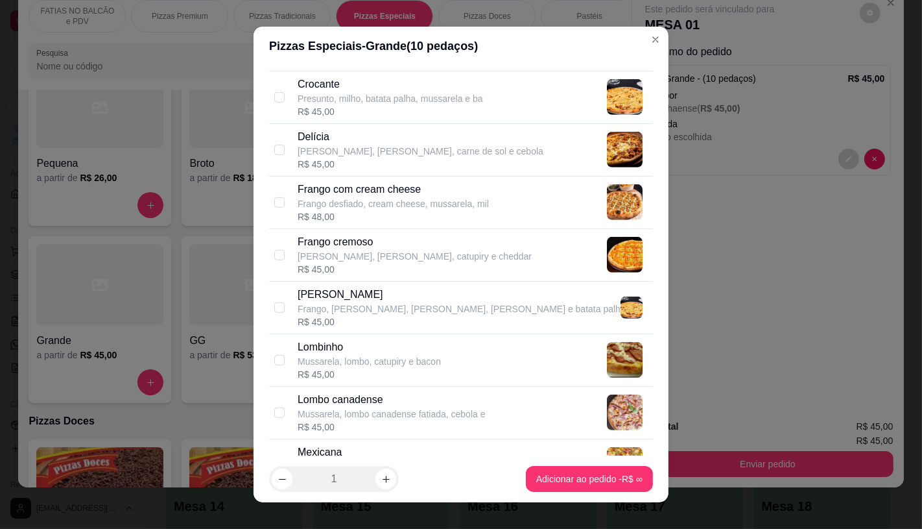
click at [376, 320] on div "R$ 45,00" at bounding box center [459, 321] width 323 height 13
checkbox input "true"
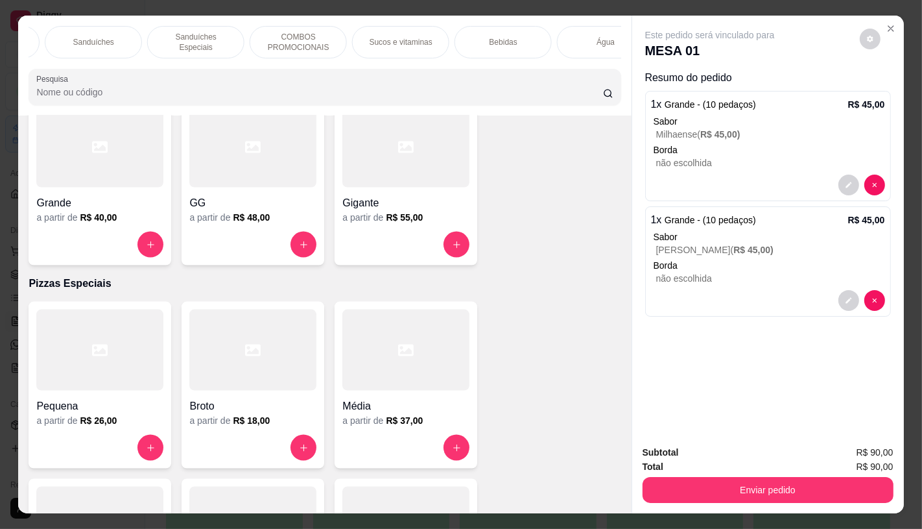
scroll to position [0, 1124]
click at [477, 37] on p "Bebidas" at bounding box center [491, 42] width 28 height 10
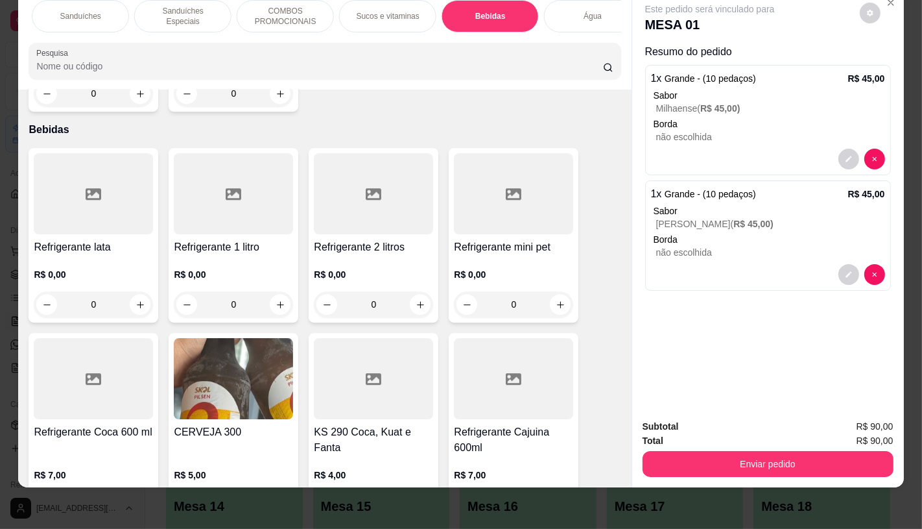
click at [390, 172] on div at bounding box center [373, 193] width 119 height 81
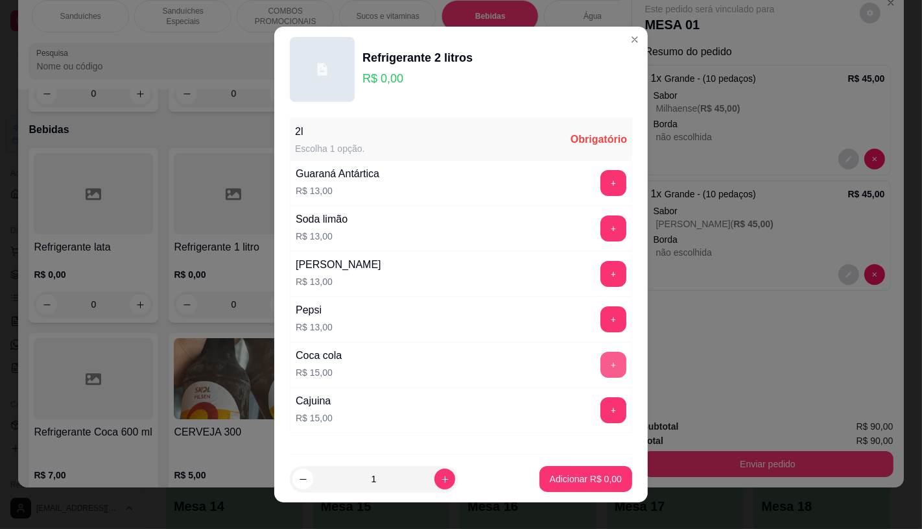
click at [600, 366] on button "+" at bounding box center [613, 364] width 26 height 26
click at [593, 473] on p "Adicionar R$ 15,00" at bounding box center [583, 479] width 75 height 12
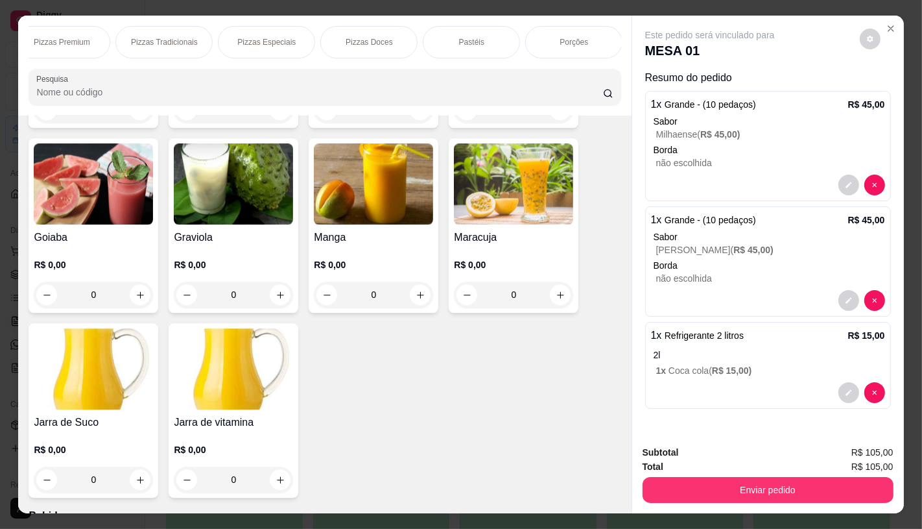
scroll to position [0, 0]
click at [85, 34] on p "FATIAS NO BALCÃO e PDV" at bounding box center [77, 42] width 75 height 21
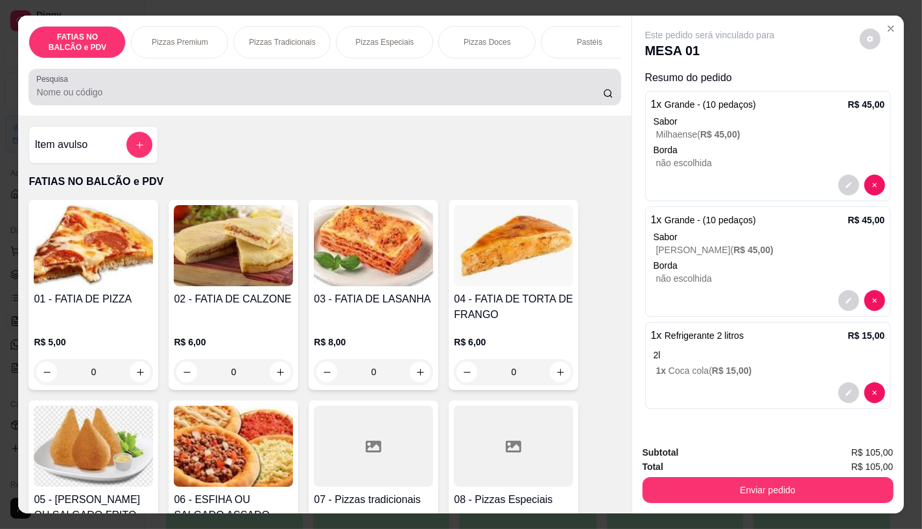
click at [169, 99] on input "Pesquisa" at bounding box center [319, 92] width 566 height 13
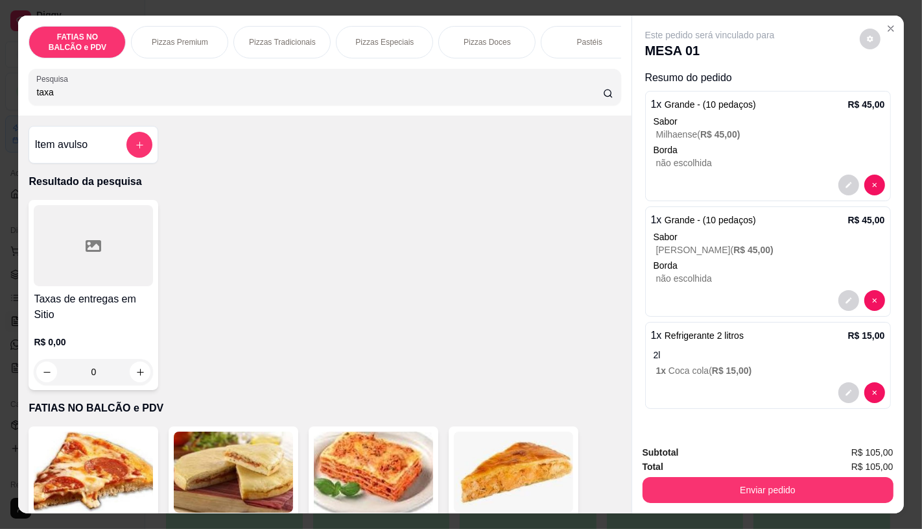
type input "taxa"
click at [96, 275] on div at bounding box center [93, 245] width 119 height 81
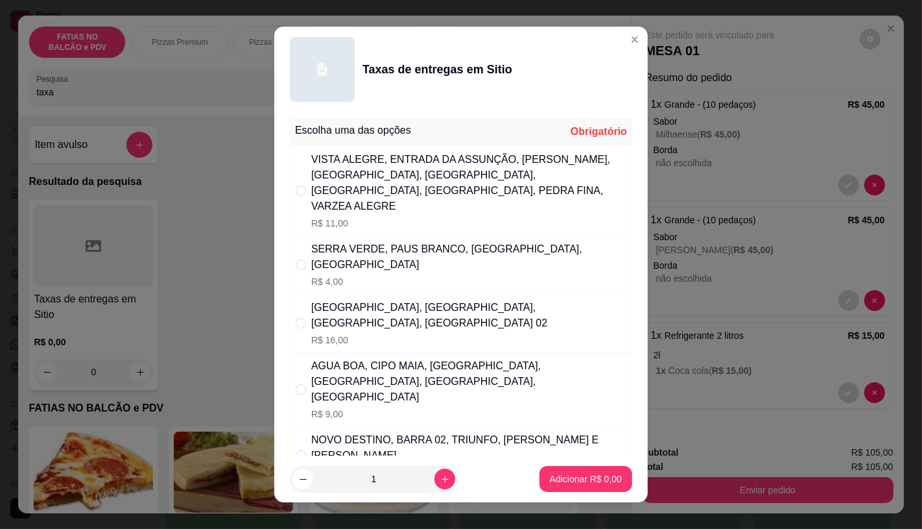
click at [505, 190] on div "VISTA ALEGRE, ENTRADA DA ASSUNÇÃO, [PERSON_NAME], [GEOGRAPHIC_DATA], [GEOGRAPHI…" at bounding box center [468, 183] width 315 height 62
radio input "true"
click at [602, 485] on button "Adicionar R$ 11,00" at bounding box center [583, 479] width 98 height 26
type input "1"
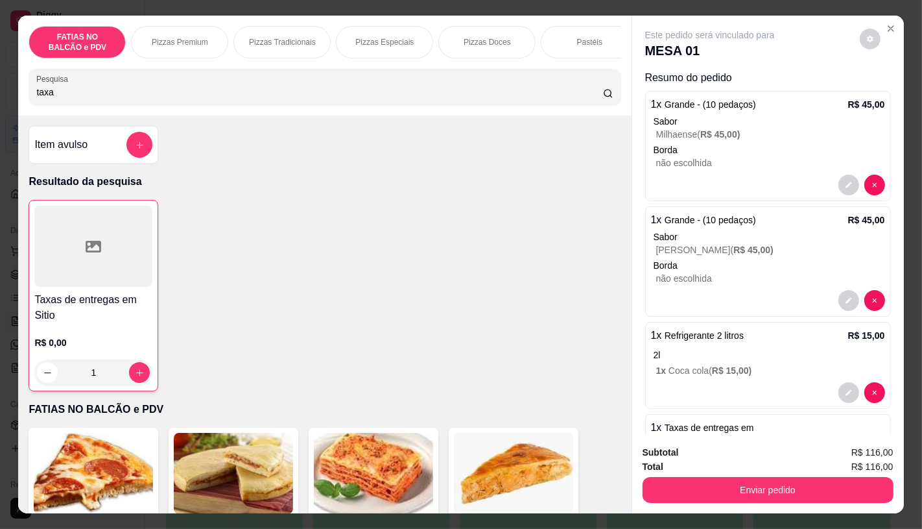
click at [295, 37] on p "Pizzas Tradicionais" at bounding box center [282, 42] width 67 height 10
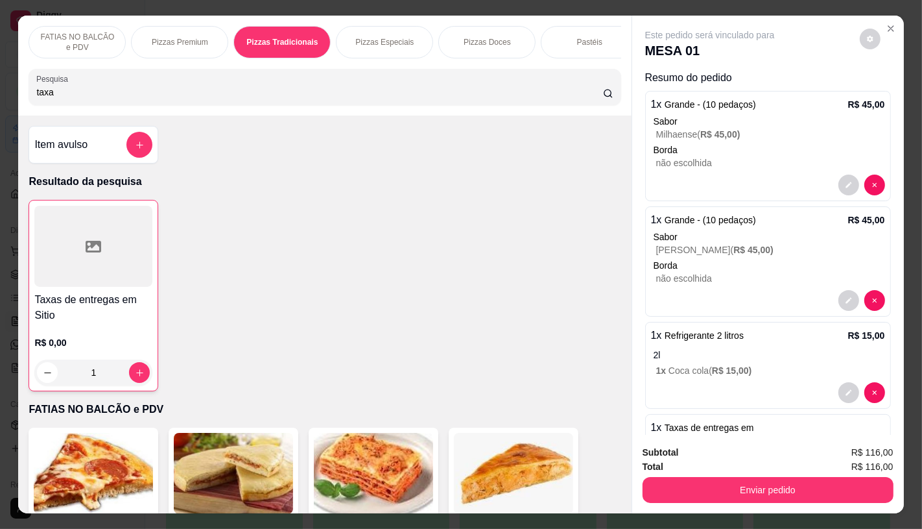
scroll to position [30, 0]
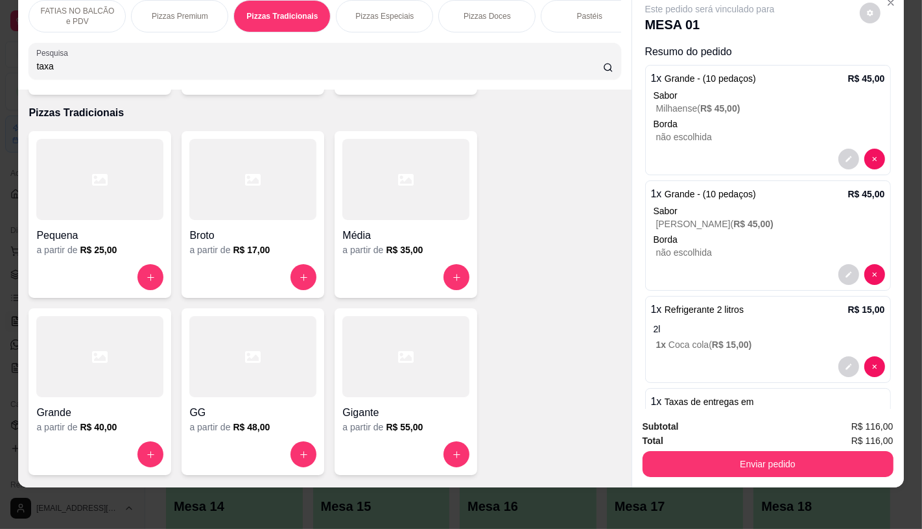
click at [209, 376] on div at bounding box center [252, 356] width 127 height 81
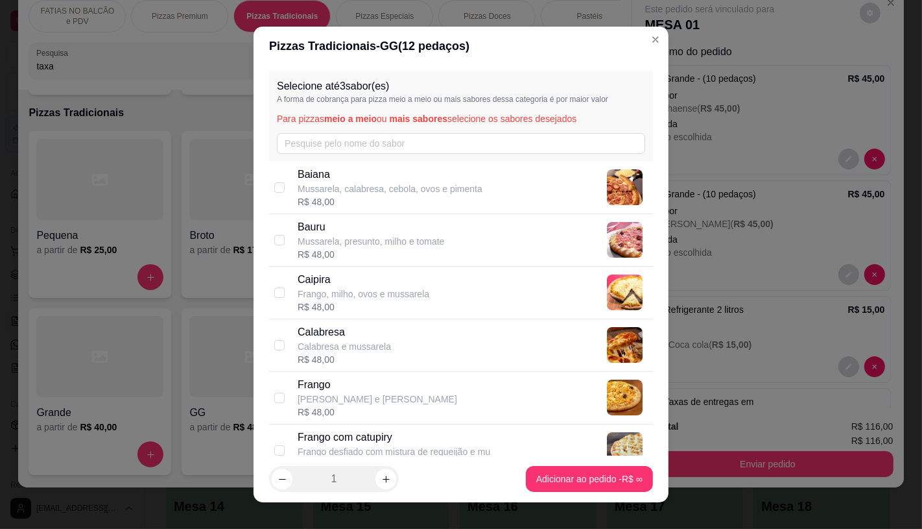
click at [344, 340] on p "Calabresa e mussarela" at bounding box center [344, 346] width 93 height 13
checkbox input "true"
click at [386, 482] on button "increase-product-quantity" at bounding box center [385, 478] width 21 height 21
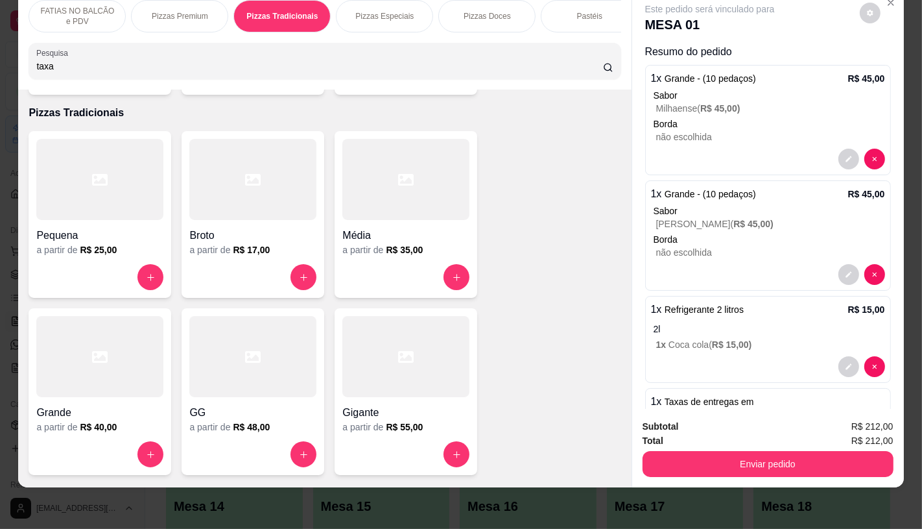
click at [119, 377] on div at bounding box center [99, 356] width 127 height 81
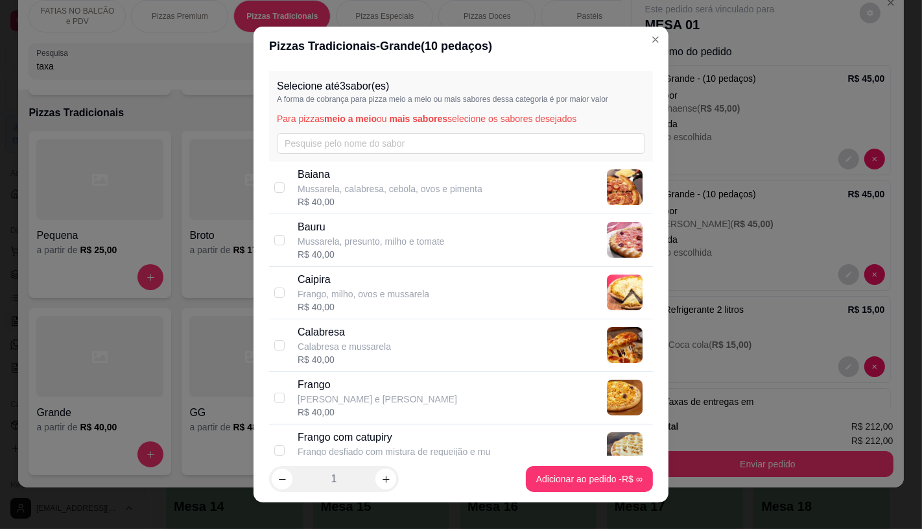
click at [342, 433] on p "Frango com catupiry" at bounding box center [394, 437] width 193 height 16
checkbox input "true"
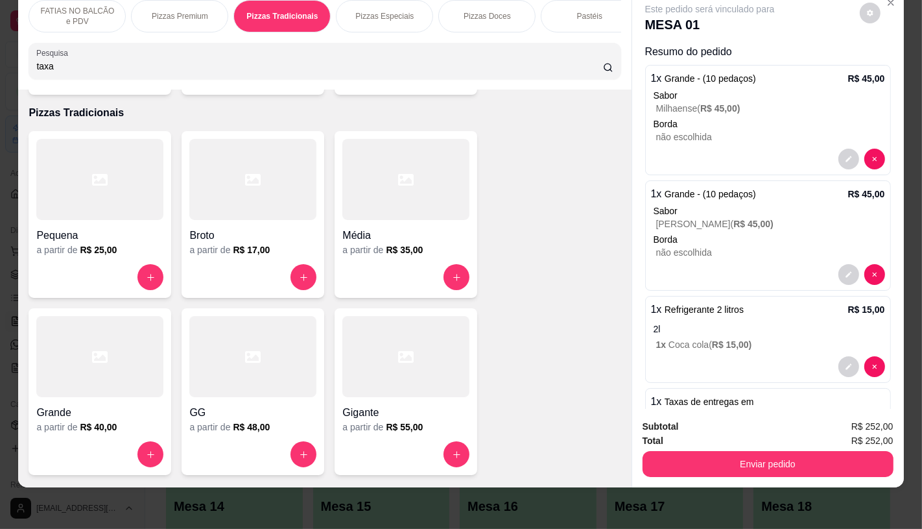
click at [178, 64] on input "taxa" at bounding box center [319, 66] width 566 height 13
type input "t"
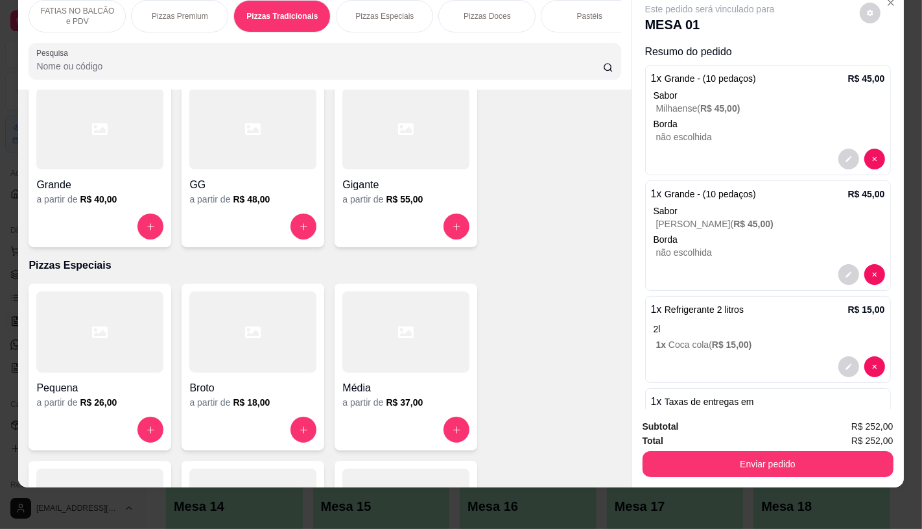
scroll to position [1435, 0]
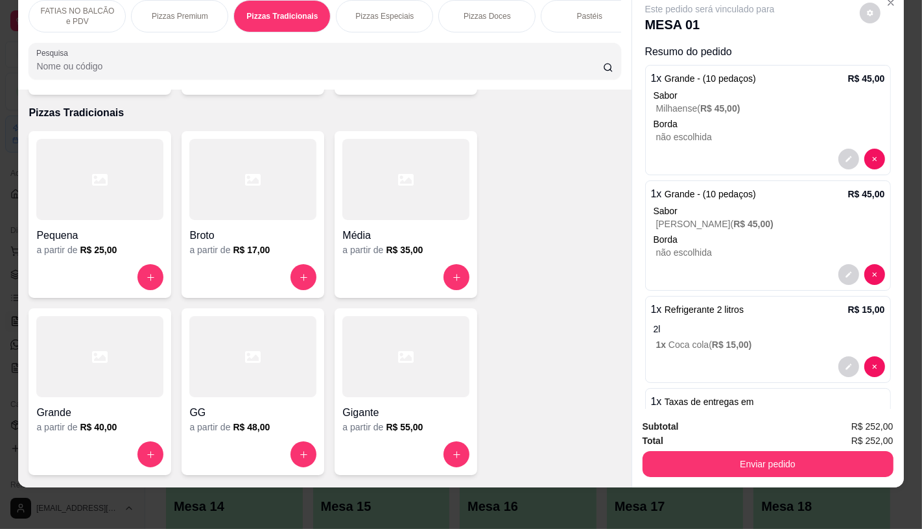
click at [91, 6] on p "FATIAS NO BALCÃO e PDV" at bounding box center [77, 16] width 75 height 21
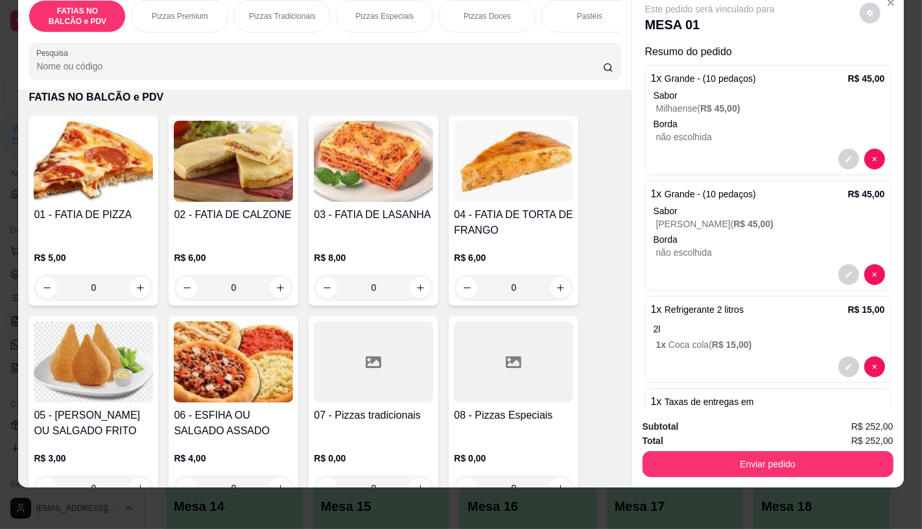
scroll to position [0, 0]
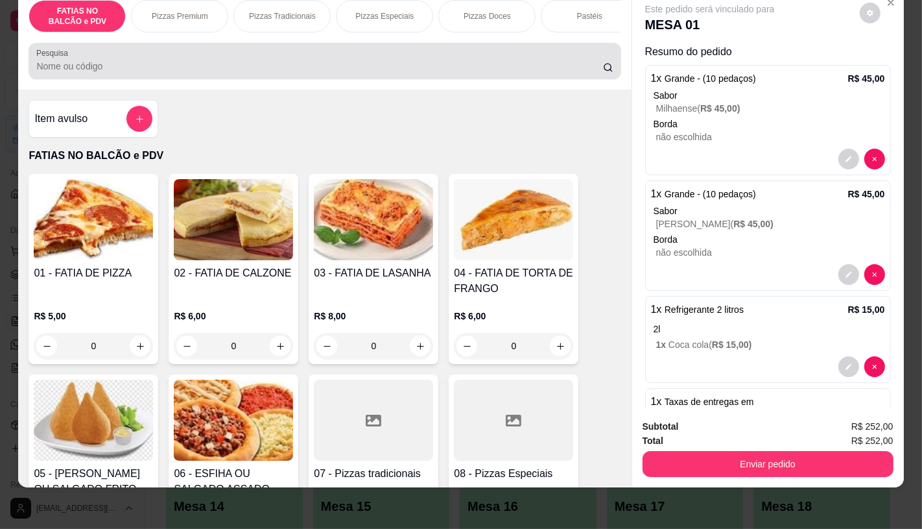
click at [113, 78] on div "Pesquisa" at bounding box center [325, 61] width 592 height 36
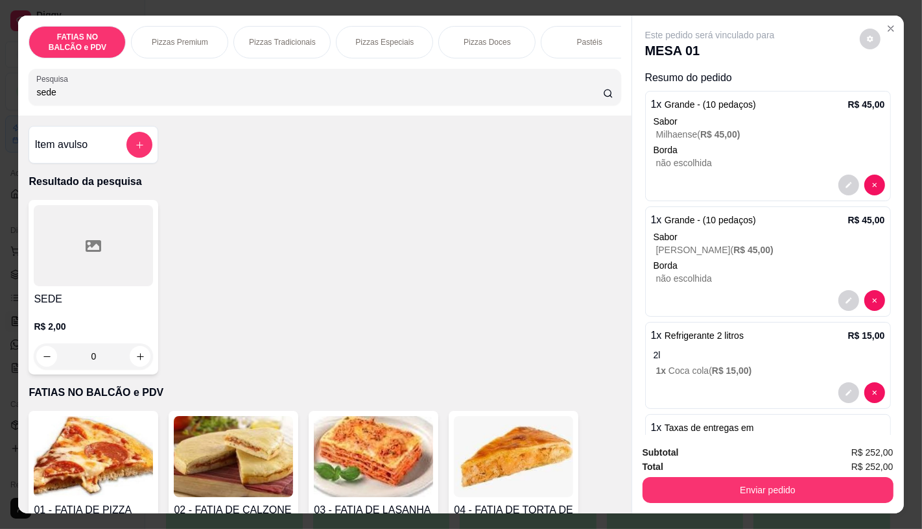
type input "sede"
click at [136, 333] on p "R$ 2,00" at bounding box center [93, 326] width 119 height 13
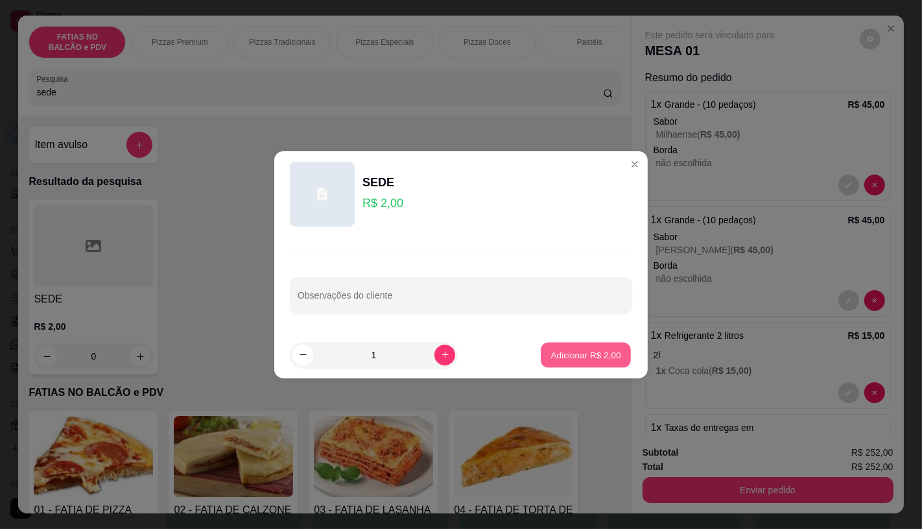
click at [582, 346] on button "Adicionar R$ 2,00" at bounding box center [586, 354] width 90 height 25
type input "1"
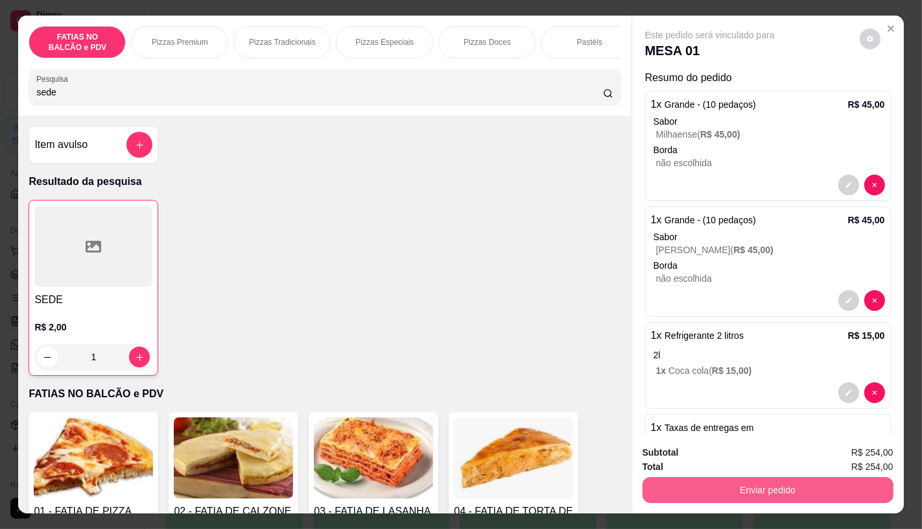
click at [844, 480] on button "Enviar pedido" at bounding box center [768, 490] width 251 height 26
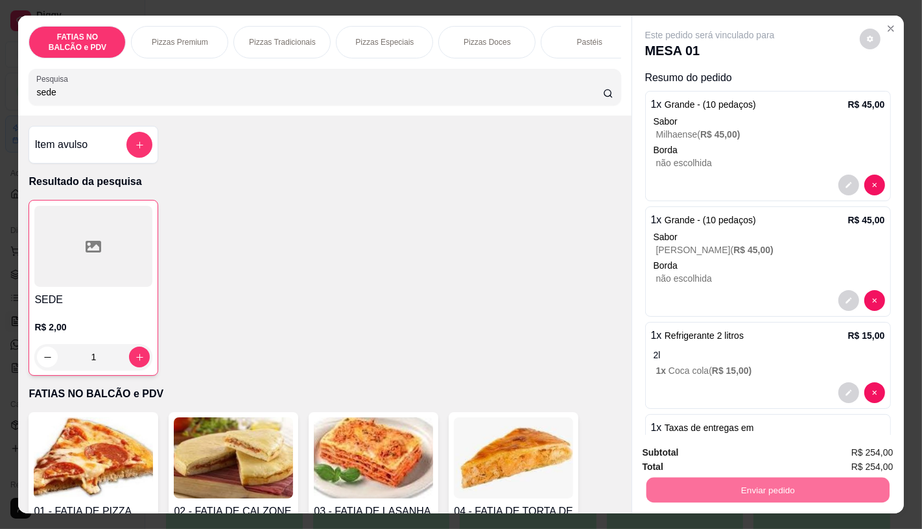
click at [723, 448] on button "Não registrar e enviar pedido" at bounding box center [724, 452] width 135 height 25
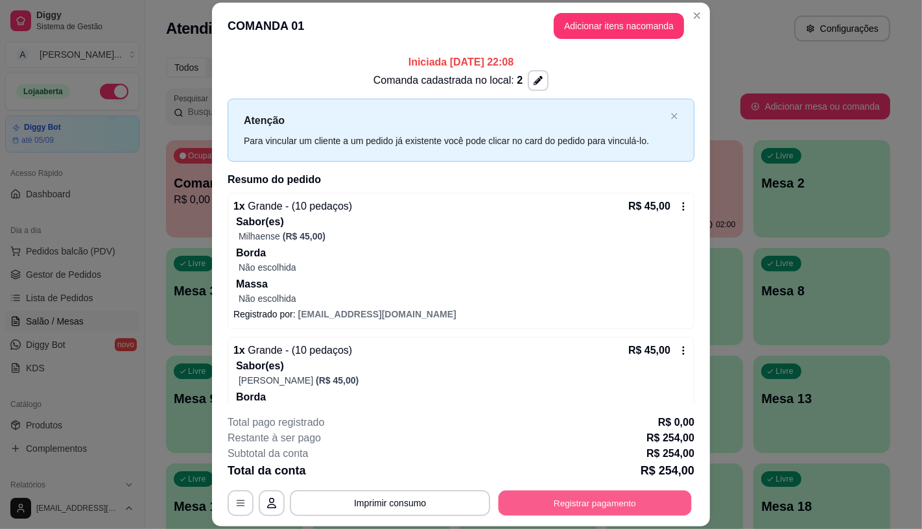
click at [567, 501] on button "Registrar pagamento" at bounding box center [595, 502] width 193 height 25
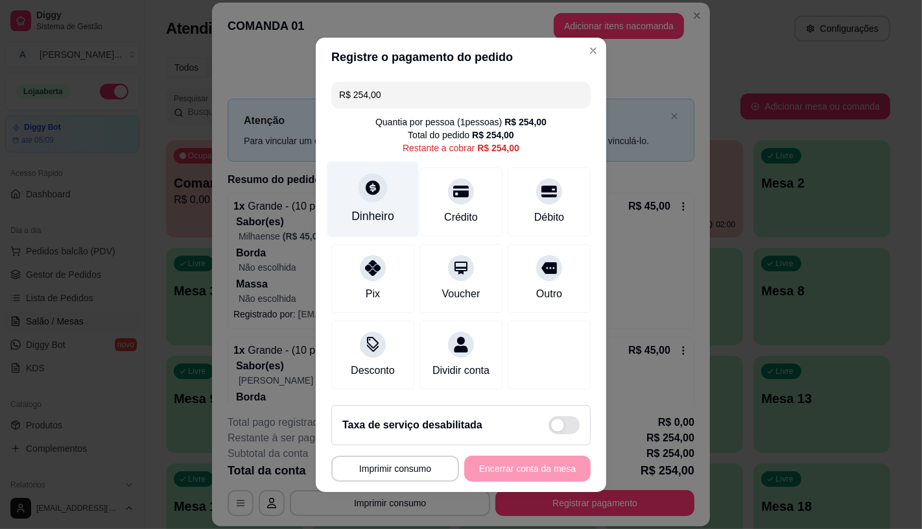
click at [372, 191] on div at bounding box center [373, 187] width 29 height 29
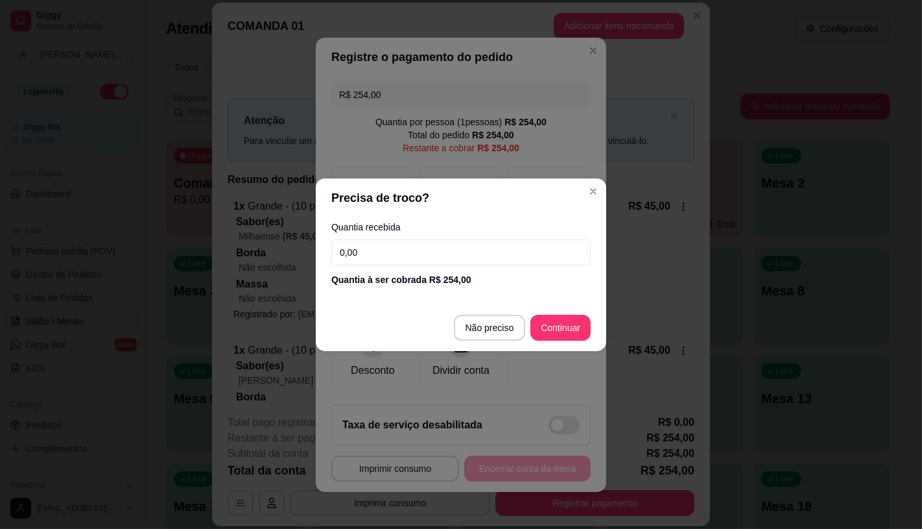
click at [422, 249] on input "0,00" at bounding box center [460, 252] width 259 height 26
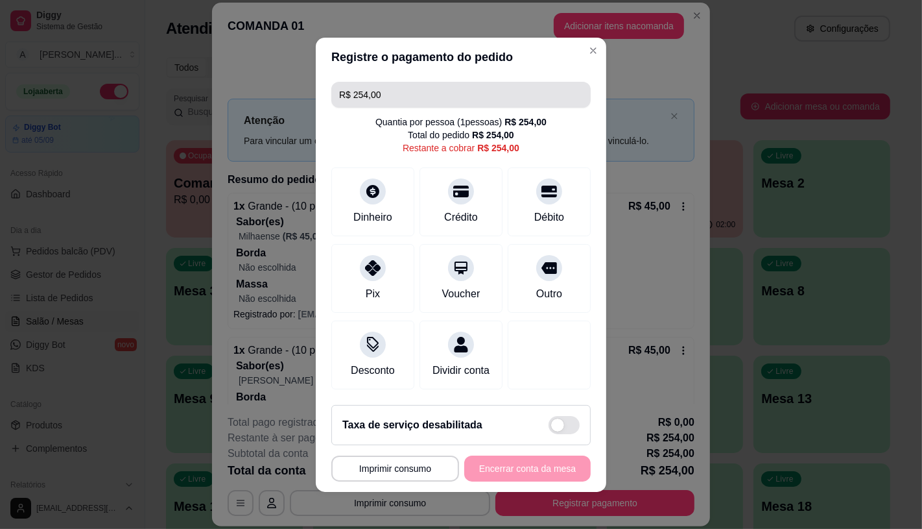
click at [485, 82] on input "R$ 254,00" at bounding box center [461, 95] width 244 height 26
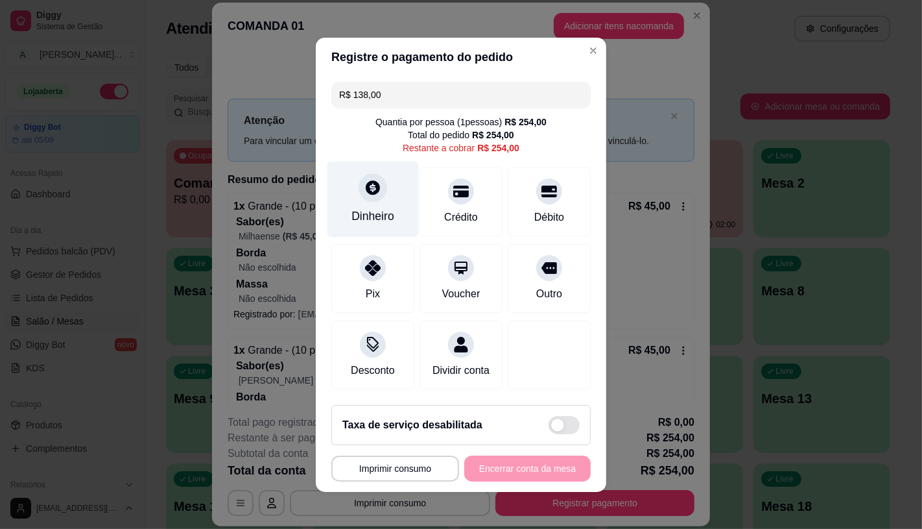
click at [378, 183] on div at bounding box center [373, 187] width 29 height 29
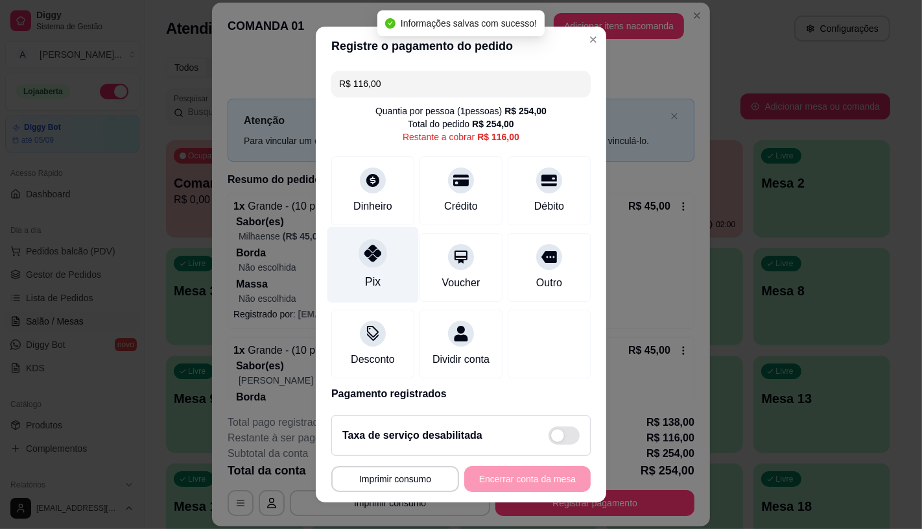
click at [361, 263] on div at bounding box center [373, 253] width 29 height 29
type input "R$ 0,00"
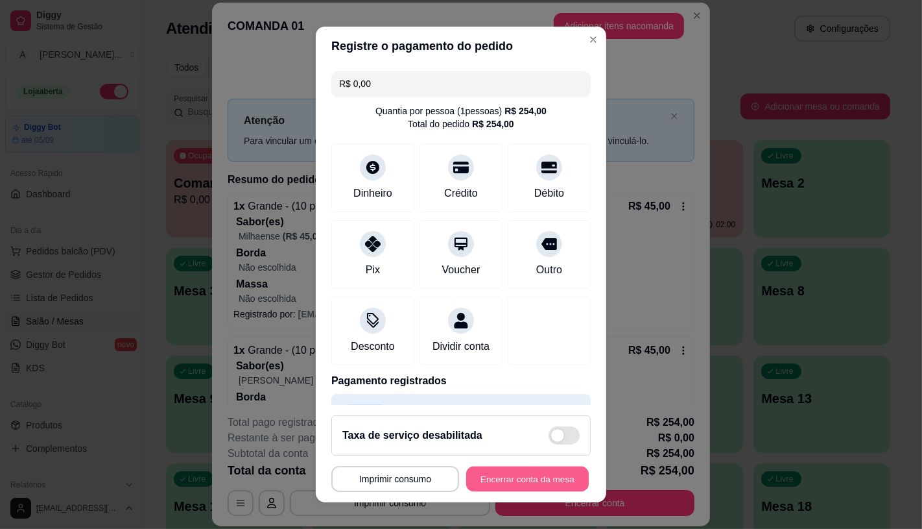
click at [517, 477] on button "Encerrar conta da mesa" at bounding box center [527, 478] width 123 height 25
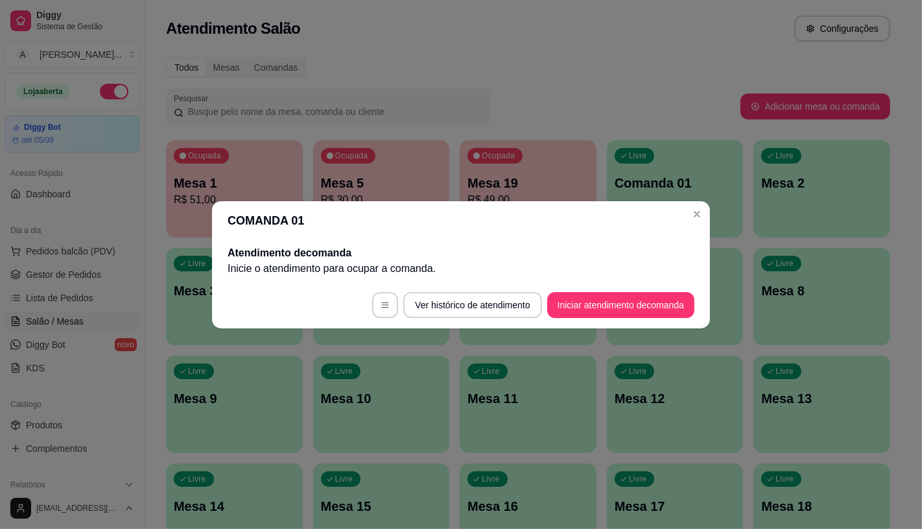
click at [709, 209] on header "COMANDA 01" at bounding box center [461, 220] width 498 height 39
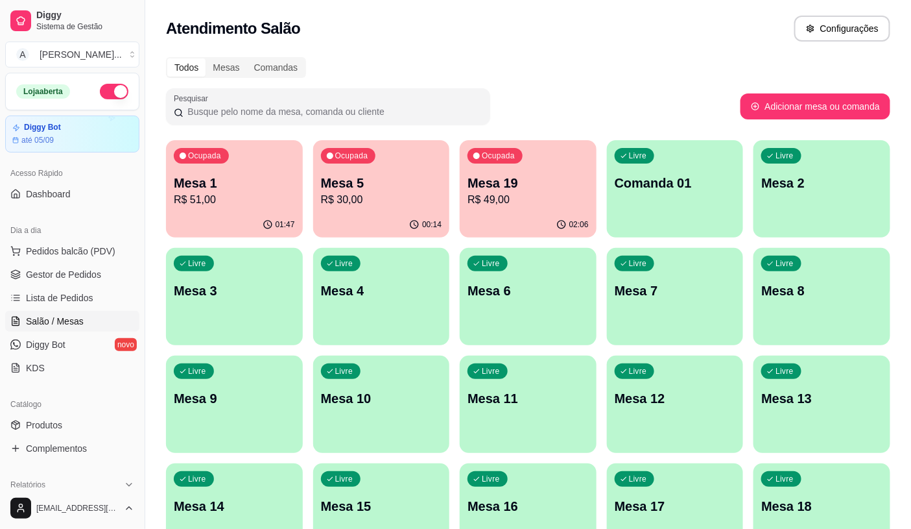
drag, startPoint x: 696, startPoint y: 71, endPoint x: 683, endPoint y: 87, distance: 20.3
click at [695, 72] on div "Todos Mesas Comandas" at bounding box center [528, 67] width 724 height 21
click at [523, 189] on p "Mesa 19" at bounding box center [528, 183] width 121 height 18
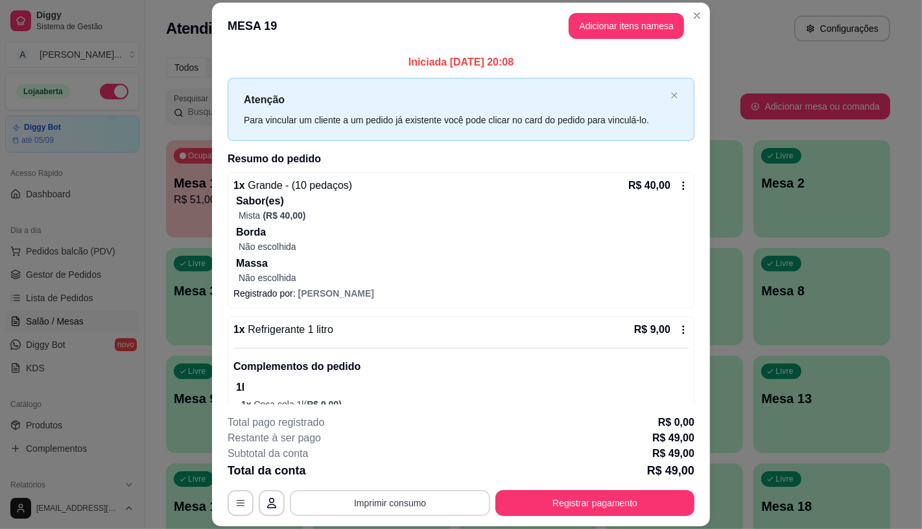
click at [388, 500] on button "Imprimir consumo" at bounding box center [390, 503] width 200 height 26
click at [385, 387] on p "1l" at bounding box center [462, 387] width 453 height 16
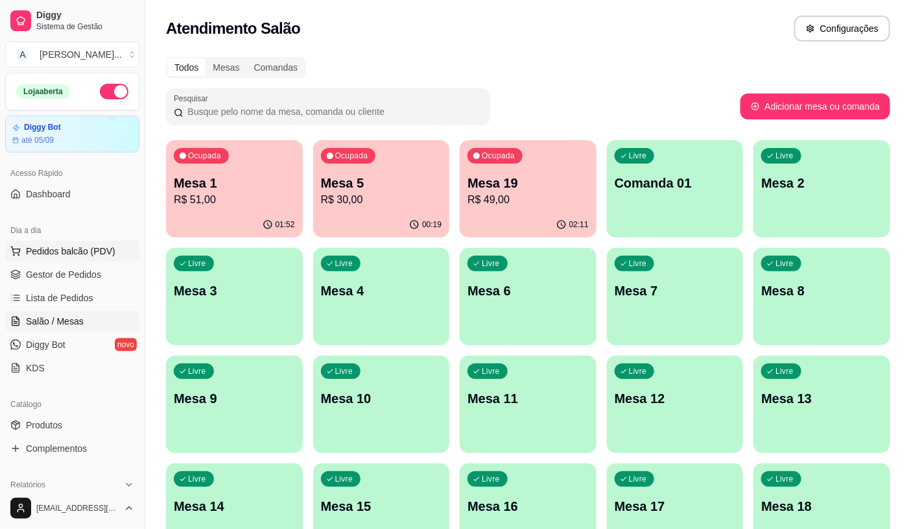
click at [81, 246] on span "Pedidos balcão (PDV)" at bounding box center [70, 250] width 89 height 13
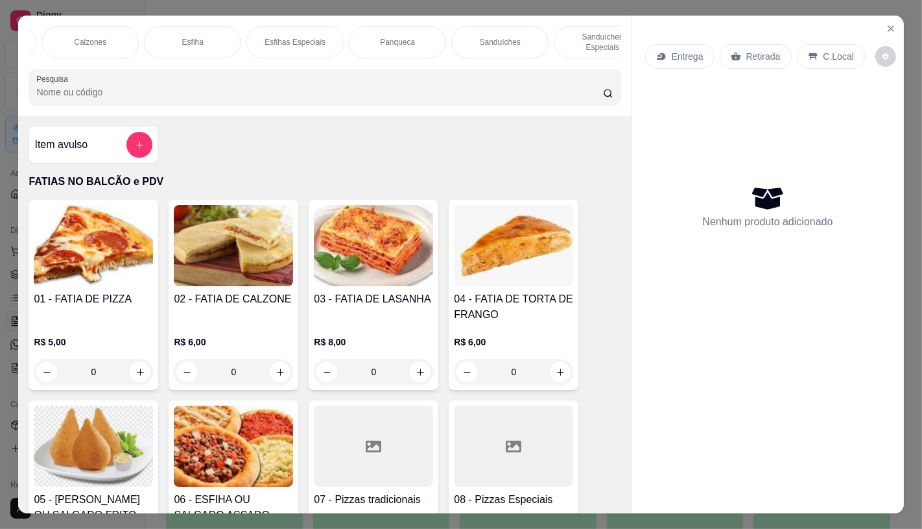
scroll to position [0, 749]
click at [457, 38] on p "Sanduíches" at bounding box center [455, 42] width 41 height 10
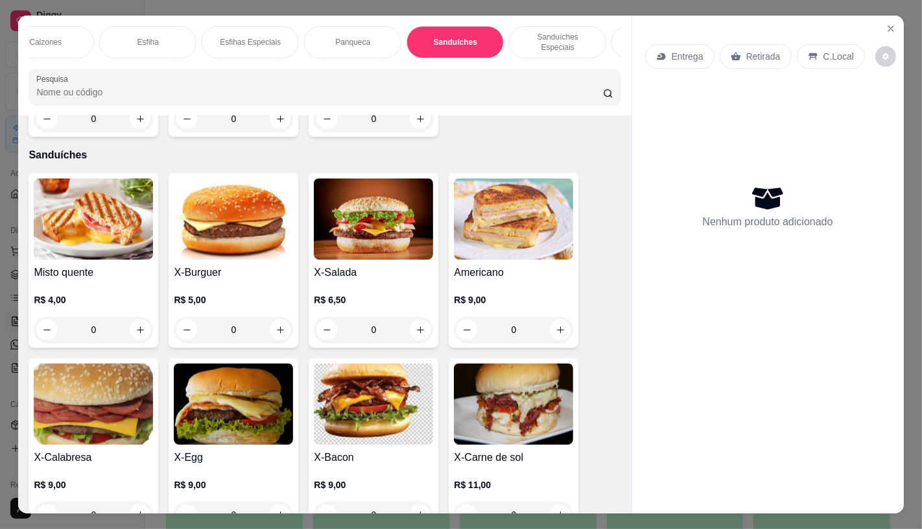
scroll to position [30, 0]
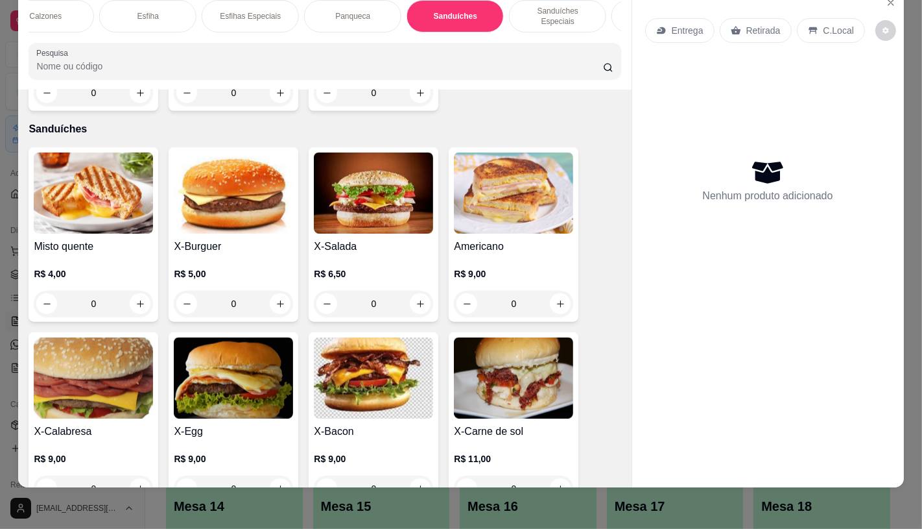
click at [357, 186] on img at bounding box center [373, 192] width 119 height 81
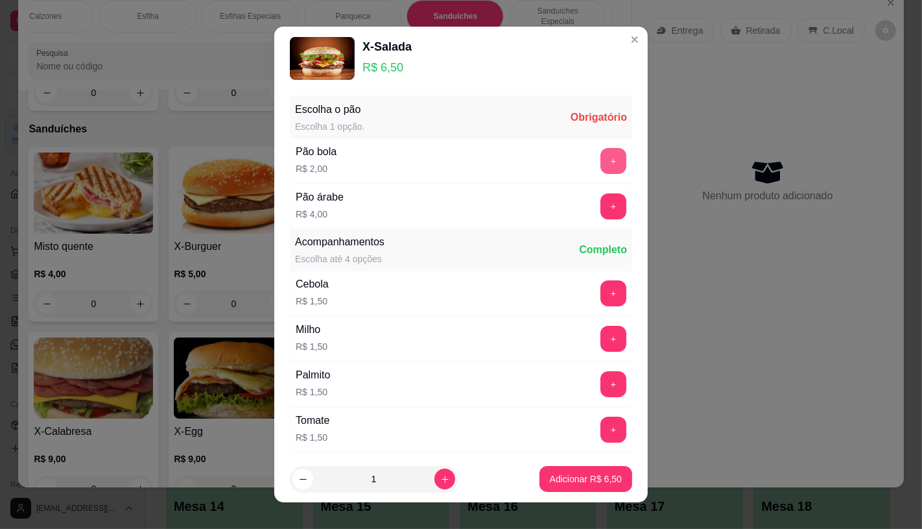
click at [600, 156] on button "+" at bounding box center [613, 161] width 26 height 26
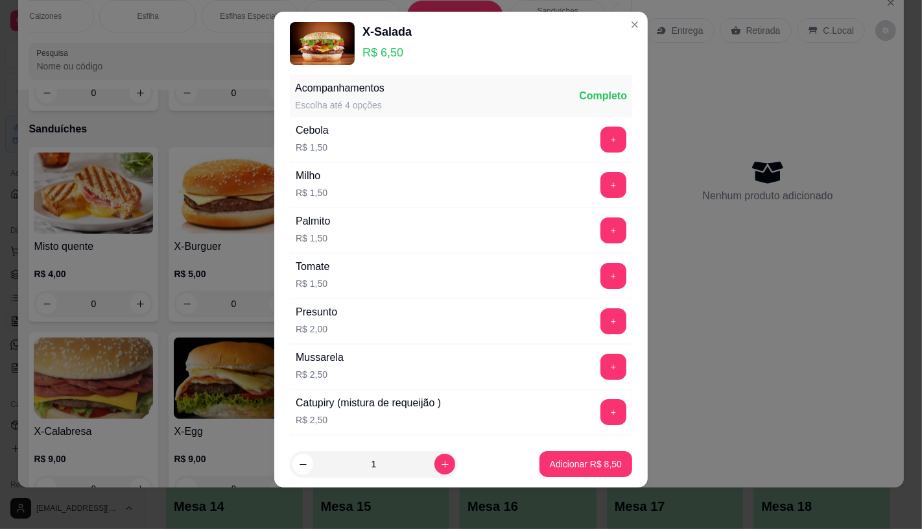
scroll to position [427, 0]
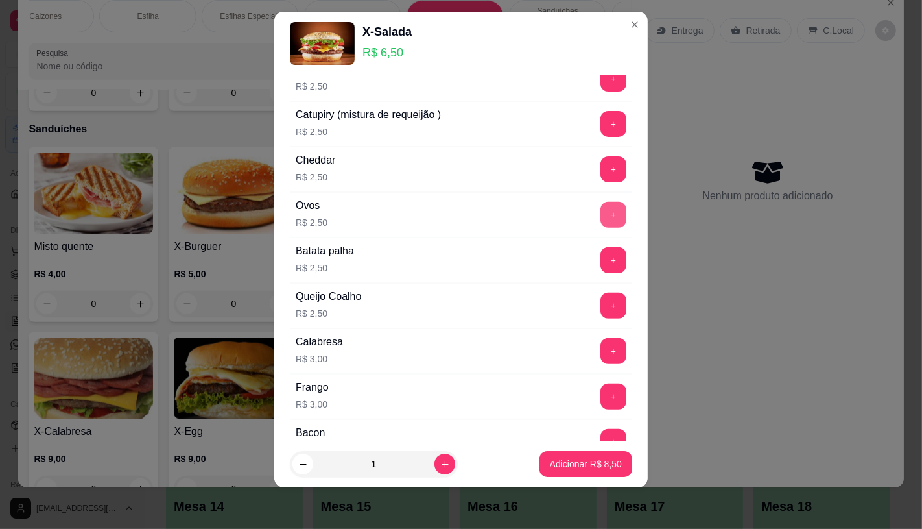
click at [600, 211] on button "+" at bounding box center [613, 215] width 26 height 26
click at [604, 468] on p "Adicionar R$ 11,00" at bounding box center [583, 463] width 77 height 13
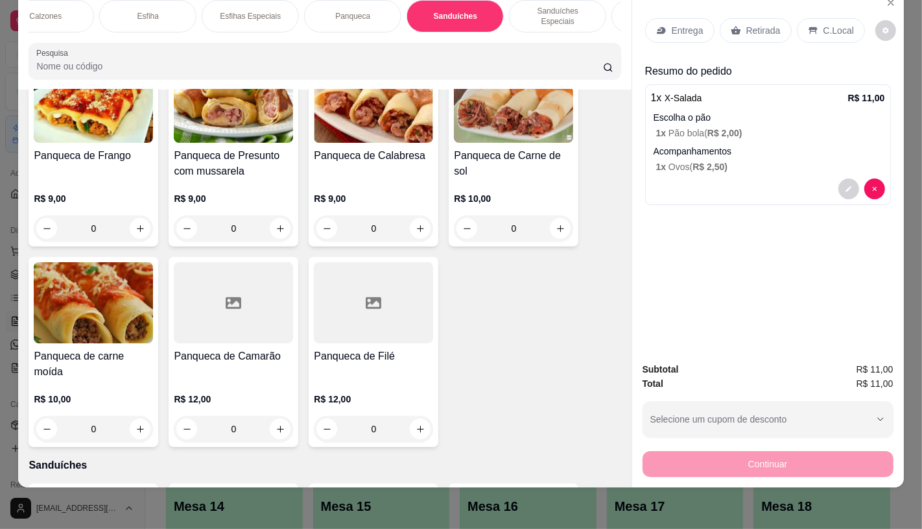
scroll to position [4881, 0]
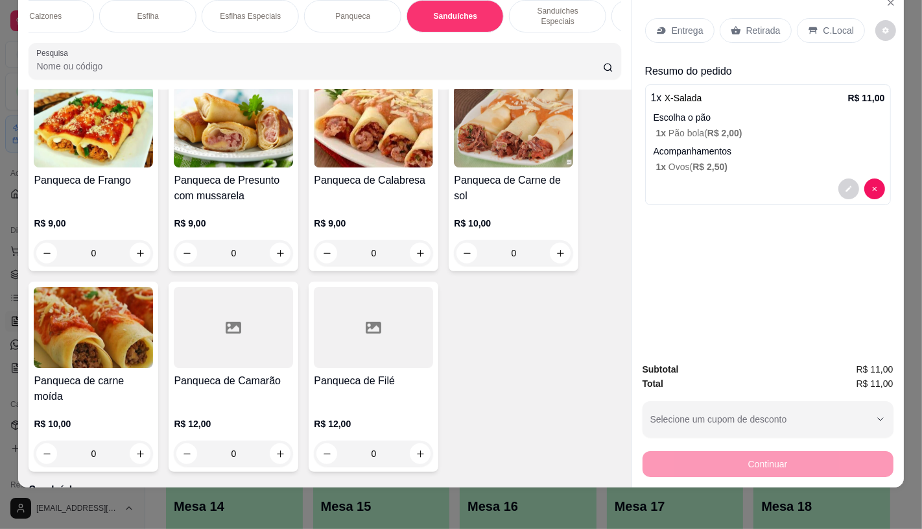
click at [235, 65] on input "Pesquisa" at bounding box center [319, 66] width 566 height 13
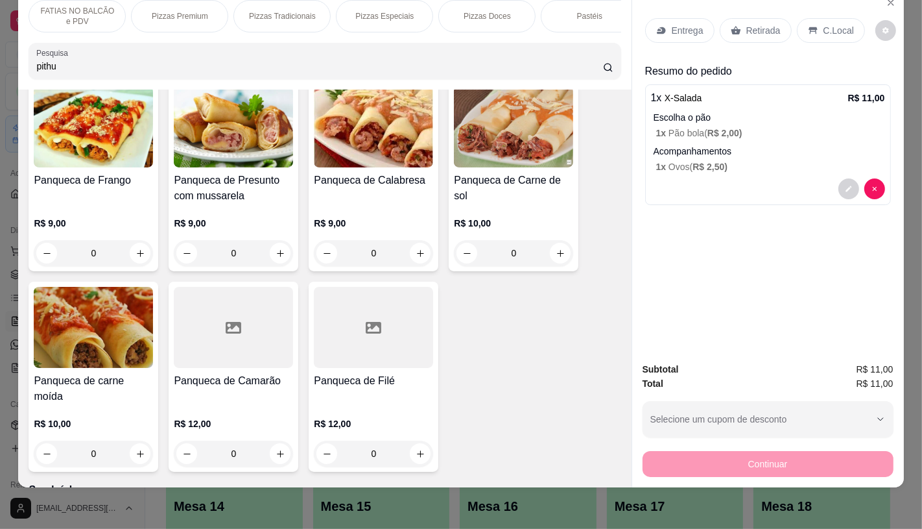
click at [69, 6] on p "FATIAS NO BALCÃO e PDV" at bounding box center [77, 16] width 75 height 21
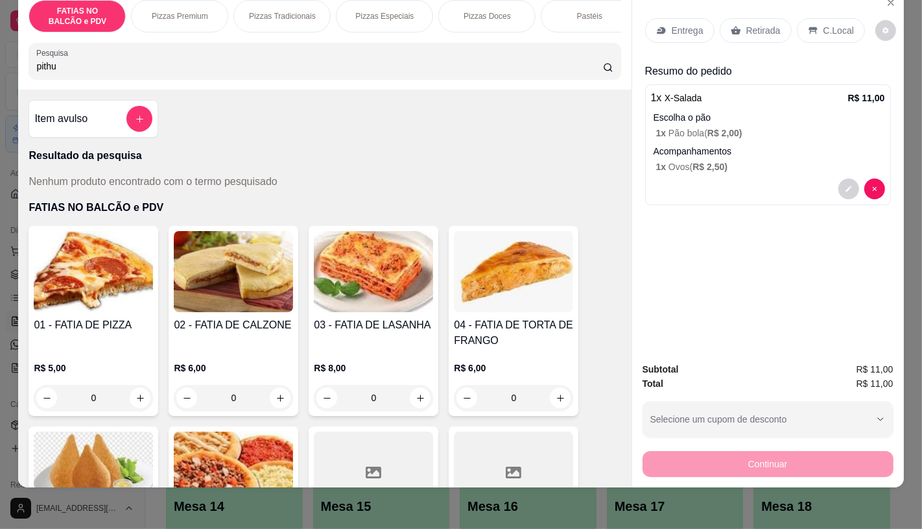
click at [161, 65] on input "pithu" at bounding box center [319, 66] width 566 height 13
type input "p"
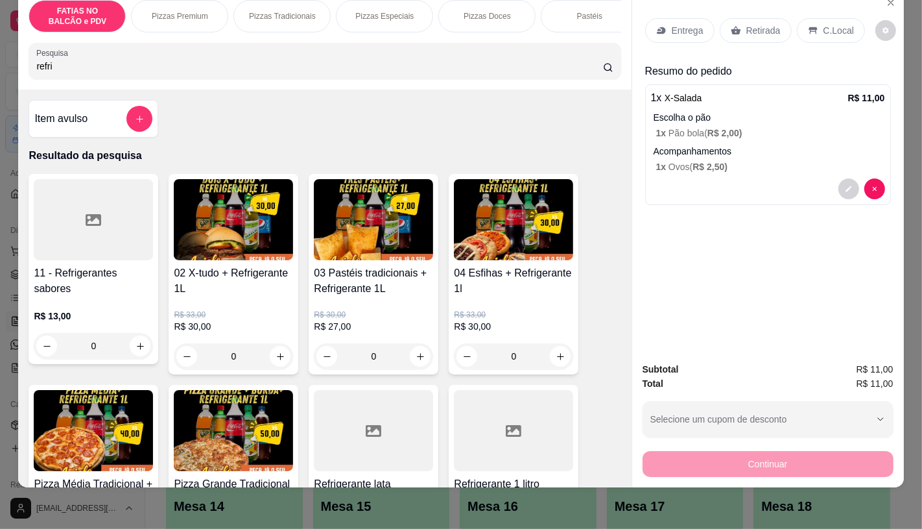
type input "refri"
click at [114, 256] on div at bounding box center [93, 219] width 119 height 81
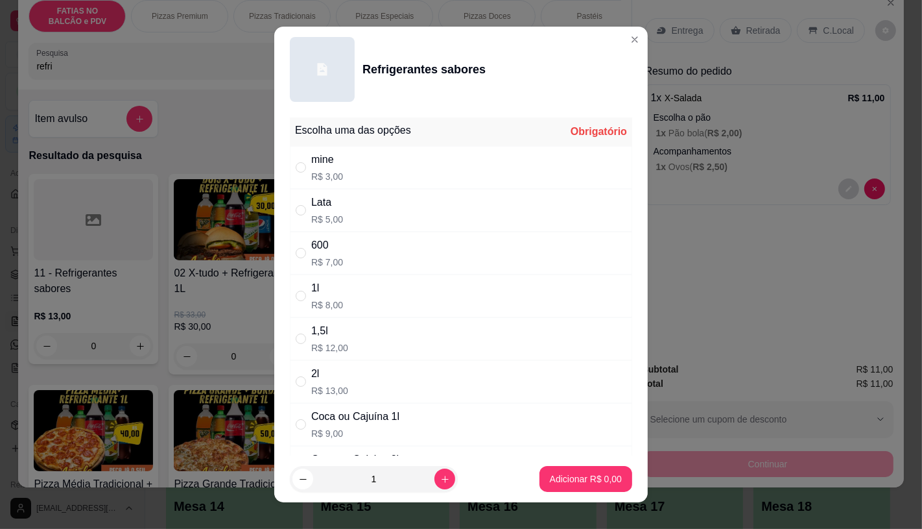
click at [340, 167] on div "mine R$ 3,00" at bounding box center [461, 167] width 342 height 43
radio input "true"
click at [603, 473] on p "Adicionar R$ 3,00" at bounding box center [586, 478] width 72 height 13
type input "1"
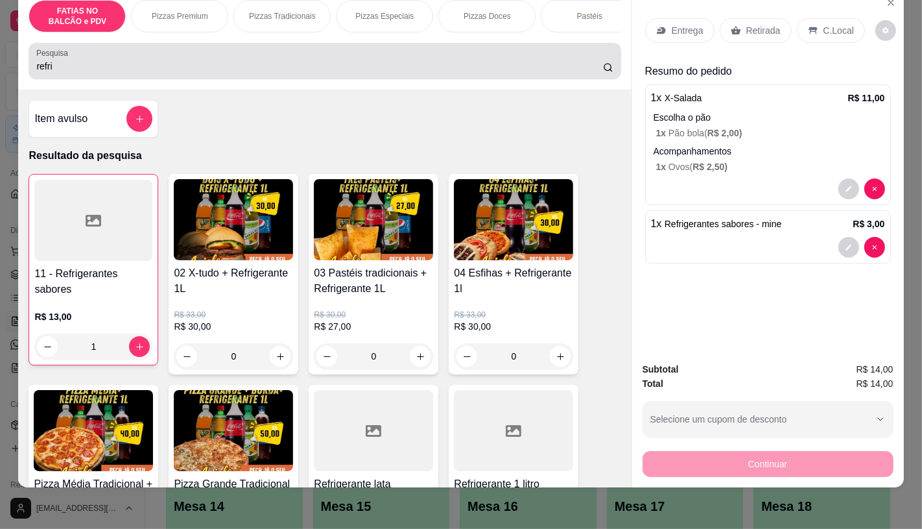
click at [182, 60] on input "refri" at bounding box center [319, 66] width 566 height 13
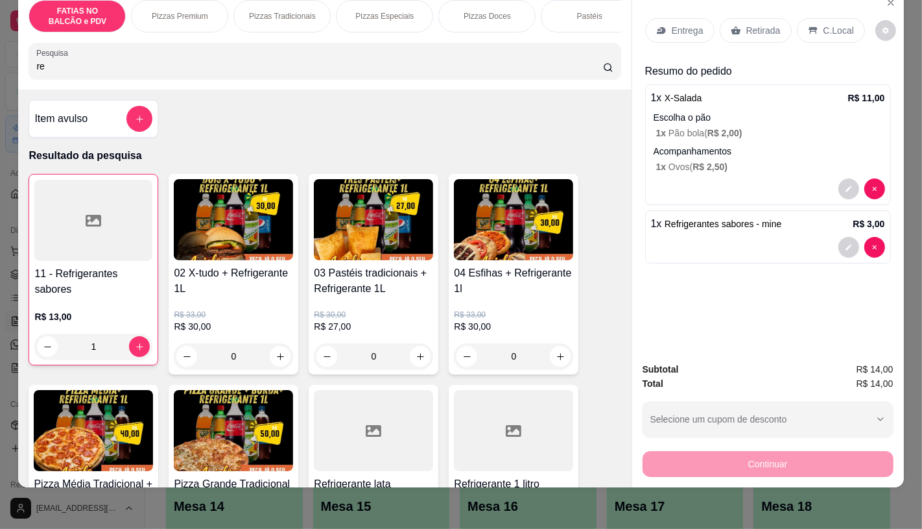
type input "r"
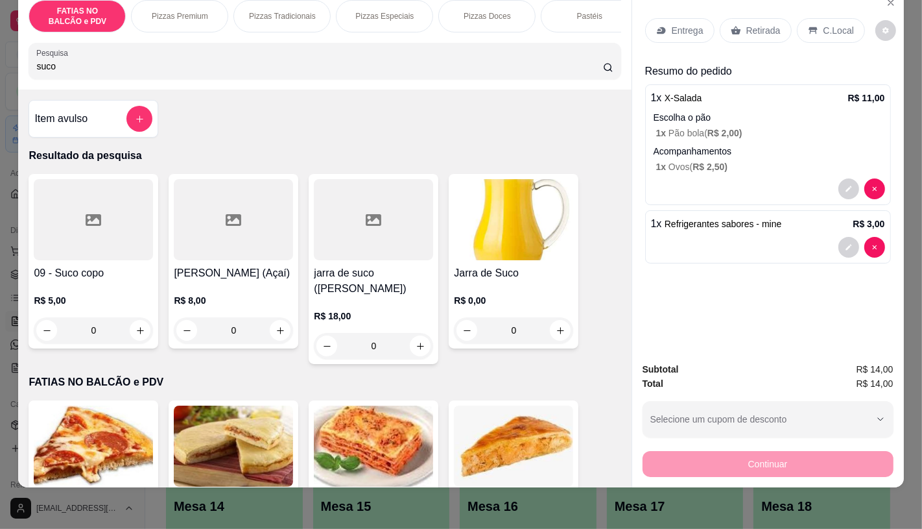
click at [267, 60] on input "suco" at bounding box center [319, 66] width 566 height 13
type input "s"
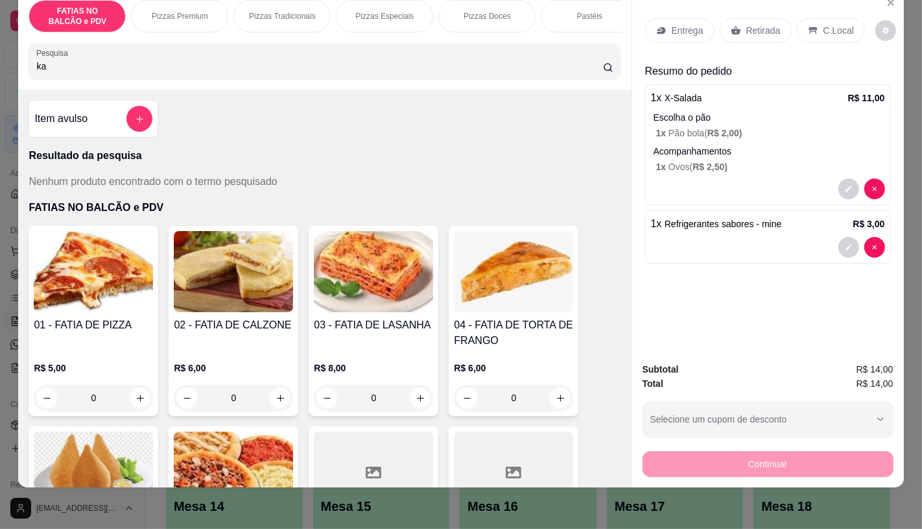
type input "k"
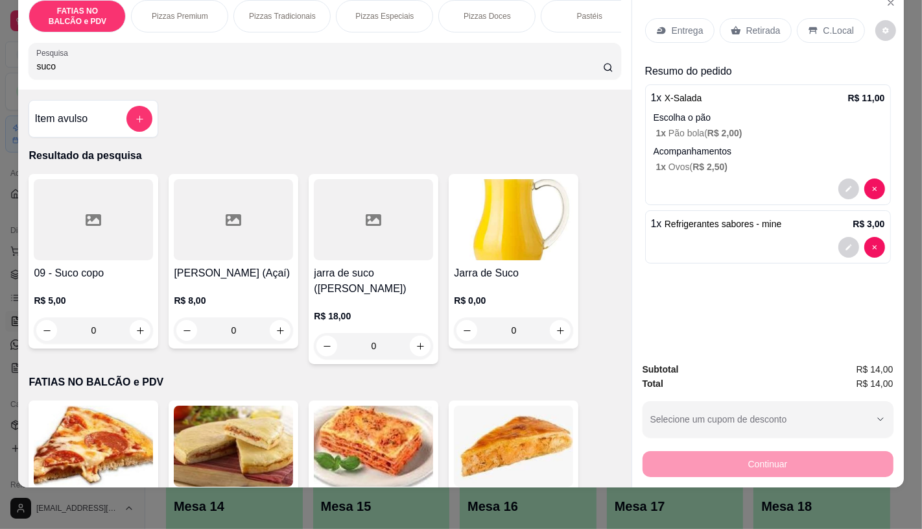
click at [117, 72] on input "suco" at bounding box center [319, 66] width 566 height 13
type input "s"
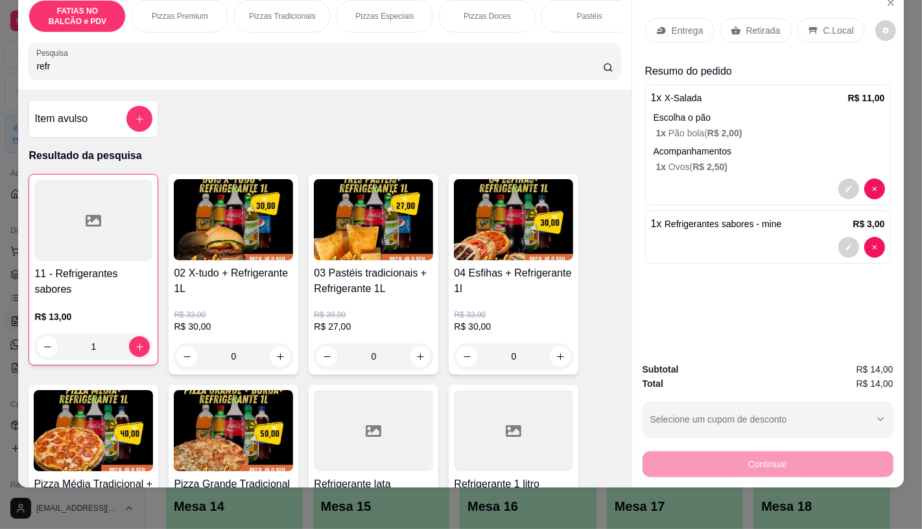
type input "refr"
click at [110, 205] on div at bounding box center [93, 220] width 118 height 81
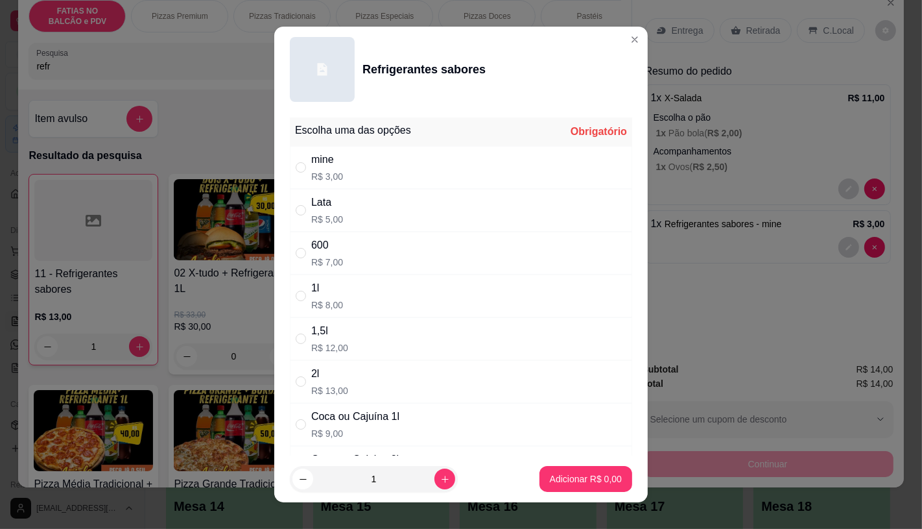
click at [353, 161] on div "mine R$ 3,00" at bounding box center [461, 167] width 342 height 43
radio input "true"
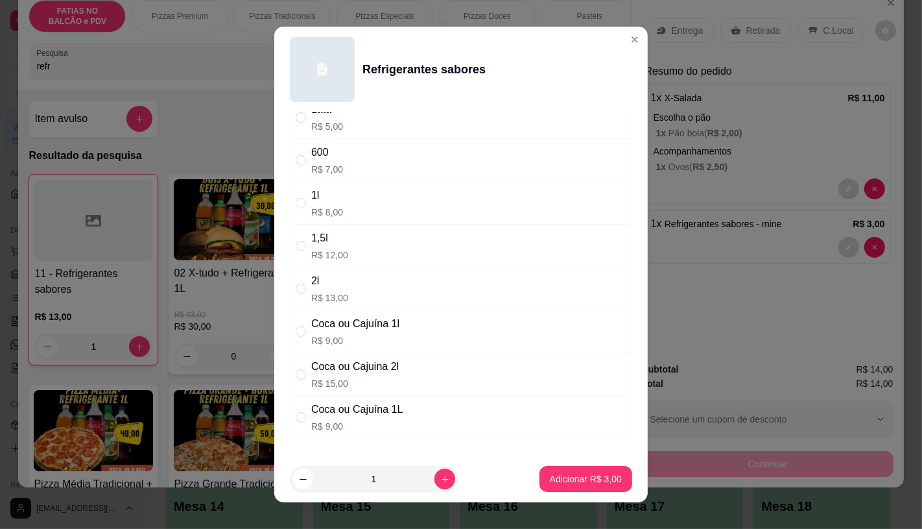
scroll to position [173, 0]
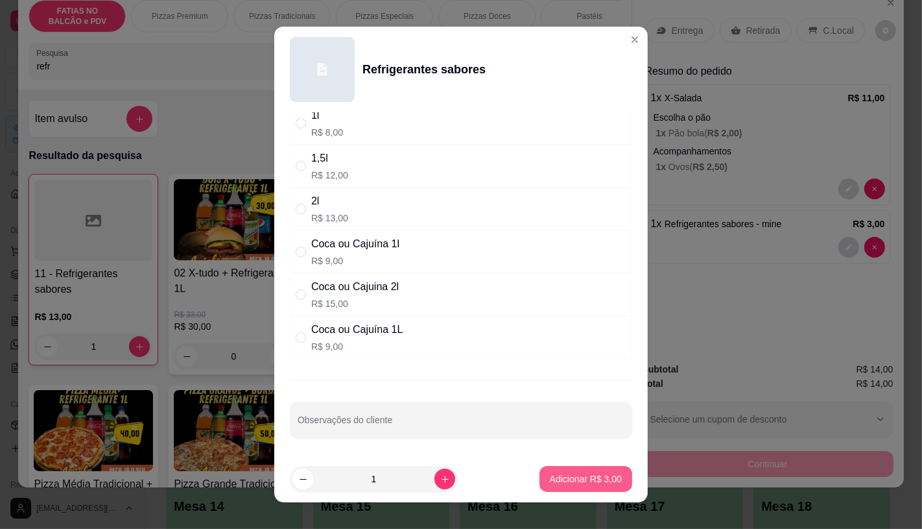
click at [553, 472] on p "Adicionar R$ 3,00" at bounding box center [586, 478] width 72 height 13
type input "2"
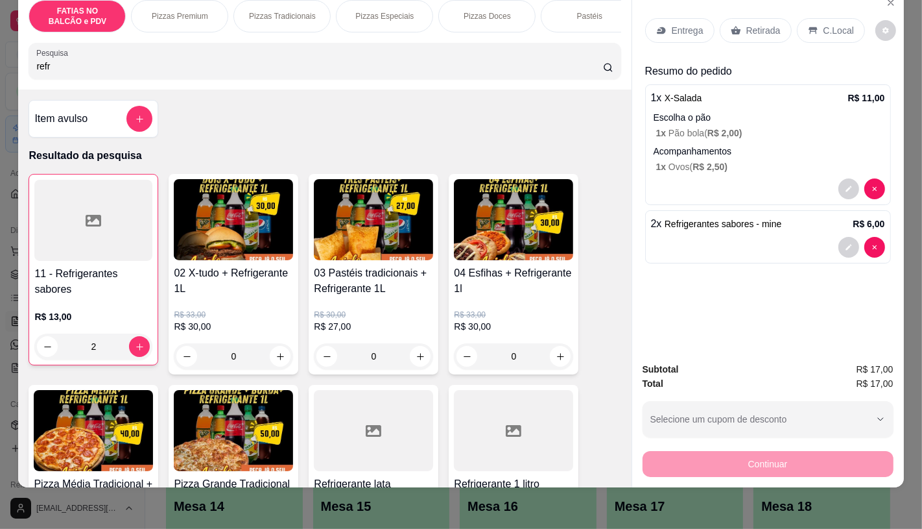
click at [831, 24] on p "C.Local" at bounding box center [839, 30] width 30 height 13
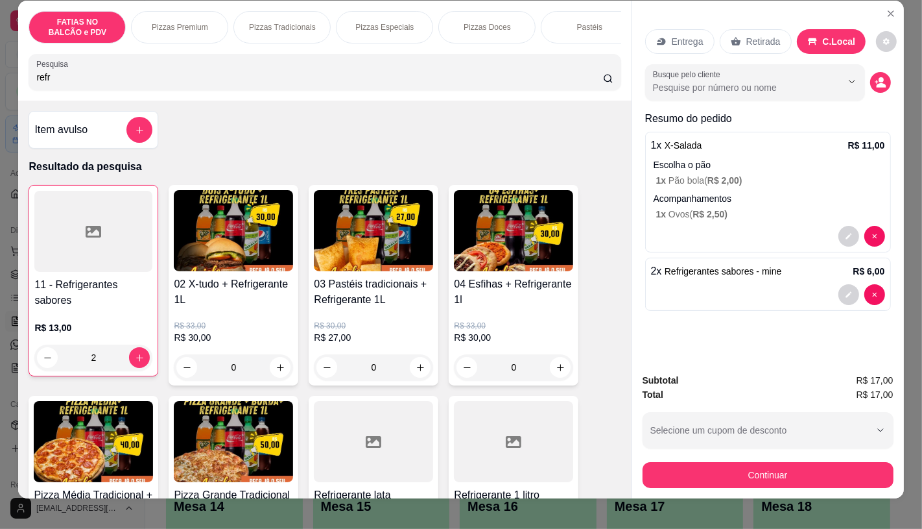
scroll to position [0, 0]
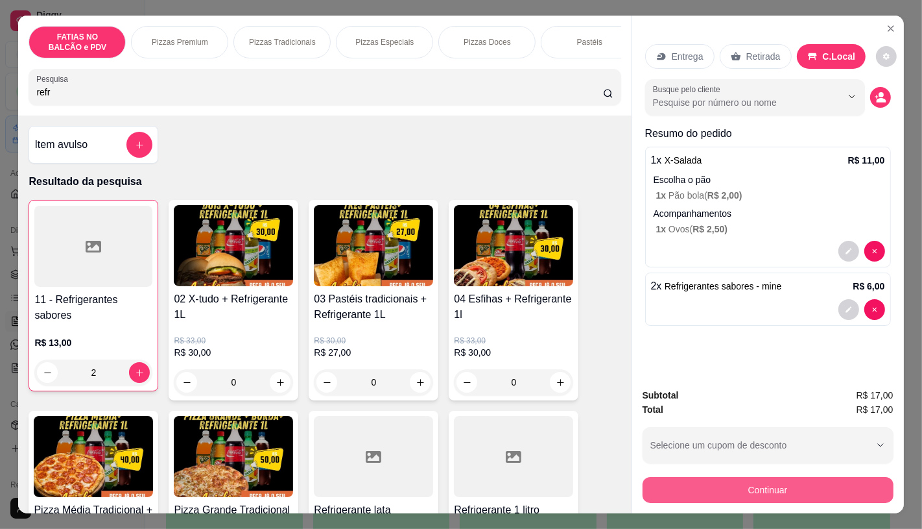
click at [787, 477] on button "Continuar" at bounding box center [768, 490] width 251 height 26
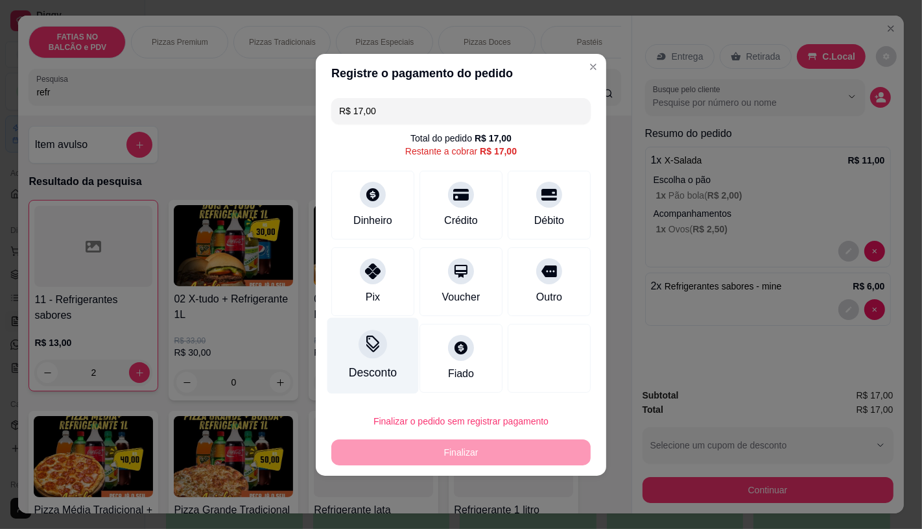
click at [374, 370] on div "Desconto" at bounding box center [373, 372] width 48 height 17
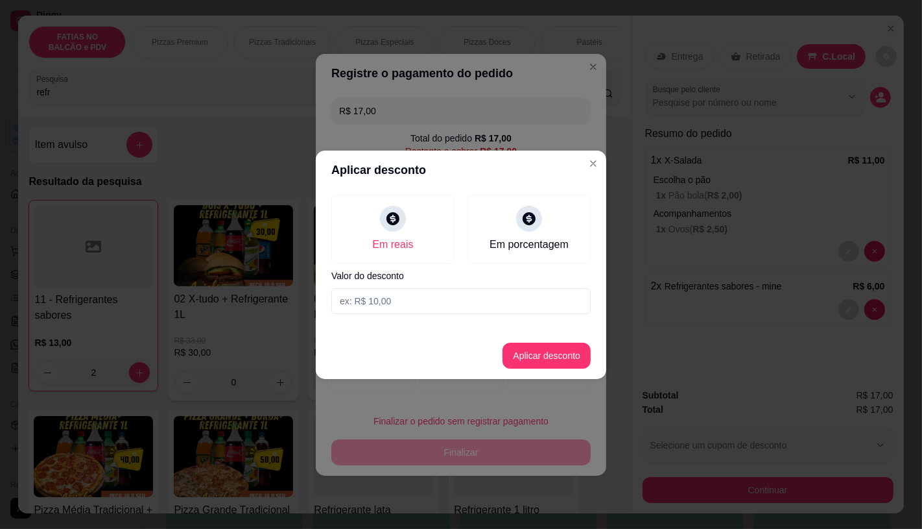
click at [431, 305] on input at bounding box center [460, 301] width 259 height 26
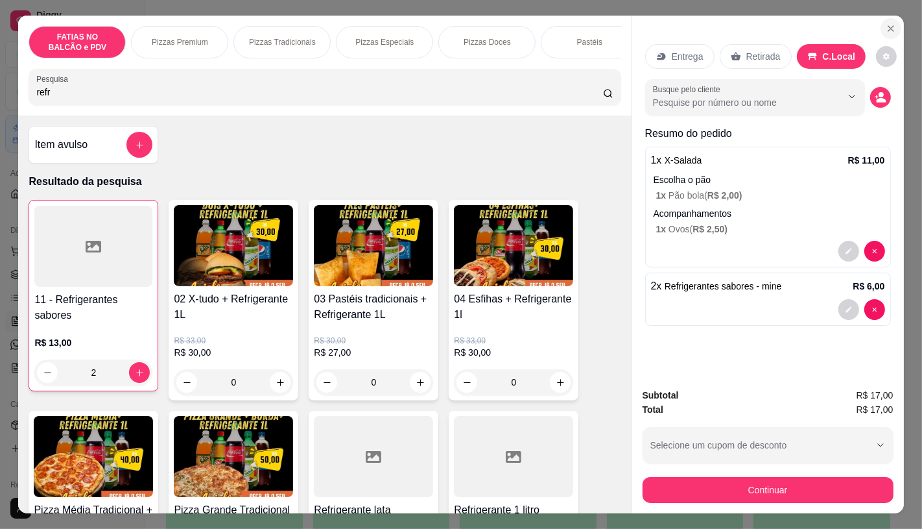
click at [886, 23] on icon "Close" at bounding box center [891, 28] width 10 height 10
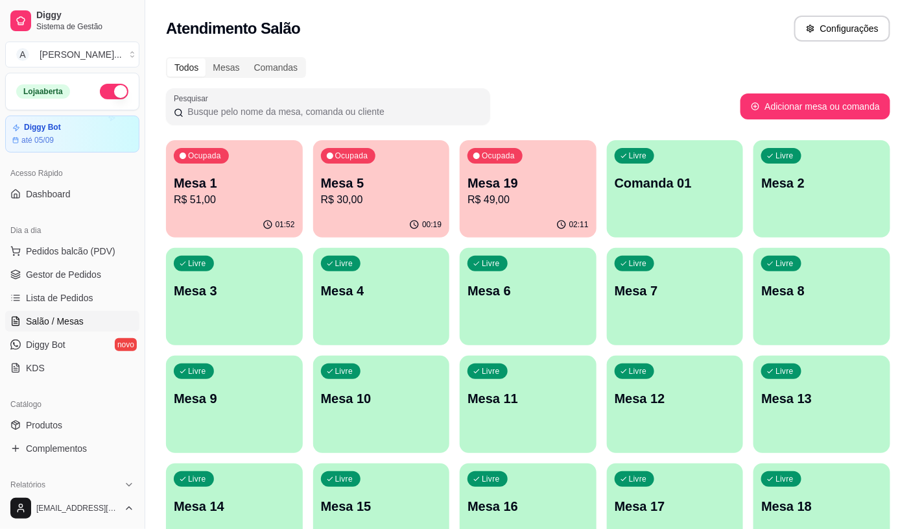
click at [682, 196] on div "Livre Comanda 01" at bounding box center [675, 181] width 137 height 82
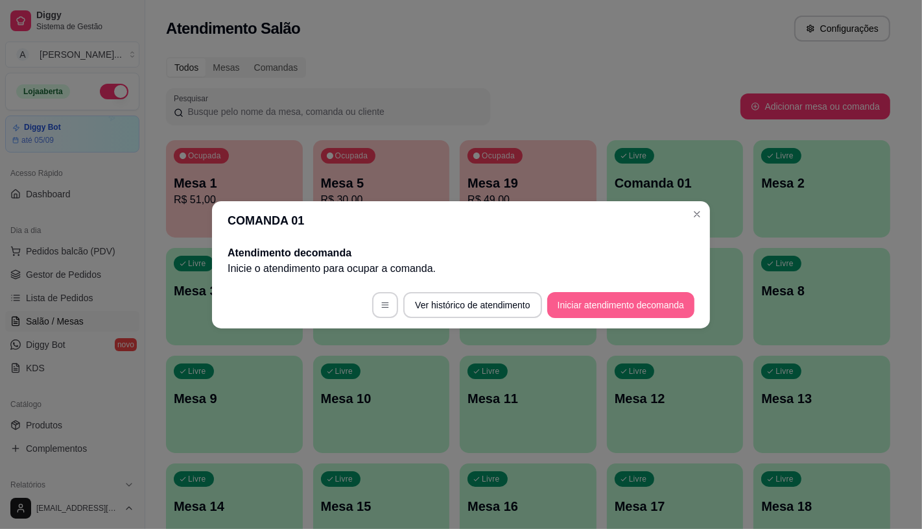
click at [667, 297] on button "Iniciar atendimento de comanda" at bounding box center [620, 305] width 147 height 26
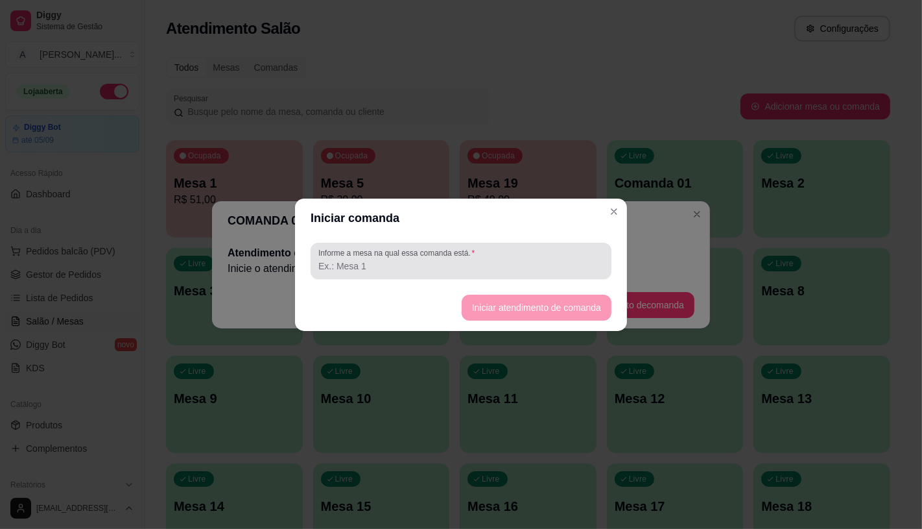
click at [506, 266] on input "Informe a mesa na qual essa comanda está." at bounding box center [460, 265] width 285 height 13
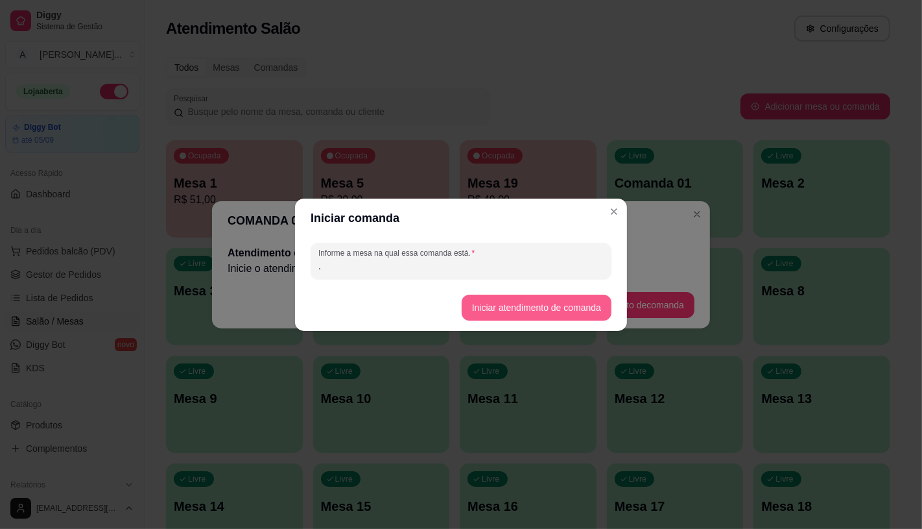
type input "."
click at [550, 311] on button "Iniciar atendimento de comanda" at bounding box center [537, 307] width 150 height 26
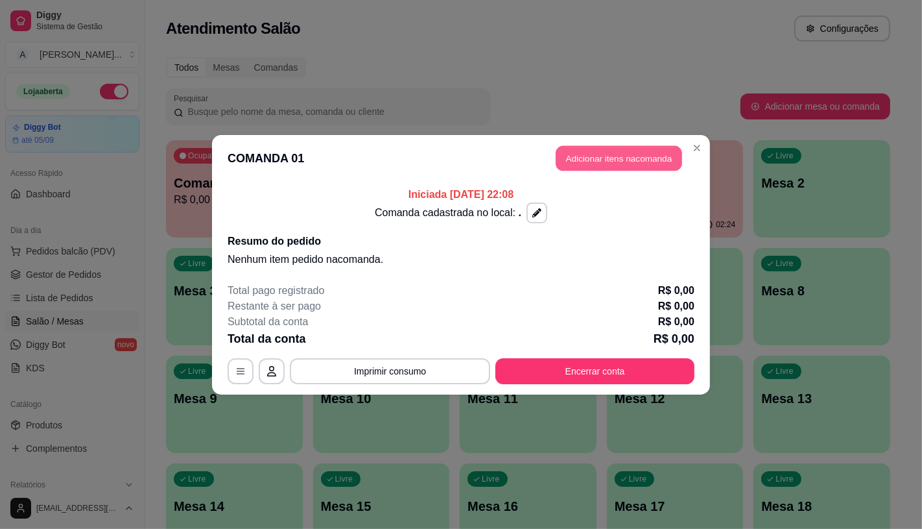
click at [656, 154] on button "Adicionar itens na comanda" at bounding box center [619, 157] width 126 height 25
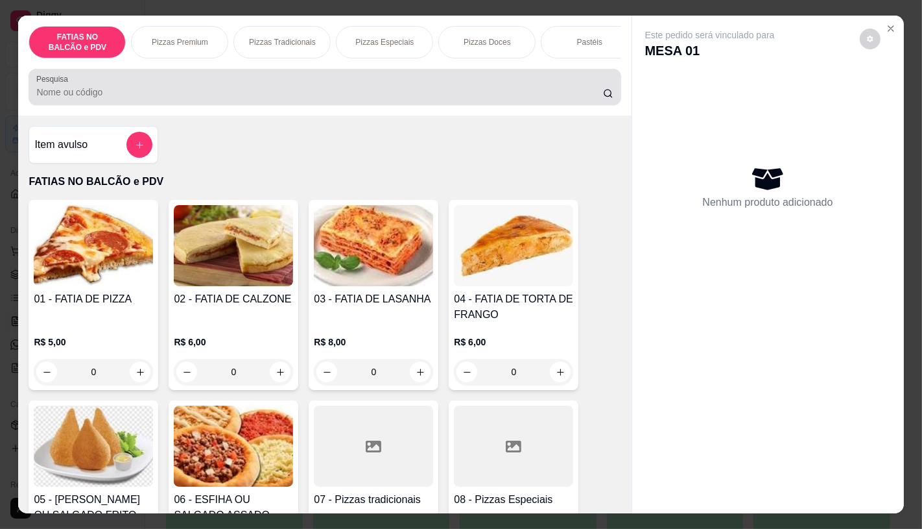
click at [322, 98] on input "Pesquisa" at bounding box center [319, 92] width 566 height 13
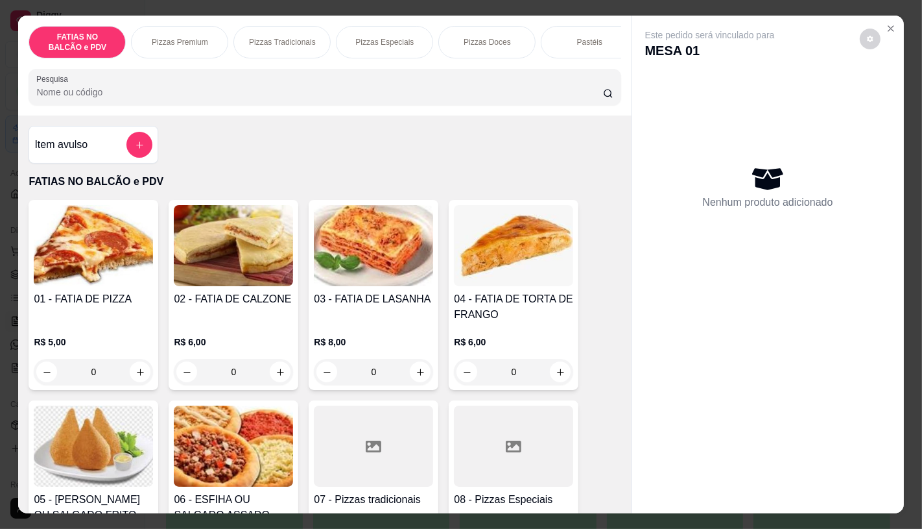
click at [374, 40] on p "Pizzas Especiais" at bounding box center [384, 42] width 58 height 10
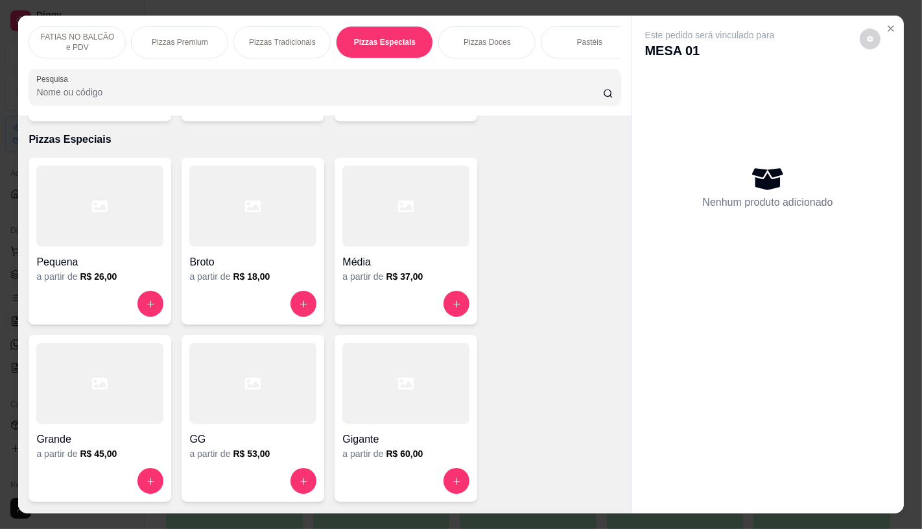
scroll to position [30, 0]
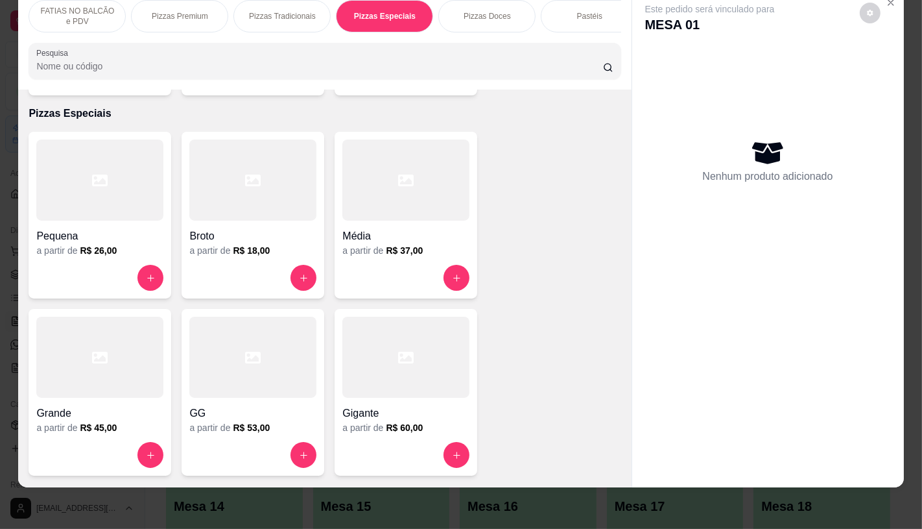
click at [313, 377] on div "GG a partir de R$ 53,00" at bounding box center [253, 392] width 143 height 167
click at [439, 358] on div at bounding box center [405, 356] width 127 height 81
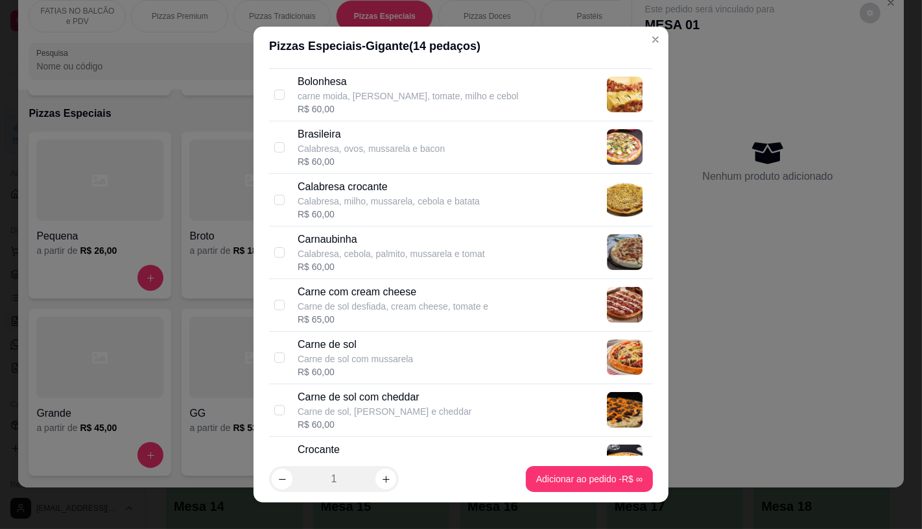
scroll to position [360, 0]
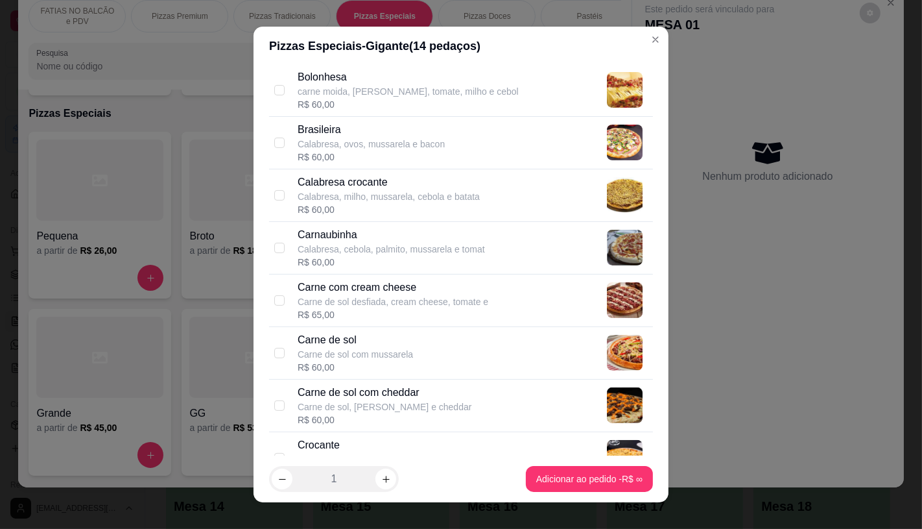
click at [398, 350] on p "Carne de sol com mussarela" at bounding box center [355, 354] width 115 height 13
checkbox input "true"
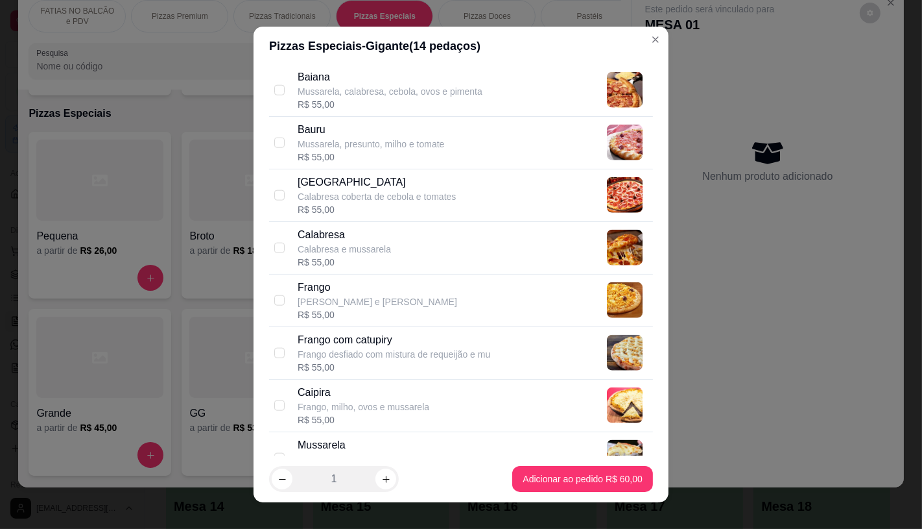
scroll to position [1369, 0]
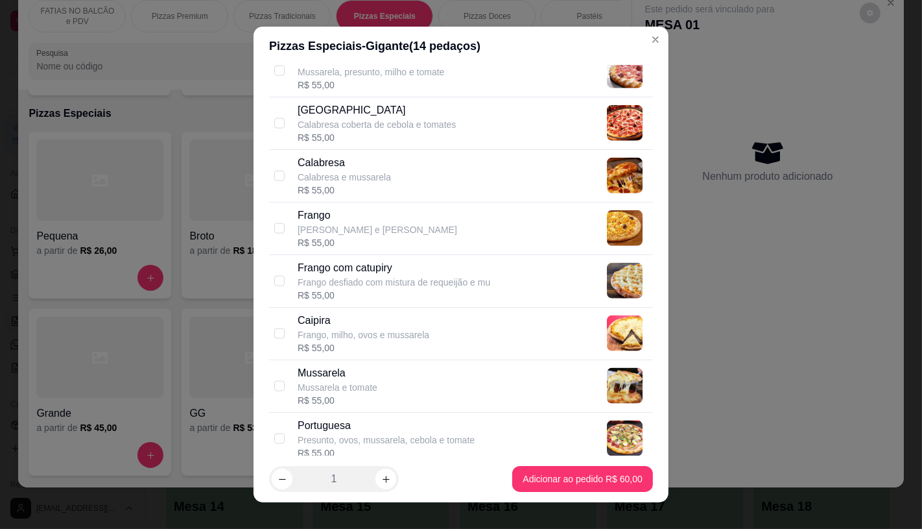
click at [393, 276] on div "Frango com catupiry" at bounding box center [394, 268] width 193 height 16
checkbox input "true"
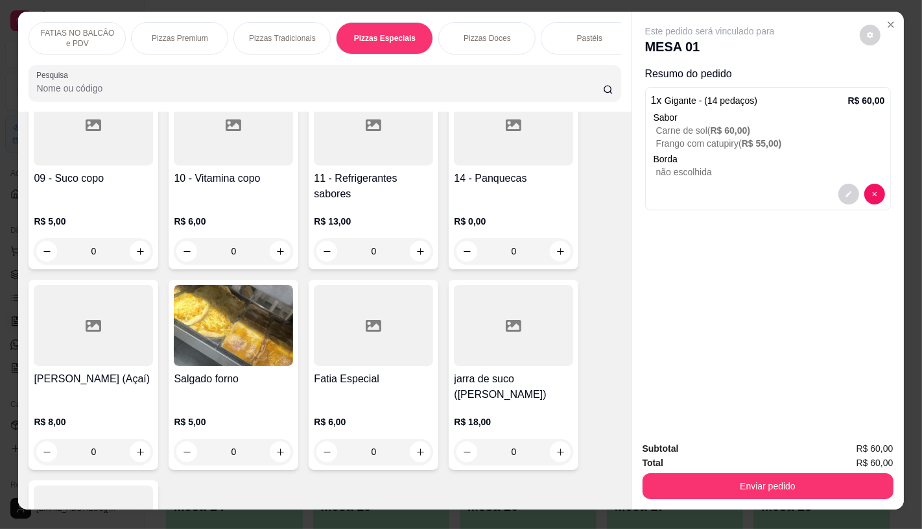
scroll to position [0, 0]
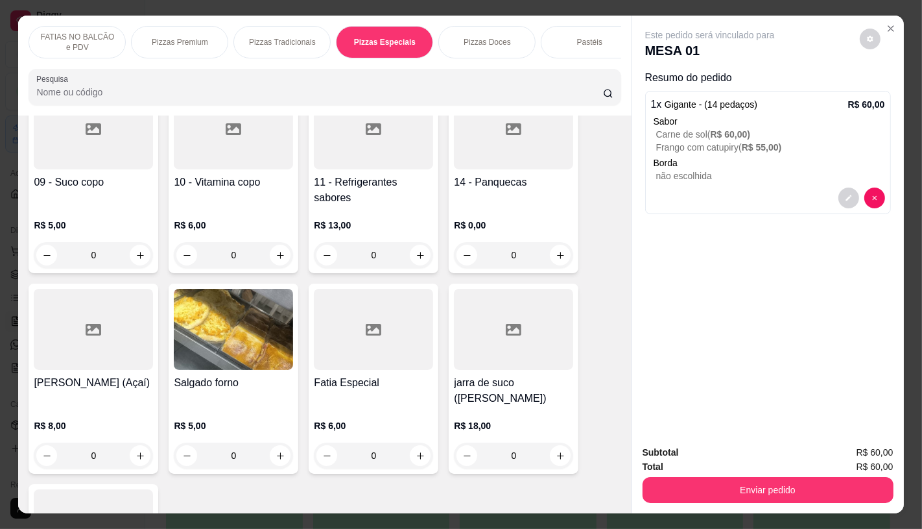
click at [65, 42] on p "FATIAS NO BALCÃO e PDV" at bounding box center [77, 42] width 75 height 21
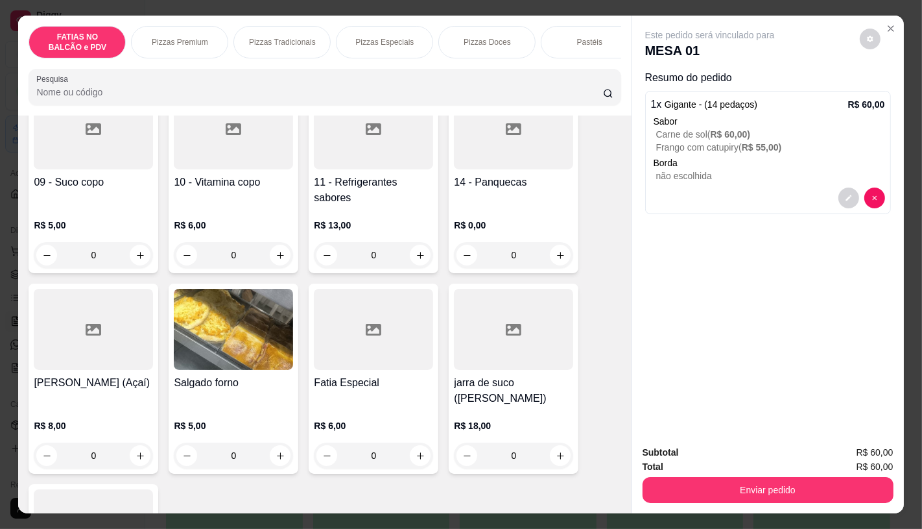
scroll to position [30, 0]
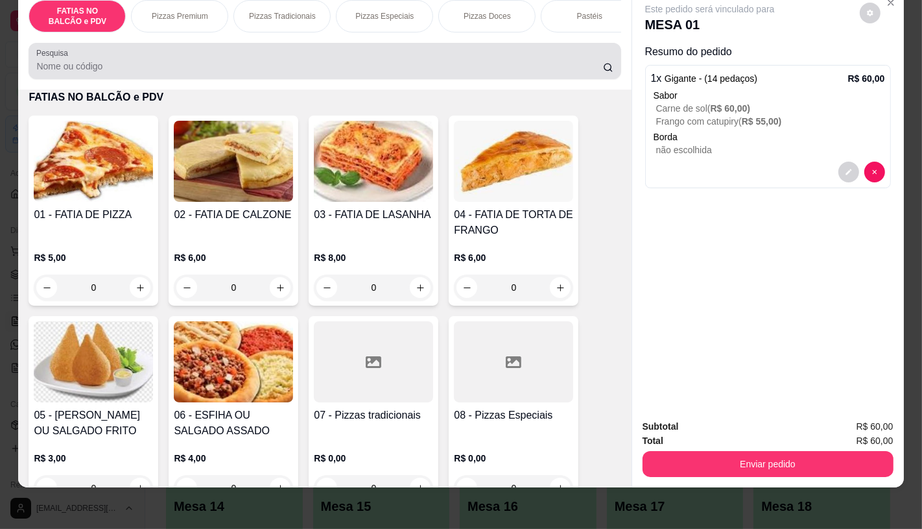
click at [131, 73] on div at bounding box center [324, 61] width 577 height 26
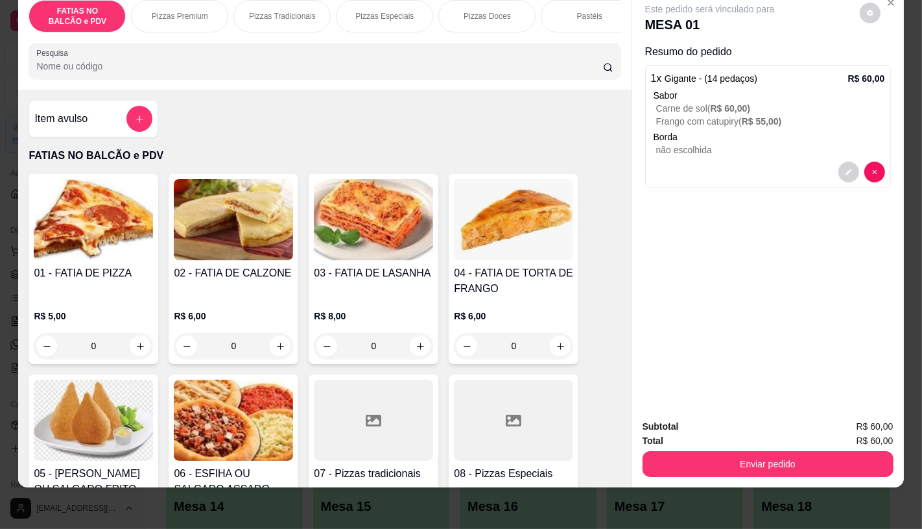
scroll to position [0, 0]
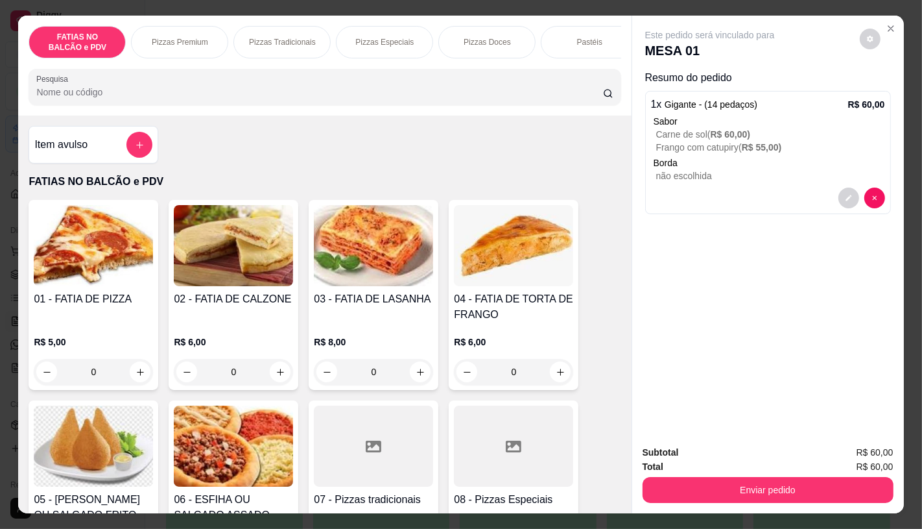
click at [228, 96] on input "Pesquisa" at bounding box center [319, 92] width 566 height 13
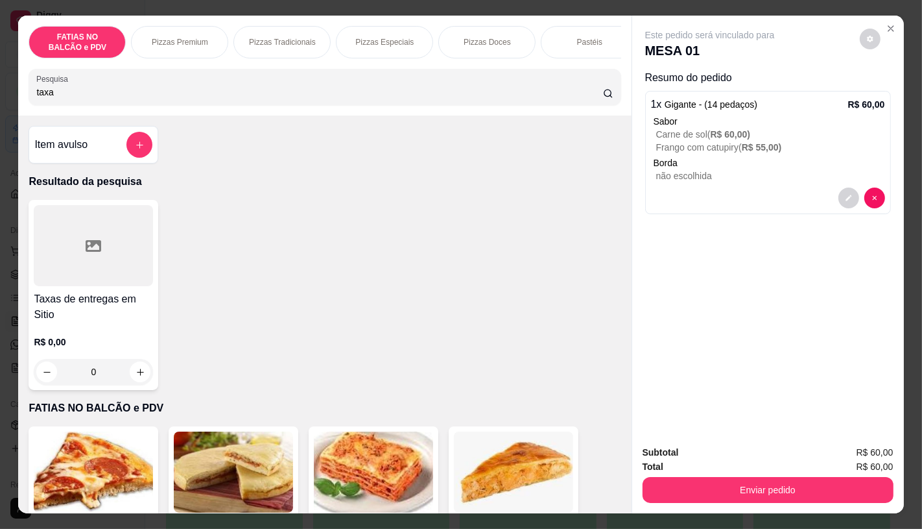
type input "taxa"
click at [107, 241] on div at bounding box center [93, 245] width 119 height 81
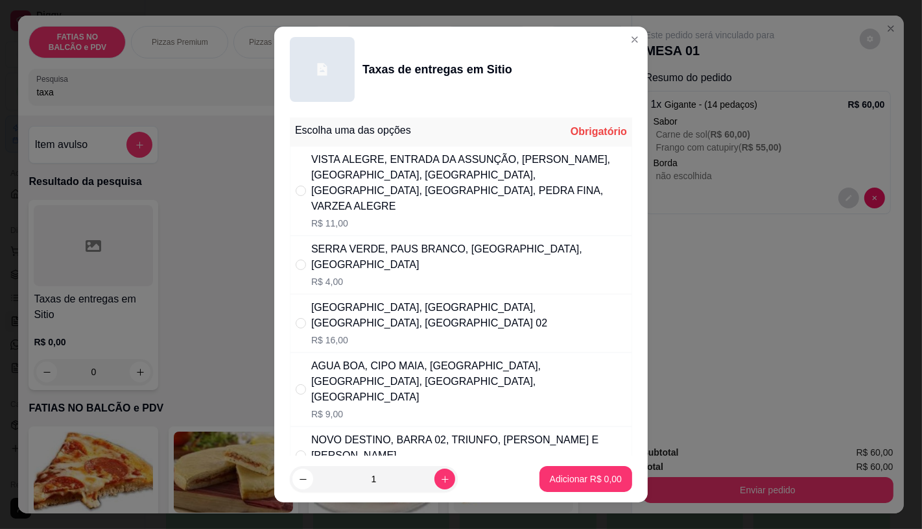
click at [424, 174] on div "VISTA ALEGRE, ENTRADA DA ASSUNÇÃO, [PERSON_NAME], [GEOGRAPHIC_DATA], [GEOGRAPHI…" at bounding box center [468, 183] width 315 height 62
radio input "true"
click at [568, 482] on p "Adicionar R$ 11,00" at bounding box center [583, 478] width 77 height 13
type input "1"
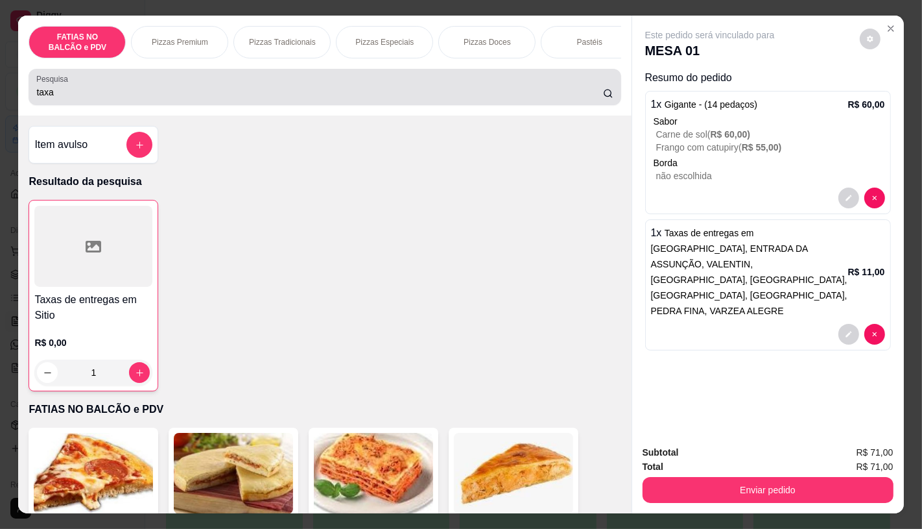
click at [73, 105] on div "Pesquisa taxa" at bounding box center [325, 87] width 592 height 36
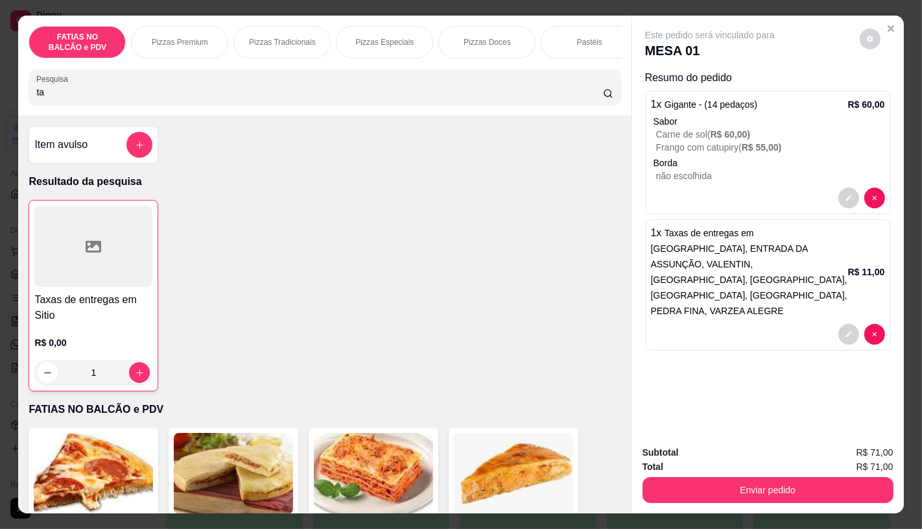
type input "t"
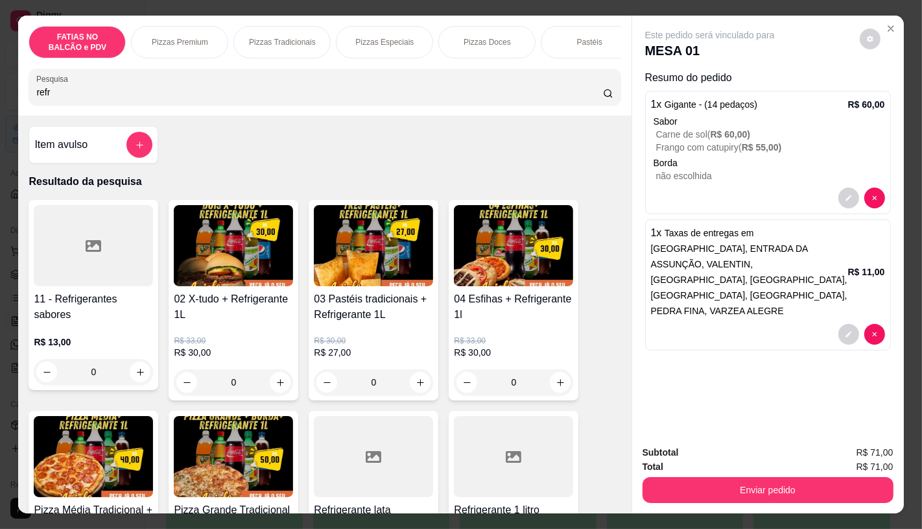
type input "refr"
click at [58, 286] on div at bounding box center [93, 245] width 119 height 81
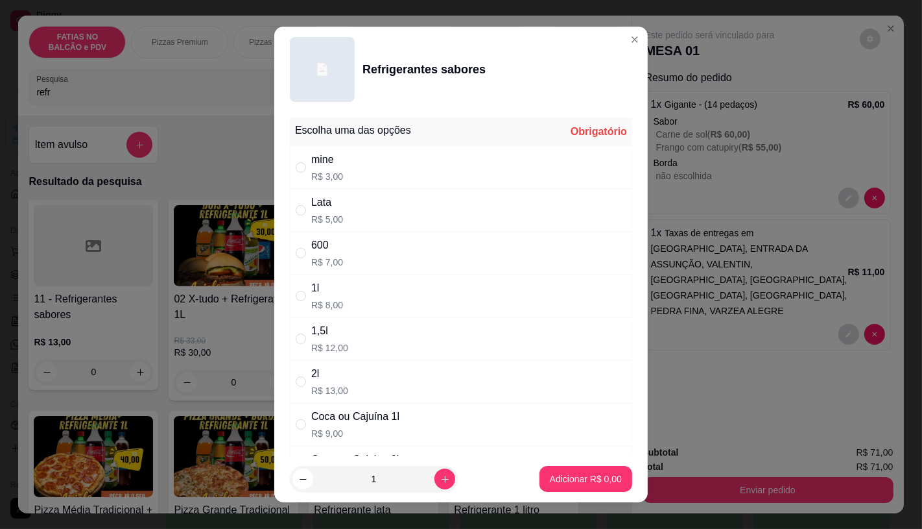
click at [385, 423] on div "Coca ou Cajuína 1l" at bounding box center [355, 417] width 88 height 16
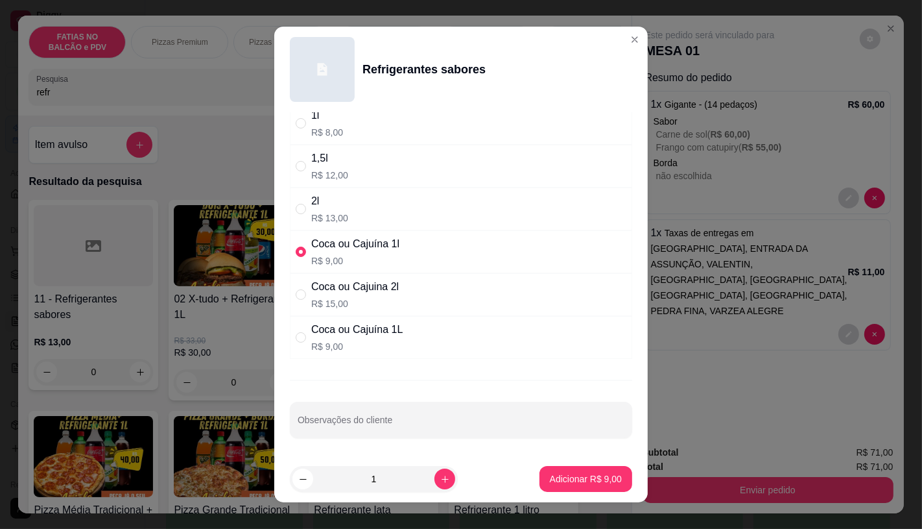
scroll to position [173, 0]
click at [393, 295] on div "Coca ou Cajuina 2l R$ 15,00" at bounding box center [461, 294] width 342 height 43
radio input "false"
radio input "true"
click at [545, 475] on p "Adicionar R$ 15,00" at bounding box center [583, 478] width 77 height 13
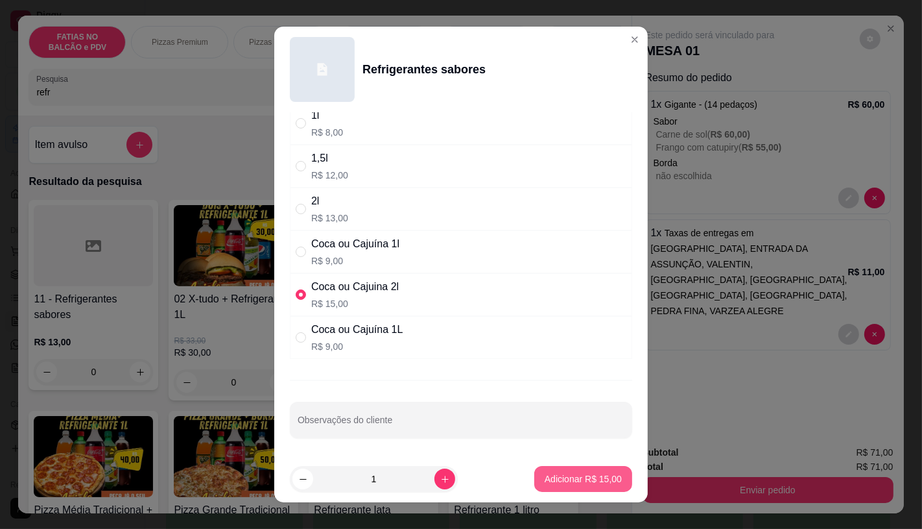
type input "1"
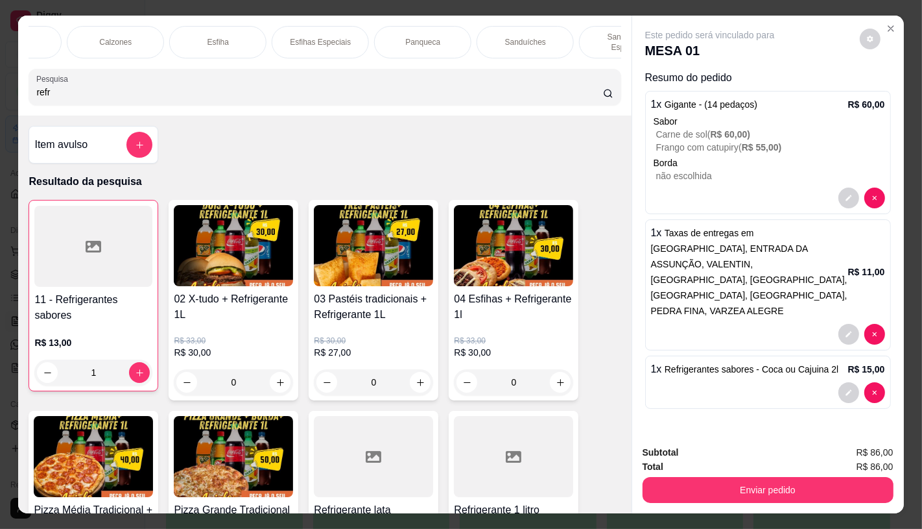
scroll to position [0, 691]
click at [391, 30] on div "Panqueca" at bounding box center [410, 42] width 97 height 32
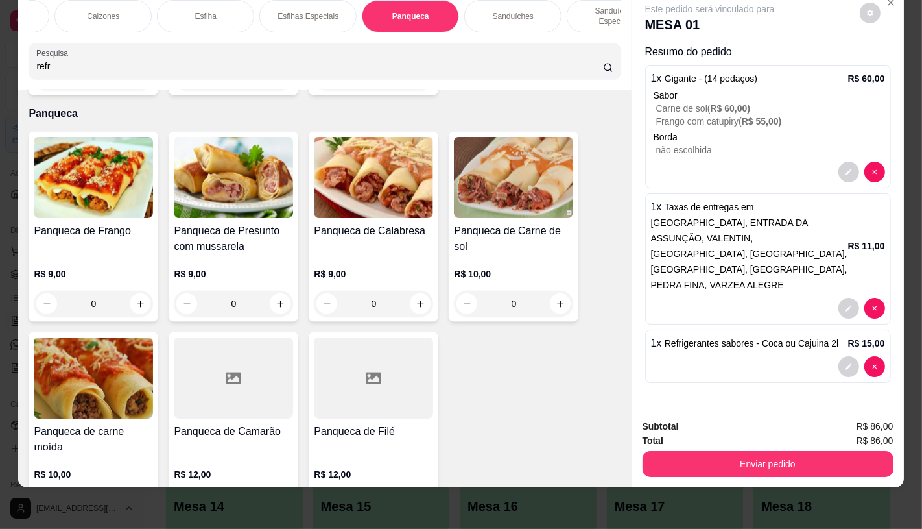
click at [80, 158] on img at bounding box center [93, 177] width 119 height 81
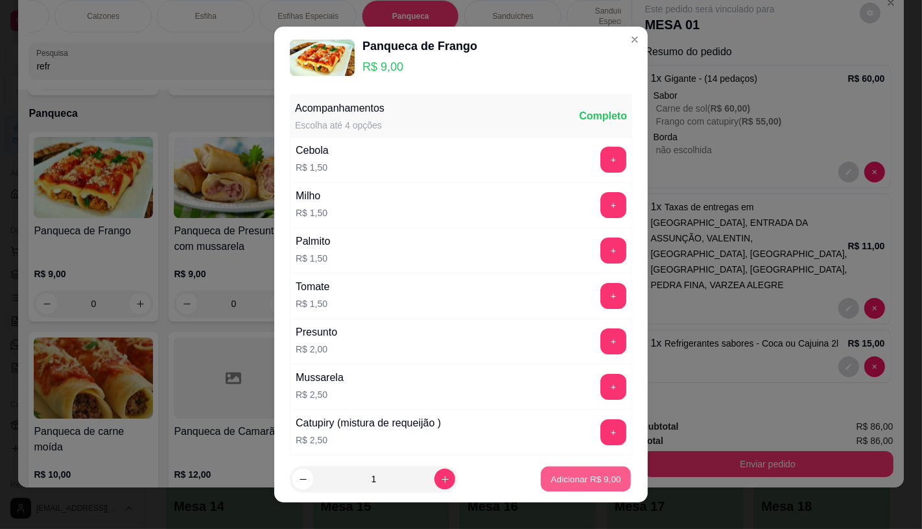
click at [567, 478] on p "Adicionar R$ 9,00" at bounding box center [586, 479] width 70 height 12
type input "1"
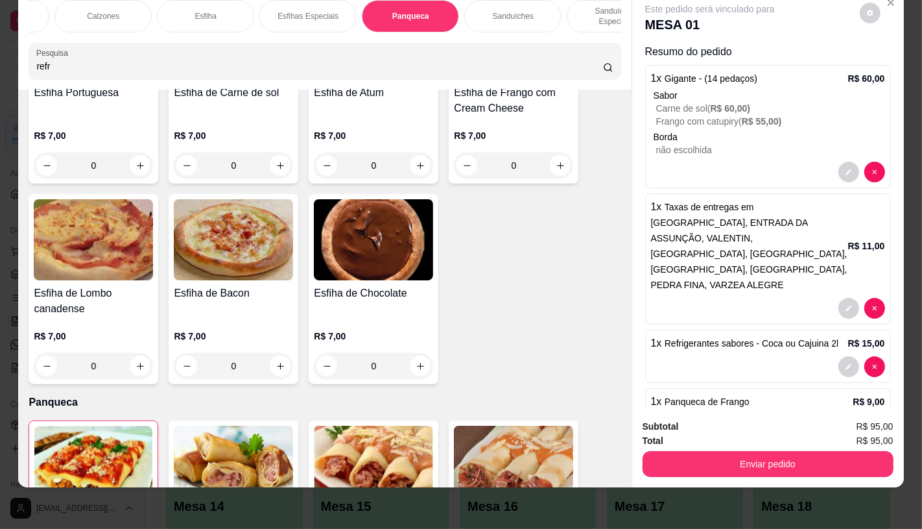
scroll to position [0, 0]
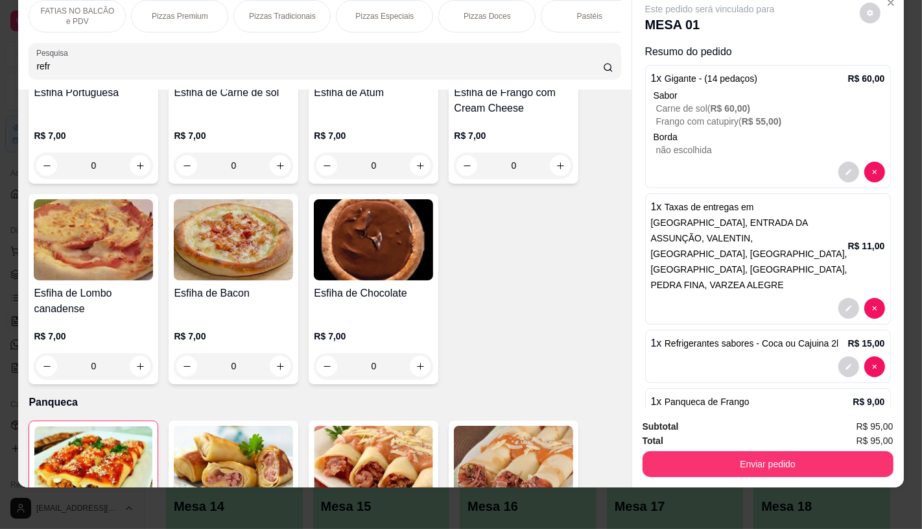
click at [95, 7] on p "FATIAS NO BALCÃO e PDV" at bounding box center [77, 16] width 75 height 21
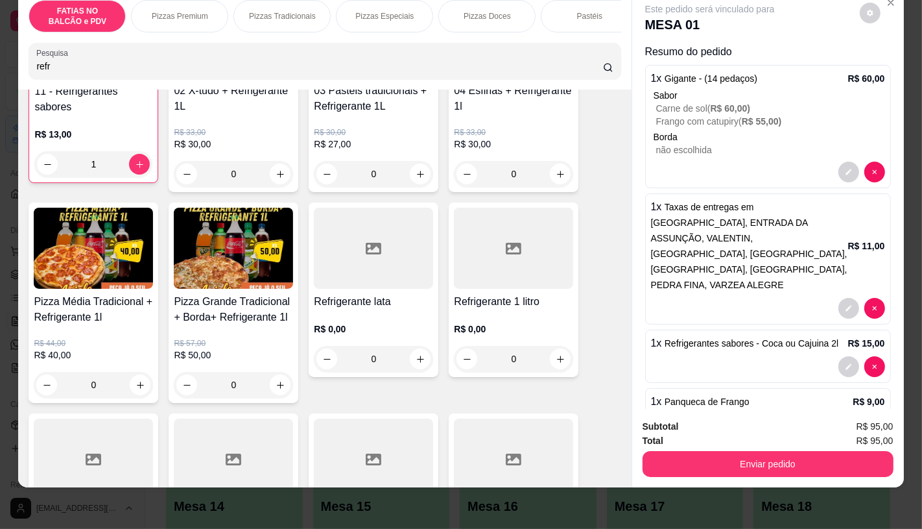
scroll to position [216, 0]
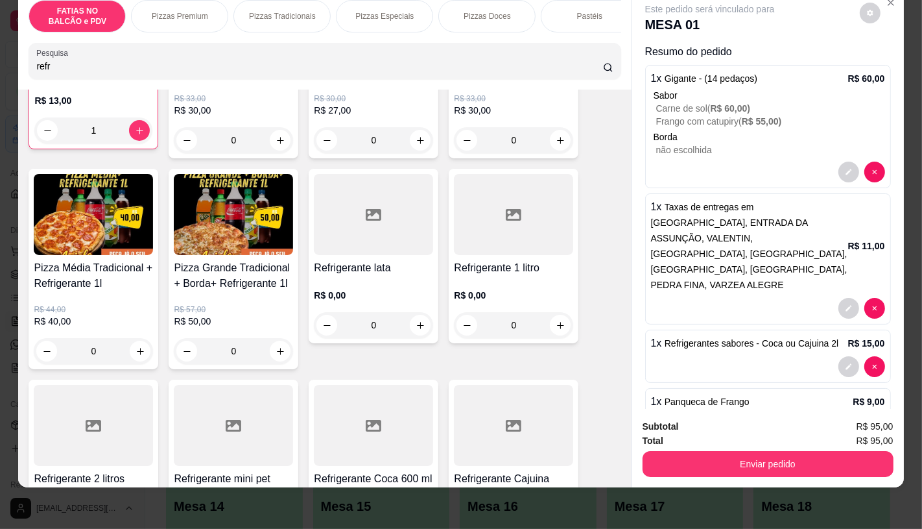
click at [320, 244] on div at bounding box center [373, 214] width 119 height 81
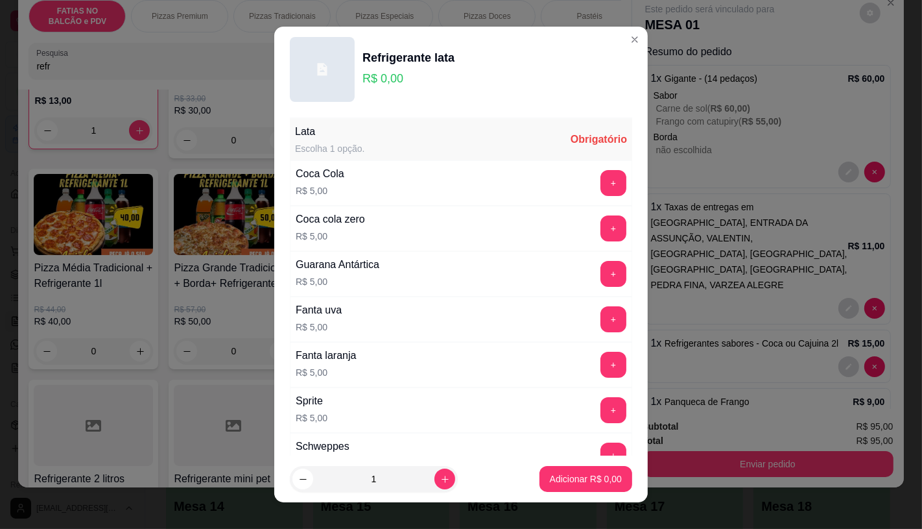
click at [422, 175] on div "Coca Cola R$ 5,00 +" at bounding box center [461, 182] width 342 height 45
click at [600, 179] on button "+" at bounding box center [613, 183] width 26 height 26
click at [597, 474] on p "Adicionar R$ 5,00" at bounding box center [586, 478] width 72 height 13
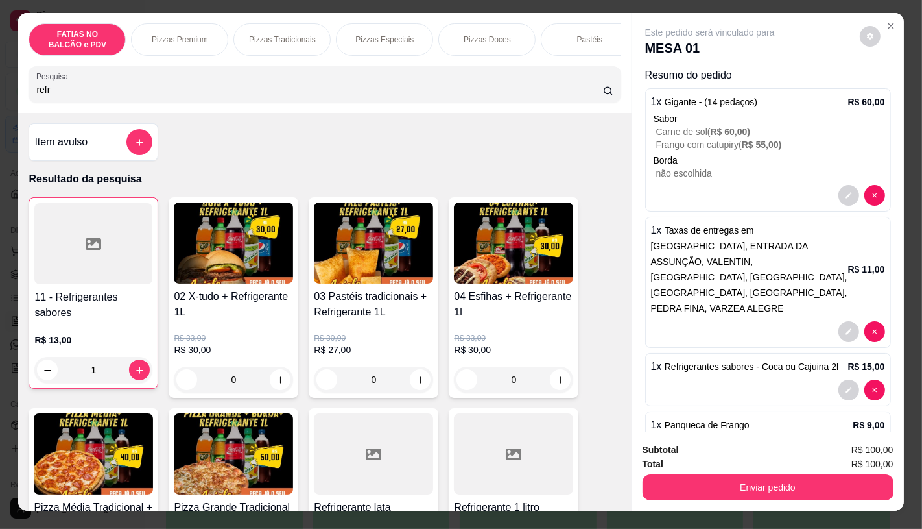
scroll to position [0, 0]
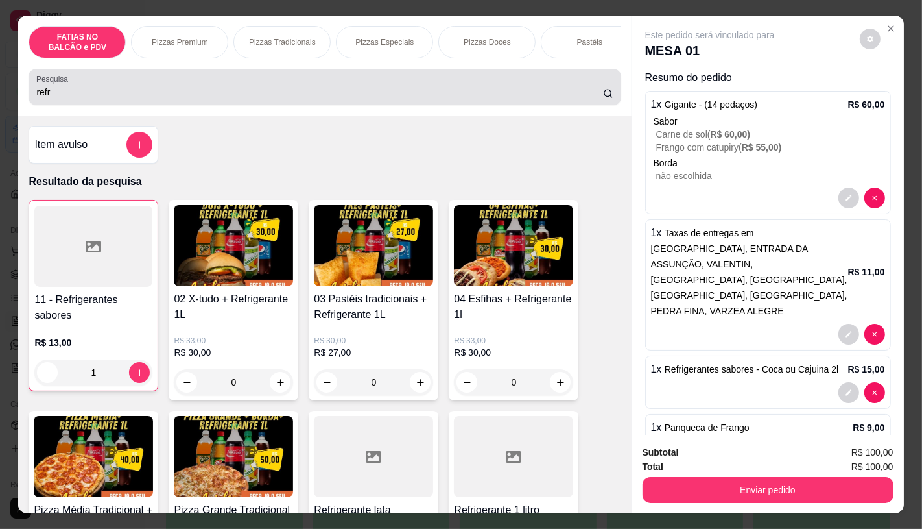
click at [99, 105] on div "Pesquisa refr" at bounding box center [325, 87] width 592 height 36
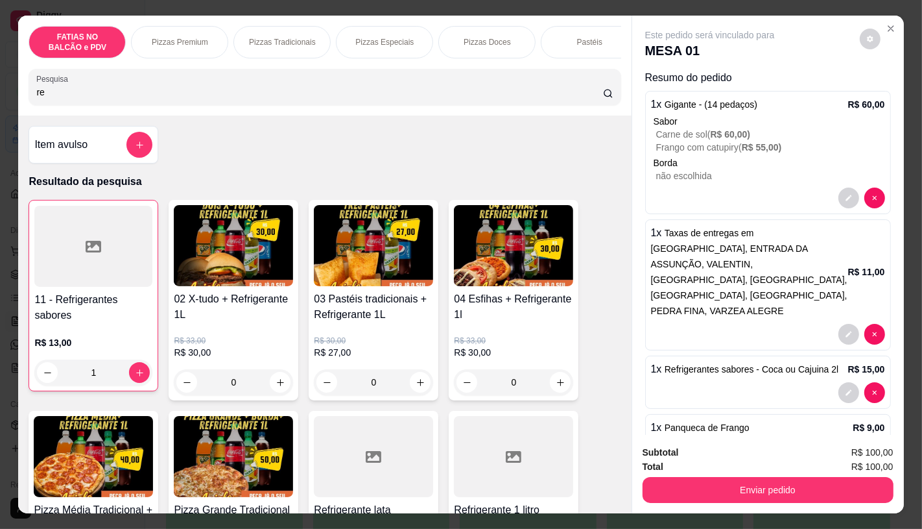
type input "r"
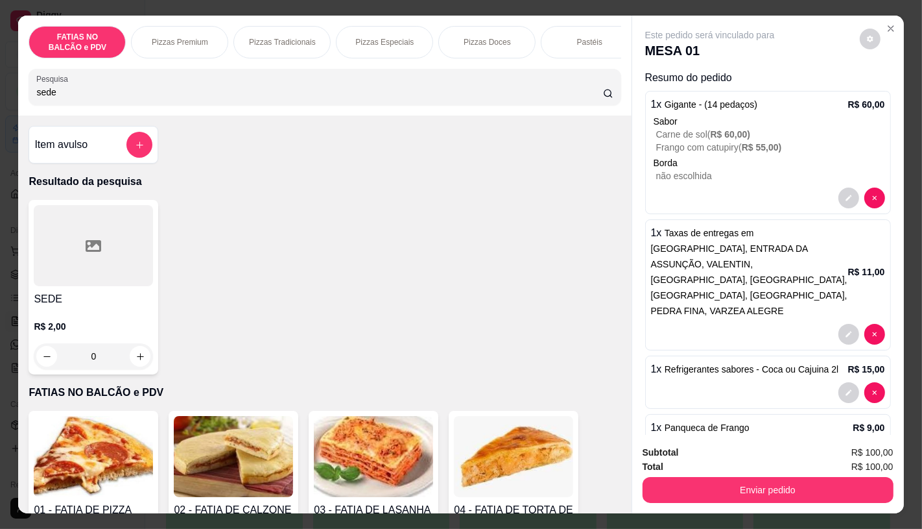
type input "sede"
click at [65, 285] on div at bounding box center [93, 245] width 119 height 81
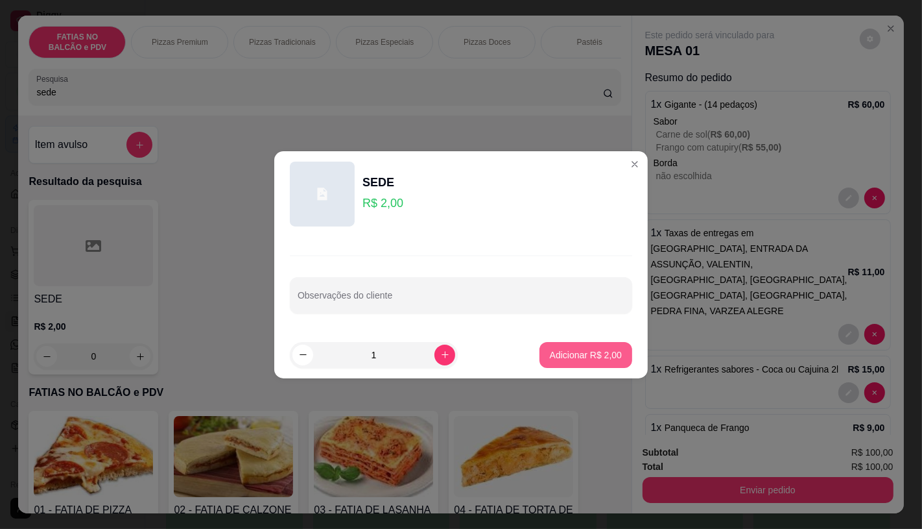
click at [573, 353] on p "Adicionar R$ 2,00" at bounding box center [586, 354] width 72 height 13
type input "1"
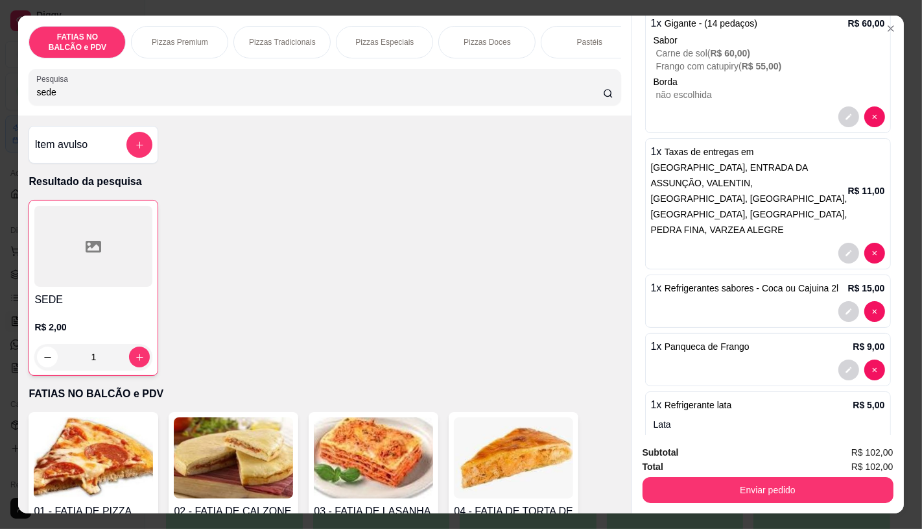
scroll to position [185, 0]
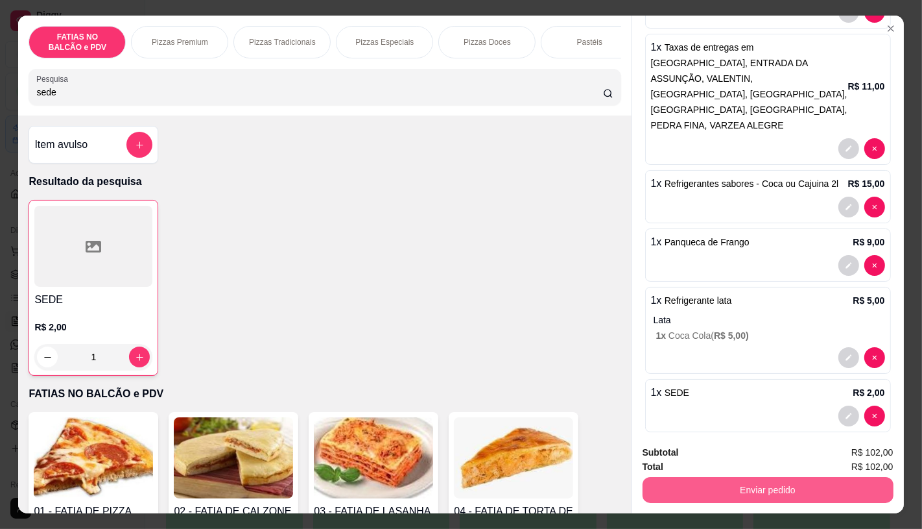
click at [772, 477] on button "Enviar pedido" at bounding box center [768, 490] width 251 height 26
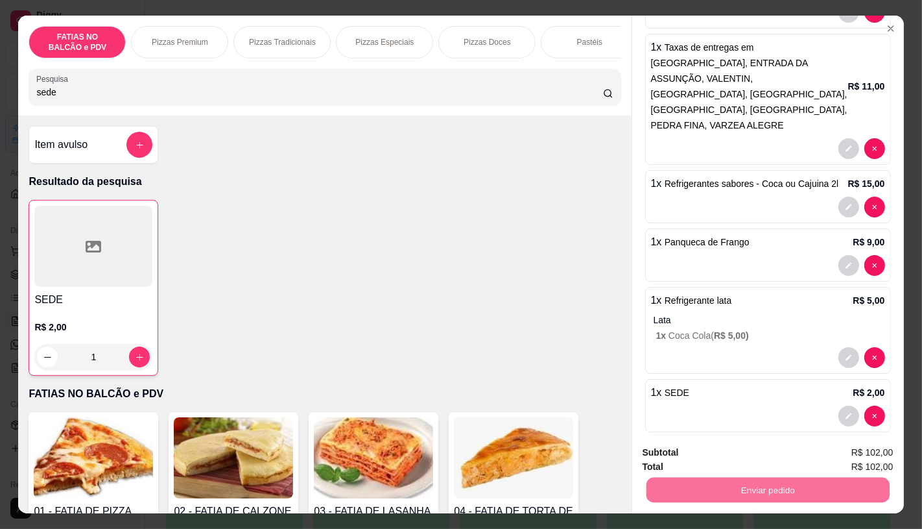
click at [744, 455] on button "Não registrar e enviar pedido" at bounding box center [724, 452] width 131 height 24
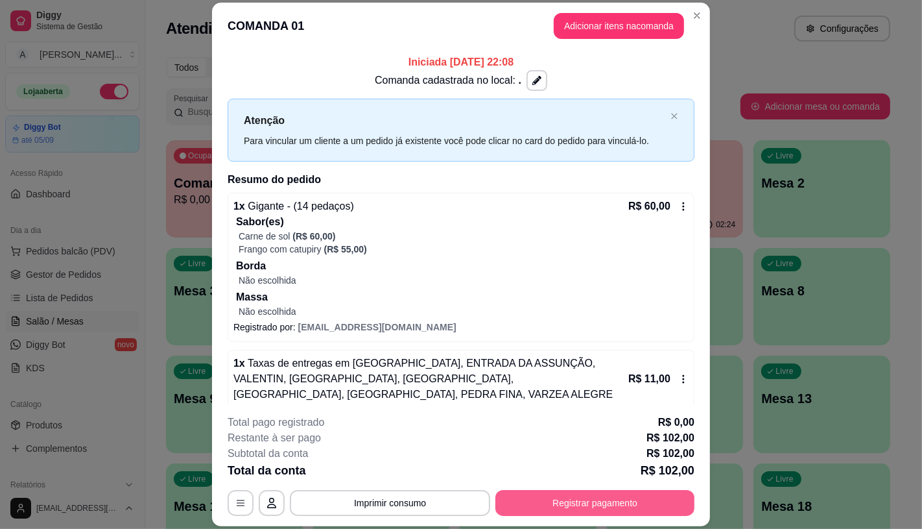
click at [599, 506] on button "Registrar pagamento" at bounding box center [594, 503] width 199 height 26
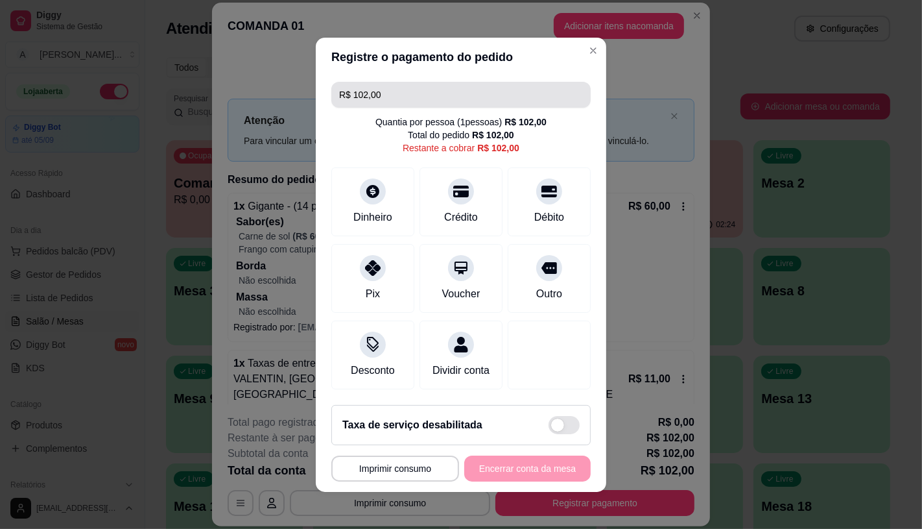
click at [418, 93] on input "R$ 102,00" at bounding box center [461, 95] width 244 height 26
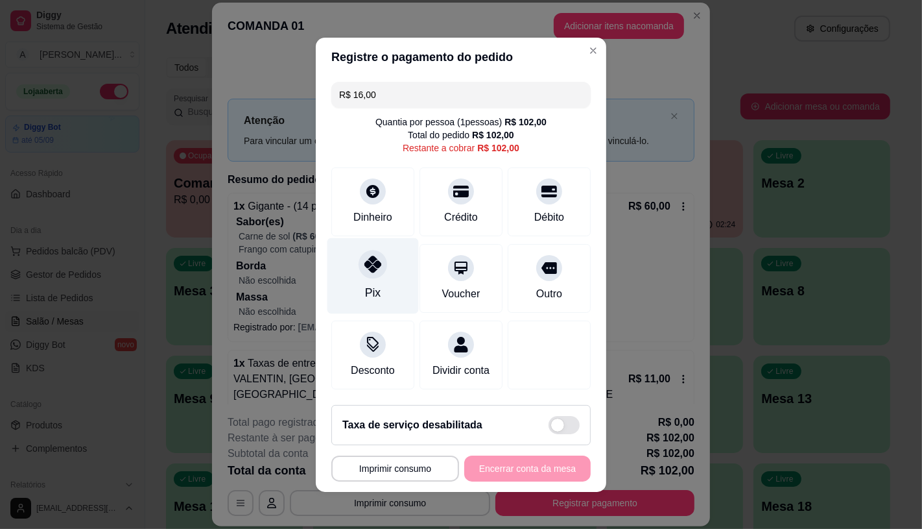
click at [370, 284] on div "Pix" at bounding box center [373, 292] width 16 height 17
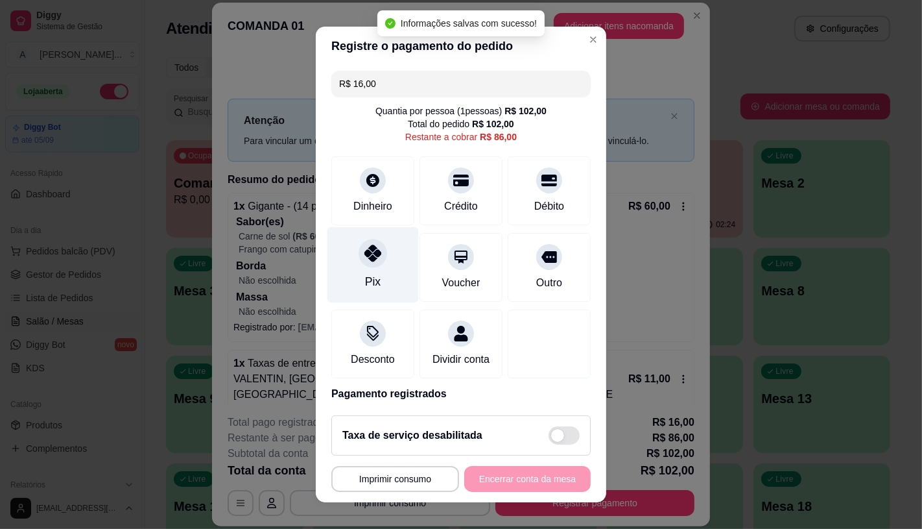
type input "R$ 86,00"
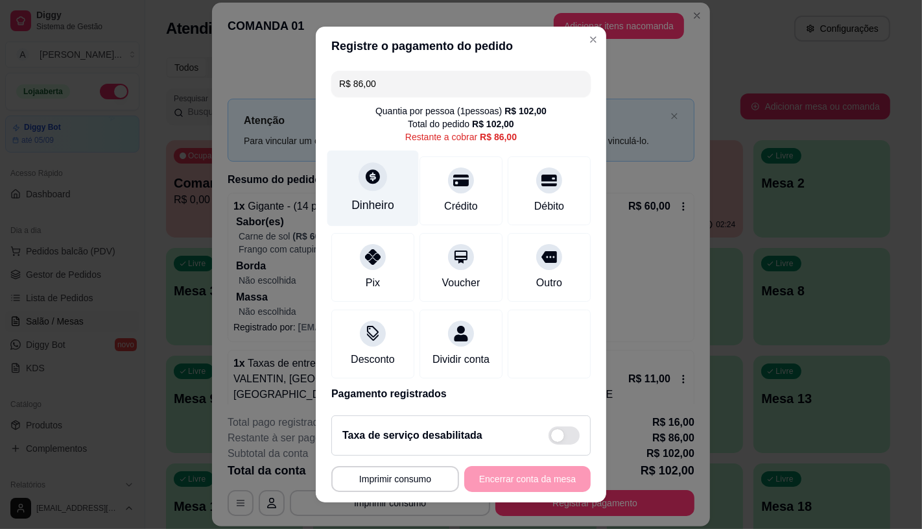
click at [371, 187] on div at bounding box center [373, 176] width 29 height 29
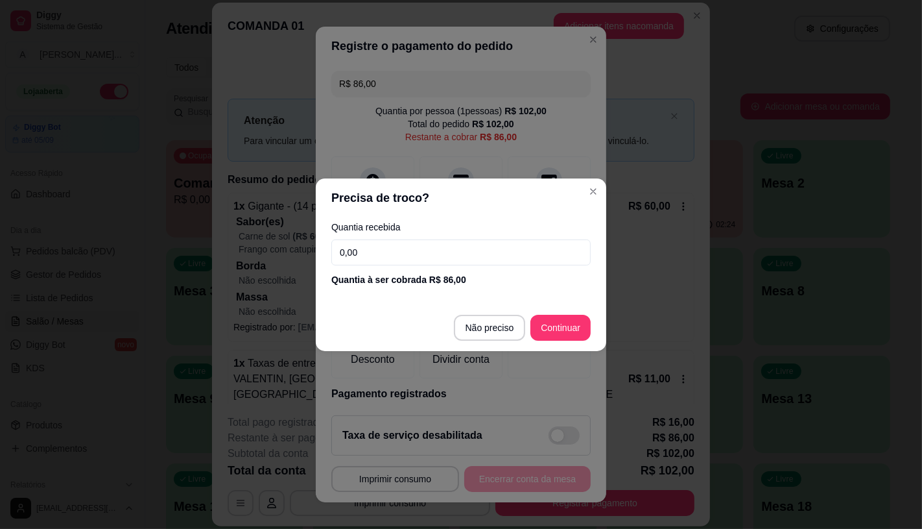
click at [387, 253] on input "0,00" at bounding box center [460, 252] width 259 height 26
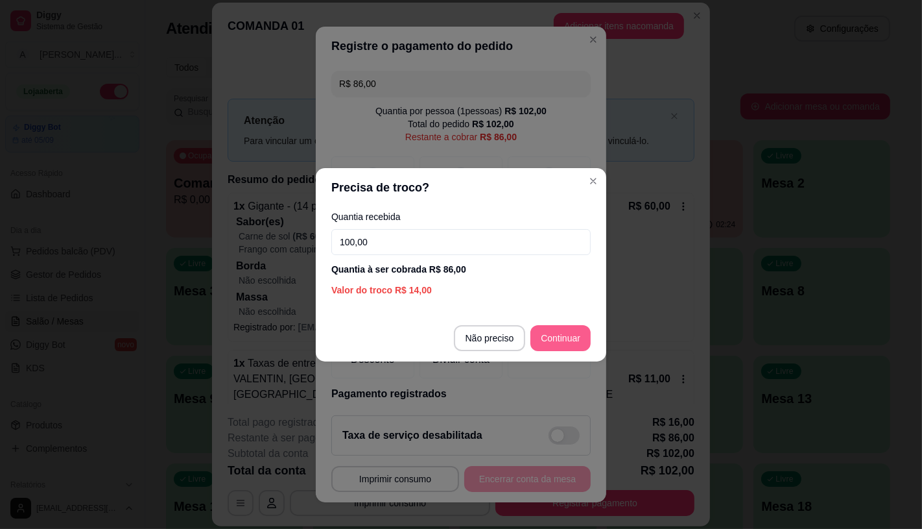
type input "100,00"
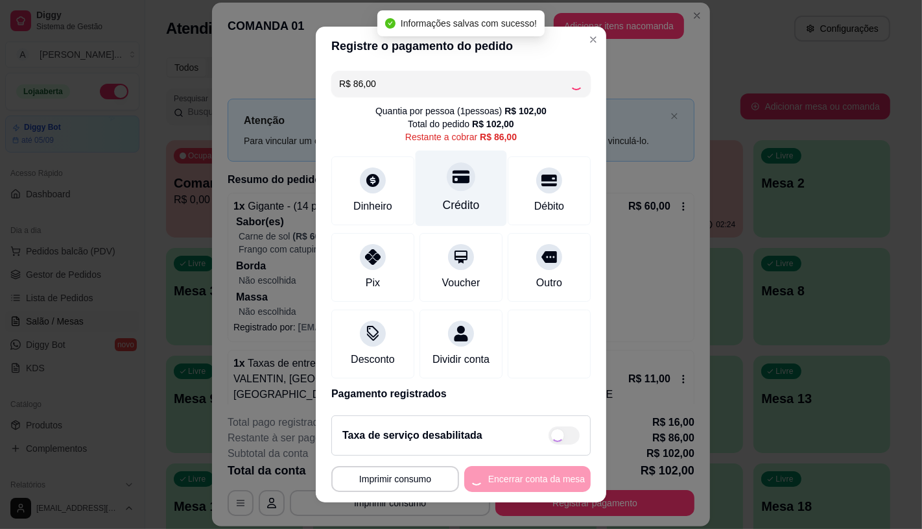
type input "R$ 0,00"
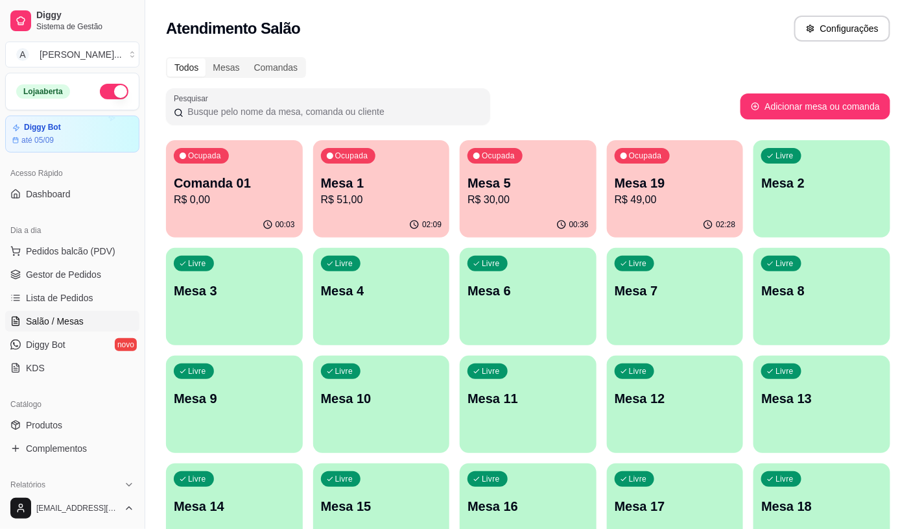
click at [400, 197] on p "R$ 51,00" at bounding box center [381, 200] width 121 height 16
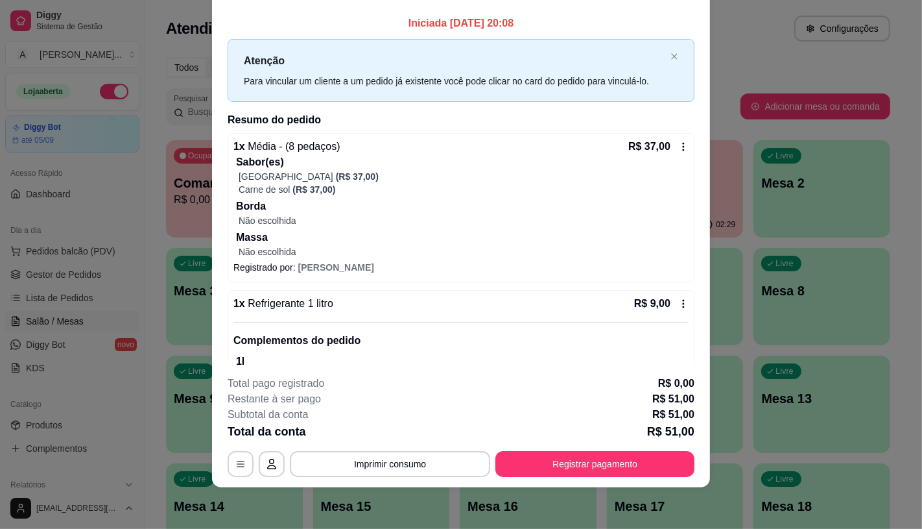
scroll to position [0, 0]
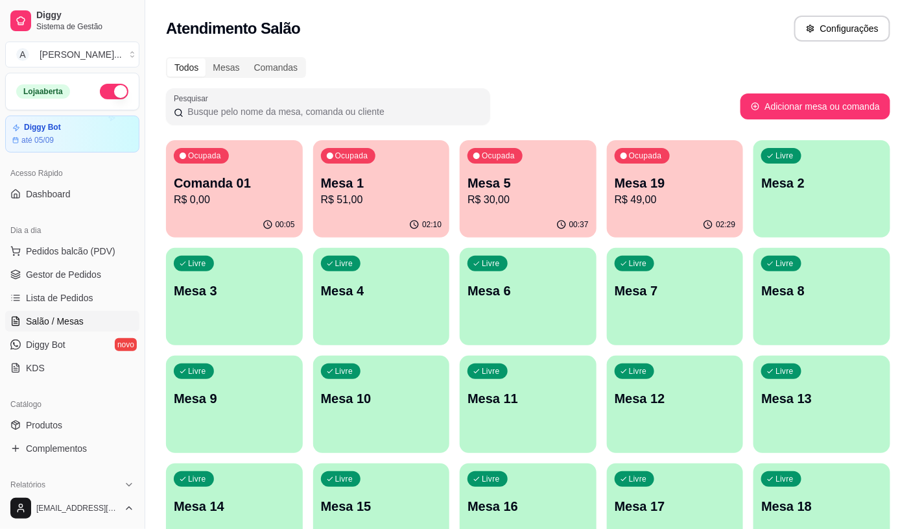
click at [593, 43] on div "Atendimento Salão Configurações" at bounding box center [528, 24] width 766 height 49
click at [401, 200] on p "R$ 51,00" at bounding box center [381, 200] width 121 height 16
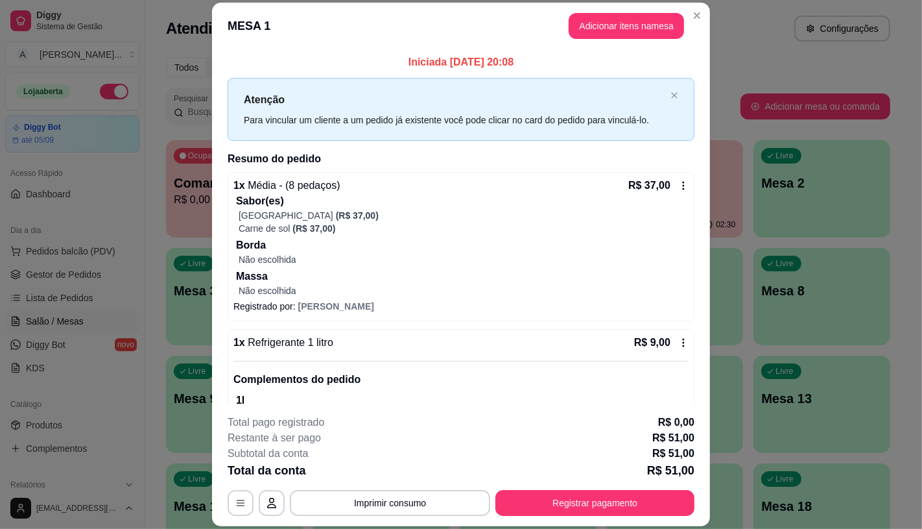
click at [668, 179] on div "R$ 37,00" at bounding box center [658, 186] width 60 height 16
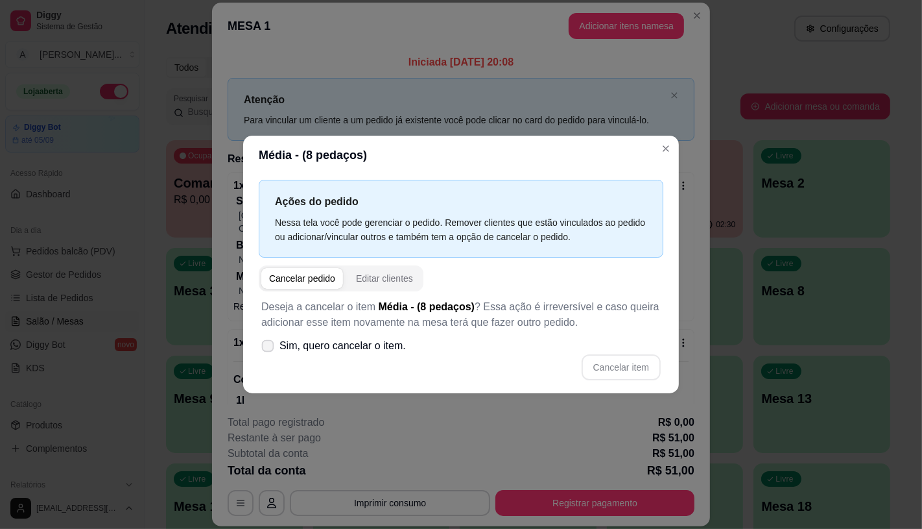
click at [347, 345] on span "Sim, quero cancelar o item." at bounding box center [342, 346] width 126 height 16
click at [269, 348] on input "Sim, quero cancelar o item." at bounding box center [265, 352] width 8 height 8
checkbox input "true"
click at [638, 355] on button "Cancelar item" at bounding box center [621, 367] width 79 height 26
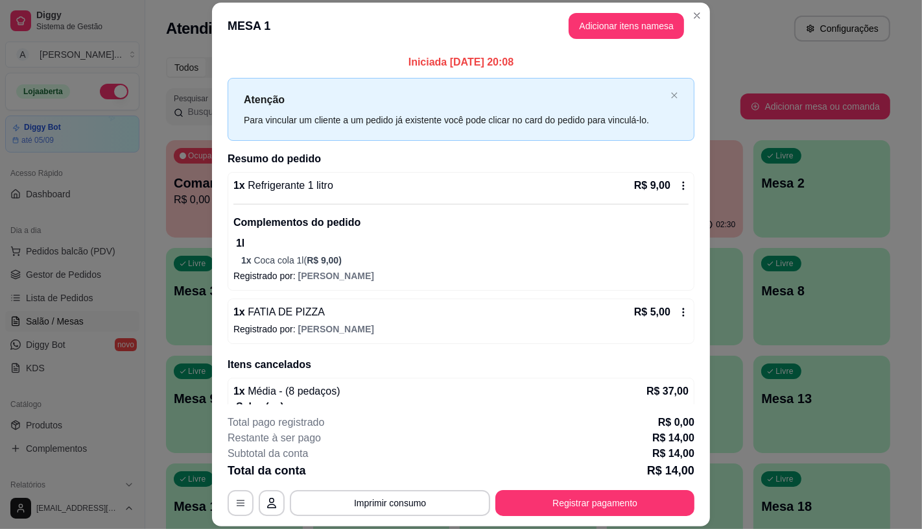
click at [678, 184] on icon at bounding box center [683, 185] width 10 height 10
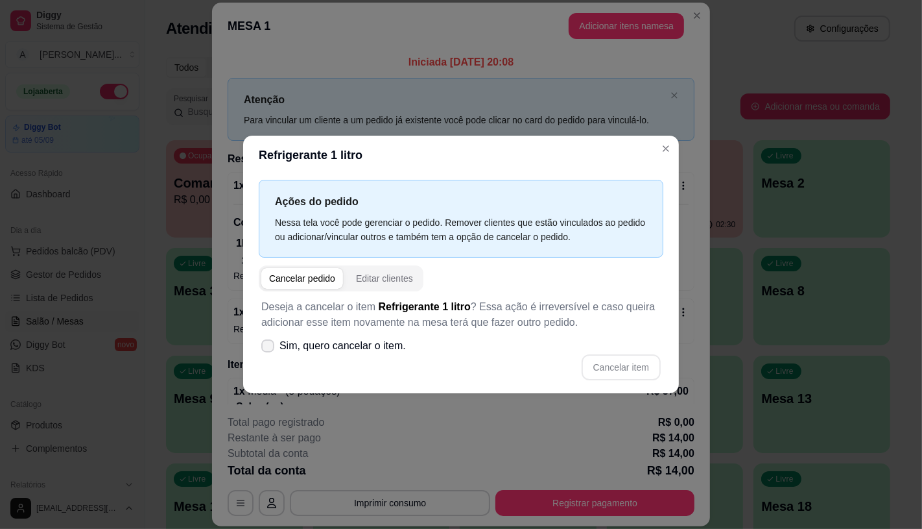
click at [363, 342] on span "Sim, quero cancelar o item." at bounding box center [342, 346] width 126 height 16
click at [269, 348] on input "Sim, quero cancelar o item." at bounding box center [265, 352] width 8 height 8
checkbox input "true"
click at [625, 370] on button "Cancelar item" at bounding box center [621, 367] width 79 height 26
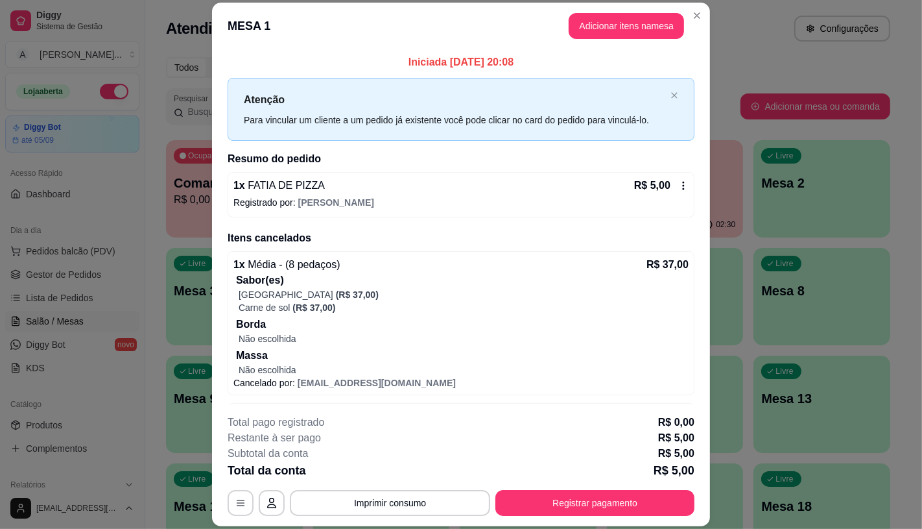
click at [678, 186] on icon at bounding box center [683, 185] width 10 height 10
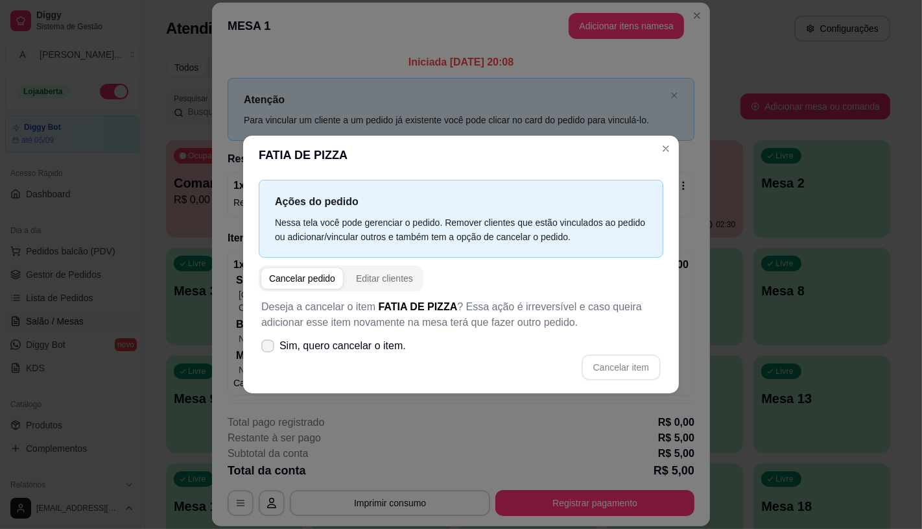
click at [374, 355] on label "Sim, quero cancelar o item." at bounding box center [333, 346] width 155 height 26
click at [269, 355] on input "Sim, quero cancelar o item." at bounding box center [265, 352] width 8 height 8
checkbox input "true"
click at [630, 361] on button "Cancelar item" at bounding box center [621, 367] width 79 height 26
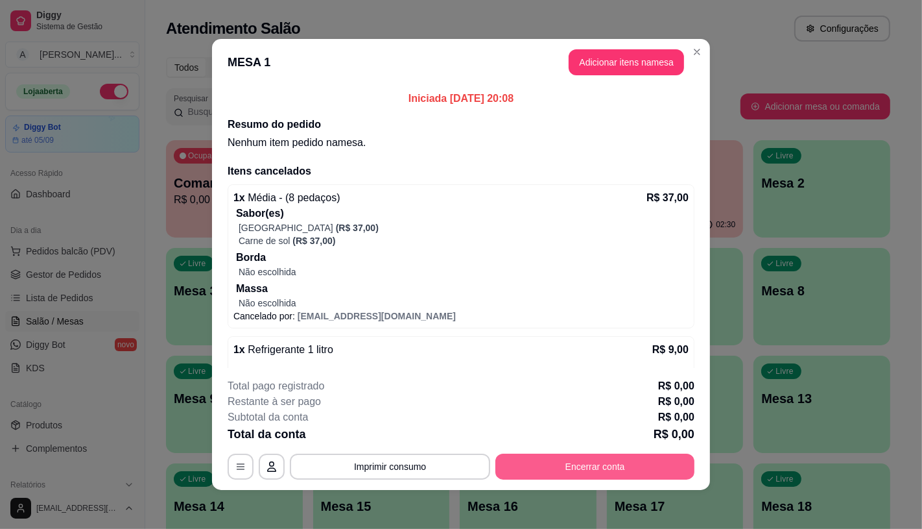
click at [608, 462] on button "Encerrar conta" at bounding box center [594, 466] width 199 height 26
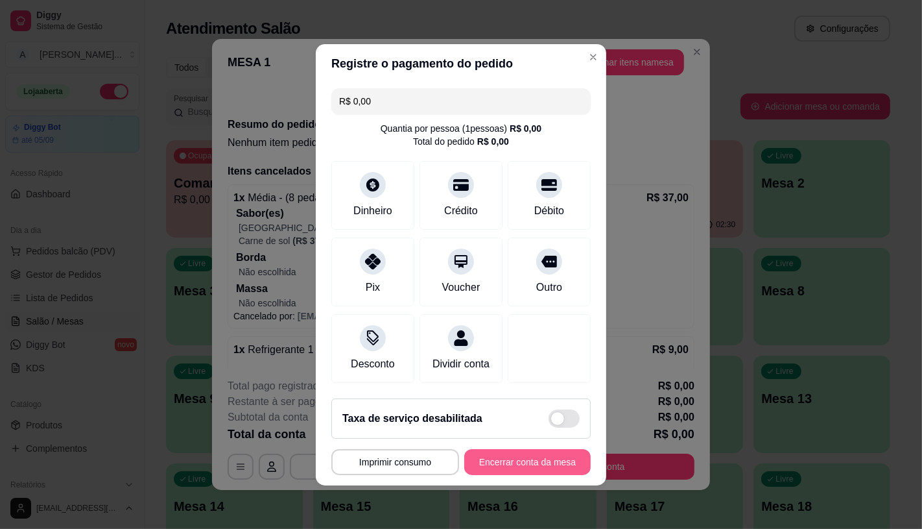
click at [521, 468] on button "Encerrar conta da mesa" at bounding box center [527, 462] width 126 height 26
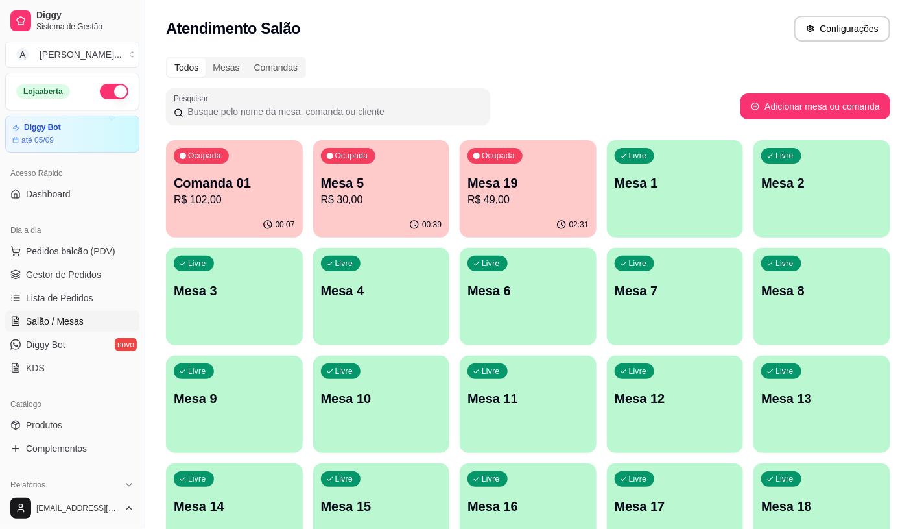
click at [267, 198] on p "R$ 102,00" at bounding box center [234, 200] width 121 height 16
click at [399, 208] on div "Ocupada Mesa 5 R$ 30,00" at bounding box center [381, 176] width 137 height 72
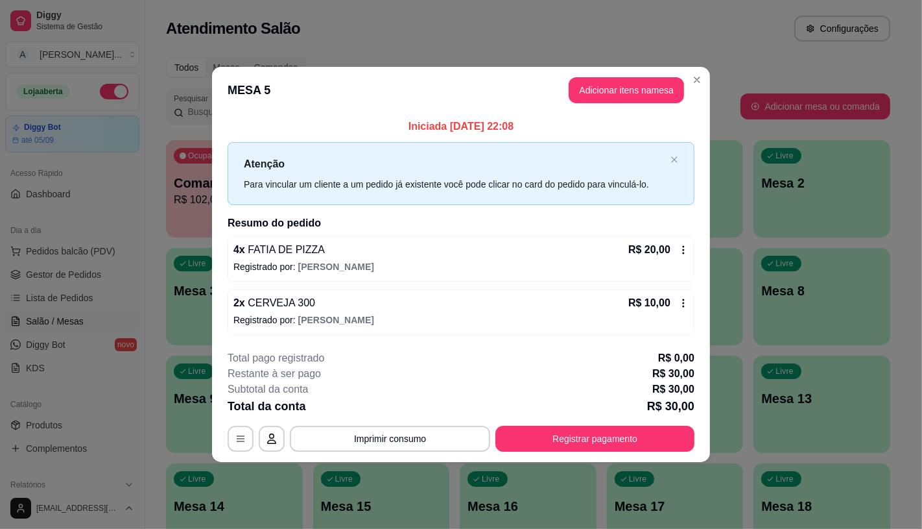
click at [687, 300] on icon at bounding box center [683, 303] width 10 height 10
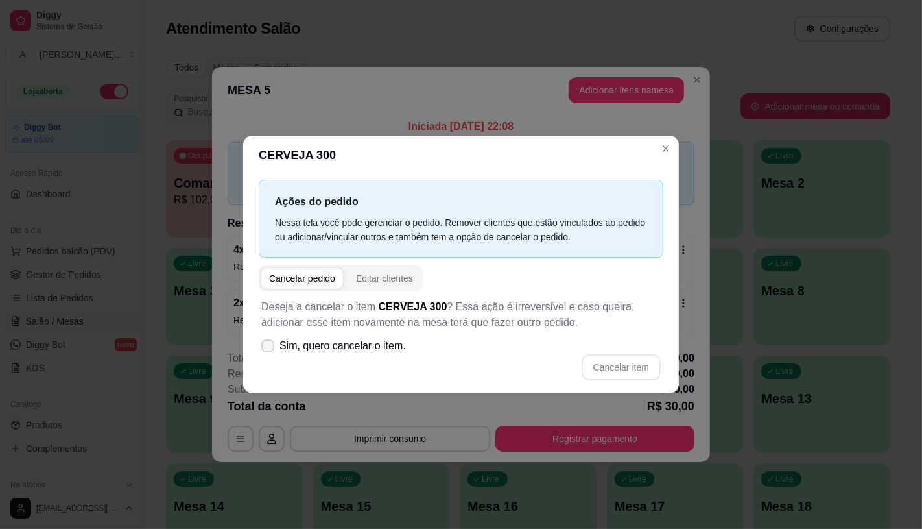
click at [377, 344] on span "Sim, quero cancelar o item." at bounding box center [342, 346] width 126 height 16
click at [269, 348] on input "Sim, quero cancelar o item." at bounding box center [265, 352] width 8 height 8
checkbox input "true"
click at [646, 365] on button "Cancelar item" at bounding box center [620, 366] width 77 height 25
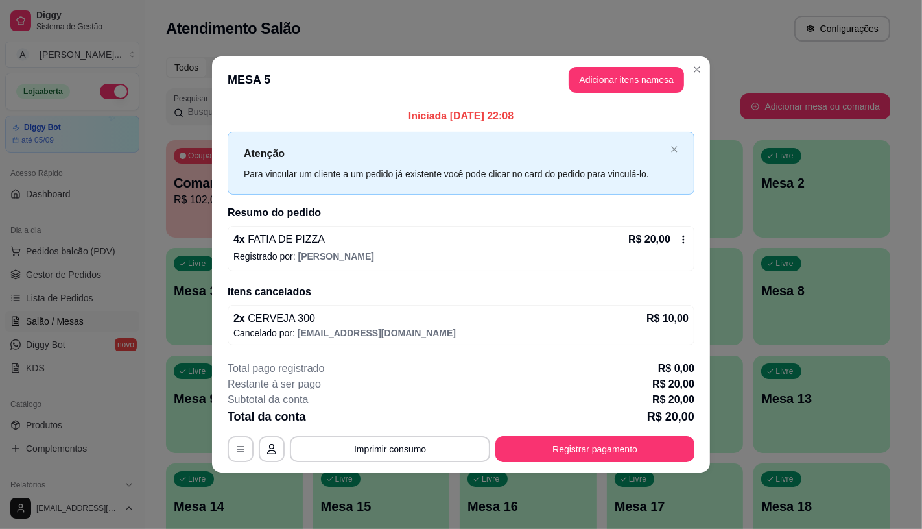
click at [683, 236] on icon at bounding box center [684, 239] width 2 height 8
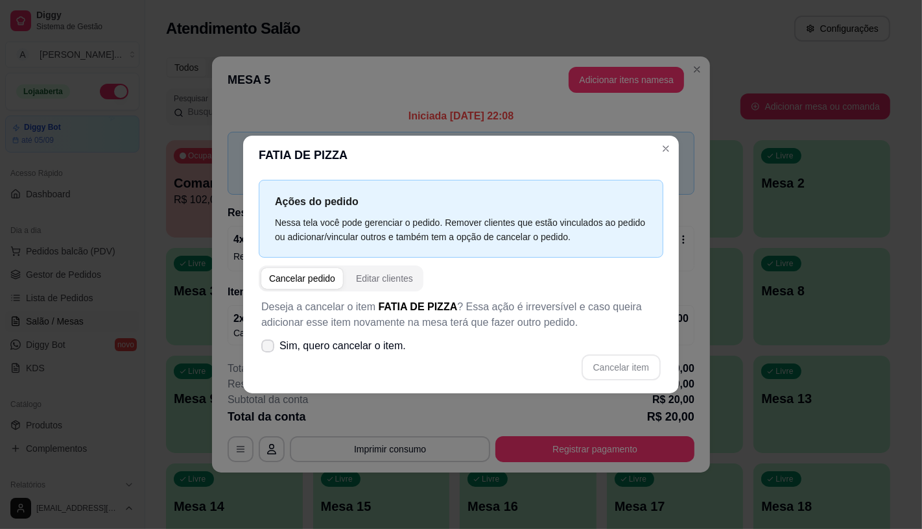
click at [365, 340] on span "Sim, quero cancelar o item." at bounding box center [342, 346] width 126 height 16
click at [269, 348] on input "Sim, quero cancelar o item." at bounding box center [265, 352] width 8 height 8
checkbox input "true"
click at [639, 357] on button "Cancelar item" at bounding box center [620, 366] width 77 height 25
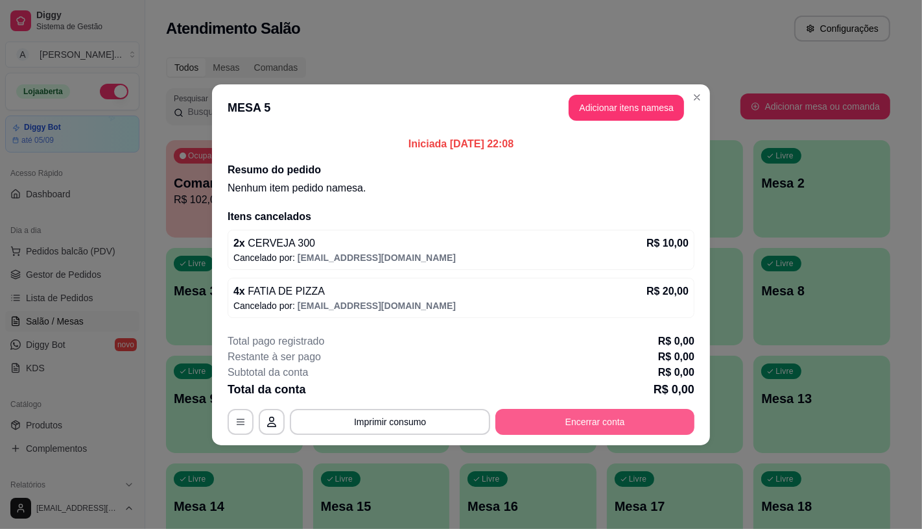
click at [659, 412] on button "Encerrar conta" at bounding box center [594, 422] width 199 height 26
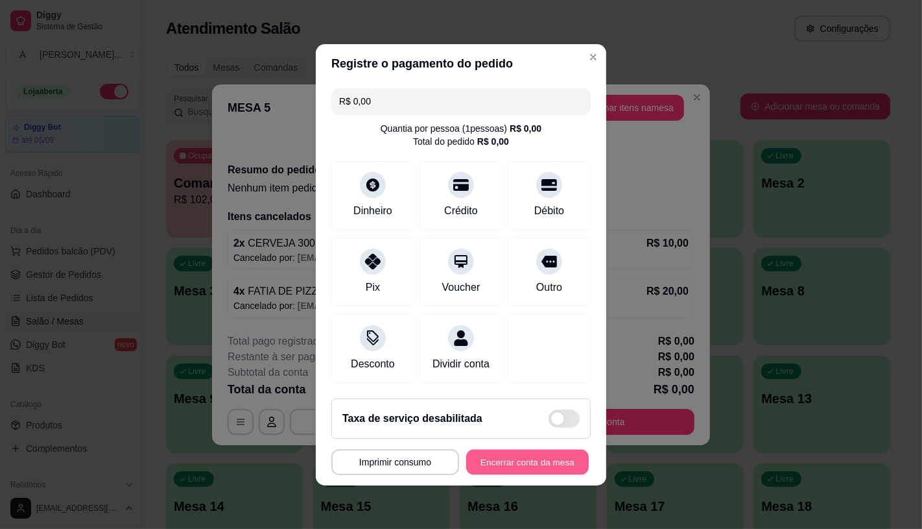
click at [540, 472] on button "Encerrar conta da mesa" at bounding box center [527, 461] width 123 height 25
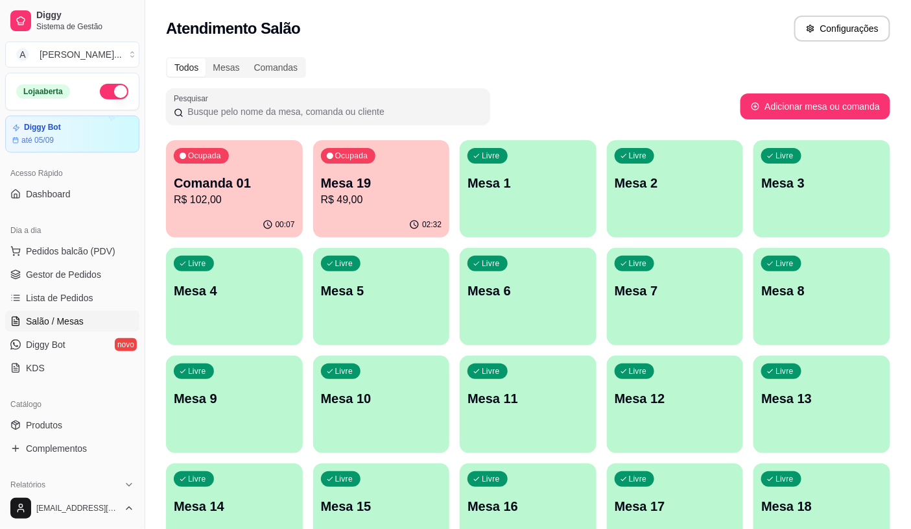
click at [394, 185] on p "Mesa 19" at bounding box center [381, 183] width 121 height 18
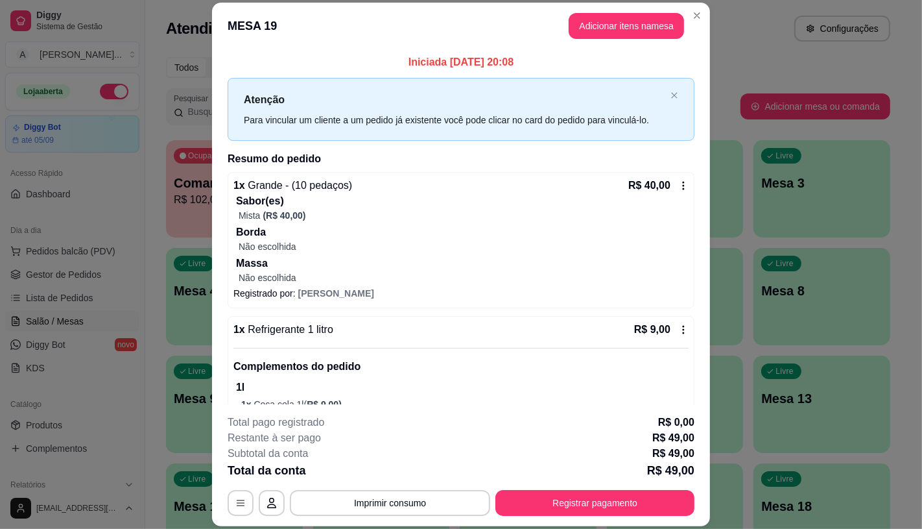
click at [678, 185] on icon at bounding box center [683, 185] width 10 height 10
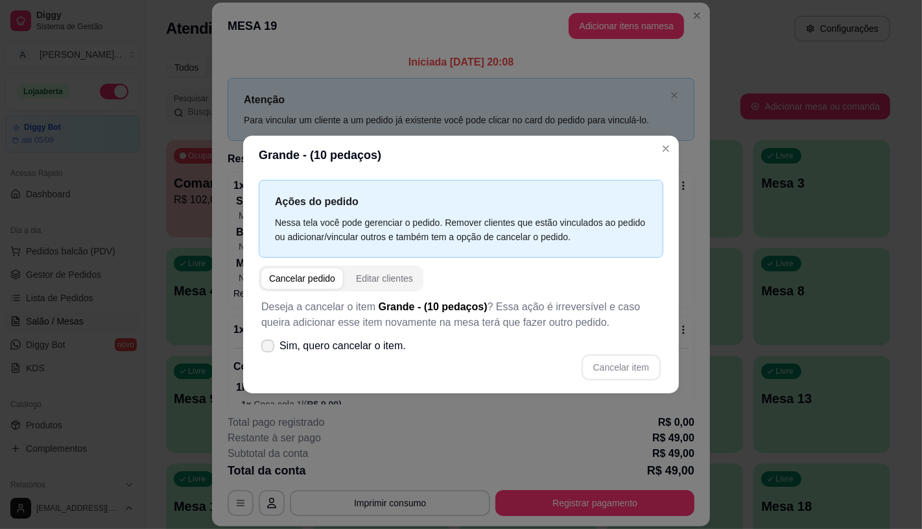
click at [344, 342] on span "Sim, quero cancelar o item." at bounding box center [342, 346] width 126 height 16
click at [269, 348] on input "Sim, quero cancelar o item." at bounding box center [265, 352] width 8 height 8
checkbox input "true"
click at [612, 364] on button "Cancelar item" at bounding box center [621, 367] width 79 height 26
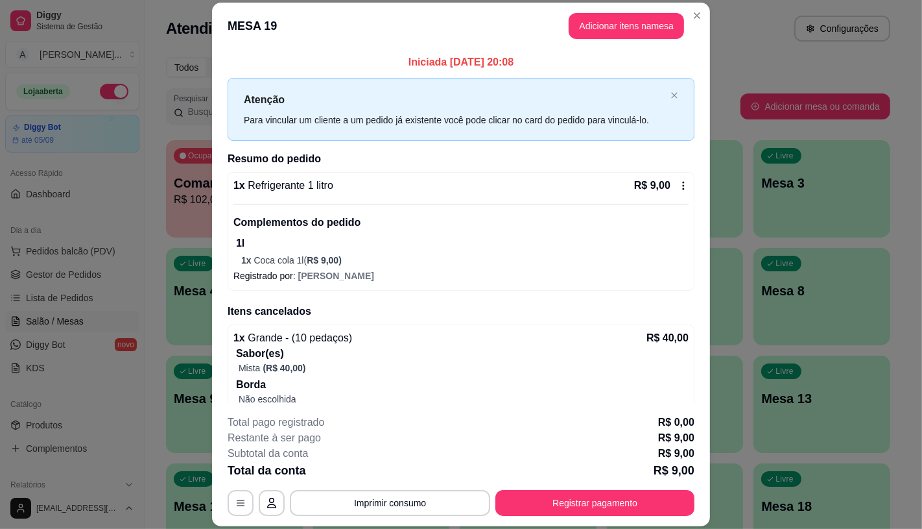
click at [678, 184] on icon at bounding box center [683, 185] width 10 height 10
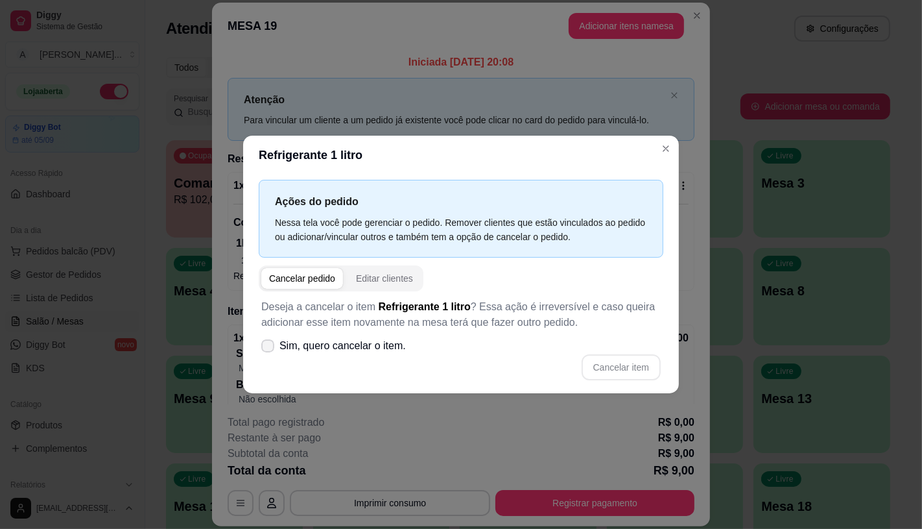
click at [370, 342] on span "Sim, quero cancelar o item." at bounding box center [342, 346] width 126 height 16
click at [269, 348] on input "Sim, quero cancelar o item." at bounding box center [265, 352] width 8 height 8
checkbox input "true"
click at [627, 358] on button "Cancelar item" at bounding box center [621, 367] width 79 height 26
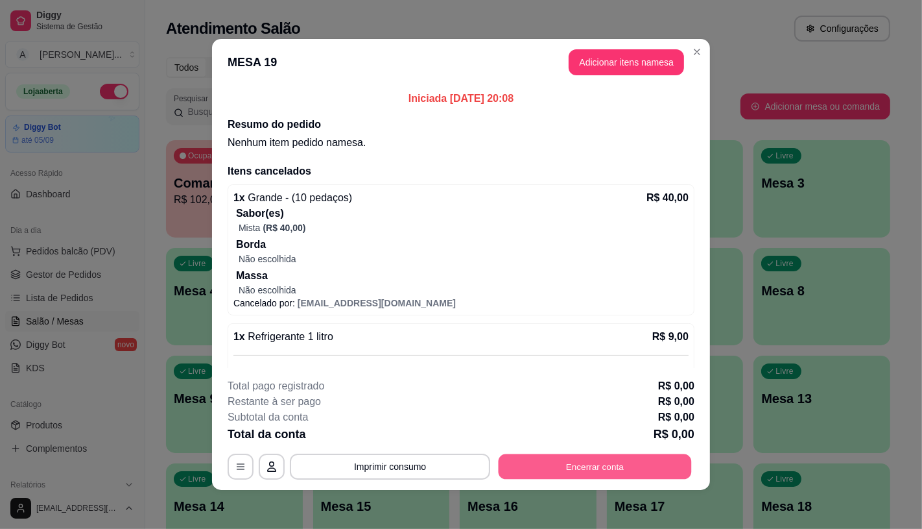
click at [645, 456] on button "Encerrar conta" at bounding box center [595, 466] width 193 height 25
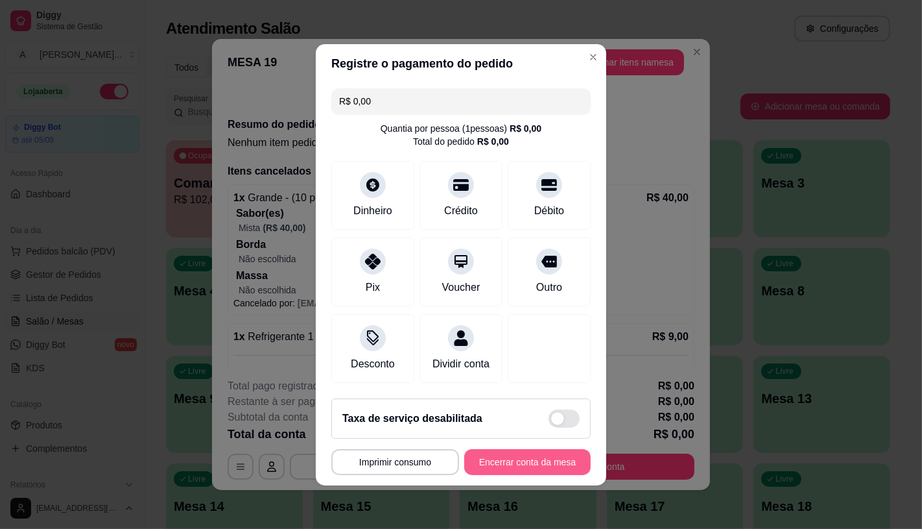
click at [535, 469] on button "Encerrar conta da mesa" at bounding box center [527, 462] width 126 height 26
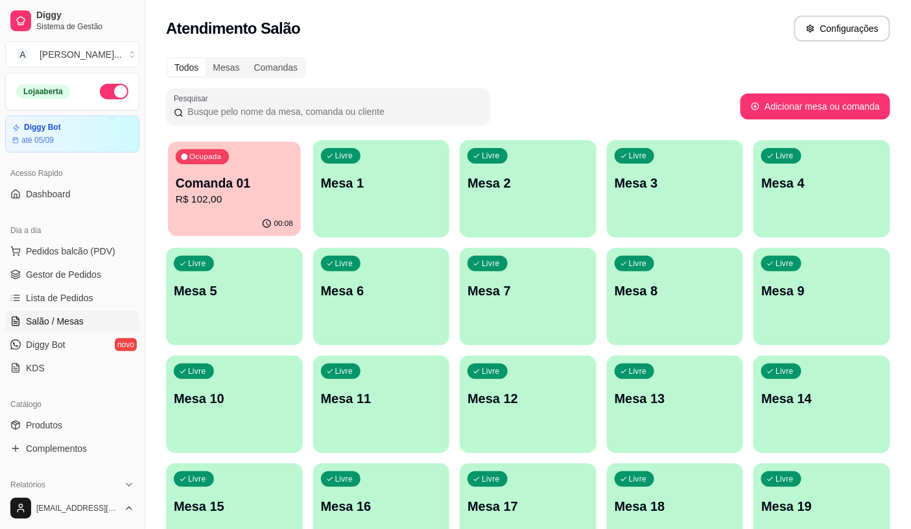
click at [222, 195] on p "R$ 102,00" at bounding box center [234, 199] width 117 height 15
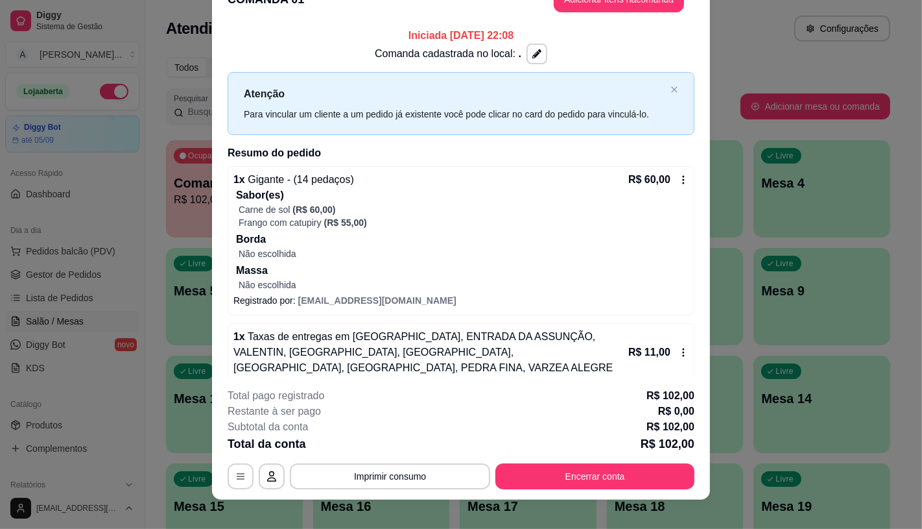
scroll to position [39, 0]
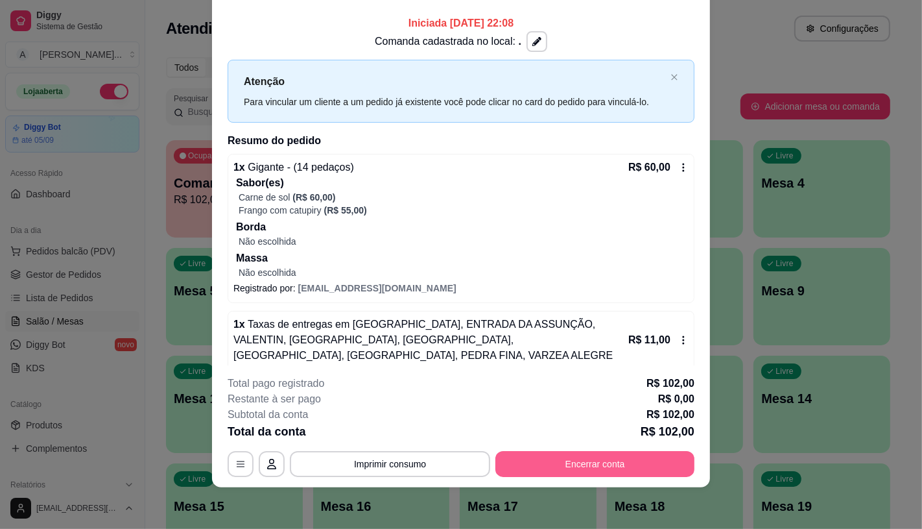
click at [613, 463] on button "Encerrar conta" at bounding box center [594, 464] width 199 height 26
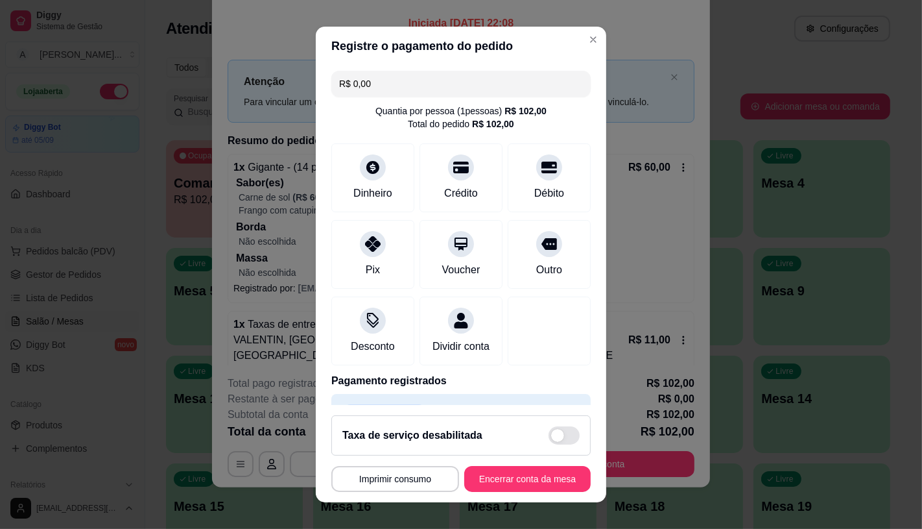
click at [411, 86] on input "R$ 0,00" at bounding box center [461, 84] width 244 height 26
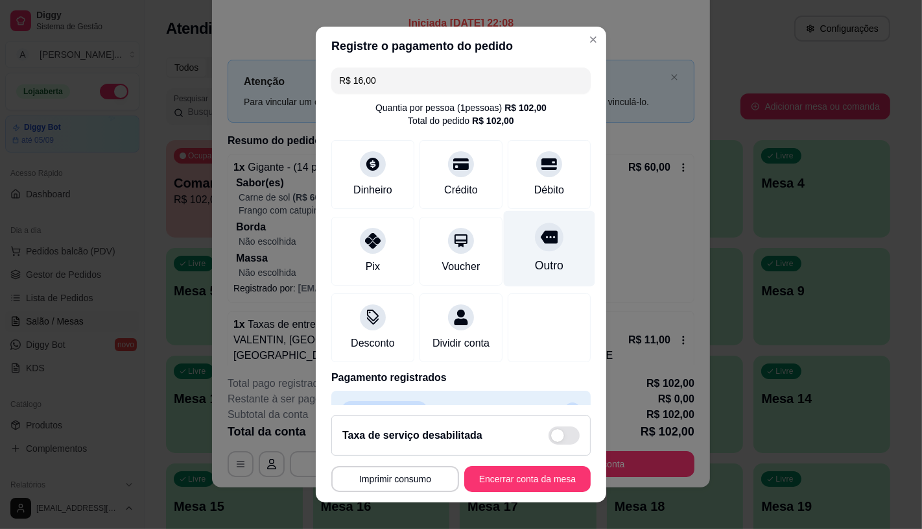
scroll to position [0, 0]
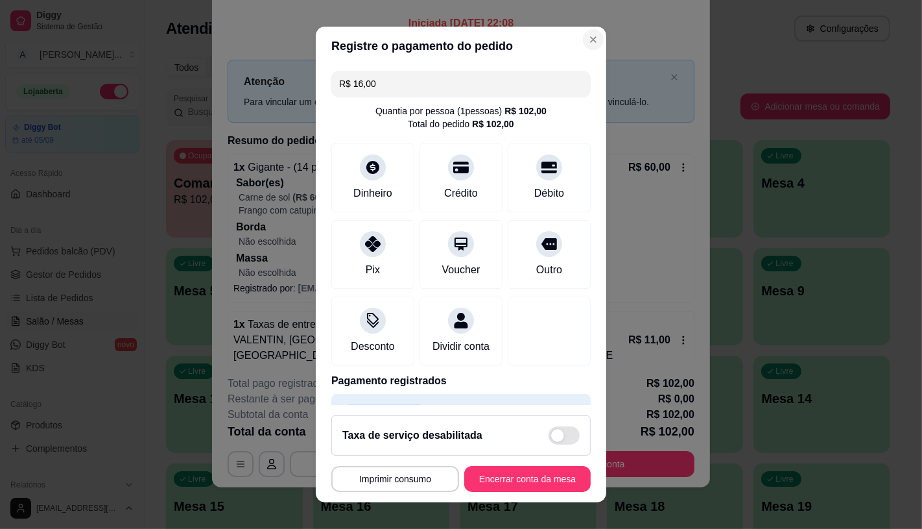
type input "R$ 16,00"
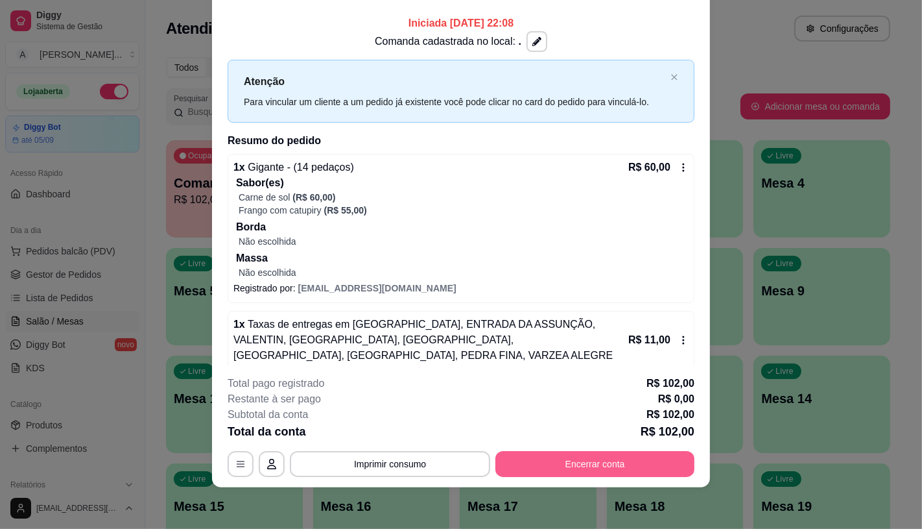
click at [594, 463] on button "Encerrar conta" at bounding box center [594, 464] width 199 height 26
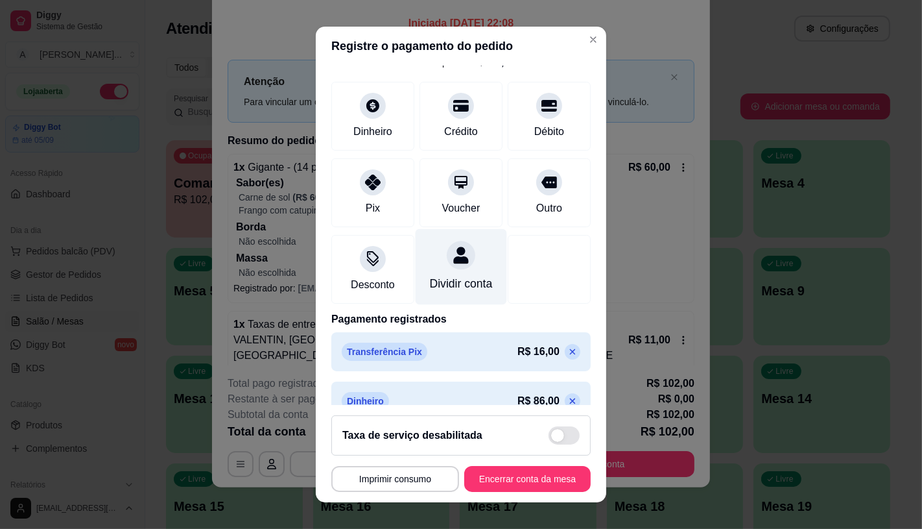
scroll to position [98, 0]
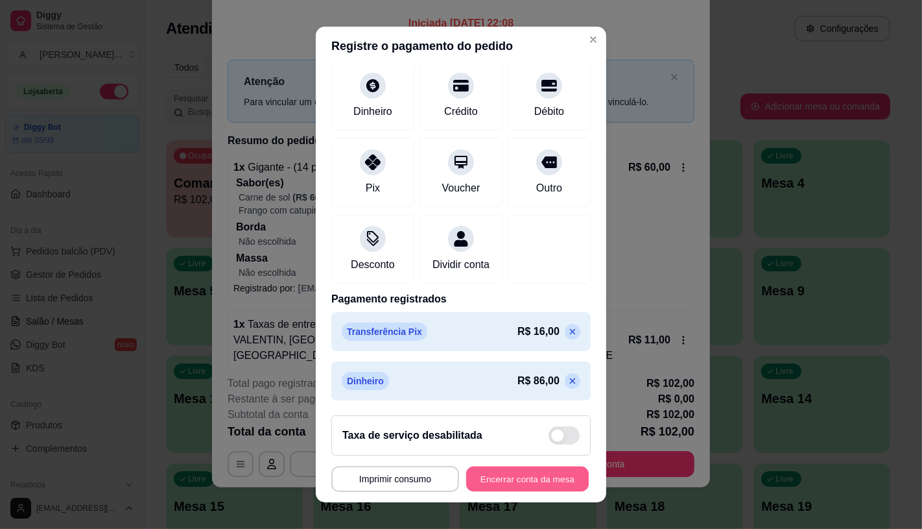
click at [521, 475] on button "Encerrar conta da mesa" at bounding box center [527, 478] width 123 height 25
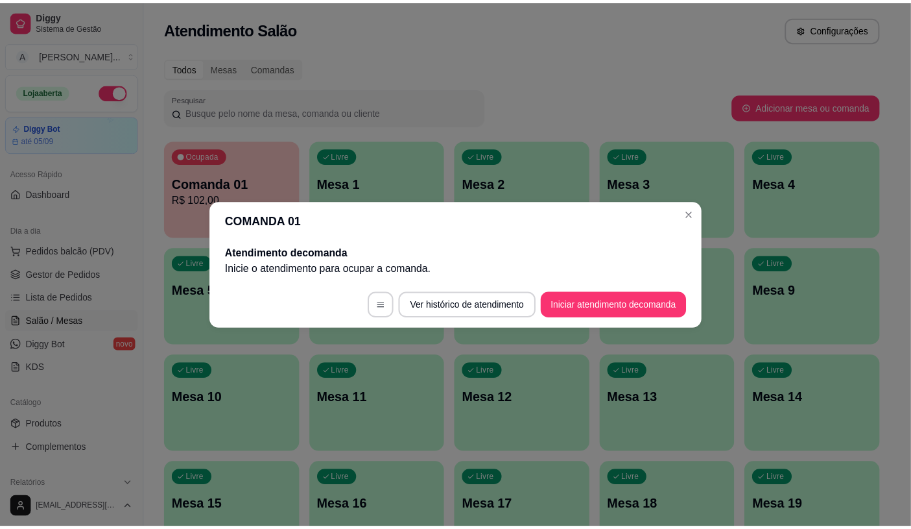
scroll to position [0, 0]
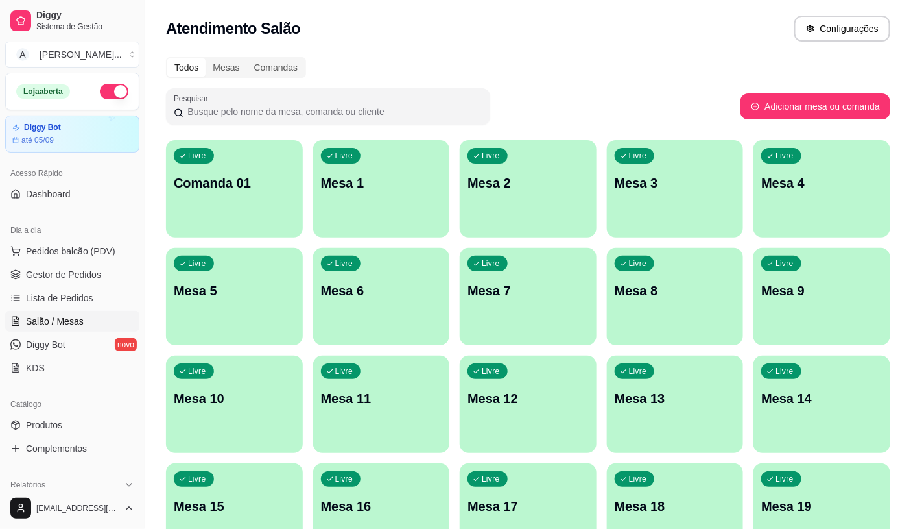
click at [586, 25] on div "Atendimento Salão Configurações" at bounding box center [528, 29] width 724 height 26
click at [99, 250] on span "Pedidos balcão (PDV)" at bounding box center [70, 250] width 89 height 13
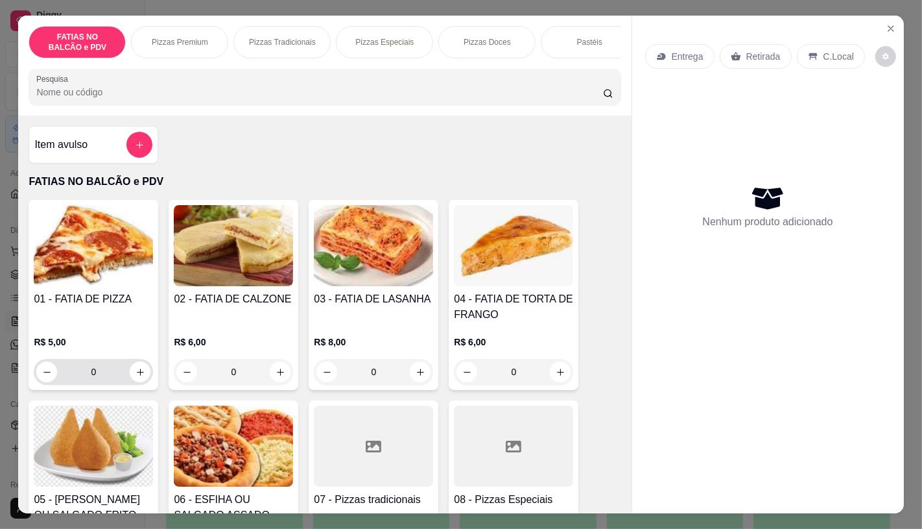
click at [106, 373] on input "0" at bounding box center [93, 372] width 73 height 26
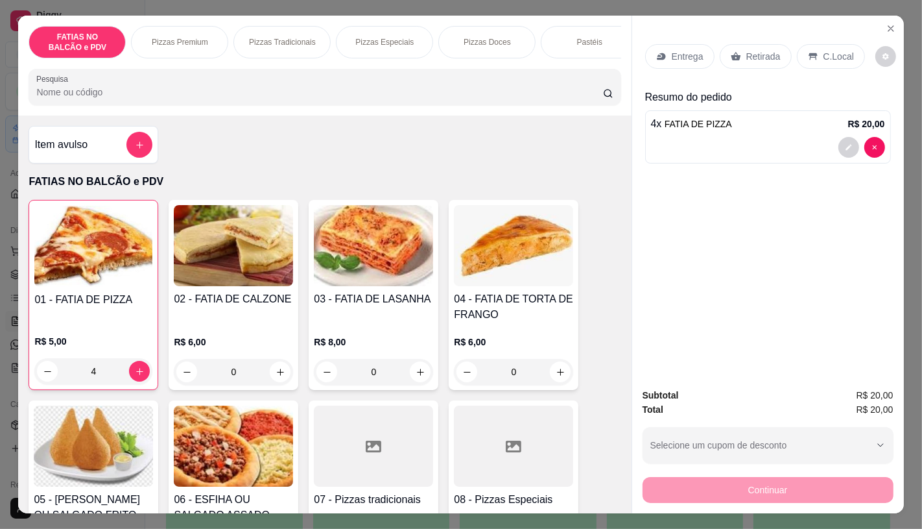
type input "4"
click at [756, 53] on p "Retirada" at bounding box center [763, 56] width 34 height 13
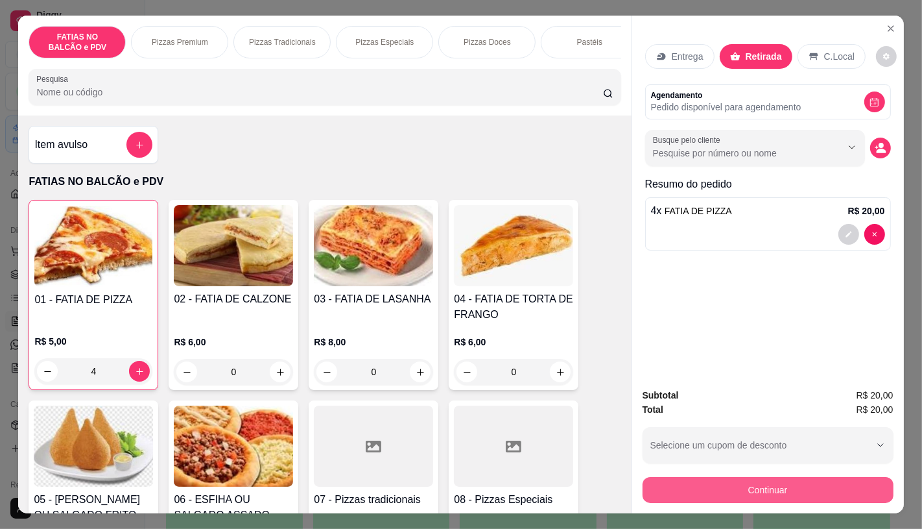
click at [752, 484] on button "Continuar" at bounding box center [768, 490] width 251 height 26
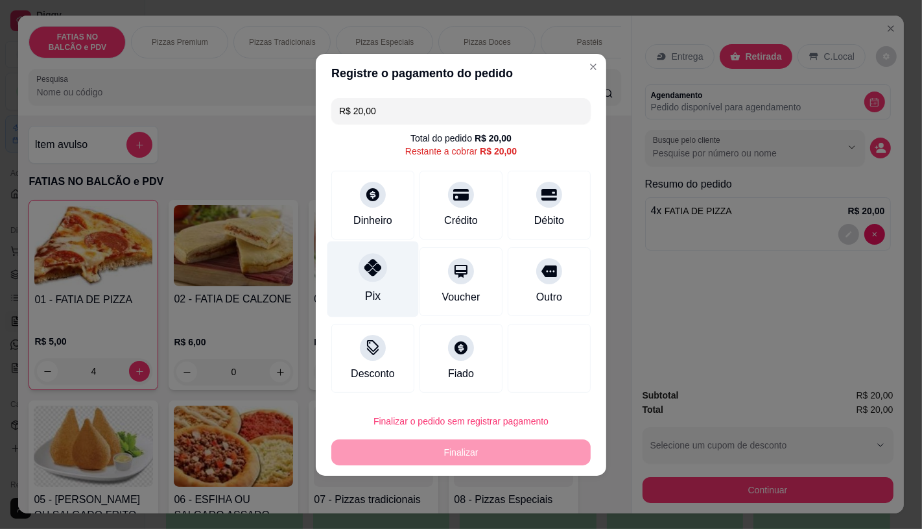
click at [390, 289] on div "Pix" at bounding box center [372, 279] width 91 height 76
type input "R$ 0,00"
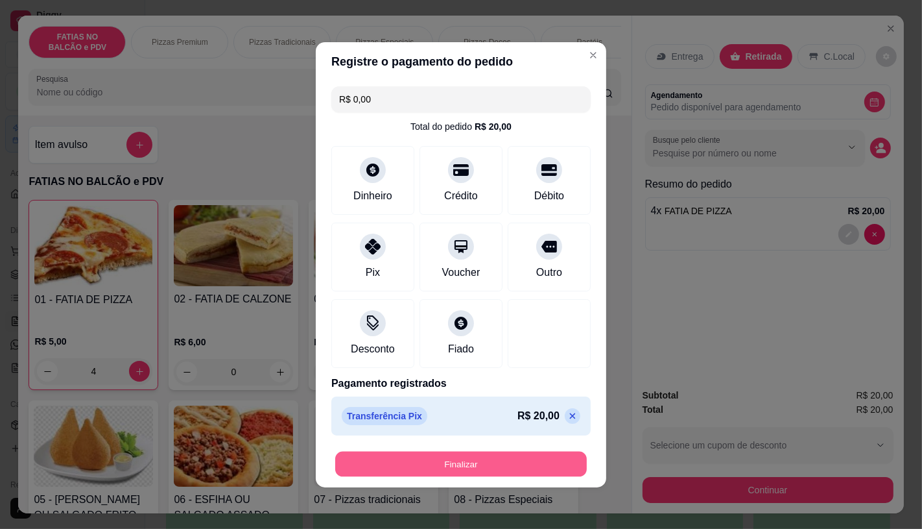
click at [481, 471] on button "Finalizar" at bounding box center [461, 463] width 252 height 25
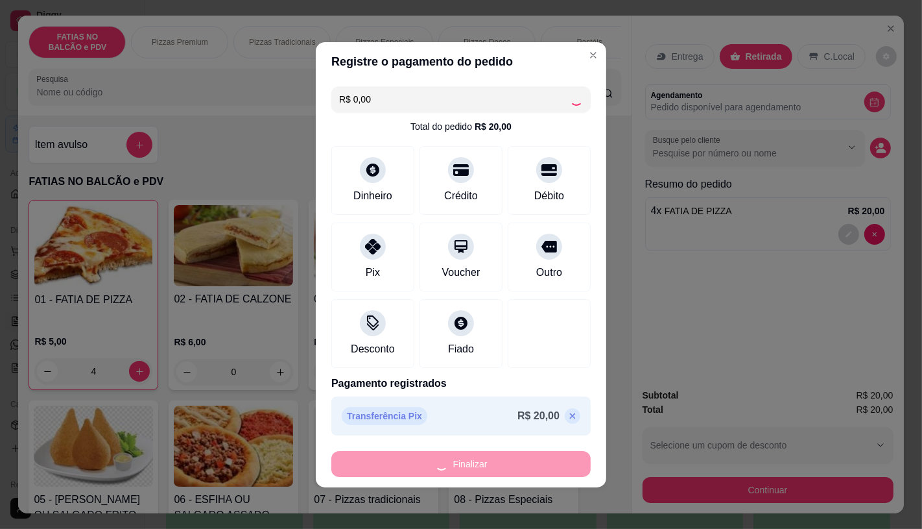
type input "0"
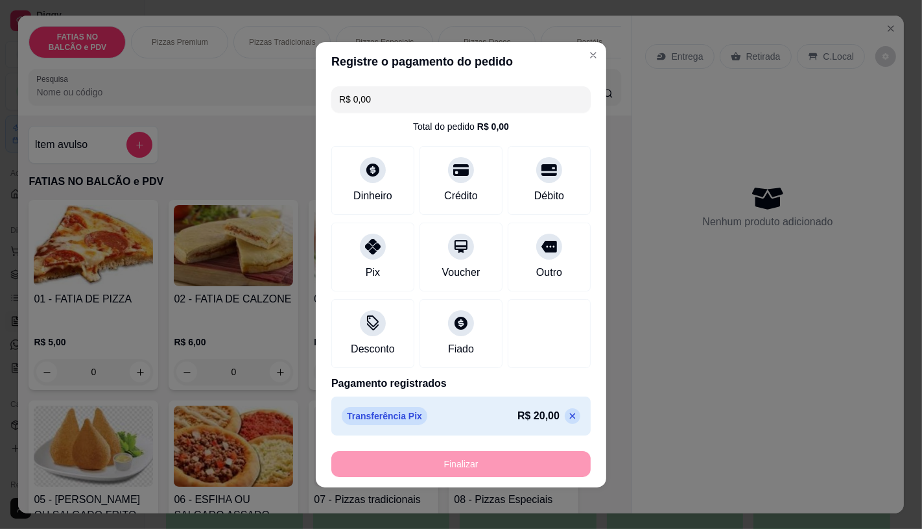
type input "-R$ 20,00"
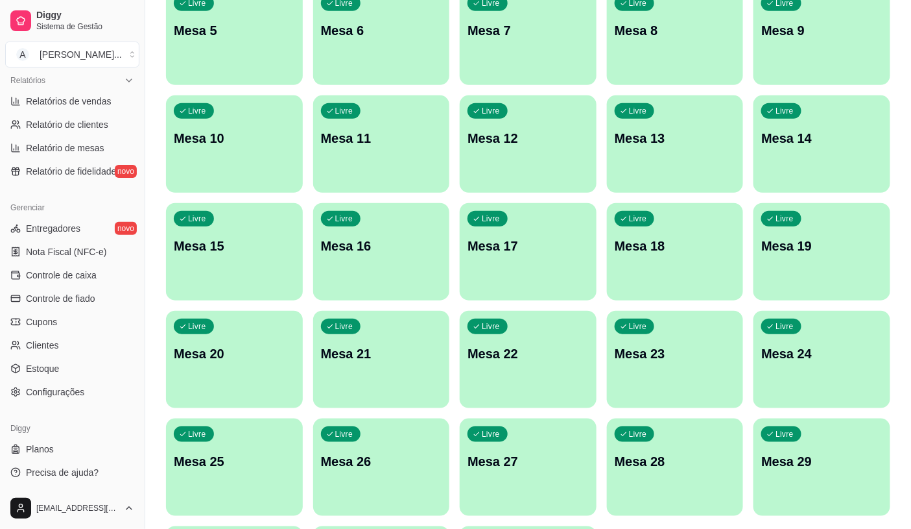
scroll to position [288, 0]
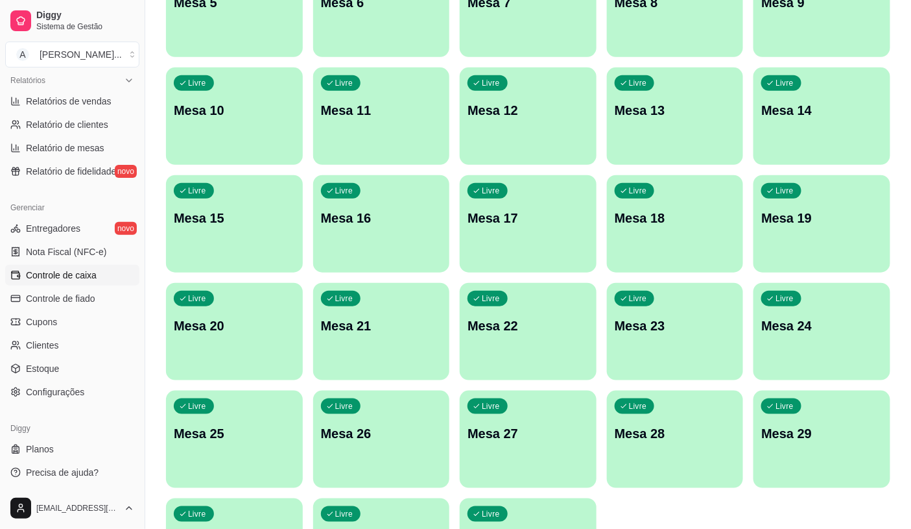
click at [60, 274] on span "Controle de caixa" at bounding box center [61, 274] width 71 height 13
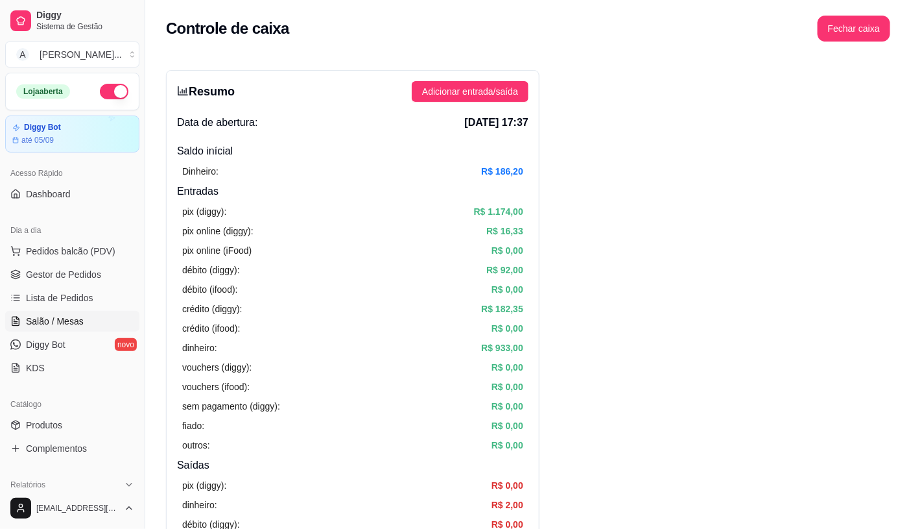
click at [59, 320] on span "Salão / Mesas" at bounding box center [55, 321] width 58 height 13
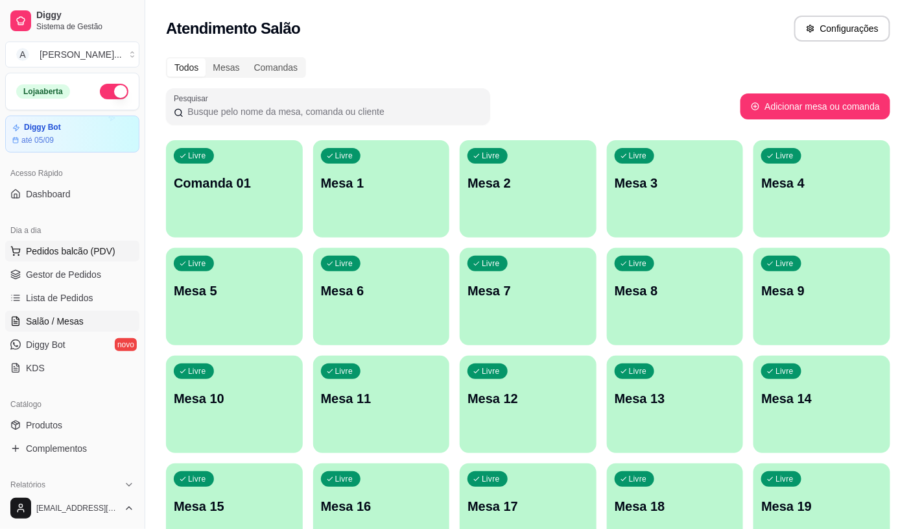
click at [100, 256] on span "Pedidos balcão (PDV)" at bounding box center [70, 250] width 89 height 13
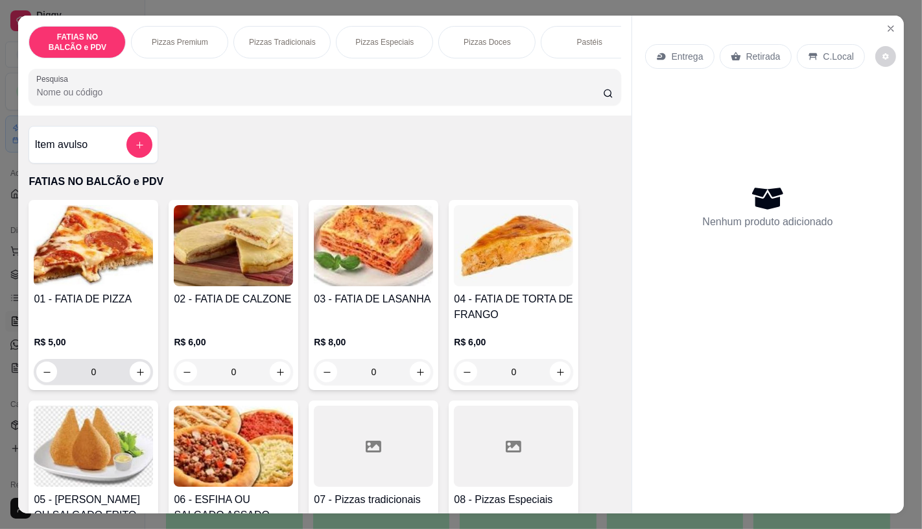
click at [104, 383] on input "0" at bounding box center [93, 372] width 73 height 26
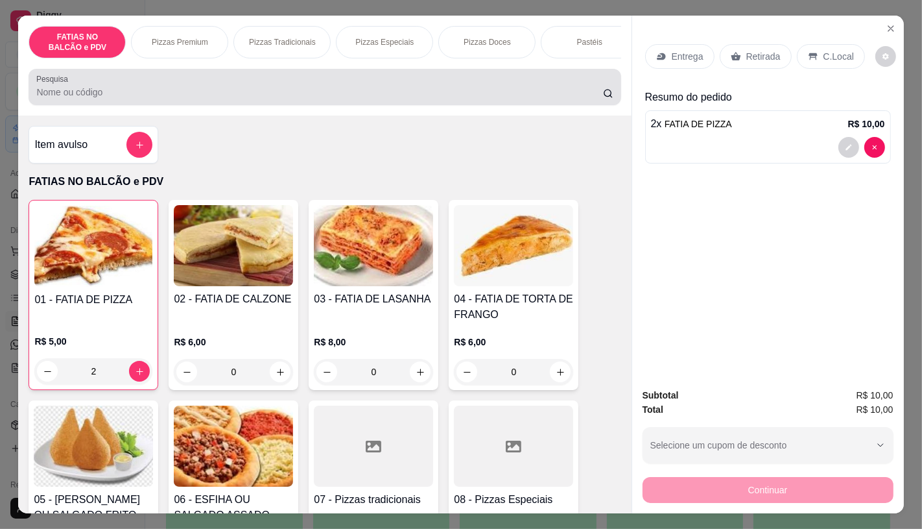
type input "2"
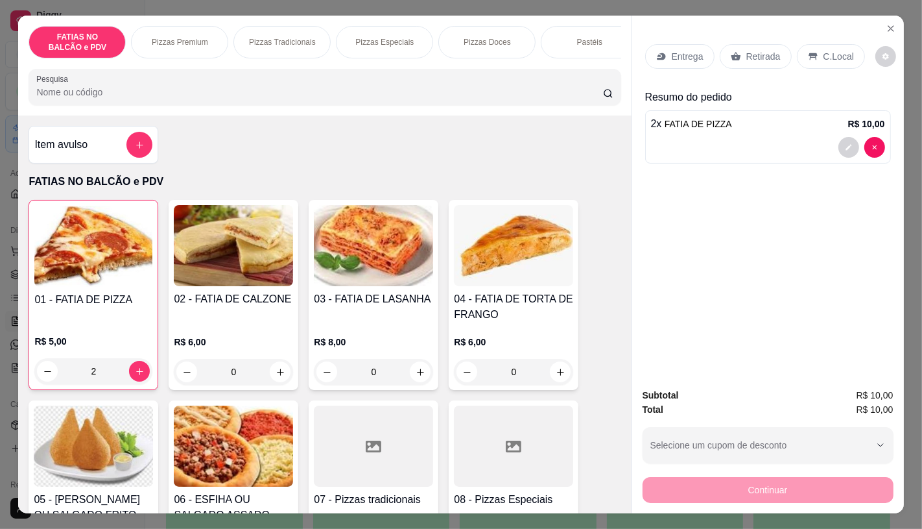
click at [115, 91] on input "Pesquisa" at bounding box center [319, 92] width 566 height 13
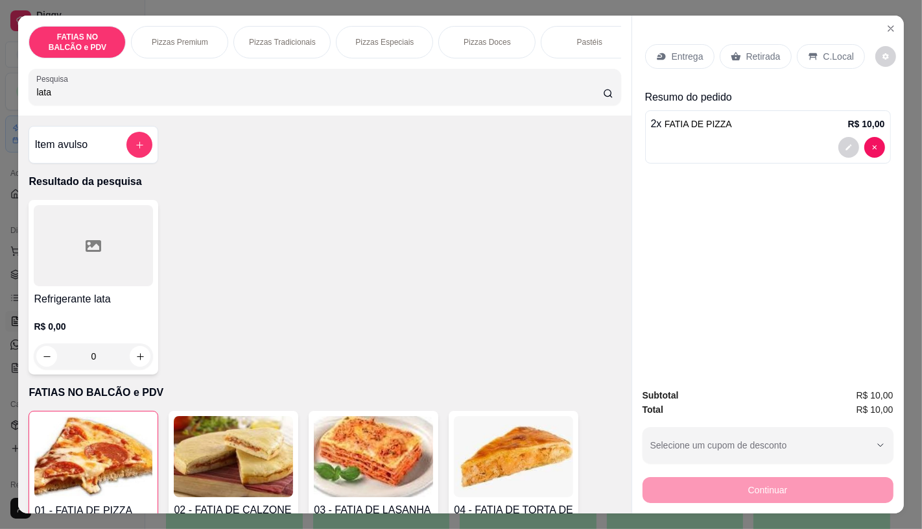
type input "lata"
click at [88, 259] on div at bounding box center [93, 245] width 119 height 81
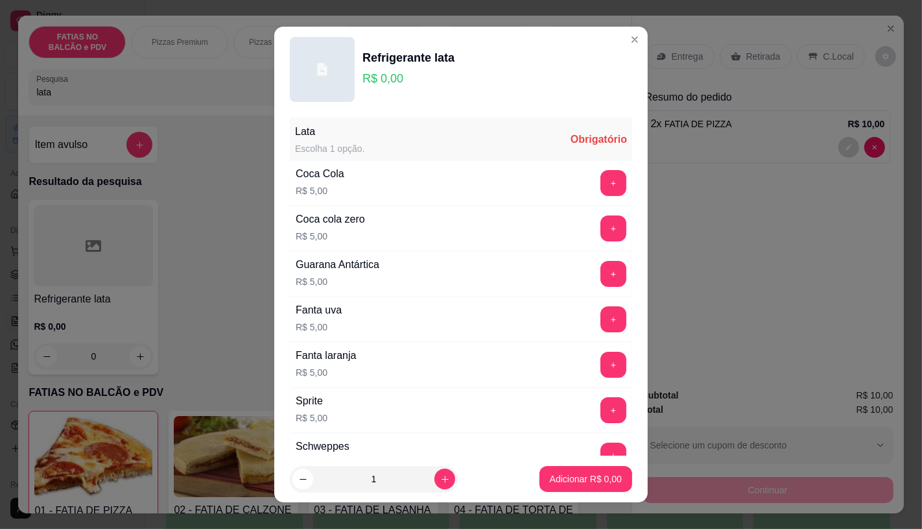
click at [411, 183] on div "Coca Cola R$ 5,00 +" at bounding box center [461, 182] width 342 height 45
click at [600, 182] on button "+" at bounding box center [613, 183] width 26 height 26
click at [592, 477] on p "Adicionar R$ 5,00" at bounding box center [586, 478] width 72 height 13
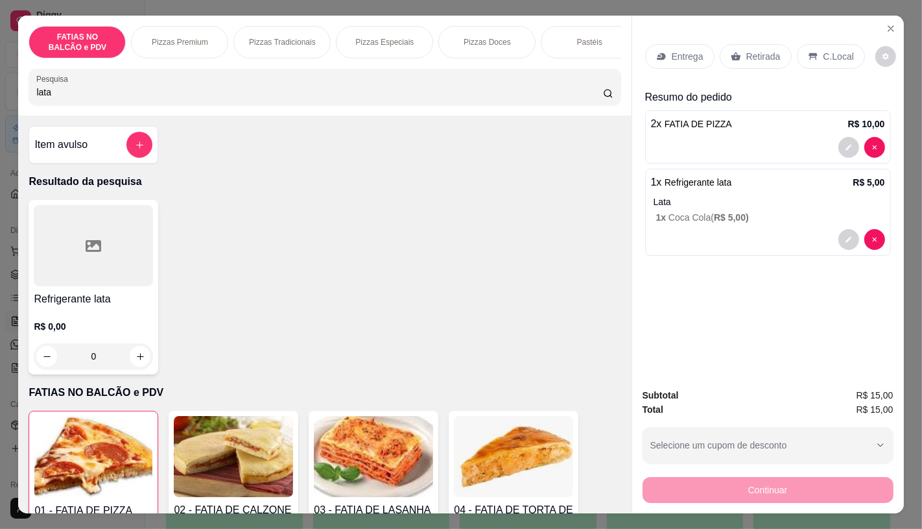
click at [754, 50] on p "Retirada" at bounding box center [763, 56] width 34 height 13
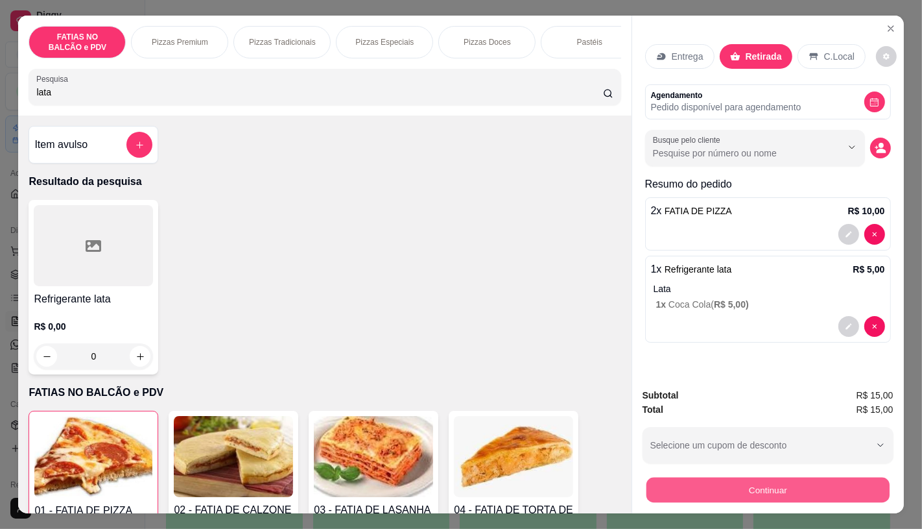
click at [780, 484] on button "Continuar" at bounding box center [767, 489] width 243 height 25
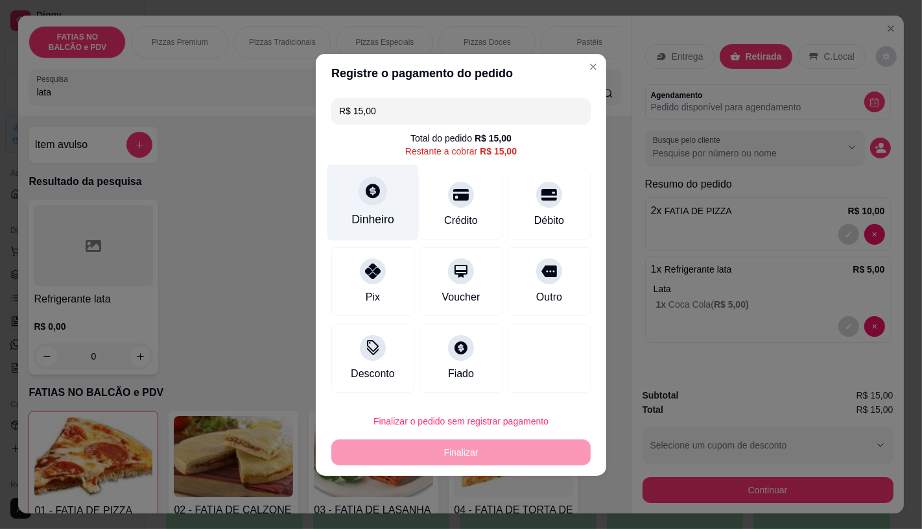
click at [366, 224] on div "Dinheiro" at bounding box center [372, 219] width 43 height 17
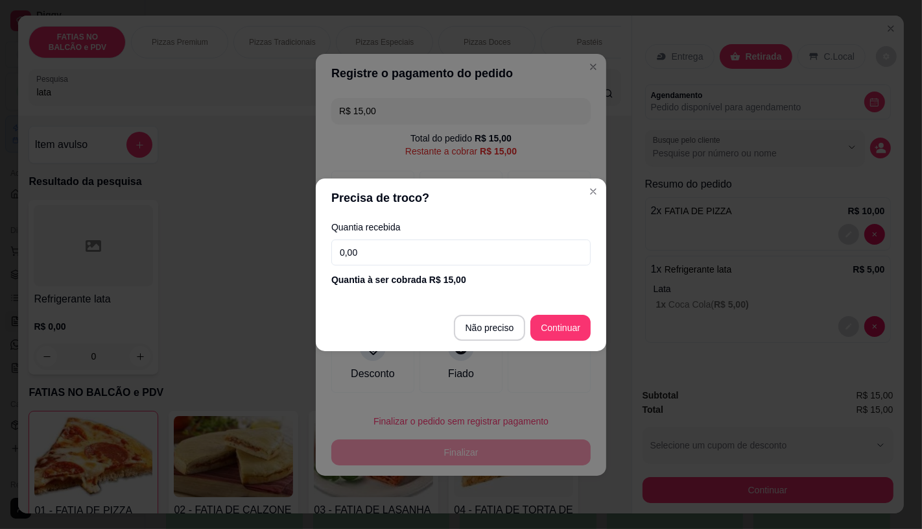
click at [560, 350] on footer "Não preciso Continuar" at bounding box center [461, 327] width 291 height 47
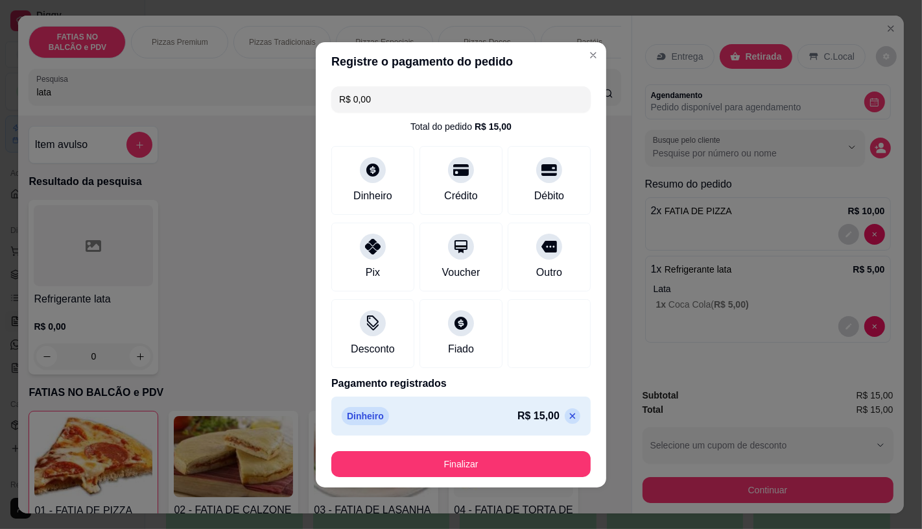
type input "R$ 0,00"
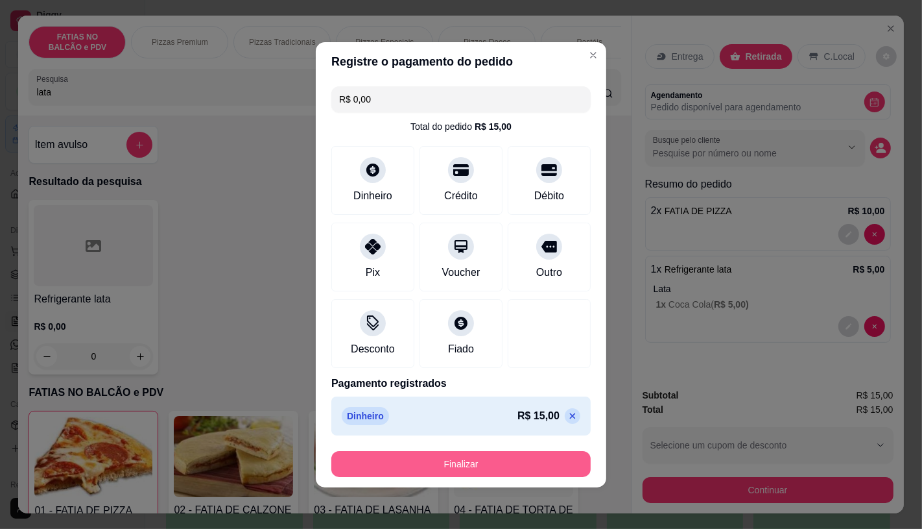
click at [529, 470] on button "Finalizar" at bounding box center [460, 464] width 259 height 26
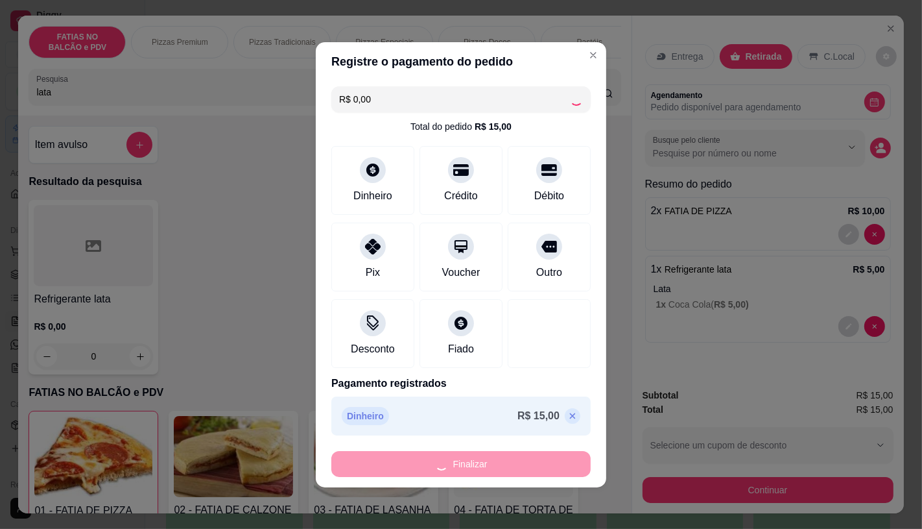
type input "0"
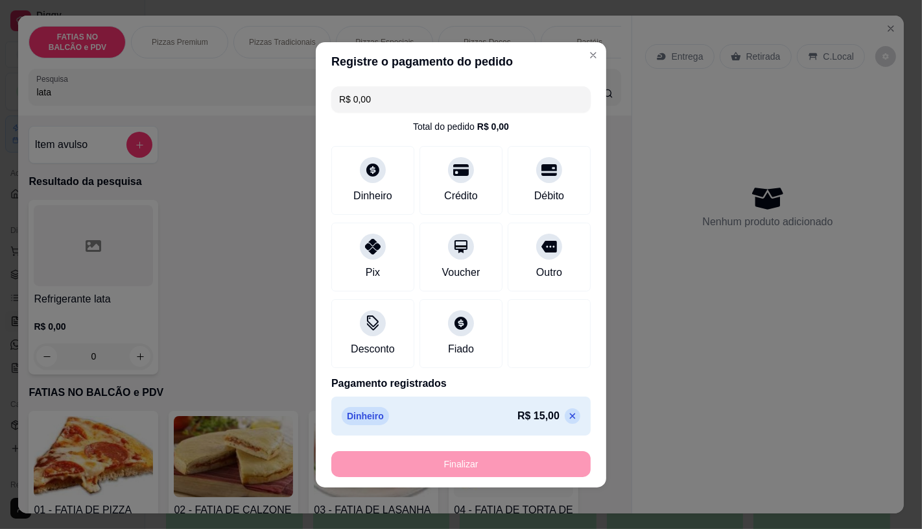
type input "-R$ 15,00"
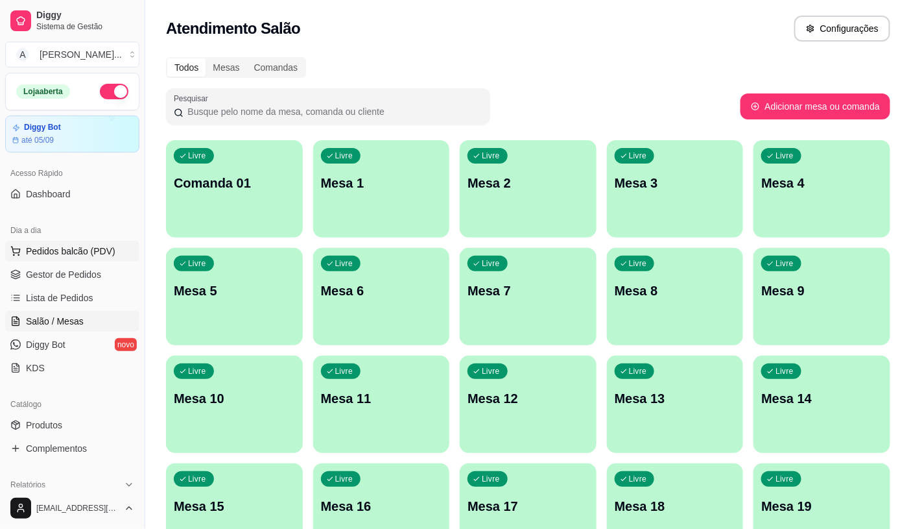
click at [67, 242] on button "Pedidos balcão (PDV)" at bounding box center [72, 251] width 134 height 21
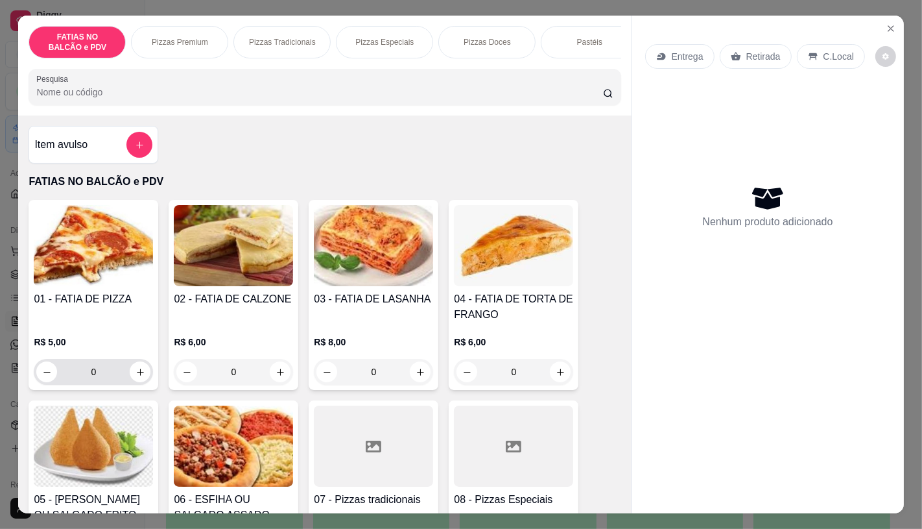
click at [112, 370] on input "0" at bounding box center [93, 372] width 73 height 26
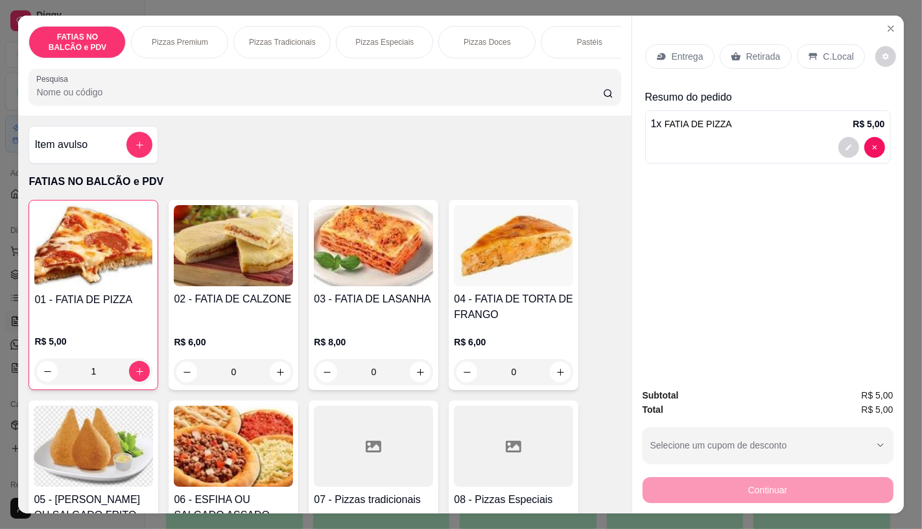
type input "1"
click at [767, 52] on p "Retirada" at bounding box center [763, 56] width 34 height 13
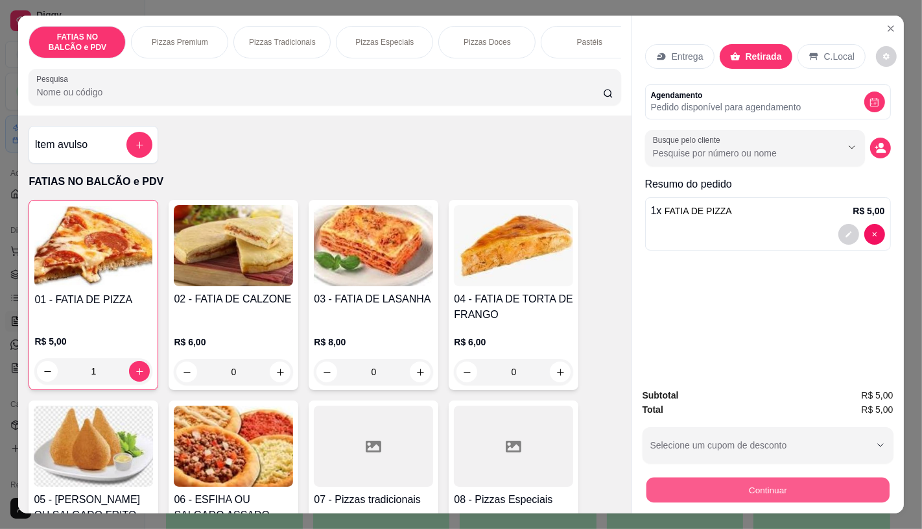
click at [781, 477] on button "Continuar" at bounding box center [767, 489] width 243 height 25
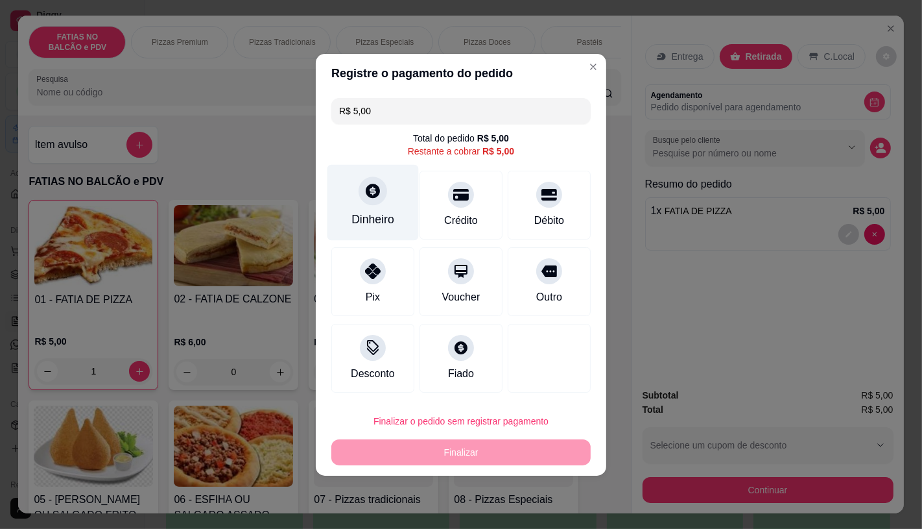
click at [379, 193] on icon at bounding box center [372, 190] width 17 height 17
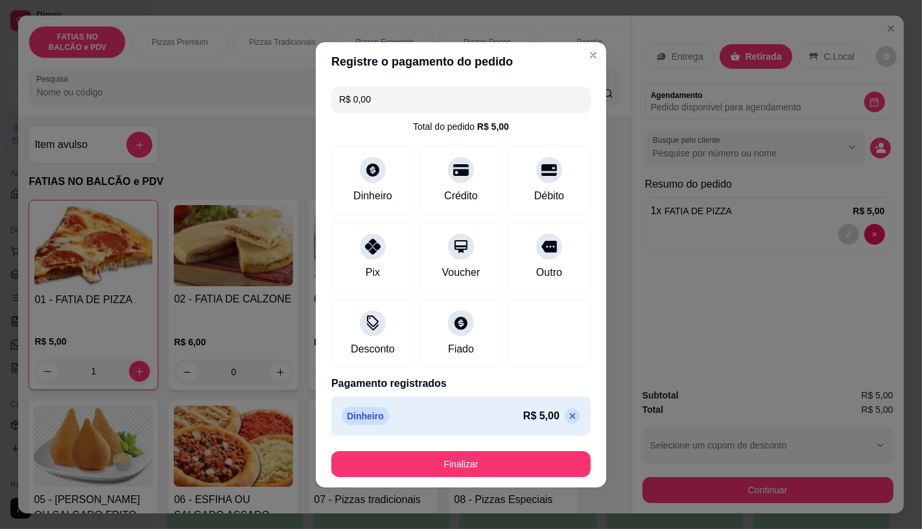
type input "R$ 0,00"
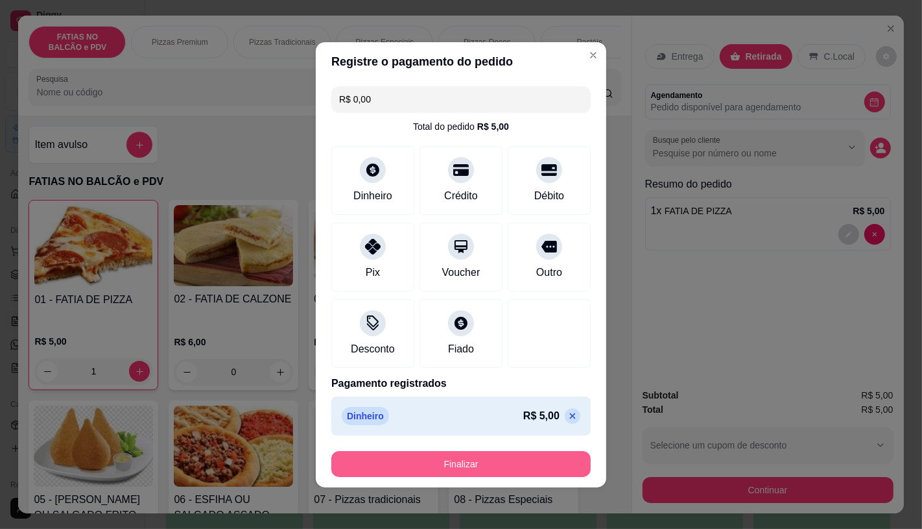
click at [512, 464] on button "Finalizar" at bounding box center [460, 464] width 259 height 26
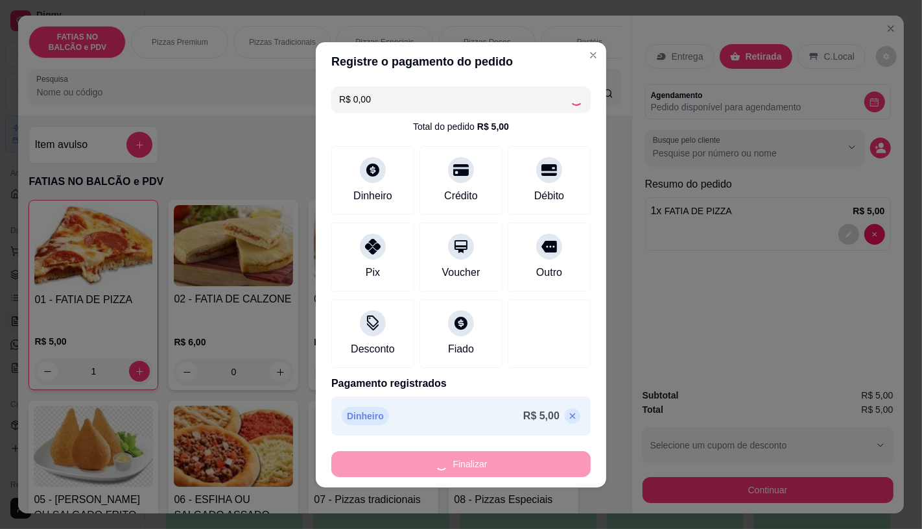
type input "0"
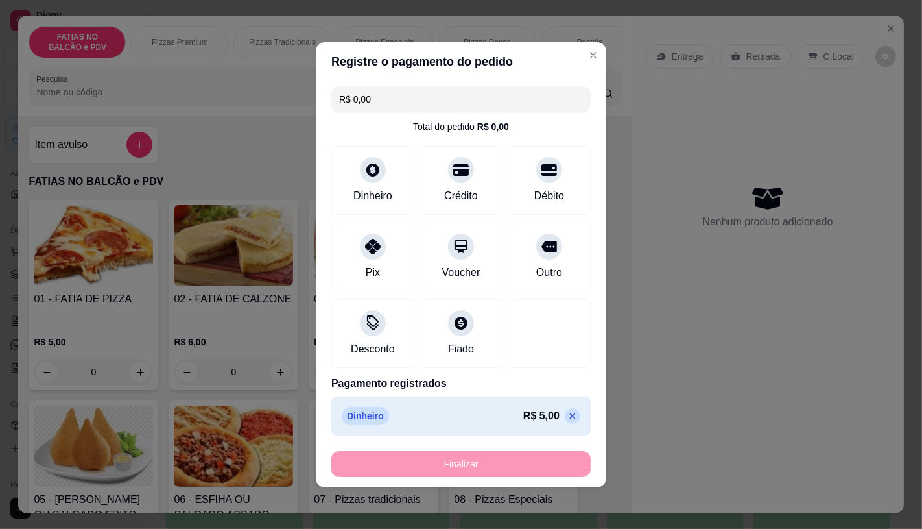
type input "-R$ 5,00"
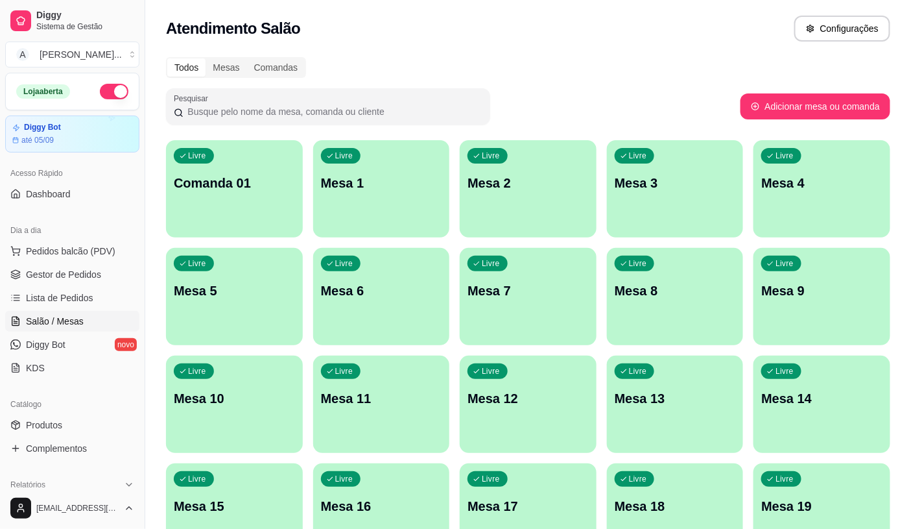
click at [218, 218] on div "Livre Comanda 01" at bounding box center [234, 181] width 137 height 82
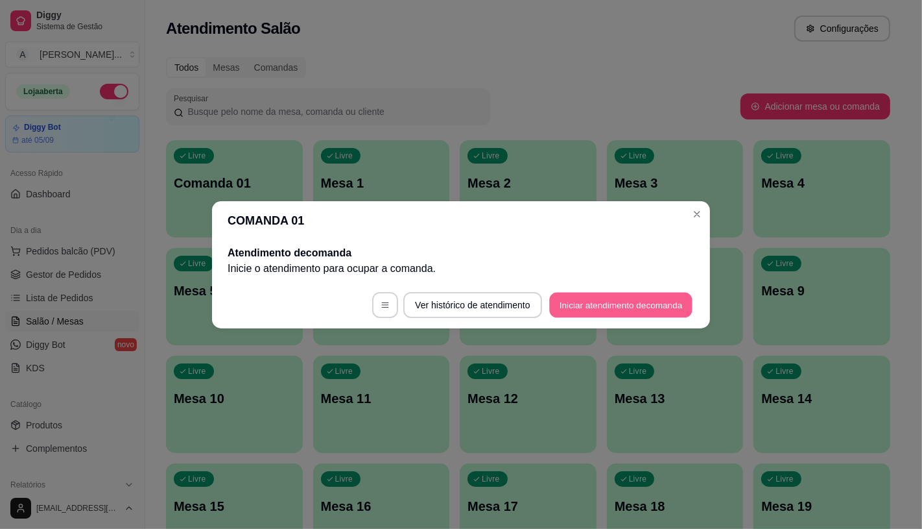
click at [595, 300] on button "Iniciar atendimento de comanda" at bounding box center [620, 304] width 143 height 25
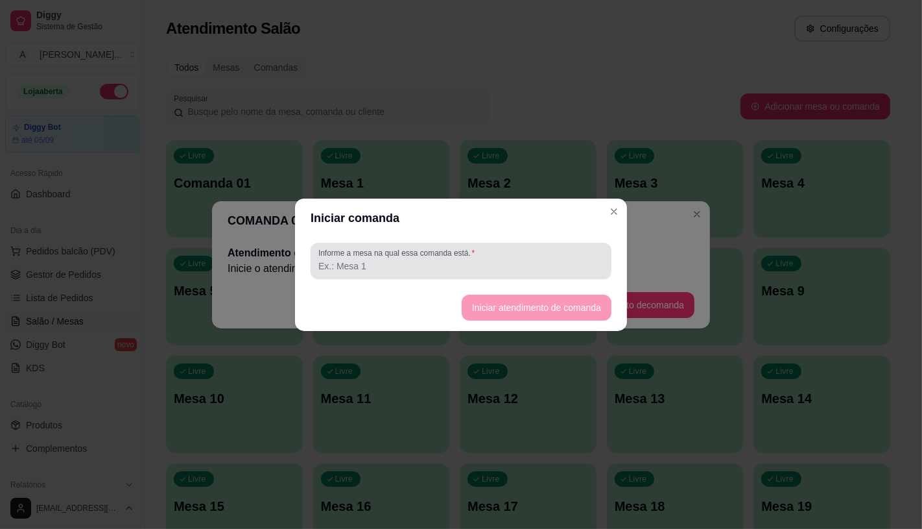
click at [444, 272] on div at bounding box center [460, 261] width 285 height 26
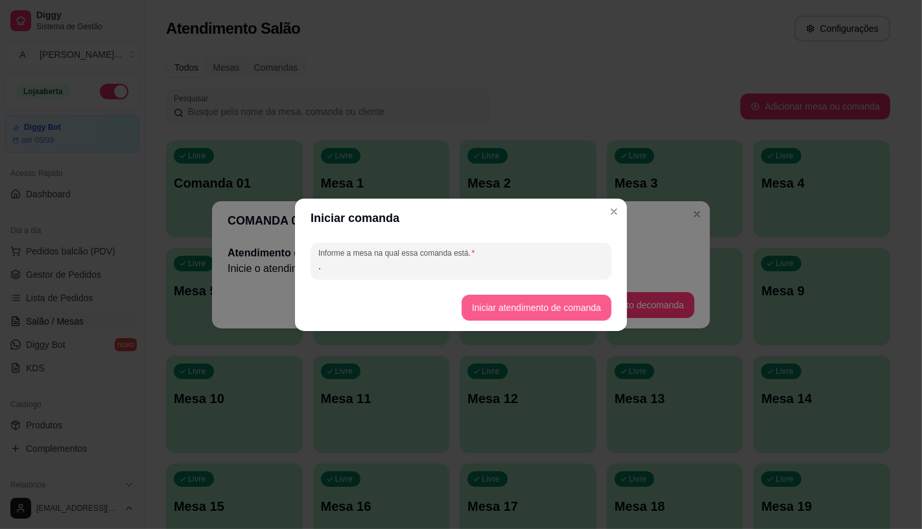
type input "."
click at [523, 309] on button "Iniciar atendimento de comanda" at bounding box center [537, 307] width 150 height 26
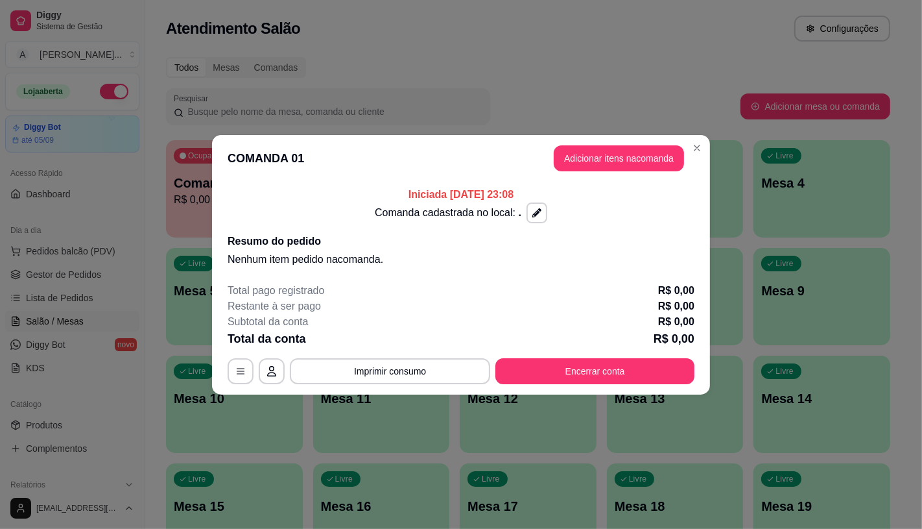
click at [620, 160] on button "Adicionar itens na comanda" at bounding box center [619, 158] width 130 height 26
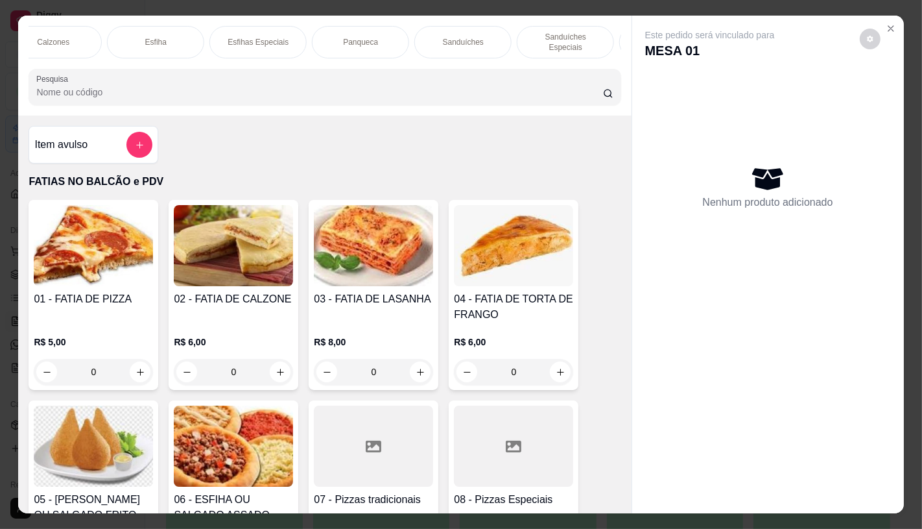
scroll to position [0, 755]
click at [460, 40] on p "Sanduíches" at bounding box center [449, 42] width 41 height 10
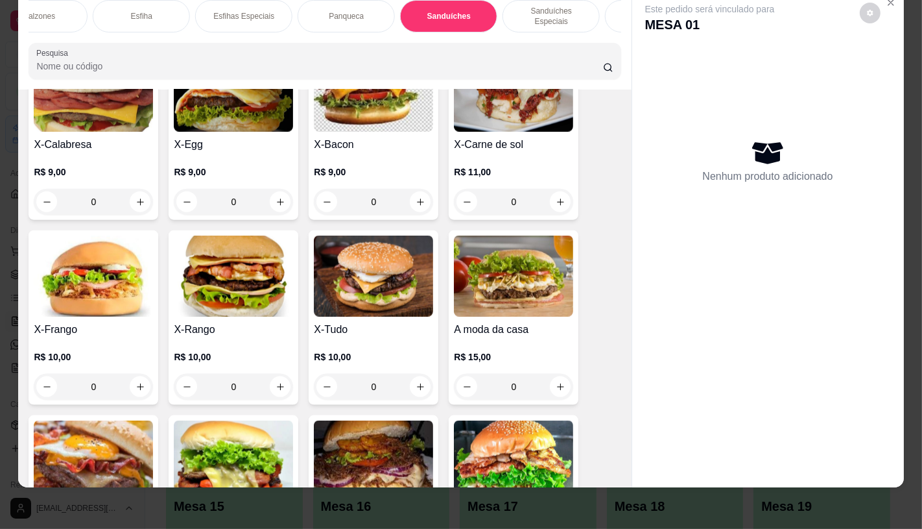
scroll to position [5530, 0]
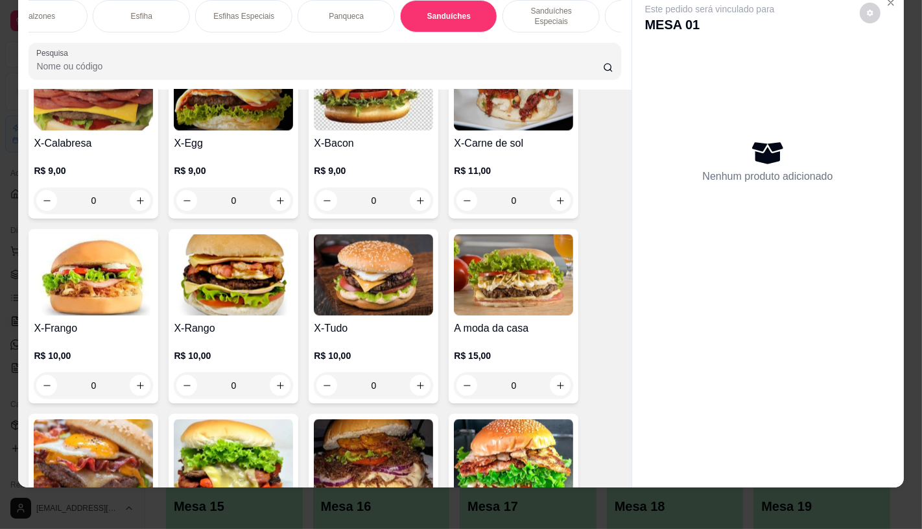
click at [88, 266] on img at bounding box center [93, 274] width 119 height 81
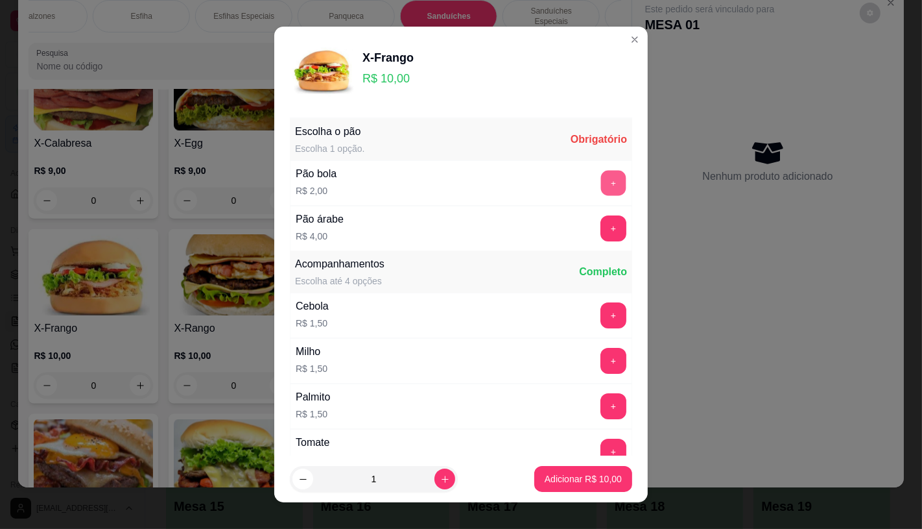
click at [601, 176] on button "+" at bounding box center [613, 182] width 25 height 25
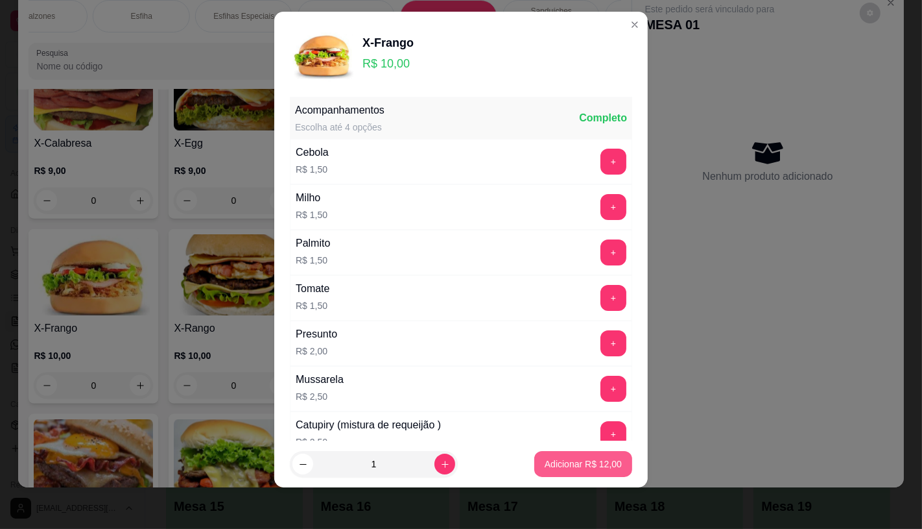
click at [561, 464] on p "Adicionar R$ 12,00" at bounding box center [583, 463] width 77 height 13
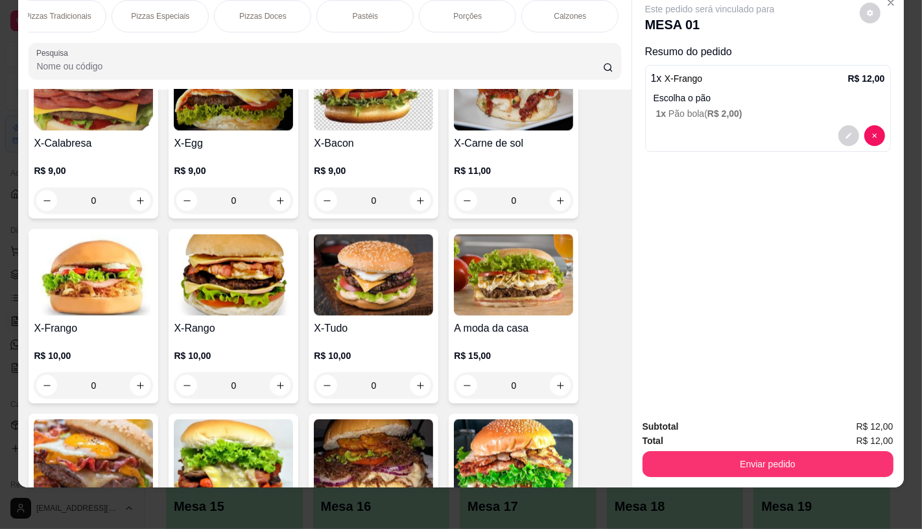
scroll to position [0, 0]
click at [71, 12] on p "FATIAS NO BALCÃO e PDV" at bounding box center [77, 16] width 75 height 21
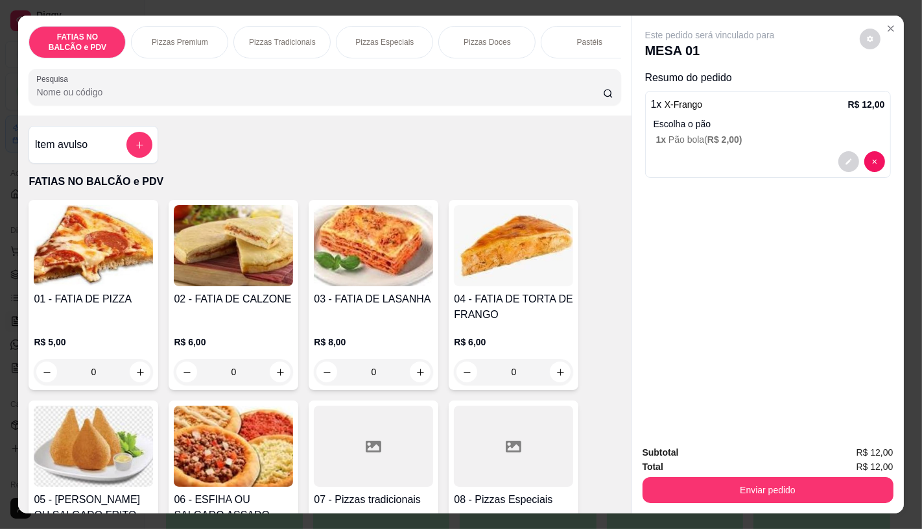
click at [256, 96] on input "Pesquisa" at bounding box center [319, 92] width 566 height 13
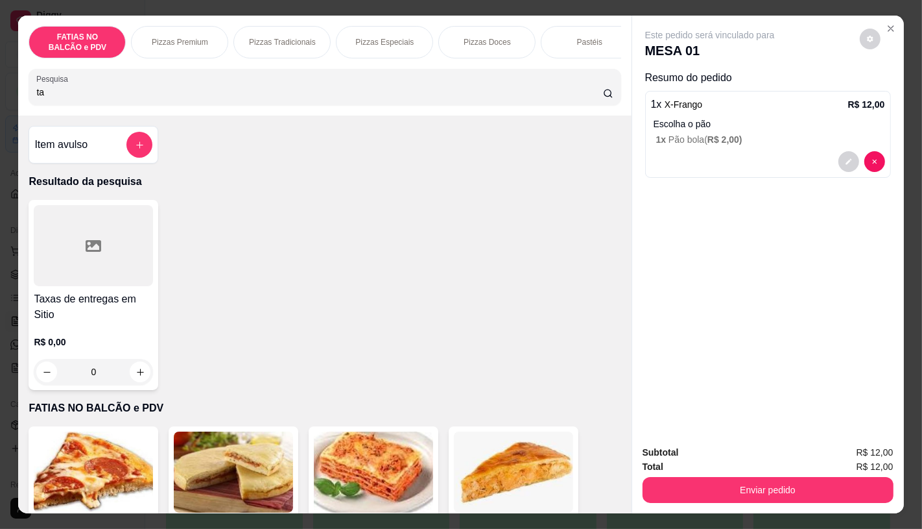
type input "t"
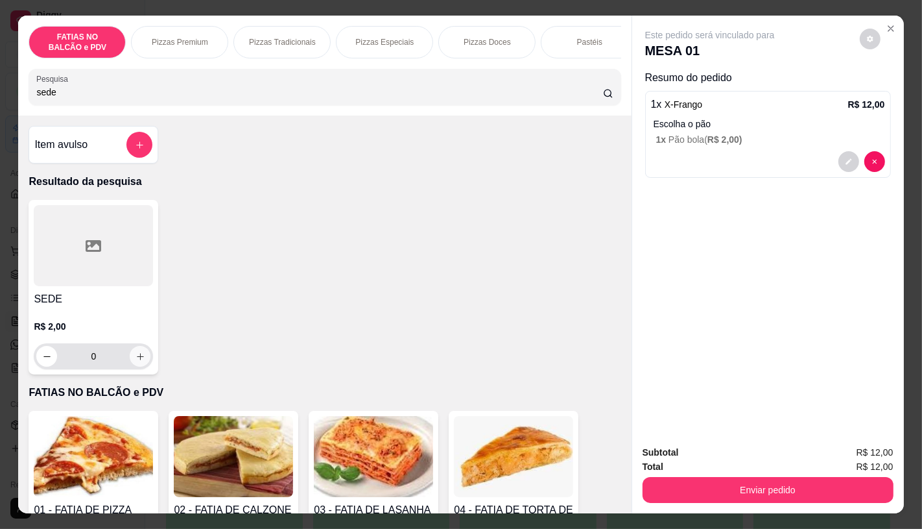
type input "sede"
click at [136, 358] on icon "increase-product-quantity" at bounding box center [141, 356] width 10 height 10
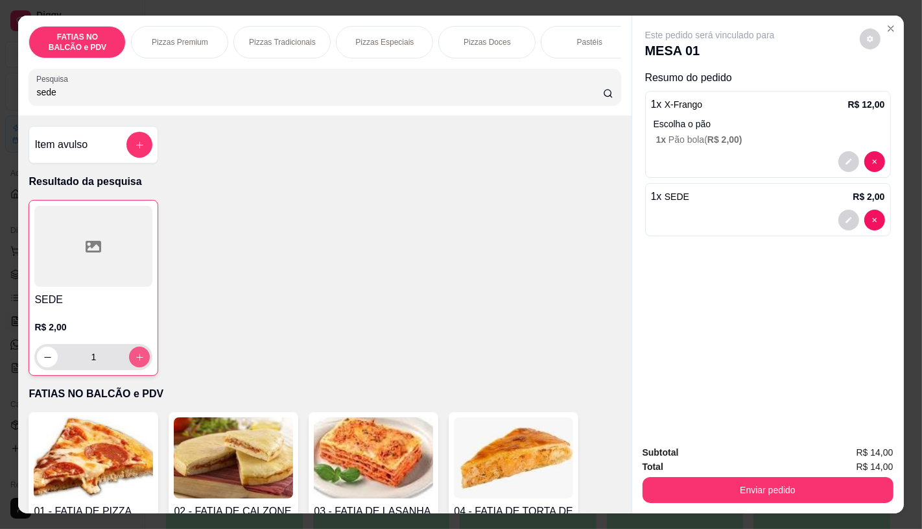
type input "1"
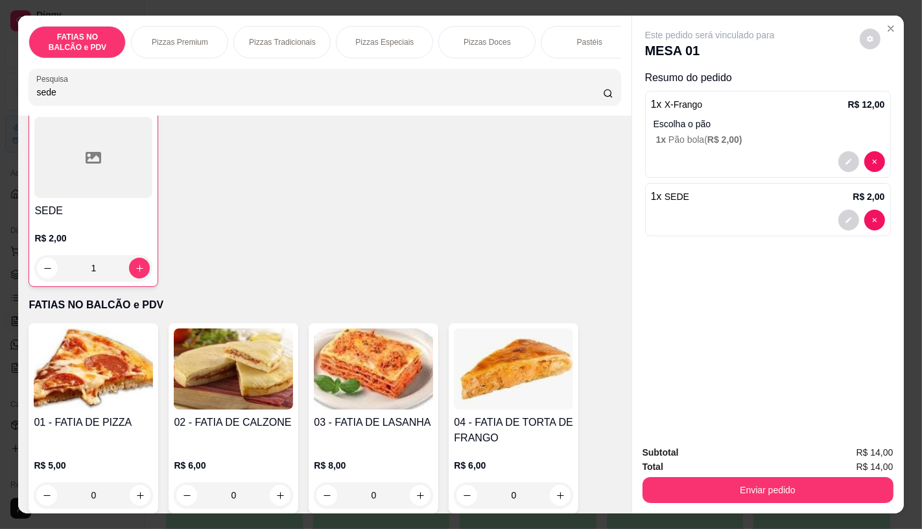
scroll to position [144, 0]
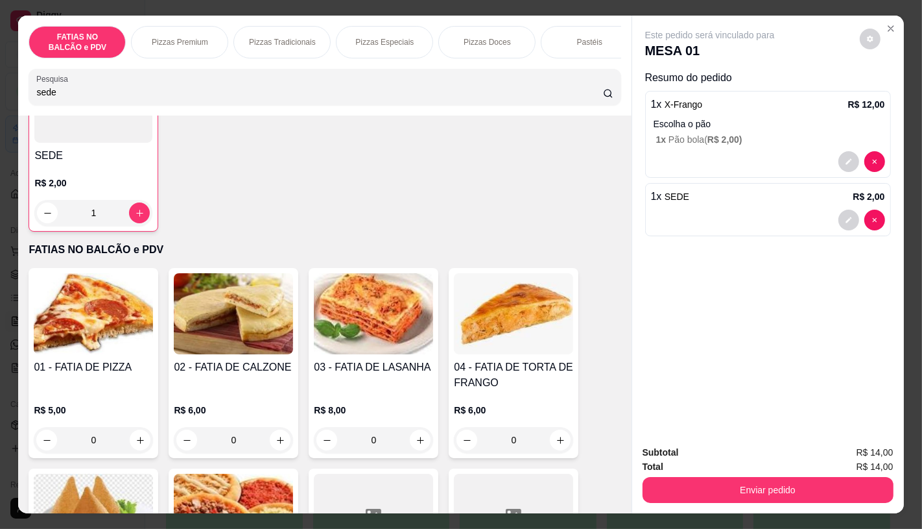
click at [107, 438] on input "0" at bounding box center [93, 440] width 73 height 26
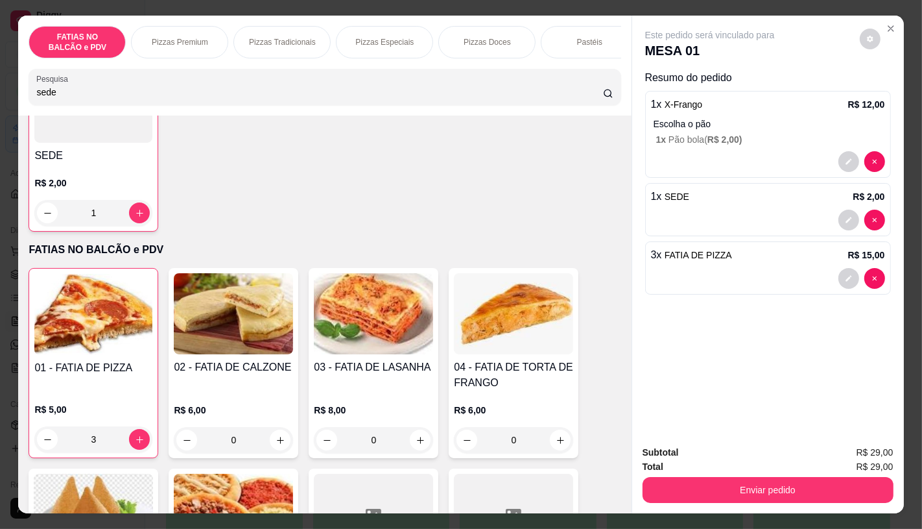
type input "3"
click at [436, 251] on p "FATIAS NO BALCÃO e PDV" at bounding box center [325, 250] width 592 height 16
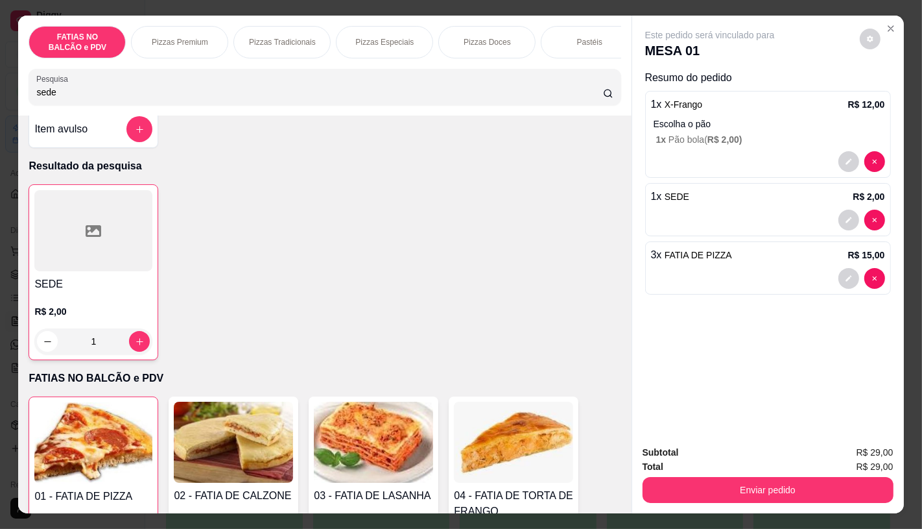
scroll to position [0, 0]
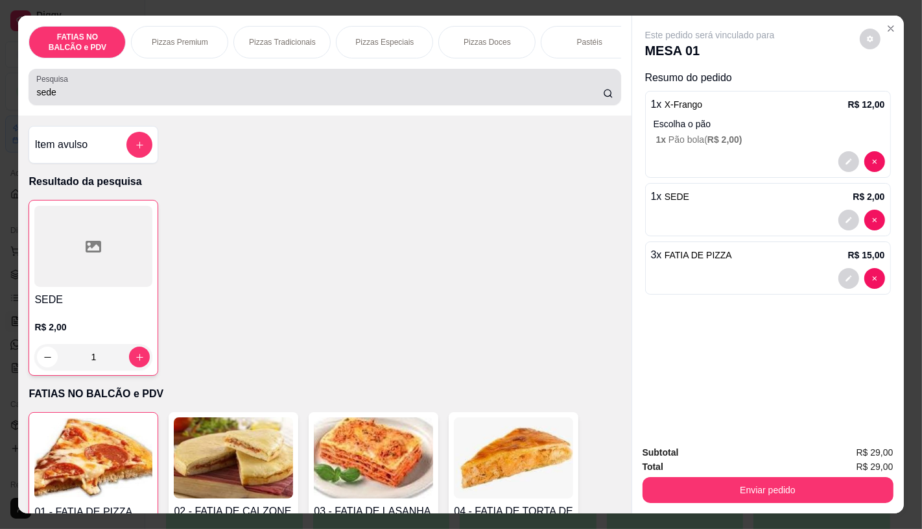
click at [93, 99] on input "sede" at bounding box center [319, 92] width 566 height 13
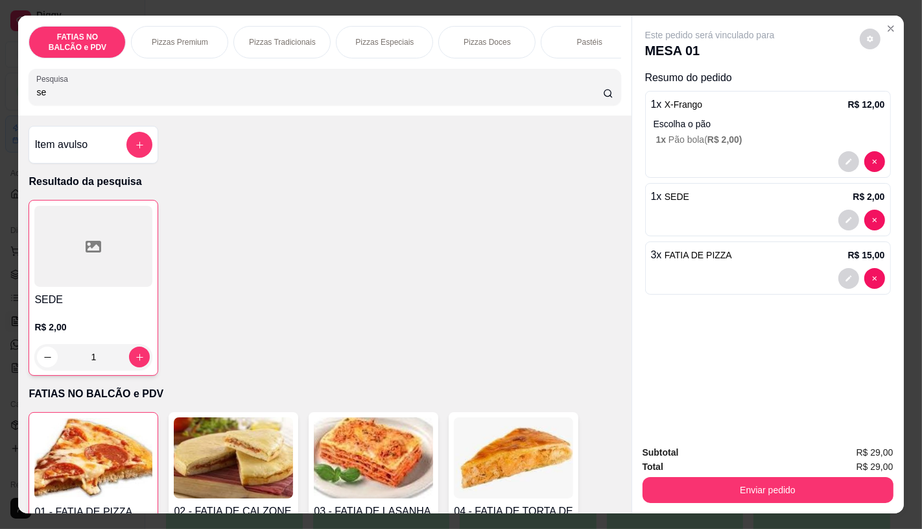
type input "s"
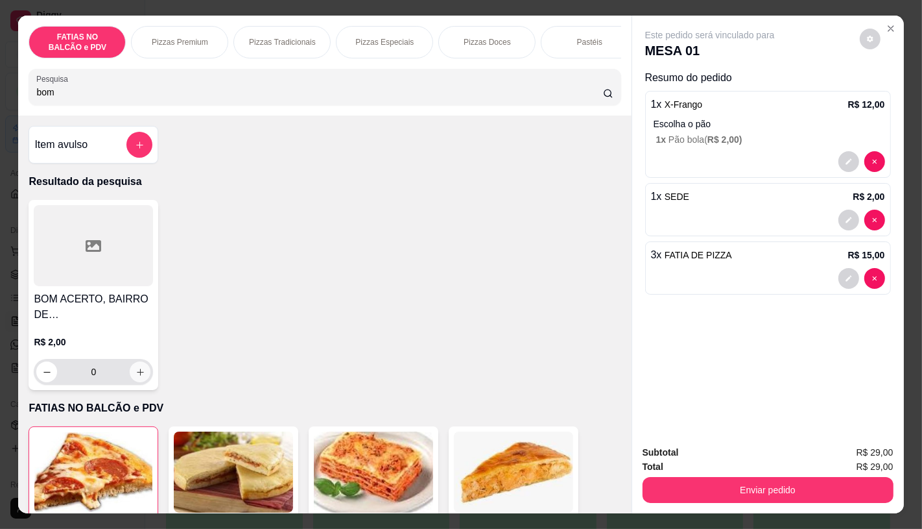
type input "bom"
click at [141, 380] on button "increase-product-quantity" at bounding box center [140, 371] width 21 height 21
type input "1"
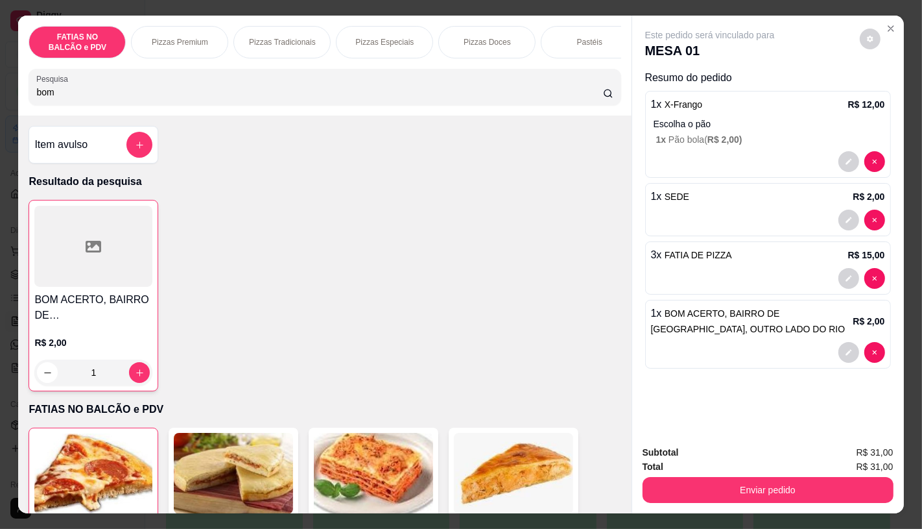
drag, startPoint x: 163, startPoint y: 101, endPoint x: 34, endPoint y: 120, distance: 130.5
click at [45, 126] on div "FATIAS NO BALCÃO e PDV Pizzas Premium Pizzas Tradicionais Pizzas Especiais Pizz…" at bounding box center [324, 264] width 613 height 497
type input "b"
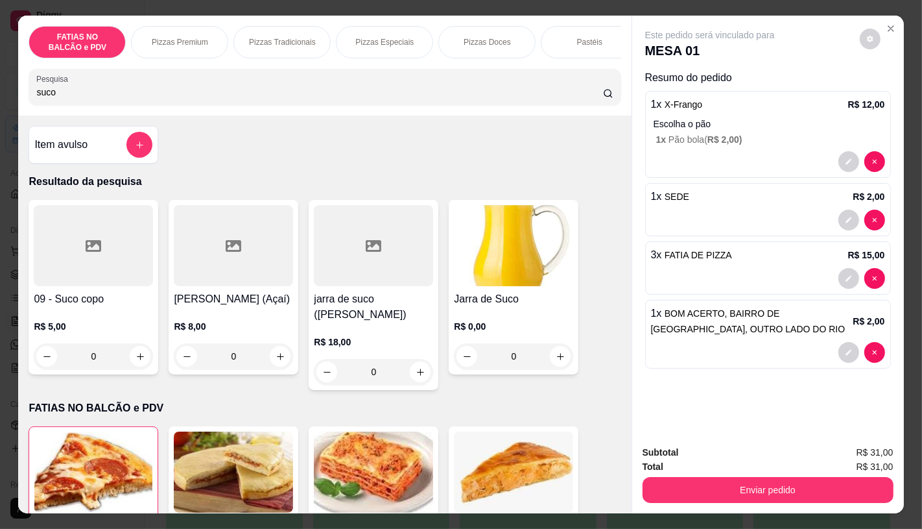
type input "suco"
click at [131, 276] on div at bounding box center [93, 245] width 119 height 81
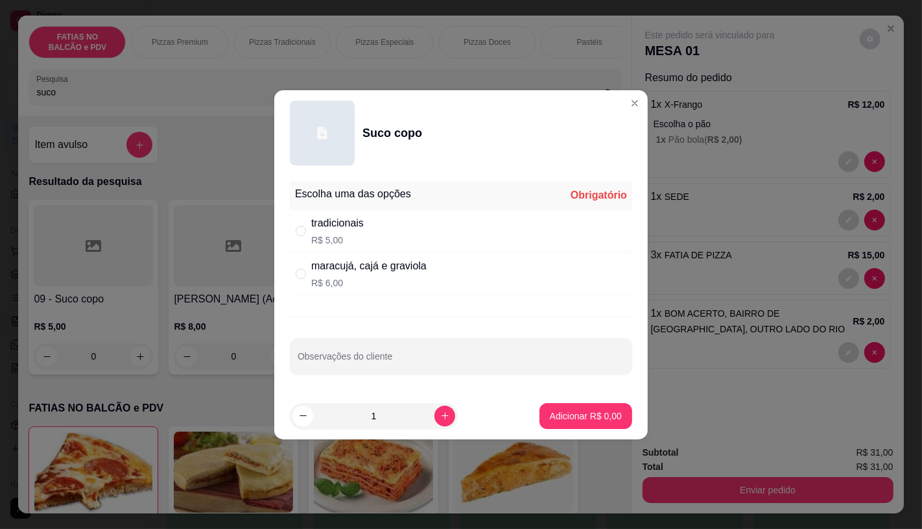
click at [399, 286] on p "R$ 6,00" at bounding box center [368, 282] width 115 height 13
radio input "true"
click at [600, 414] on p "Adicionar R$ 6,00" at bounding box center [586, 415] width 72 height 13
type input "1"
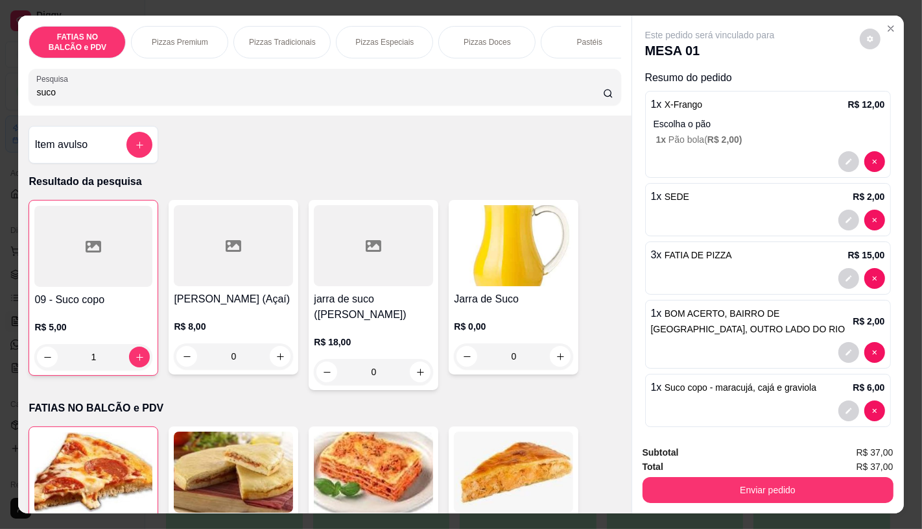
drag, startPoint x: 54, startPoint y: 102, endPoint x: 0, endPoint y: 104, distance: 54.5
click at [0, 104] on div "FATIAS NO BALCÃO e PDV Pizzas Premium Pizzas Tradicionais Pizzas Especiais Pizz…" at bounding box center [461, 264] width 922 height 529
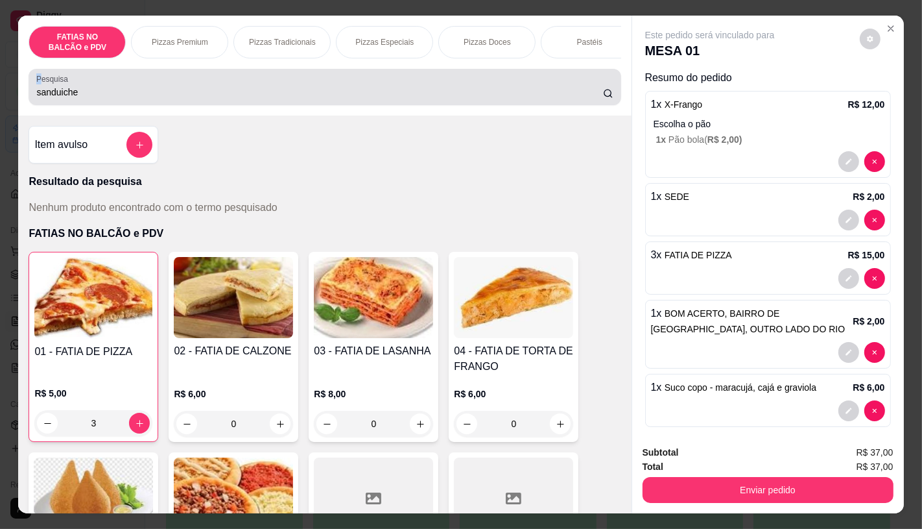
drag, startPoint x: 191, startPoint y: 86, endPoint x: 40, endPoint y: 101, distance: 152.4
click at [38, 100] on div "sanduiche" at bounding box center [324, 87] width 577 height 26
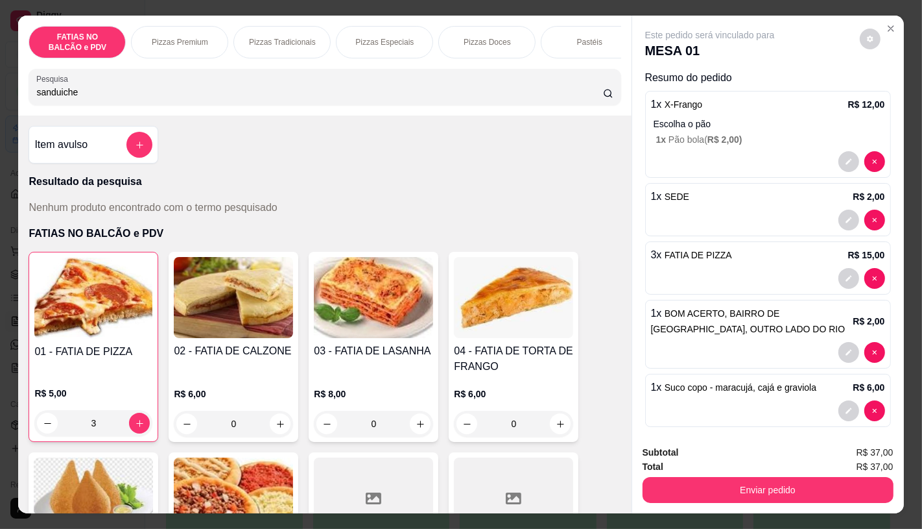
drag, startPoint x: 108, startPoint y: 93, endPoint x: 39, endPoint y: 102, distance: 69.3
click at [39, 99] on input "sanduiche" at bounding box center [319, 92] width 566 height 13
type input "s"
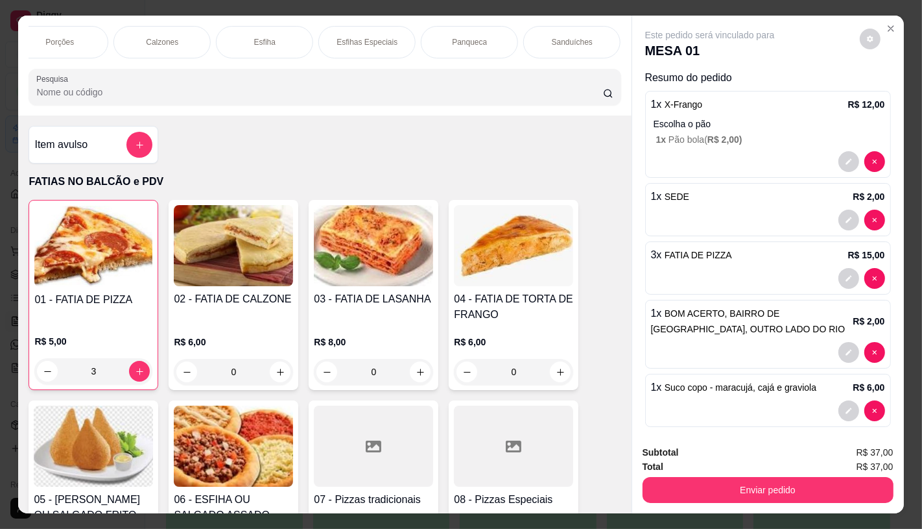
scroll to position [0, 754]
click at [448, 40] on p "Sanduíches" at bounding box center [451, 42] width 41 height 10
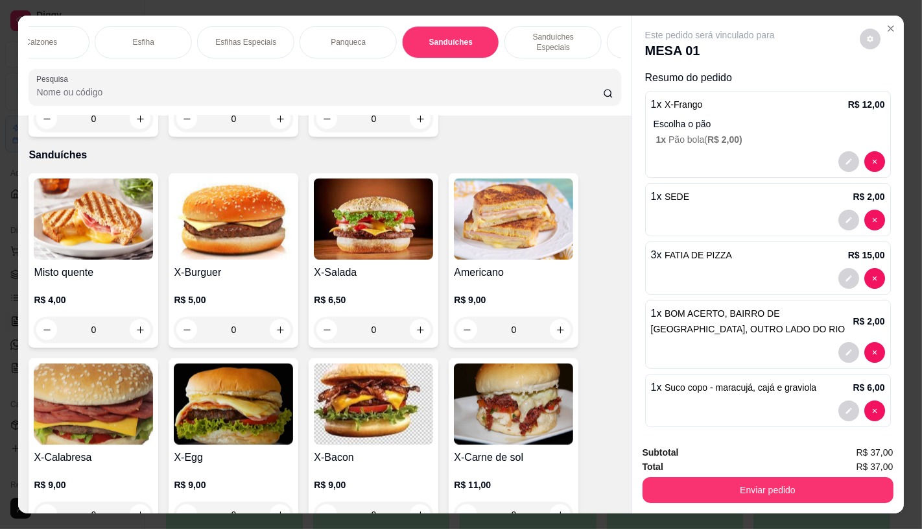
scroll to position [30, 0]
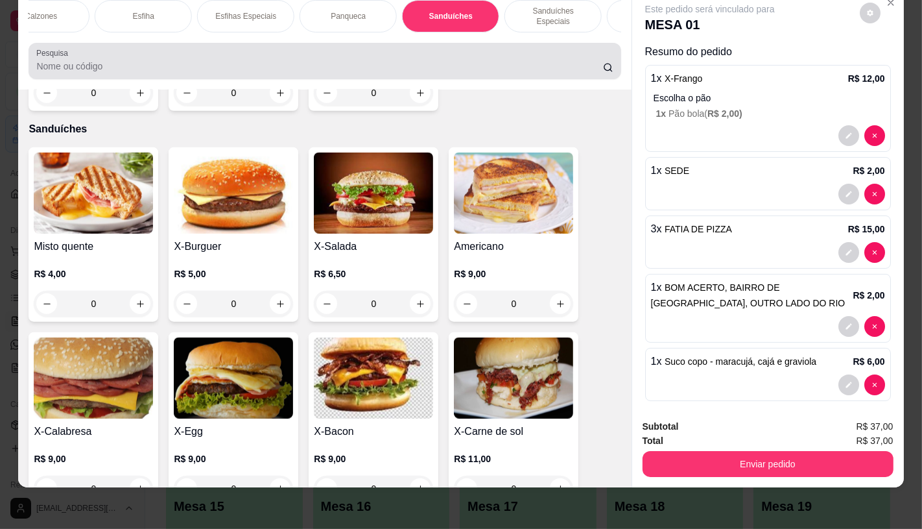
click at [169, 64] on input "Pesquisa" at bounding box center [319, 66] width 566 height 13
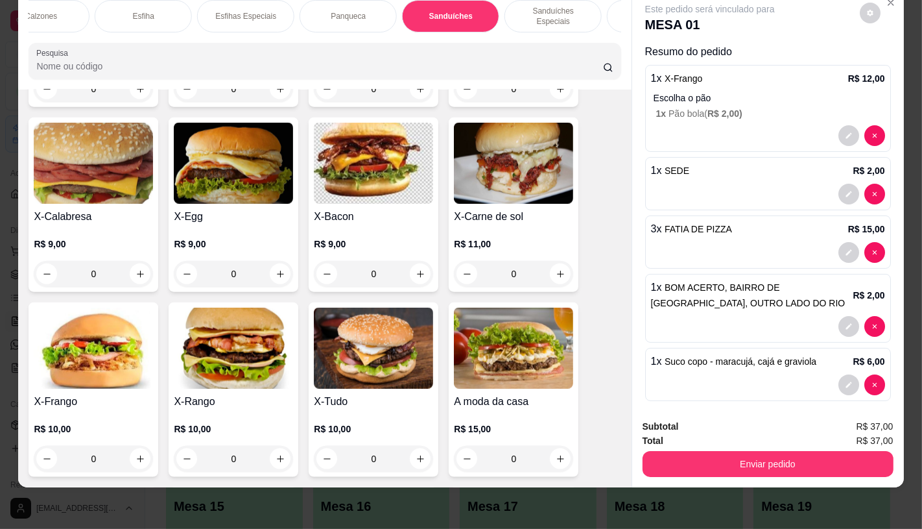
scroll to position [5458, 0]
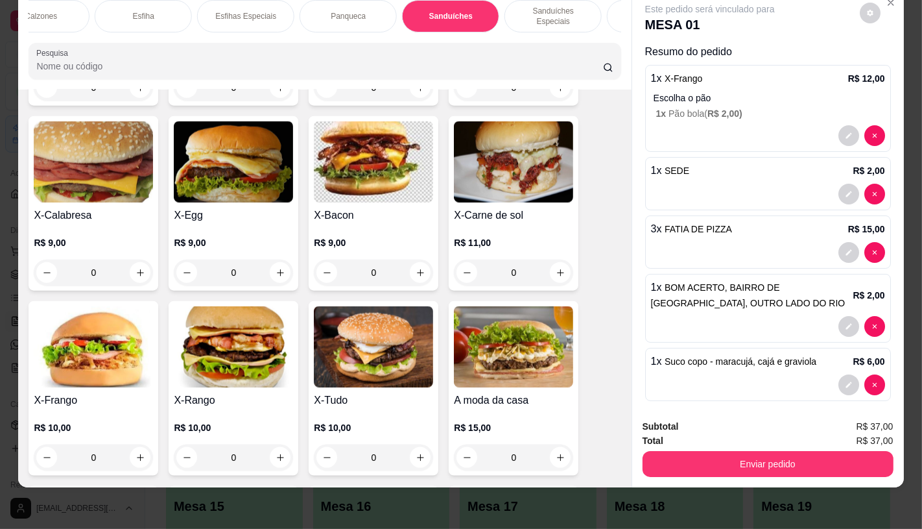
click at [243, 357] on div "X-Rango R$ 10,00 0" at bounding box center [234, 388] width 130 height 174
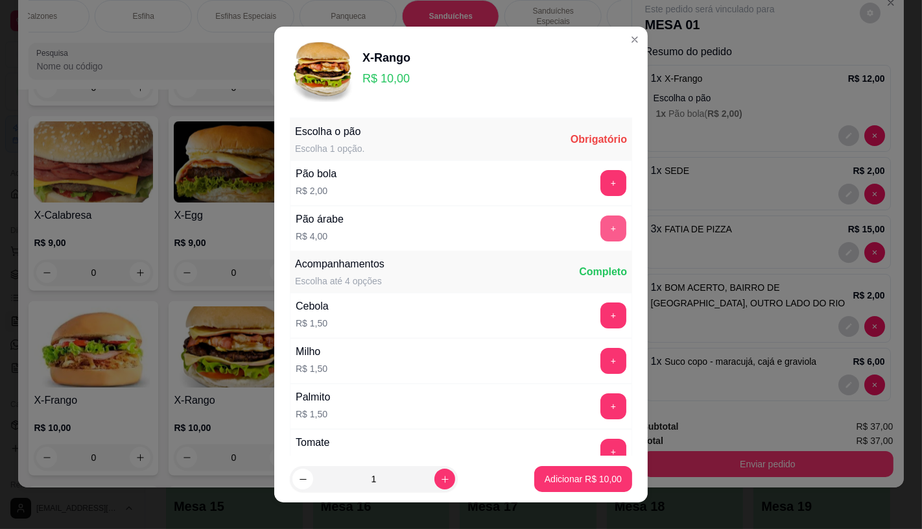
click at [600, 222] on button "+" at bounding box center [613, 228] width 26 height 26
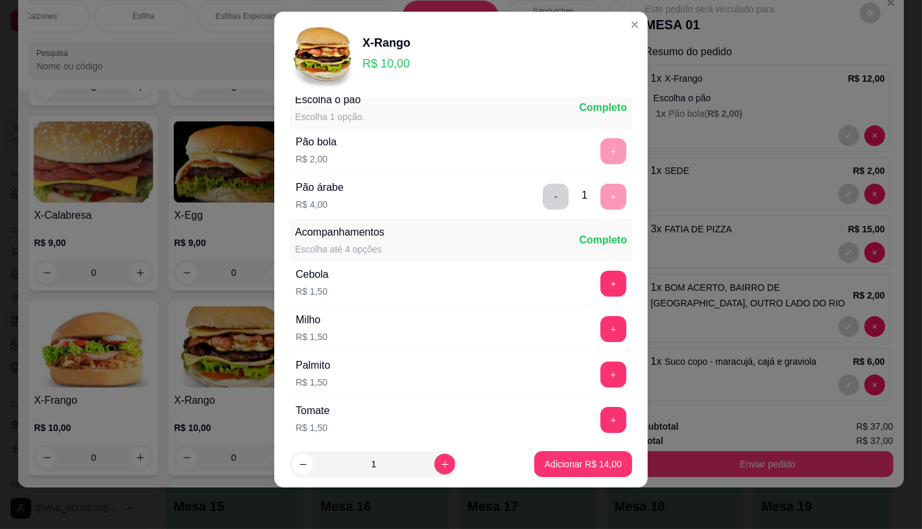
scroll to position [0, 0]
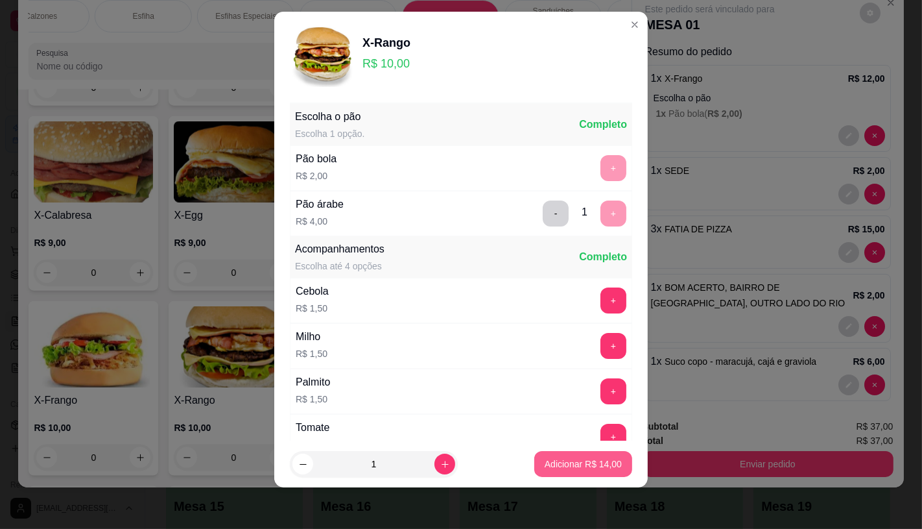
click at [599, 473] on button "Adicionar R$ 14,00" at bounding box center [583, 464] width 98 height 26
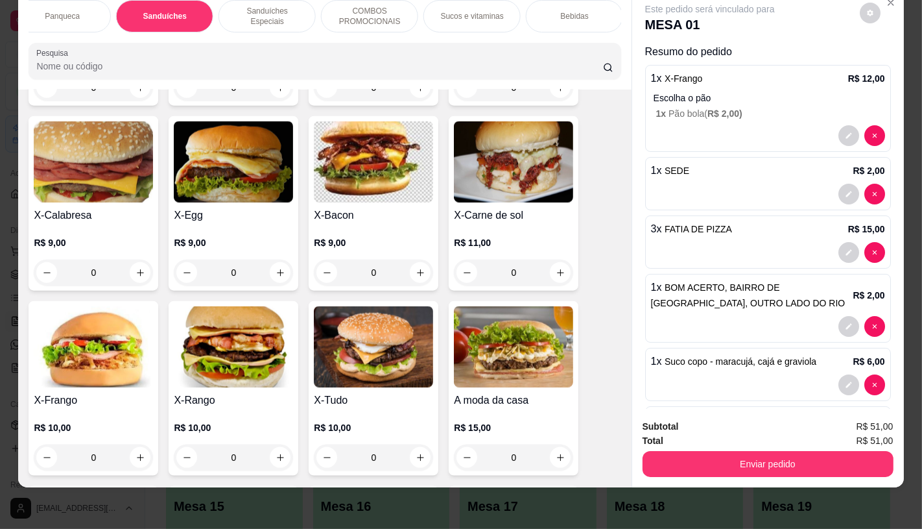
scroll to position [0, 1060]
click at [459, 11] on p "Sucos e vitaminas" at bounding box center [452, 16] width 63 height 10
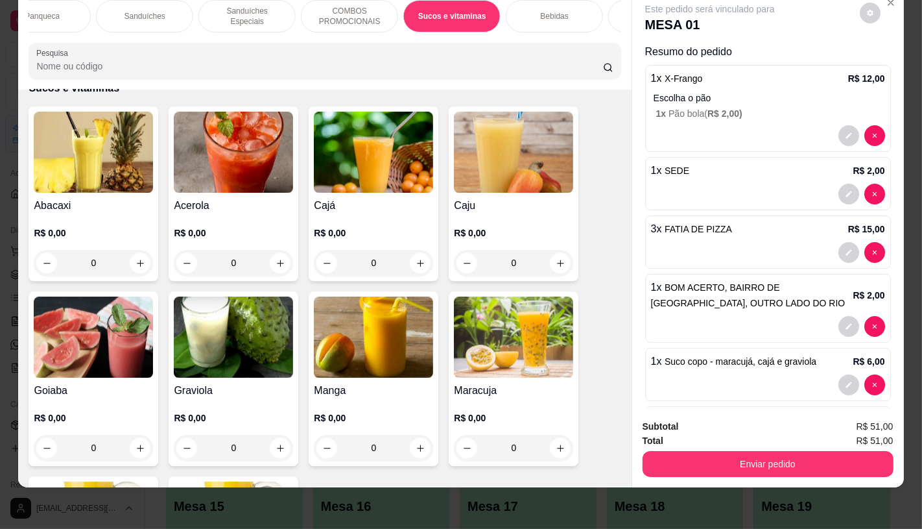
scroll to position [6849, 0]
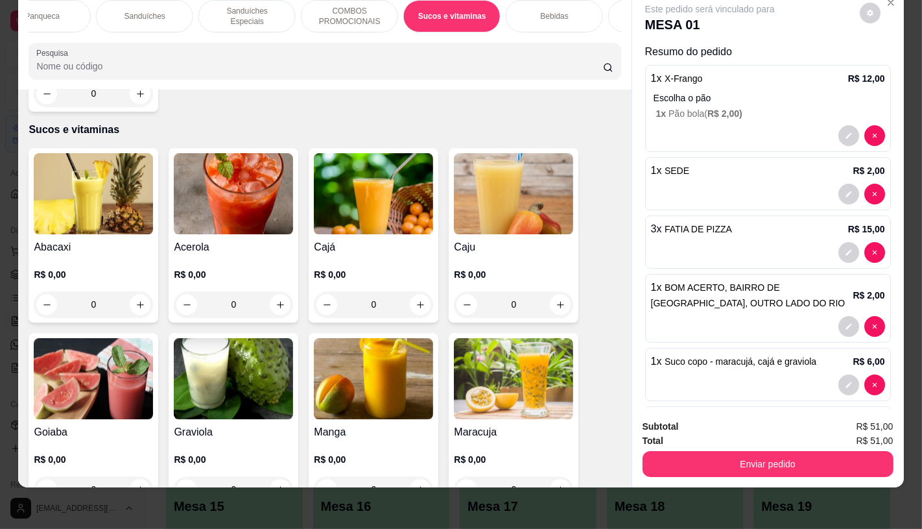
click at [244, 174] on img at bounding box center [233, 193] width 119 height 81
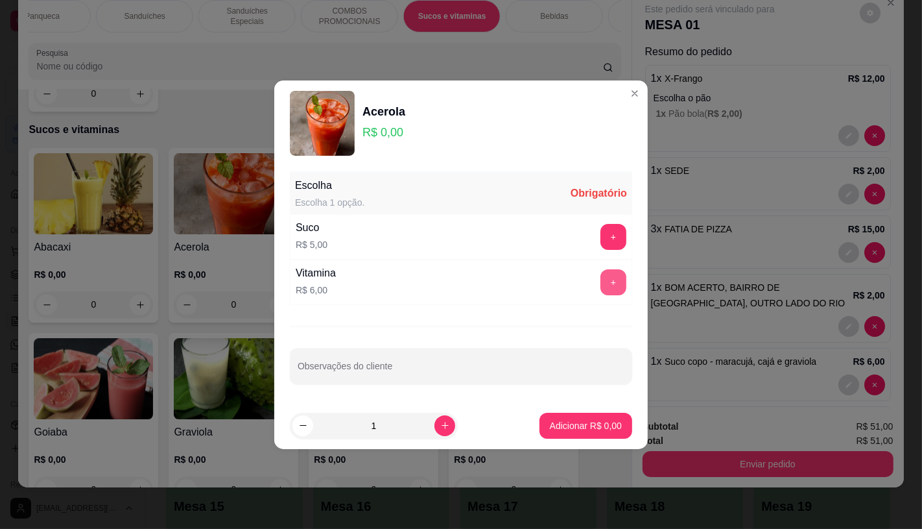
click at [600, 280] on button "+" at bounding box center [613, 282] width 26 height 26
click at [586, 422] on p "Adicionar R$ 6,00" at bounding box center [586, 425] width 70 height 12
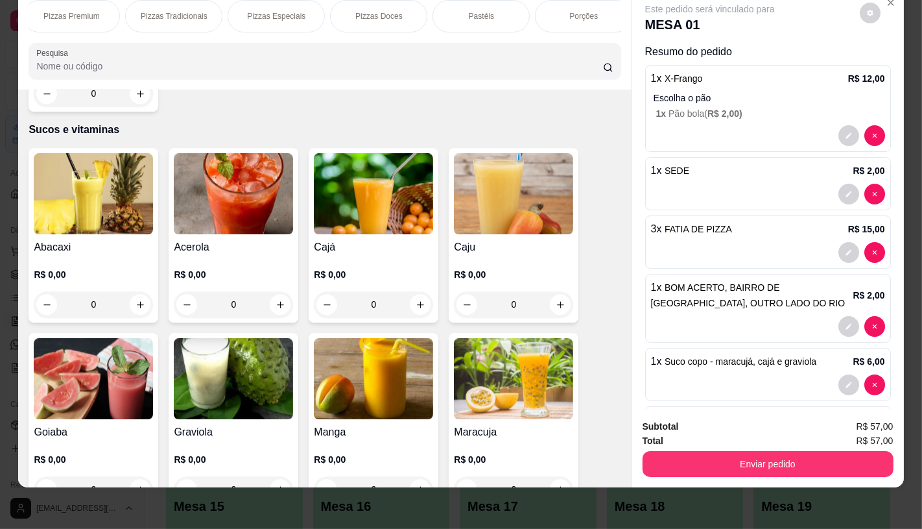
scroll to position [0, 0]
click at [93, 10] on p "FATIAS NO BALCÃO e PDV" at bounding box center [77, 16] width 75 height 21
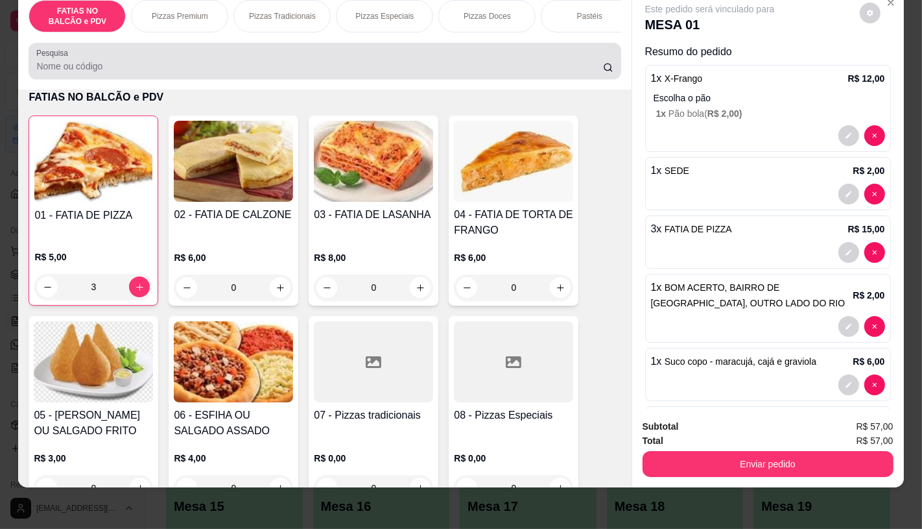
click at [138, 75] on div "Pesquisa" at bounding box center [325, 61] width 592 height 36
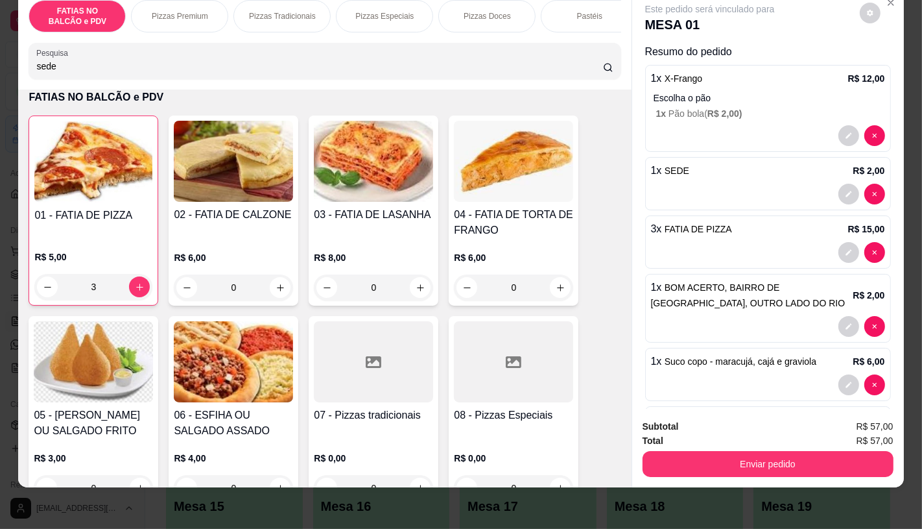
scroll to position [0, 0]
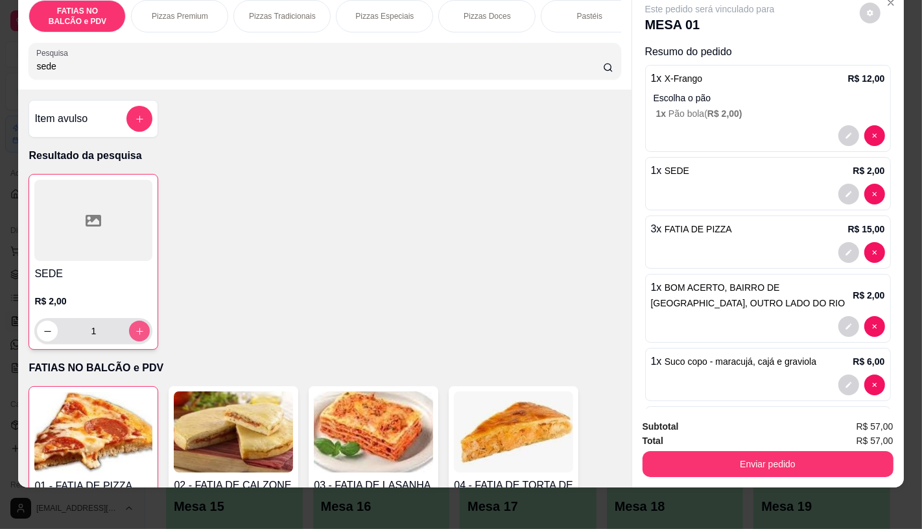
type input "sede"
click at [137, 326] on button "increase-product-quantity" at bounding box center [139, 330] width 21 height 21
type input "2"
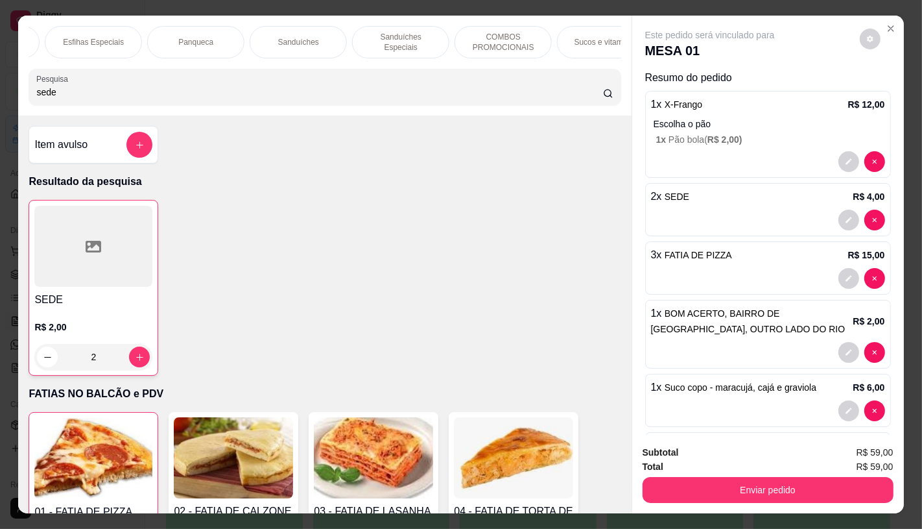
scroll to position [0, 1085]
click at [495, 38] on div "Bebidas" at bounding box center [529, 42] width 97 height 32
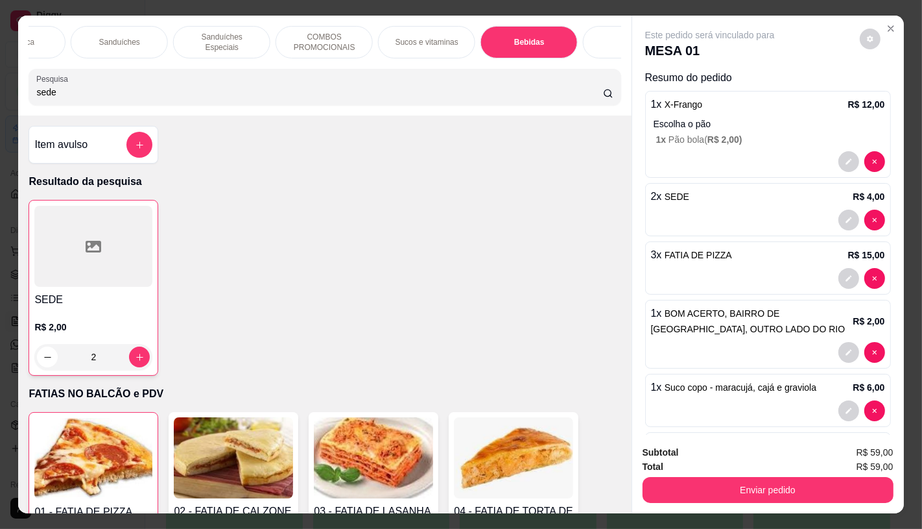
scroll to position [30, 0]
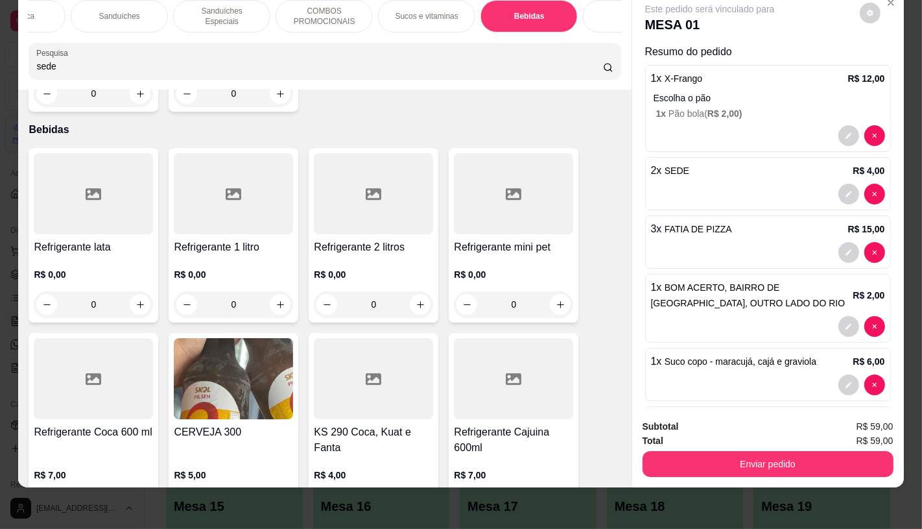
click at [113, 160] on div at bounding box center [93, 193] width 119 height 81
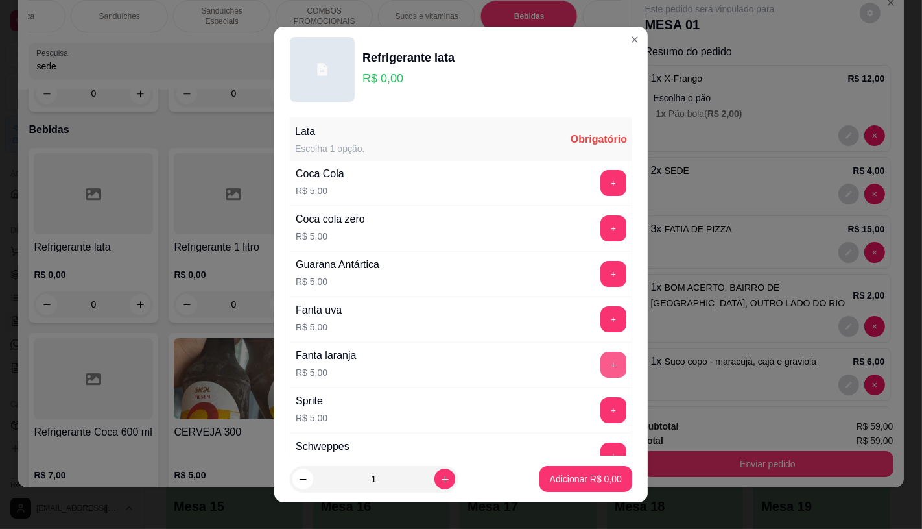
click at [600, 358] on button "+" at bounding box center [613, 364] width 26 height 26
click at [584, 484] on p "Adicionar R$ 5,00" at bounding box center [586, 478] width 72 height 13
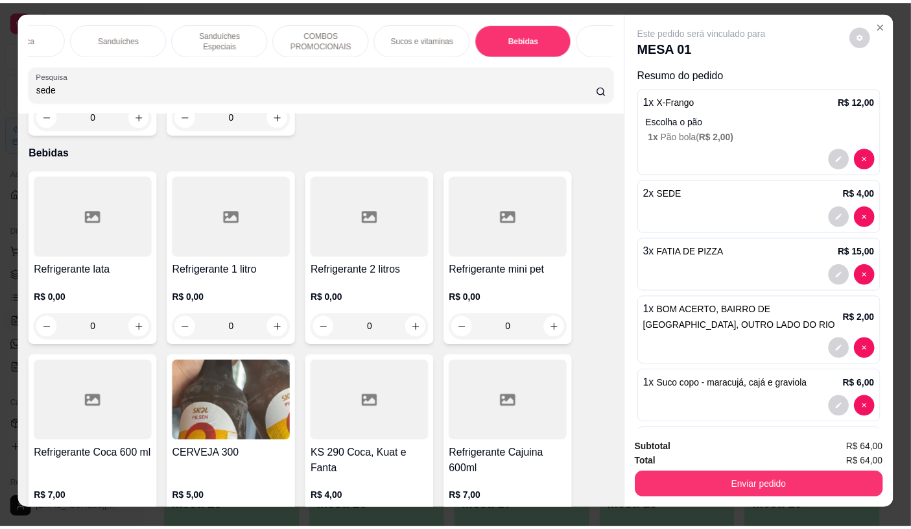
scroll to position [0, 0]
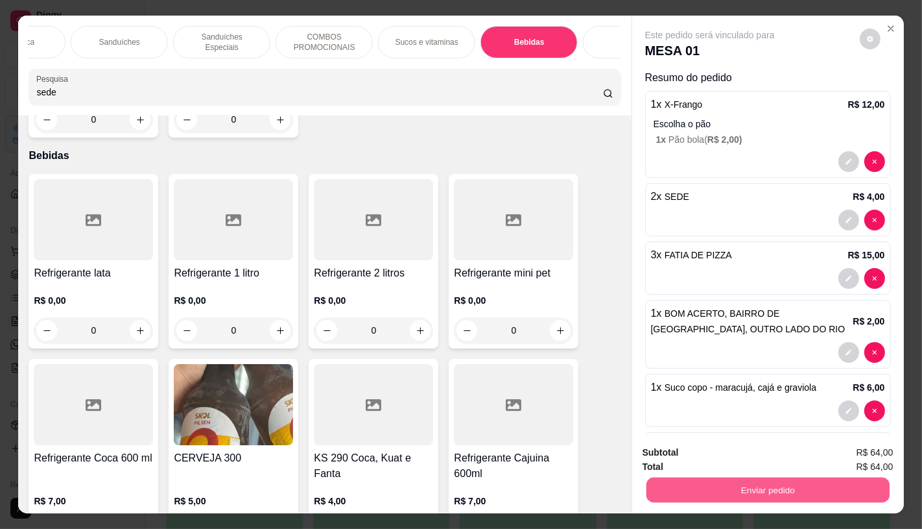
click at [857, 478] on button "Enviar pedido" at bounding box center [767, 489] width 243 height 25
click at [744, 454] on button "Não registrar e enviar pedido" at bounding box center [724, 452] width 135 height 25
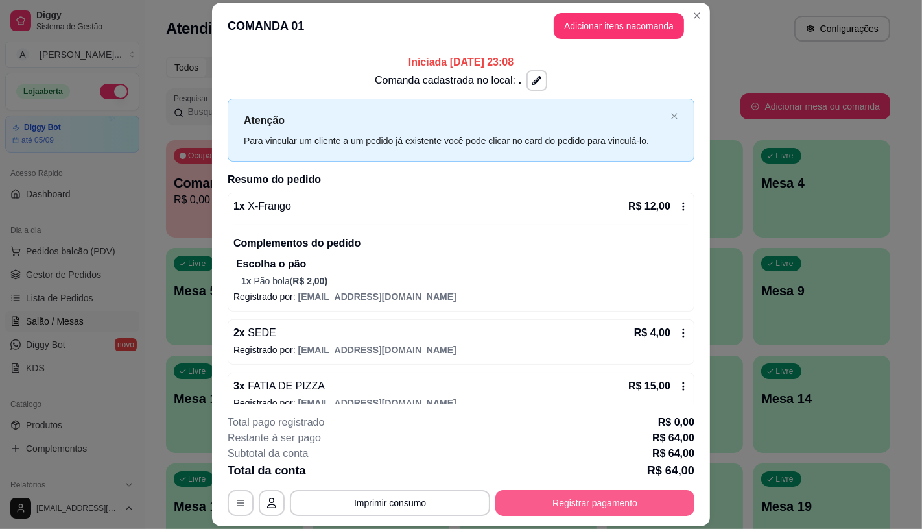
click at [565, 510] on button "Registrar pagamento" at bounding box center [594, 503] width 199 height 26
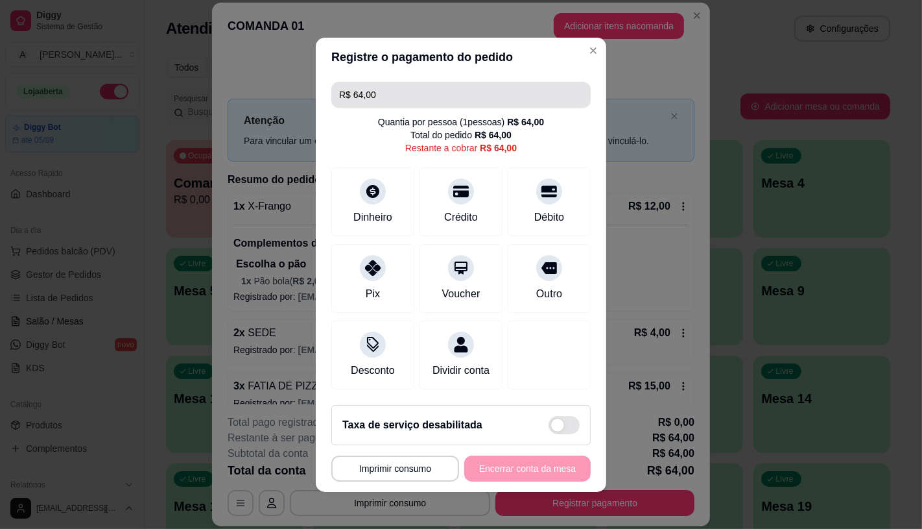
click at [475, 82] on input "R$ 64,00" at bounding box center [461, 95] width 244 height 26
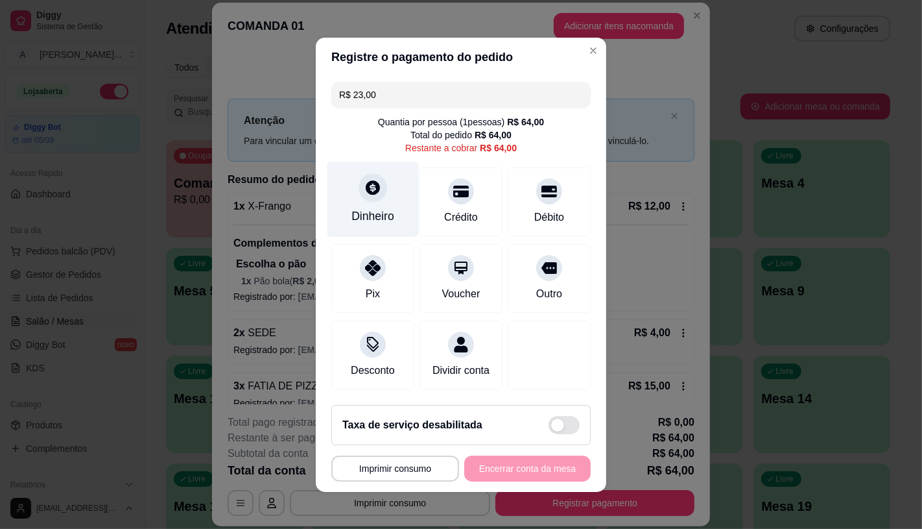
click at [377, 208] on div "Dinheiro" at bounding box center [372, 216] width 43 height 17
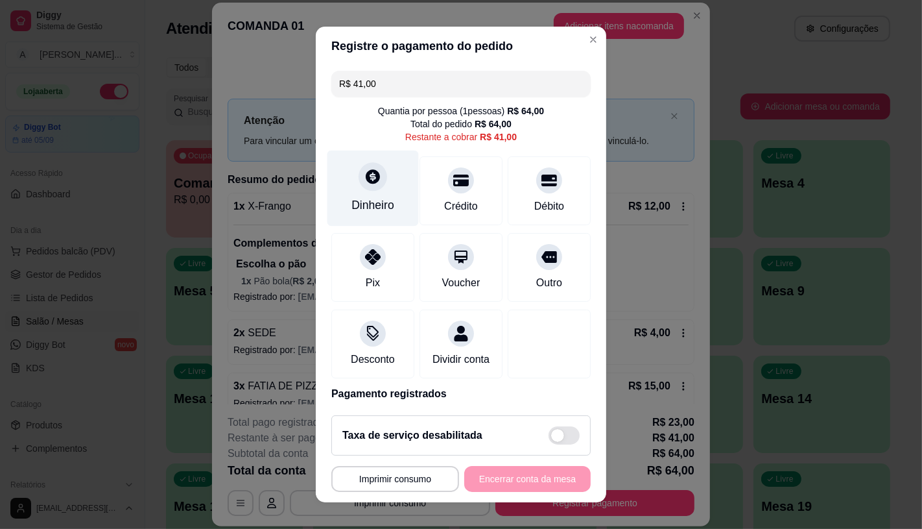
click at [383, 189] on div "Dinheiro" at bounding box center [372, 188] width 91 height 76
click at [389, 78] on input "R$ 41,00" at bounding box center [461, 84] width 244 height 26
type input "R$ 27,00"
click at [335, 184] on div "Dinheiro" at bounding box center [372, 188] width 91 height 76
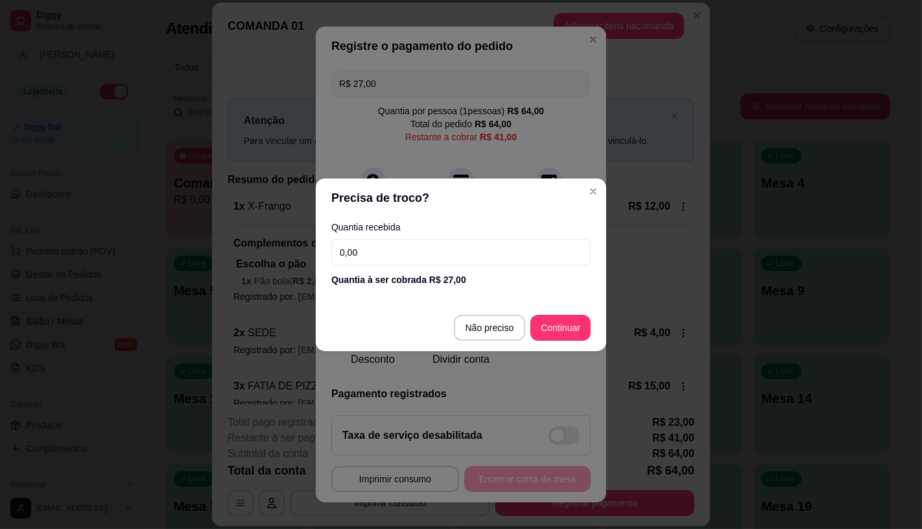
click at [405, 245] on input "0,00" at bounding box center [460, 252] width 259 height 26
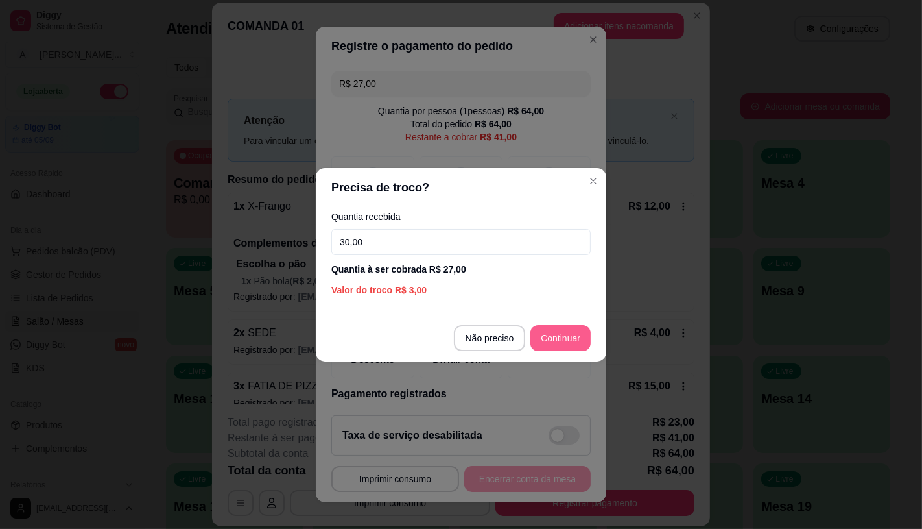
type input "30,00"
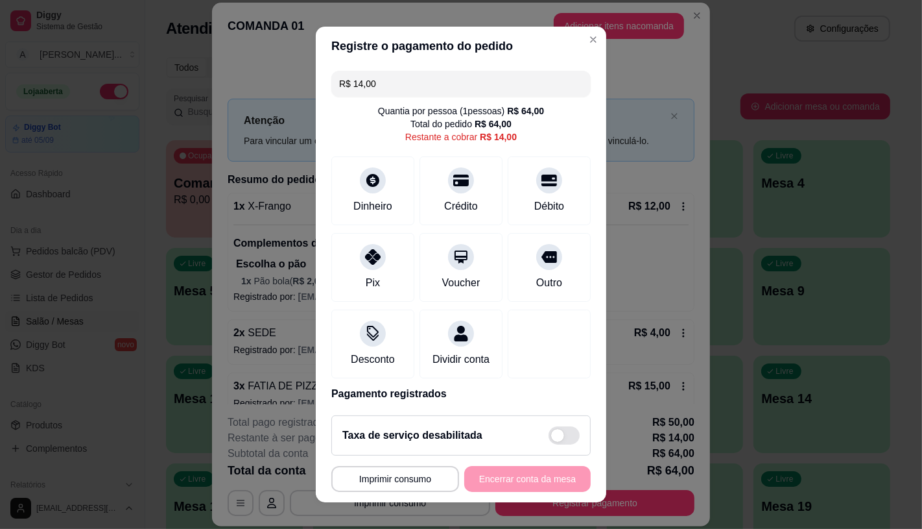
click at [442, 75] on input "R$ 14,00" at bounding box center [461, 84] width 244 height 26
click at [359, 263] on div at bounding box center [373, 253] width 29 height 29
type input "R$ 0,00"
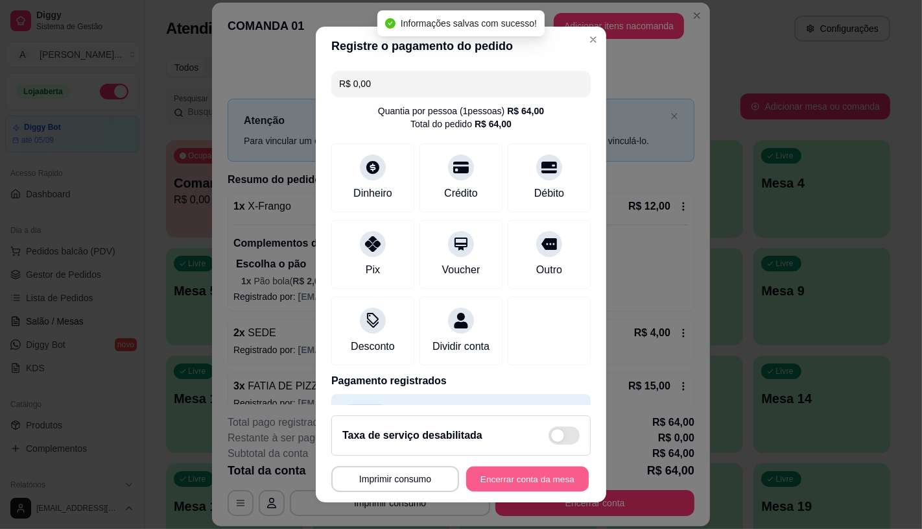
click at [504, 479] on button "Encerrar conta da mesa" at bounding box center [527, 478] width 123 height 25
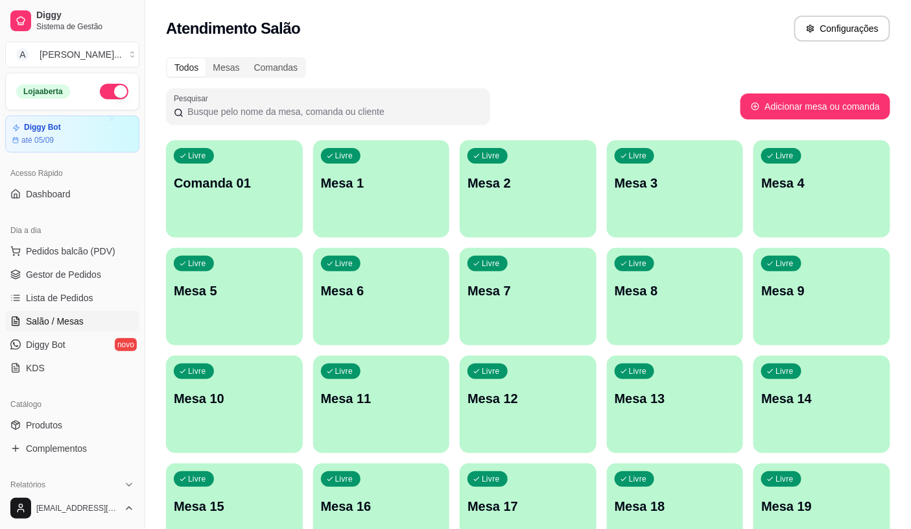
click at [647, 61] on div "Todos Mesas Comandas" at bounding box center [528, 67] width 724 height 21
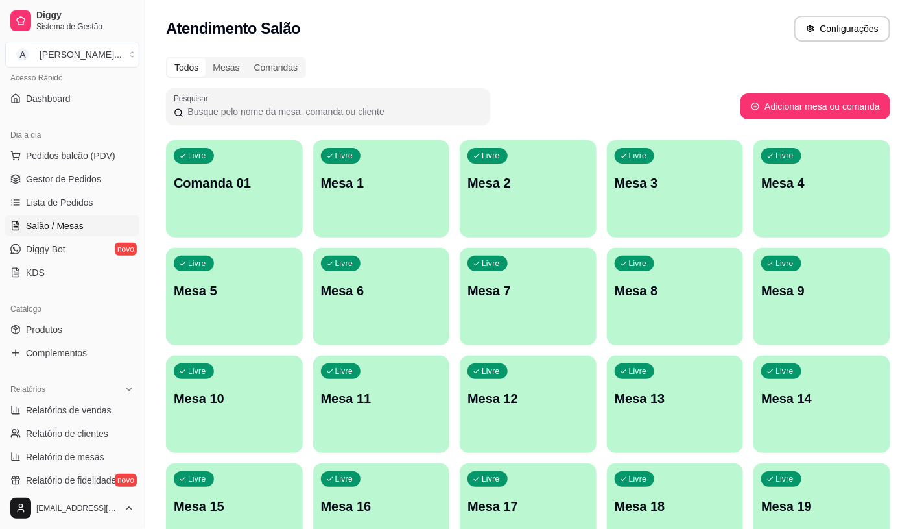
scroll to position [404, 0]
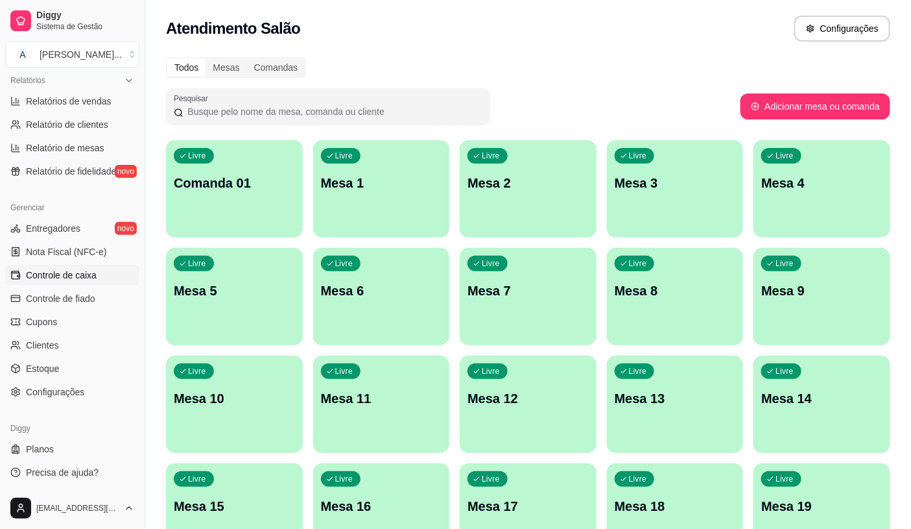
click at [91, 265] on link "Controle de caixa" at bounding box center [72, 275] width 134 height 21
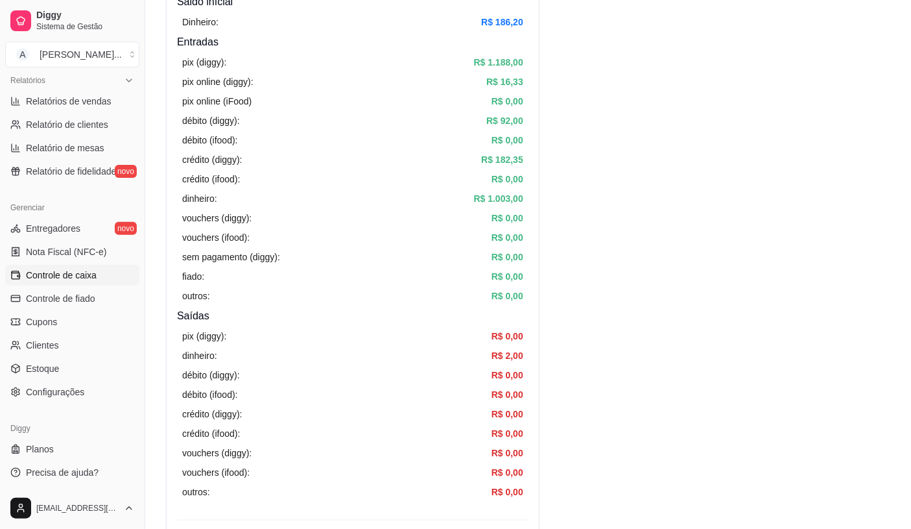
scroll to position [360, 0]
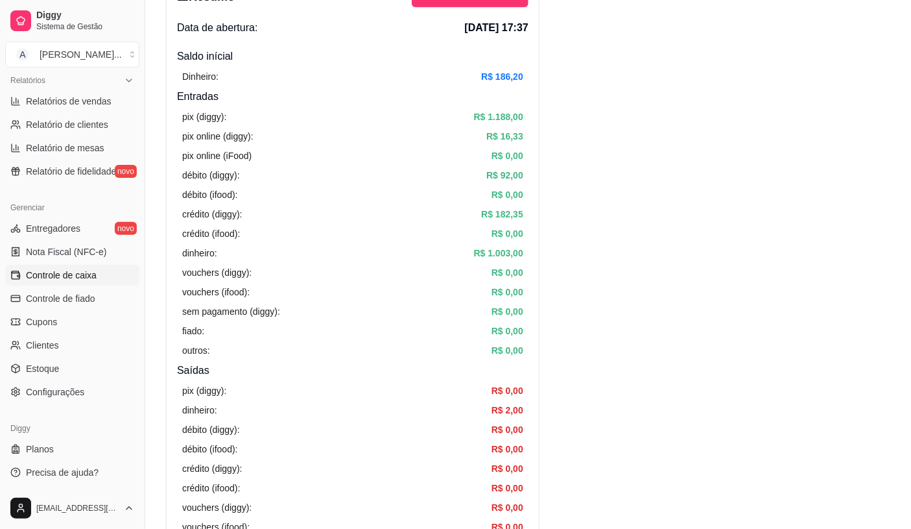
scroll to position [288, 0]
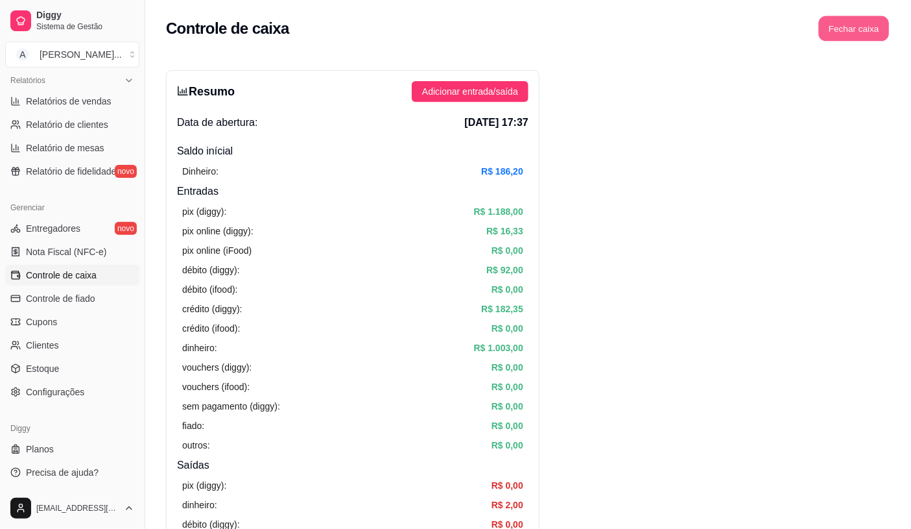
click at [868, 23] on button "Fechar caixa" at bounding box center [854, 28] width 71 height 25
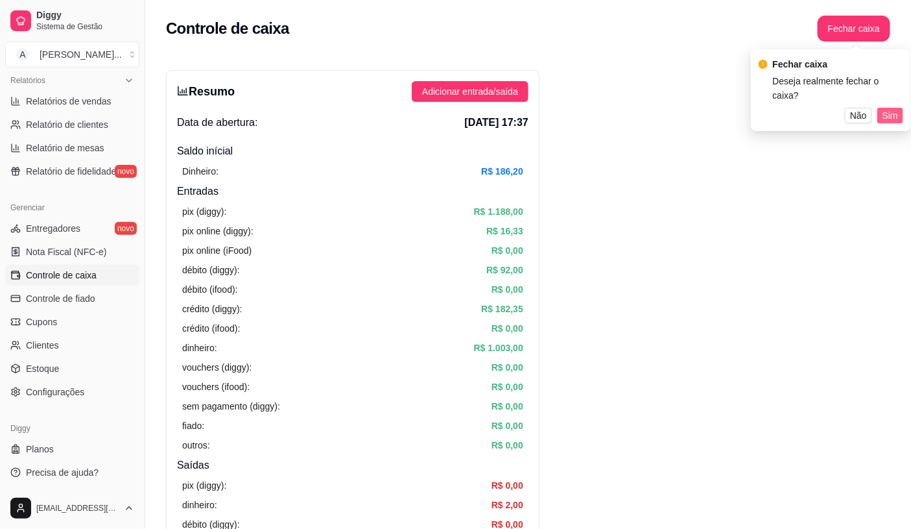
click at [886, 108] on span "Sim" at bounding box center [891, 115] width 16 height 14
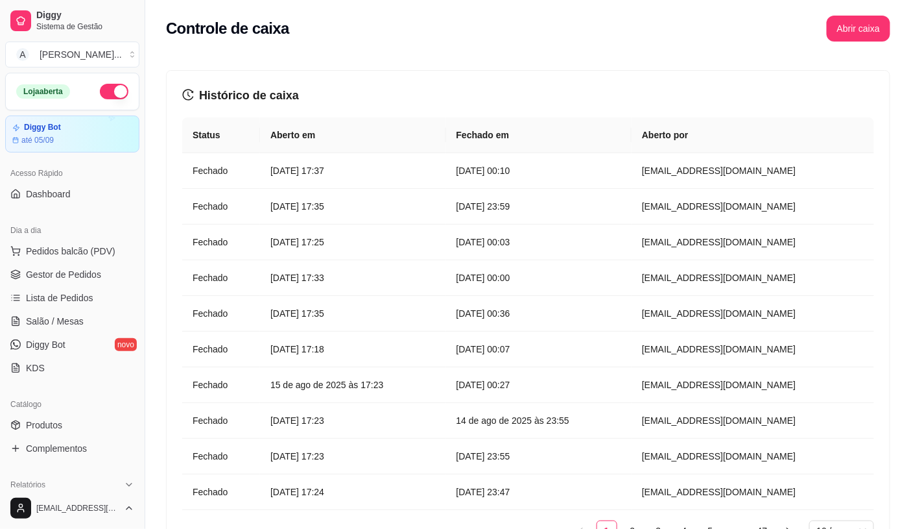
click at [100, 92] on button "button" at bounding box center [114, 92] width 29 height 16
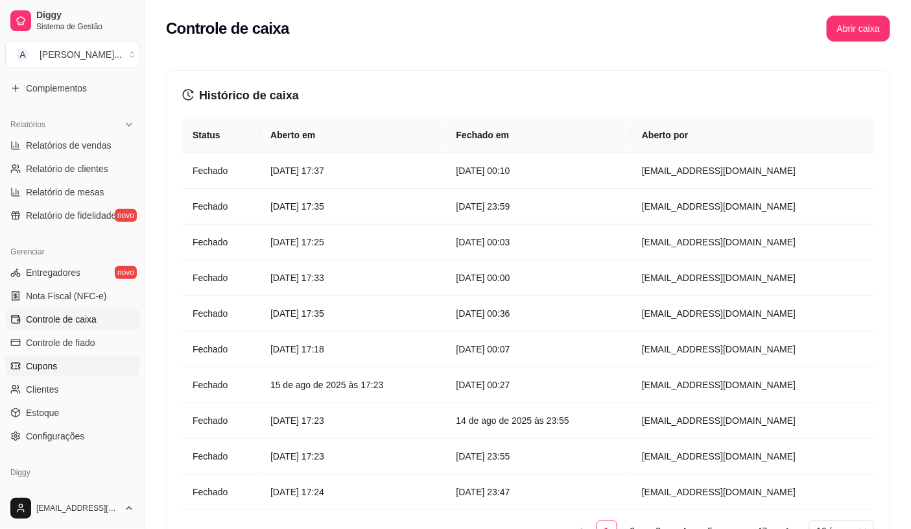
scroll to position [404, 0]
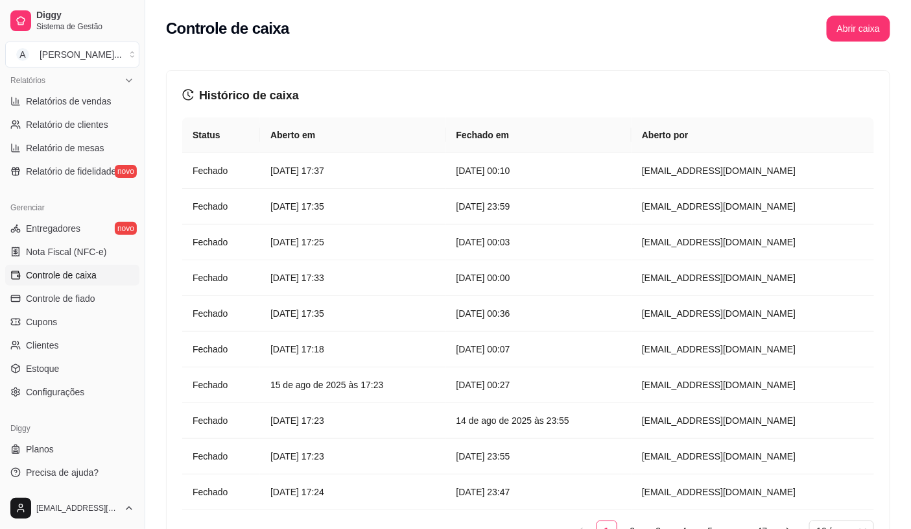
click at [73, 277] on span "Controle de caixa" at bounding box center [61, 274] width 71 height 13
click at [80, 289] on link "Controle de fiado" at bounding box center [72, 298] width 134 height 21
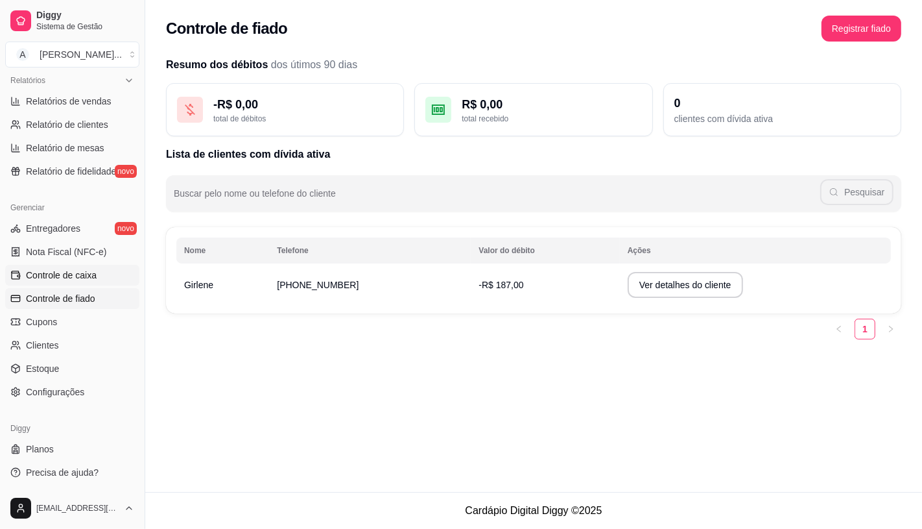
click at [86, 276] on span "Controle de caixa" at bounding box center [61, 274] width 71 height 13
